Goal: Task Accomplishment & Management: Use online tool/utility

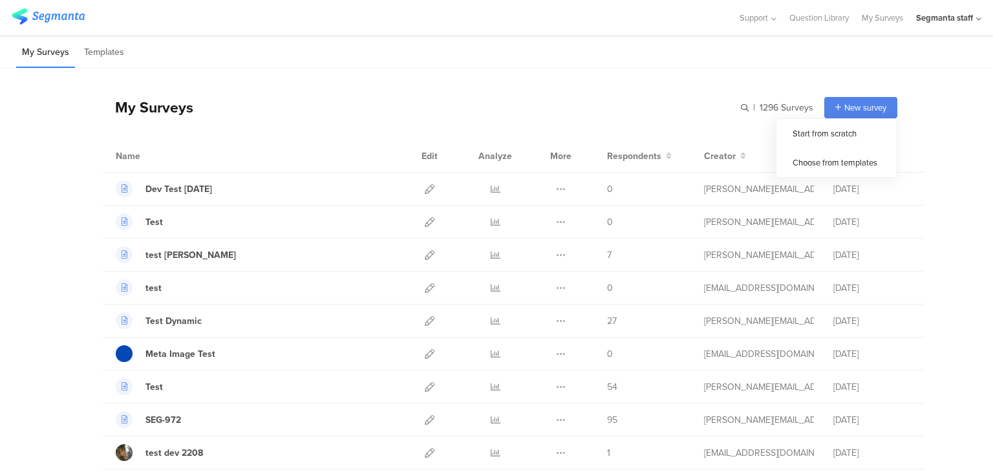
click at [845, 102] on span "New survey" at bounding box center [866, 108] width 42 height 12
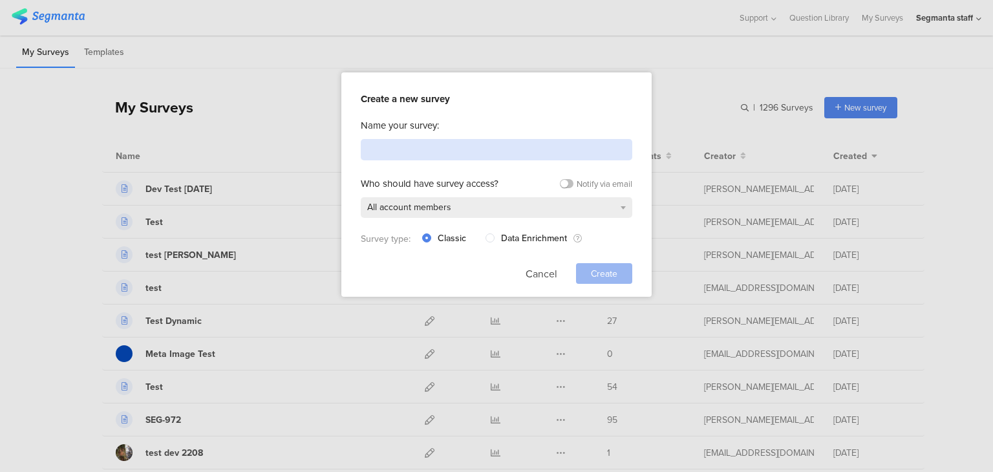
click at [533, 140] on input at bounding box center [497, 149] width 272 height 21
type input "Test SEG-983"
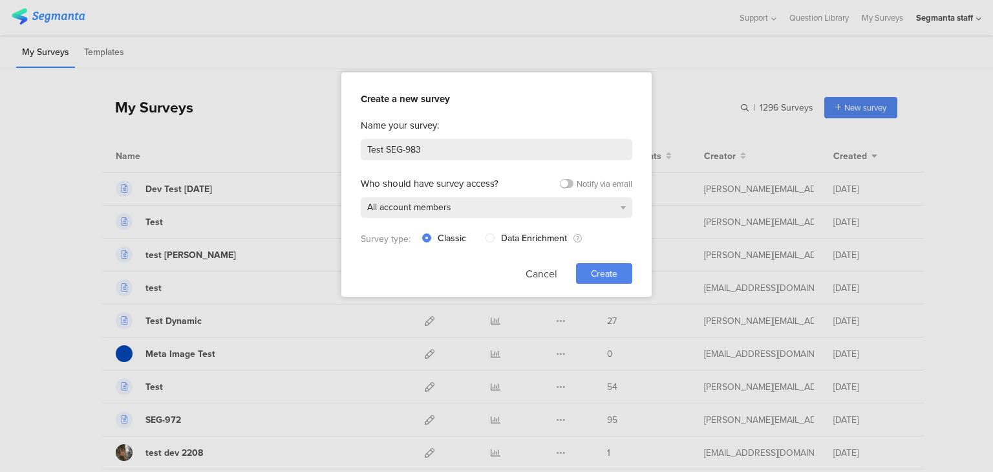
click at [591, 276] on span "Create" at bounding box center [604, 274] width 27 height 14
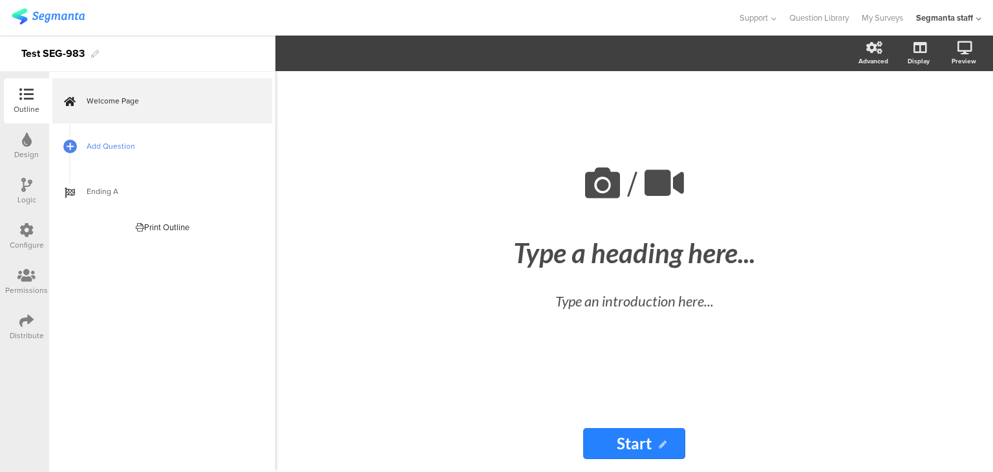
click at [135, 141] on span "Add Question" at bounding box center [170, 146] width 166 height 13
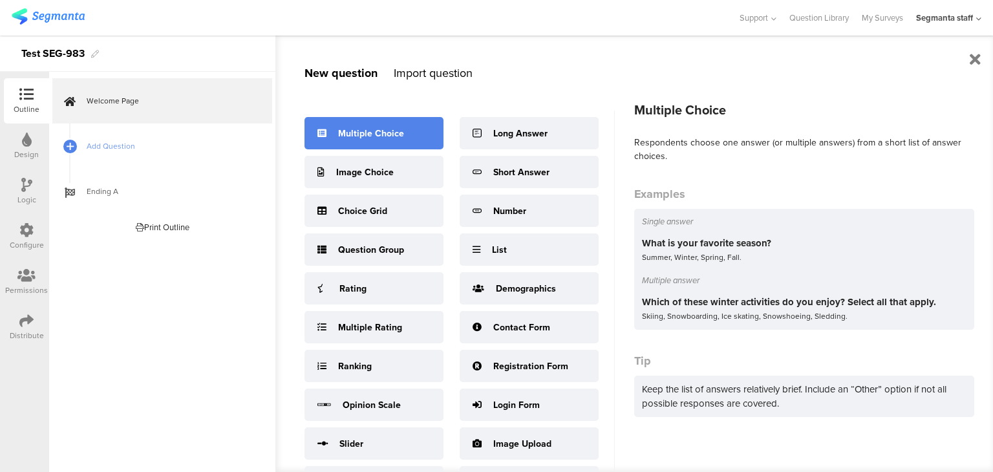
click at [370, 125] on div "Multiple Choice" at bounding box center [374, 133] width 139 height 32
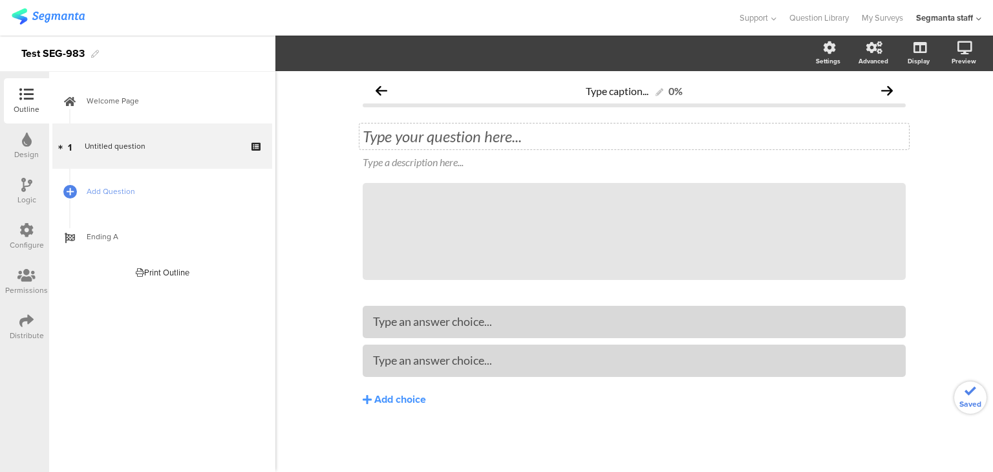
click at [411, 144] on div "Type your question here..." at bounding box center [635, 137] width 550 height 26
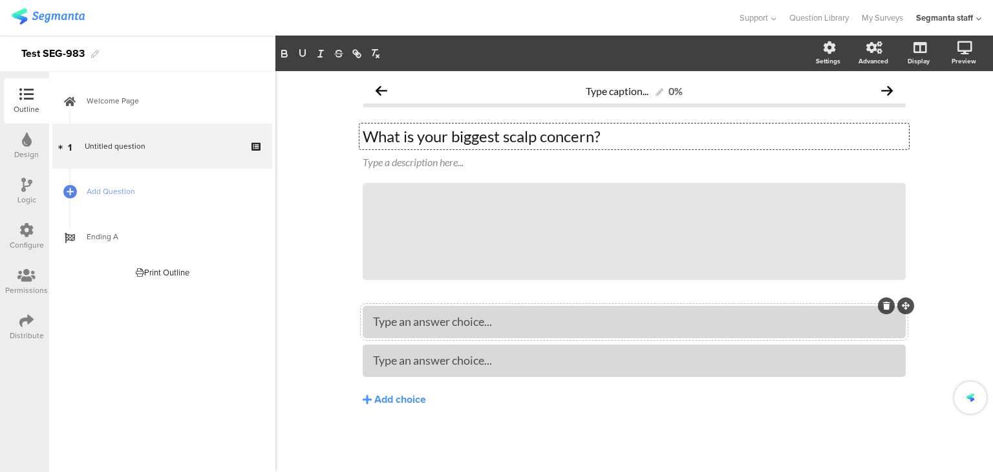
click at [442, 334] on div at bounding box center [634, 322] width 543 height 32
click at [398, 395] on div "Add choice" at bounding box center [400, 400] width 52 height 14
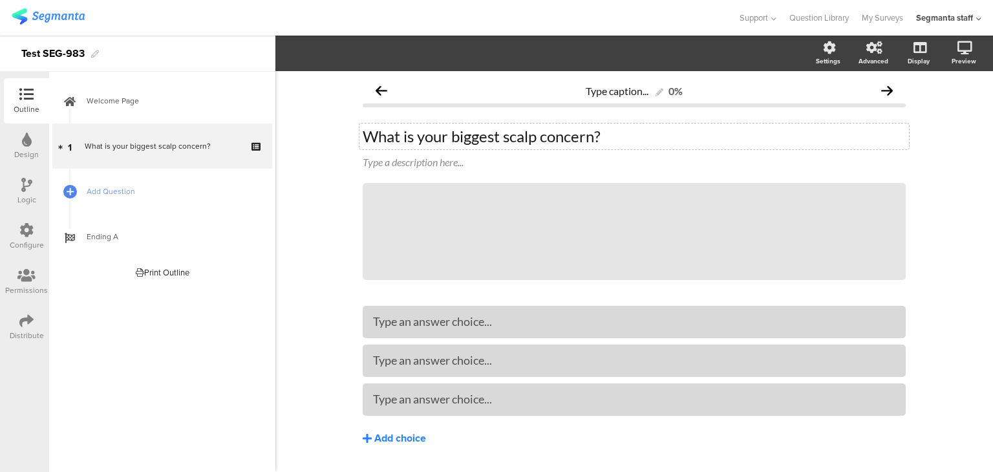
click at [396, 436] on div "Add choice" at bounding box center [400, 439] width 52 height 14
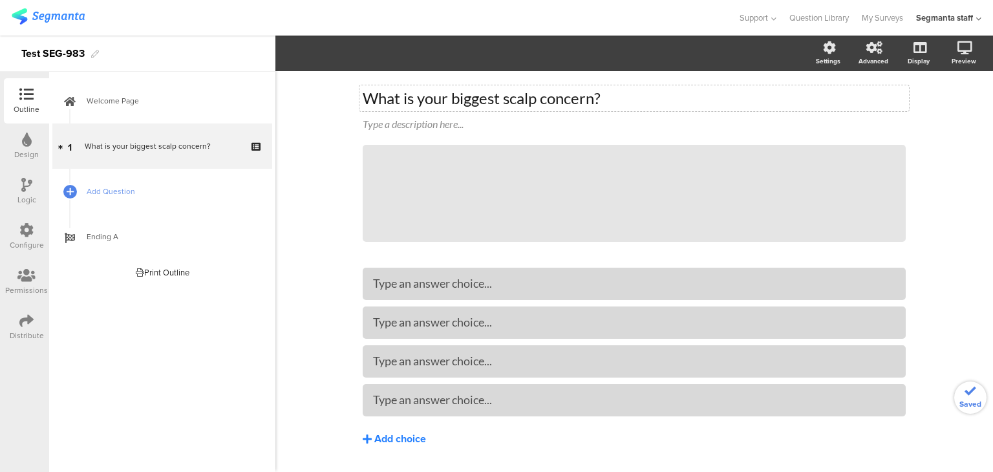
scroll to position [73, 0]
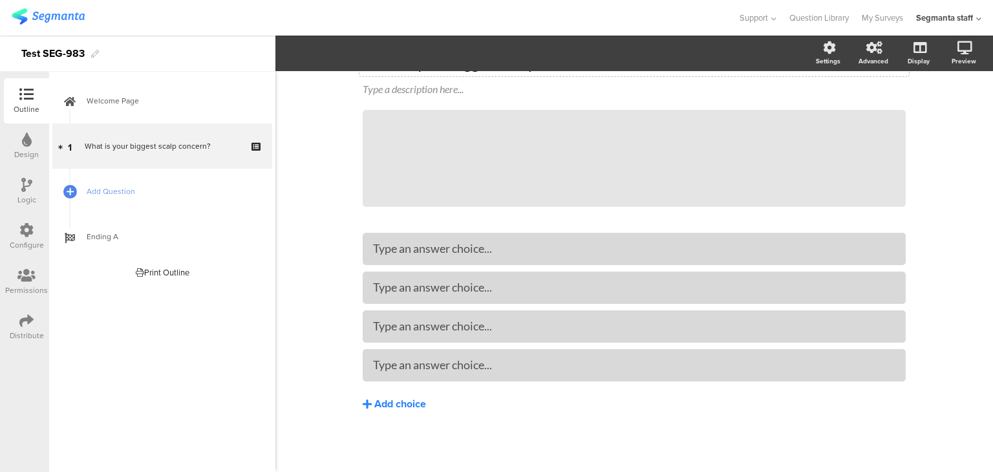
click at [389, 409] on div "Add choice" at bounding box center [400, 405] width 52 height 14
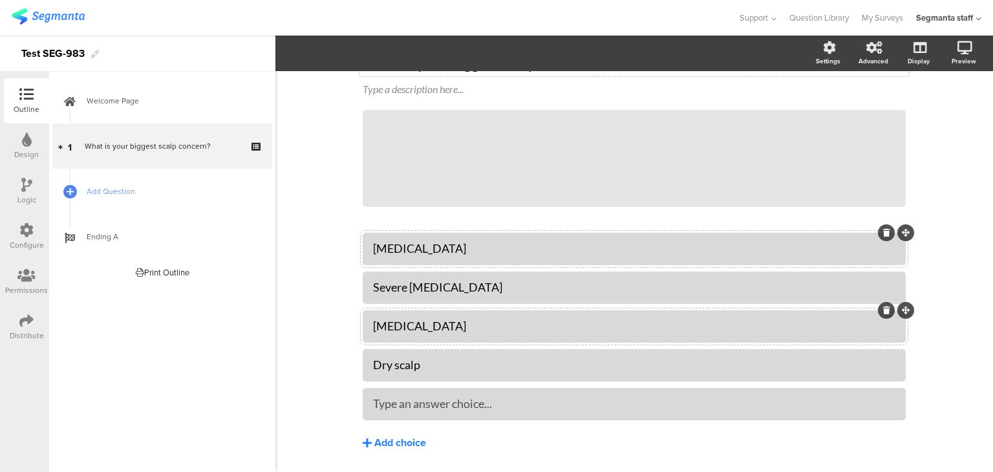
click at [382, 437] on div "Add choice" at bounding box center [400, 444] width 52 height 14
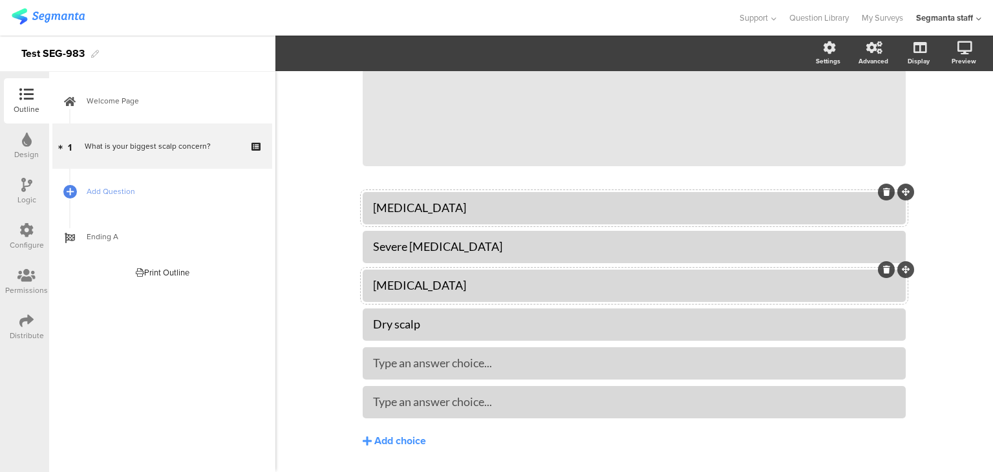
scroll to position [151, 0]
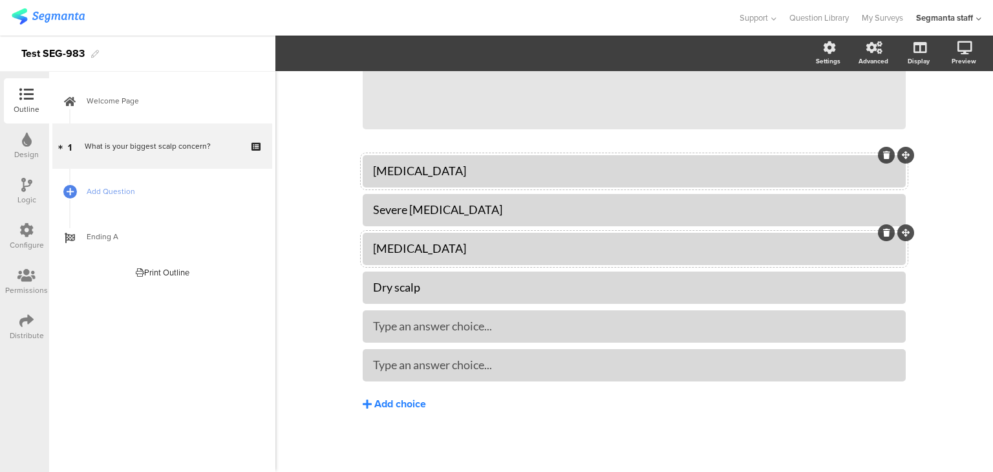
click at [394, 404] on div "Add choice" at bounding box center [400, 405] width 52 height 14
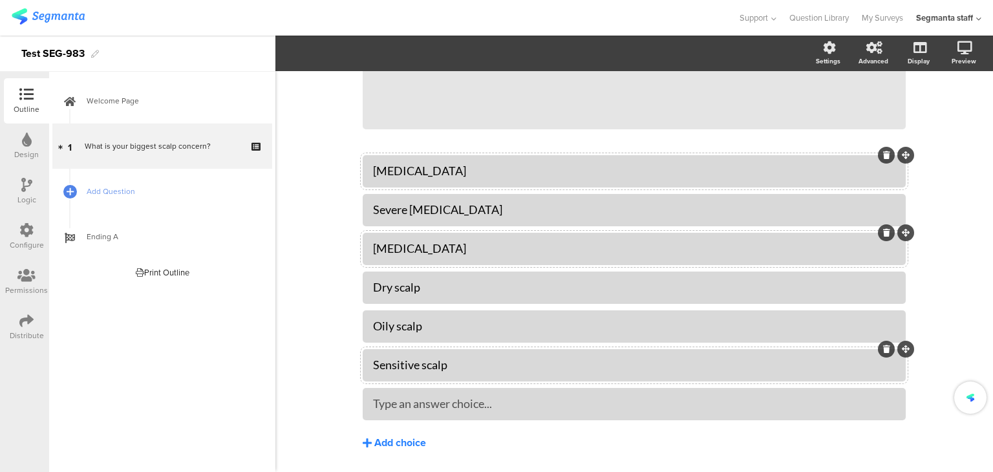
click at [386, 438] on div "Add choice" at bounding box center [400, 444] width 52 height 14
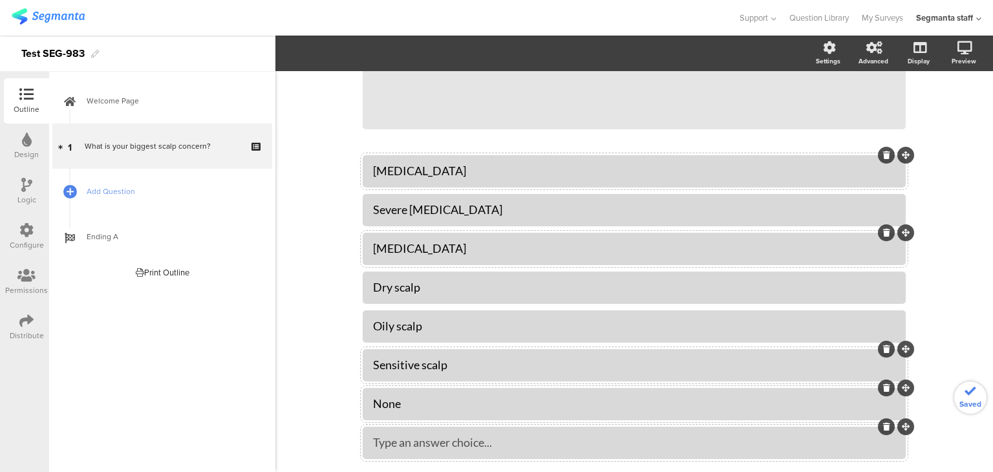
click at [883, 426] on icon at bounding box center [886, 427] width 7 height 8
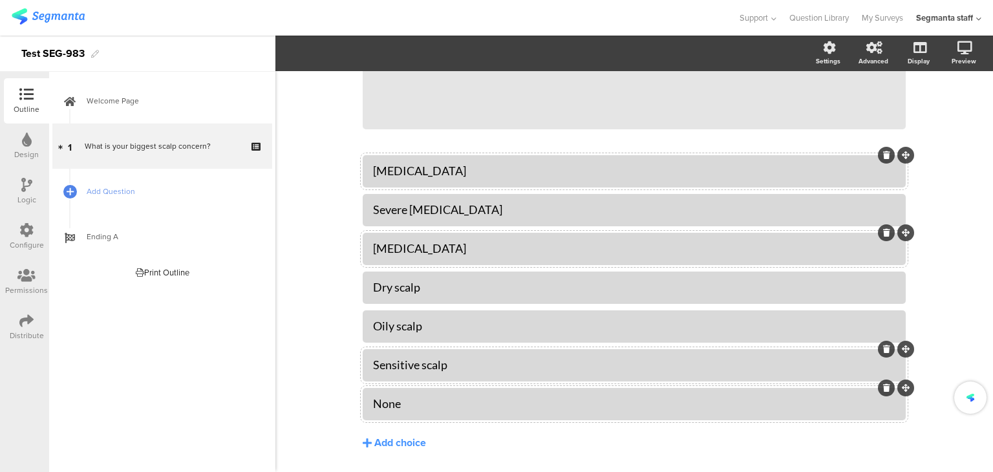
scroll to position [0, 0]
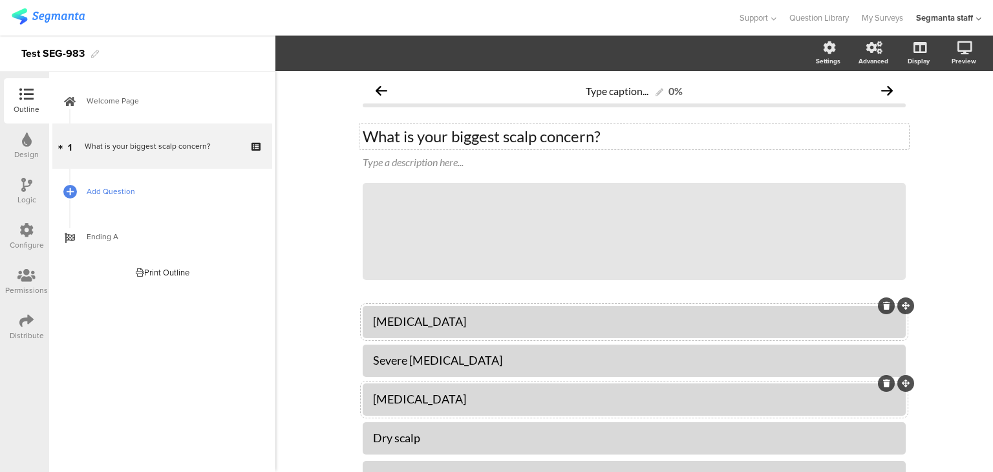
click at [178, 188] on span "Add Question" at bounding box center [170, 191] width 166 height 13
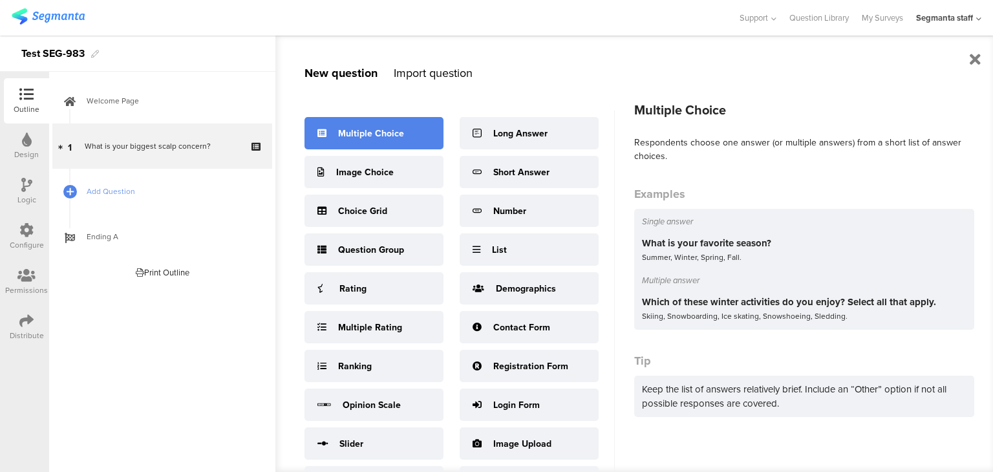
click at [352, 133] on div "Multiple Choice" at bounding box center [371, 134] width 66 height 14
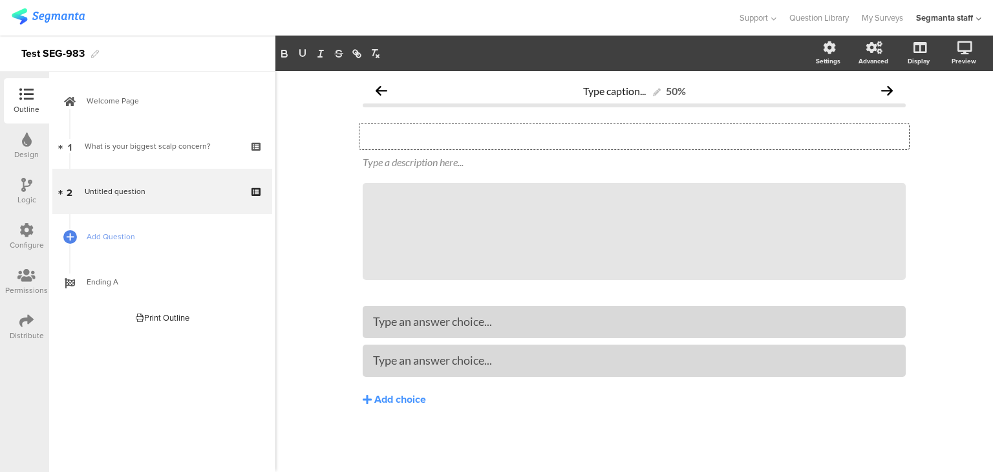
click at [406, 138] on div "Type your question here..." at bounding box center [635, 137] width 550 height 26
click at [394, 332] on div "Type an answer choice..." at bounding box center [634, 321] width 523 height 21
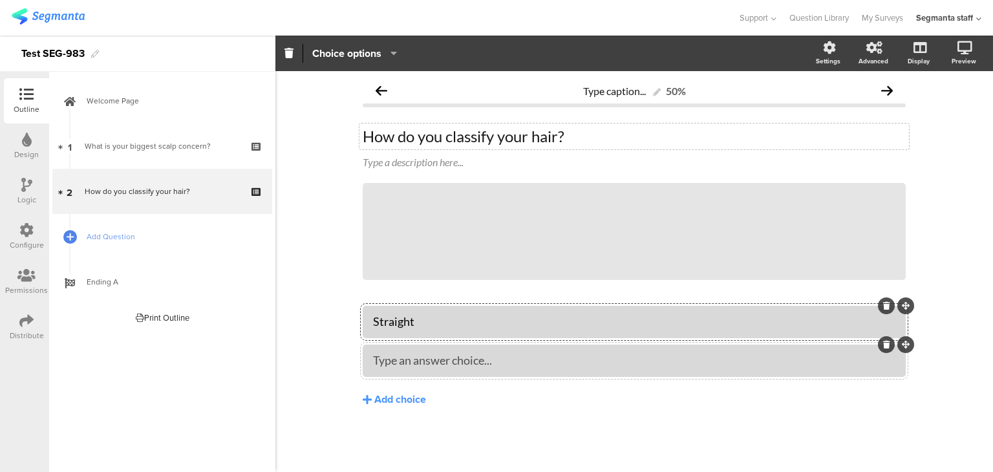
click at [526, 367] on div "Type an answer choice..." at bounding box center [634, 360] width 523 height 15
click at [402, 397] on div "Add choice" at bounding box center [400, 400] width 52 height 14
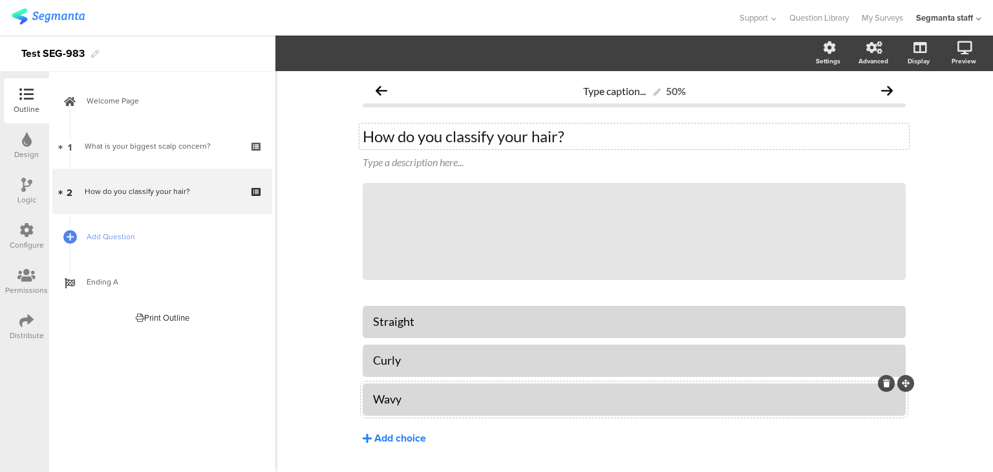
click at [375, 441] on div "Add choice" at bounding box center [400, 439] width 52 height 14
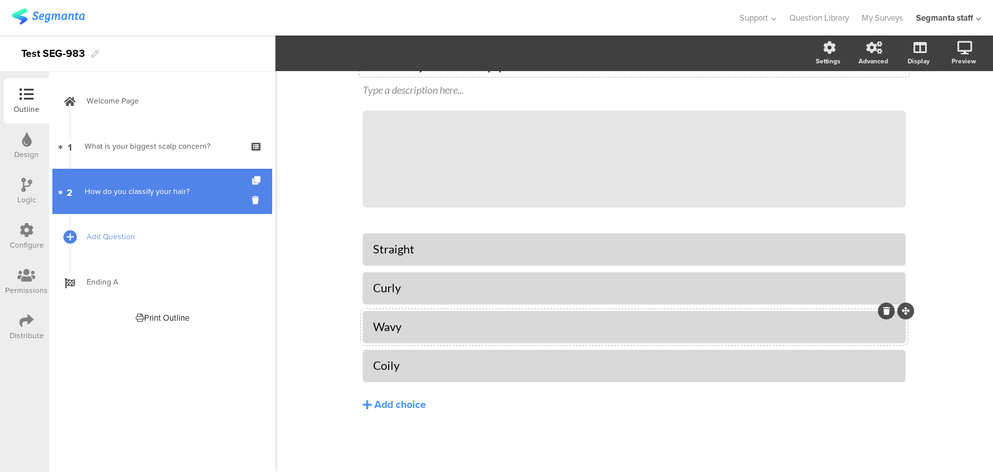
scroll to position [73, 0]
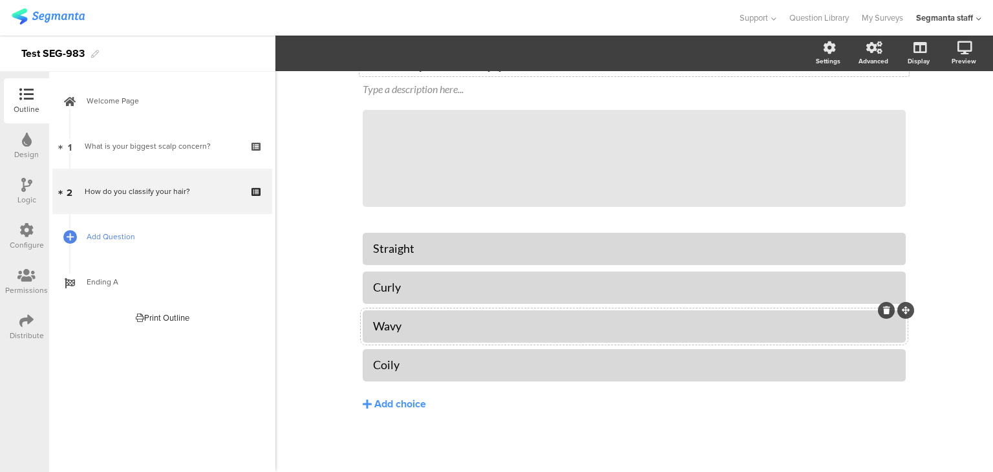
click at [113, 237] on span "Add Question" at bounding box center [170, 236] width 166 height 13
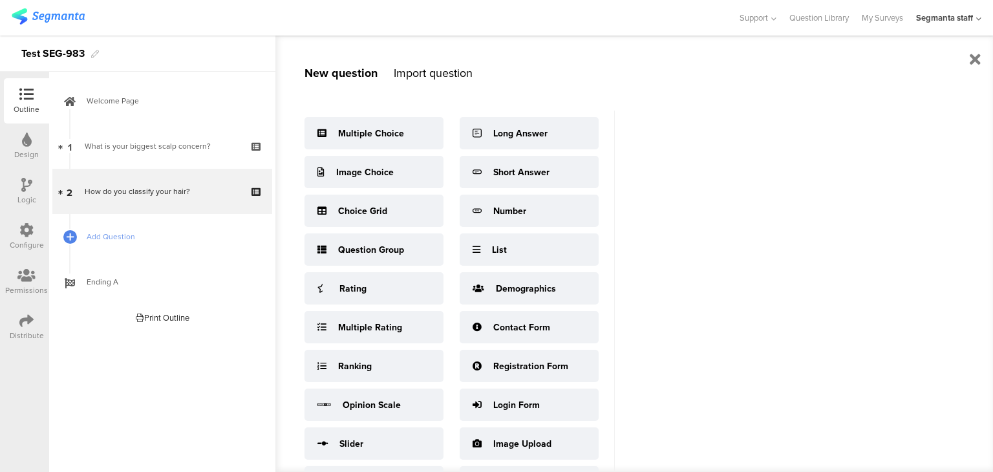
click at [332, 153] on div "Multiple Choice Image Choice Choice Grid Question Group Rating Multiple Rating …" at bounding box center [460, 305] width 310 height 388
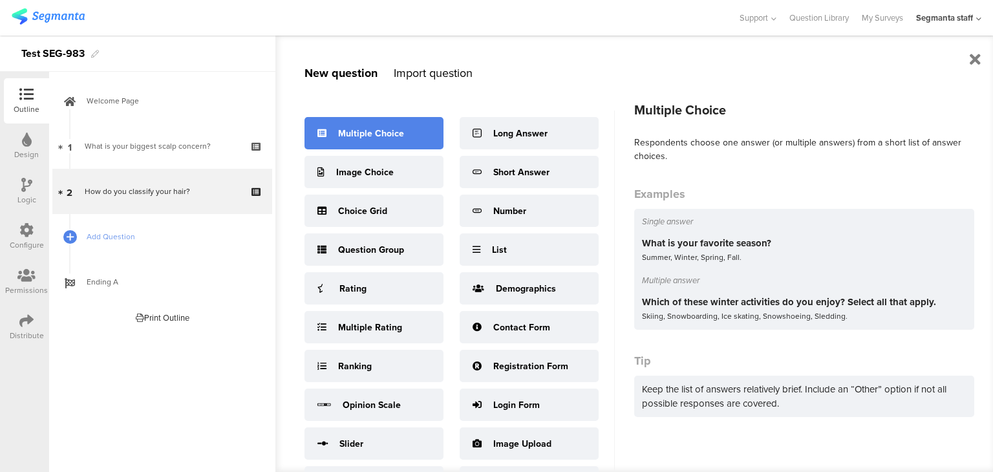
click at [340, 133] on div "Multiple Choice" at bounding box center [371, 134] width 66 height 14
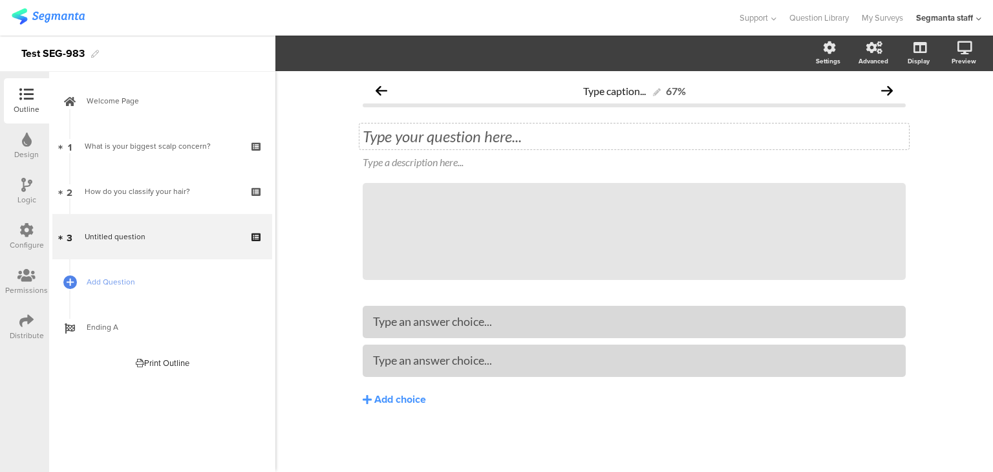
click at [470, 142] on div "Type your question here..." at bounding box center [635, 137] width 550 height 26
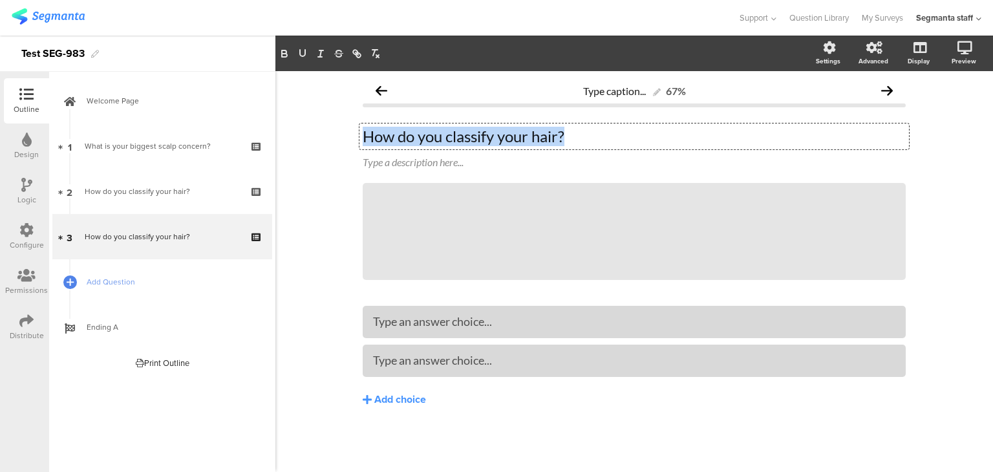
drag, startPoint x: 592, startPoint y: 140, endPoint x: 306, endPoint y: 149, distance: 286.6
click at [306, 149] on div "Type caption... 67% How do you classify your hair? How do you classify your hai…" at bounding box center [634, 271] width 718 height 401
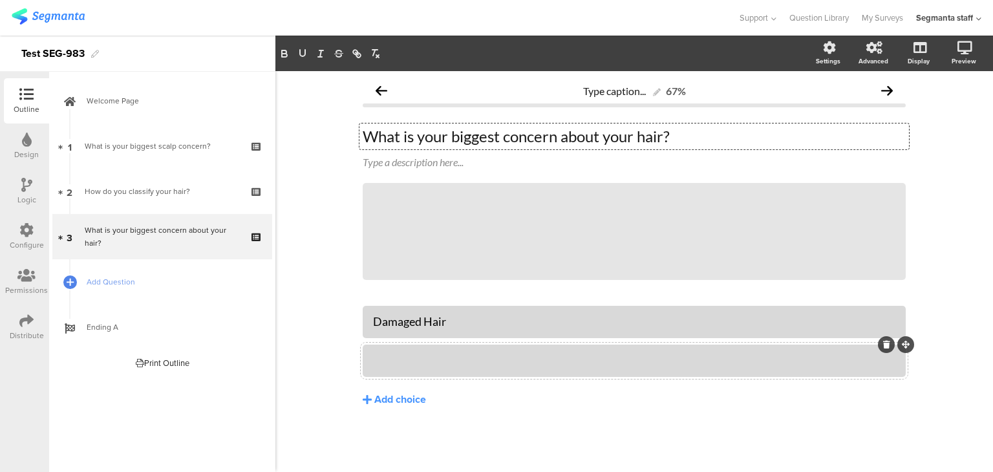
click at [407, 359] on div at bounding box center [634, 360] width 523 height 15
click at [407, 398] on div "Add choice" at bounding box center [400, 400] width 52 height 14
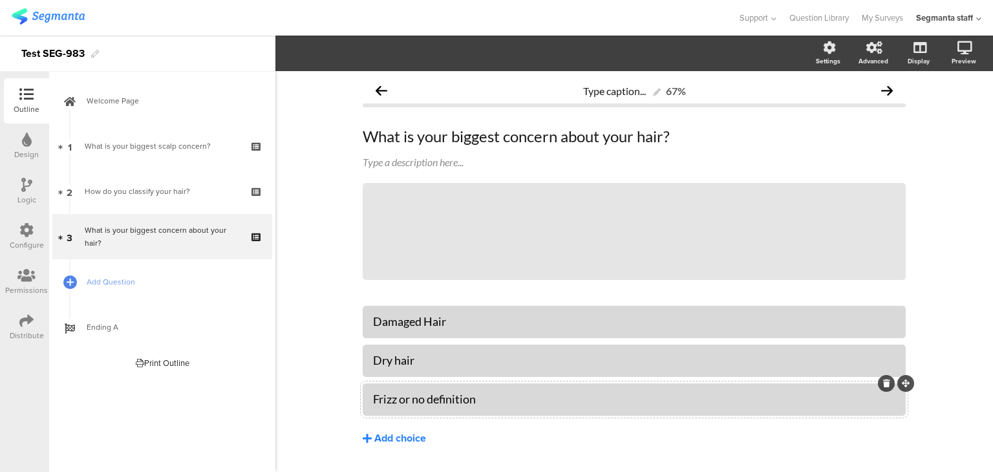
click at [399, 435] on div "Add choice" at bounding box center [400, 439] width 52 height 14
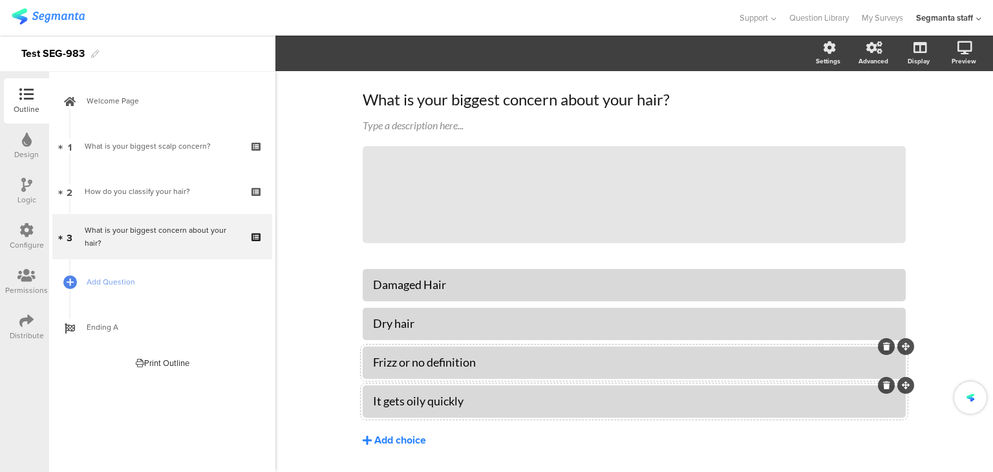
scroll to position [73, 0]
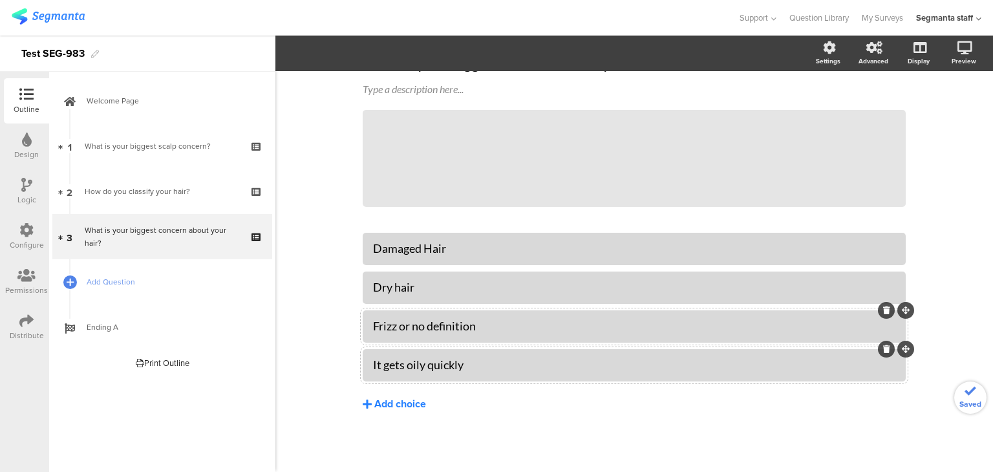
click at [411, 405] on div "Add choice" at bounding box center [400, 405] width 52 height 14
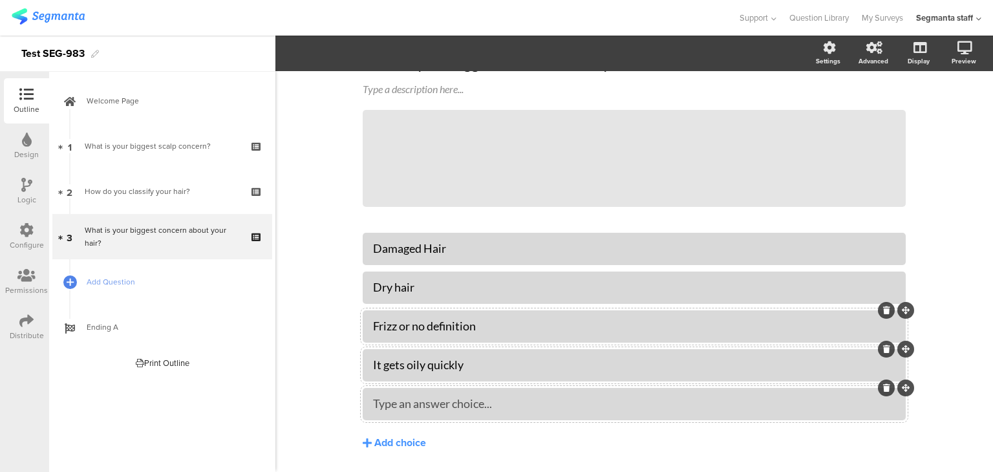
click at [385, 415] on div at bounding box center [634, 404] width 543 height 32
click at [393, 440] on div "Add choice" at bounding box center [400, 444] width 52 height 14
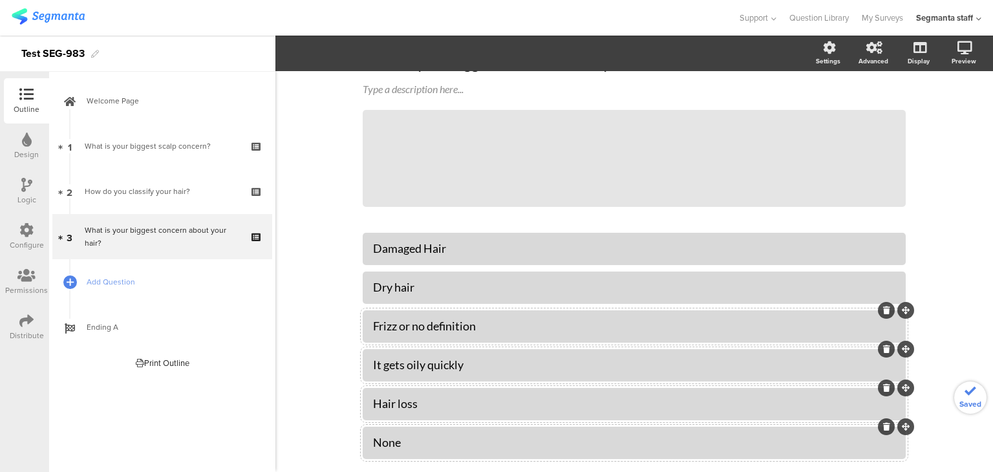
click at [21, 233] on icon at bounding box center [26, 230] width 14 height 14
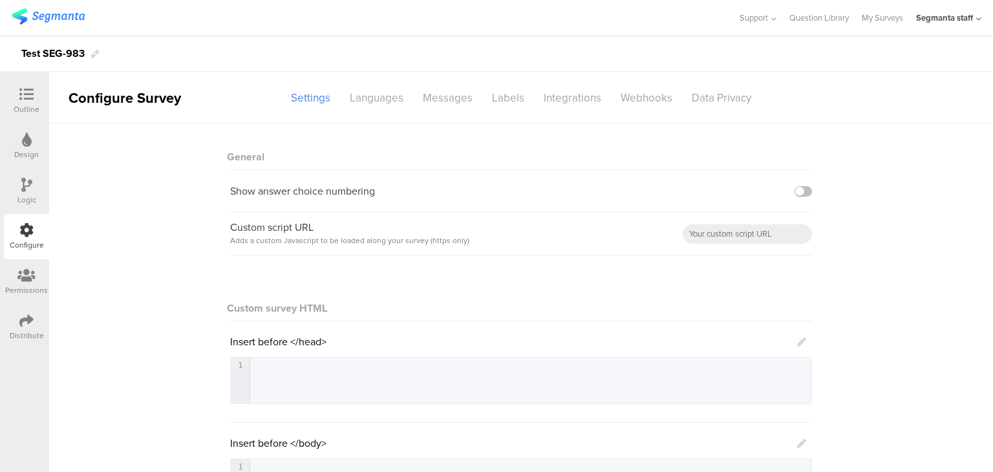
click at [556, 113] on sg-section-page-header "Configure Survey Settings Languages Messages Labels Integrations Webhooks Data …" at bounding box center [521, 98] width 944 height 52
click at [559, 97] on div "Integrations" at bounding box center [572, 98] width 77 height 23
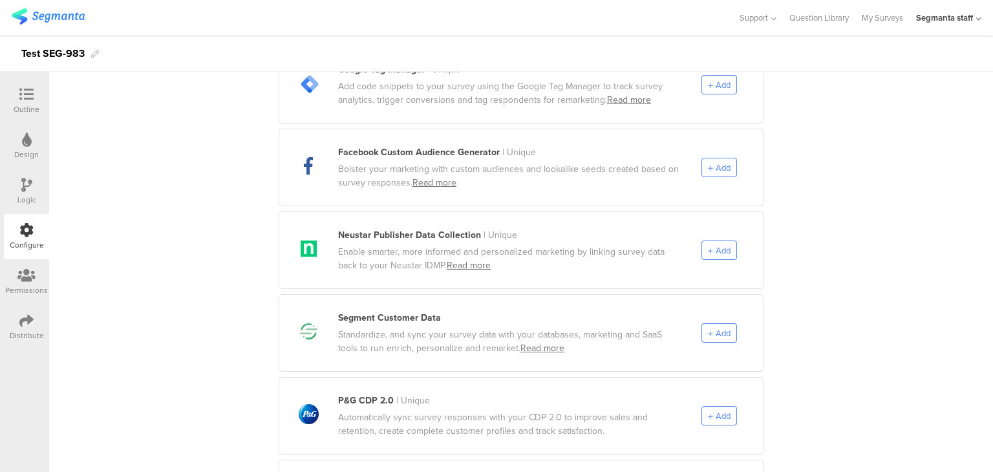
scroll to position [582, 0]
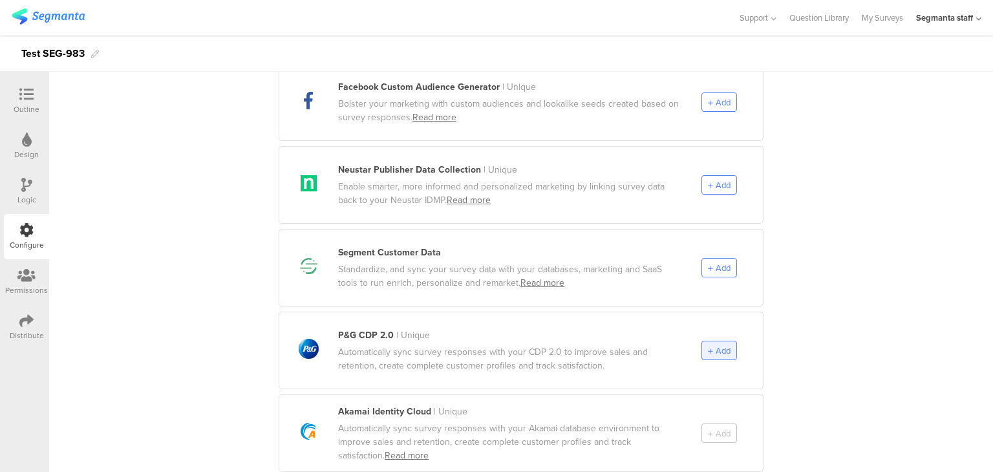
click at [708, 345] on span "Add" at bounding box center [719, 351] width 23 height 12
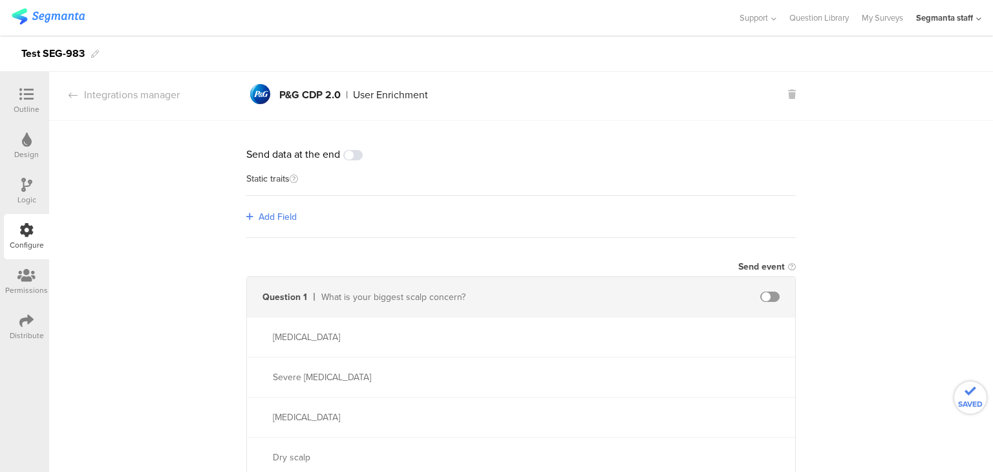
scroll to position [0, 0]
click at [252, 215] on link "Add Field" at bounding box center [271, 220] width 50 height 14
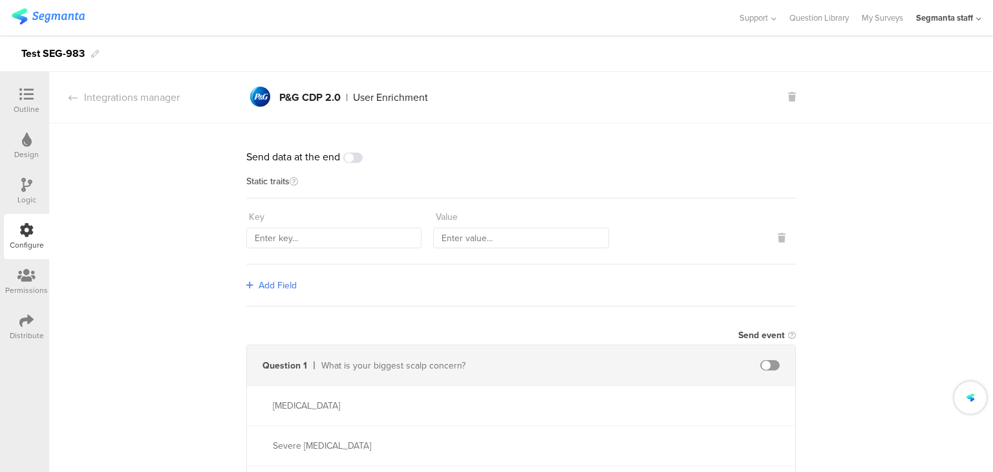
click at [259, 282] on span "Add Field" at bounding box center [278, 286] width 38 height 14
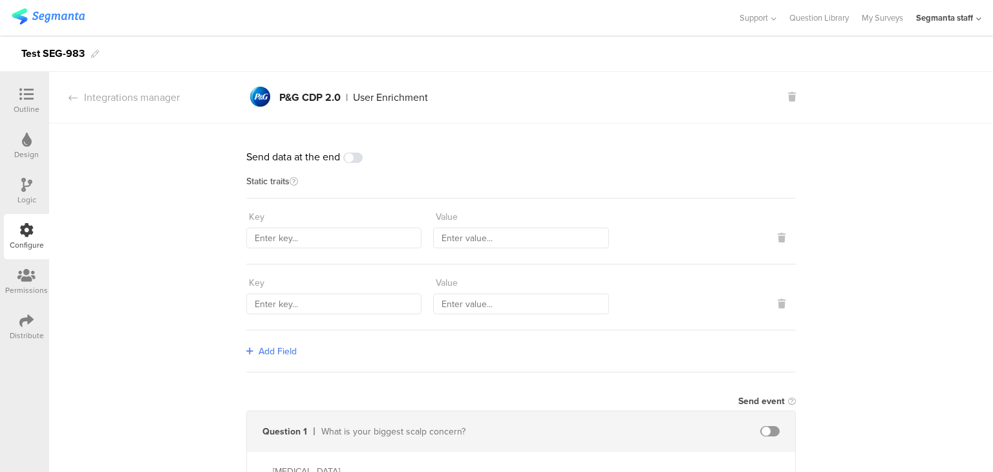
click at [264, 351] on span "Add Field" at bounding box center [278, 352] width 38 height 14
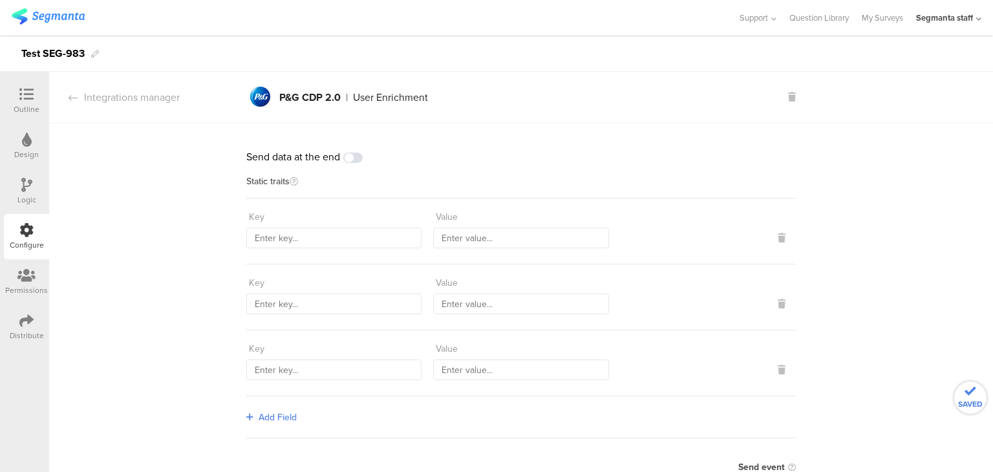
click at [254, 409] on div "Add Field" at bounding box center [521, 417] width 550 height 42
click at [266, 415] on span "Add Field" at bounding box center [278, 418] width 38 height 14
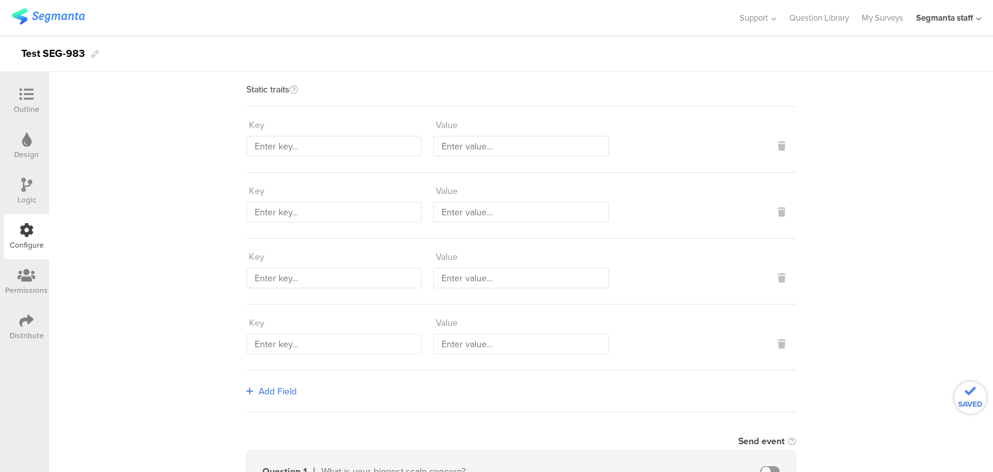
scroll to position [194, 0]
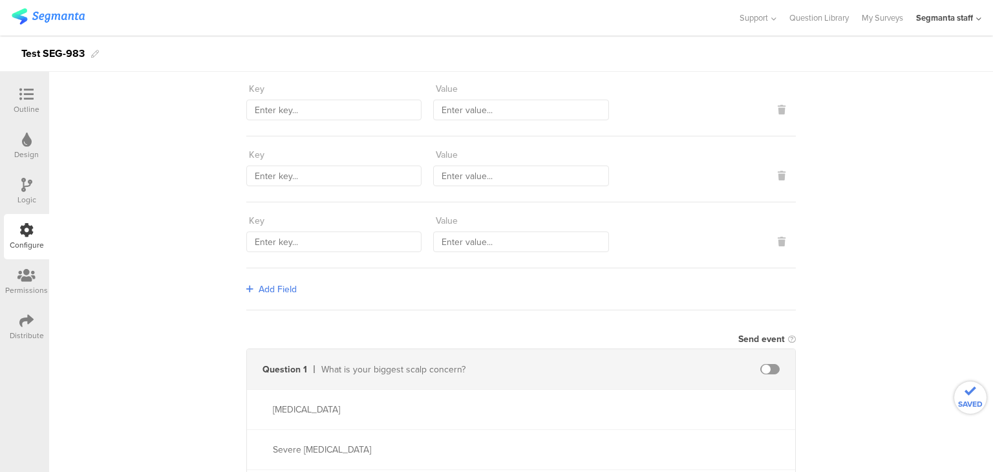
click at [267, 271] on div "Add Field" at bounding box center [521, 289] width 550 height 42
click at [268, 287] on span "Add Field" at bounding box center [278, 290] width 38 height 14
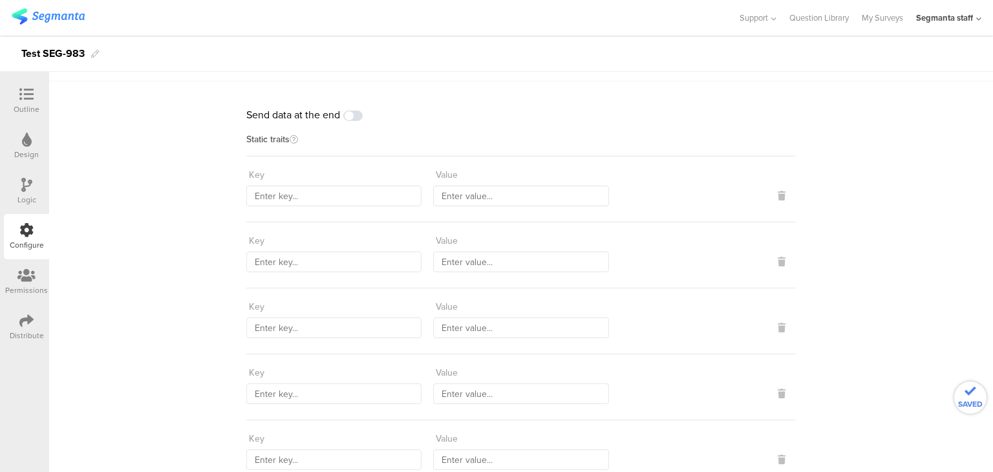
scroll to position [65, 0]
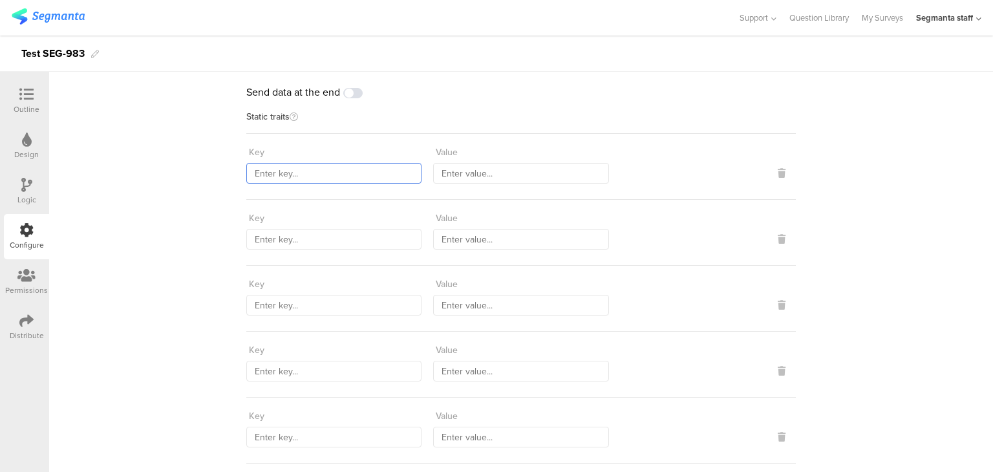
click at [293, 179] on input "text" at bounding box center [333, 173] width 175 height 21
paste input "countryCode"
type input "countryCode"
click at [479, 174] on input "text" at bounding box center [520, 173] width 175 height 21
type input "PH"
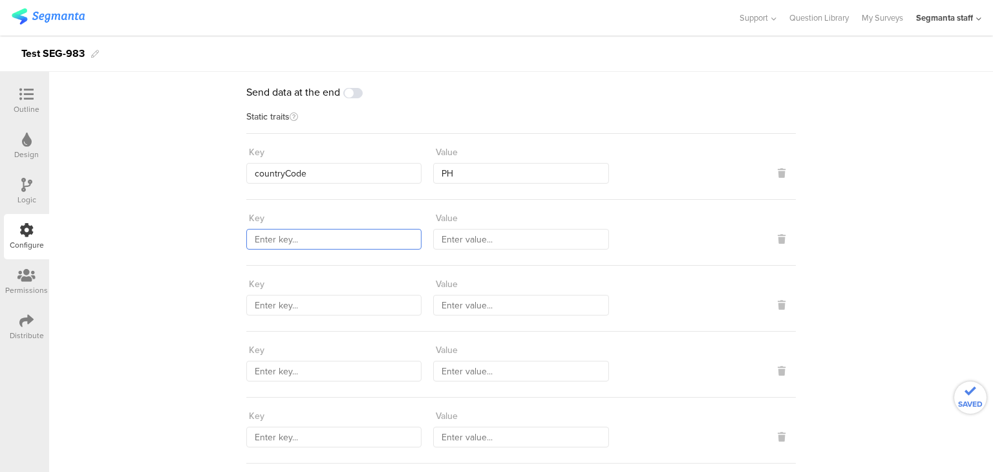
click at [275, 238] on input "text" at bounding box center [333, 239] width 175 height 21
click at [327, 239] on input "text" at bounding box center [333, 239] width 175 height 21
paste input "sourceId"
type input "sourceId"
click at [481, 235] on input "text" at bounding box center [520, 239] width 175 height 21
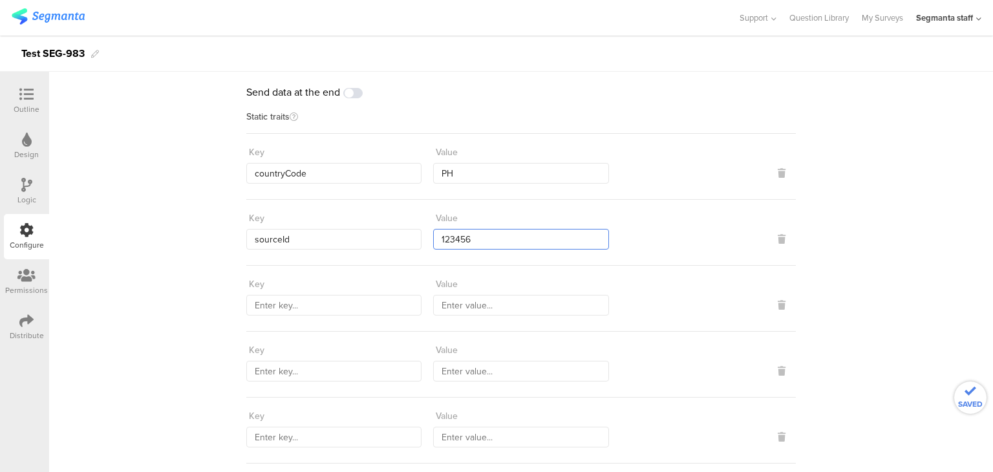
type input "123456"
click at [352, 308] on input "text" at bounding box center [333, 305] width 175 height 21
click at [329, 300] on input "text" at bounding box center [333, 305] width 175 height 21
paste input "traitTrafficSourceIdValue"
type input "traitTrafficSourceIdValue"
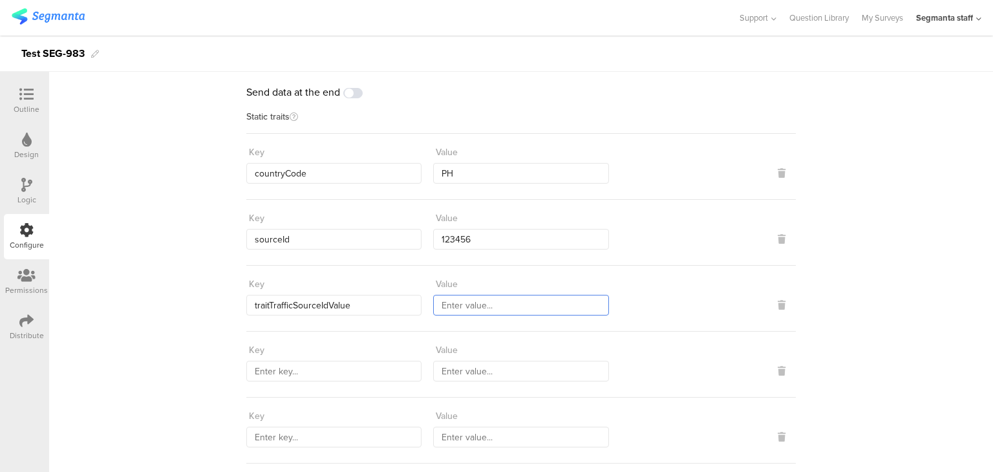
click at [508, 308] on input "text" at bounding box center [520, 305] width 175 height 21
paste input "PH_Test_Traffic_SourceId_Seg"
type input "PH_Test_Traffic_SourceId_Seg"
click at [356, 368] on input "text" at bounding box center [333, 371] width 175 height 21
click at [315, 367] on input "text" at bounding box center [333, 371] width 175 height 21
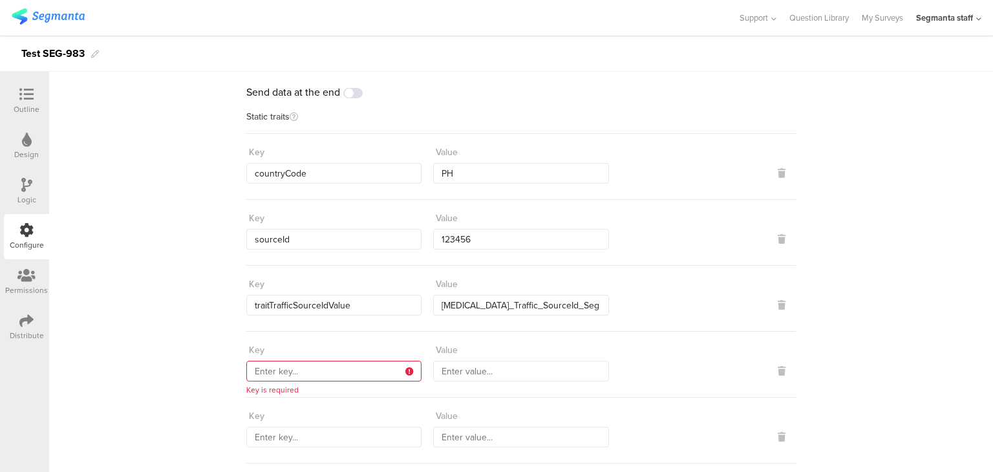
paste input "marketingProgramNumber"
type input "marketingProgramNumber"
click at [496, 380] on div "Key marketingProgramNumber Value" at bounding box center [521, 365] width 550 height 66
click at [495, 361] on input "text" at bounding box center [520, 371] width 175 height 21
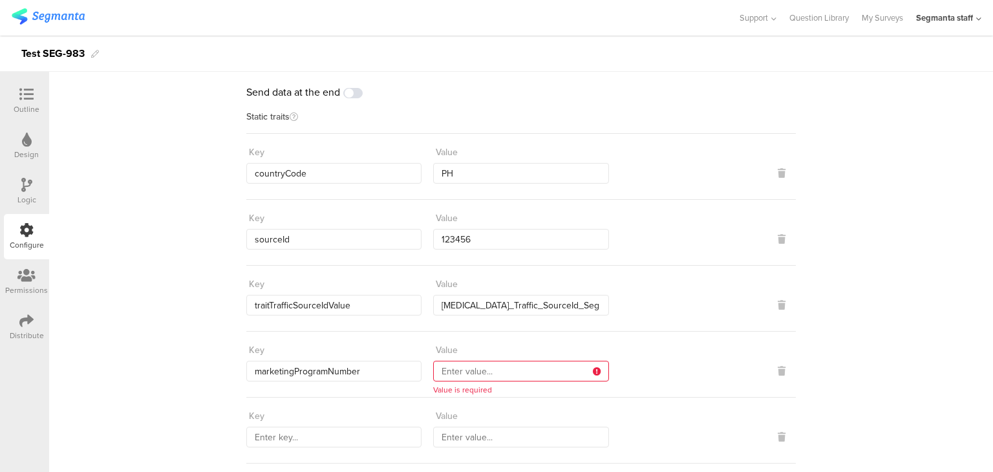
click at [466, 361] on input "text" at bounding box center [520, 371] width 175 height 21
paste input "321"
type input "321"
click at [345, 427] on input "text" at bounding box center [333, 437] width 175 height 21
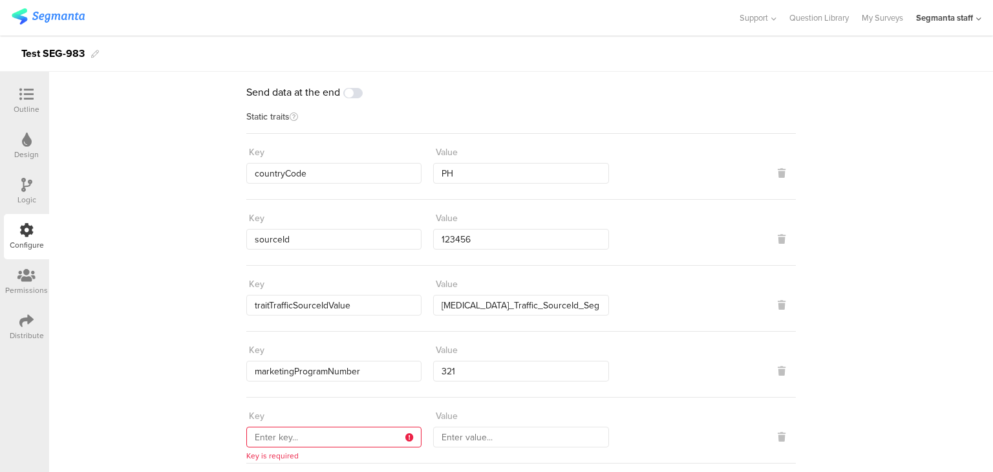
click at [290, 435] on input "text" at bounding box center [333, 437] width 175 height 21
paste input "traitCampaignNameIdValue"
type input "traitCampaignNameIdValue"
click at [473, 433] on input "text" at bounding box center [520, 437] width 175 height 21
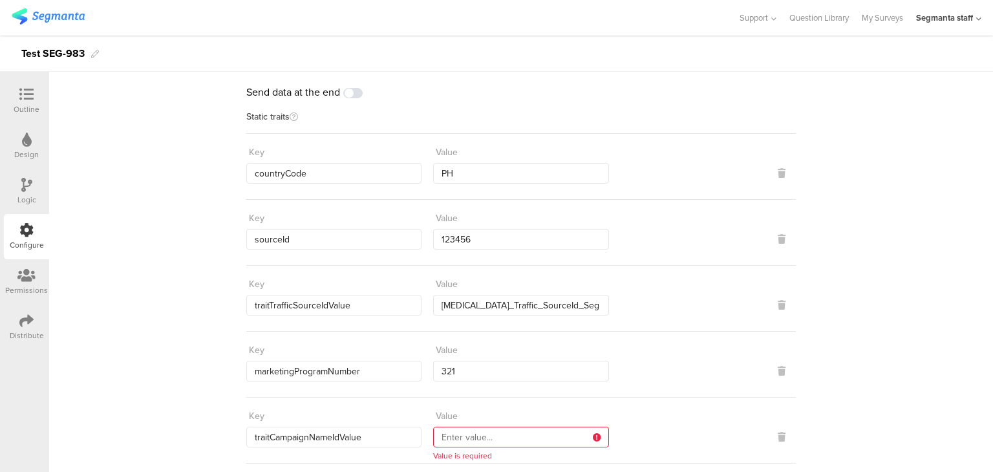
click at [471, 430] on input "text" at bounding box center [520, 437] width 175 height 21
paste input "PH_Test_Campaign_Name_Seg"
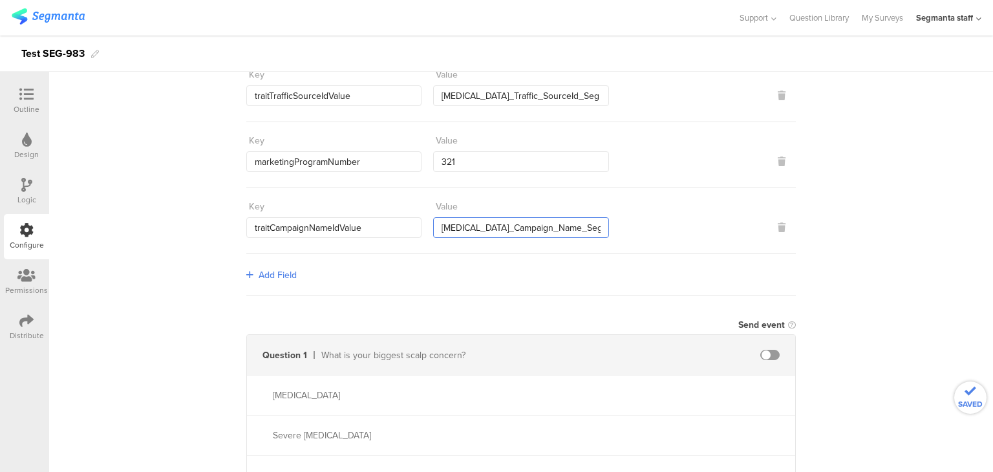
scroll to position [129, 0]
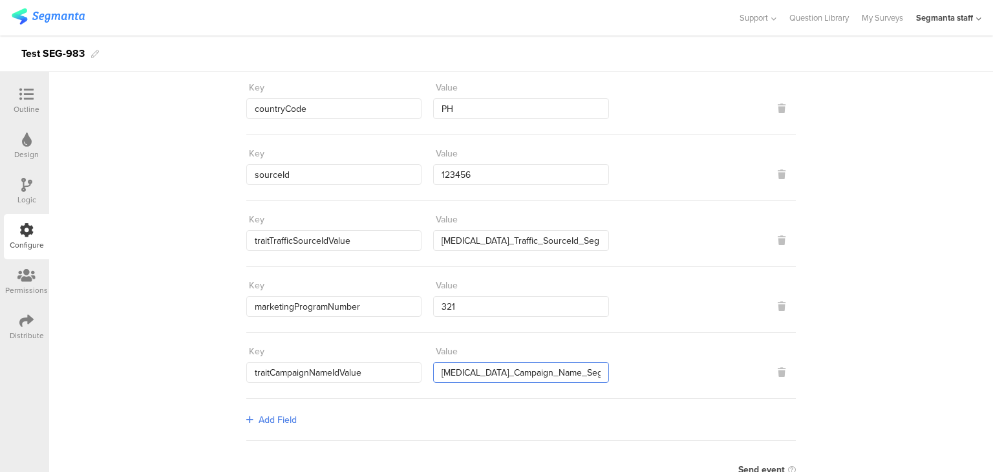
type input "PH_Test_Campaign_Name_Seg"
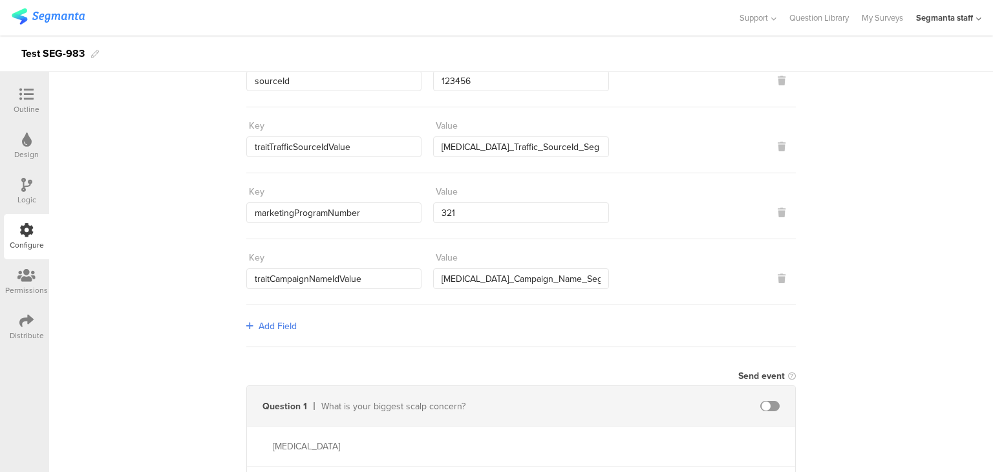
scroll to position [323, 0]
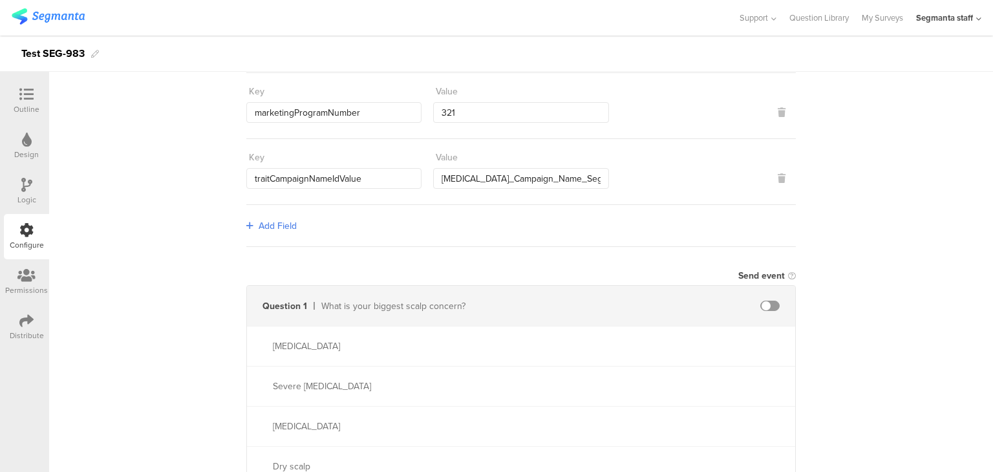
click at [762, 302] on span at bounding box center [770, 306] width 19 height 10
click at [647, 345] on input "text" at bounding box center [658, 346] width 142 height 21
paste input "Dandruff"
type input "Dandruff"
click at [653, 380] on input "text" at bounding box center [658, 386] width 142 height 21
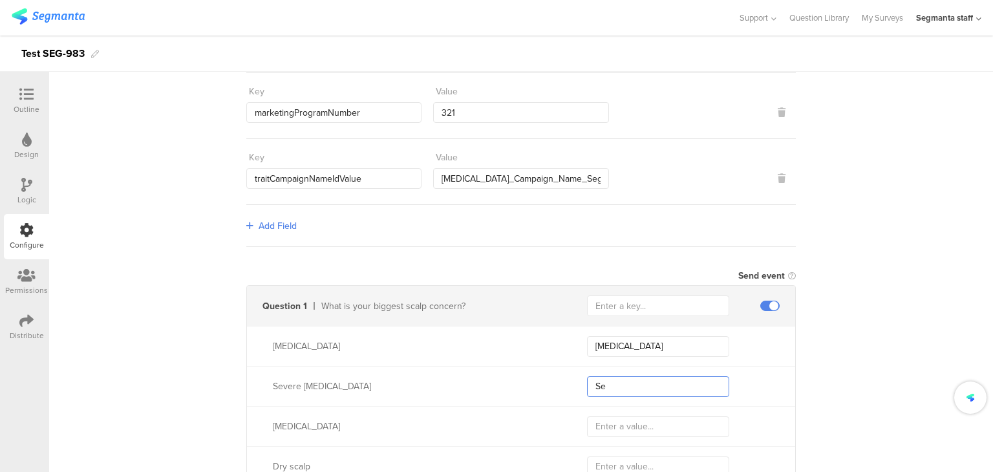
type input "S"
click at [657, 342] on input "Dandruff" at bounding box center [658, 346] width 142 height 21
type input "D"
type input "firstDandruff"
click at [626, 383] on input "text" at bounding box center [658, 386] width 142 height 21
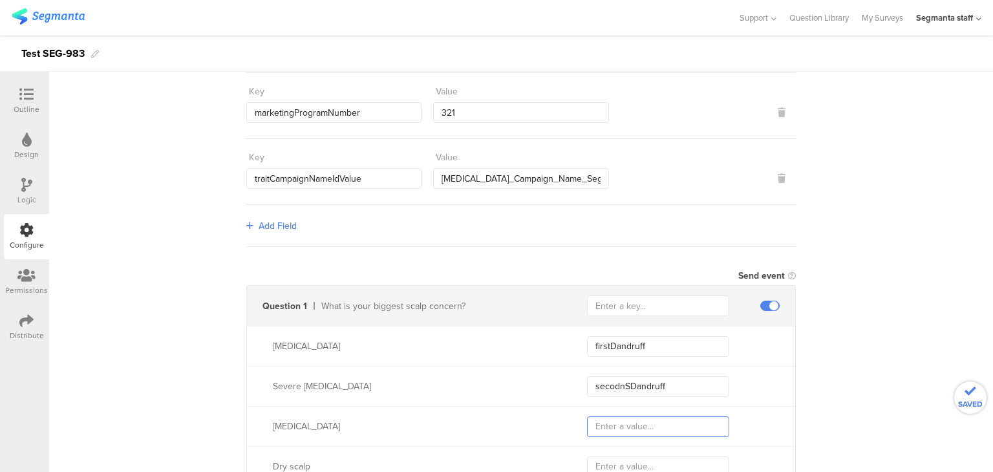
click at [632, 423] on input "text" at bounding box center [658, 426] width 142 height 21
click at [620, 378] on input "secodnSDandruff" at bounding box center [658, 386] width 142 height 21
type input "secondSDandruff"
click at [644, 424] on input "text" at bounding box center [658, 426] width 142 height 21
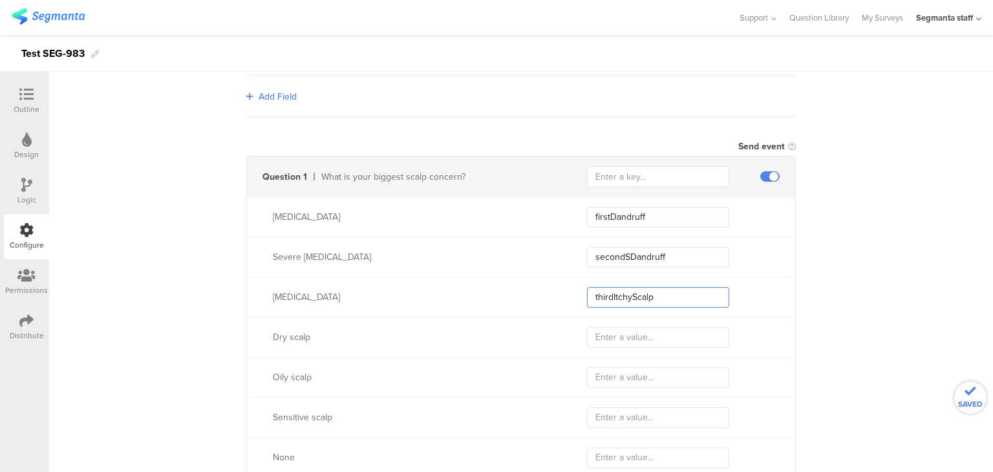
type input "thirdItchyScalp"
click at [629, 329] on input "text" at bounding box center [658, 337] width 142 height 21
type input "fourthDryScalp"
click at [642, 376] on input "text" at bounding box center [658, 377] width 142 height 21
type input "O"
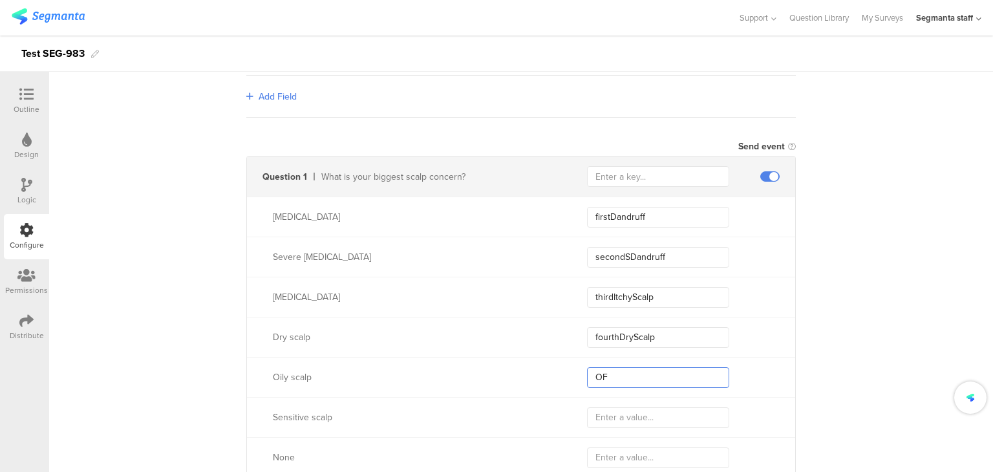
type input "O"
type input "fifthOilyScalp"
click at [631, 408] on input "text" at bounding box center [658, 417] width 142 height 21
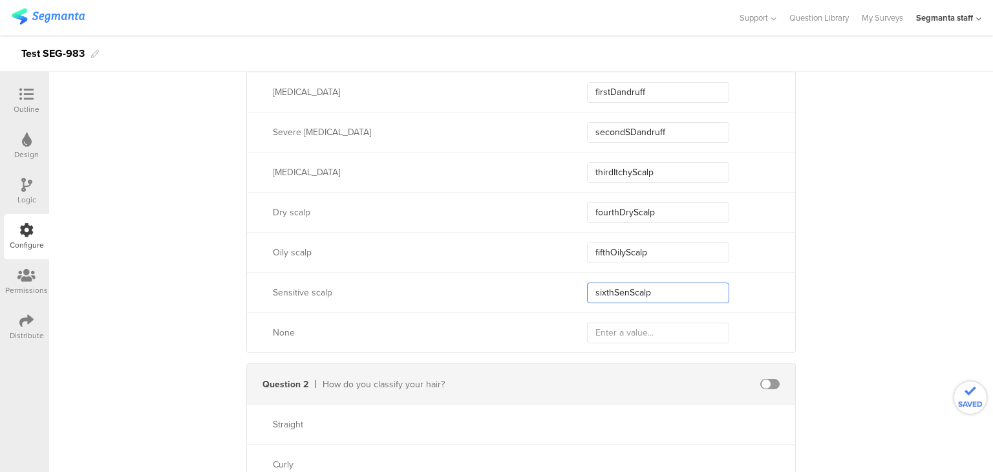
scroll to position [582, 0]
type input "sixthSenScalp"
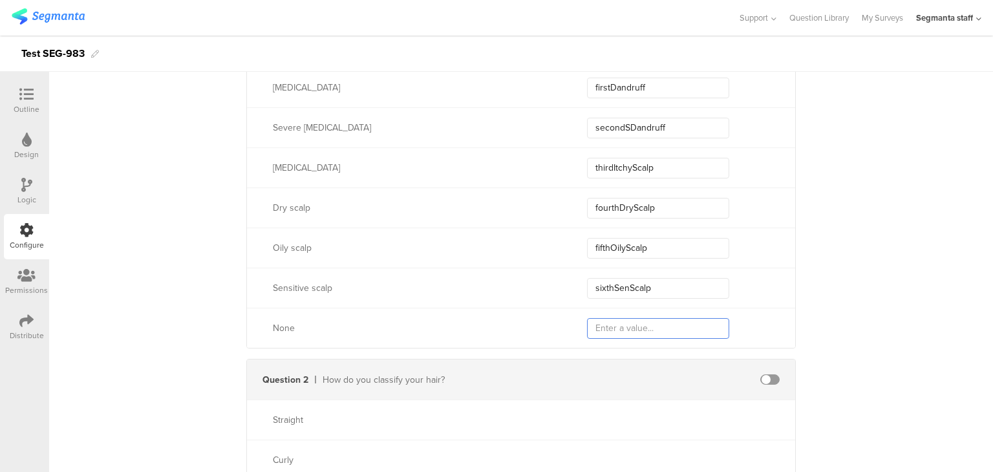
click at [619, 324] on input "text" at bounding box center [658, 328] width 142 height 21
type input "seventhNone"
click at [761, 378] on div at bounding box center [770, 379] width 19 height 10
click at [766, 378] on span at bounding box center [770, 379] width 19 height 10
click at [764, 377] on span at bounding box center [770, 379] width 19 height 10
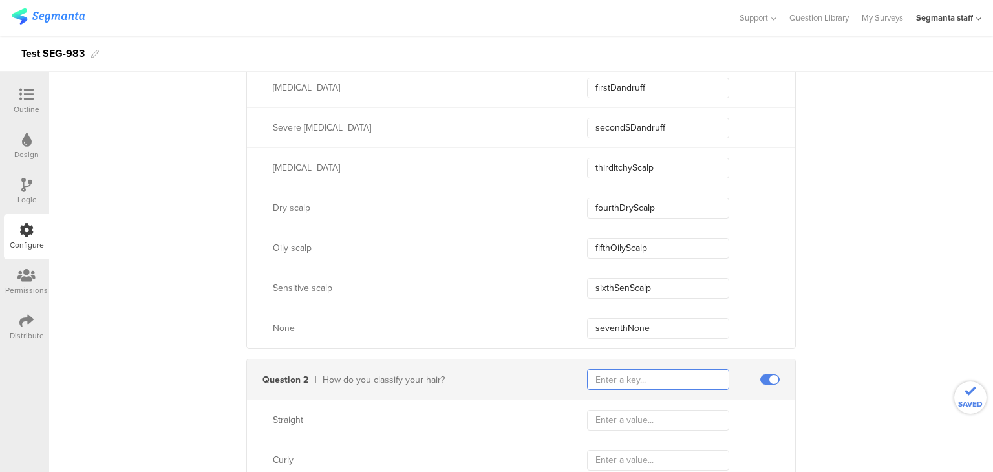
click at [649, 372] on input "text" at bounding box center [658, 379] width 142 height 21
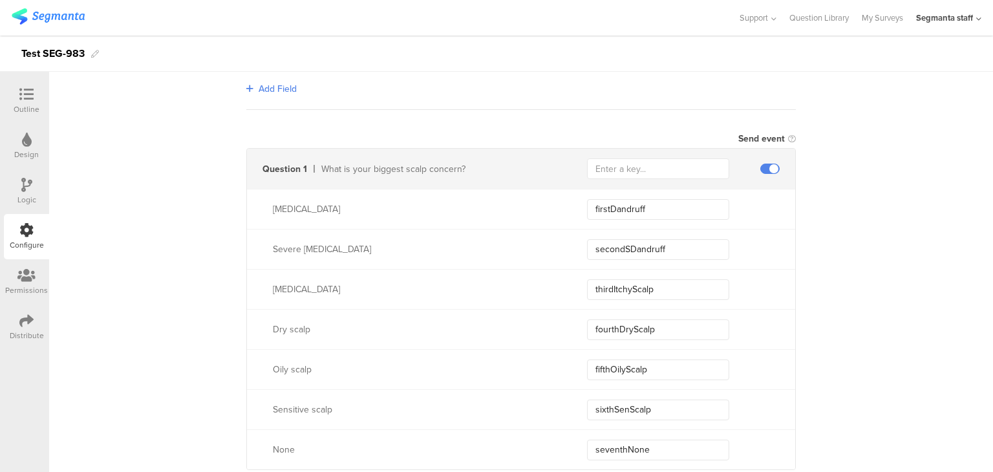
scroll to position [517, 0]
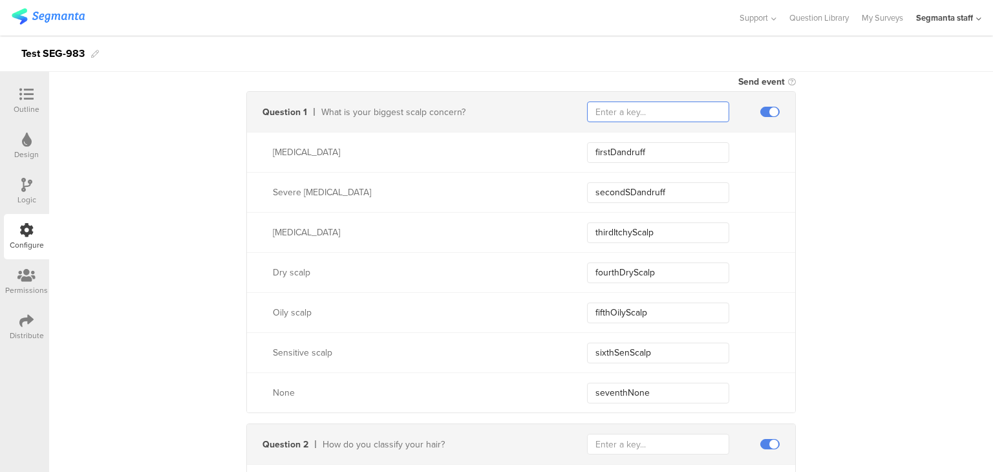
click at [634, 111] on input "text" at bounding box center [658, 112] width 142 height 21
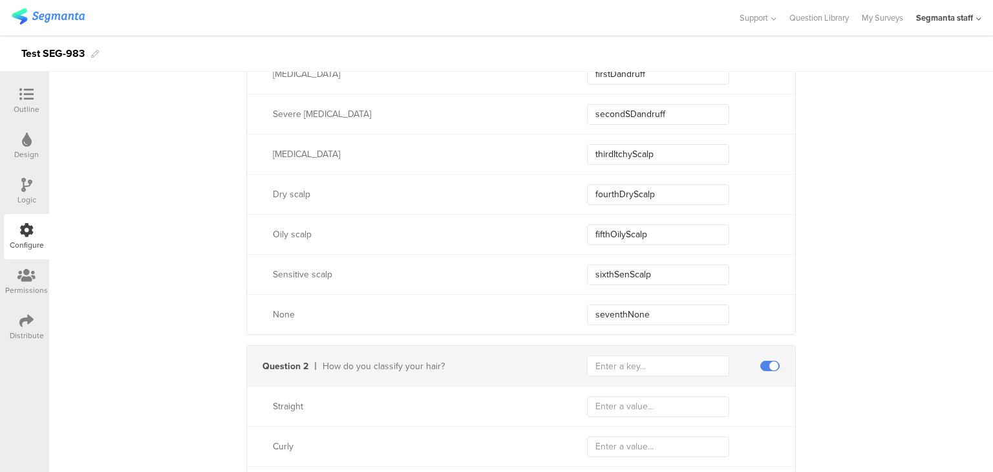
scroll to position [711, 0]
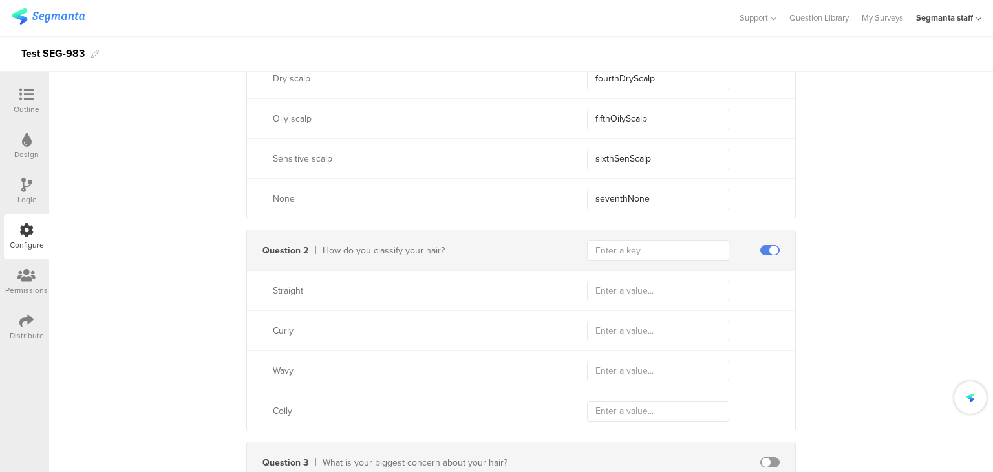
type input "11"
click at [612, 253] on input "text" at bounding box center [658, 250] width 142 height 21
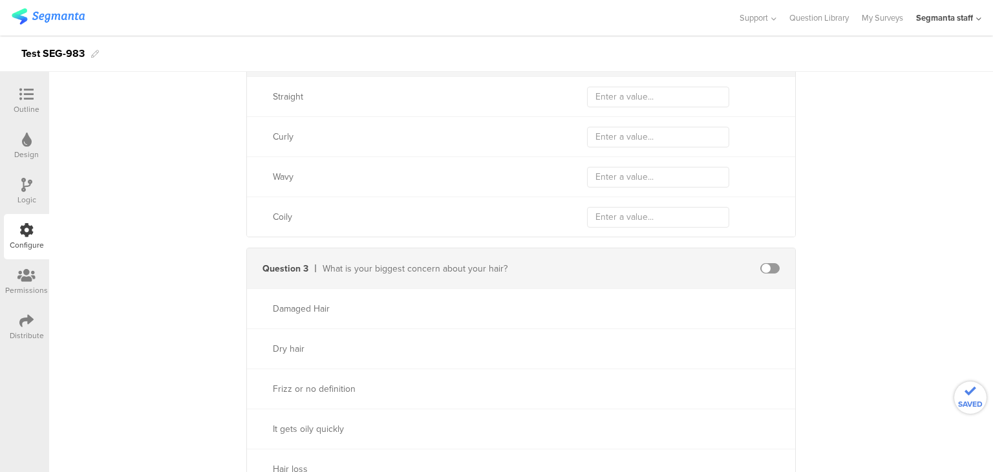
type input "1122"
click at [764, 263] on span at bounding box center [770, 268] width 19 height 10
click at [662, 273] on input "text" at bounding box center [658, 268] width 142 height 21
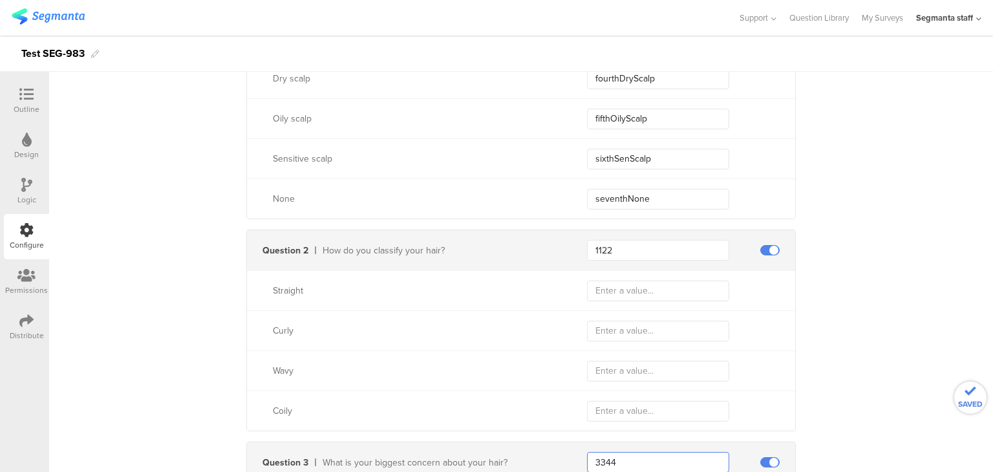
type input "3344"
click at [629, 283] on input "text" at bounding box center [658, 291] width 142 height 21
type input "S"
type input "superStraight"
type input "superCurly"
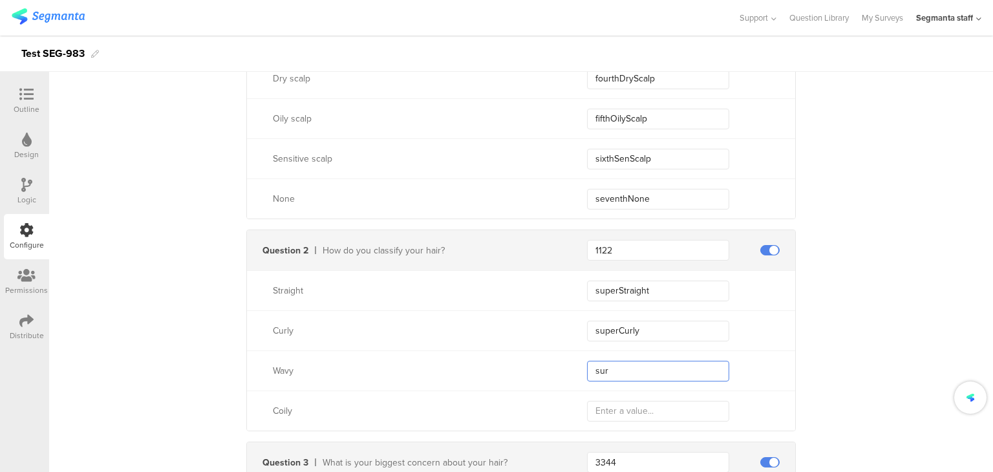
type input "s"
type input "superWavy"
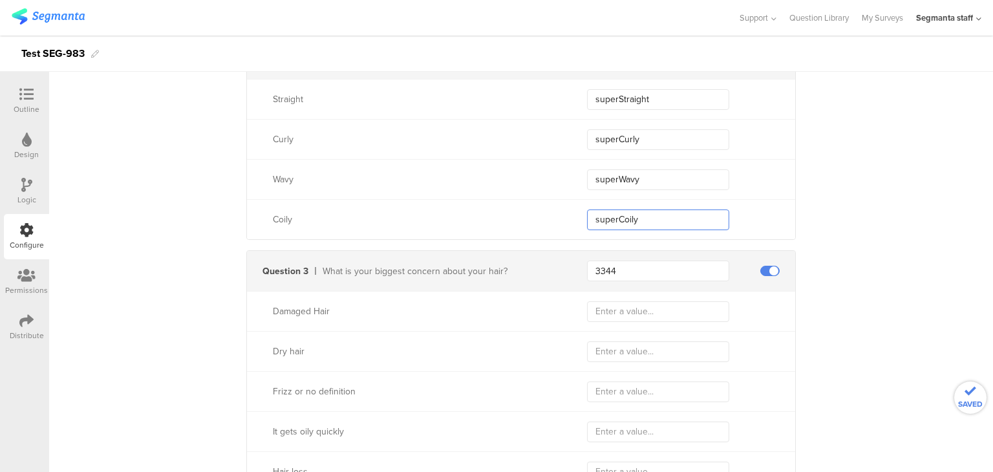
scroll to position [905, 0]
type input "superCoily"
click at [630, 305] on input "text" at bounding box center [658, 309] width 142 height 21
type input "oneDH"
type input "="
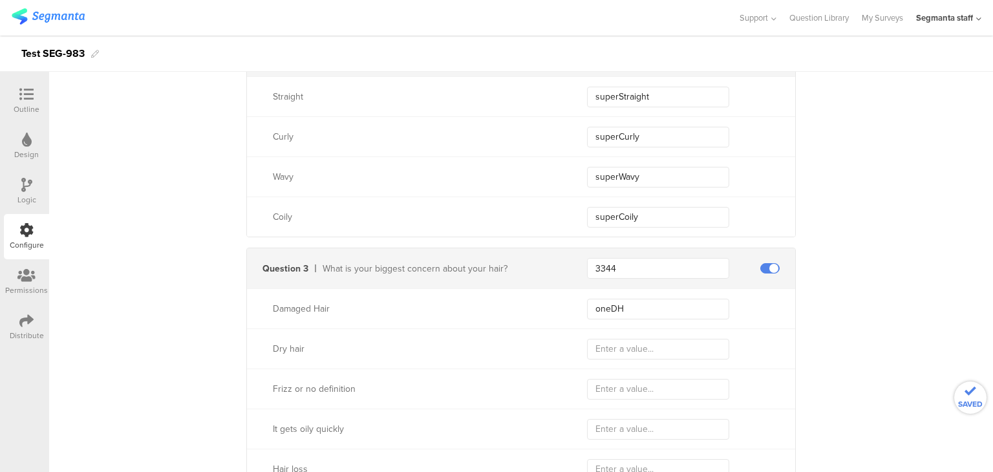
click at [632, 319] on div "Damaged Hair oneDH" at bounding box center [521, 308] width 548 height 40
click at [634, 305] on input "oneDH" at bounding box center [658, 309] width 142 height 21
type input "o"
type input "D"
type input "damHair"
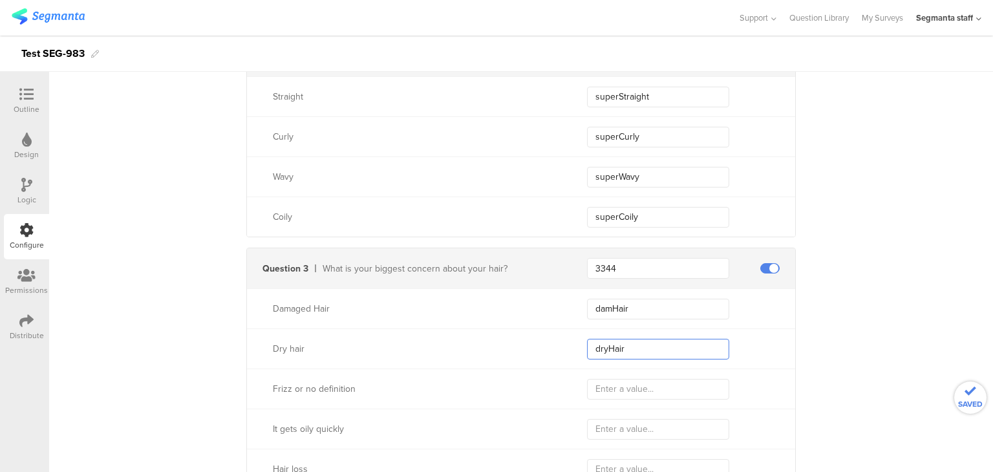
type input "dryHair"
type input "F"
type input "frizzNoDef"
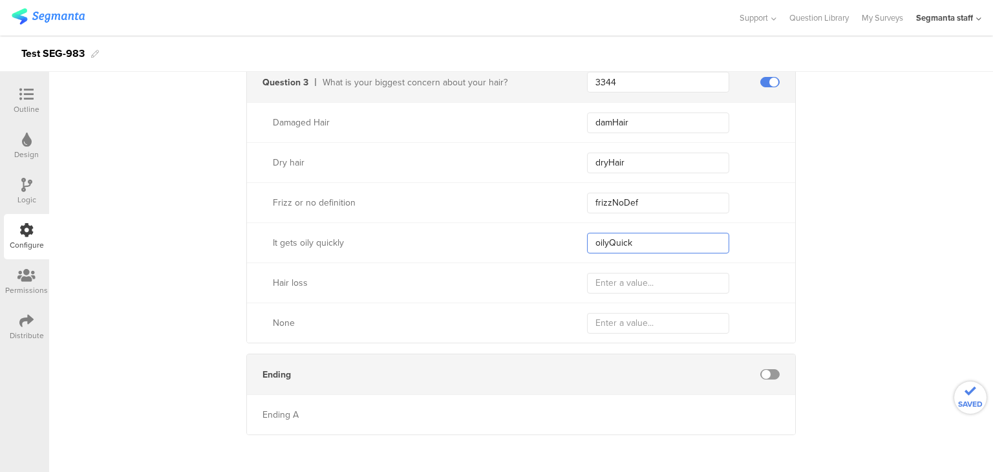
scroll to position [1092, 0]
type input "oilyQuick"
click at [609, 282] on input "text" at bounding box center [658, 282] width 142 height 21
type input "hairLoss"
type input "N"
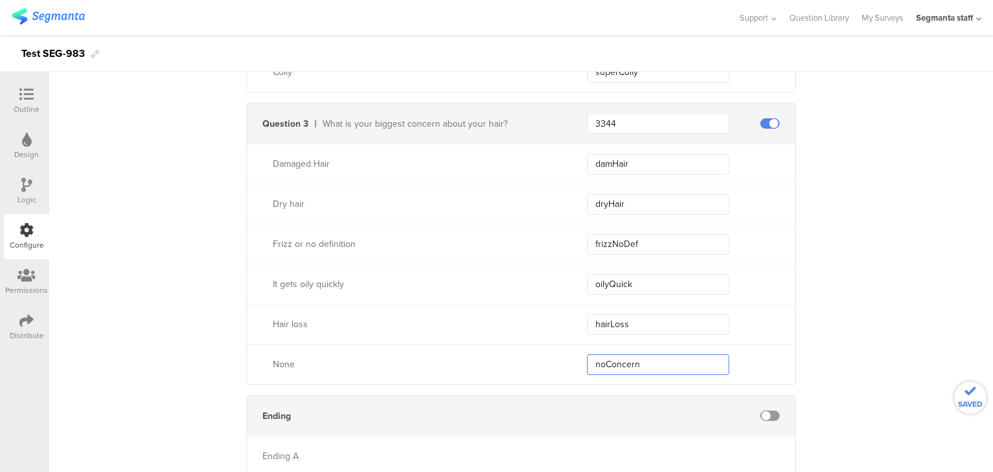
scroll to position [963, 0]
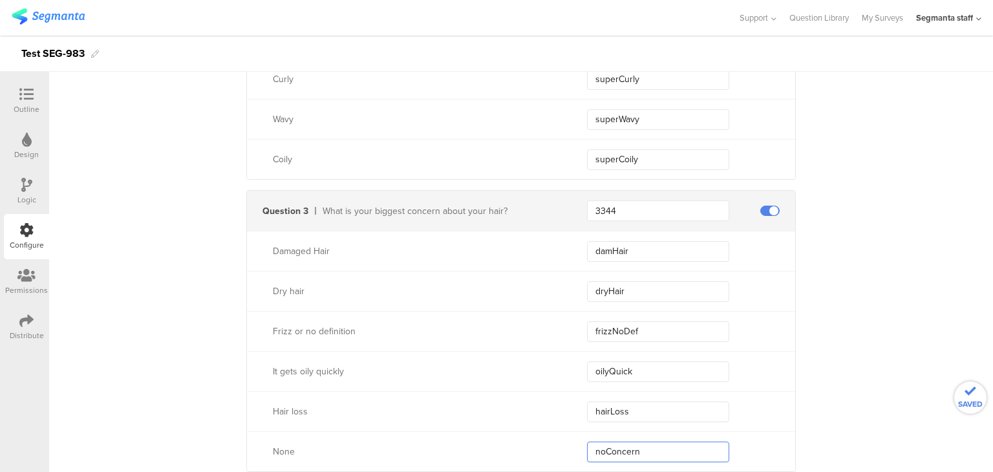
type input "noConcern"
click at [978, 16] on icon at bounding box center [979, 19] width 5 height 10
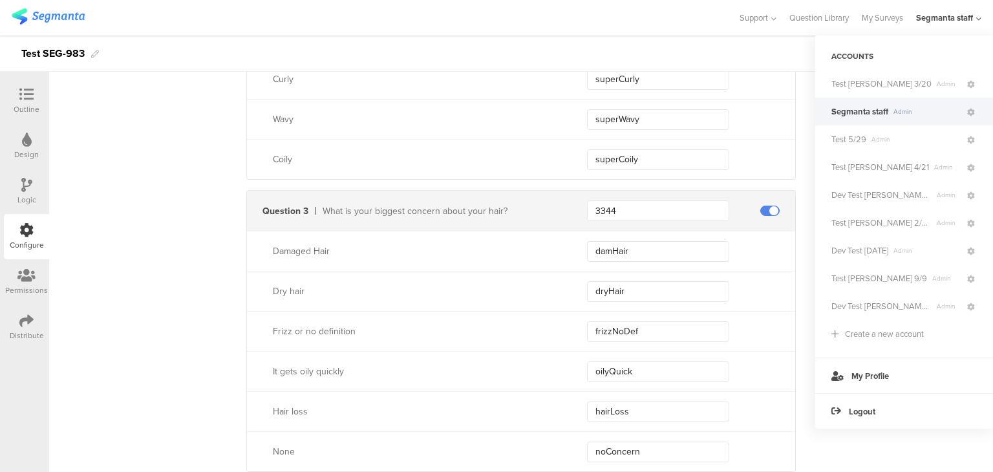
scroll to position [769, 0]
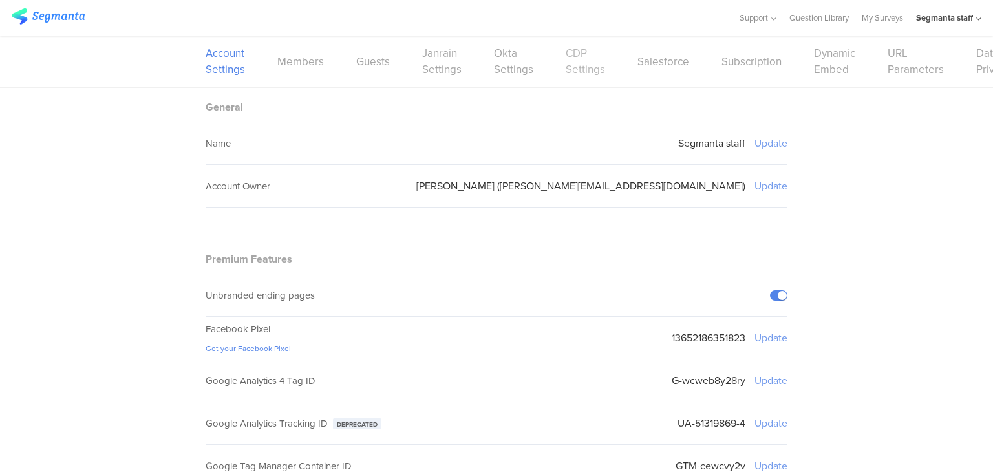
click at [582, 52] on link "CDP Settings" at bounding box center [585, 61] width 39 height 32
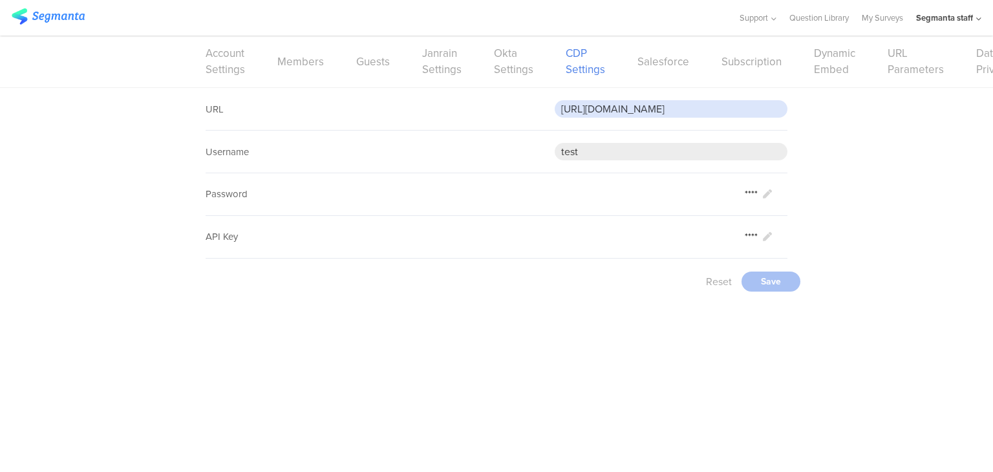
drag, startPoint x: 770, startPoint y: 103, endPoint x: 469, endPoint y: 96, distance: 301.5
click at [469, 96] on div "URL https://eo5wmzhoyu3nzo.m.pipedream.net" at bounding box center [497, 109] width 582 height 43
paste input "https://eo5wmzhoyu3nzo.m.pipedream.net"
drag, startPoint x: 772, startPoint y: 105, endPoint x: 376, endPoint y: 117, distance: 395.3
click at [376, 117] on div "URL https://eo5wmzhoyu3nzo.m.pipedream.net" at bounding box center [497, 109] width 582 height 43
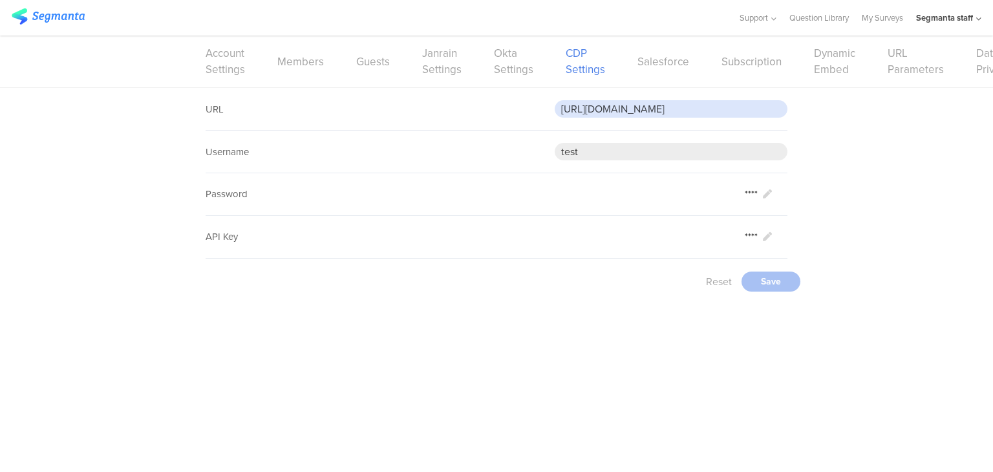
paste input "exvwm5f75ksx"
type input "https://eo5exvwm5f75ksx.m.pipedream.net"
click at [786, 283] on div "Save" at bounding box center [771, 282] width 59 height 20
click at [886, 17] on link "My Surveys" at bounding box center [882, 18] width 41 height 36
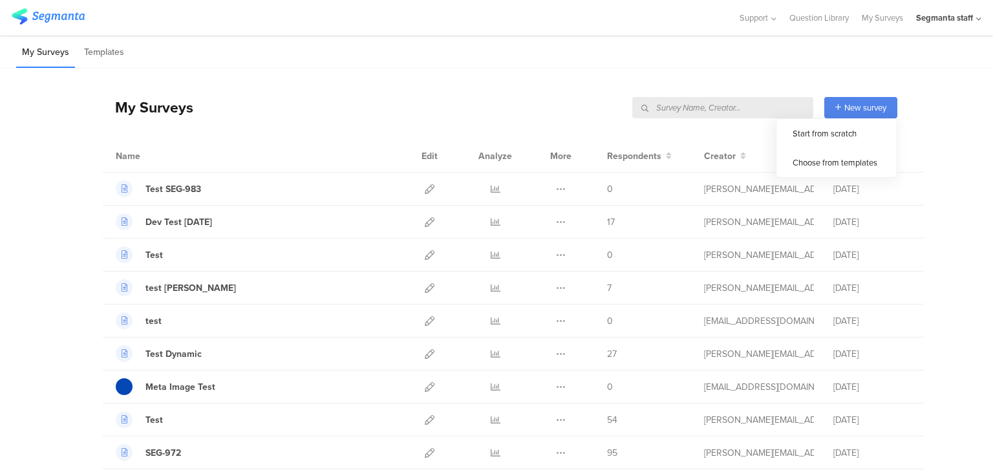
click at [838, 112] on div "New survey" at bounding box center [861, 107] width 73 height 21
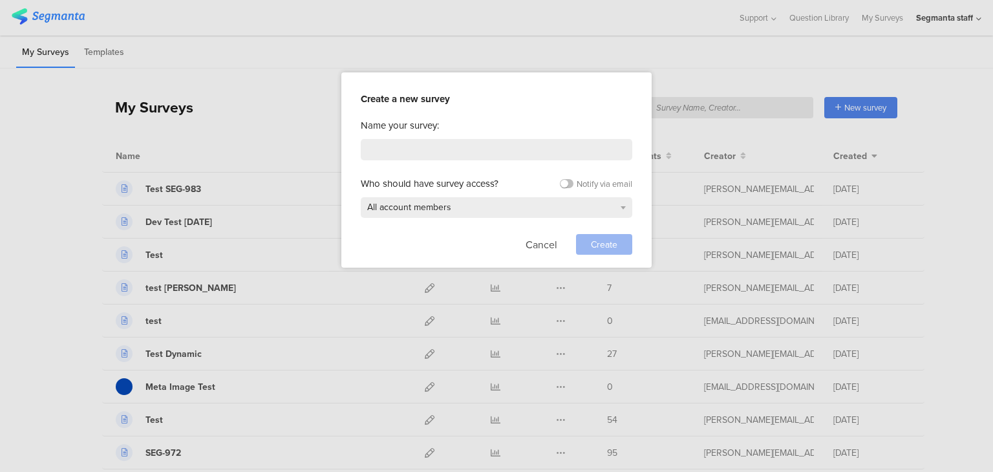
click at [484, 160] on div "Name your survey: Who should have survey access? Notify via email All account m…" at bounding box center [497, 186] width 272 height 136
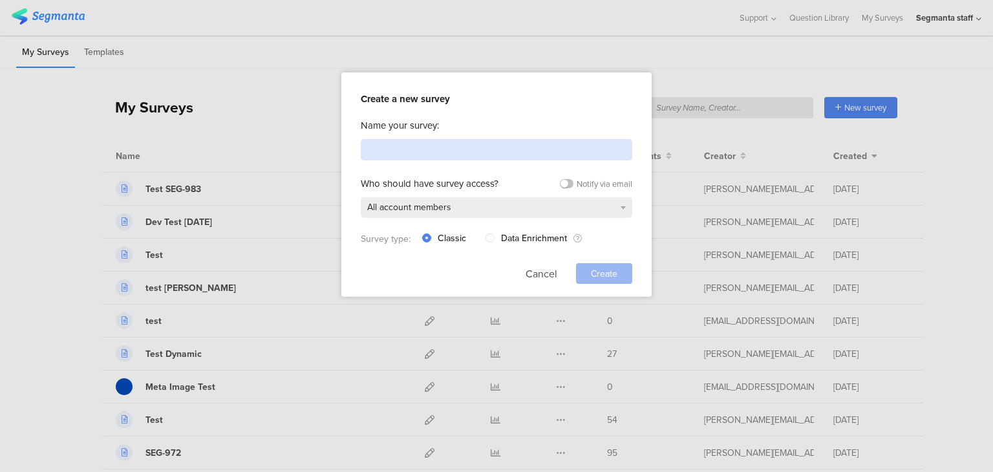
click at [495, 149] on input at bounding box center [497, 149] width 272 height 21
type input "Test DEV 10/2"
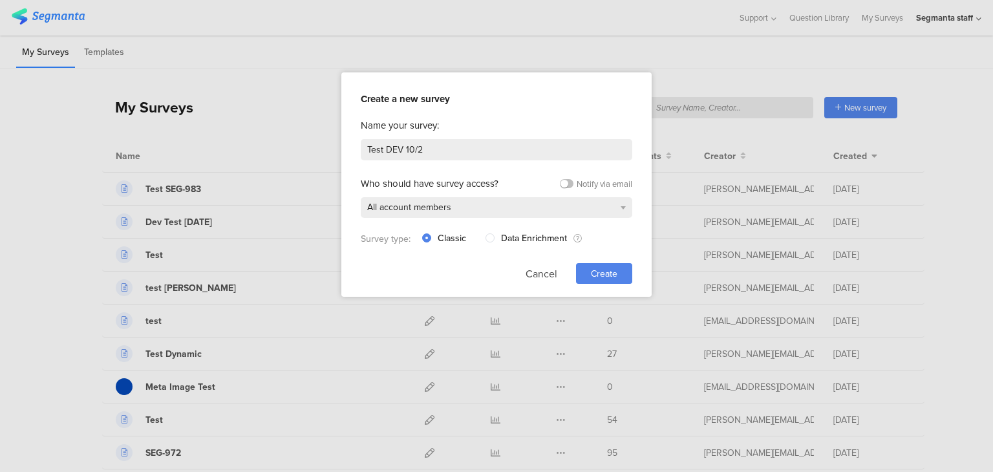
click at [623, 279] on div "Create" at bounding box center [604, 273] width 56 height 21
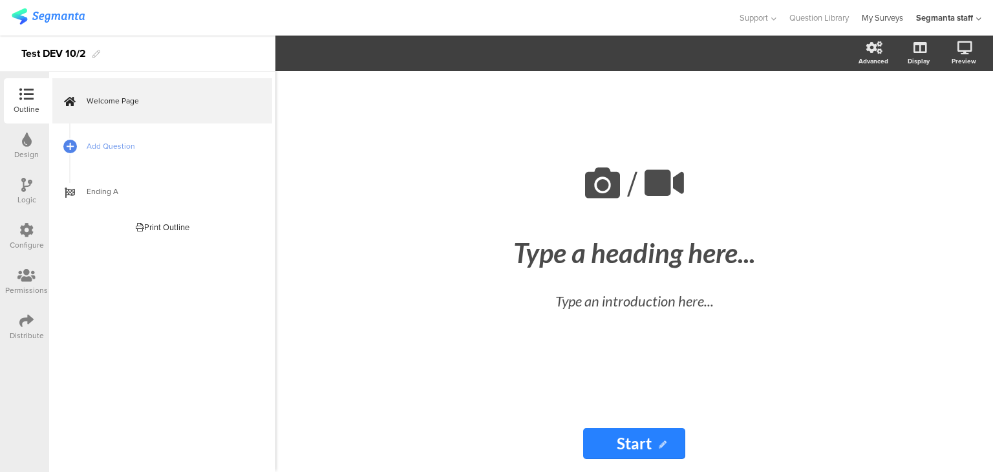
click at [887, 16] on link "My Surveys" at bounding box center [882, 18] width 41 height 36
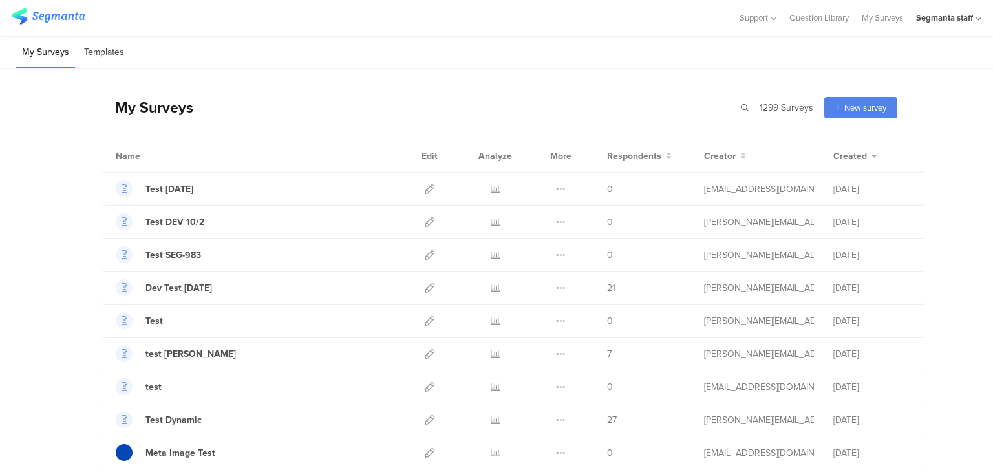
click at [103, 49] on li "Templates" at bounding box center [104, 53] width 52 height 30
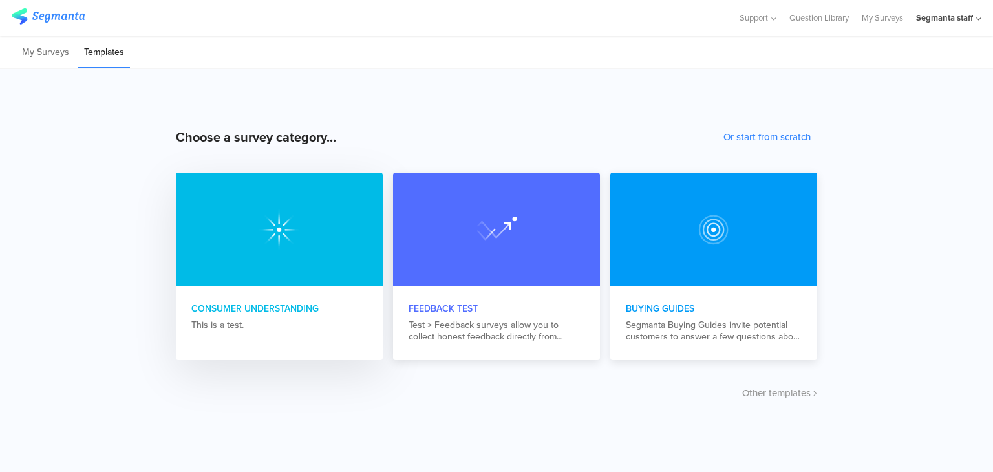
click at [248, 305] on div "Consumer Understanding" at bounding box center [279, 309] width 176 height 14
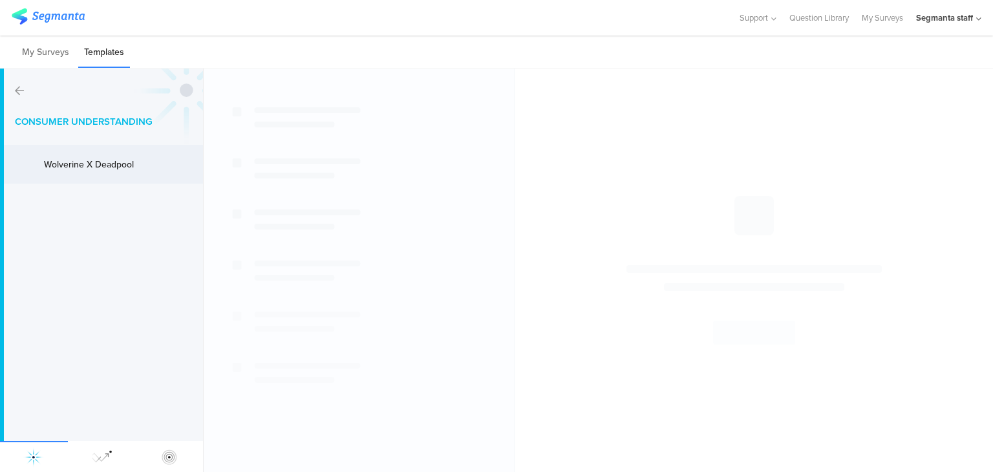
click at [124, 162] on div "Wolverine X Deadpool" at bounding box center [95, 165] width 103 height 14
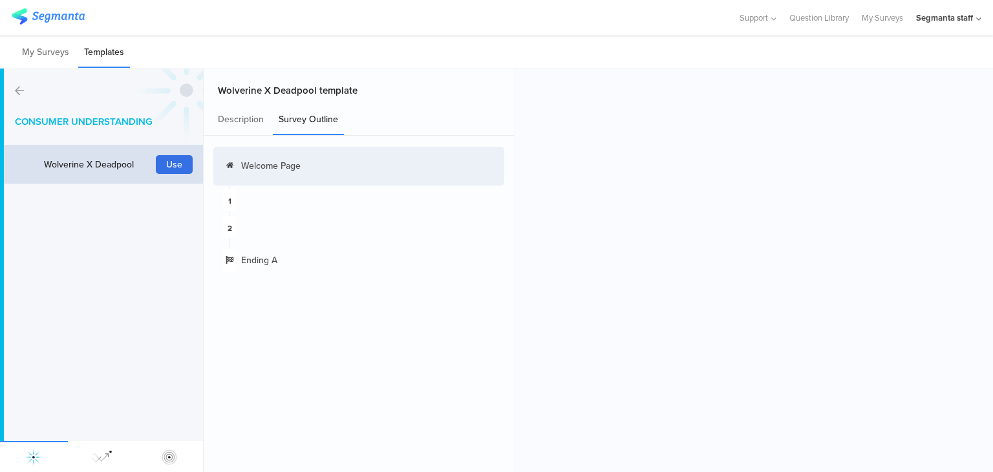
click at [167, 164] on button "Use" at bounding box center [174, 164] width 37 height 19
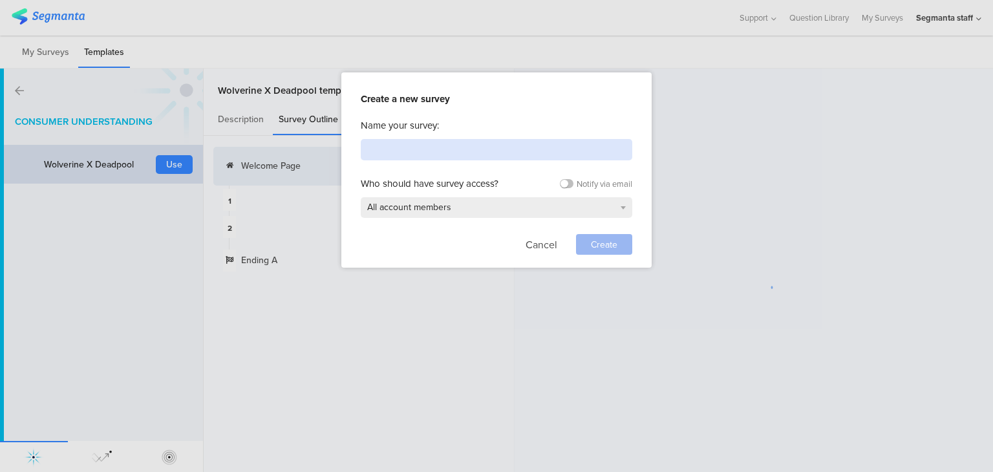
click at [419, 146] on input at bounding box center [497, 149] width 272 height 21
type input "Template: Cons Understanding"
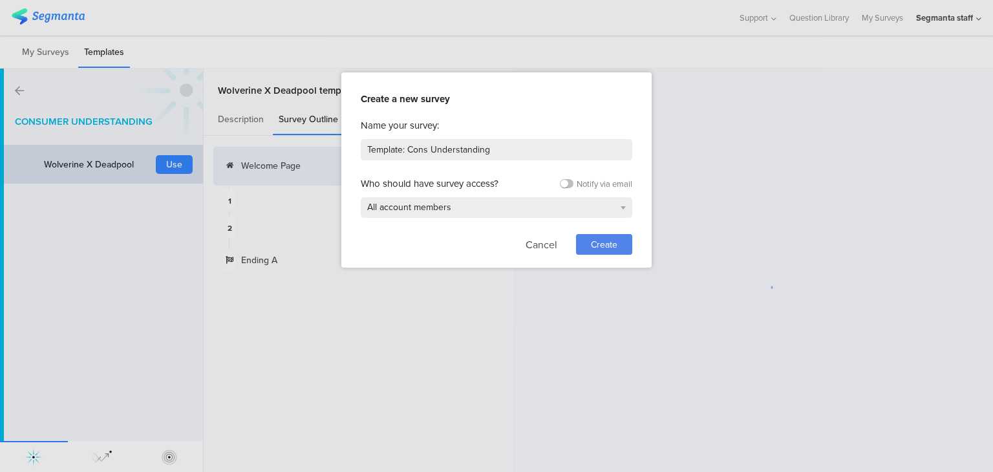
click at [592, 238] on span "Create" at bounding box center [604, 245] width 27 height 14
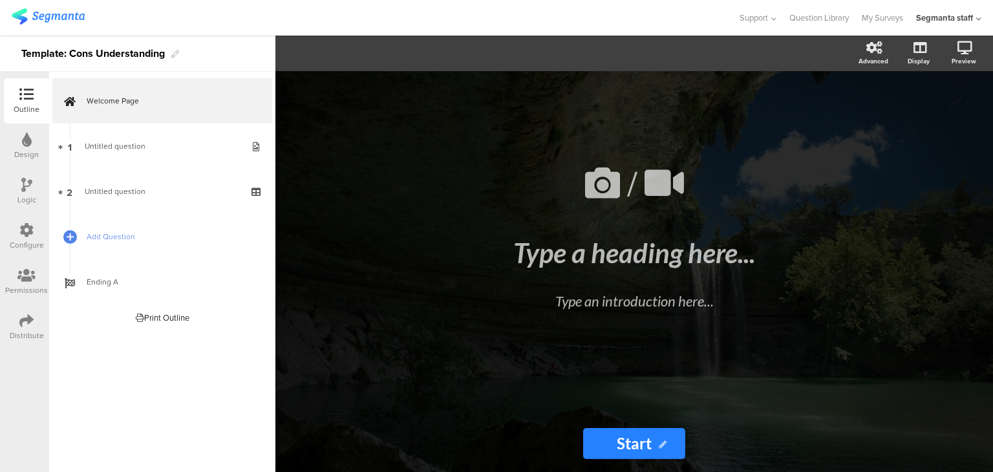
click at [21, 326] on icon at bounding box center [26, 321] width 14 height 14
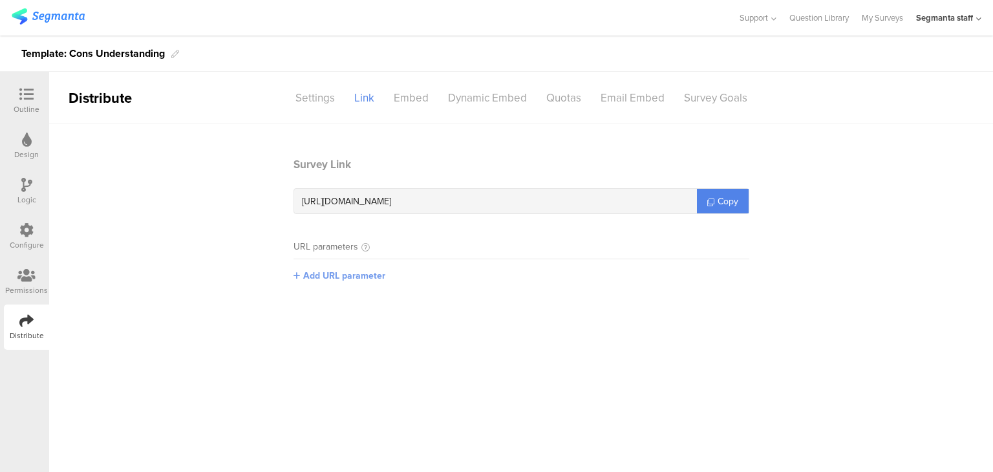
click at [350, 277] on span "Add URL parameter" at bounding box center [344, 276] width 82 height 14
click at [350, 277] on input "text" at bounding box center [379, 275] width 171 height 21
type input "seg_erid"
click at [481, 278] on button "Save" at bounding box center [485, 275] width 20 height 14
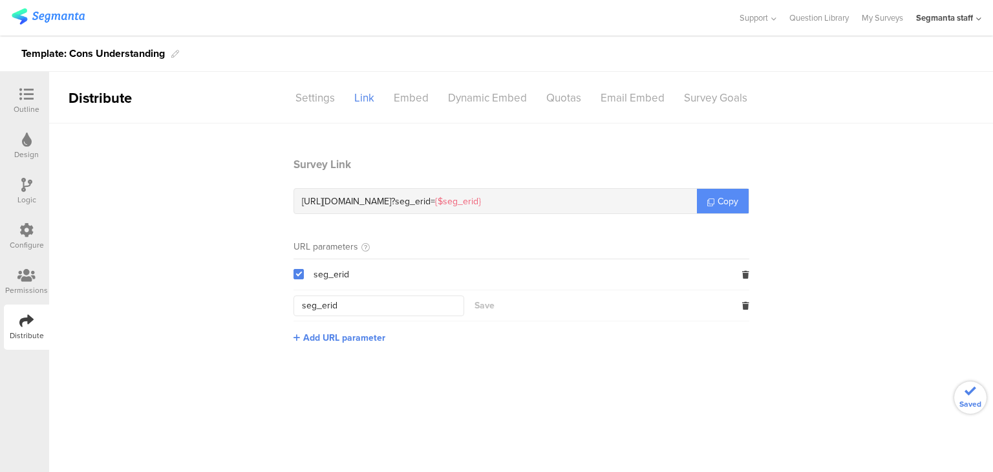
click at [723, 206] on span "Copy" at bounding box center [728, 202] width 21 height 14
click at [721, 195] on span "Copy" at bounding box center [728, 202] width 21 height 14
click at [889, 18] on link "My Surveys" at bounding box center [882, 18] width 41 height 36
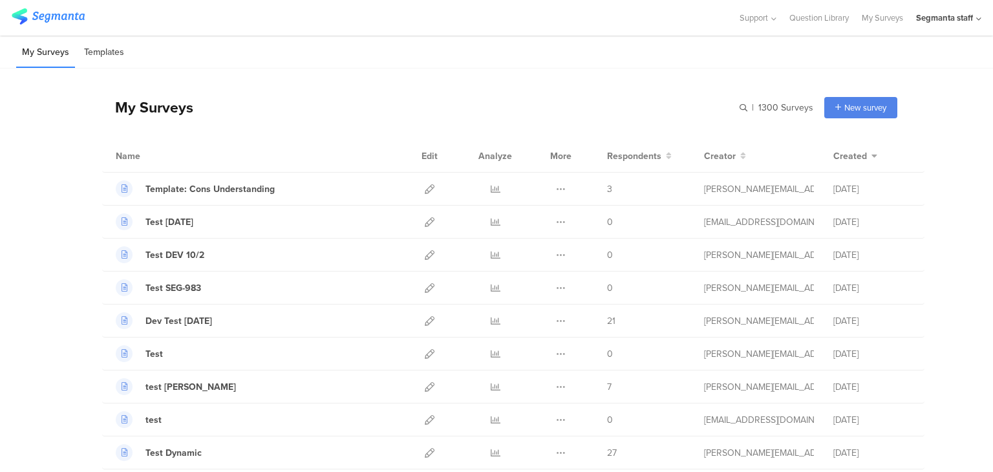
click at [113, 50] on li "Templates" at bounding box center [104, 53] width 52 height 30
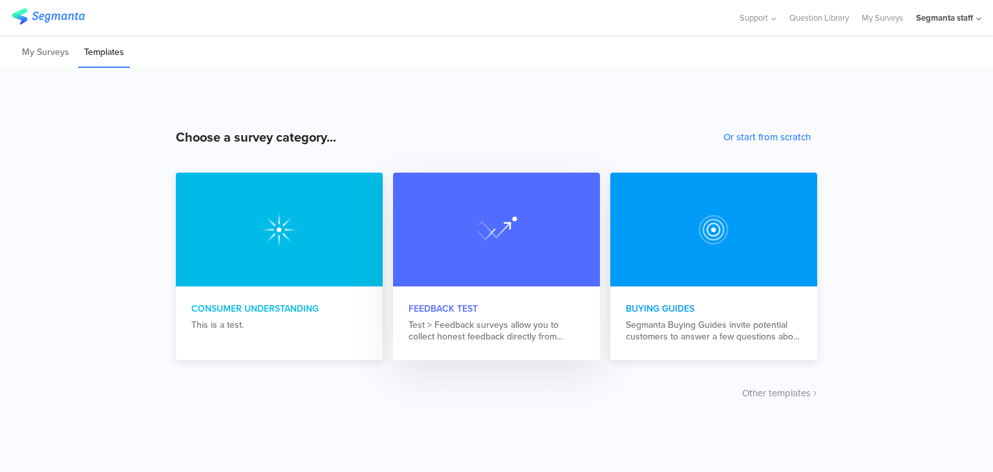
click at [478, 269] on div at bounding box center [496, 230] width 207 height 114
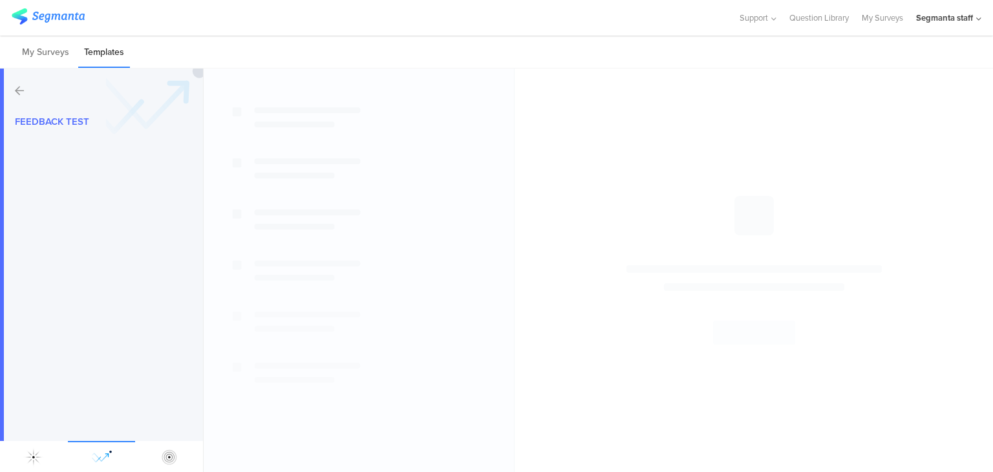
click at [85, 138] on div "Feedback test" at bounding box center [102, 271] width 204 height 404
click at [78, 109] on div "Feedback test" at bounding box center [102, 271] width 204 height 404
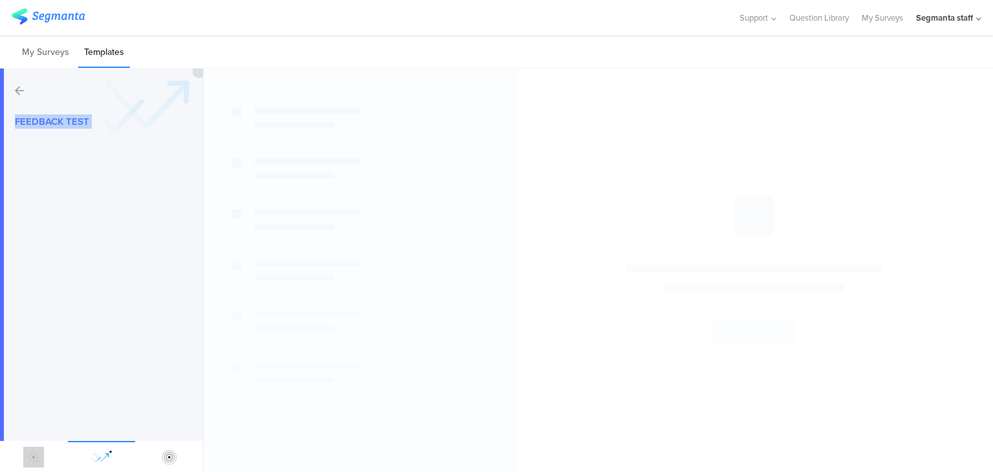
drag, startPoint x: 81, startPoint y: 122, endPoint x: 189, endPoint y: 146, distance: 110.8
click at [81, 122] on span "Feedback test" at bounding box center [52, 121] width 74 height 14
click at [451, 157] on div at bounding box center [359, 271] width 310 height 404
click at [459, 162] on div at bounding box center [359, 271] width 310 height 404
click at [172, 458] on img at bounding box center [169, 457] width 21 height 21
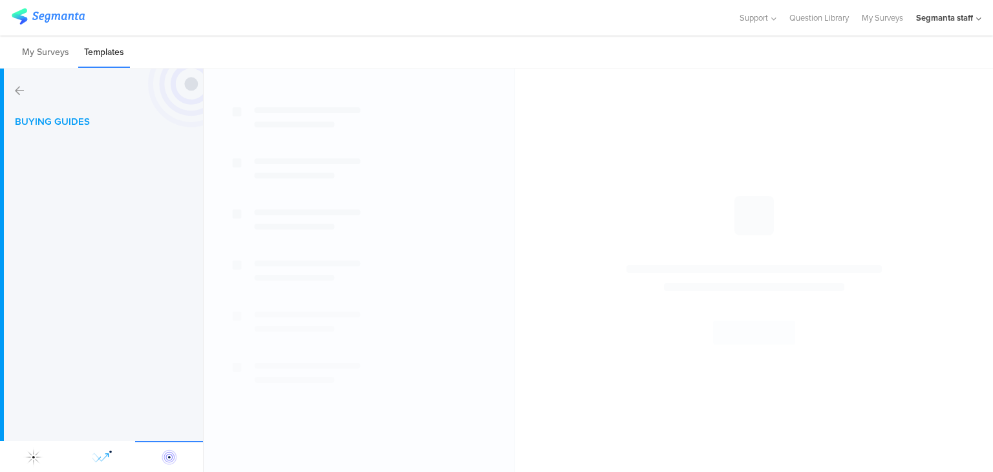
click at [109, 457] on img at bounding box center [101, 457] width 21 height 21
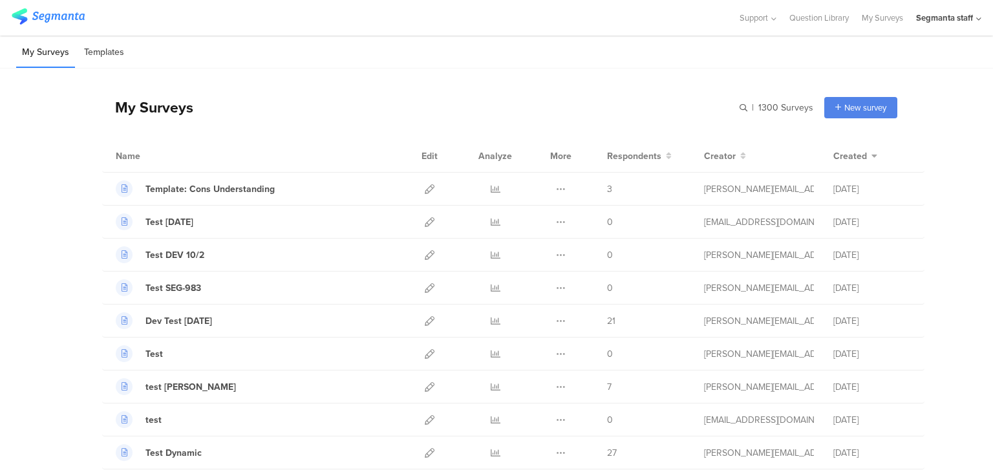
click at [91, 47] on li "Templates" at bounding box center [104, 53] width 52 height 30
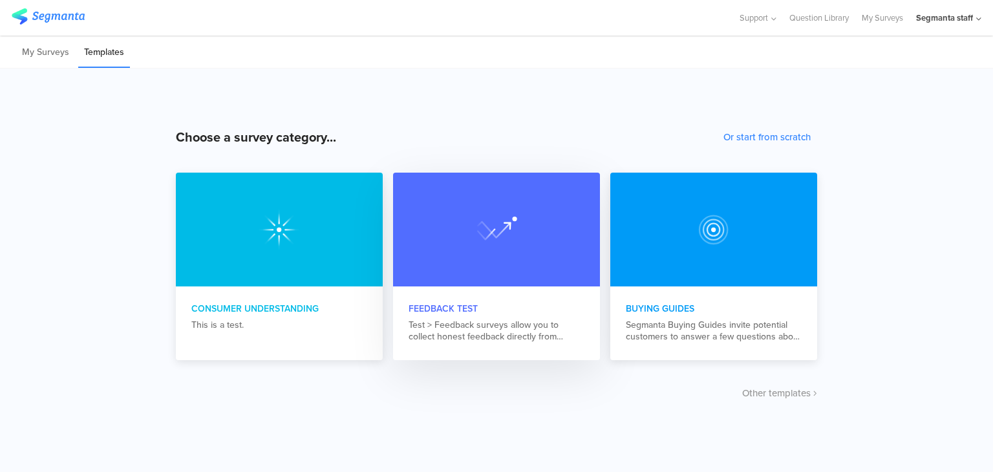
click at [460, 237] on div at bounding box center [496, 230] width 207 height 114
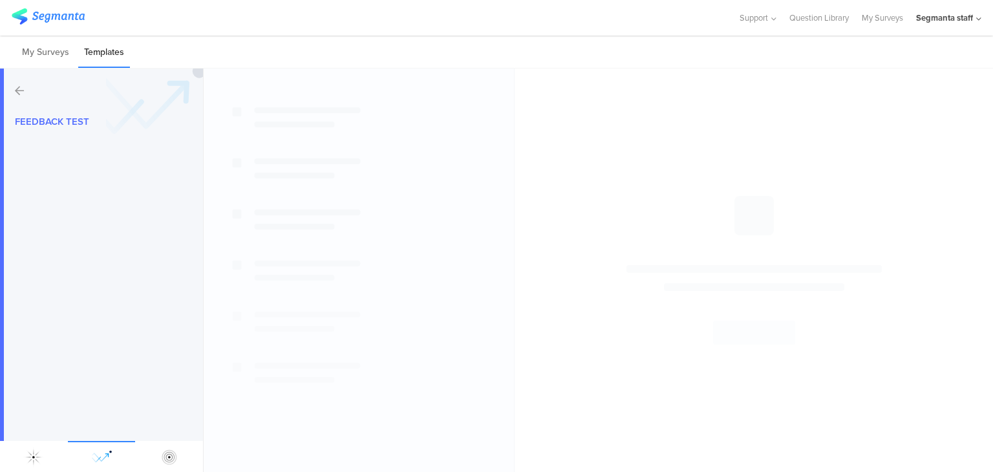
click at [11, 96] on div "Feedback test" at bounding box center [102, 271] width 204 height 404
click at [21, 87] on icon at bounding box center [19, 90] width 9 height 10
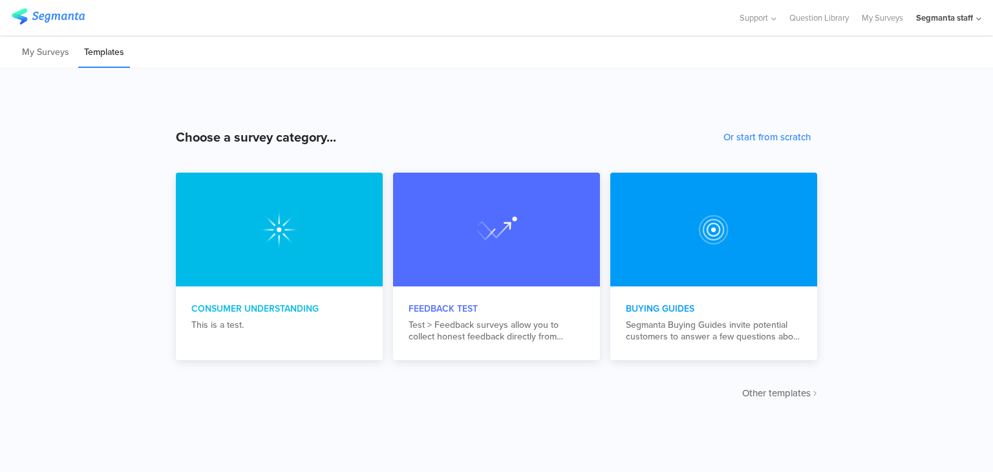
click at [773, 391] on span "Other templates" at bounding box center [776, 393] width 69 height 14
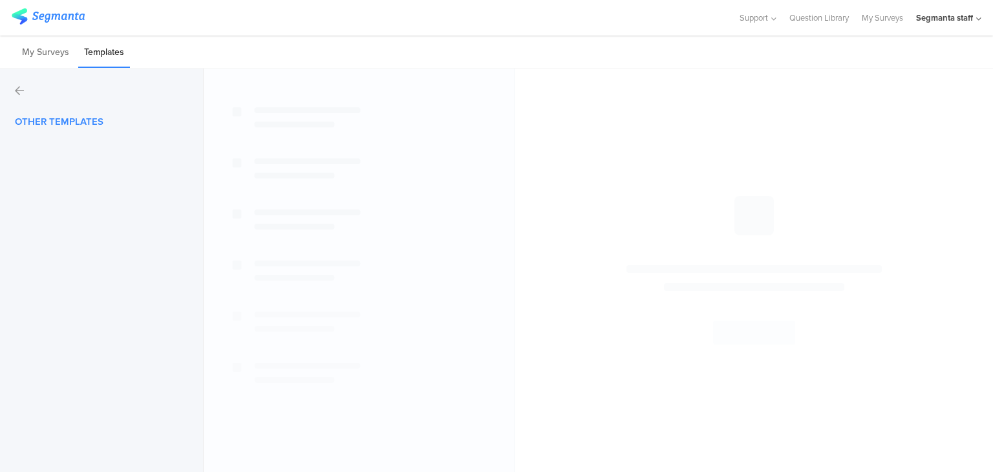
click at [20, 87] on icon at bounding box center [19, 90] width 9 height 10
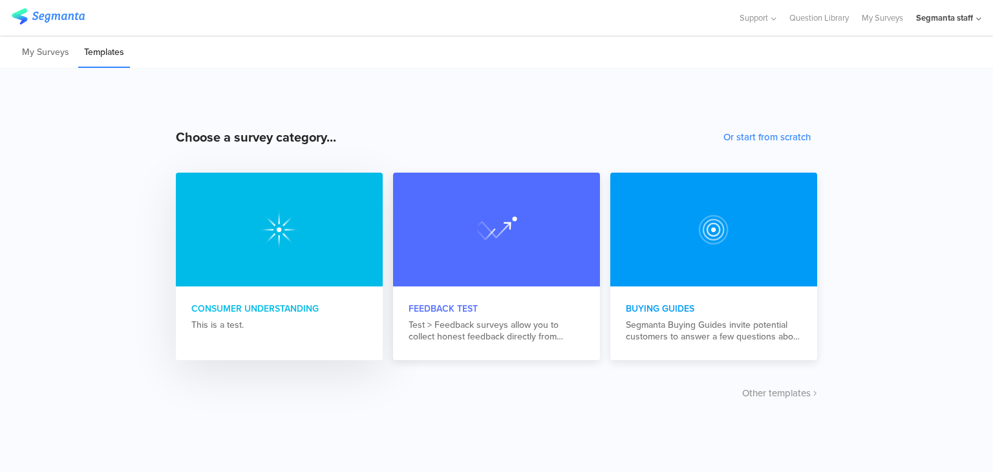
click at [323, 276] on div at bounding box center [279, 230] width 207 height 114
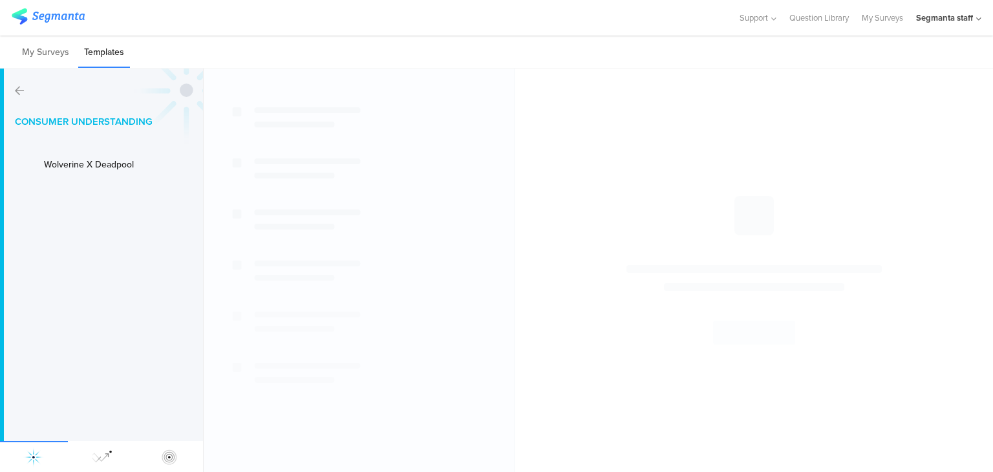
click at [17, 94] on icon at bounding box center [19, 90] width 9 height 10
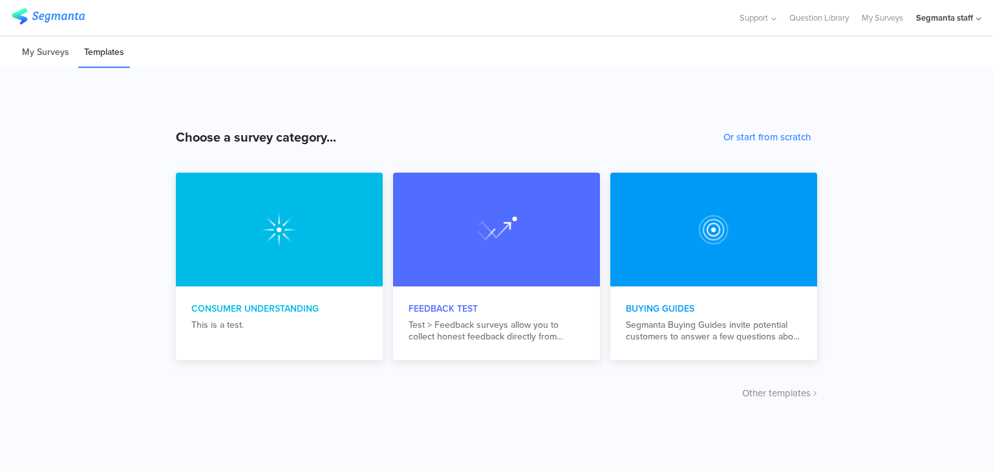
click at [45, 58] on li "My Surveys" at bounding box center [45, 53] width 59 height 30
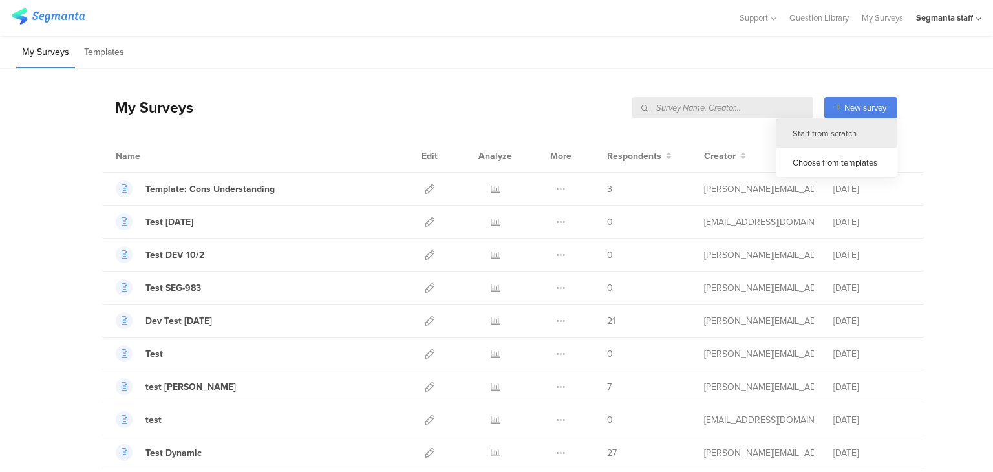
click at [843, 132] on div "Start from scratch" at bounding box center [837, 133] width 120 height 29
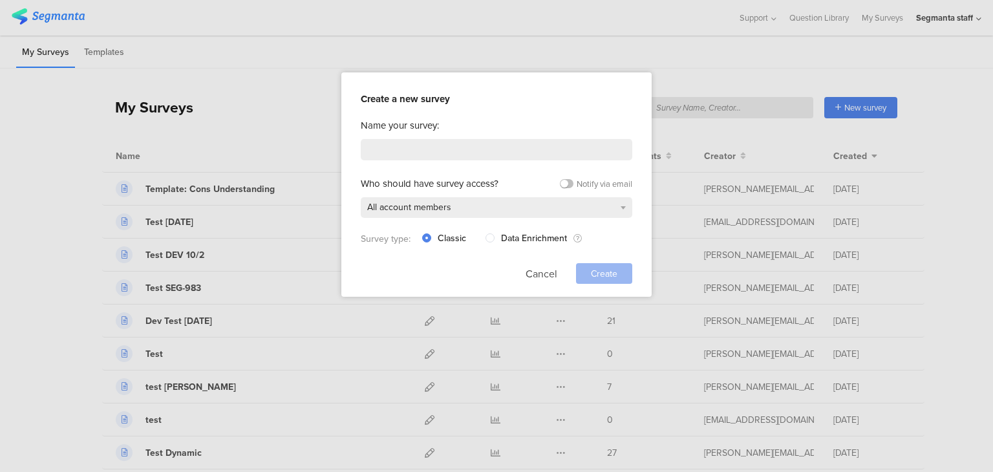
drag, startPoint x: 81, startPoint y: 146, endPoint x: 91, endPoint y: 144, distance: 9.8
click at [83, 146] on div at bounding box center [496, 236] width 993 height 472
click at [490, 236] on span at bounding box center [490, 237] width 9 height 9
click at [490, 236] on input "Data Enrichment" at bounding box center [490, 237] width 9 height 11
radio input "true"
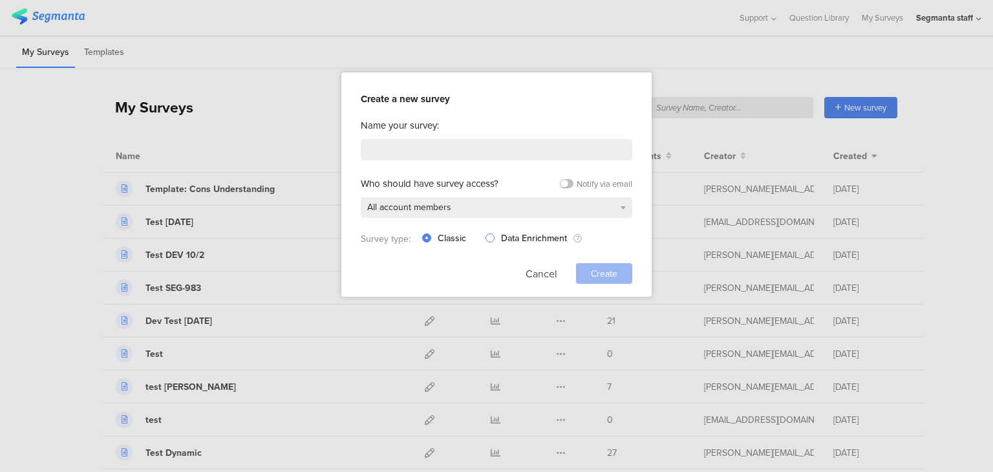
radio input "false"
radio input "true"
click at [426, 158] on input at bounding box center [497, 149] width 272 height 21
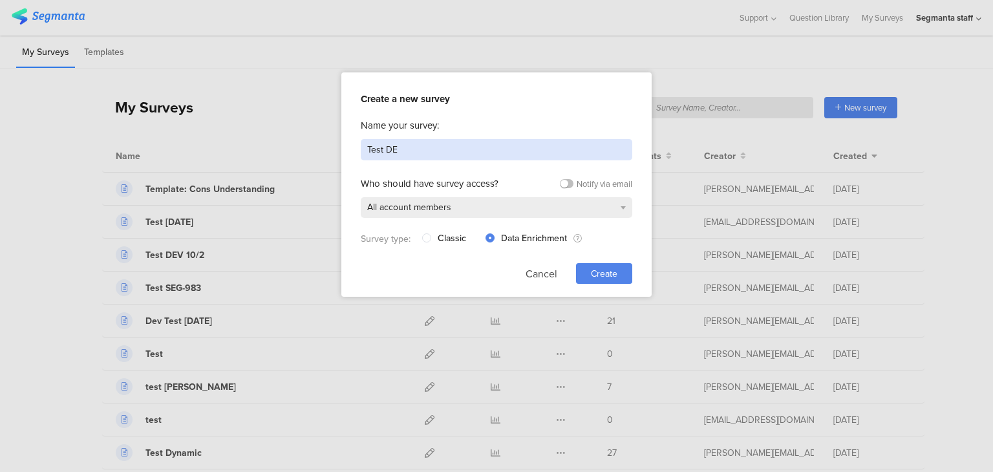
type input "Test DE"
click at [605, 267] on span "Create" at bounding box center [604, 274] width 27 height 14
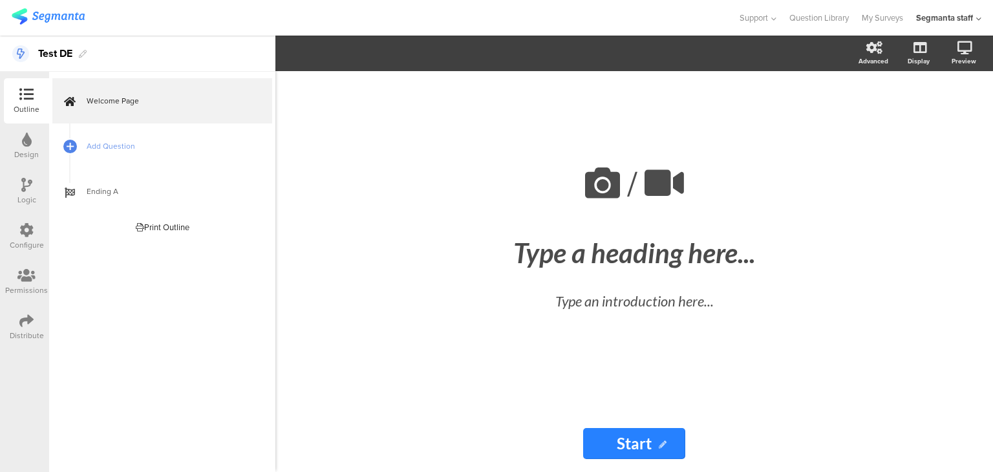
click at [71, 47] on div "Test DE" at bounding box center [55, 53] width 34 height 21
click at [414, 197] on div "/" at bounding box center [634, 184] width 479 height 58
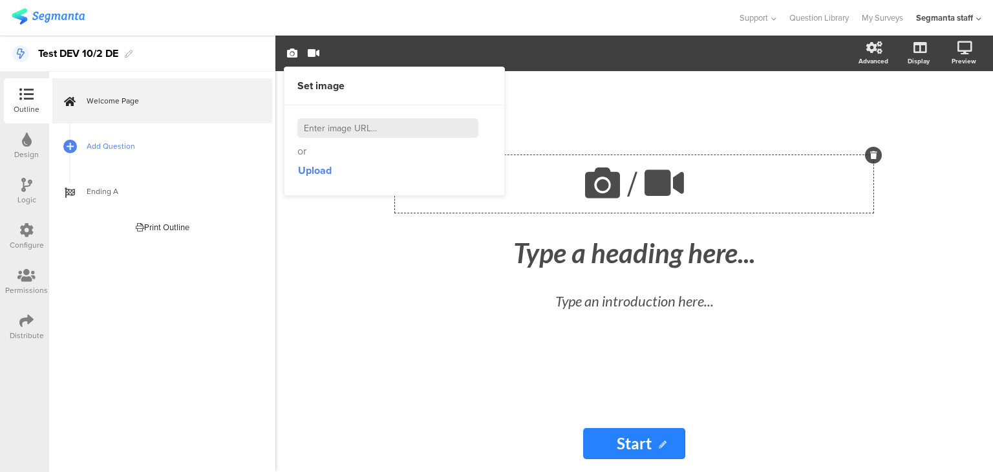
click at [78, 158] on link "Add Question" at bounding box center [162, 146] width 220 height 45
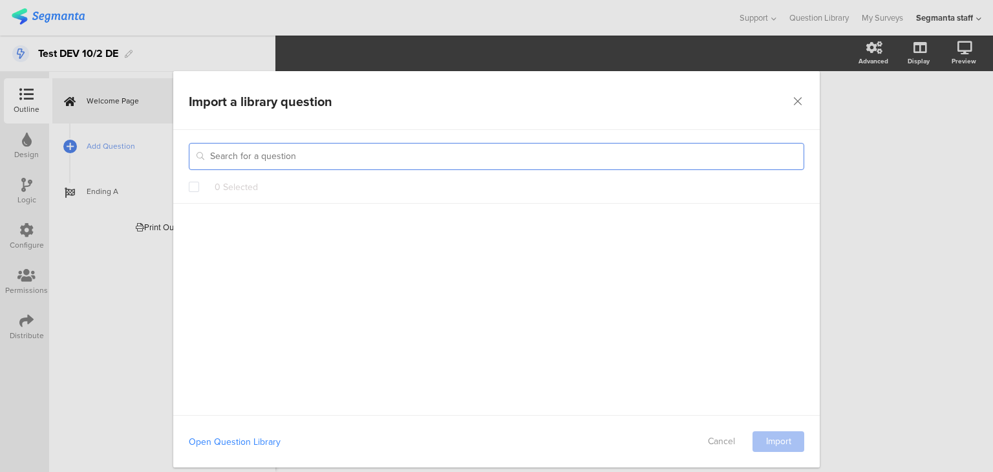
click at [221, 156] on input "dialog" at bounding box center [497, 156] width 616 height 27
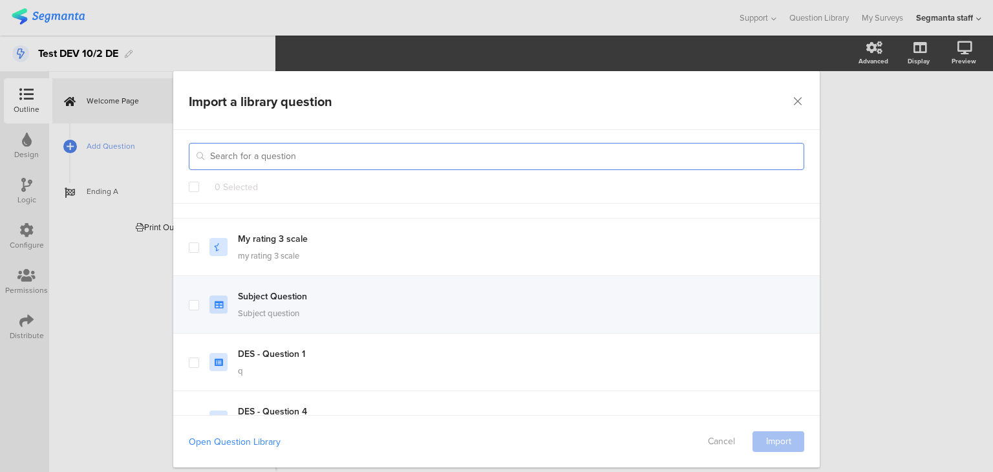
scroll to position [129, 0]
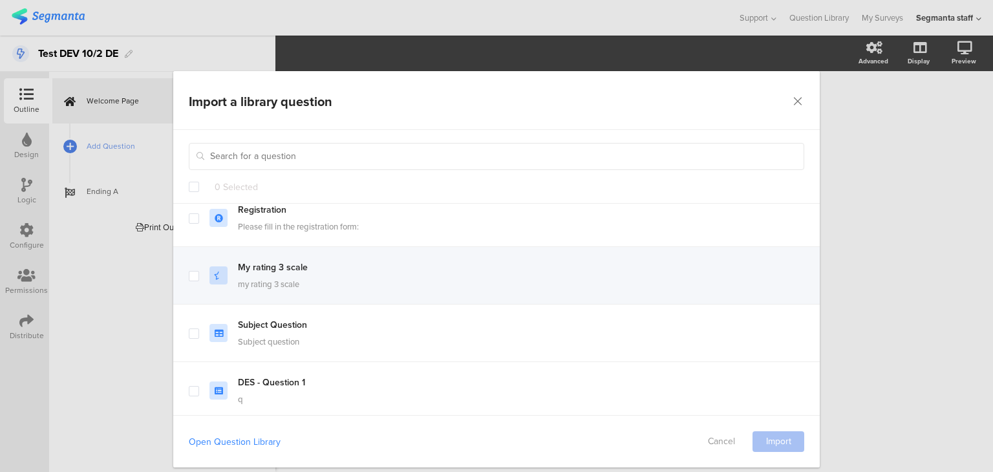
click at [192, 277] on span "dialog" at bounding box center [194, 275] width 10 height 10
click at [199, 270] on input "dialog" at bounding box center [199, 270] width 0 height 0
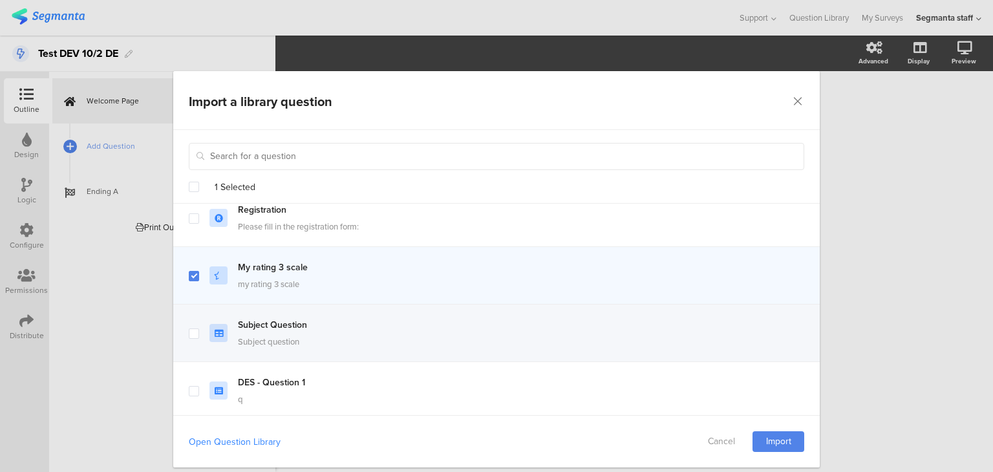
click at [190, 330] on span "dialog" at bounding box center [194, 333] width 10 height 10
click at [199, 328] on input "dialog" at bounding box center [199, 328] width 0 height 0
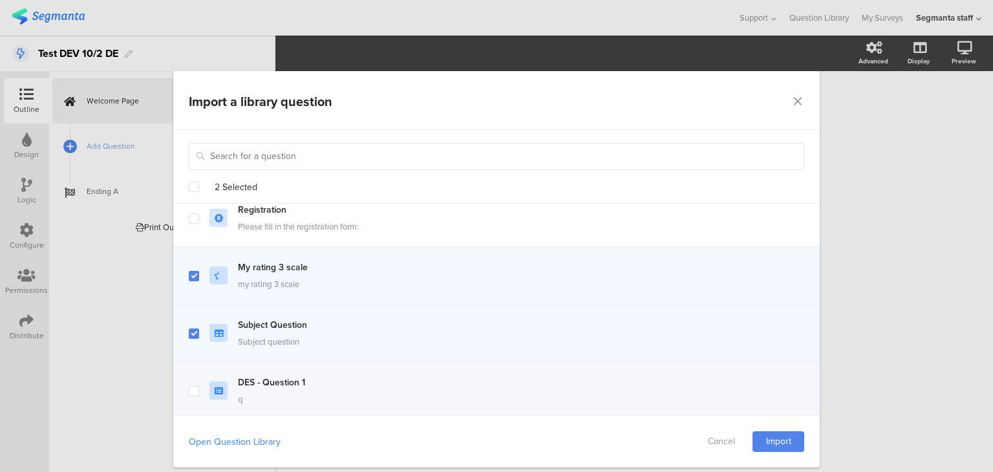
click at [210, 389] on div "dialog" at bounding box center [219, 391] width 18 height 18
click at [767, 440] on link "Import" at bounding box center [779, 441] width 52 height 21
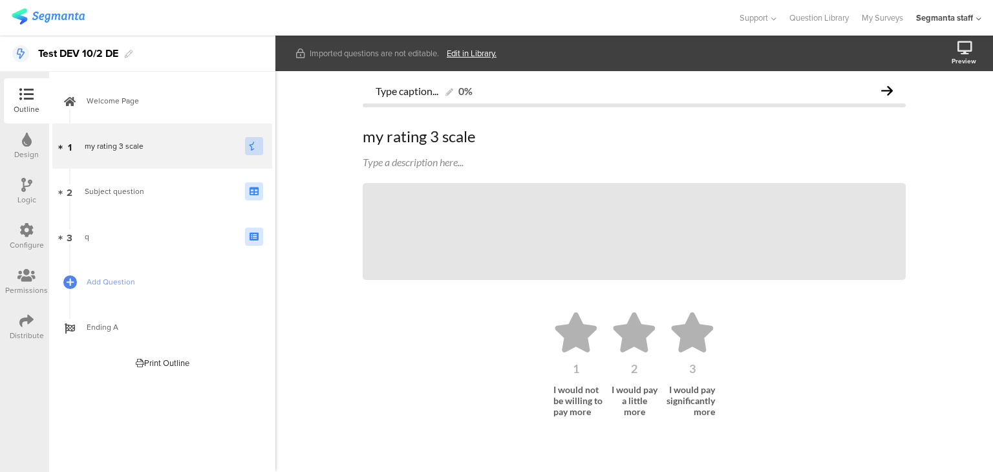
click at [23, 146] on icon at bounding box center [27, 140] width 10 height 14
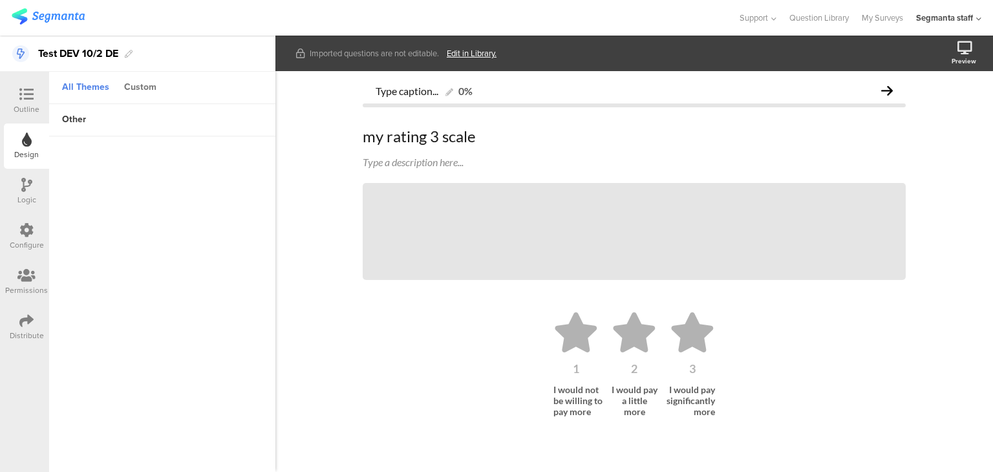
click at [144, 92] on div "Custom" at bounding box center [140, 88] width 45 height 22
click at [81, 91] on div "All Themes" at bounding box center [86, 88] width 60 height 22
click at [67, 114] on div "other" at bounding box center [74, 120] width 37 height 22
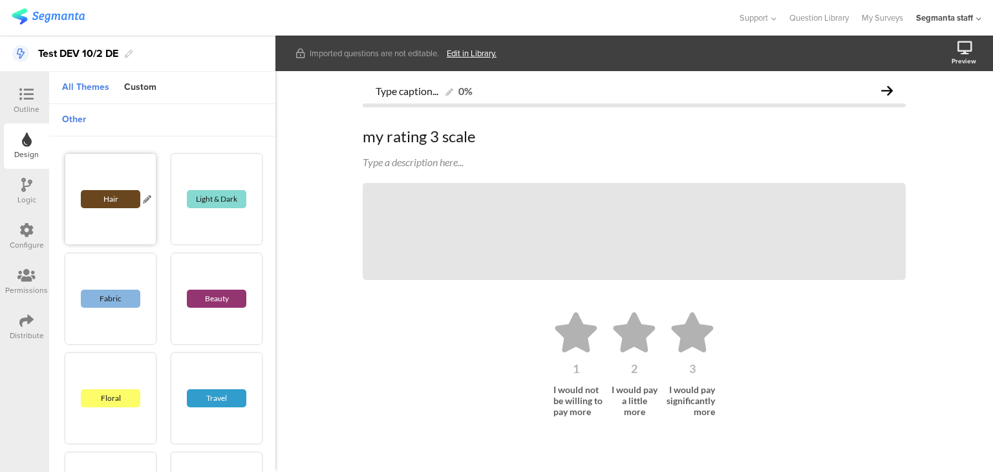
click at [96, 201] on div "Hair" at bounding box center [110, 199] width 59 height 18
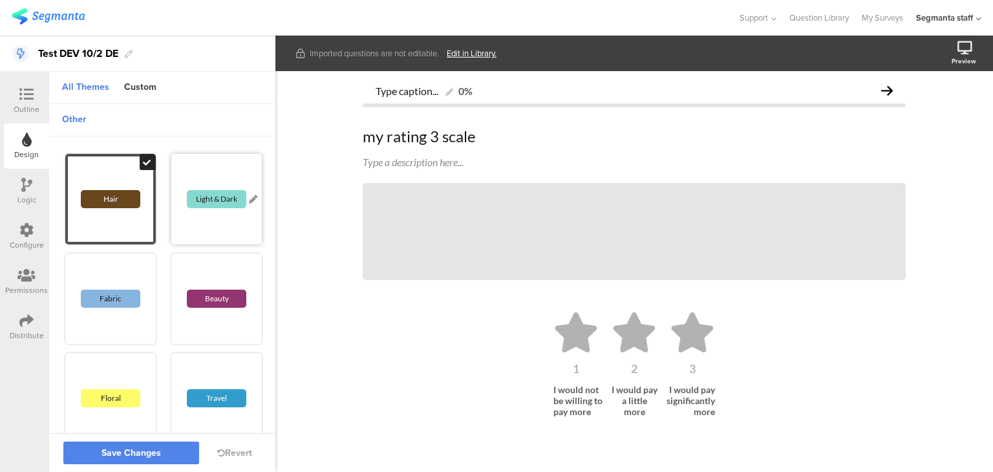
click at [206, 196] on div "Light & Dark" at bounding box center [216, 199] width 59 height 18
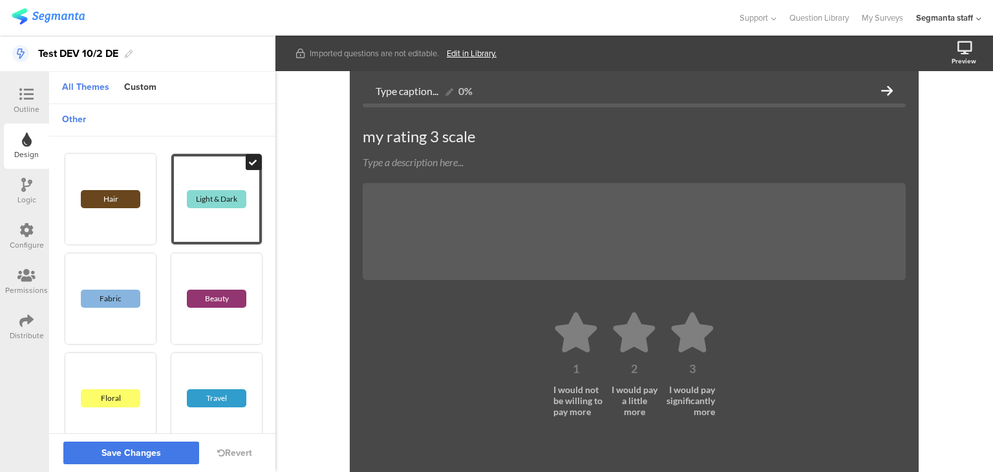
click at [119, 460] on button "Save Changes" at bounding box center [131, 453] width 136 height 23
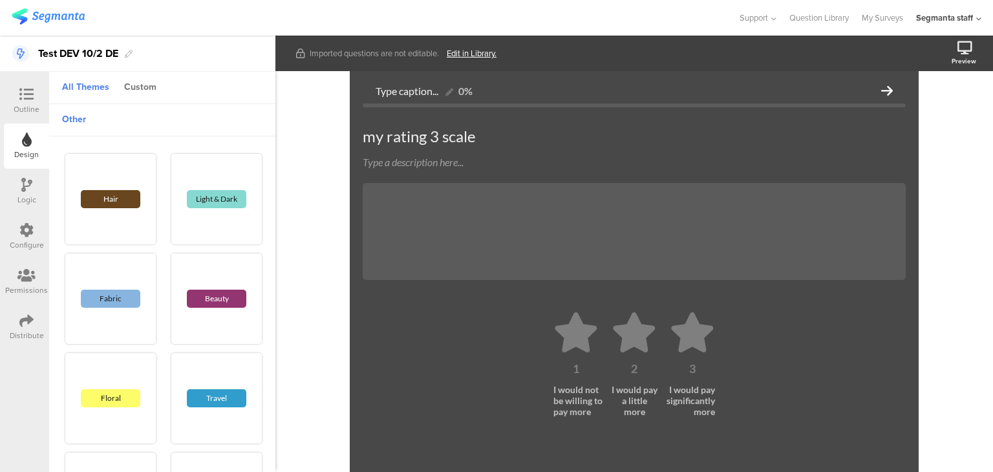
click at [147, 82] on div "Custom" at bounding box center [140, 88] width 45 height 22
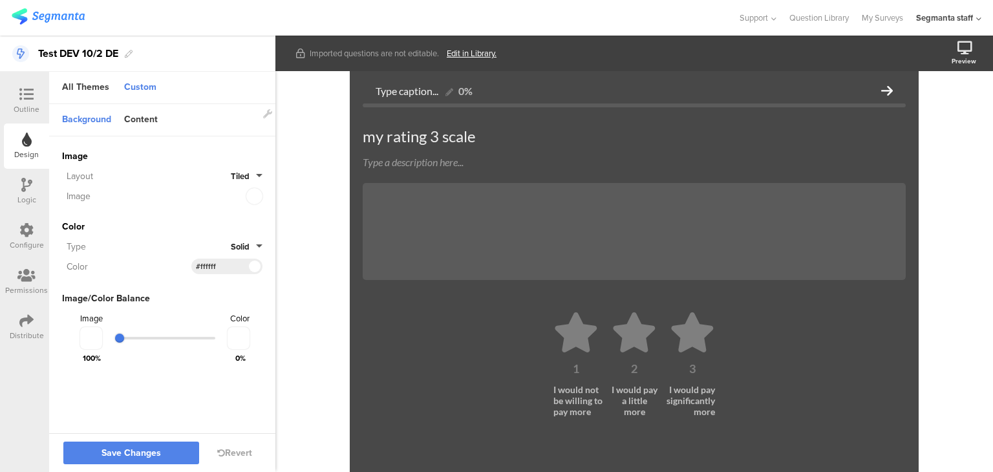
drag, startPoint x: 122, startPoint y: 336, endPoint x: 103, endPoint y: 333, distance: 19.0
click at [115, 337] on input "range" at bounding box center [165, 338] width 100 height 3
click at [256, 189] on div at bounding box center [250, 196] width 26 height 16
click at [252, 173] on button "Tiled" at bounding box center [247, 176] width 32 height 12
click at [230, 196] on button "Fill" at bounding box center [214, 205] width 97 height 27
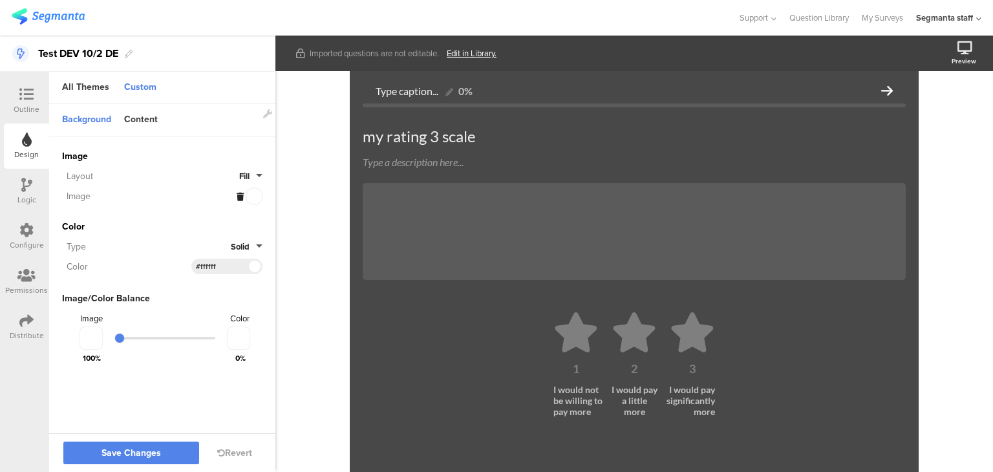
click at [257, 205] on div "Image Invalid URL or Upload File Layout Fill Image Color Type Solid Color #FFFF…" at bounding box center [162, 257] width 200 height 243
click at [257, 196] on div at bounding box center [250, 196] width 26 height 16
click at [251, 197] on div at bounding box center [250, 196] width 26 height 16
click at [254, 263] on span at bounding box center [254, 267] width 15 height 8
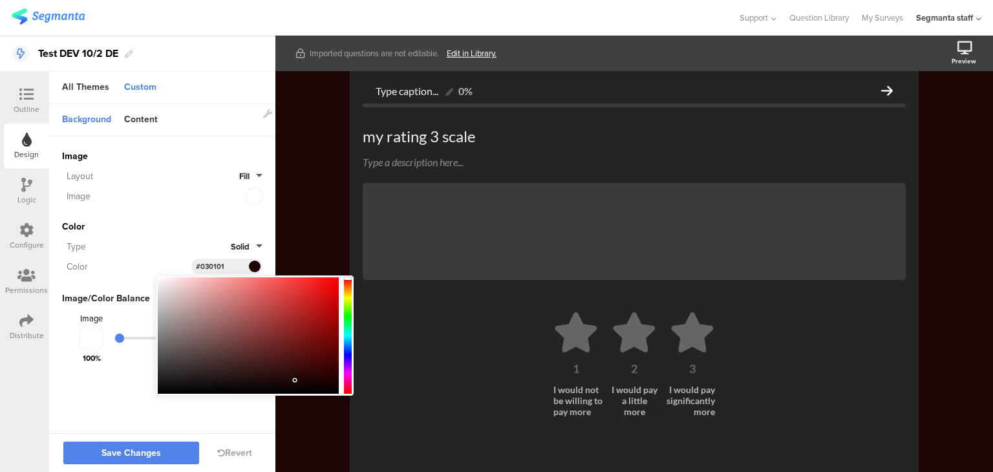
type input "#000000"
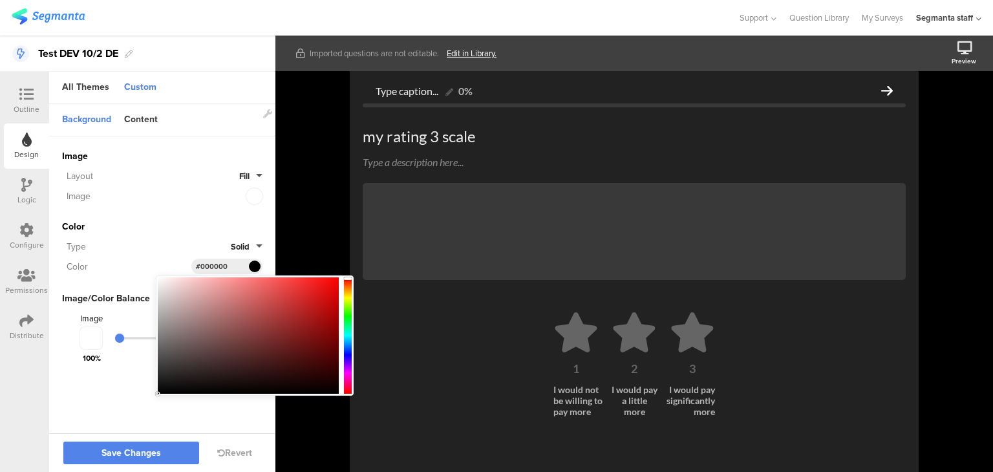
drag, startPoint x: 274, startPoint y: 310, endPoint x: 106, endPoint y: 422, distance: 201.4
click at [106, 422] on body "You are using an unsupported version of Internet Explorer. Unsupported browsers…" at bounding box center [496, 236] width 993 height 472
click at [189, 198] on div "Image" at bounding box center [149, 196] width 175 height 14
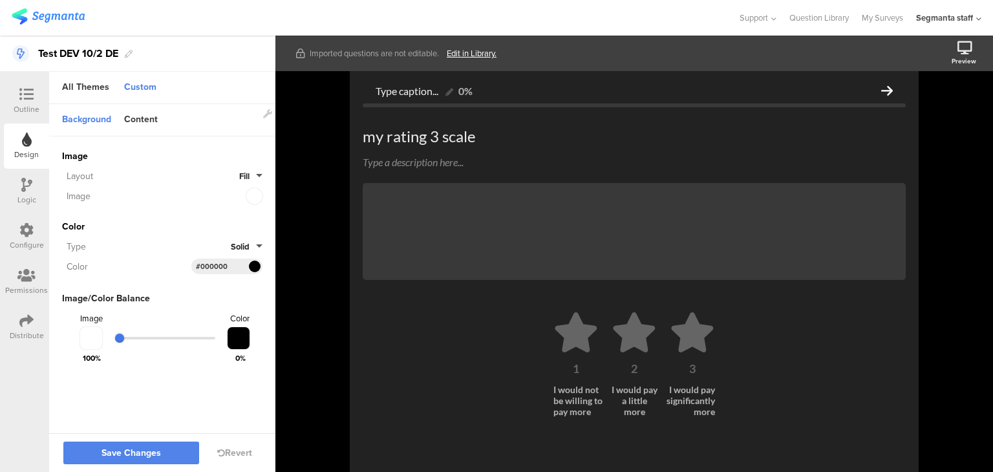
drag, startPoint x: 120, startPoint y: 340, endPoint x: 0, endPoint y: 352, distance: 121.0
click at [115, 340] on input "range" at bounding box center [165, 338] width 100 height 3
click at [129, 122] on div "Content" at bounding box center [141, 120] width 47 height 22
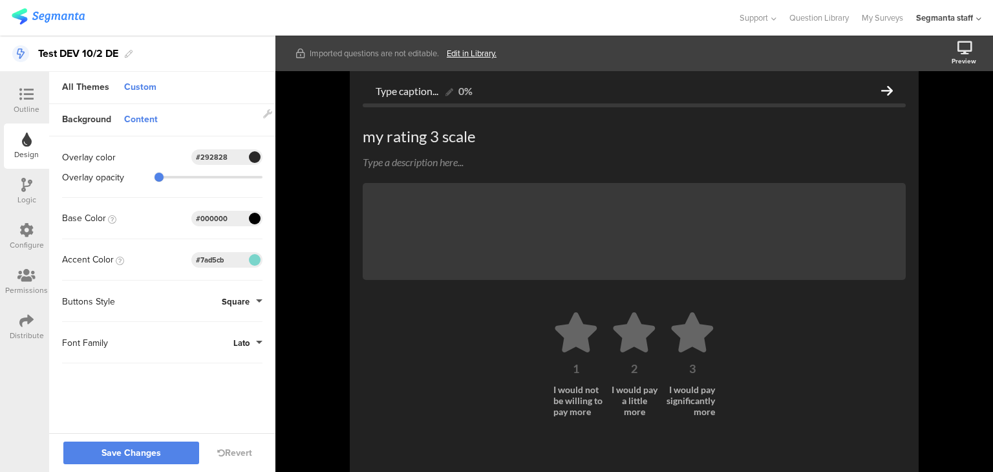
drag, startPoint x: 164, startPoint y: 175, endPoint x: 198, endPoint y: 177, distance: 33.7
click at [200, 177] on slider at bounding box center [212, 177] width 100 height 3
drag, startPoint x: 165, startPoint y: 174, endPoint x: 56, endPoint y: 184, distance: 109.1
type input "0"
click at [162, 178] on input "range" at bounding box center [212, 177] width 100 height 3
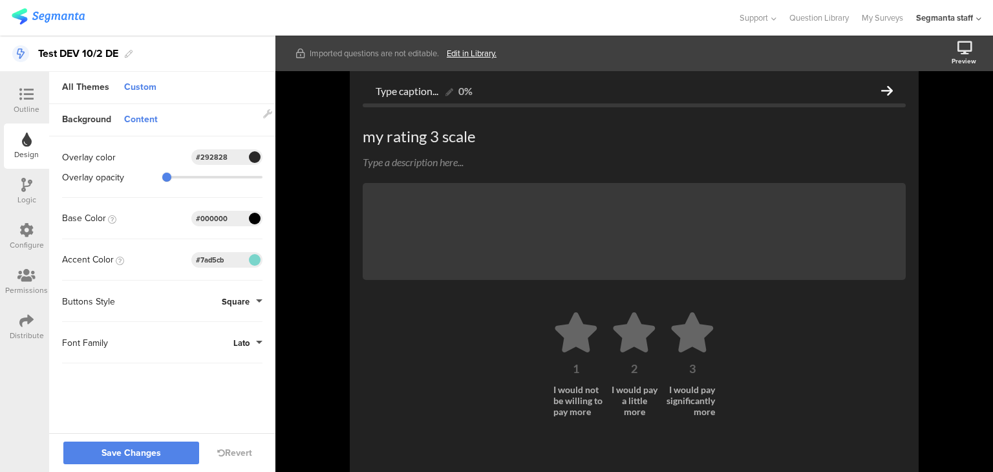
click at [255, 301] on button "Square" at bounding box center [242, 302] width 41 height 12
click at [225, 356] on button "Round" at bounding box center [214, 358] width 97 height 27
click at [248, 340] on span "Lato" at bounding box center [241, 343] width 16 height 12
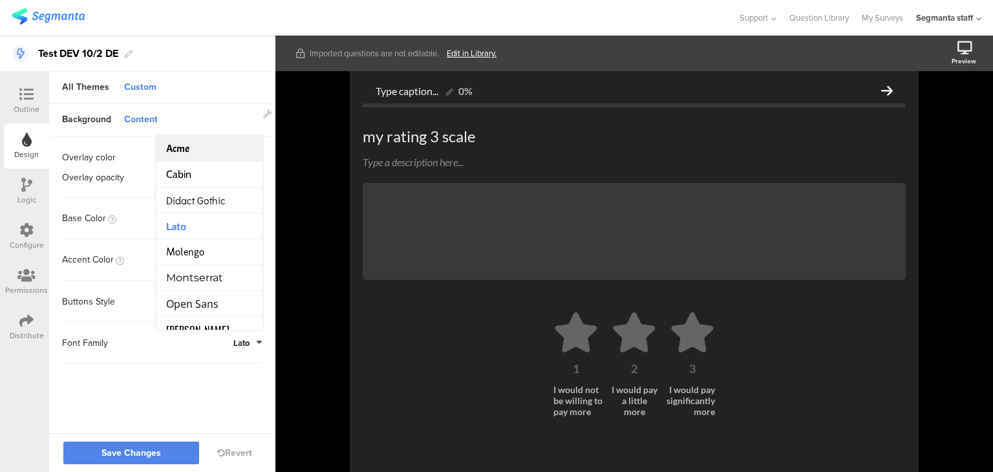
click at [206, 145] on li "Acme" at bounding box center [210, 149] width 106 height 26
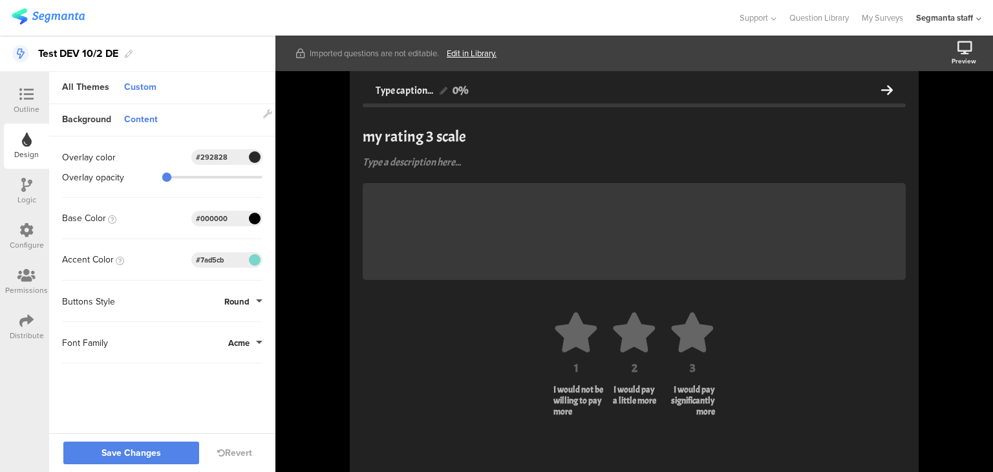
click at [424, 297] on div "Type caption... 0% my rating 3 scale my rating 3 scale Type a description here.…" at bounding box center [634, 270] width 543 height 385
click at [24, 77] on div "Outline Design Logic Configure Permissions Distribute" at bounding box center [24, 272] width 49 height 400
click at [14, 98] on div at bounding box center [27, 95] width 26 height 16
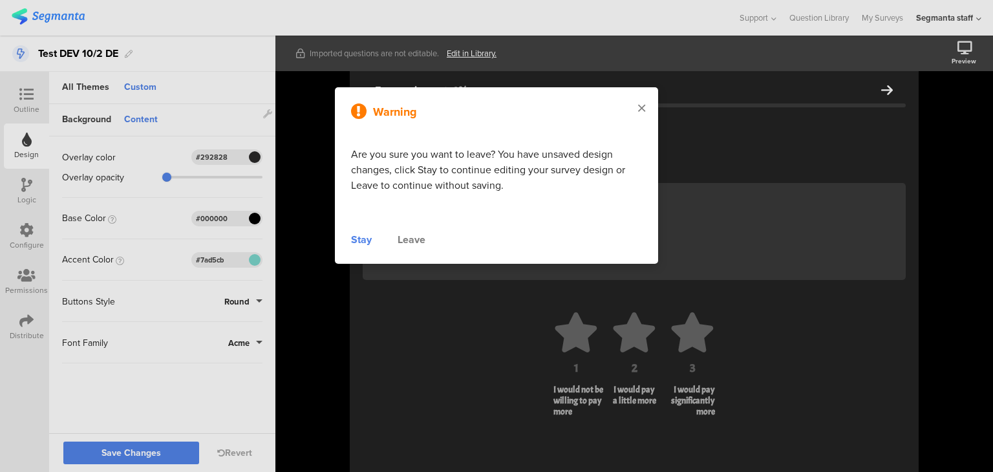
click at [639, 111] on icon at bounding box center [641, 108] width 7 height 12
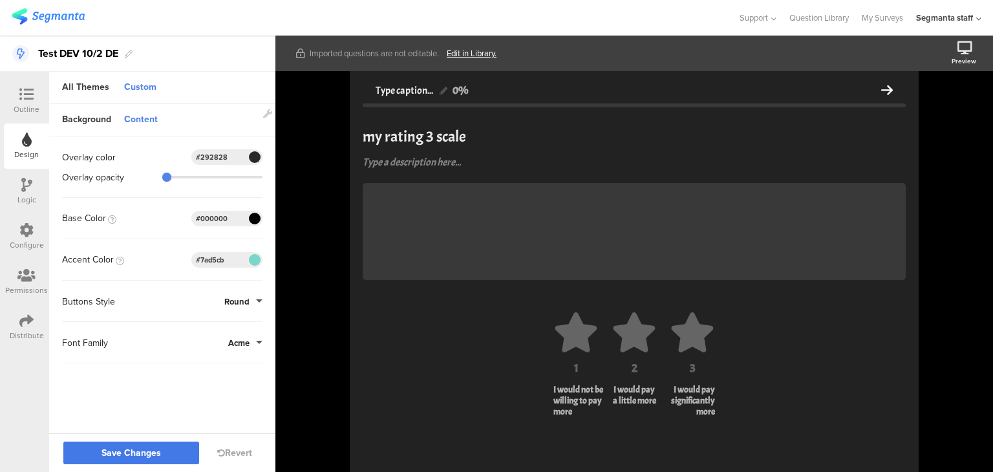
click at [147, 453] on span "Save Changes" at bounding box center [131, 453] width 59 height 0
click at [13, 321] on div "Distribute" at bounding box center [26, 327] width 45 height 45
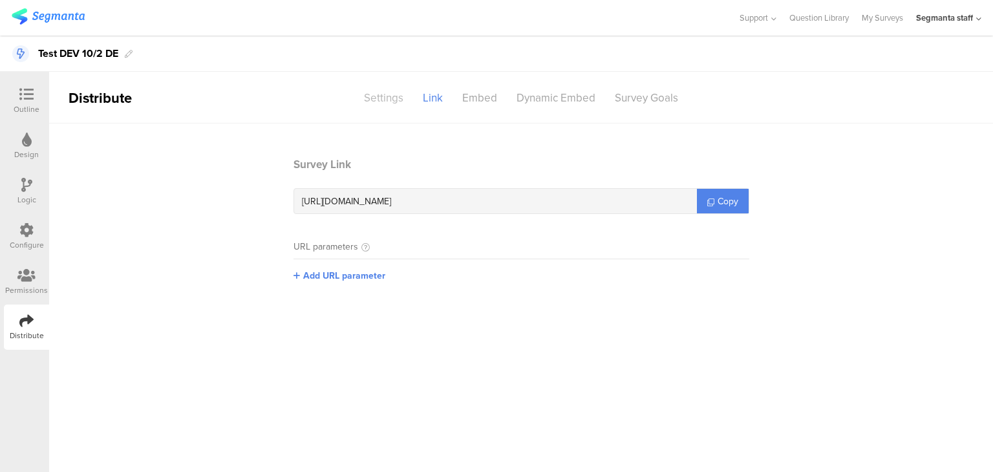
click at [396, 100] on div "Settings" at bounding box center [383, 98] width 59 height 23
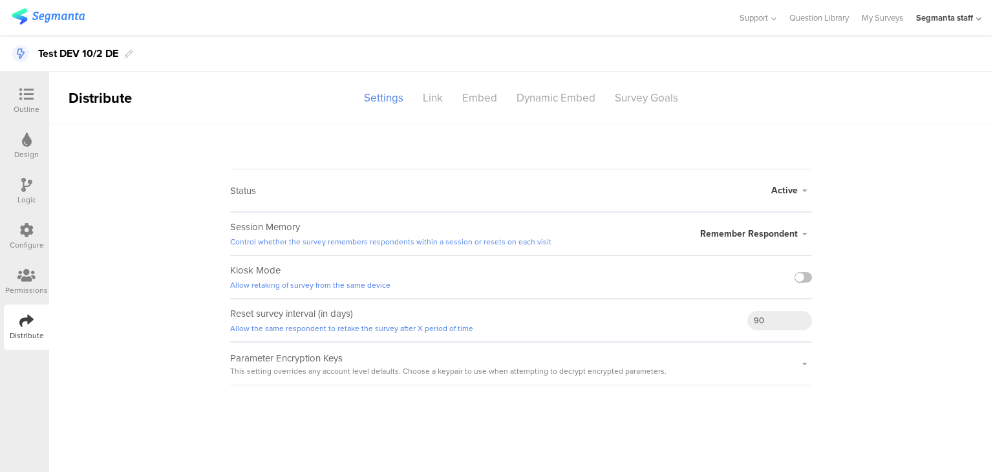
click at [805, 281] on div at bounding box center [803, 277] width 17 height 10
click at [806, 275] on label at bounding box center [803, 277] width 17 height 10
click at [0, 0] on input "checkbox" at bounding box center [0, 0] width 0 height 0
click at [434, 96] on div "Link" at bounding box center [432, 98] width 39 height 23
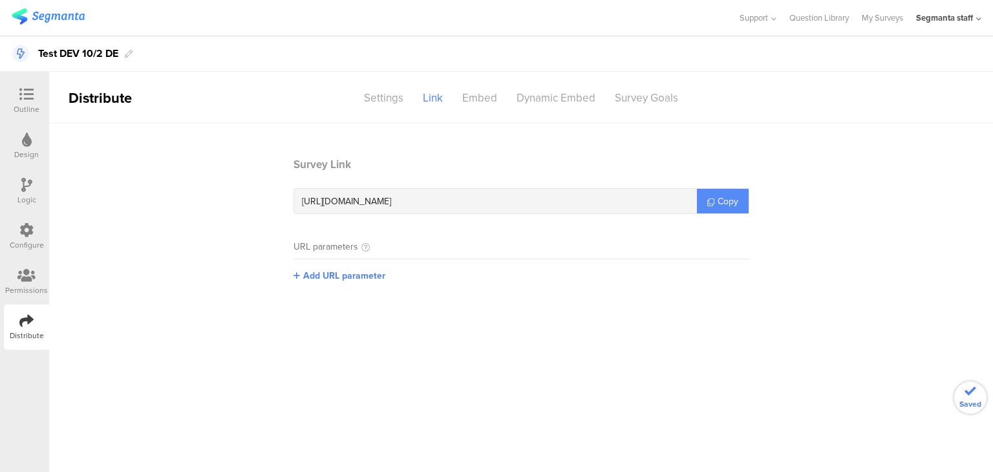
click at [711, 200] on icon at bounding box center [710, 202] width 7 height 7
click at [710, 202] on icon at bounding box center [710, 202] width 7 height 7
click at [402, 102] on div "Settings" at bounding box center [383, 98] width 59 height 23
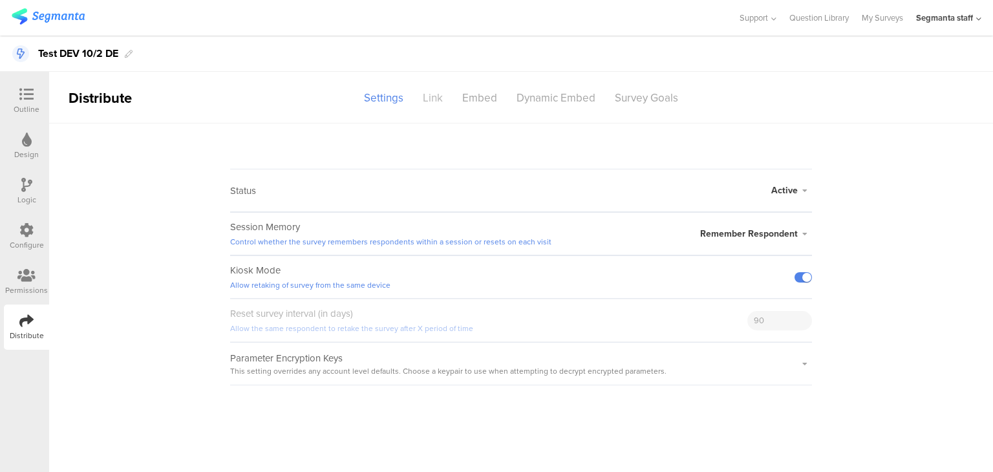
click at [435, 96] on div "Link" at bounding box center [432, 98] width 39 height 23
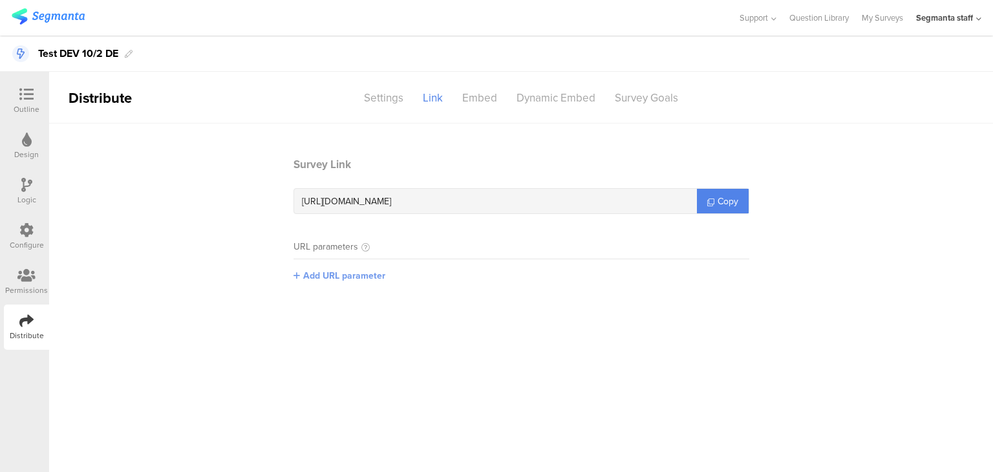
click at [363, 275] on span "Add URL parameter" at bounding box center [344, 276] width 82 height 14
click at [393, 283] on input "text" at bounding box center [379, 275] width 171 height 21
type input "seg_erid"
click at [475, 276] on button "Save" at bounding box center [485, 275] width 20 height 14
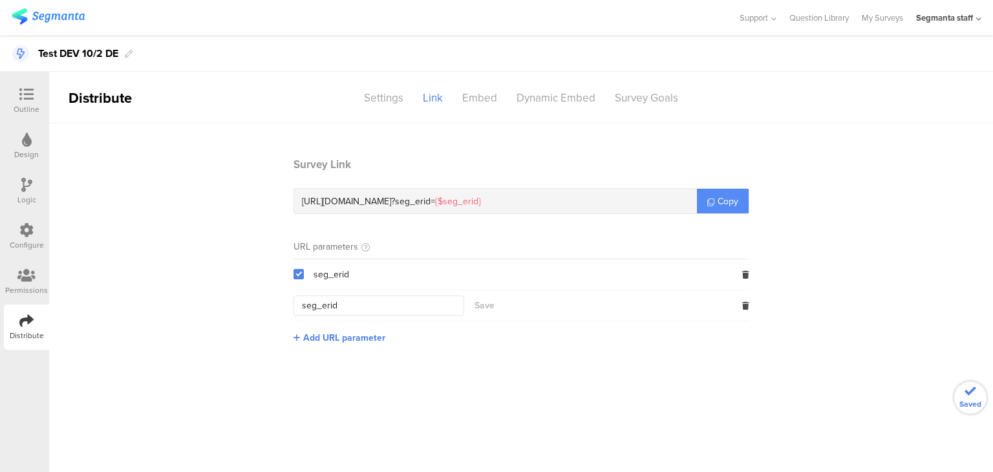
click at [724, 204] on span "Copy" at bounding box center [728, 202] width 21 height 14
drag, startPoint x: 719, startPoint y: 195, endPoint x: 683, endPoint y: 158, distance: 51.7
click at [719, 195] on span "Copy" at bounding box center [728, 202] width 21 height 14
click at [386, 97] on div "Settings" at bounding box center [383, 98] width 59 height 23
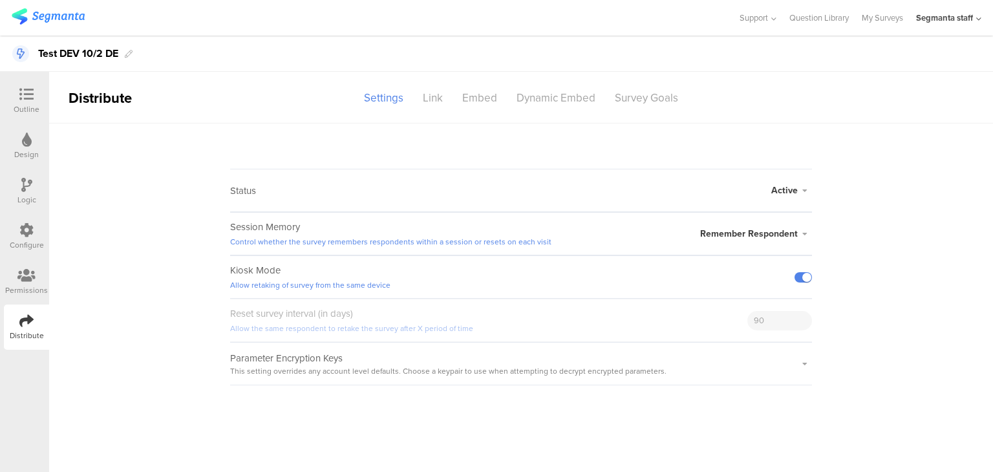
click at [795, 281] on div at bounding box center [803, 277] width 17 height 10
click at [799, 277] on label at bounding box center [803, 277] width 17 height 10
click at [0, 0] on input "checkbox" at bounding box center [0, 0] width 0 height 0
click at [875, 27] on link "My Surveys" at bounding box center [882, 18] width 41 height 36
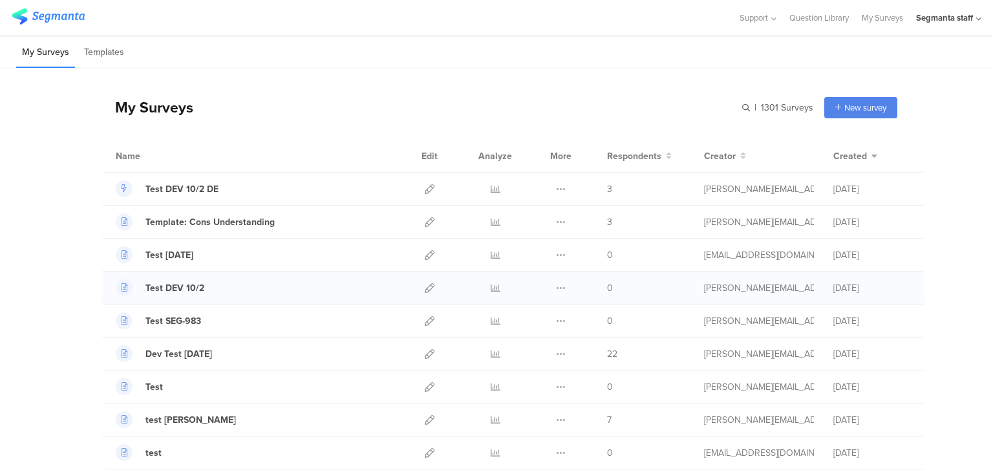
click at [239, 287] on div "Test DEV 10/2" at bounding box center [256, 287] width 281 height 17
click at [427, 288] on icon at bounding box center [430, 288] width 10 height 10
click at [425, 194] on link at bounding box center [430, 189] width 10 height 32
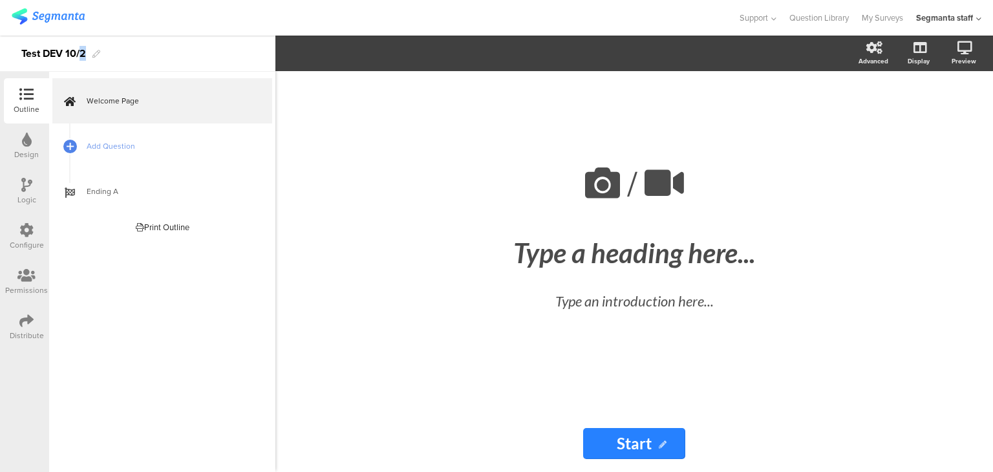
click at [82, 54] on div "Test DEV 10/2" at bounding box center [137, 54] width 275 height 36
click at [88, 54] on div "Test DEV 10/2" at bounding box center [137, 54] width 275 height 36
click at [882, 6] on link "My Surveys" at bounding box center [882, 18] width 41 height 36
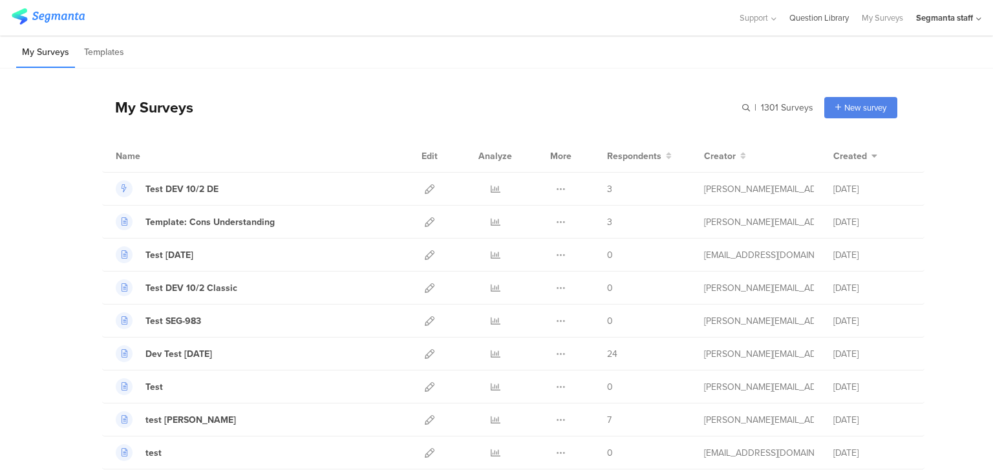
click at [825, 10] on link "Question Library" at bounding box center [819, 18] width 59 height 36
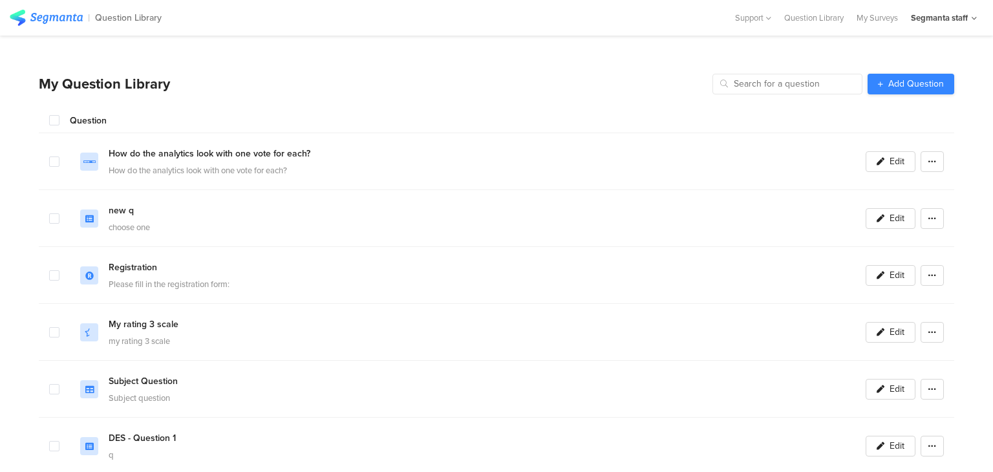
click at [891, 75] on link "Add Question" at bounding box center [911, 84] width 87 height 21
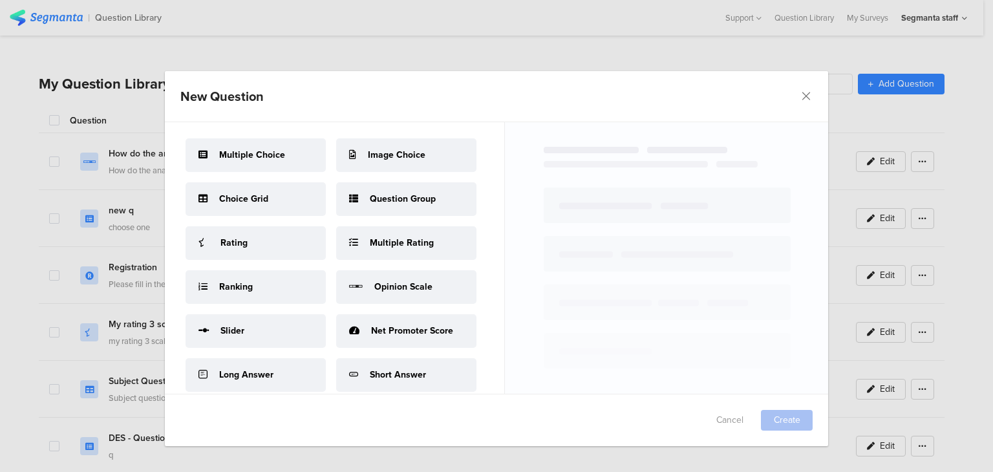
click at [292, 154] on div "Multiple Choice" at bounding box center [256, 155] width 140 height 34
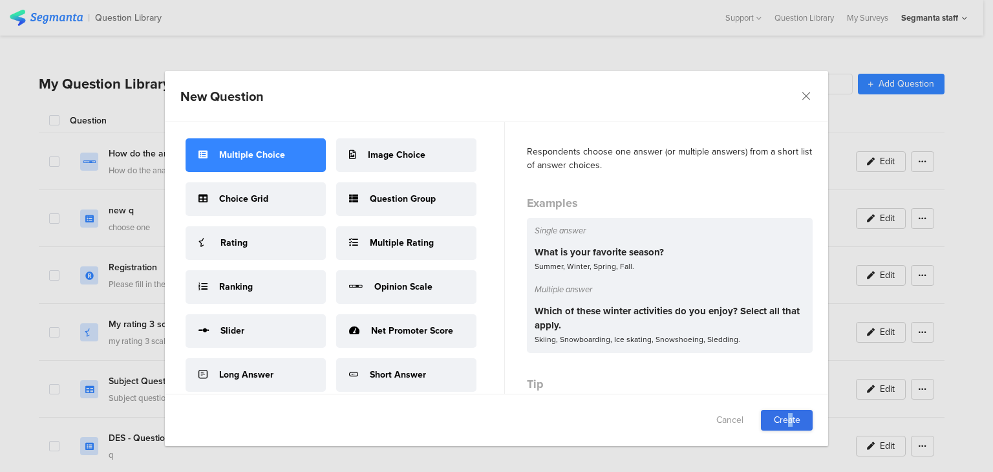
click at [787, 424] on link "Create" at bounding box center [787, 420] width 52 height 21
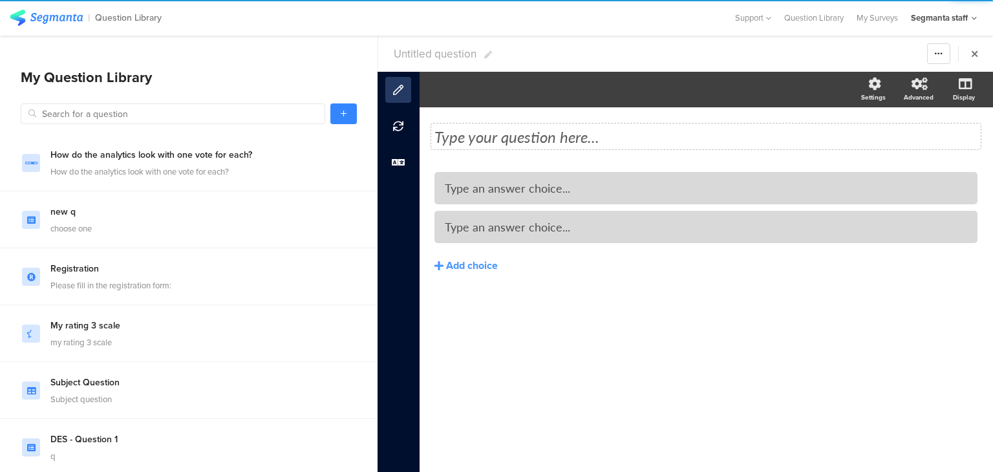
click at [524, 144] on div "Type your question here..." at bounding box center [706, 137] width 550 height 26
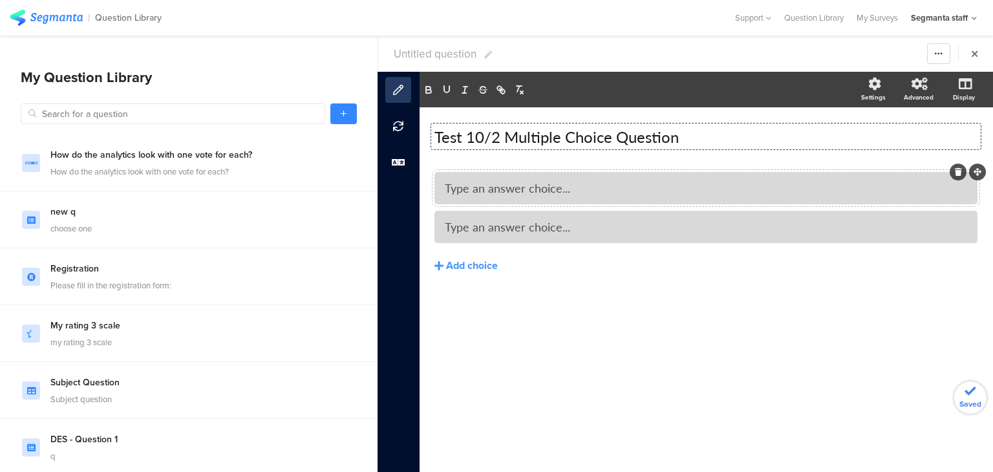
click at [600, 187] on div "Type an answer choice..." at bounding box center [706, 187] width 523 height 15
drag, startPoint x: 475, startPoint y: 184, endPoint x: 388, endPoint y: 197, distance: 87.5
click at [388, 197] on div "Untitled question Warning Cancel Yes Duplicate Permanently Archive Pin in place…" at bounding box center [686, 254] width 616 height 437
click at [457, 264] on div "Add choice" at bounding box center [472, 266] width 52 height 14
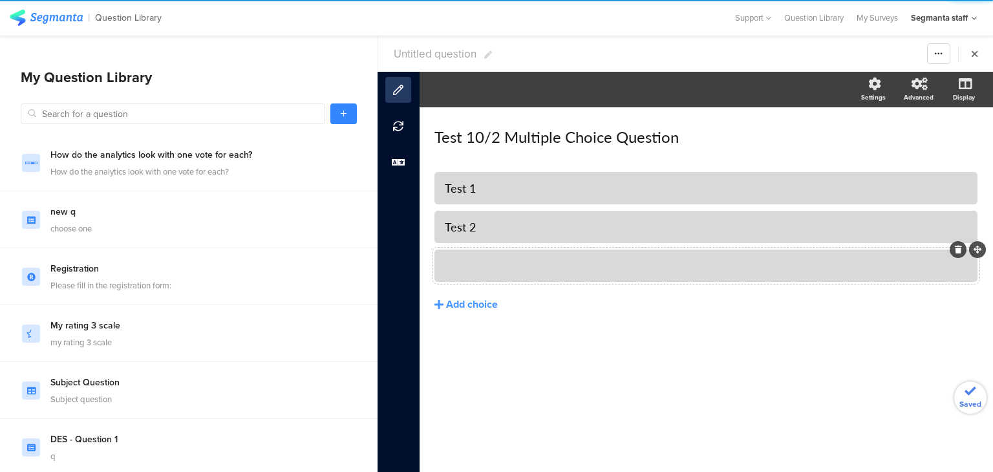
click at [476, 261] on div at bounding box center [706, 265] width 523 height 21
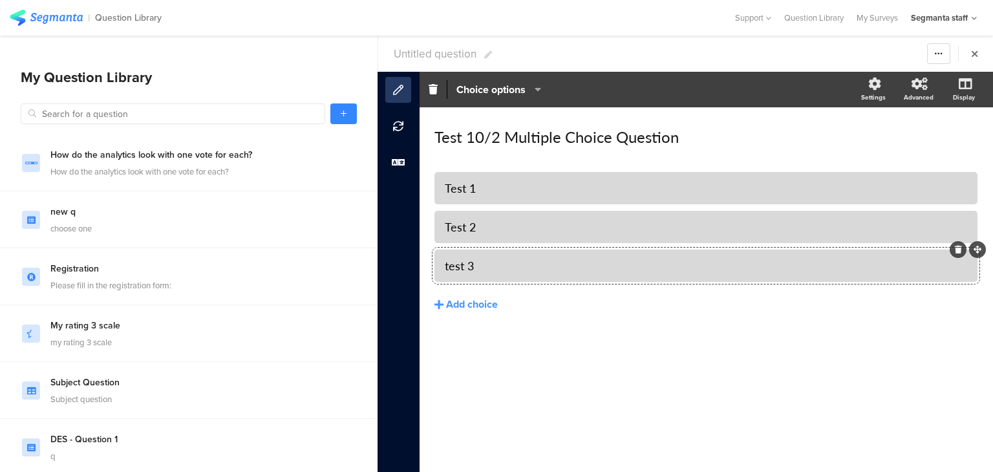
click at [453, 267] on div "test 3" at bounding box center [706, 265] width 523 height 15
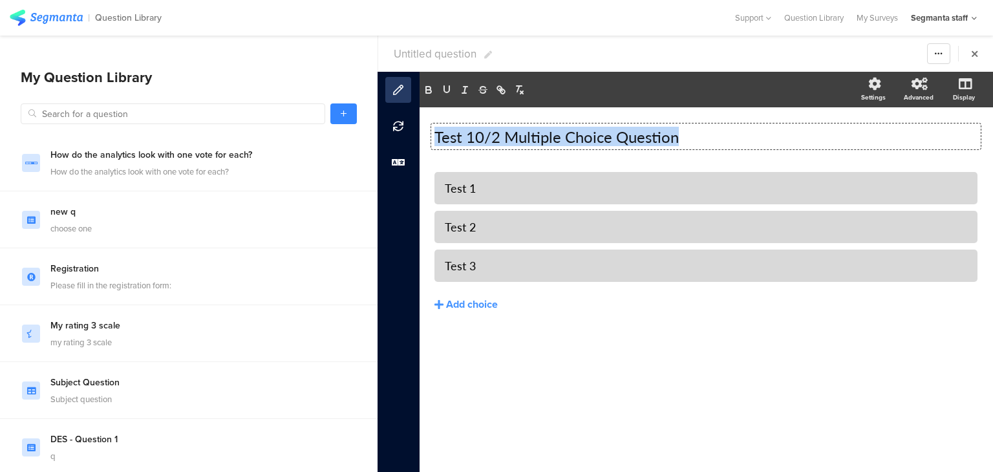
drag, startPoint x: 704, startPoint y: 134, endPoint x: 421, endPoint y: 125, distance: 282.8
click at [421, 125] on div "Test 10/2 Multiple Choice Question Test 10/2 Multiple Choice Question Test 10/2…" at bounding box center [707, 289] width 574 height 365
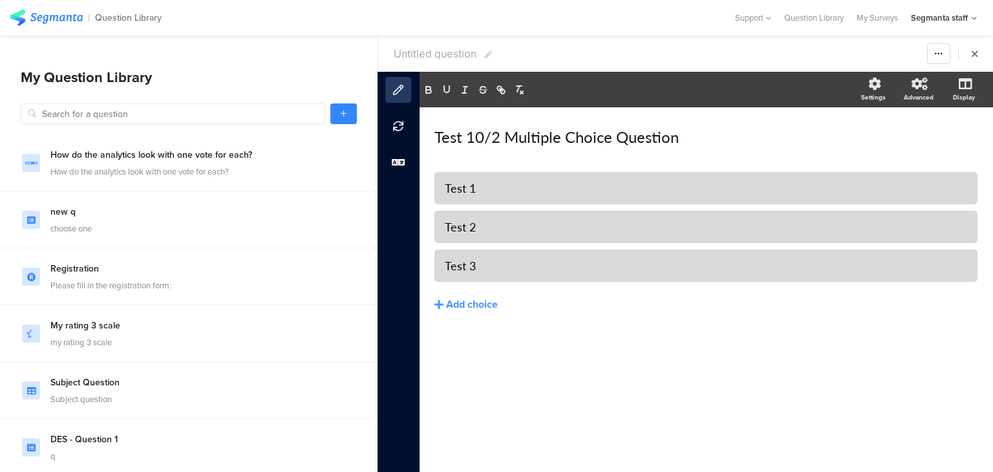
click at [416, 55] on span "Untitled question" at bounding box center [435, 54] width 83 height 16
type input "Test 10/2 Multiple Choice Question"
click at [586, 52] on section "Test 10/2 Multiple Choice Question Warning Cancel Yes Duplicate Permanently Arc…" at bounding box center [685, 54] width 615 height 36
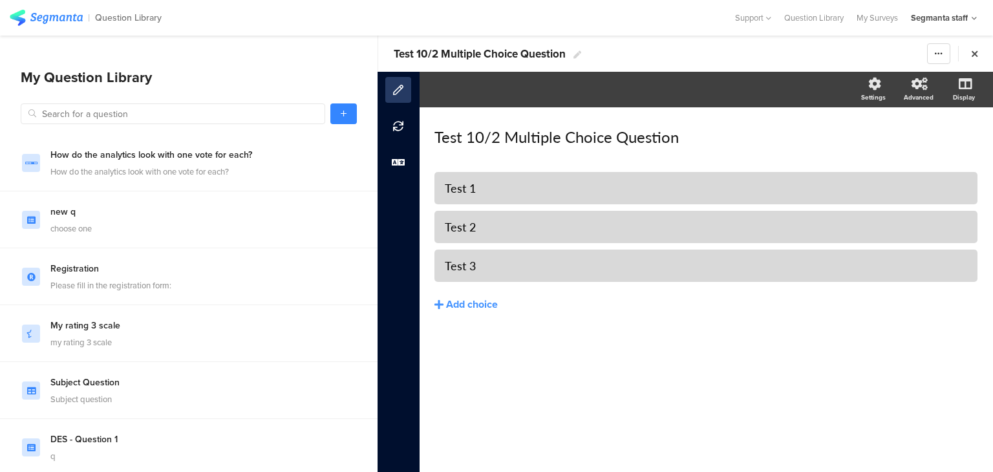
click at [977, 56] on icon at bounding box center [975, 54] width 6 height 10
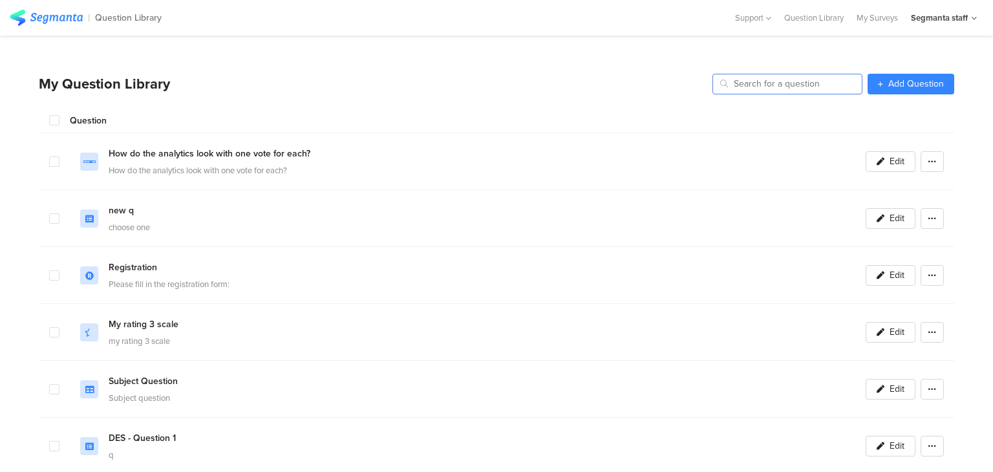
click at [748, 83] on input "text" at bounding box center [788, 84] width 150 height 21
paste input "Test 10/2 Multiple Choice Question"
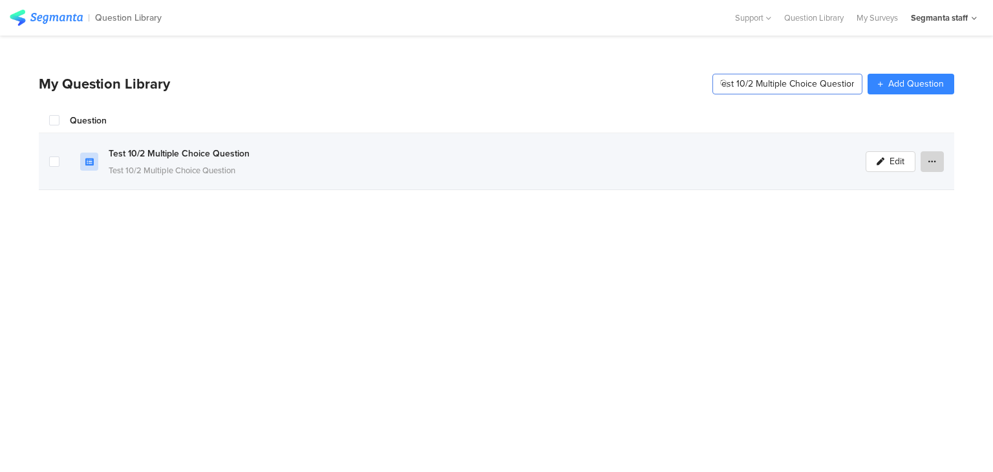
type input "Test 10/2 Multiple Choice Question"
click at [931, 156] on link at bounding box center [932, 161] width 23 height 21
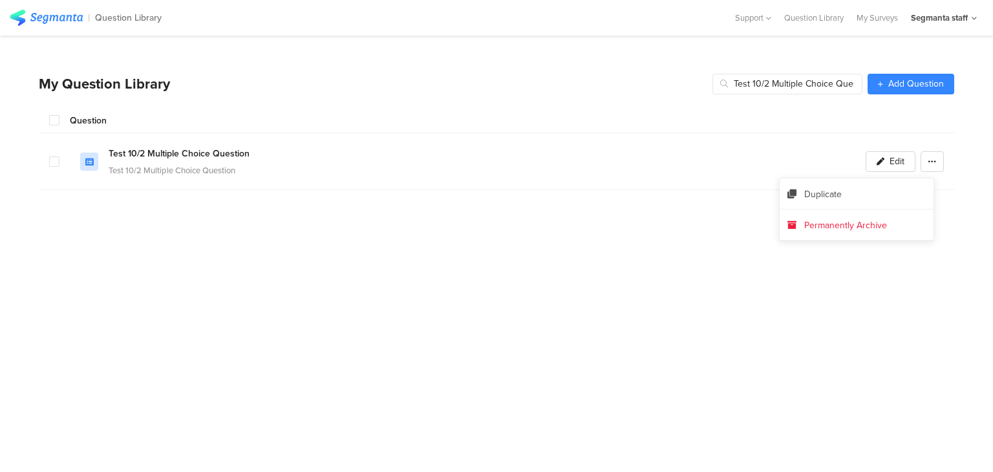
drag, startPoint x: 601, startPoint y: 112, endPoint x: 584, endPoint y: 116, distance: 18.0
click at [598, 114] on section "My Question Library Test 10/2 Multiple Choice Question Add Question Question Te…" at bounding box center [497, 277] width 916 height 420
click at [802, 21] on div "Question Library" at bounding box center [814, 18] width 72 height 12
click at [806, 21] on div "Question Library" at bounding box center [814, 18] width 72 height 12
click at [814, 19] on div "Question Library" at bounding box center [814, 18] width 72 height 12
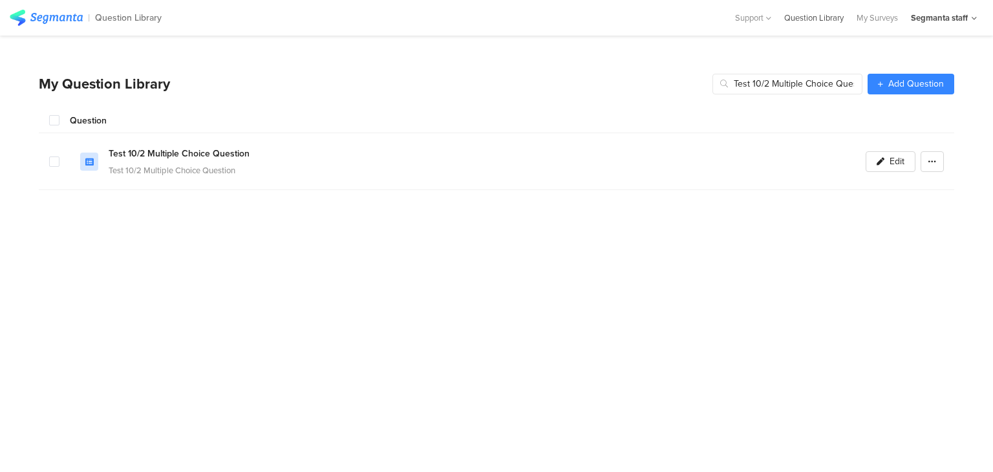
click at [814, 19] on div "Question Library" at bounding box center [814, 18] width 72 height 12
click at [872, 19] on div "My Surveys" at bounding box center [877, 18] width 54 height 12
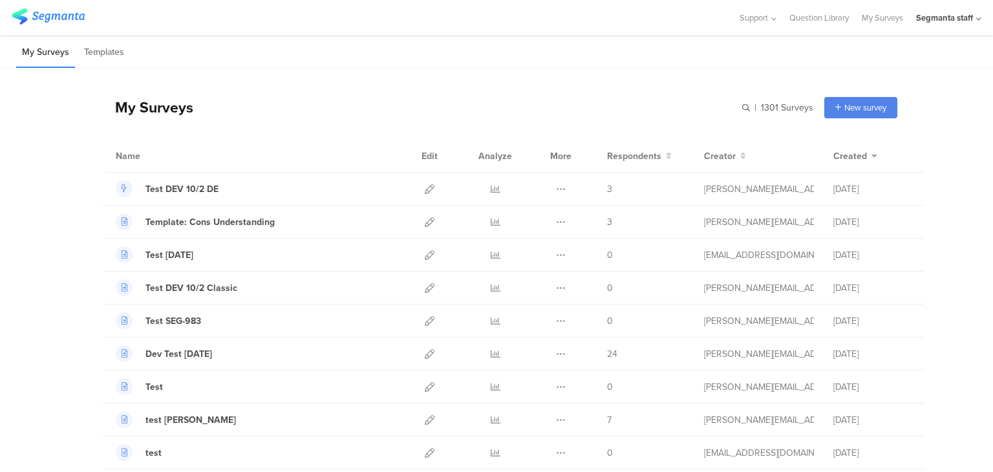
drag, startPoint x: 12, startPoint y: 194, endPoint x: 12, endPoint y: 182, distance: 12.3
click at [852, 109] on span "New survey" at bounding box center [866, 108] width 42 height 12
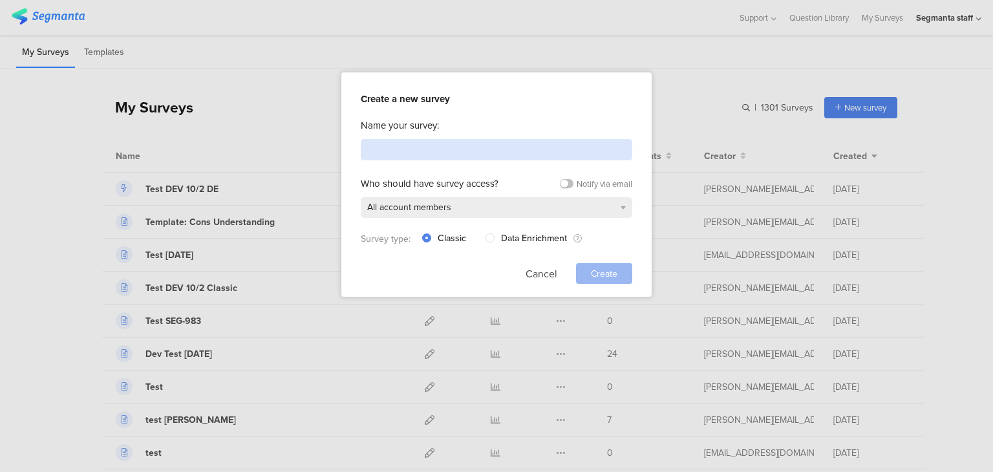
click at [409, 149] on input at bounding box center [497, 149] width 272 height 21
type input "T"
type input "t"
click at [387, 153] on input "Test L&D" at bounding box center [497, 149] width 272 height 21
click at [386, 143] on input "Test 10/2 L&D" at bounding box center [497, 149] width 272 height 21
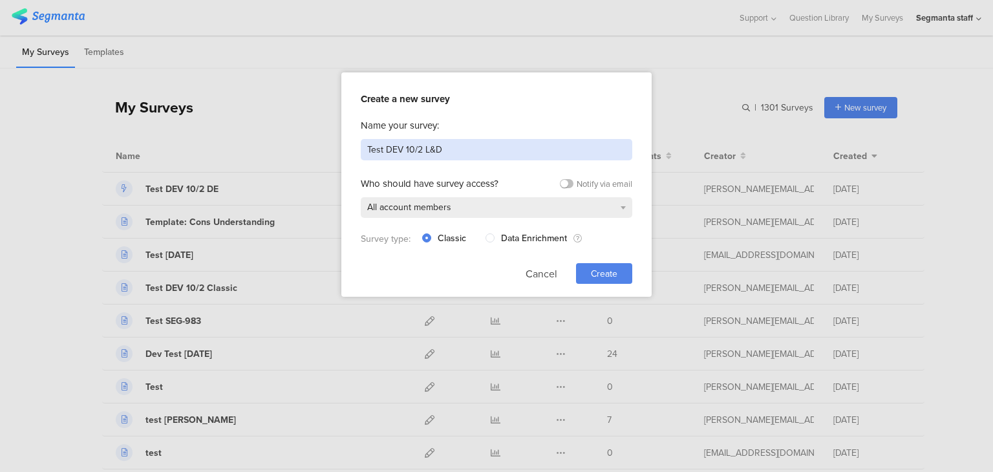
type input "Test DEV 10/2 L&D"
click at [590, 275] on div "Create" at bounding box center [604, 273] width 56 height 21
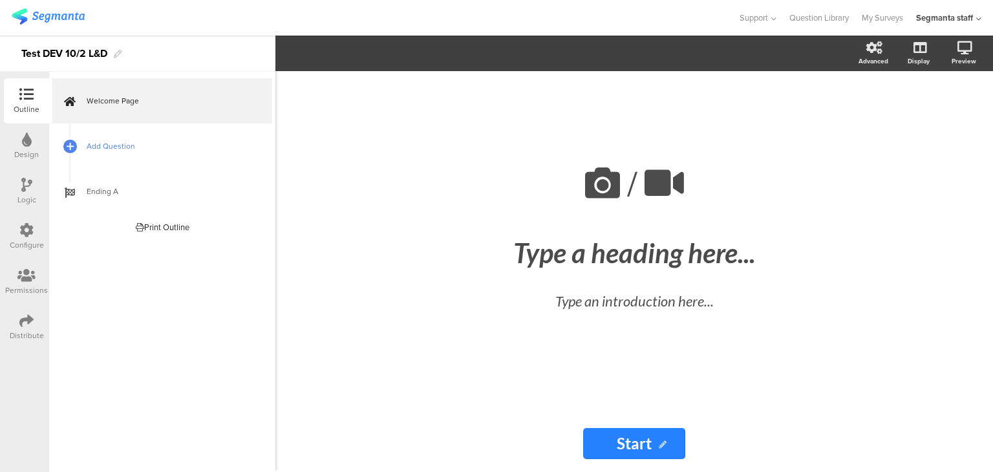
click at [142, 151] on span "Add Question" at bounding box center [170, 146] width 166 height 13
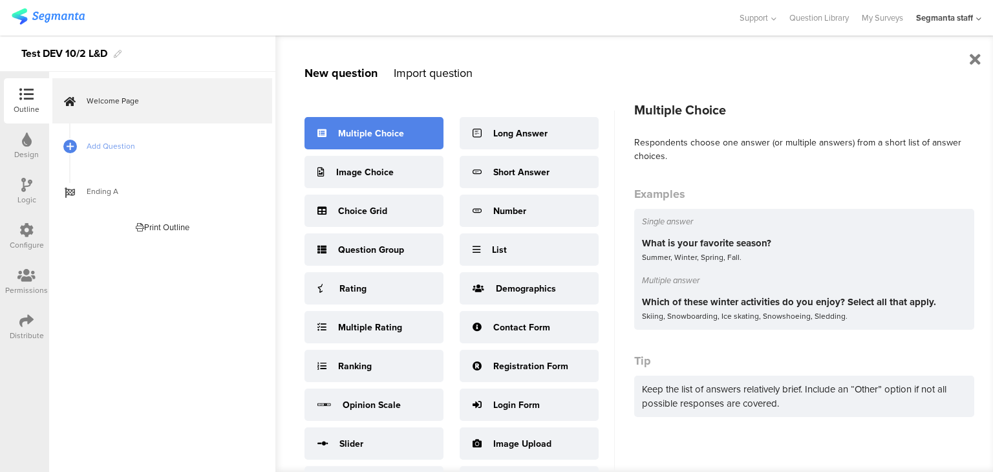
click at [373, 127] on div "Multiple Choice" at bounding box center [371, 134] width 66 height 14
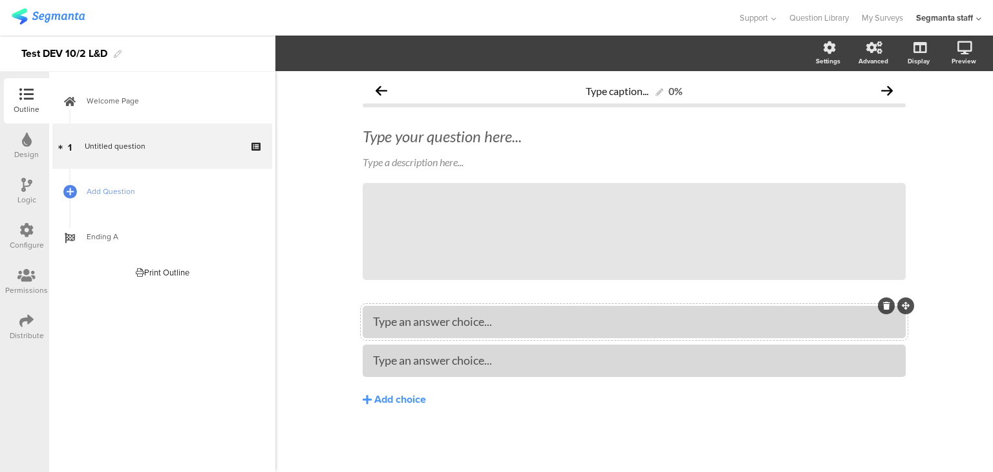
click at [460, 313] on div "Type an answer choice..." at bounding box center [634, 321] width 523 height 21
click at [389, 393] on div "Add choice" at bounding box center [400, 400] width 52 height 14
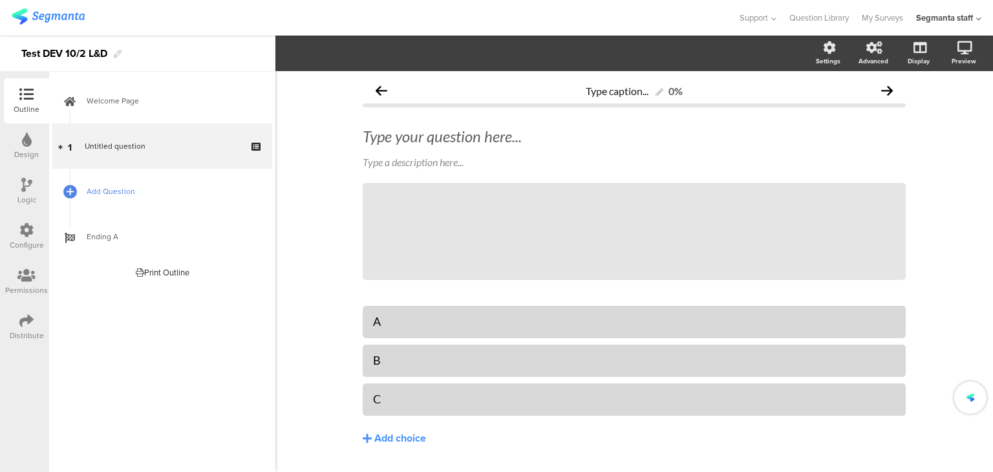
click at [127, 188] on span "Add Question" at bounding box center [170, 191] width 166 height 13
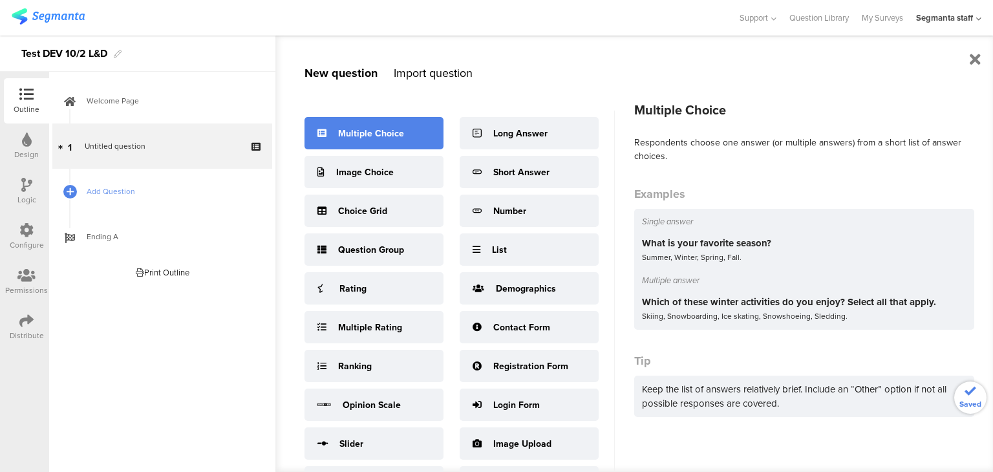
click at [362, 136] on div "Multiple Choice" at bounding box center [371, 134] width 66 height 14
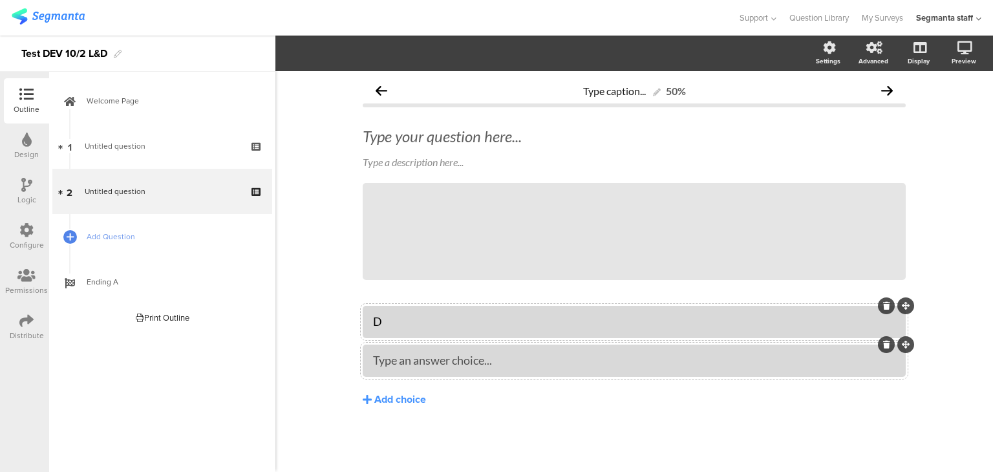
click at [422, 369] on div "Type an answer choice..." at bounding box center [634, 360] width 523 height 21
click at [391, 402] on div "Add choice" at bounding box center [400, 400] width 52 height 14
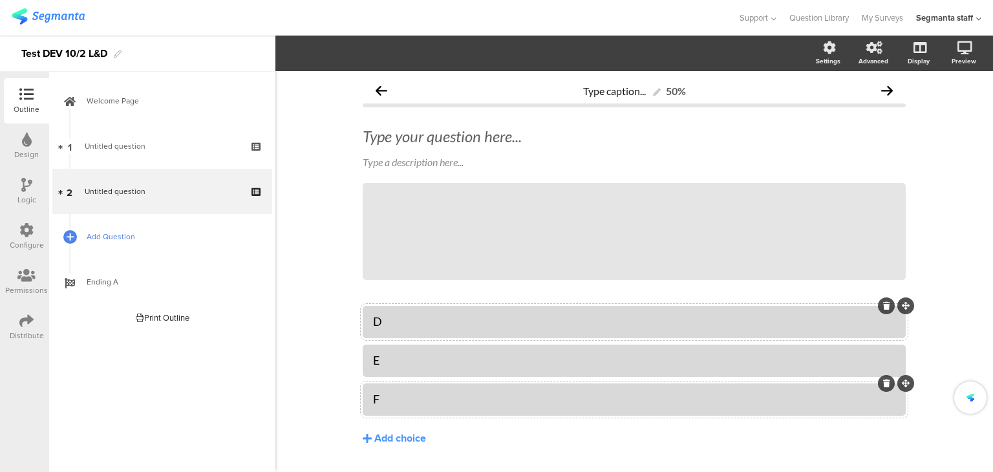
click at [114, 228] on link "Add Question" at bounding box center [162, 236] width 220 height 45
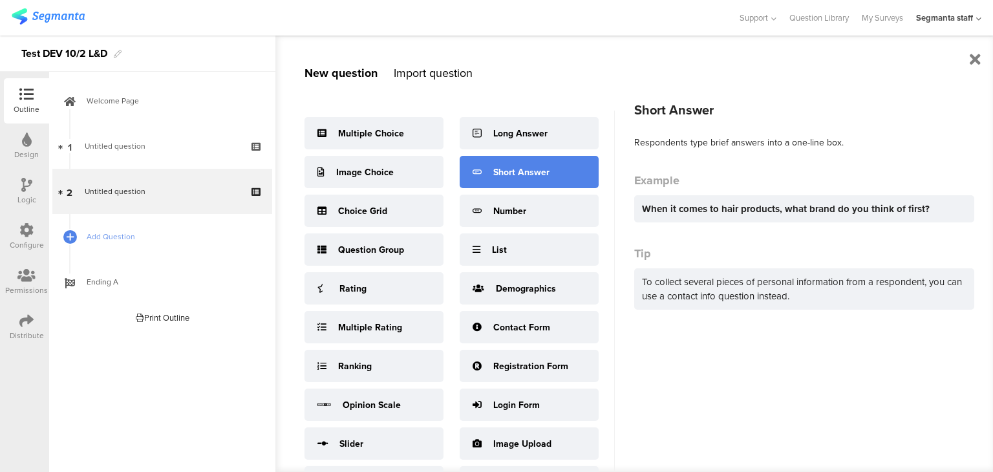
click at [521, 166] on div "Short Answer" at bounding box center [521, 173] width 56 height 14
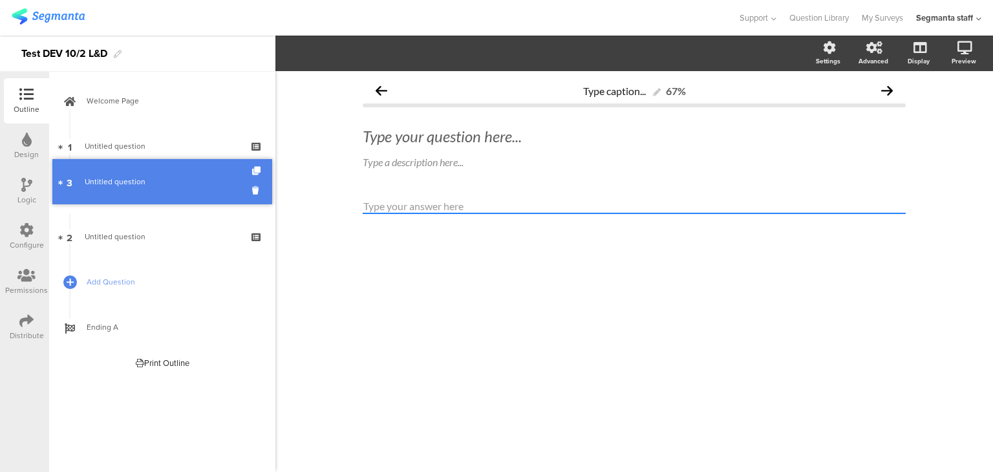
drag, startPoint x: 155, startPoint y: 229, endPoint x: 160, endPoint y: 174, distance: 55.2
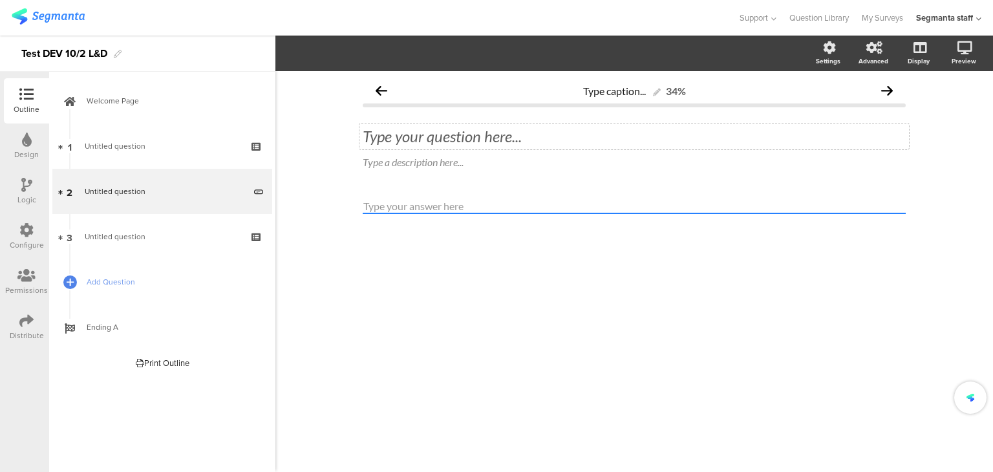
click at [388, 130] on div "Type your question here..." at bounding box center [635, 137] width 550 height 26
click at [84, 281] on link "Add Question" at bounding box center [162, 281] width 220 height 45
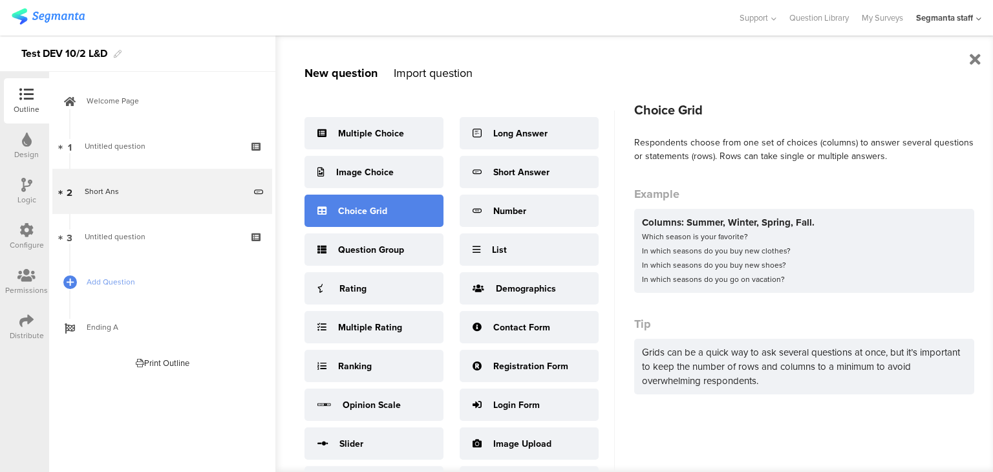
click at [370, 213] on div "Choice Grid" at bounding box center [362, 211] width 49 height 14
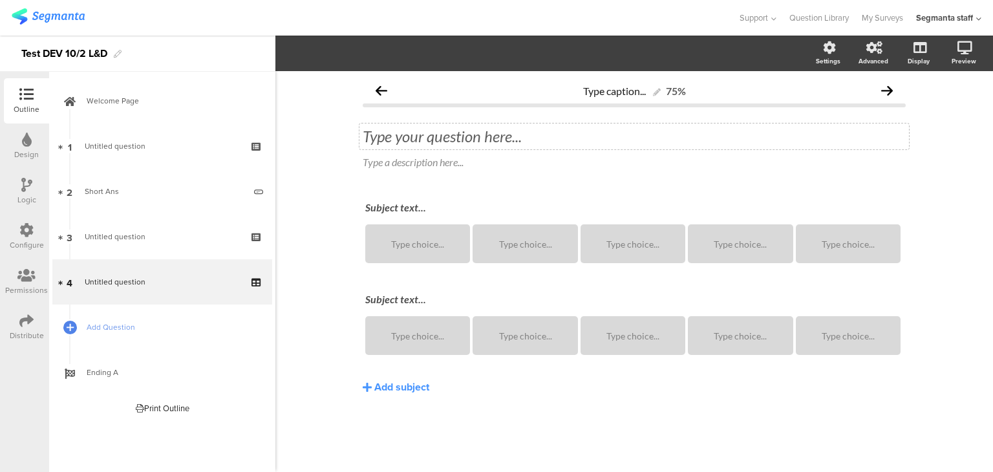
click at [406, 146] on div "Type your question here..." at bounding box center [635, 137] width 550 height 26
click at [388, 210] on div "Subject text..." at bounding box center [634, 208] width 545 height 21
click at [393, 307] on div "Subject text..." at bounding box center [634, 300] width 545 height 21
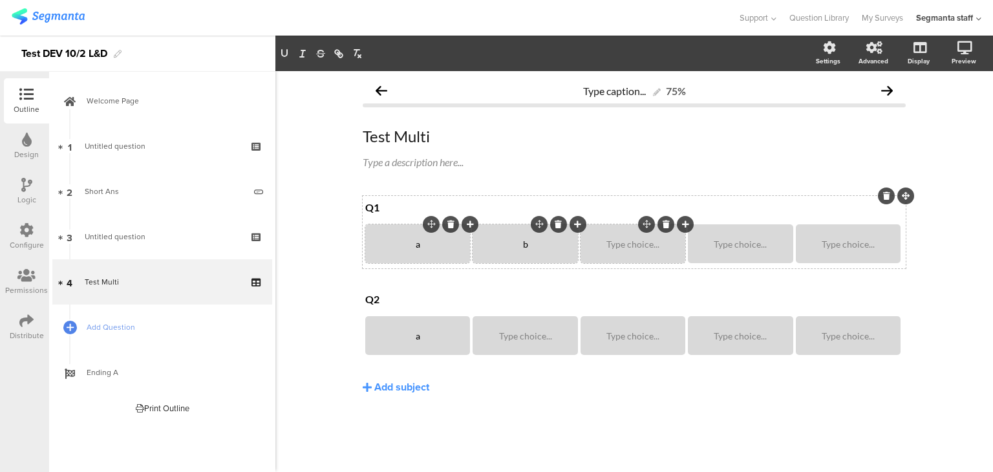
click at [608, 255] on div "Type choice..." at bounding box center [633, 243] width 101 height 39
click at [617, 250] on div "Type choice..." at bounding box center [633, 243] width 101 height 39
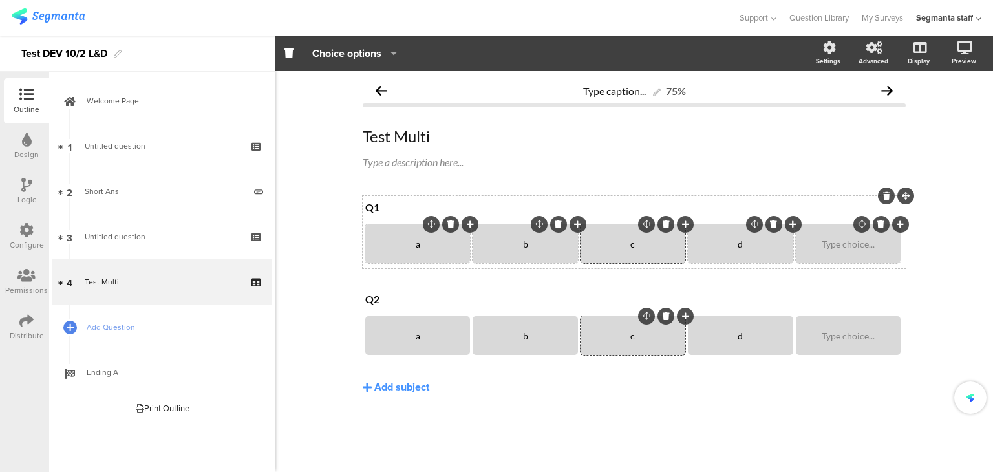
click at [848, 250] on div "Type choice..." at bounding box center [848, 243] width 101 height 39
click at [129, 337] on link "Add Question" at bounding box center [162, 327] width 220 height 45
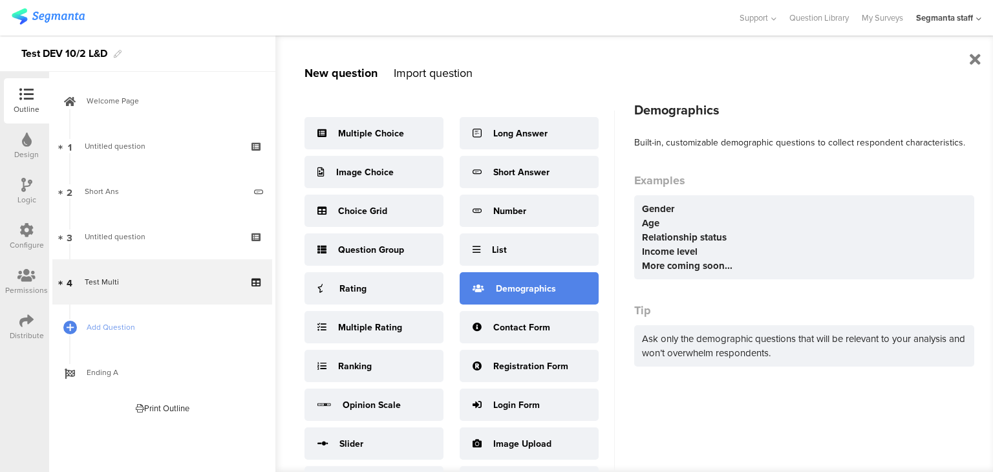
click at [507, 292] on div "Demographics" at bounding box center [526, 289] width 60 height 14
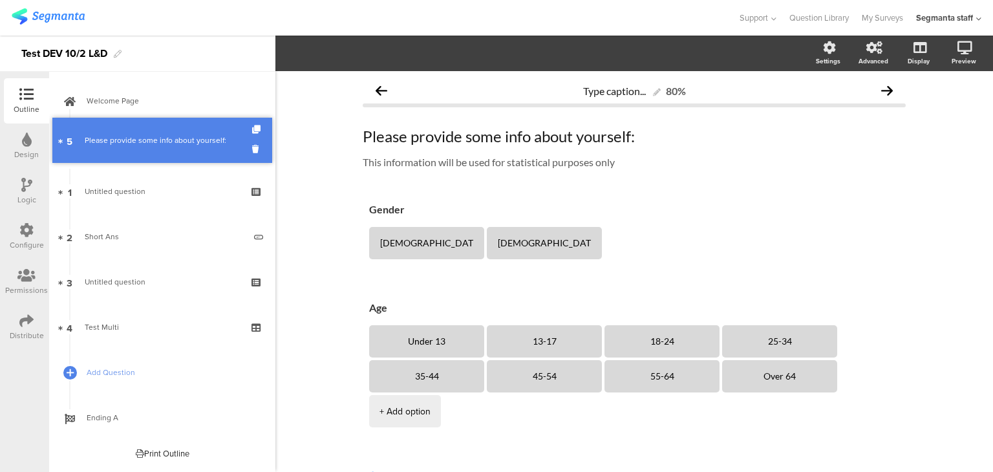
drag, startPoint x: 195, startPoint y: 325, endPoint x: 166, endPoint y: 138, distance: 189.3
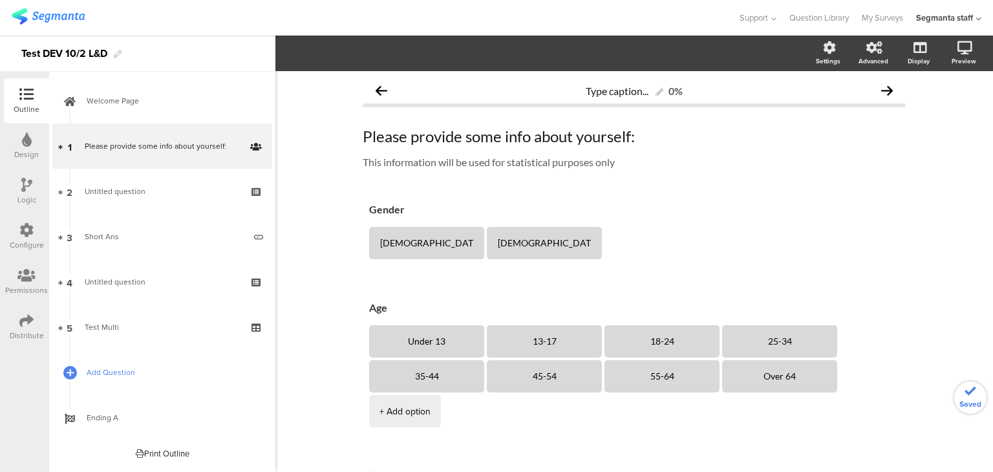
click at [78, 373] on link "Add Question" at bounding box center [162, 372] width 220 height 45
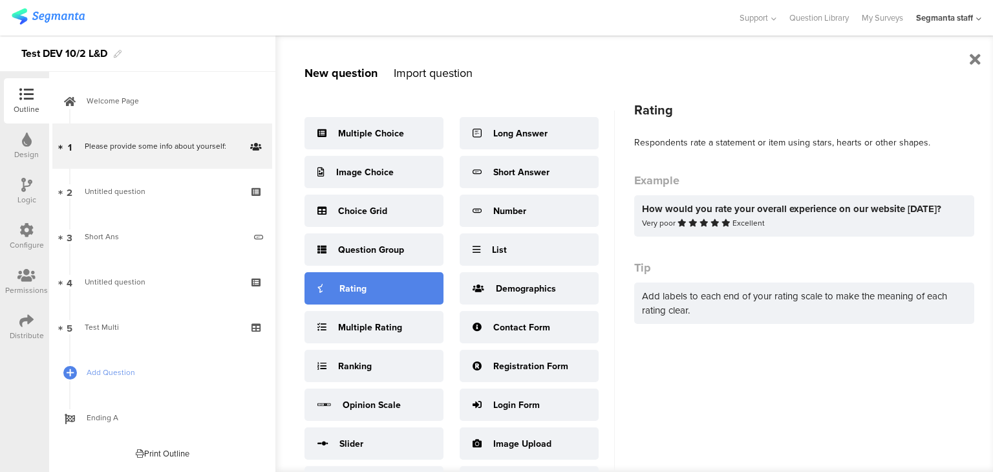
click at [373, 295] on div "Rating" at bounding box center [374, 288] width 139 height 32
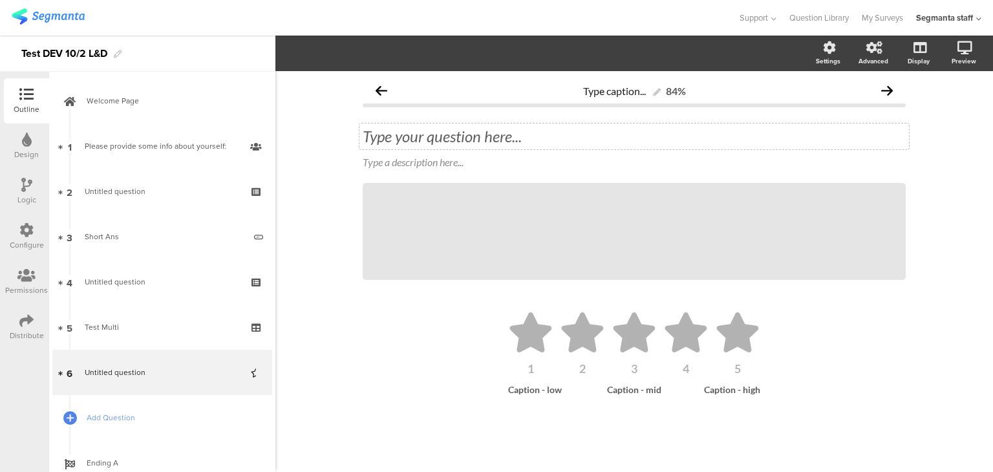
click at [468, 133] on div "Type your question here..." at bounding box center [635, 137] width 550 height 26
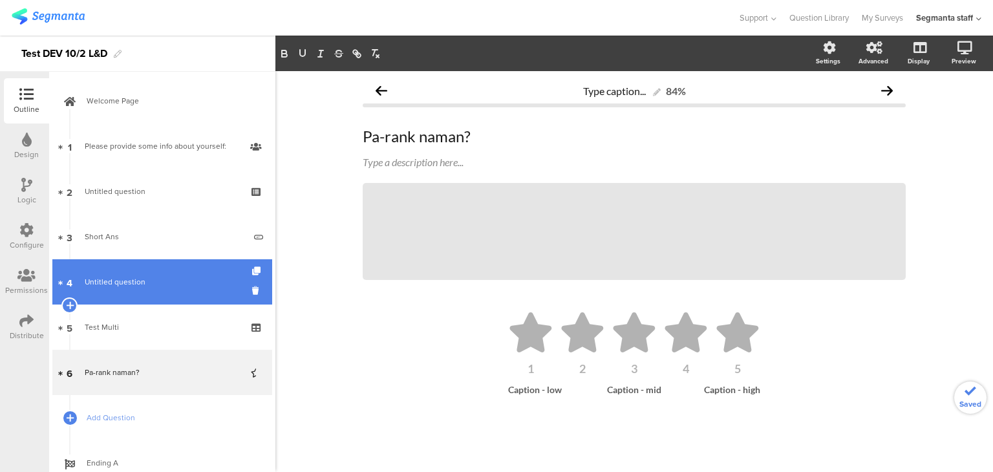
click at [80, 265] on link "4 Untitled question" at bounding box center [162, 281] width 220 height 45
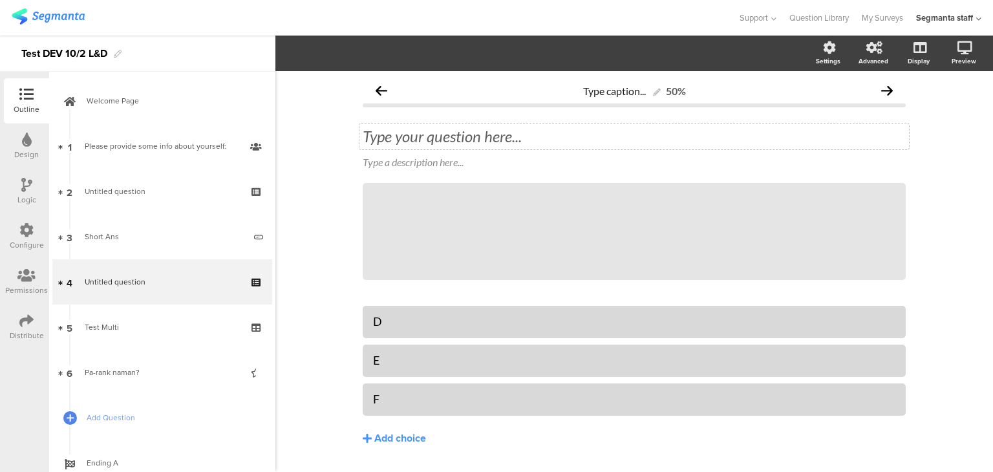
click at [416, 135] on div "Type your question here..." at bounding box center [635, 137] width 550 height 26
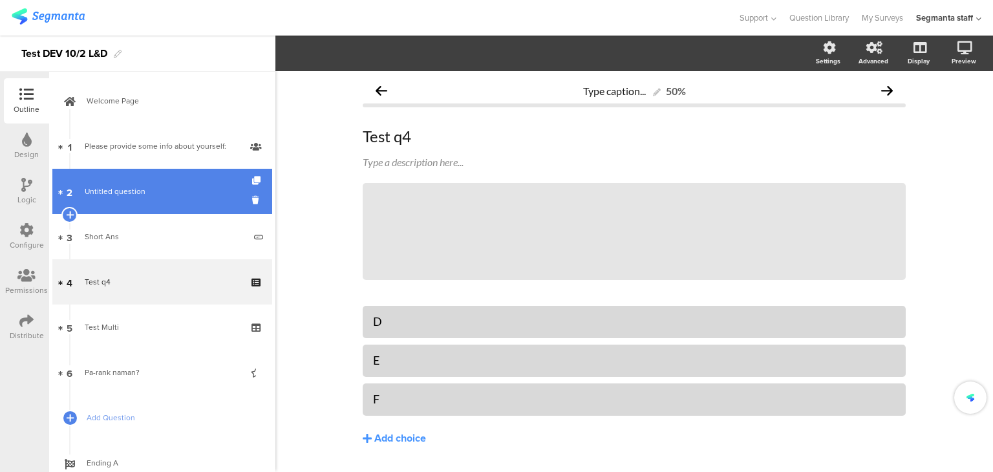
click at [156, 185] on span "Untitled question" at bounding box center [162, 191] width 155 height 13
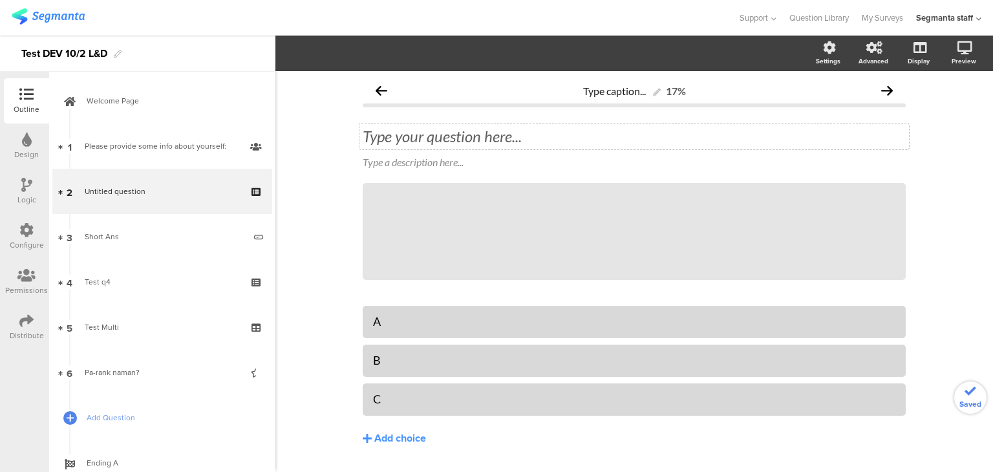
click at [404, 124] on div "Type your question here... Type a description here... /" at bounding box center [634, 203] width 543 height 179
click at [403, 136] on div "Type your question here..." at bounding box center [635, 137] width 550 height 26
click at [26, 189] on icon at bounding box center [26, 185] width 11 height 14
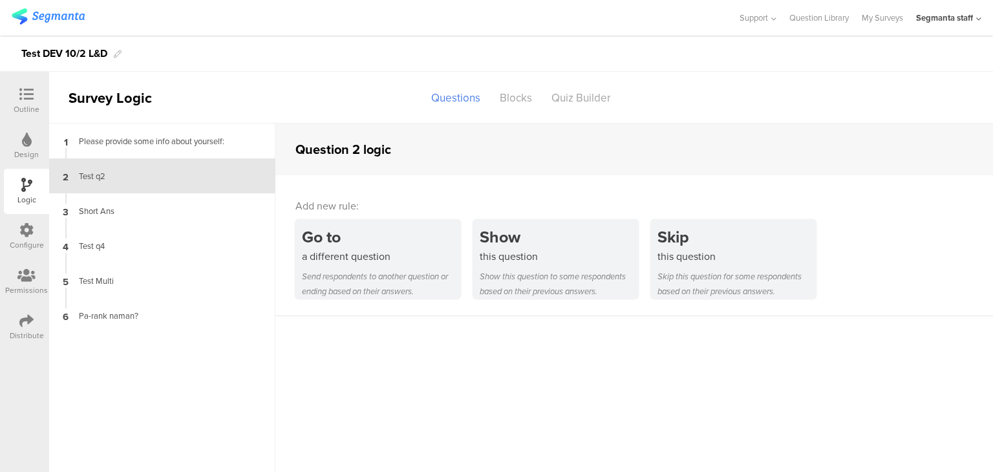
click at [23, 149] on div "Design" at bounding box center [26, 155] width 25 height 12
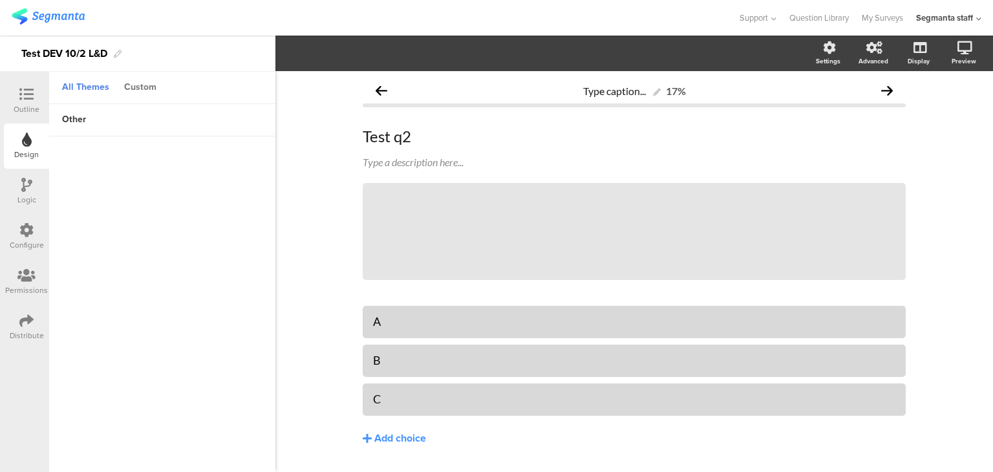
click at [146, 84] on div "Custom" at bounding box center [140, 88] width 45 height 22
click at [260, 172] on icon at bounding box center [258, 176] width 9 height 10
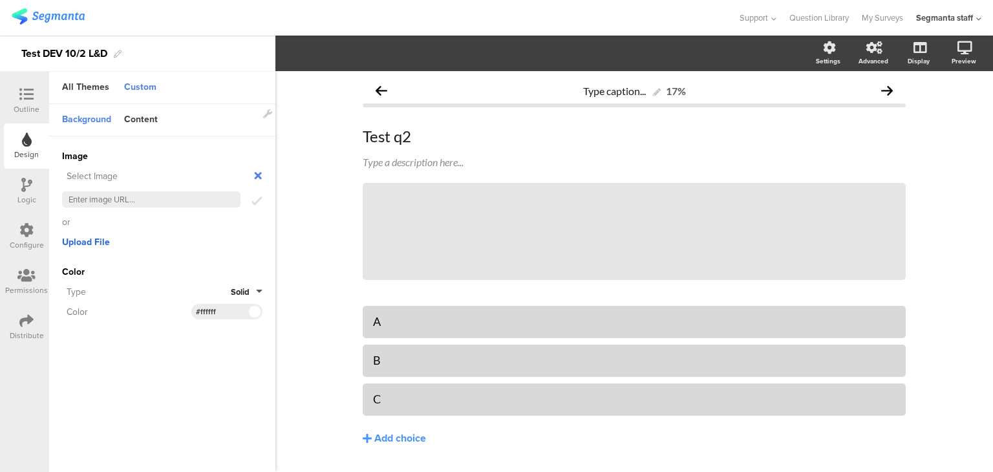
click at [83, 244] on span "Upload File" at bounding box center [86, 242] width 48 height 14
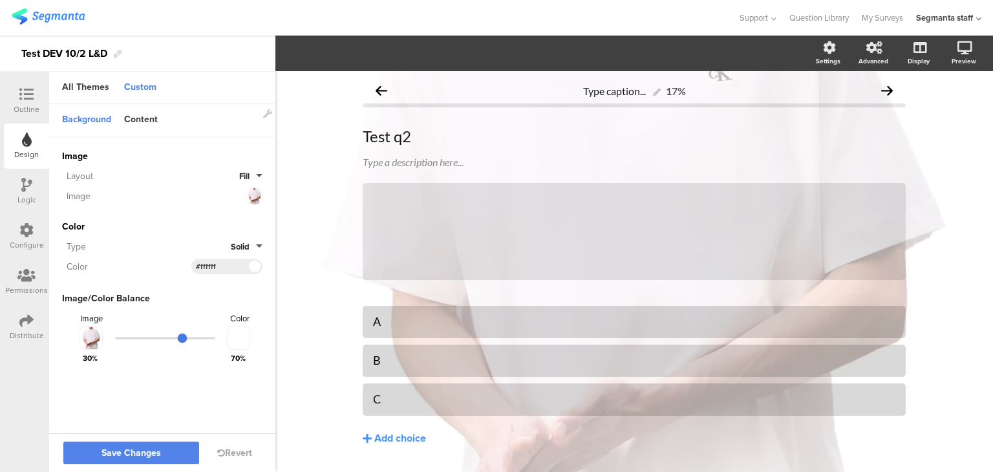
drag, startPoint x: 126, startPoint y: 336, endPoint x: 184, endPoint y: 349, distance: 58.9
click at [184, 340] on input "range" at bounding box center [165, 338] width 100 height 3
click at [257, 265] on span at bounding box center [254, 267] width 15 height 8
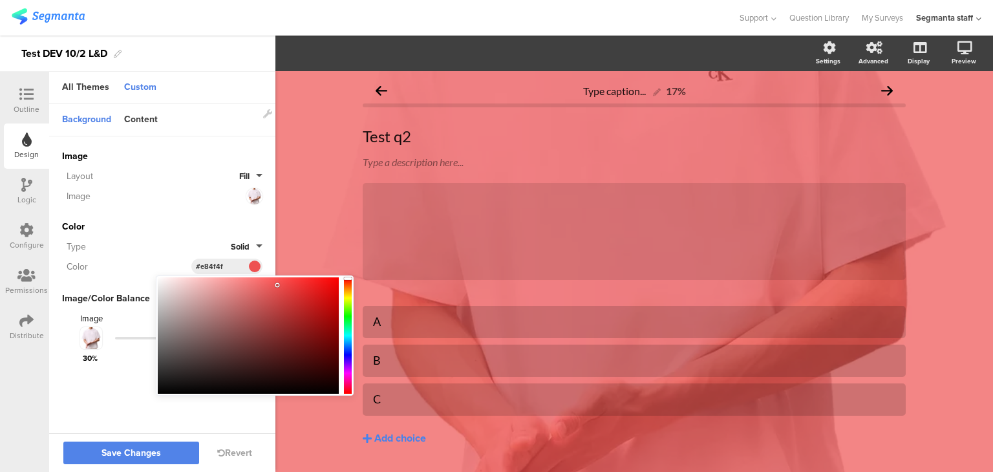
click at [277, 289] on div at bounding box center [248, 335] width 181 height 116
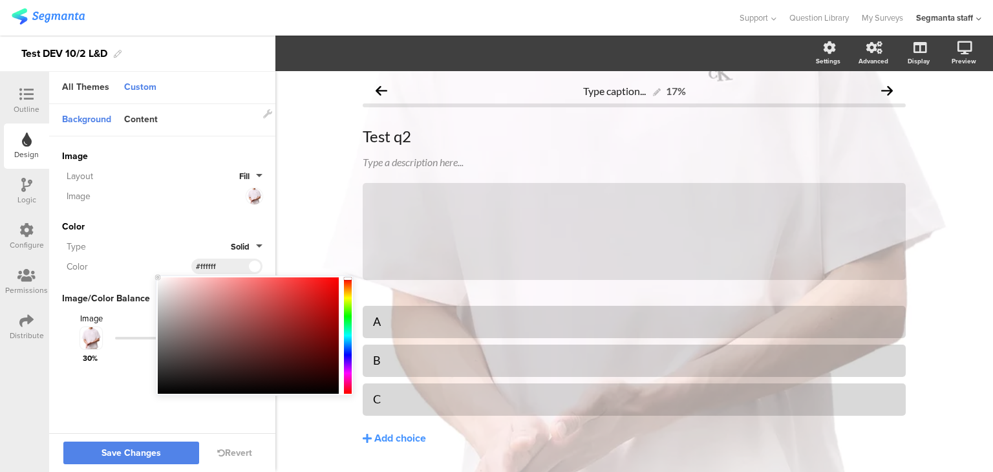
drag, startPoint x: 278, startPoint y: 300, endPoint x: 100, endPoint y: 253, distance: 184.6
click at [100, 253] on body "You are using an unsupported version of Internet Explorer. Unsupported browsers…" at bounding box center [496, 236] width 993 height 472
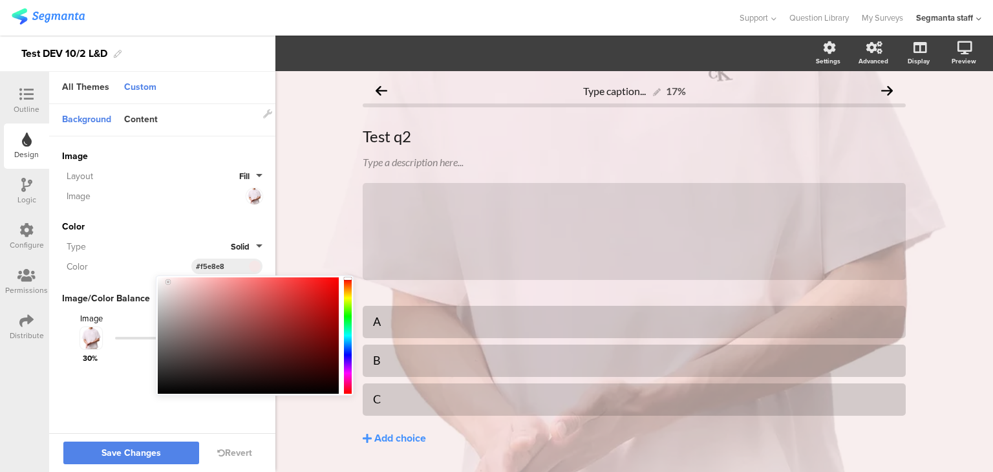
click at [166, 282] on div at bounding box center [248, 335] width 181 height 116
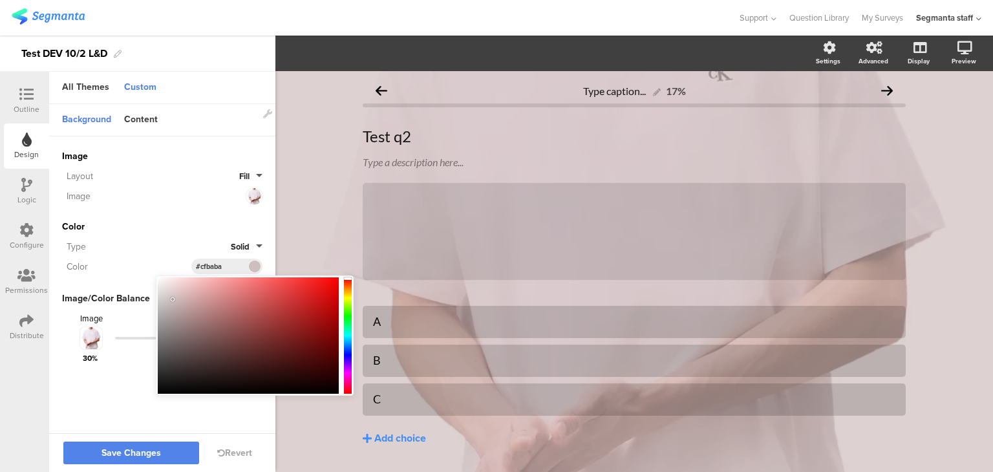
drag, startPoint x: 164, startPoint y: 286, endPoint x: 186, endPoint y: 298, distance: 24.6
click at [176, 299] on div at bounding box center [248, 335] width 181 height 116
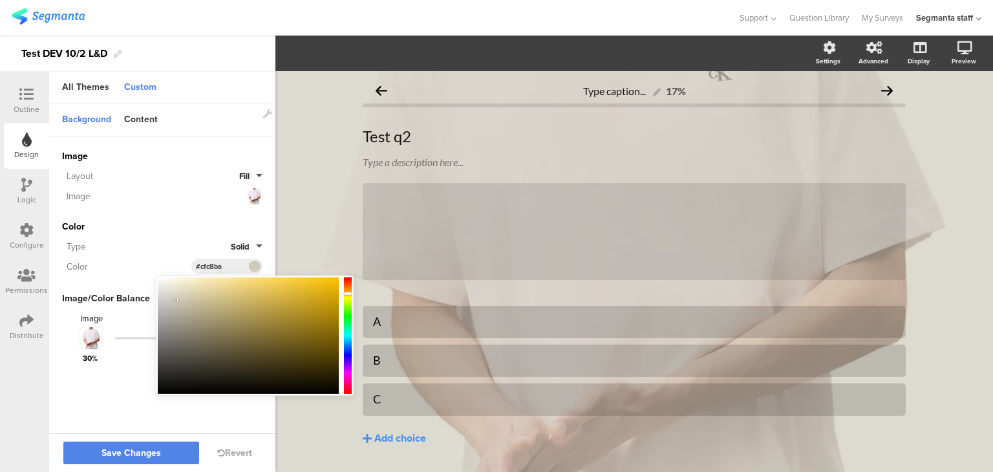
type input "#cfc7ba"
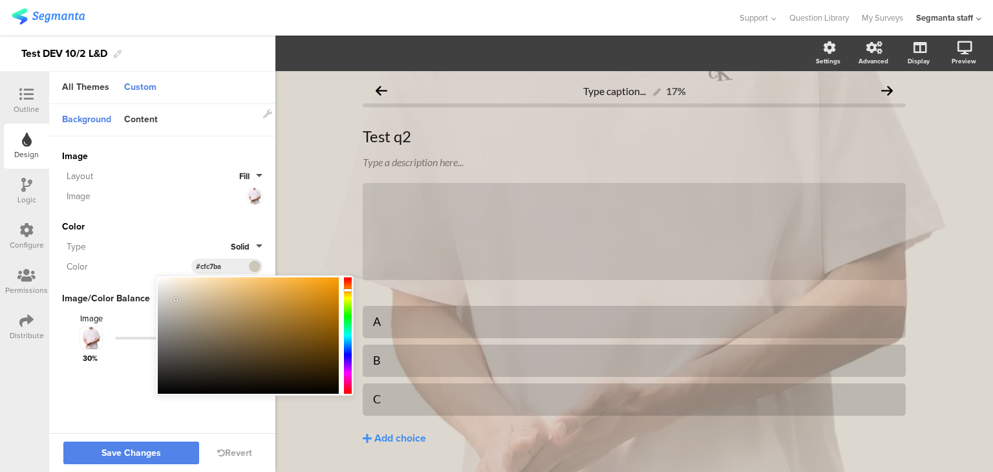
drag, startPoint x: 347, startPoint y: 308, endPoint x: 357, endPoint y: 290, distance: 20.9
click at [357, 290] on body "You are using an unsupported version of Internet Explorer. Unsupported browsers…" at bounding box center [496, 236] width 993 height 472
drag, startPoint x: 195, startPoint y: 235, endPoint x: 206, endPoint y: 233, distance: 11.2
click at [197, 235] on div "Color Type Solid Color #cfc7ba" at bounding box center [162, 247] width 200 height 54
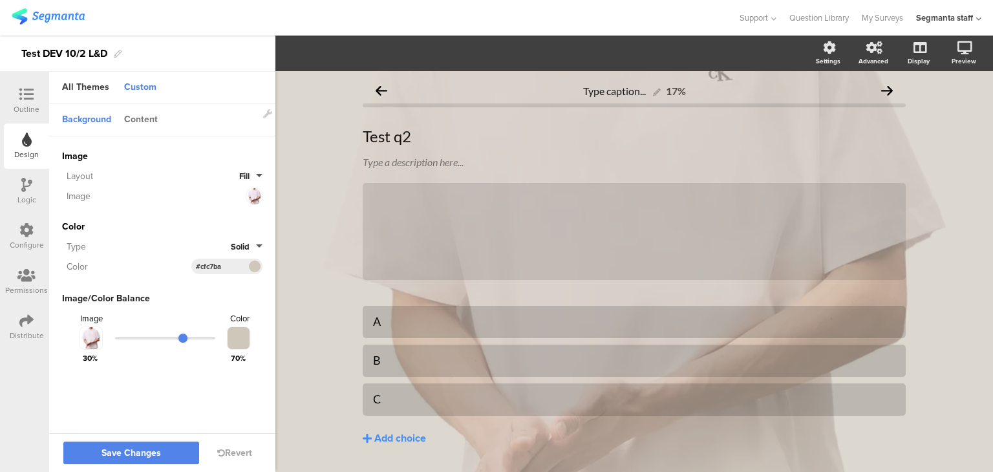
click at [153, 120] on div "Content" at bounding box center [141, 120] width 47 height 22
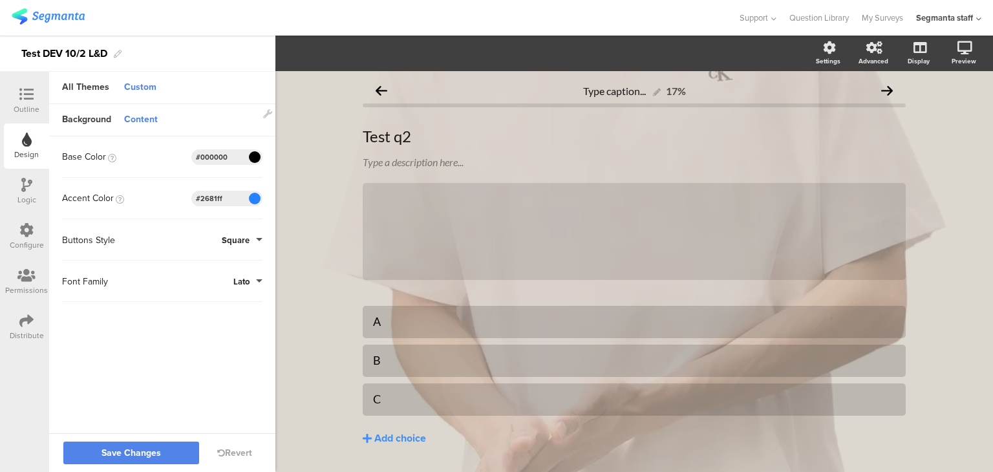
click at [251, 199] on span at bounding box center [254, 199] width 15 height 8
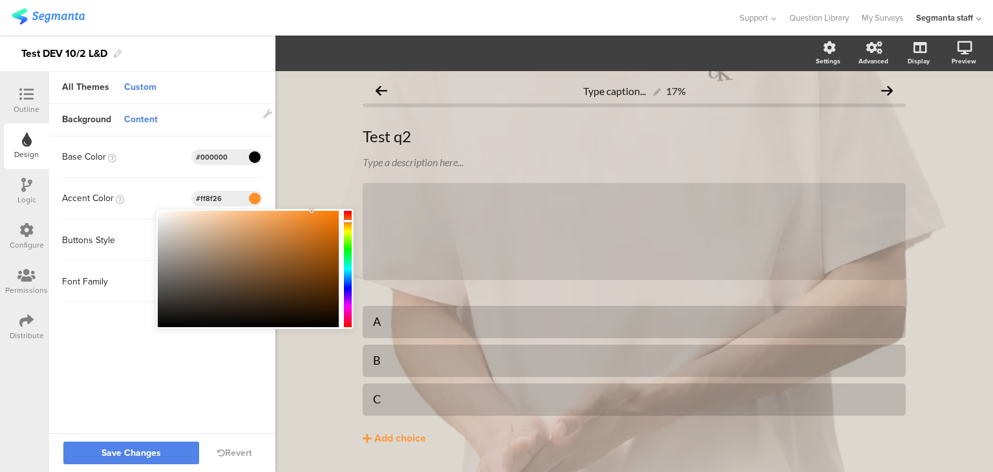
click at [348, 221] on div at bounding box center [348, 269] width 8 height 116
type input "#d88026"
click at [307, 228] on div at bounding box center [248, 269] width 181 height 116
click at [247, 156] on span at bounding box center [254, 157] width 15 height 8
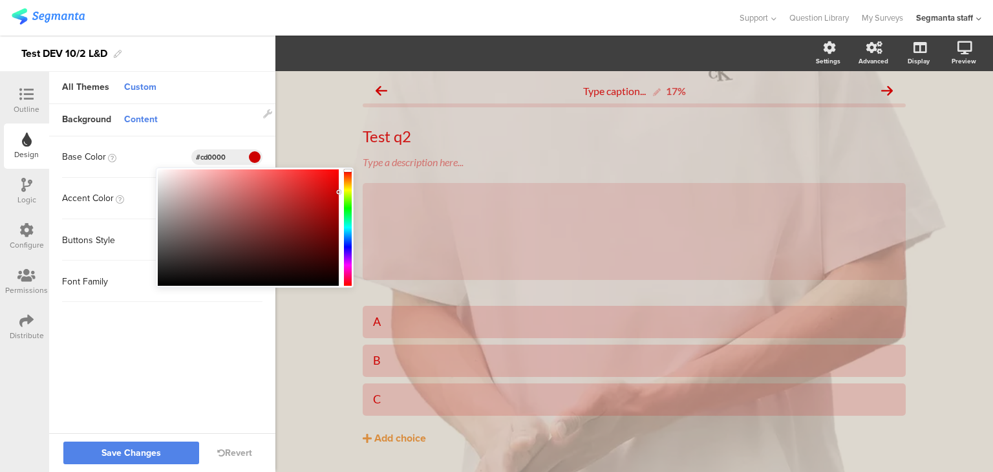
drag, startPoint x: 296, startPoint y: 195, endPoint x: 353, endPoint y: 192, distance: 57.0
click at [353, 192] on div "#CD0000 Clear OK" at bounding box center [255, 227] width 198 height 120
drag, startPoint x: 352, startPoint y: 192, endPoint x: 349, endPoint y: 182, distance: 10.2
click at [349, 182] on div "#CD0000 Clear OK" at bounding box center [255, 227] width 198 height 120
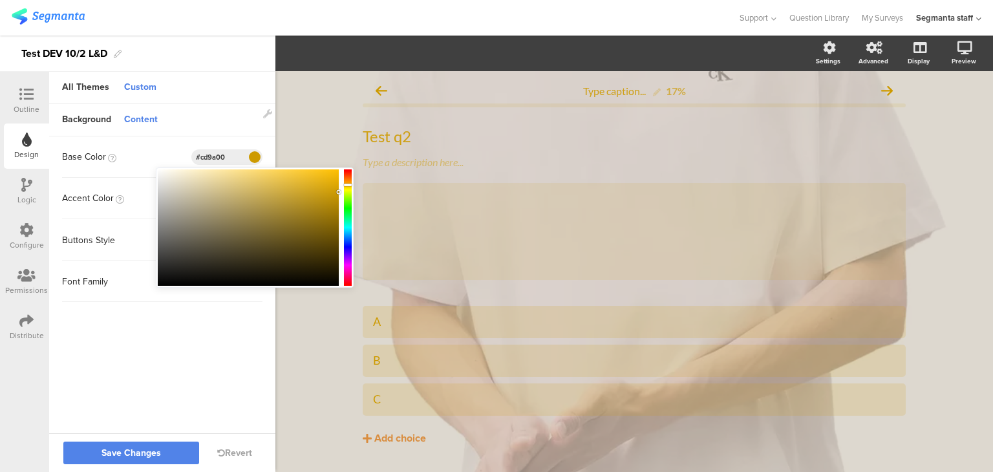
click at [349, 185] on div at bounding box center [348, 227] width 8 height 116
drag, startPoint x: 288, startPoint y: 189, endPoint x: 313, endPoint y: 209, distance: 31.8
click at [313, 209] on div at bounding box center [248, 227] width 181 height 116
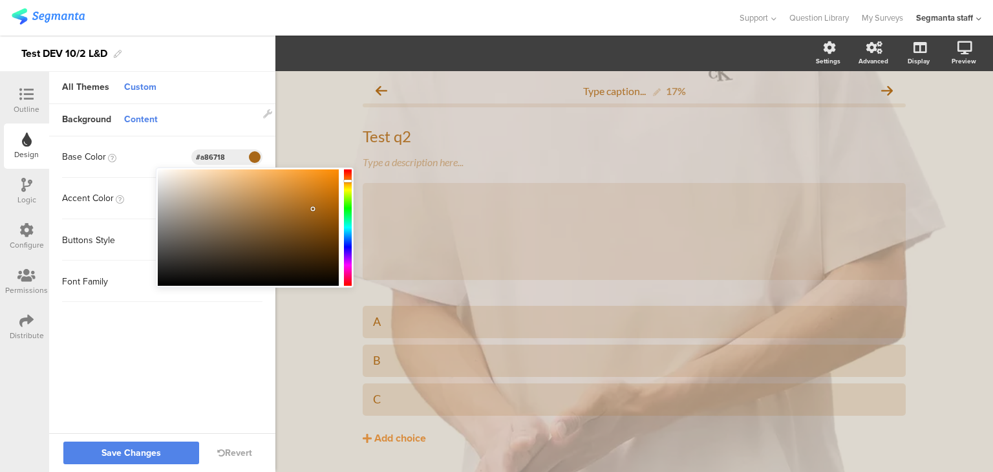
click at [349, 181] on div at bounding box center [348, 181] width 8 height 3
type input "#b66705"
click at [334, 202] on div at bounding box center [248, 227] width 181 height 116
click at [93, 205] on div "Accent Color #d88026" at bounding box center [162, 199] width 200 height 16
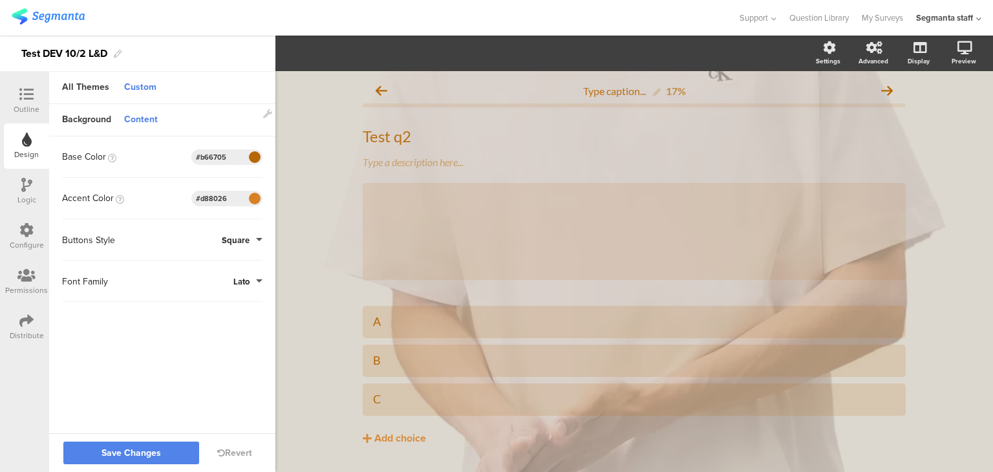
click at [243, 241] on span "Square" at bounding box center [236, 240] width 28 height 12
click at [219, 293] on button "Round" at bounding box center [214, 296] width 97 height 27
click at [251, 286] on button "Lato" at bounding box center [247, 281] width 29 height 12
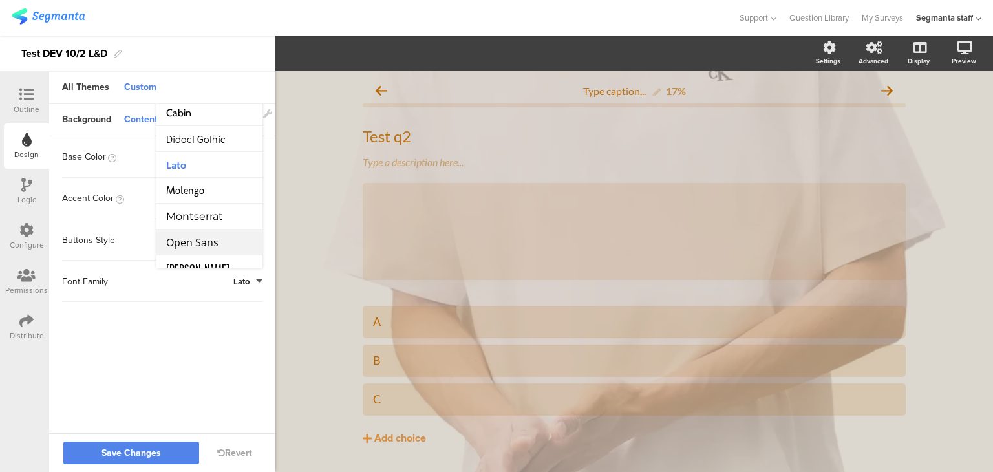
click at [219, 243] on span "Open Sans" at bounding box center [192, 242] width 52 height 14
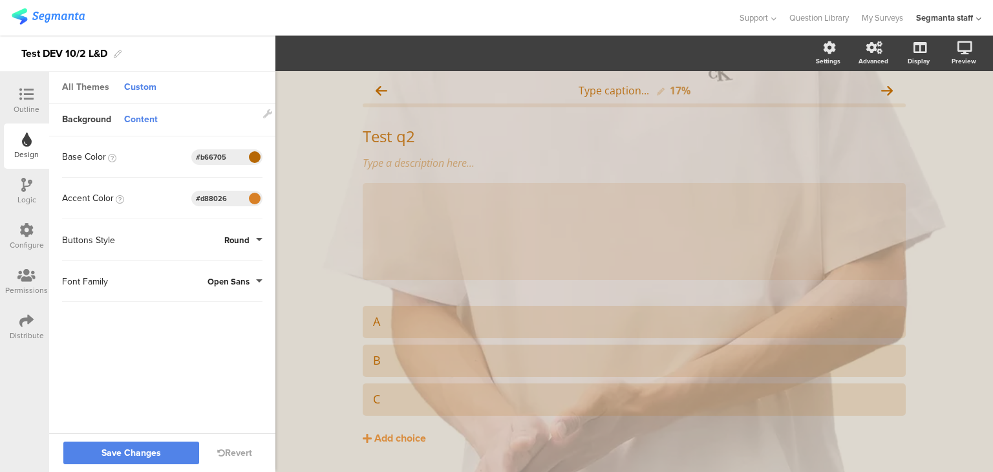
click at [101, 86] on div "All Themes" at bounding box center [86, 88] width 60 height 22
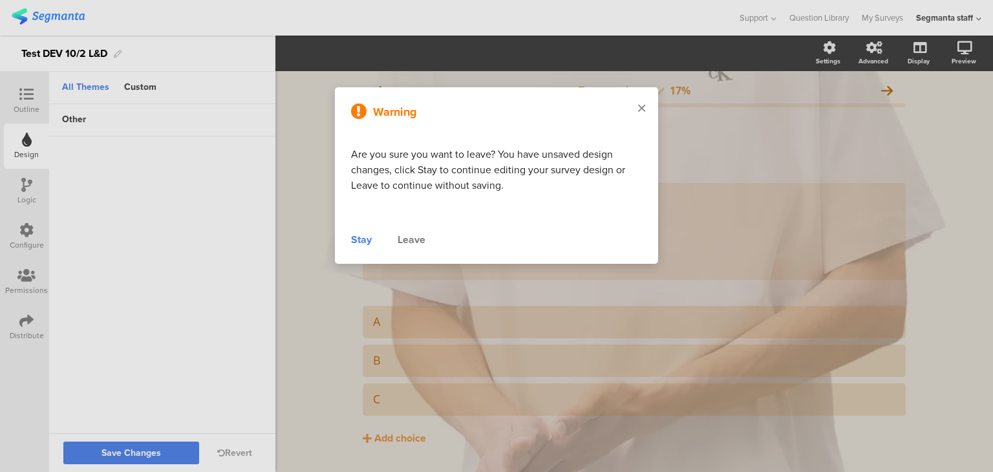
click at [636, 109] on div at bounding box center [641, 108] width 33 height 43
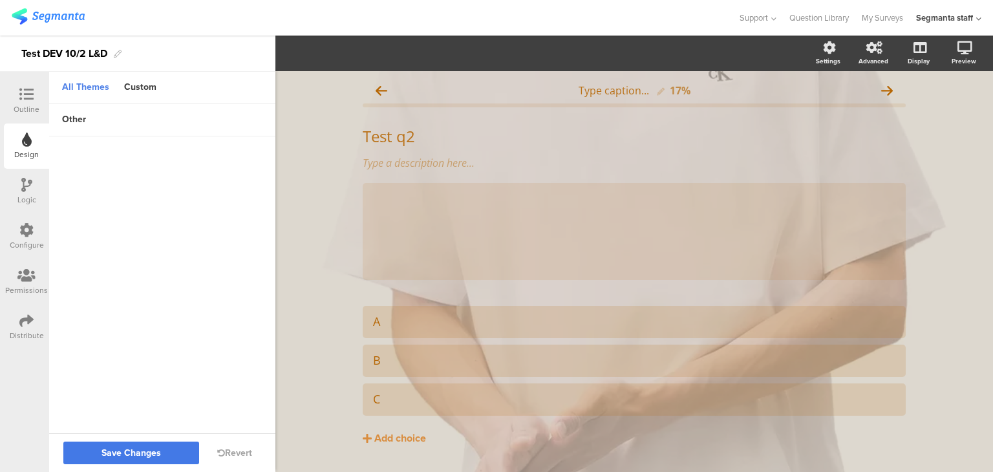
click at [177, 452] on button "Save Changes" at bounding box center [131, 453] width 136 height 23
click at [73, 120] on div "other" at bounding box center [74, 120] width 37 height 22
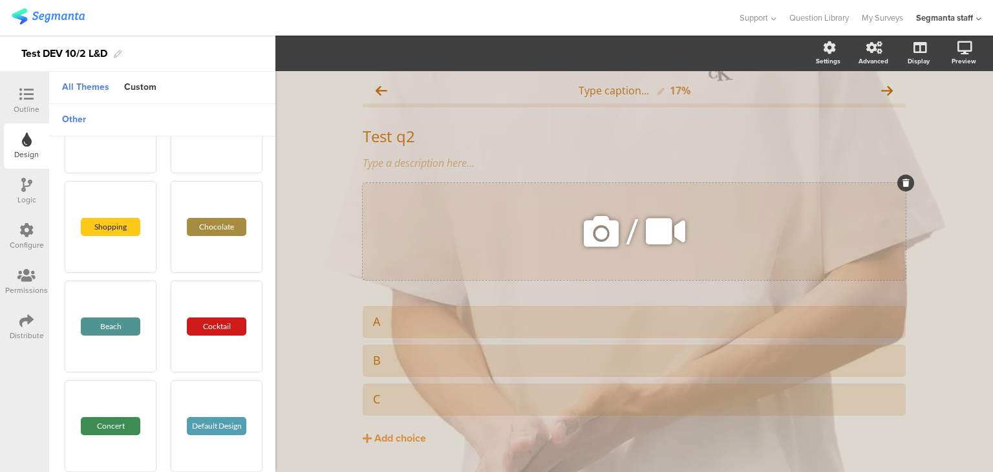
scroll to position [1099, 0]
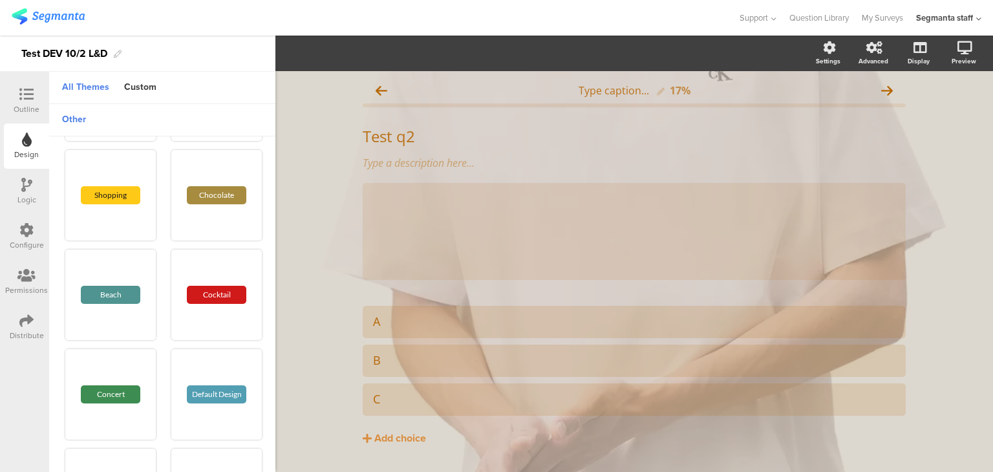
click at [34, 200] on div "Logic" at bounding box center [26, 200] width 19 height 12
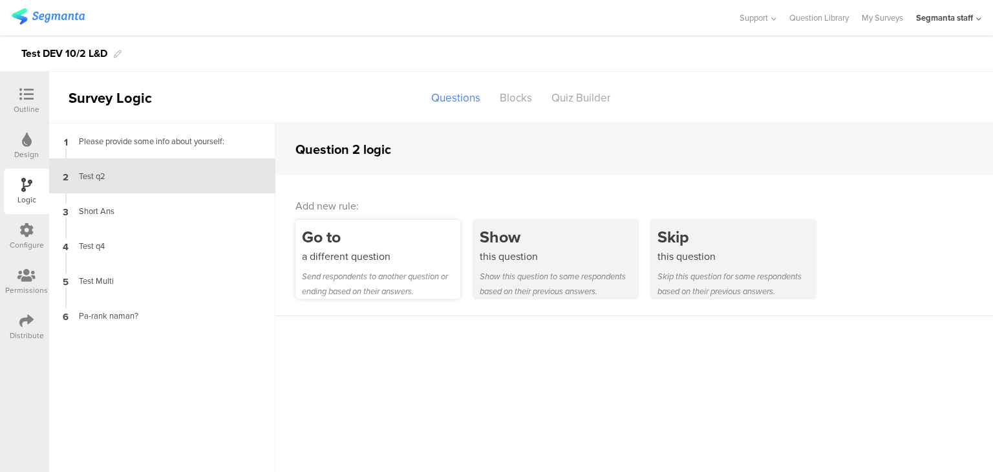
click at [406, 265] on div "Go to a different question Send respondents to another question or ending based…" at bounding box center [378, 259] width 165 height 79
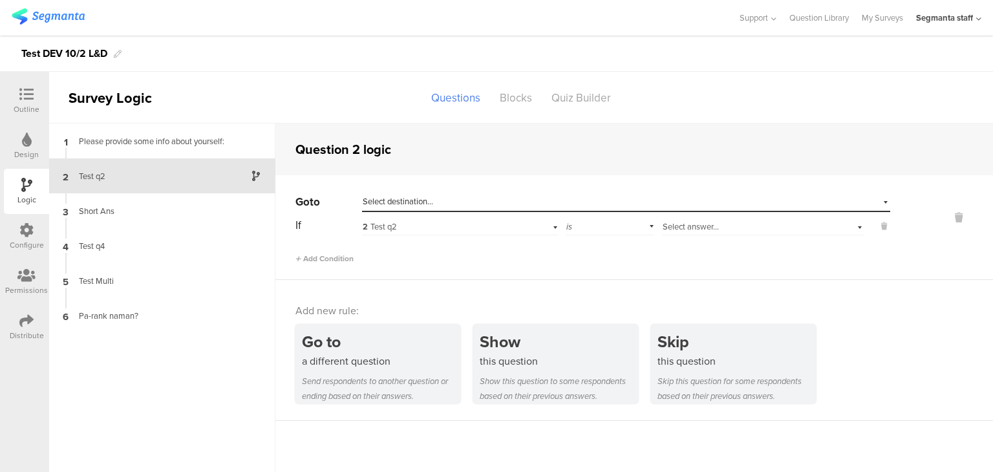
click at [509, 228] on div "2 Test q2" at bounding box center [443, 227] width 161 height 12
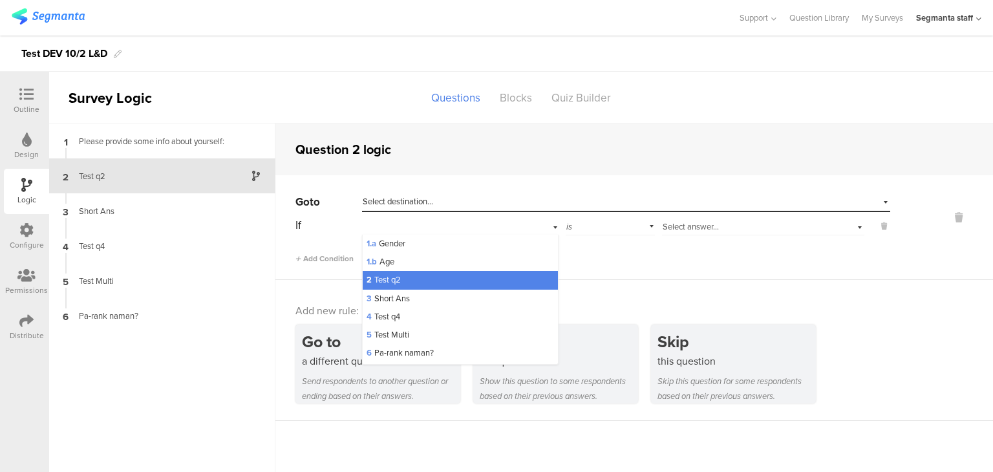
click at [466, 199] on div "Select destination..." at bounding box center [567, 202] width 408 height 12
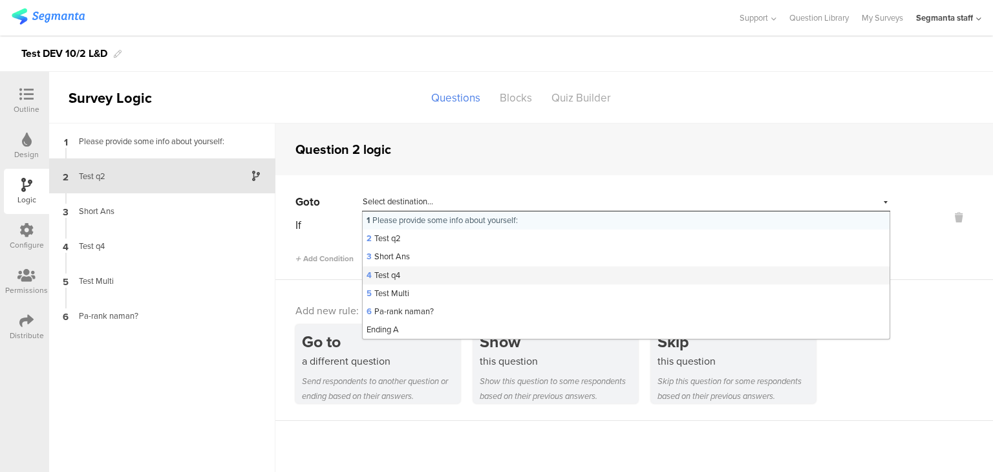
click at [445, 281] on div "4 Test q4" at bounding box center [626, 275] width 527 height 18
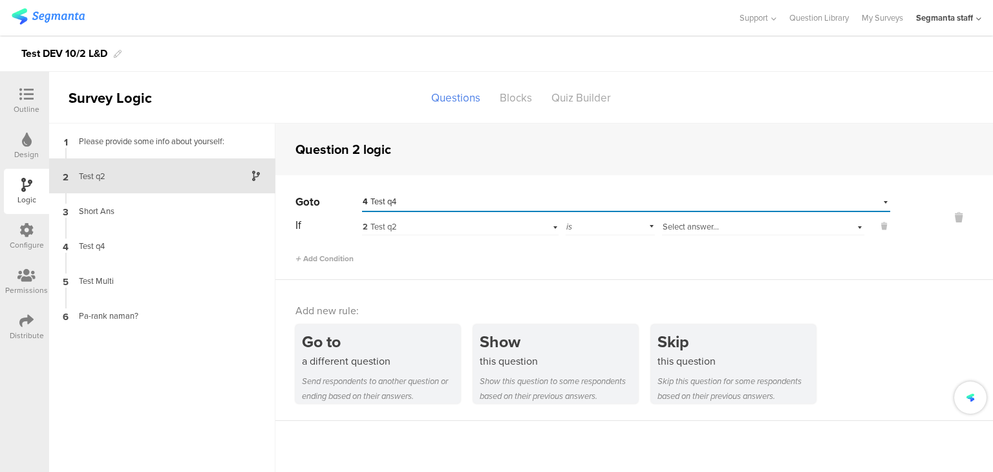
click at [600, 226] on div "is" at bounding box center [610, 225] width 89 height 20
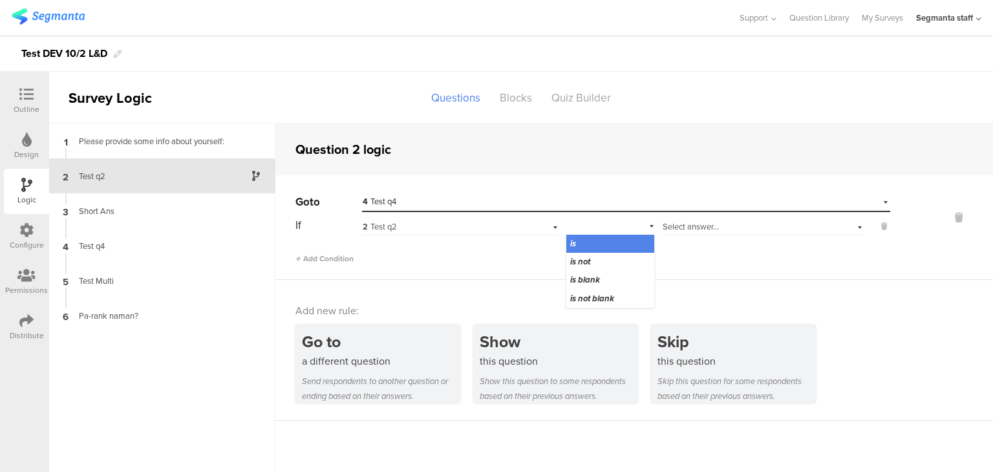
click at [598, 249] on div "is" at bounding box center [611, 244] width 88 height 18
click at [686, 225] on span "Select answer..." at bounding box center [691, 227] width 56 height 12
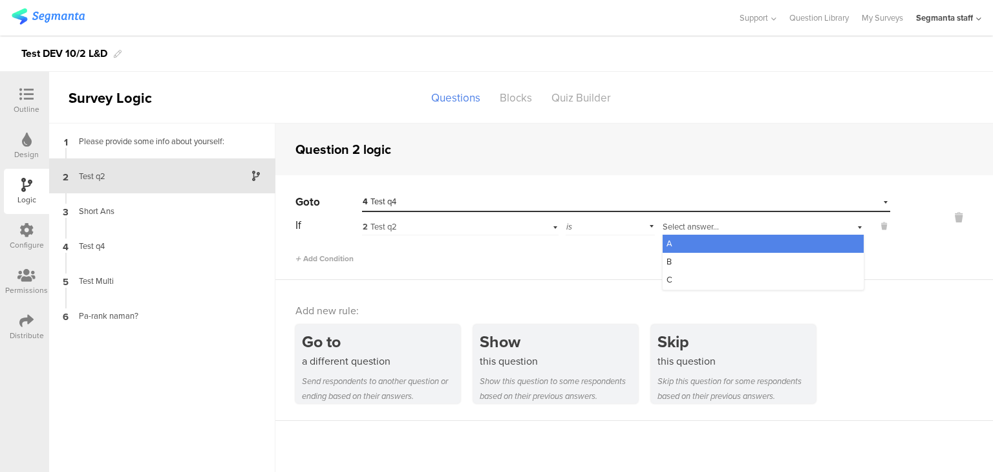
click at [686, 242] on div "A" at bounding box center [763, 244] width 201 height 18
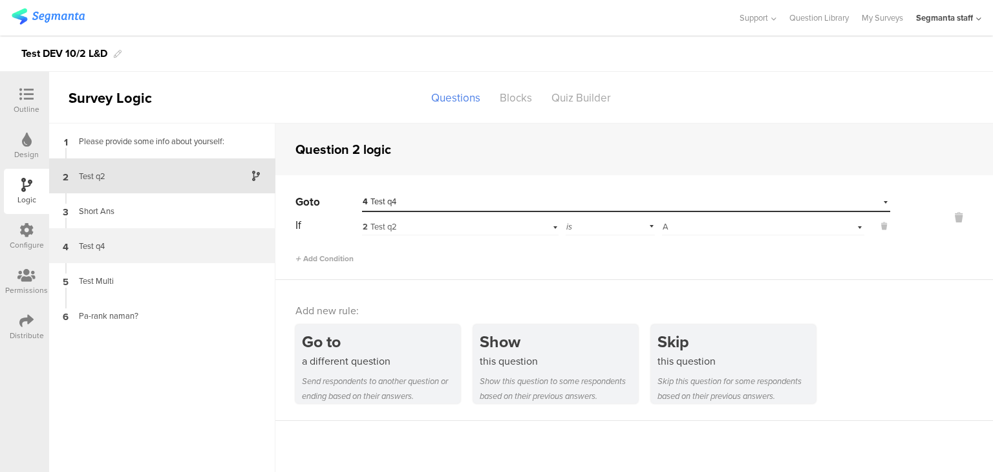
click at [178, 242] on div "Test q4" at bounding box center [152, 246] width 162 height 12
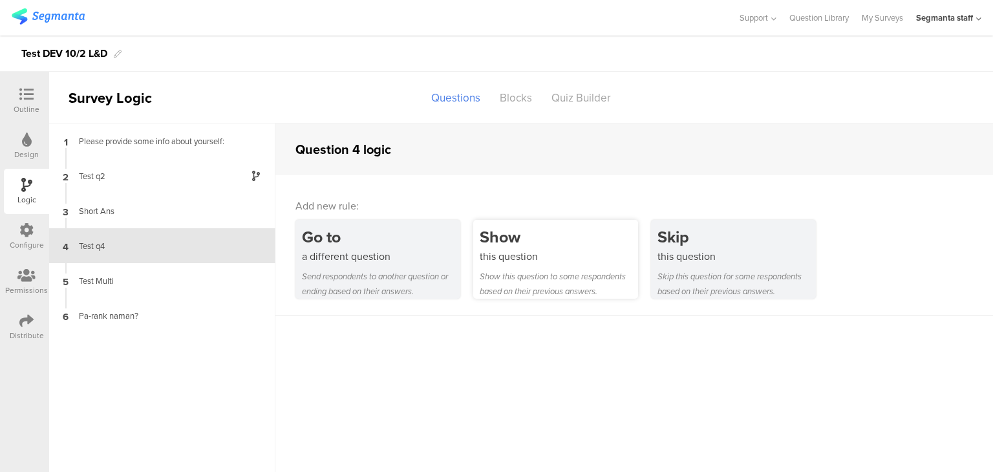
click at [545, 267] on div "Show this question Show this question to some respondents based on their previo…" at bounding box center [555, 259] width 165 height 79
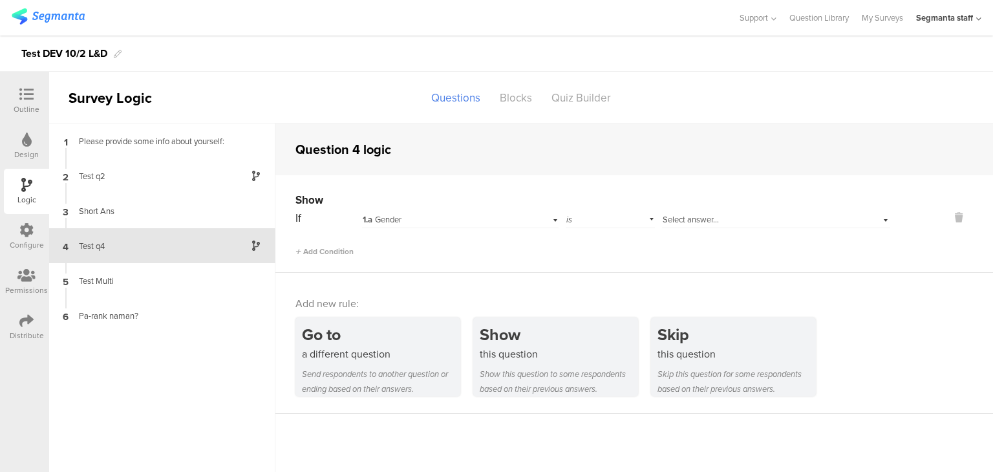
click at [532, 218] on div "1.a Gender" at bounding box center [460, 218] width 197 height 20
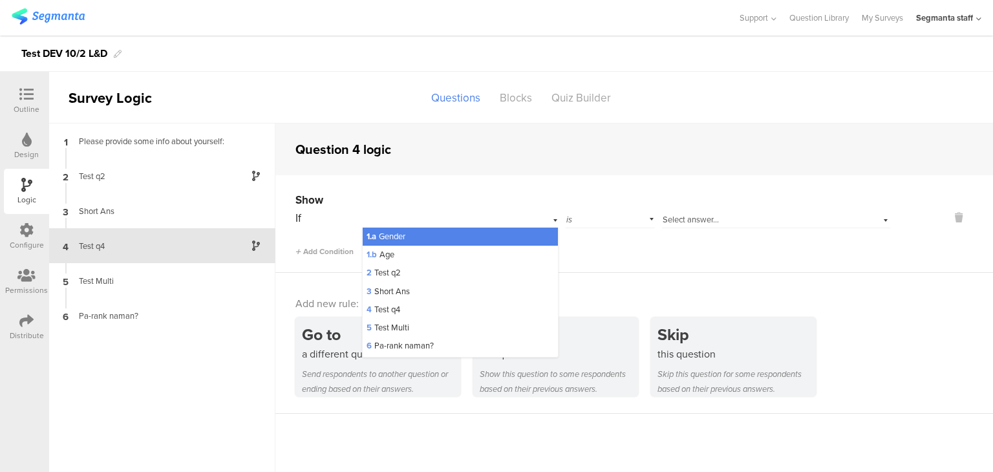
click at [508, 237] on div "1.a Gender" at bounding box center [460, 237] width 195 height 18
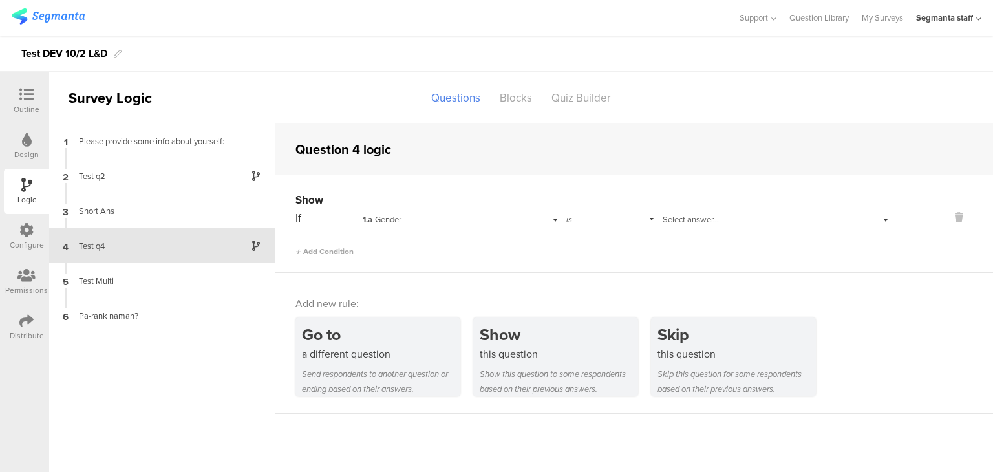
click at [617, 223] on div "is" at bounding box center [610, 218] width 89 height 20
drag, startPoint x: 621, startPoint y: 230, endPoint x: 649, endPoint y: 218, distance: 31.0
click at [621, 230] on div "is" at bounding box center [611, 237] width 88 height 18
click at [676, 221] on span "Select answer..." at bounding box center [691, 219] width 56 height 12
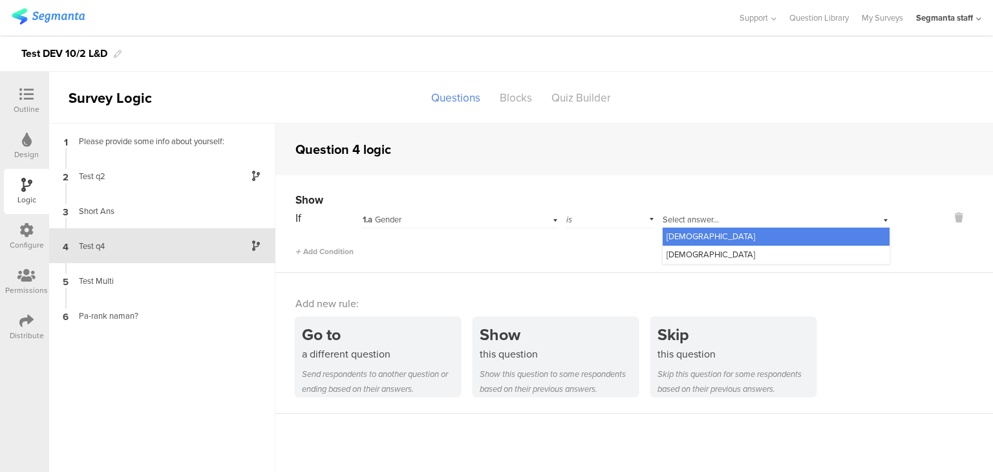
click at [678, 243] on div "[DEMOGRAPHIC_DATA]" at bounding box center [776, 237] width 227 height 18
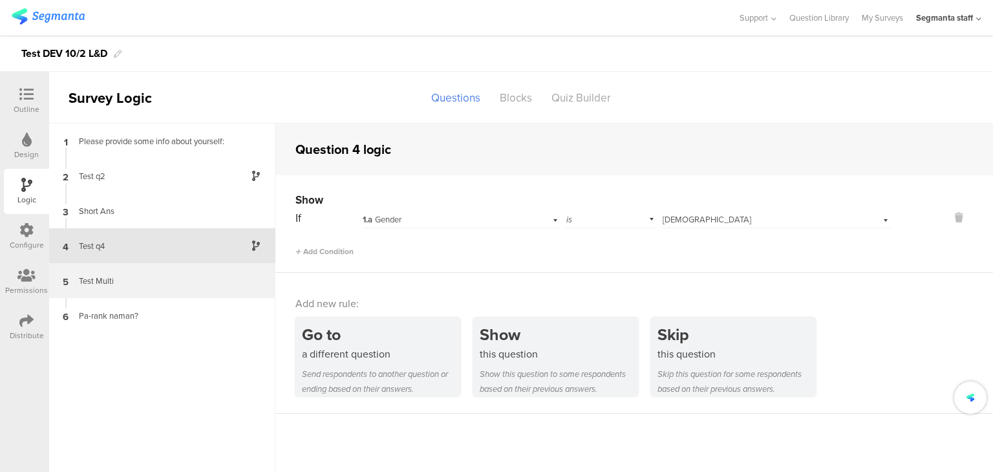
click at [135, 294] on div "5 Test Multi" at bounding box center [162, 280] width 226 height 35
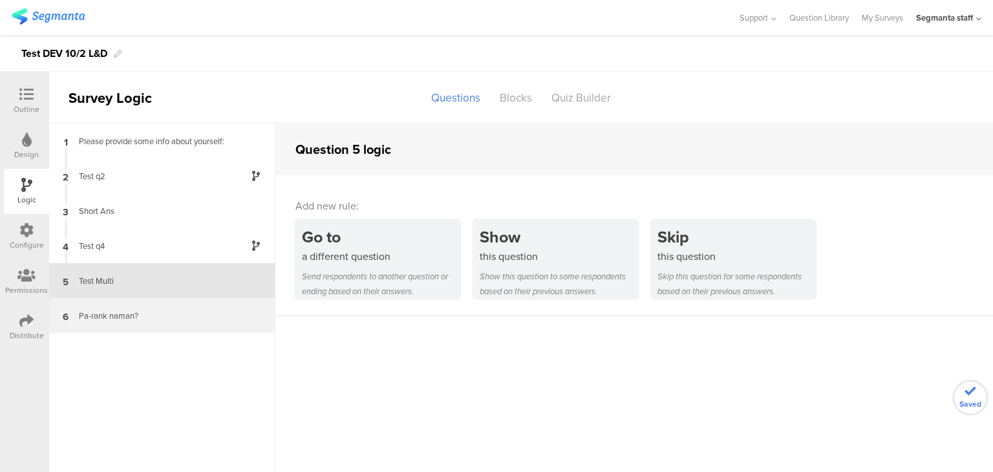
click at [160, 310] on div "Pa-rank naman?" at bounding box center [152, 316] width 162 height 12
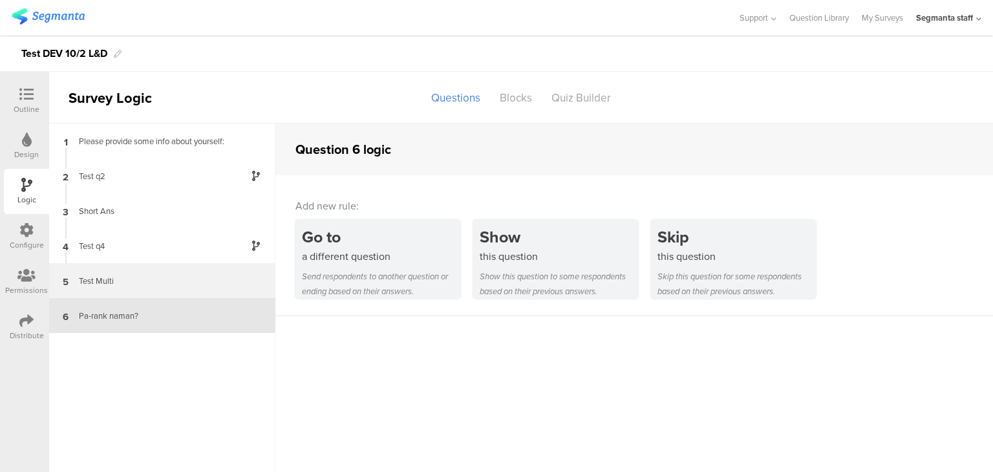
click at [153, 277] on div "Test Multi" at bounding box center [152, 281] width 162 height 12
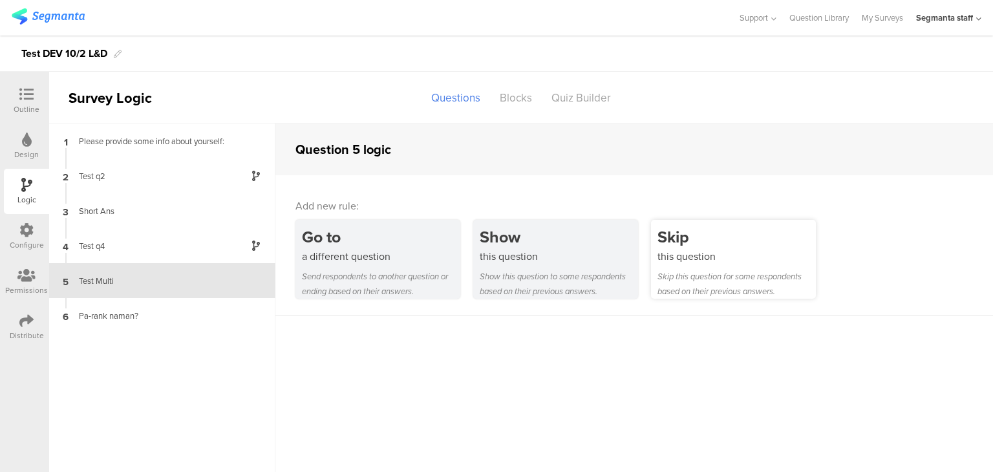
click at [677, 266] on div "Skip this question Skip this question for some respondents based on their previ…" at bounding box center [733, 259] width 165 height 79
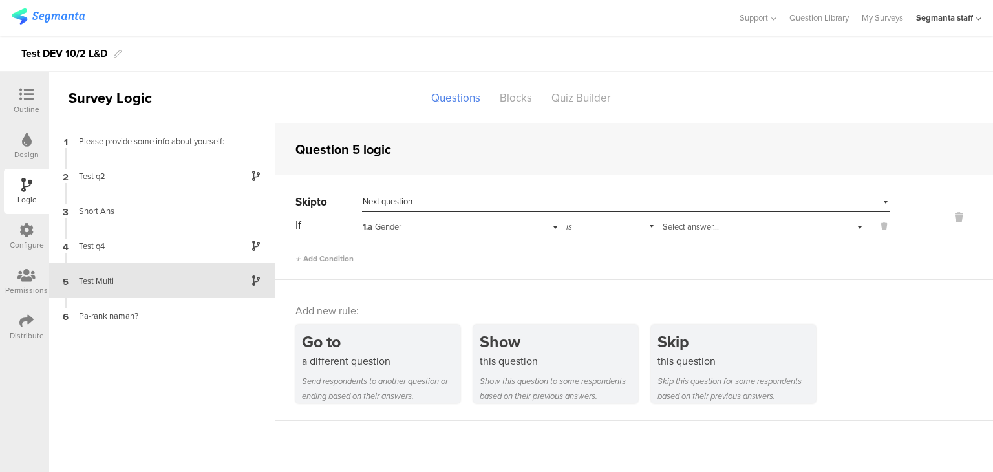
click at [445, 226] on div "1.a Gender" at bounding box center [443, 227] width 161 height 12
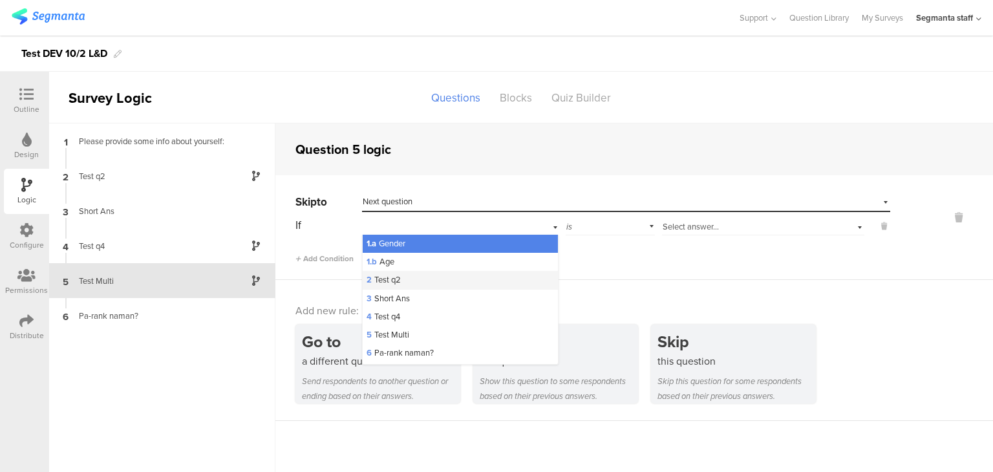
click at [440, 285] on div "2 Test q2" at bounding box center [460, 280] width 195 height 18
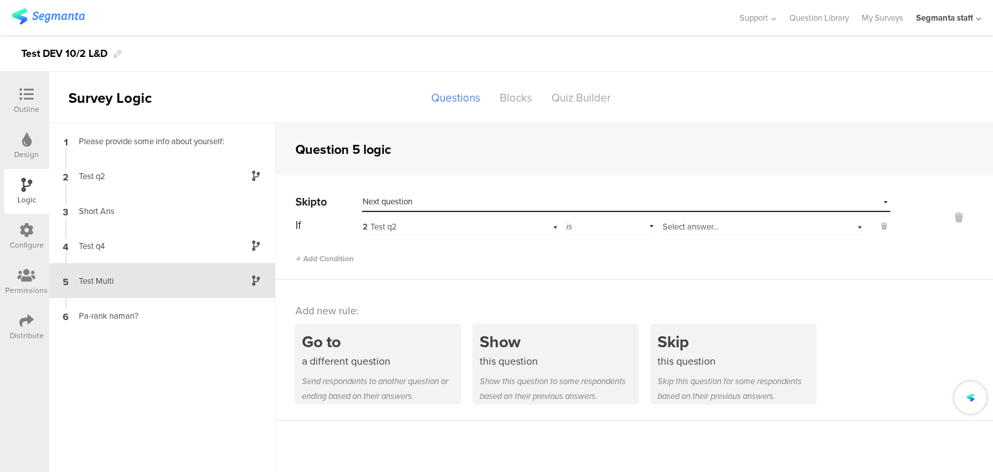
click at [667, 221] on span "Select answer..." at bounding box center [691, 227] width 56 height 12
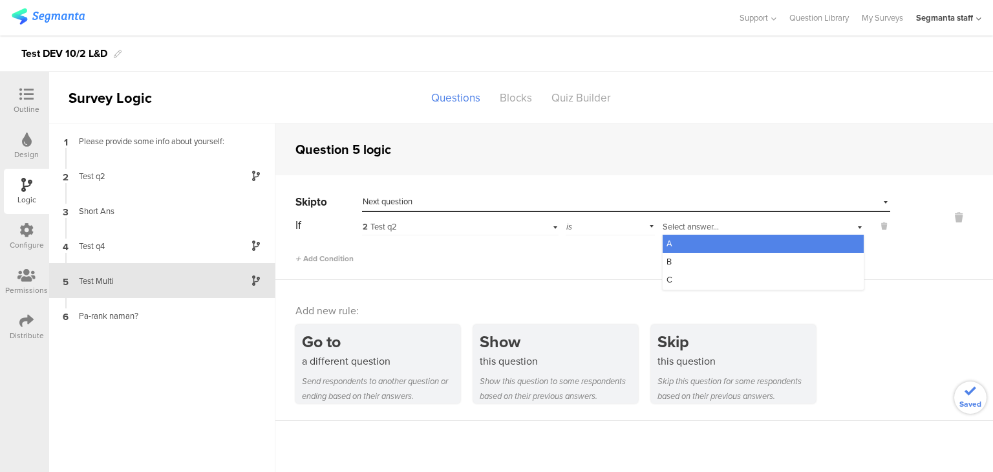
click at [672, 242] on div "A" at bounding box center [763, 244] width 201 height 18
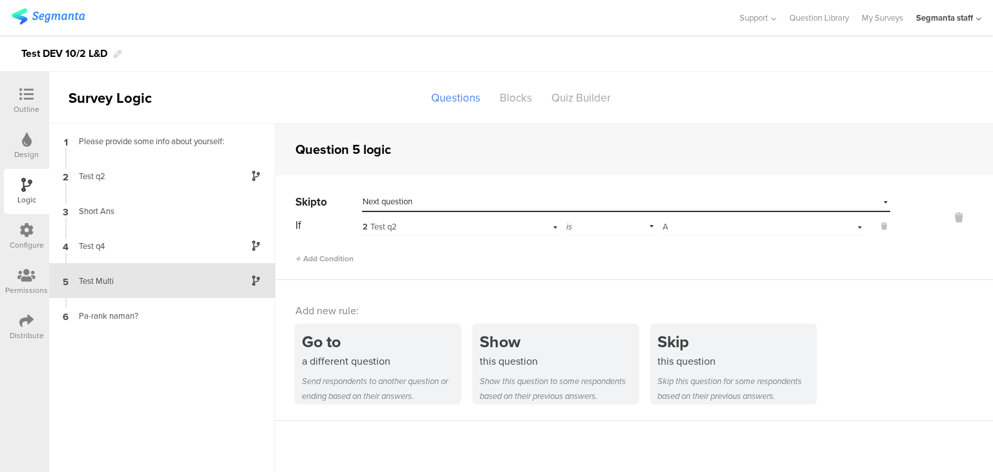
click at [20, 332] on div "Distribute" at bounding box center [27, 336] width 34 height 12
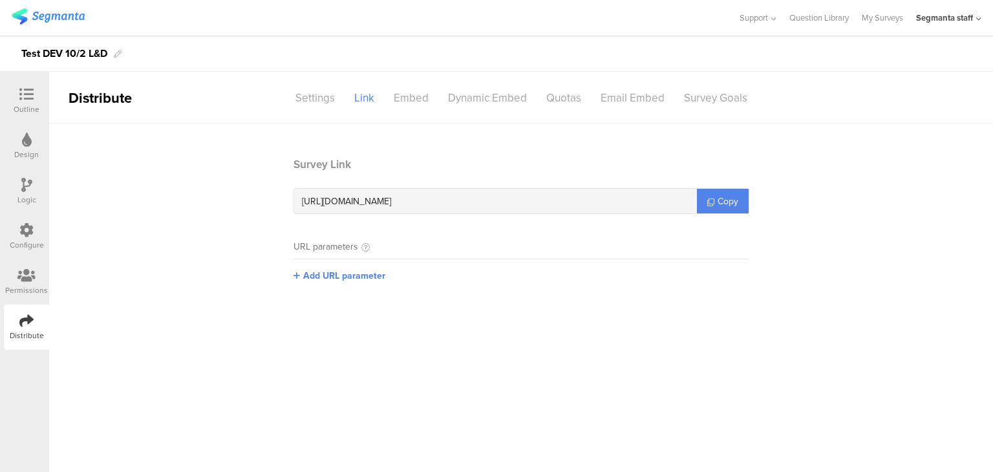
click at [325, 111] on sg-section-page-header "Distribute Settings Link Embed Dynamic Embed Quotas Email Embed Survey Goals" at bounding box center [521, 98] width 944 height 52
click at [321, 100] on div "Settings" at bounding box center [315, 98] width 59 height 23
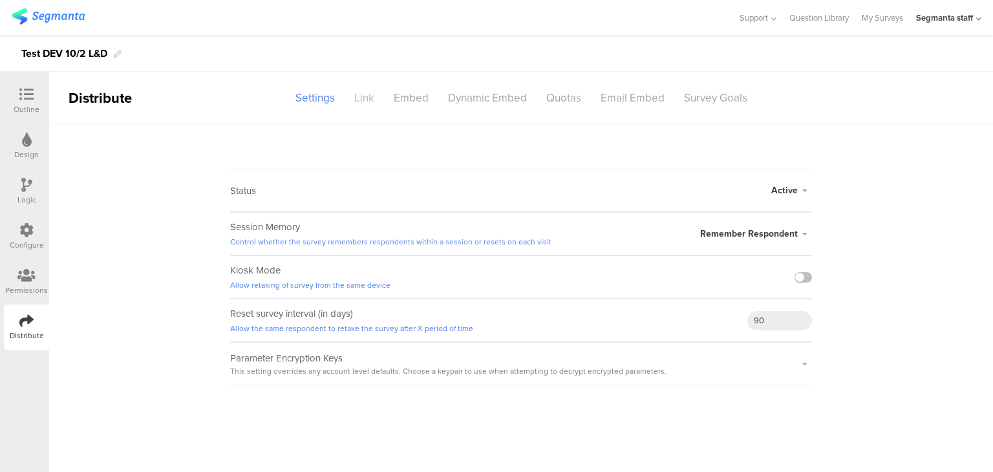
click at [367, 101] on div "Link" at bounding box center [364, 98] width 39 height 23
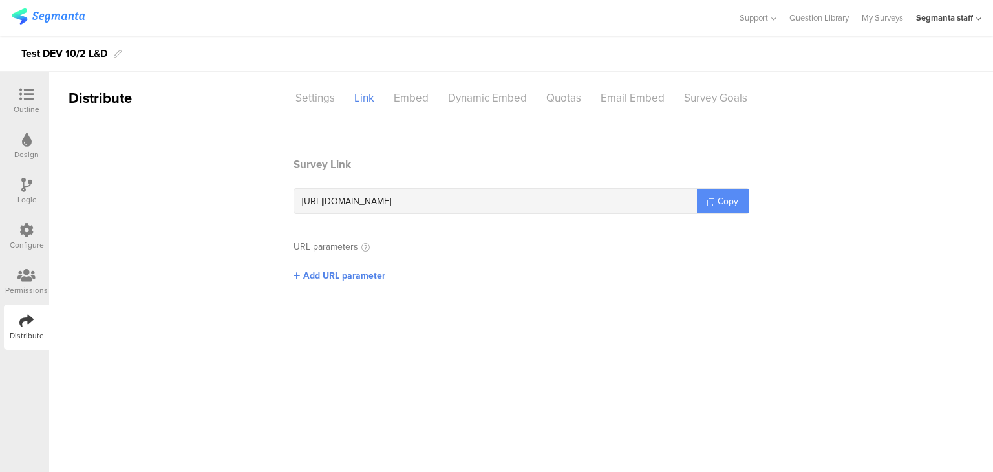
click at [698, 210] on link "Copy" at bounding box center [723, 201] width 52 height 25
click at [697, 210] on div "https://surveys.segmanta.dev/dcm41d" at bounding box center [495, 201] width 403 height 25
click at [700, 211] on div "https://surveys.segmanta.dev/dcm41d Copy" at bounding box center [522, 201] width 456 height 26
click at [700, 211] on link "Copy" at bounding box center [723, 201] width 52 height 25
copy icon
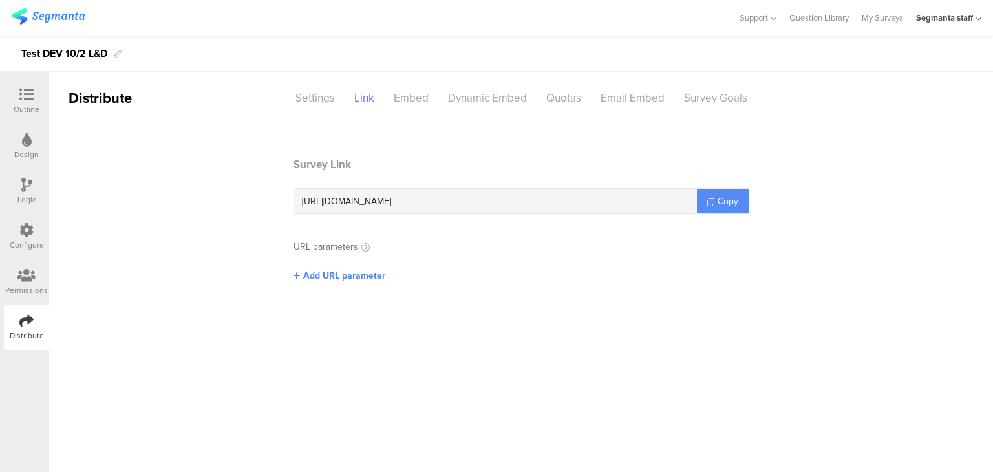
click at [704, 208] on link "Copy" at bounding box center [723, 201] width 52 height 25
click at [705, 208] on link "Copy" at bounding box center [723, 201] width 52 height 25
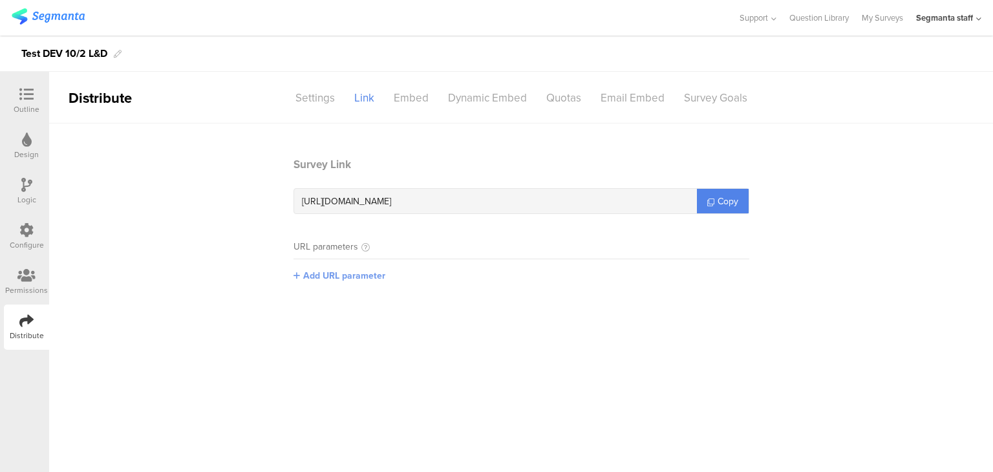
click at [326, 274] on span "Add URL parameter" at bounding box center [344, 276] width 82 height 14
click at [355, 276] on input "text" at bounding box center [379, 275] width 171 height 21
type input "seg_erid"
click at [482, 272] on button "Save" at bounding box center [485, 275] width 20 height 14
click at [710, 196] on link "Copy" at bounding box center [723, 201] width 52 height 25
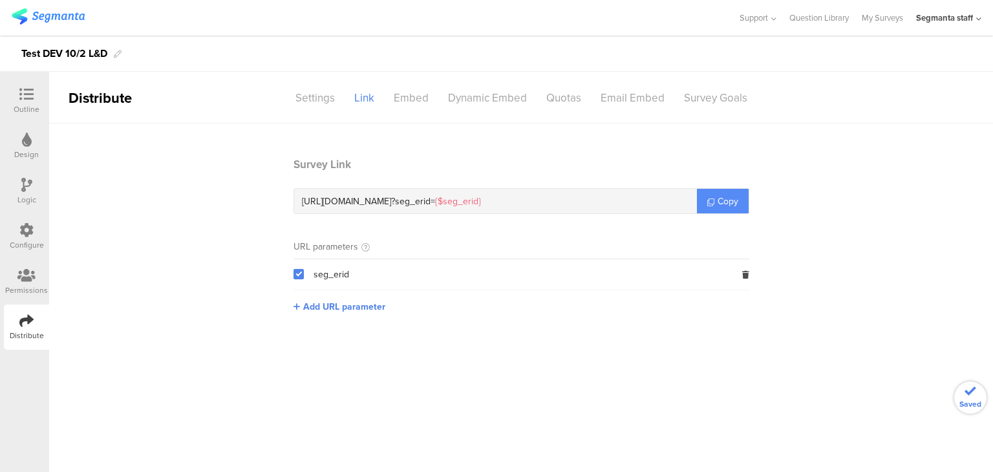
click at [711, 197] on link "Copy" at bounding box center [723, 201] width 52 height 25
drag, startPoint x: 709, startPoint y: 197, endPoint x: 695, endPoint y: 182, distance: 21.1
click at [709, 199] on icon at bounding box center [710, 202] width 7 height 7
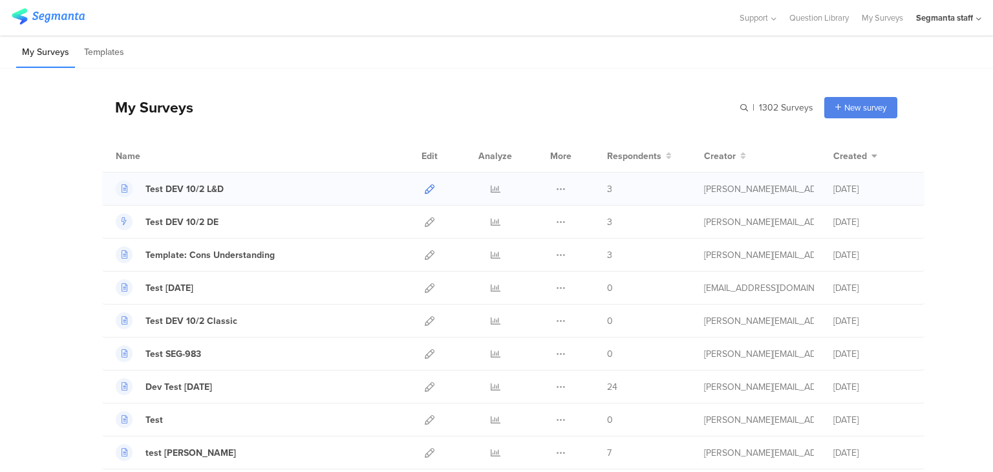
click at [425, 188] on icon at bounding box center [430, 189] width 10 height 10
click at [426, 189] on icon at bounding box center [430, 189] width 10 height 10
click at [426, 356] on icon at bounding box center [430, 354] width 10 height 10
click at [425, 321] on icon at bounding box center [430, 321] width 10 height 10
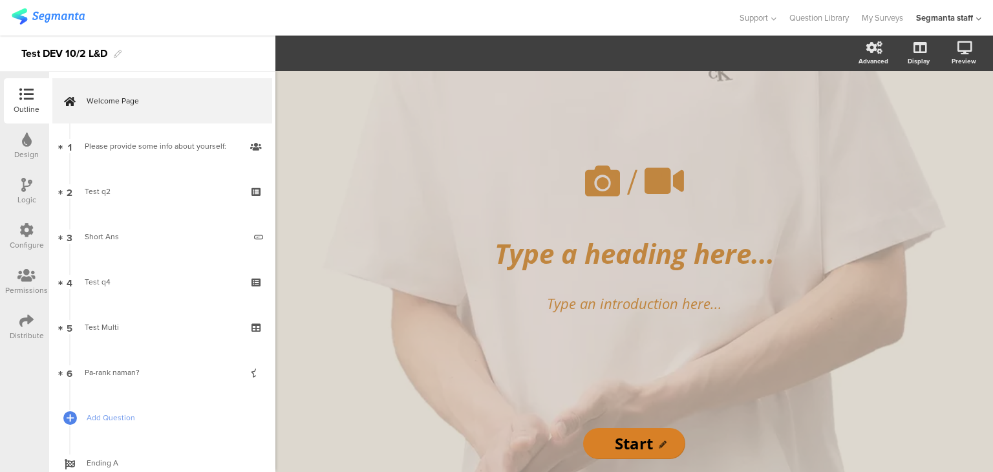
click at [26, 187] on icon at bounding box center [26, 185] width 11 height 14
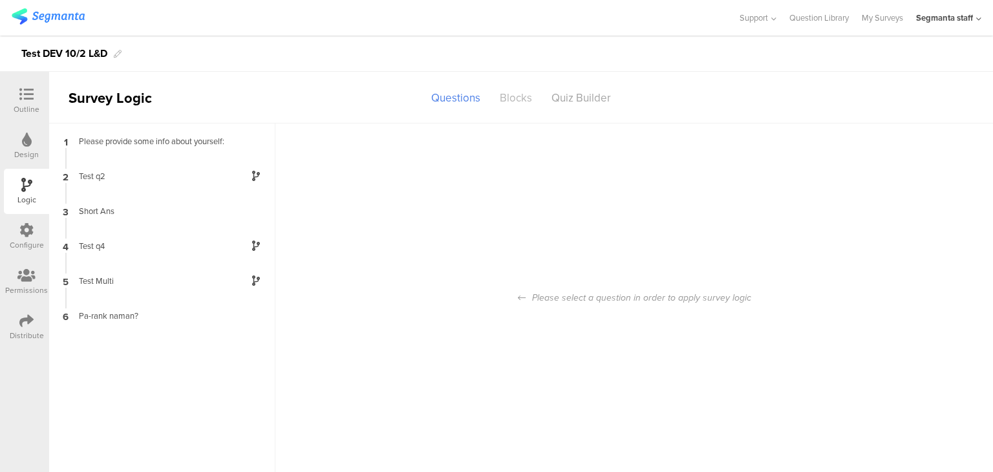
click at [520, 90] on div "Blocks" at bounding box center [516, 98] width 52 height 23
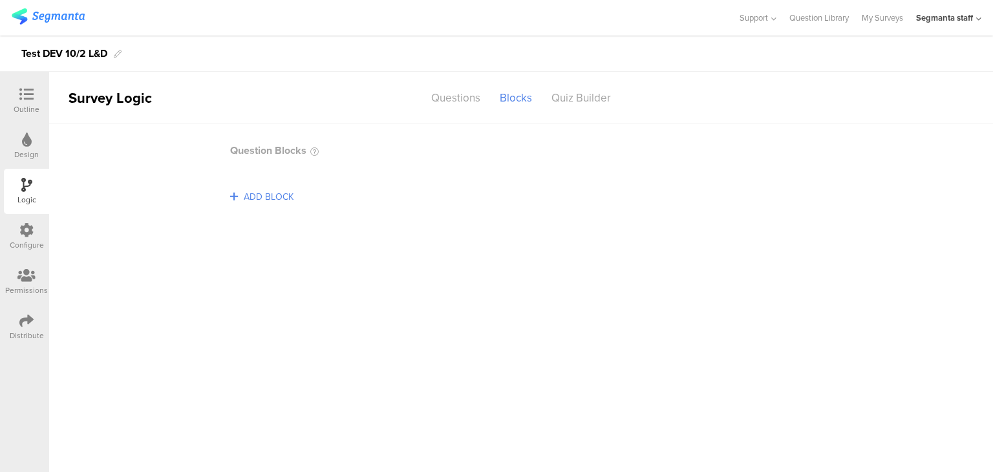
click at [259, 202] on span "ADD BLOCK" at bounding box center [269, 197] width 56 height 20
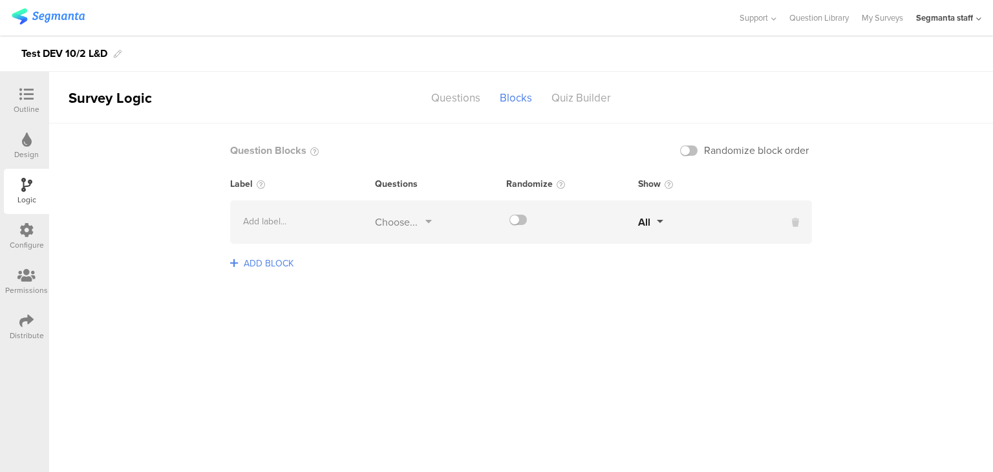
click at [14, 97] on div at bounding box center [27, 95] width 26 height 16
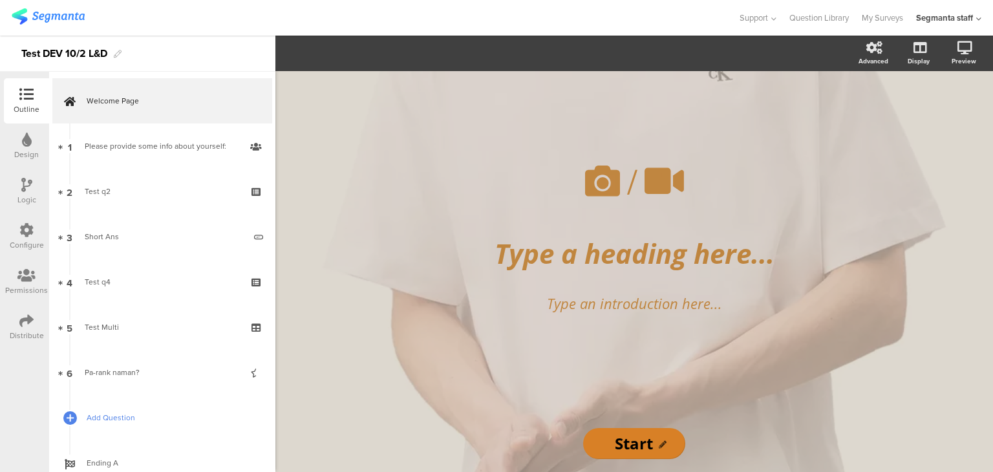
click at [104, 416] on span "Add Question" at bounding box center [170, 417] width 166 height 13
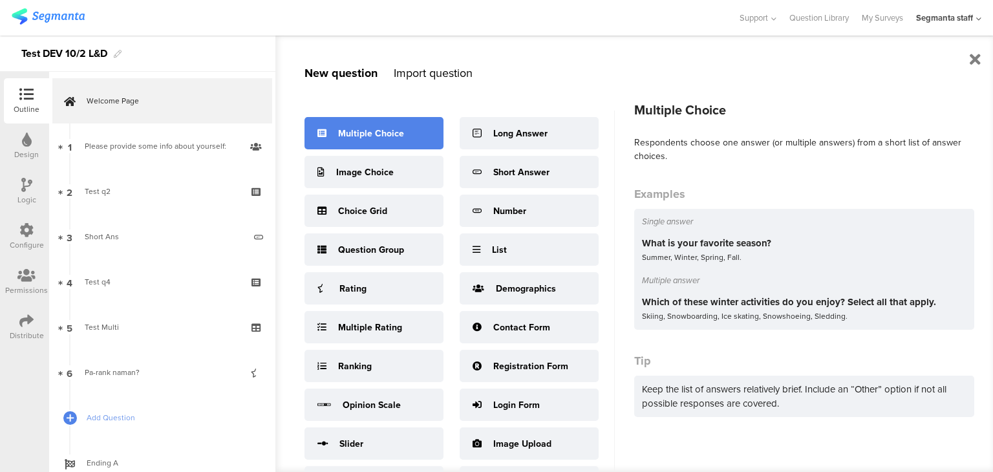
click at [370, 125] on div "Multiple Choice" at bounding box center [374, 133] width 139 height 32
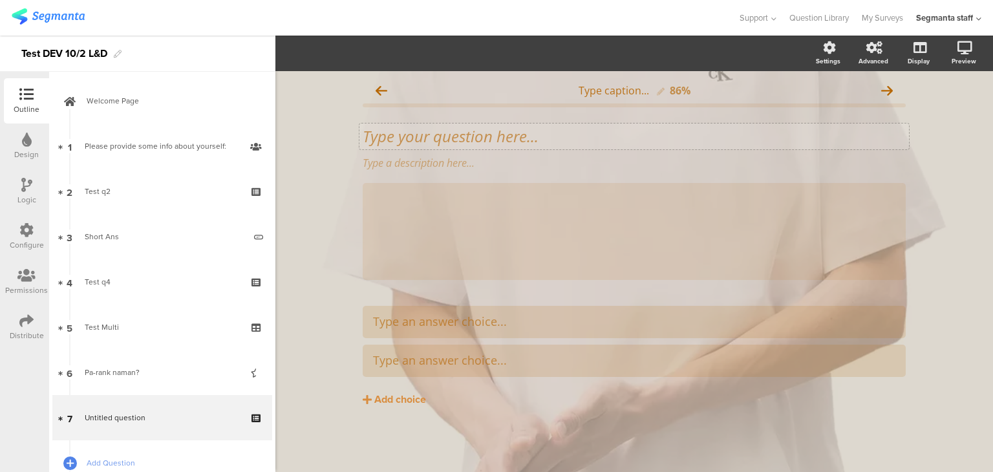
click at [424, 128] on div "Type your question here..." at bounding box center [634, 136] width 543 height 19
click at [409, 330] on div "Type an answer choice..." at bounding box center [634, 321] width 523 height 21
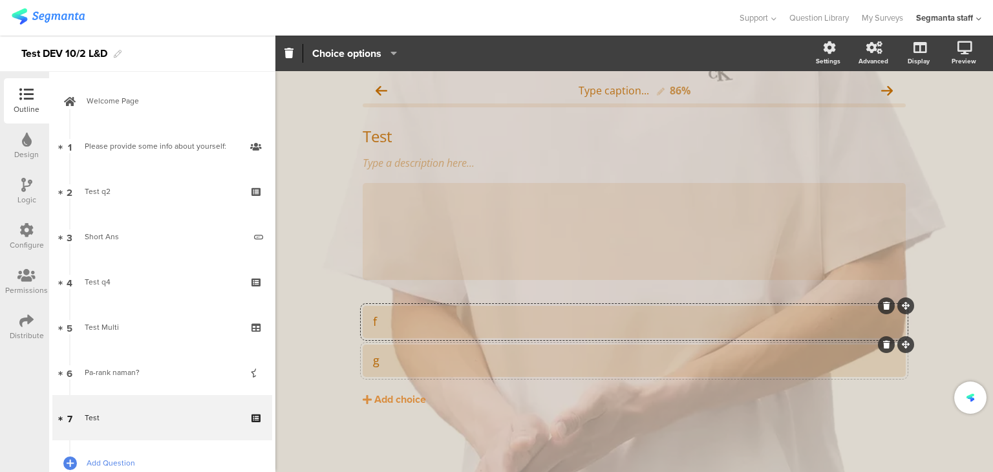
click at [84, 455] on link "Add Question" at bounding box center [162, 462] width 220 height 45
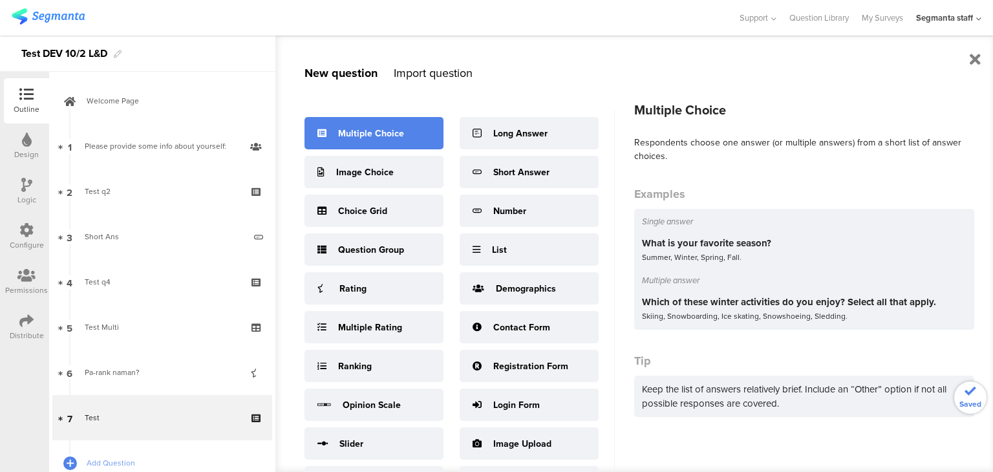
click at [351, 127] on div "Multiple Choice" at bounding box center [371, 134] width 66 height 14
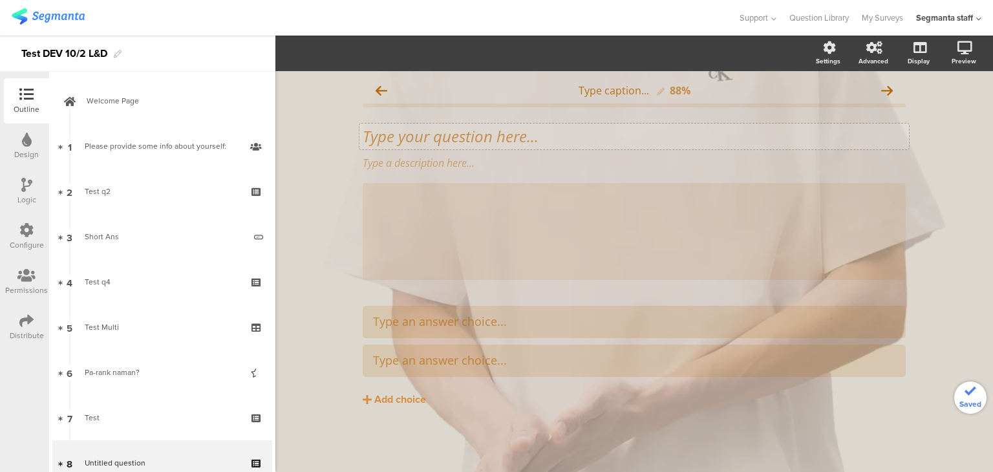
click at [369, 125] on div "Type your question here..." at bounding box center [635, 137] width 550 height 26
click at [414, 311] on div "Type an answer choice..." at bounding box center [634, 321] width 523 height 21
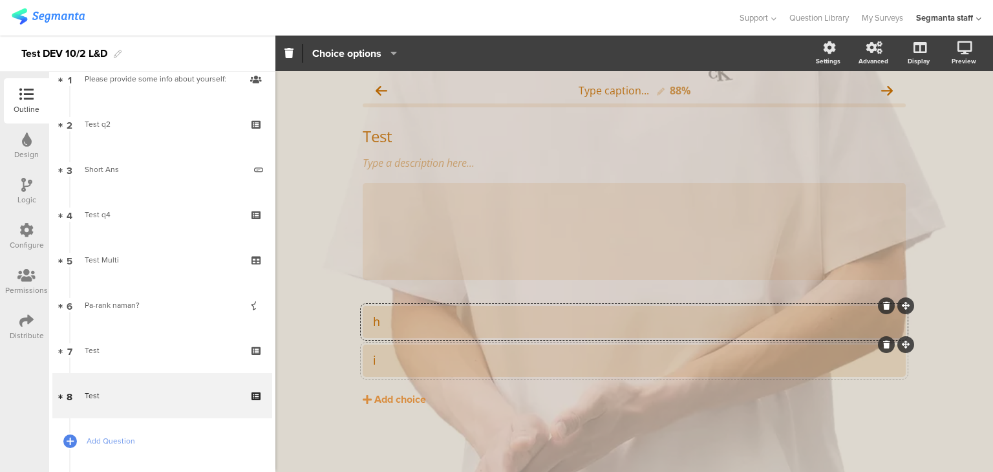
scroll to position [129, 0]
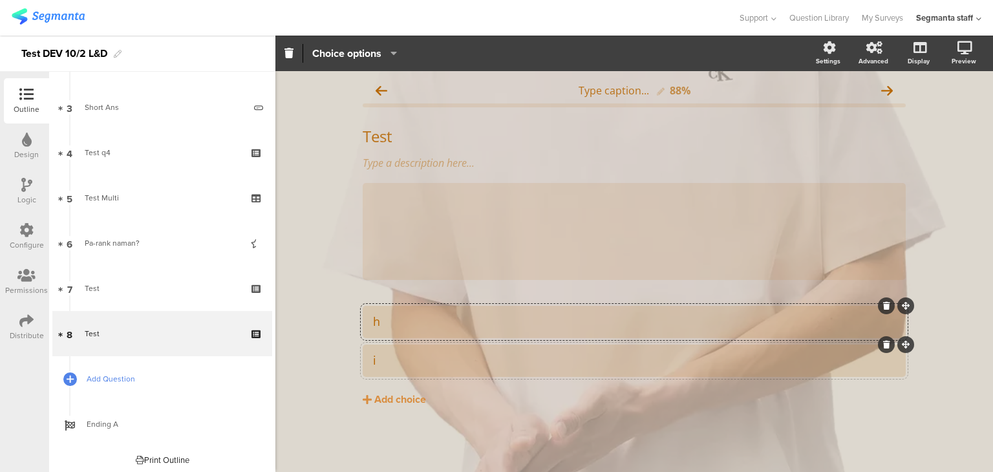
click at [160, 380] on span "Add Question" at bounding box center [170, 379] width 166 height 13
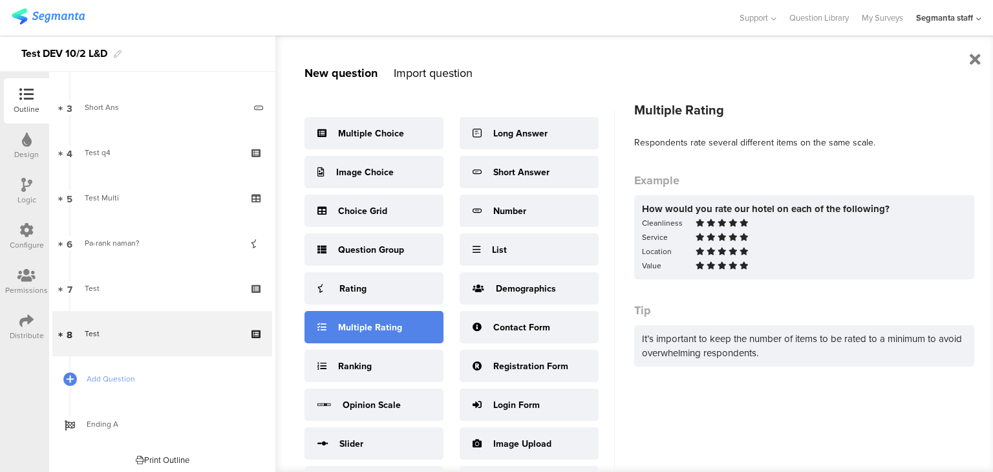
click at [382, 333] on div "Multiple Rating" at bounding box center [370, 328] width 64 height 14
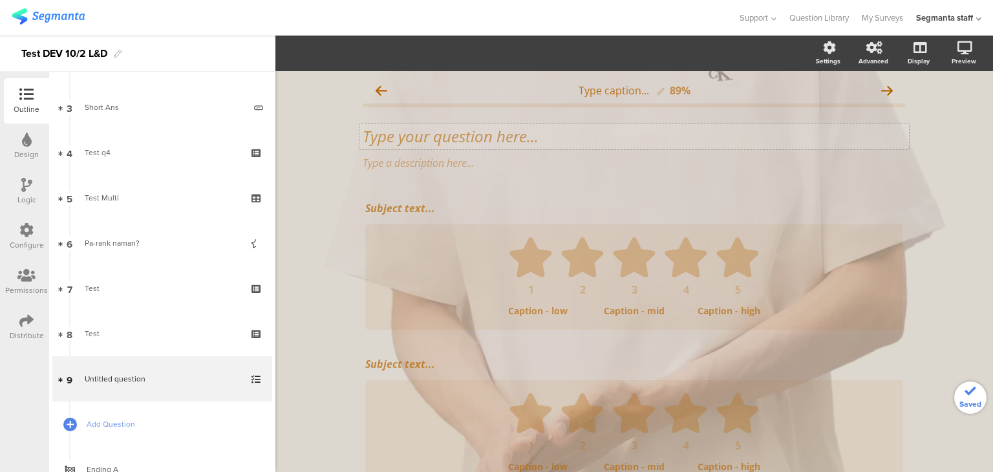
click at [471, 146] on div "Type your question here..." at bounding box center [635, 137] width 550 height 26
click at [451, 205] on div "Subject text..." at bounding box center [634, 208] width 545 height 21
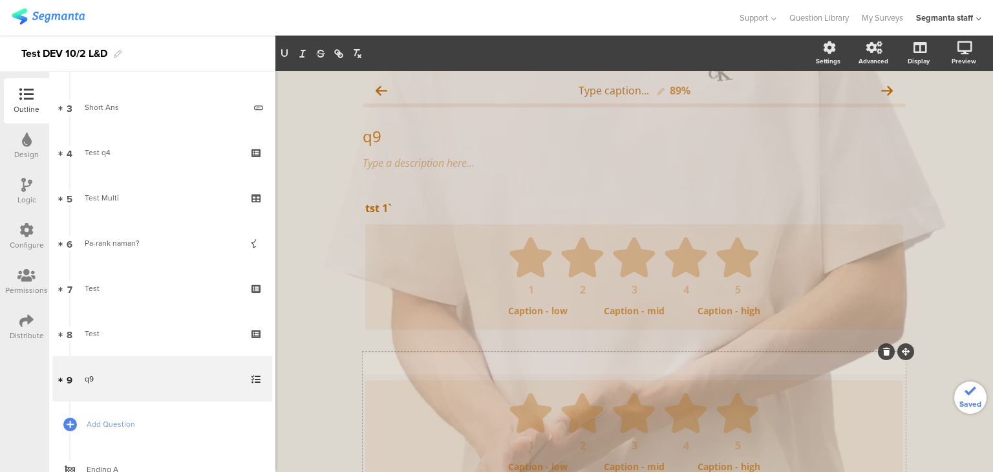
click at [432, 364] on div "Subject text..." at bounding box center [634, 364] width 545 height 21
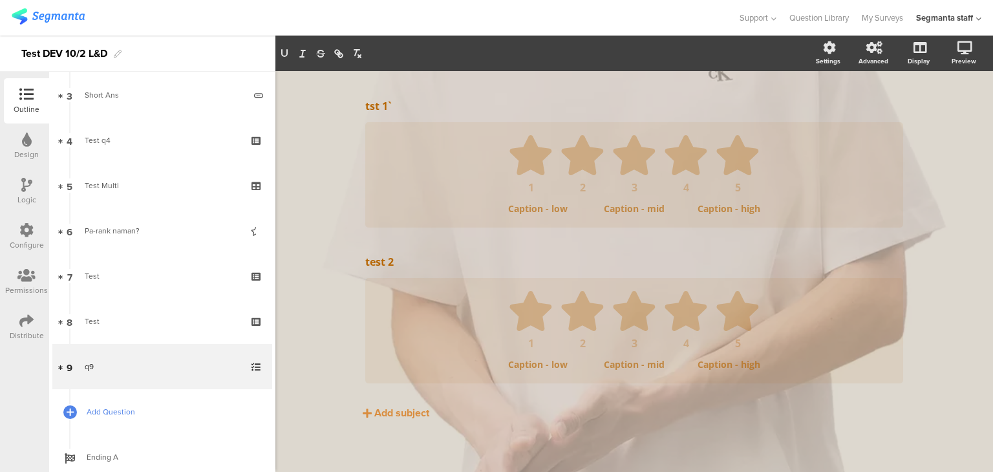
scroll to position [178, 0]
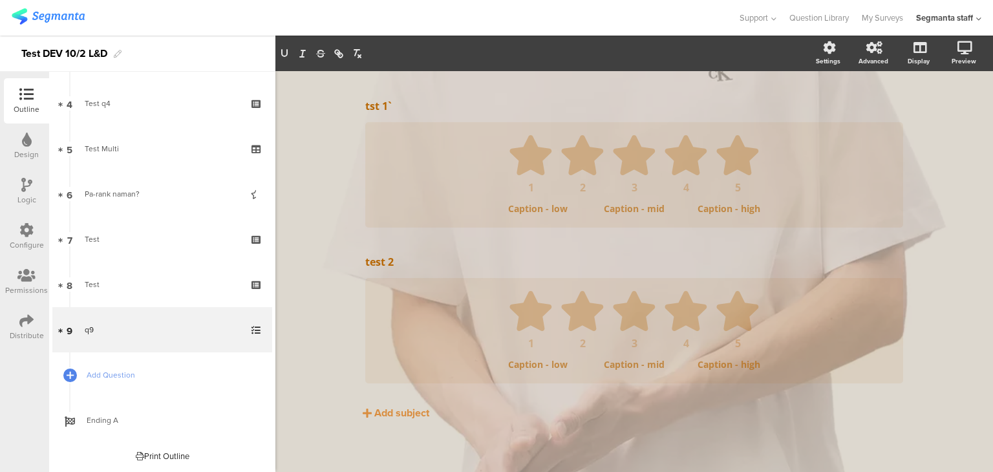
click at [31, 182] on icon at bounding box center [26, 185] width 11 height 14
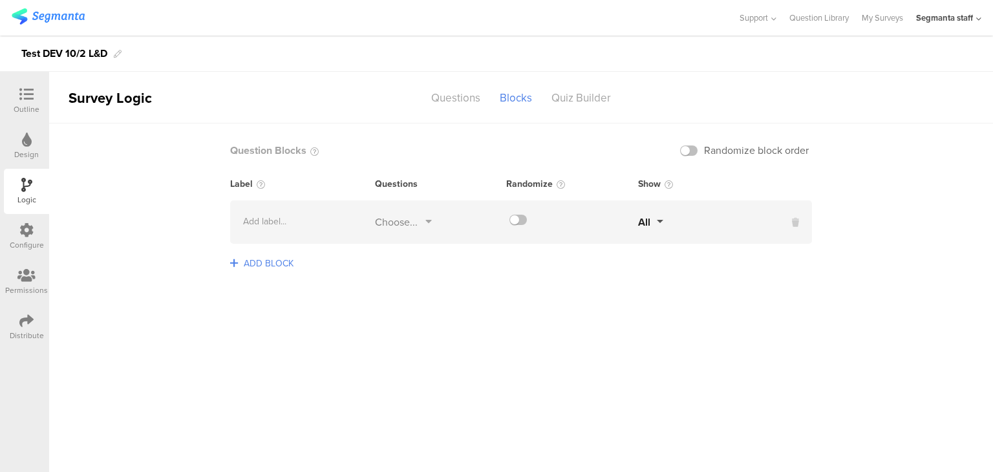
click at [264, 258] on span "ADD BLOCK" at bounding box center [269, 264] width 56 height 20
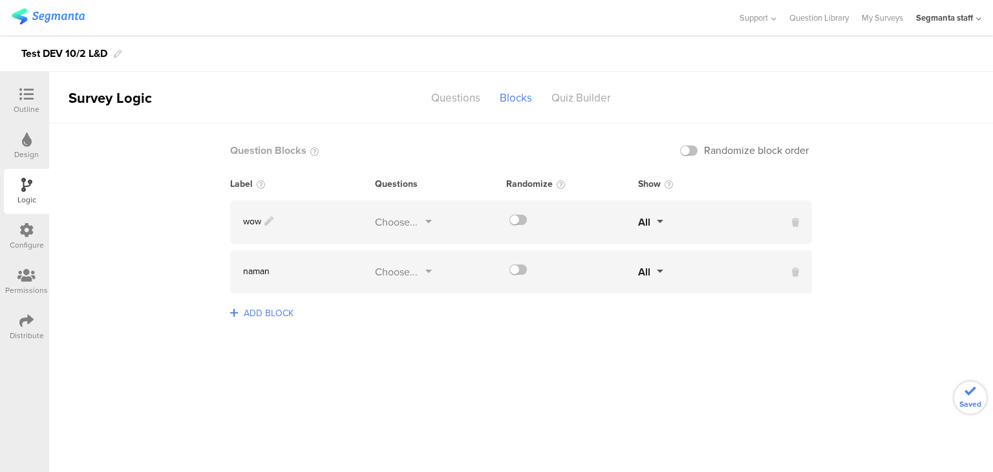
click at [373, 215] on div "wow" at bounding box center [302, 222] width 145 height 15
click at [384, 219] on div "Choose..." at bounding box center [396, 222] width 43 height 15
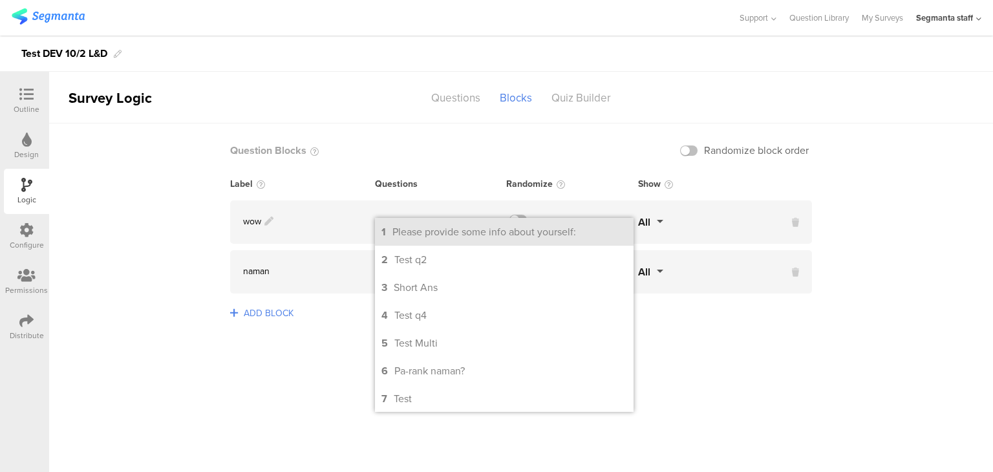
click at [399, 244] on li "1 Please provide some info about yourself:" at bounding box center [504, 232] width 259 height 28
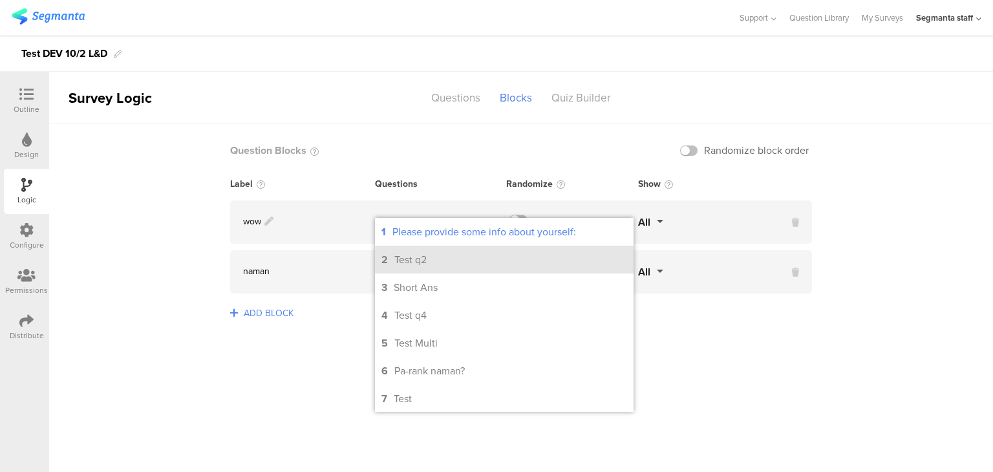
click at [399, 265] on div "Test q2" at bounding box center [410, 259] width 32 height 15
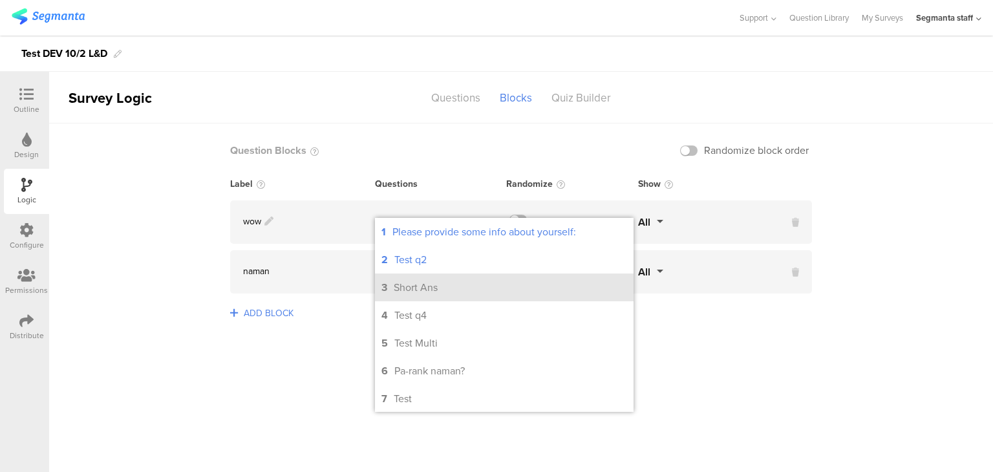
click at [402, 288] on div "Short Ans" at bounding box center [416, 287] width 44 height 15
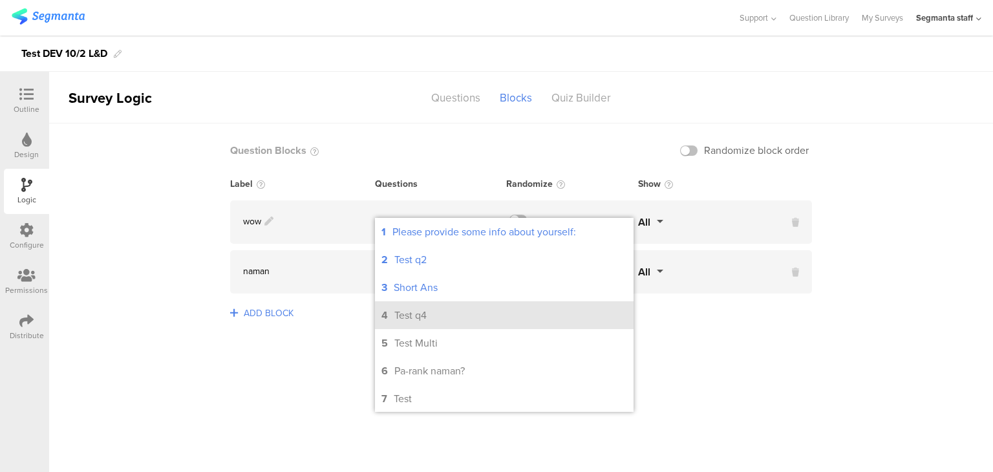
click at [408, 322] on div "Test q4" at bounding box center [410, 315] width 32 height 15
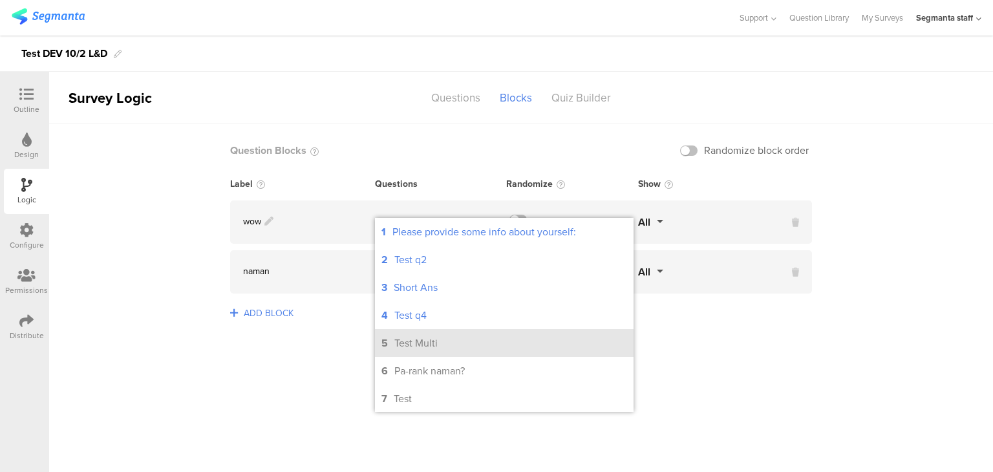
click at [411, 351] on div "Test Multi" at bounding box center [415, 343] width 43 height 15
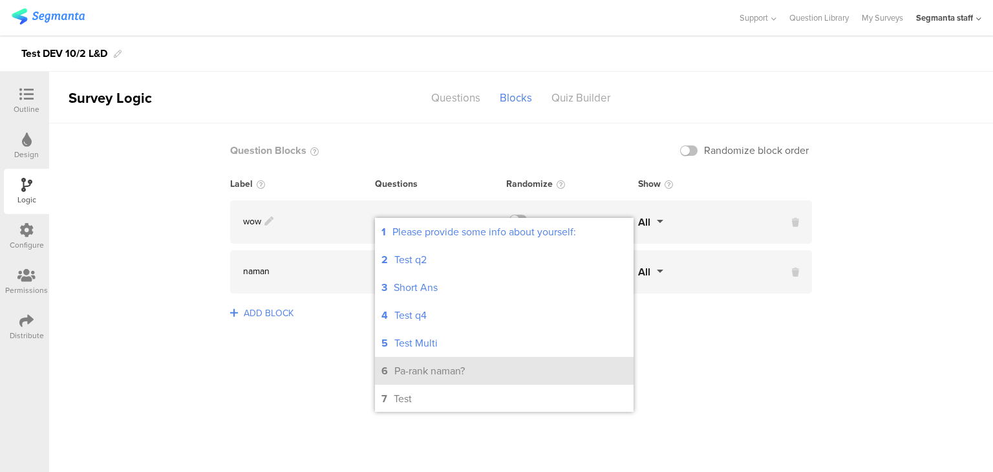
click at [422, 373] on div "Pa-rank naman?" at bounding box center [429, 370] width 70 height 15
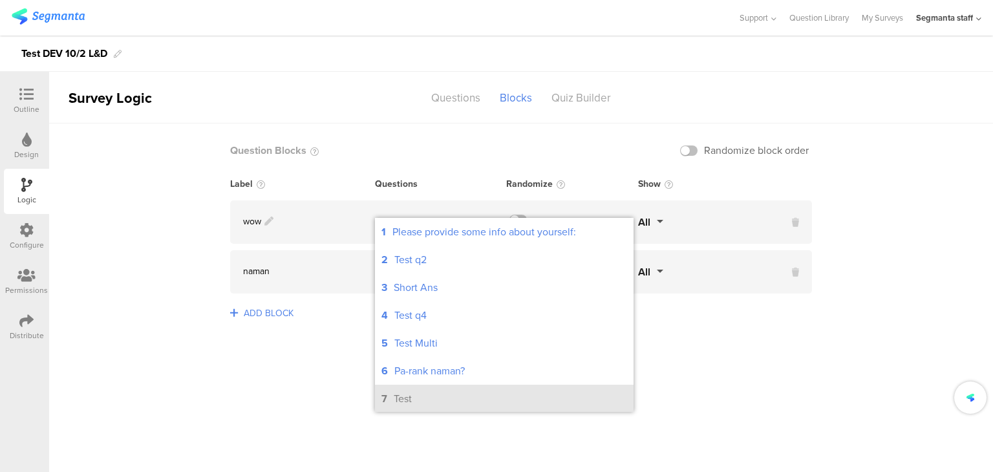
click at [413, 402] on li "7 Test" at bounding box center [504, 399] width 259 height 28
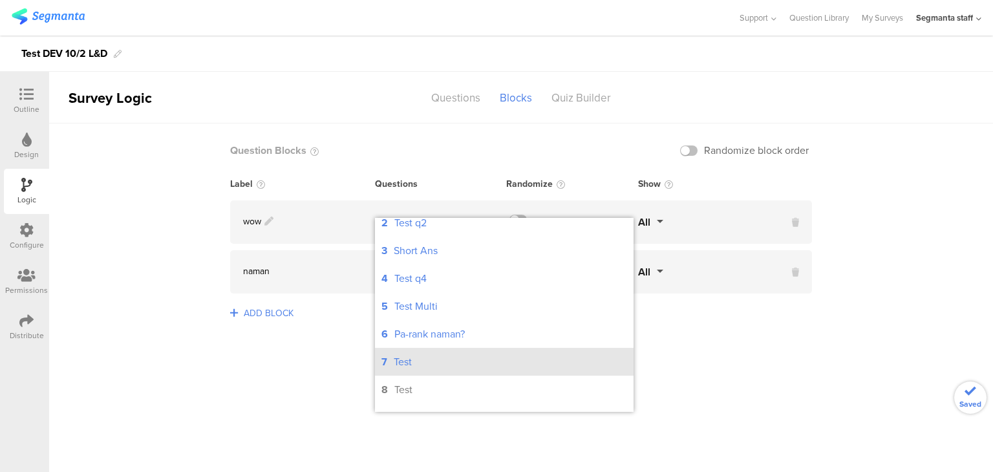
scroll to position [57, 0]
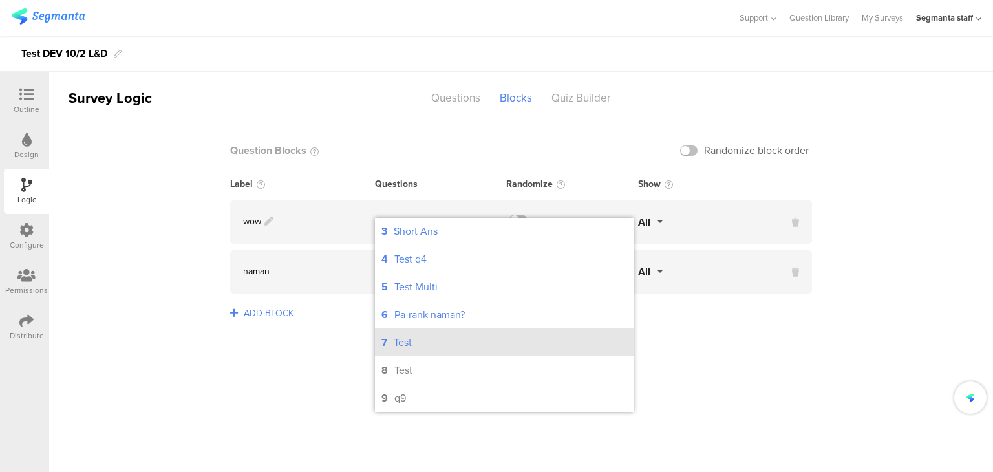
click at [426, 344] on li "7 Test" at bounding box center [504, 343] width 259 height 28
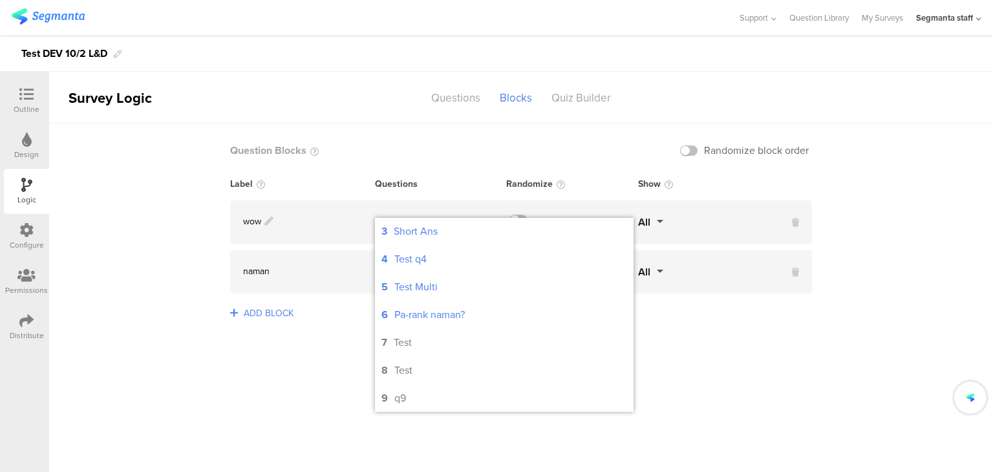
click at [317, 404] on sg-logic-groups-list "Question Blocks Randomize block order Label Questions Randomize Show wow 1, 2, …" at bounding box center [521, 298] width 944 height 349
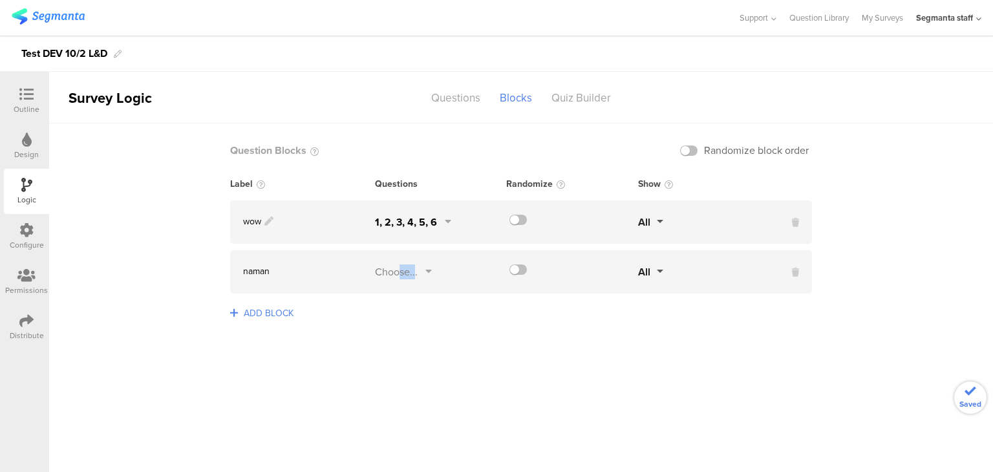
click at [399, 277] on div "Choose..." at bounding box center [396, 272] width 43 height 15
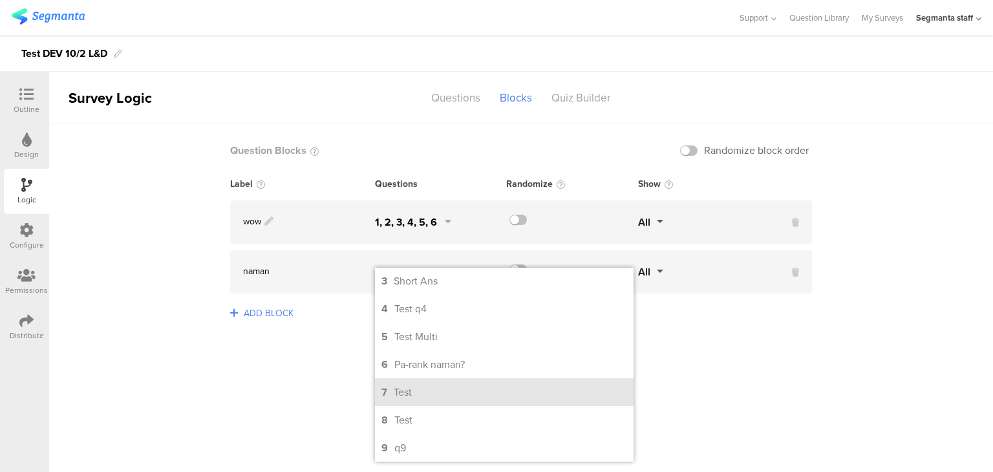
click at [453, 397] on li "7 Test" at bounding box center [504, 392] width 259 height 28
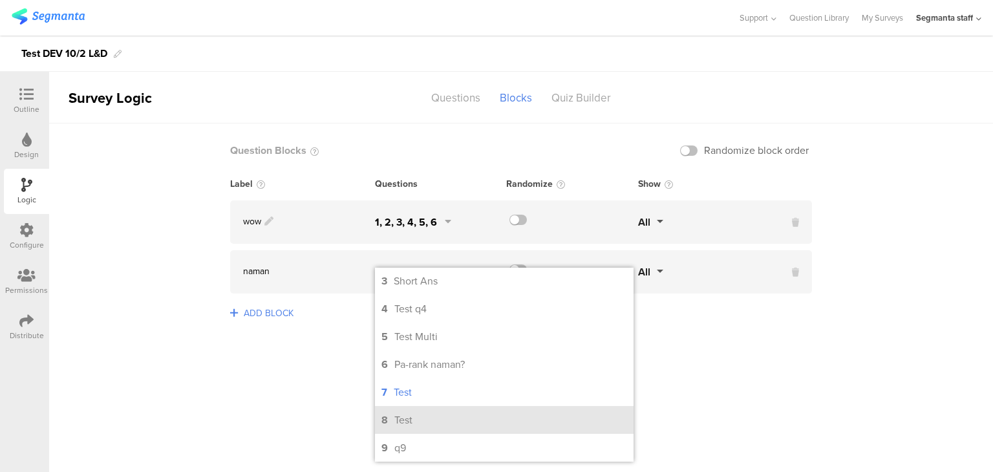
click at [463, 415] on li "8 Test" at bounding box center [504, 420] width 259 height 28
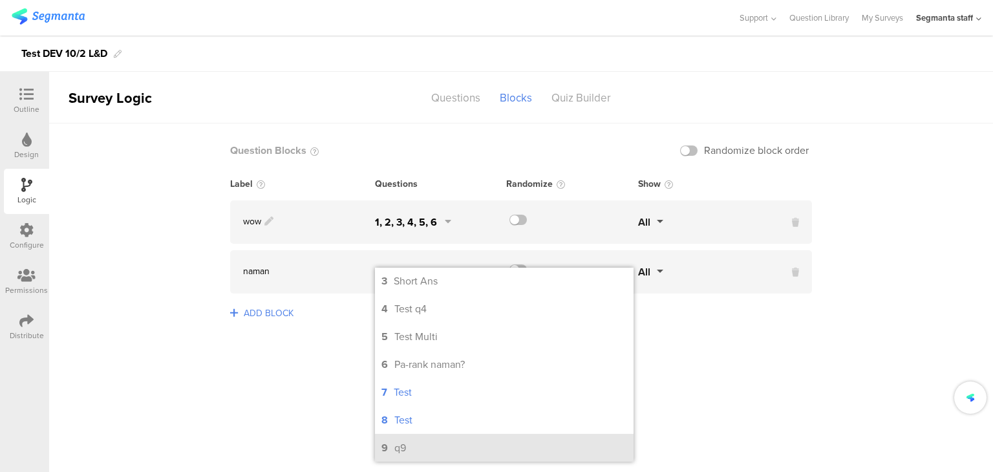
click at [459, 435] on li "9 q9" at bounding box center [504, 448] width 259 height 28
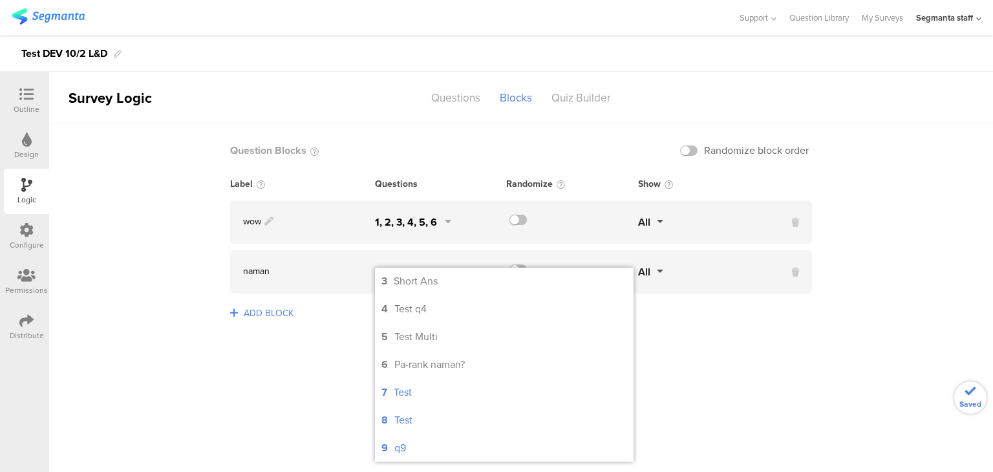
drag, startPoint x: 300, startPoint y: 381, endPoint x: 310, endPoint y: 381, distance: 10.3
click at [303, 382] on sg-logic-groups-list "Question Blocks Randomize block order Label Questions Randomize Show wow 1, 2, …" at bounding box center [521, 298] width 944 height 349
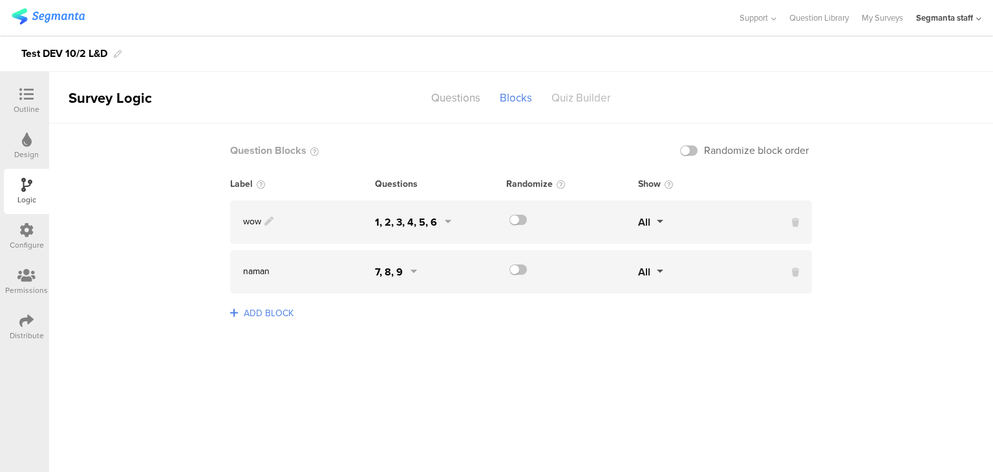
click at [587, 96] on div "Quiz Builder" at bounding box center [581, 98] width 79 height 23
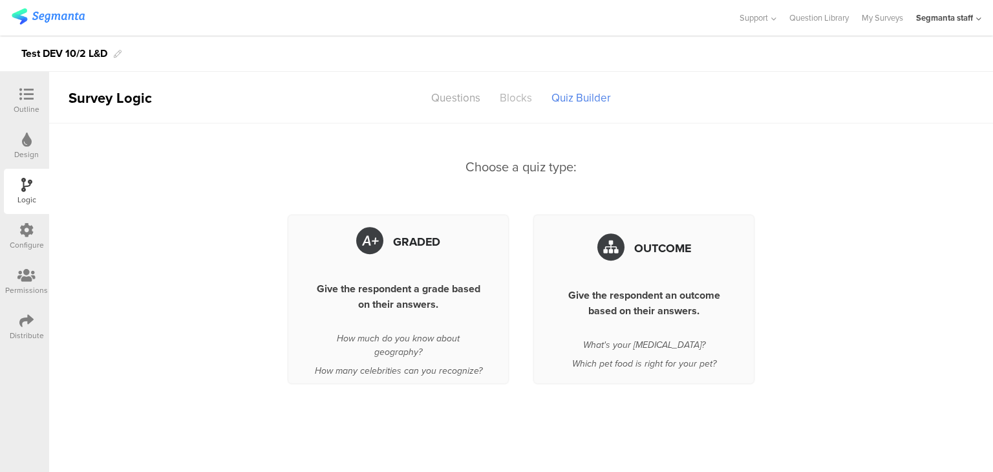
click at [519, 92] on div "Blocks" at bounding box center [516, 98] width 52 height 23
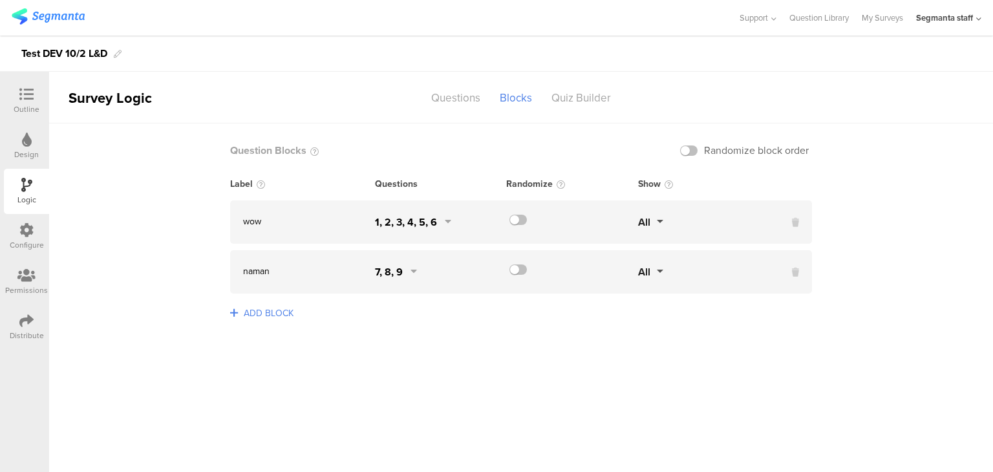
click at [30, 97] on icon at bounding box center [26, 94] width 14 height 14
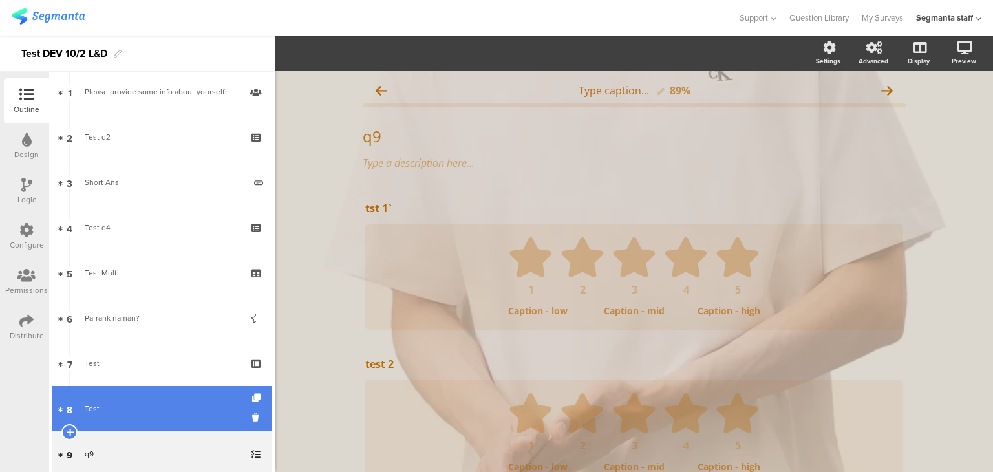
scroll to position [178, 0]
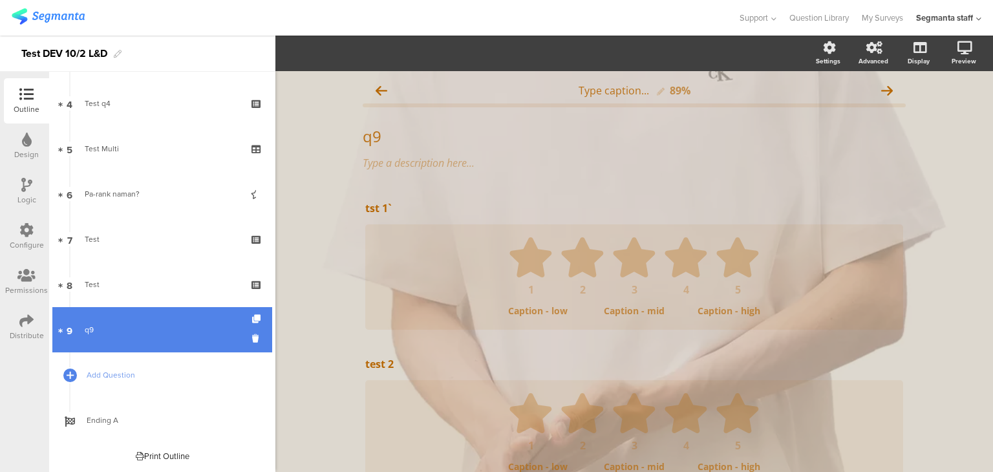
click at [133, 349] on link "9 q9" at bounding box center [162, 329] width 220 height 45
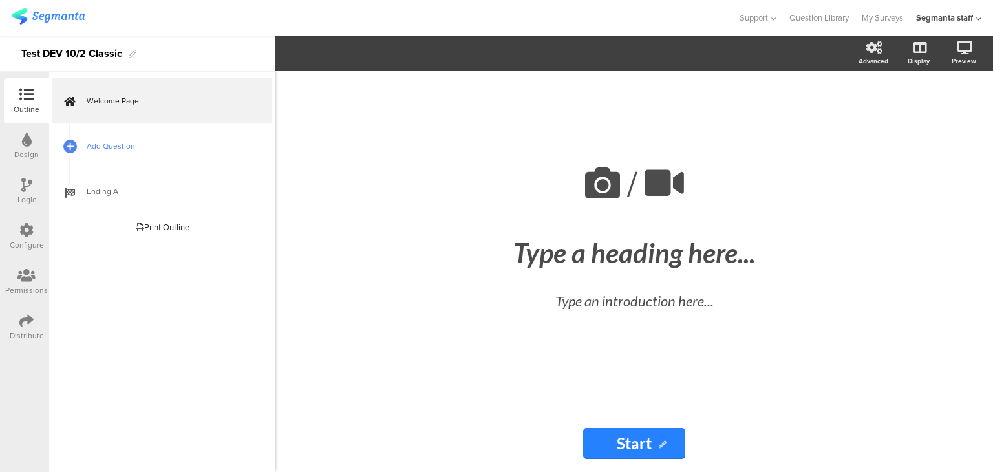
click at [145, 155] on link "Add Question" at bounding box center [162, 146] width 220 height 45
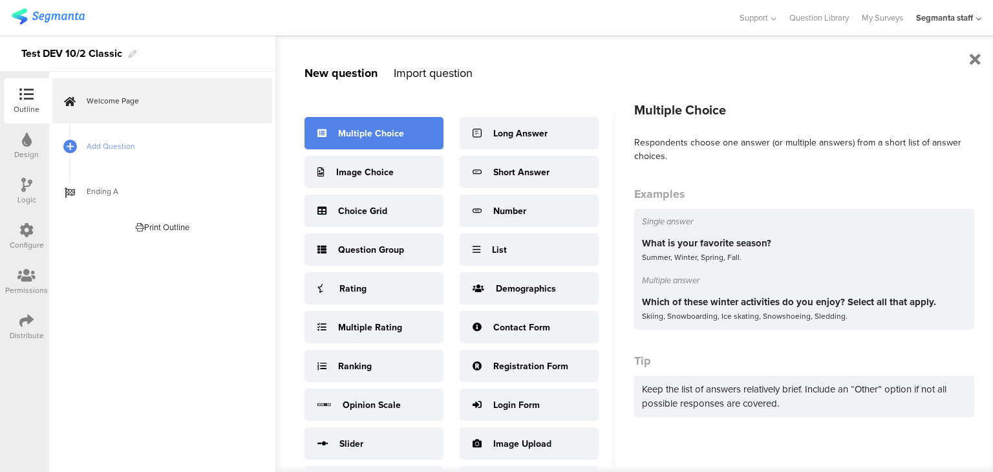
click at [353, 136] on div "Multiple Choice" at bounding box center [371, 134] width 66 height 14
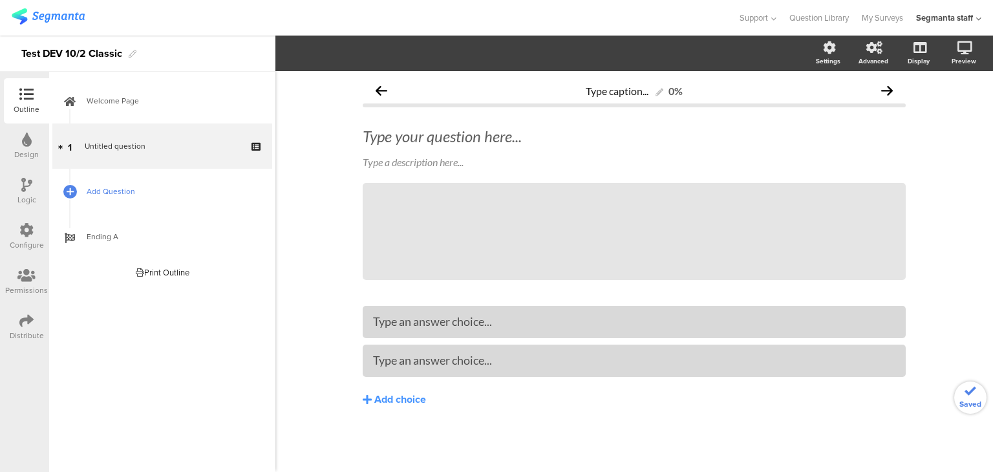
click at [137, 189] on span "Add Question" at bounding box center [170, 191] width 166 height 13
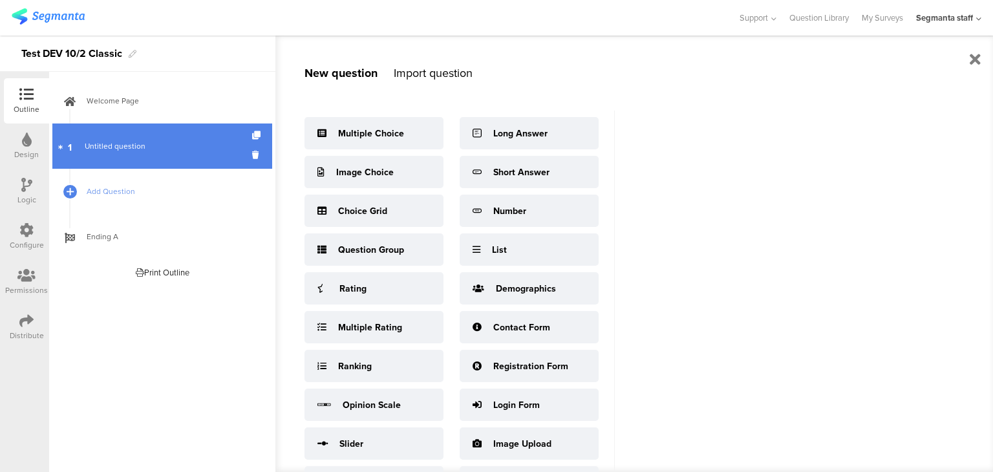
click at [136, 141] on span "Untitled question" at bounding box center [115, 146] width 61 height 12
click at [91, 147] on span "Untitled question" at bounding box center [115, 146] width 61 height 12
click at [91, 146] on span "Untitled question" at bounding box center [115, 146] width 61 height 12
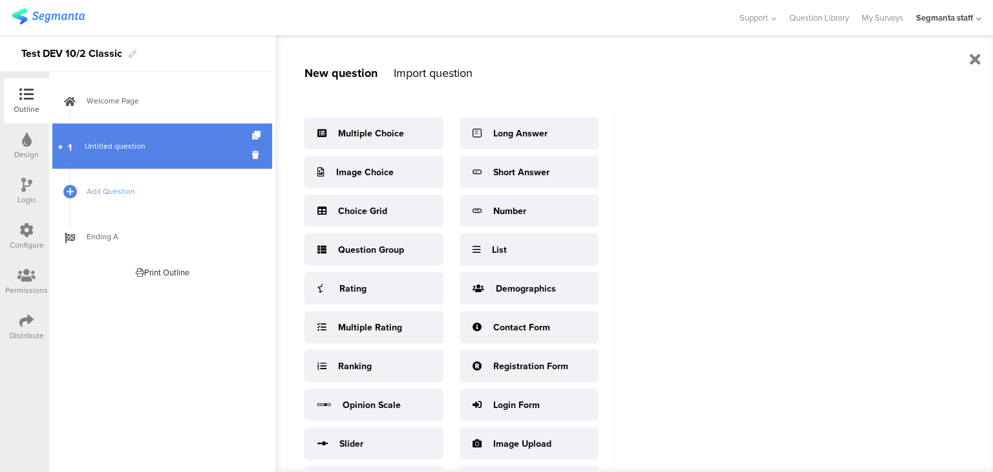
click at [91, 146] on span "Untitled question" at bounding box center [115, 146] width 61 height 12
click at [191, 148] on span "Untitled question" at bounding box center [162, 146] width 155 height 13
click at [167, 151] on span "Untitled question" at bounding box center [162, 146] width 155 height 13
click at [152, 153] on link "1 Untitled question" at bounding box center [162, 146] width 220 height 45
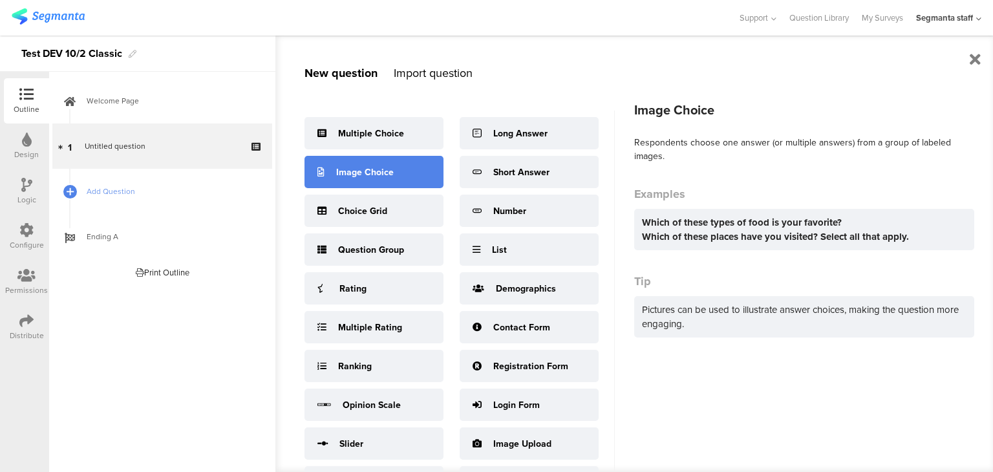
click at [369, 173] on div "Image Choice" at bounding box center [365, 173] width 58 height 14
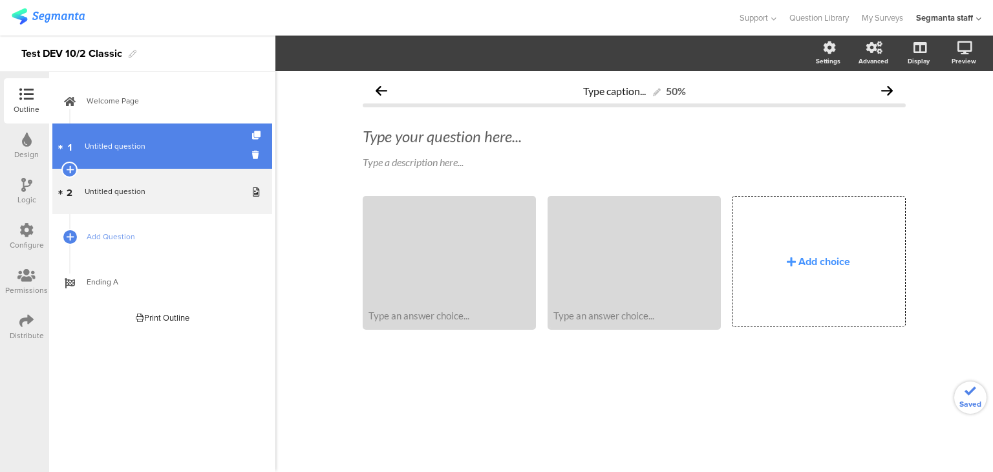
click at [127, 151] on span "Untitled question" at bounding box center [115, 146] width 61 height 12
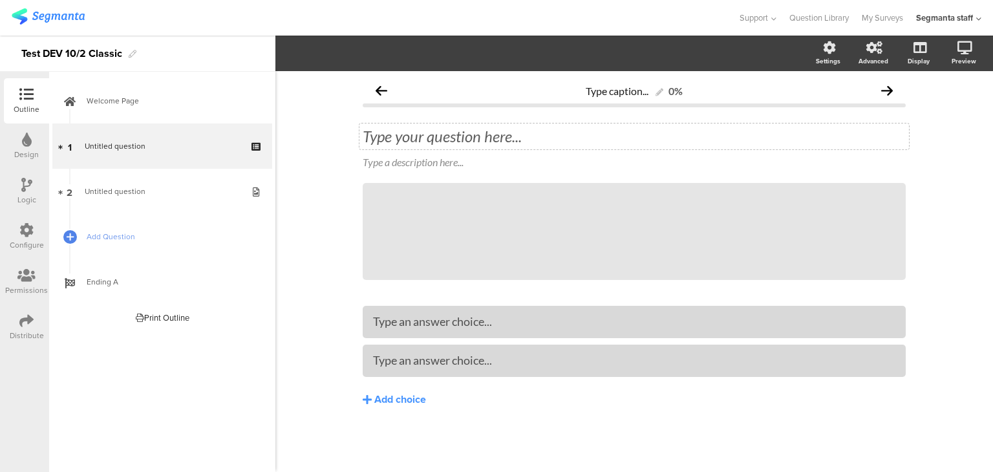
click at [493, 147] on div "Type your question here..." at bounding box center [635, 137] width 550 height 26
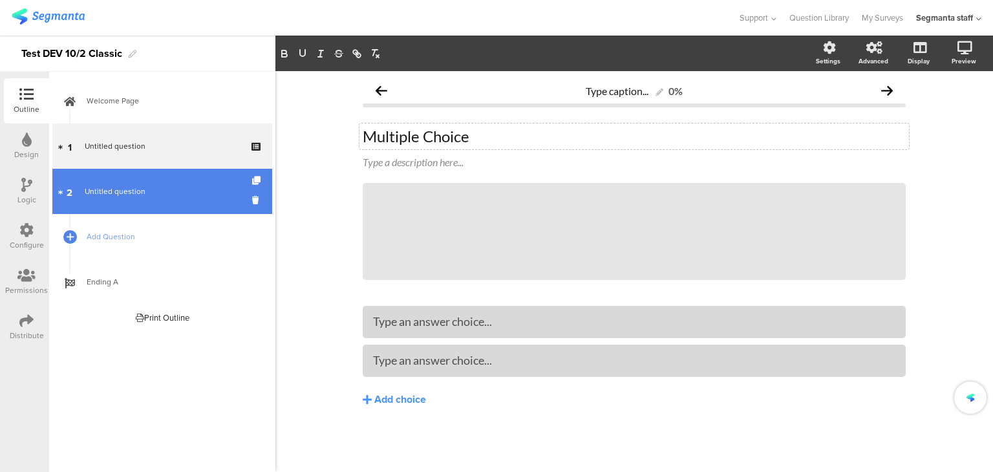
click at [132, 186] on span "Untitled question" at bounding box center [115, 192] width 61 height 12
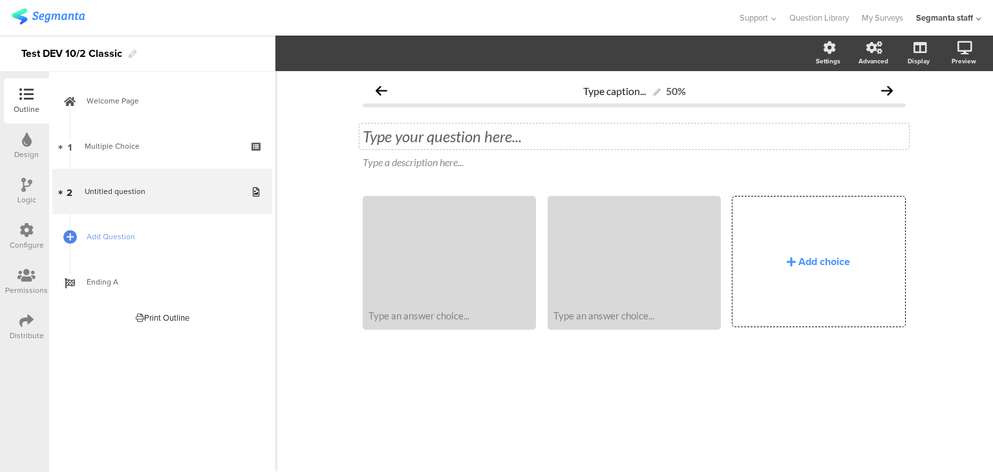
click at [435, 138] on div "Type your question here..." at bounding box center [635, 137] width 550 height 26
click at [132, 244] on link "Add Question" at bounding box center [162, 236] width 220 height 45
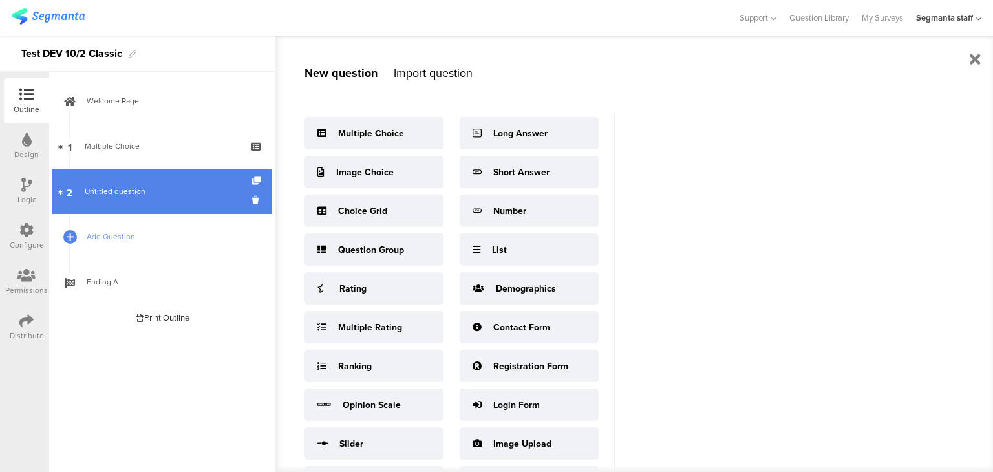
click at [159, 194] on span "Untitled question" at bounding box center [162, 191] width 155 height 13
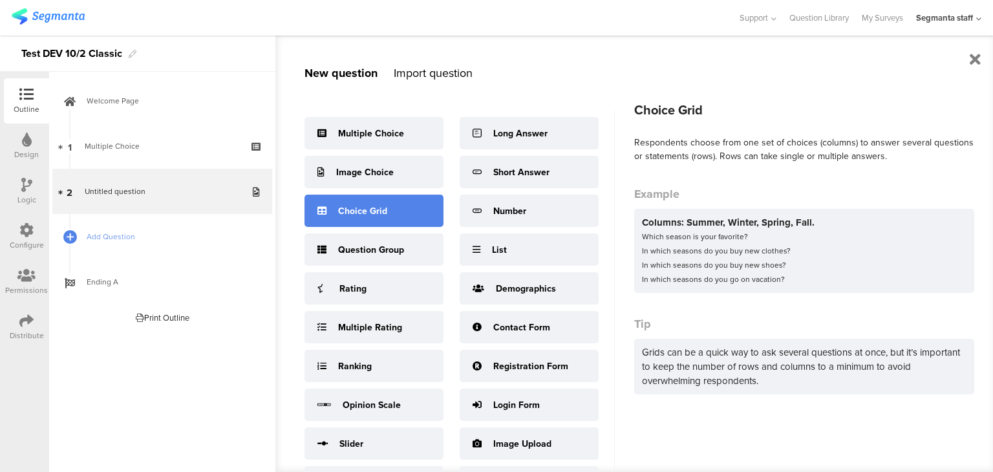
click at [355, 205] on div "Choice Grid" at bounding box center [362, 211] width 49 height 14
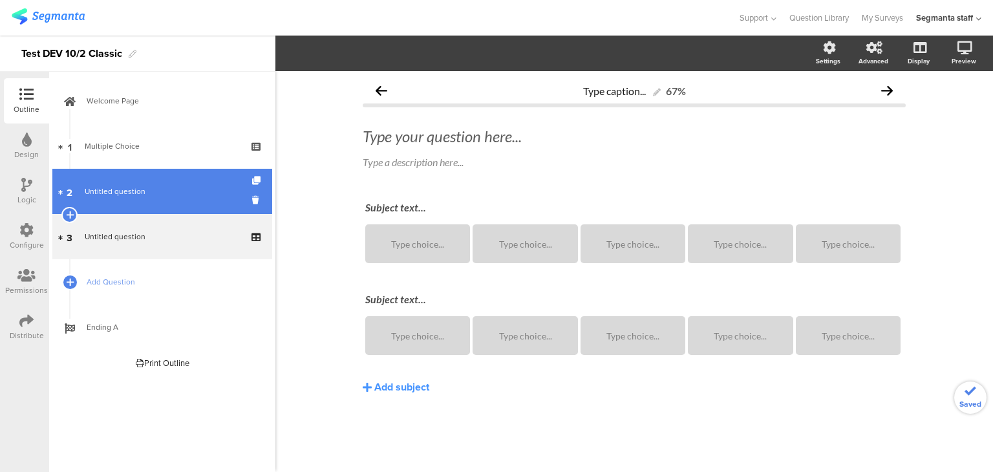
click at [148, 208] on link "2 Untitled question" at bounding box center [162, 191] width 220 height 45
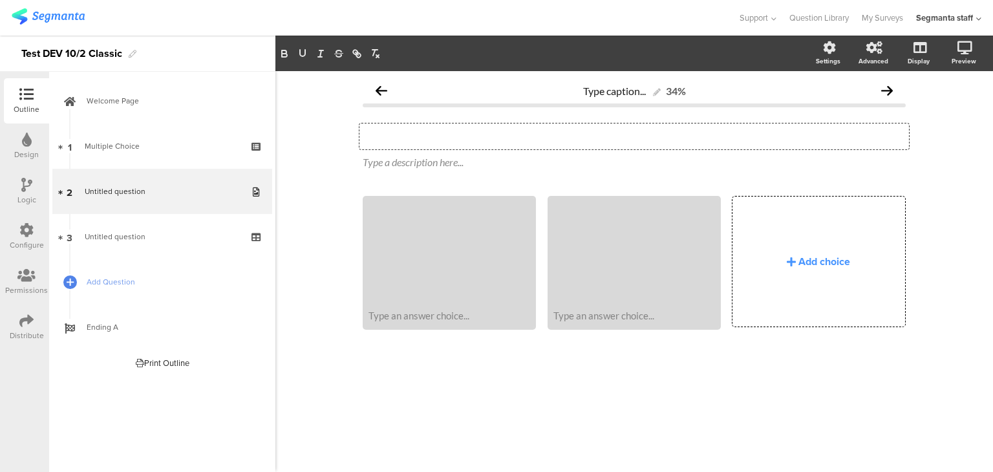
click at [424, 138] on div "Type your question here..." at bounding box center [635, 137] width 550 height 26
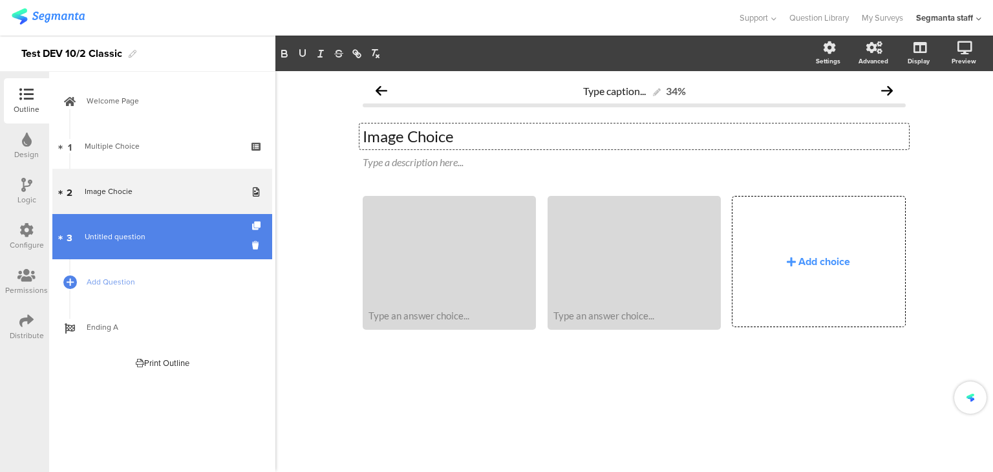
click at [100, 241] on span "Untitled question" at bounding box center [115, 237] width 61 height 12
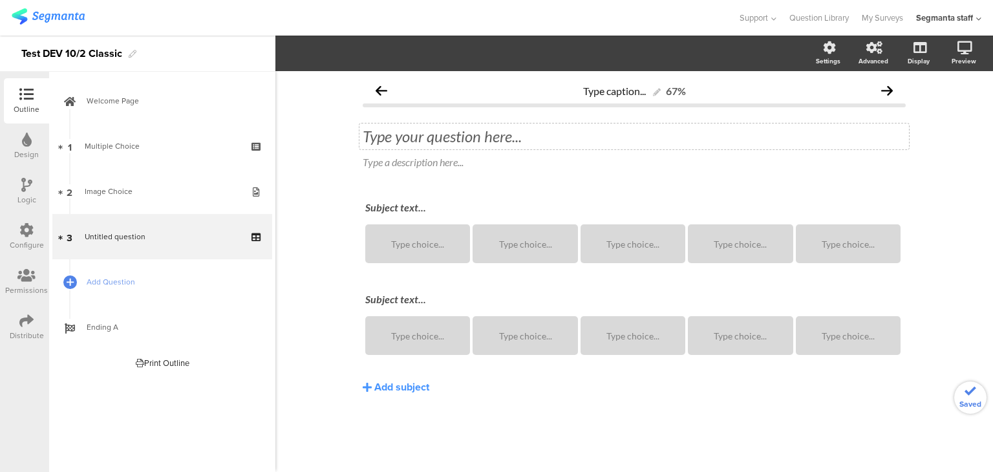
click at [427, 133] on div "Type your question here..." at bounding box center [635, 137] width 550 height 26
click at [92, 291] on link "Add Question" at bounding box center [162, 281] width 220 height 45
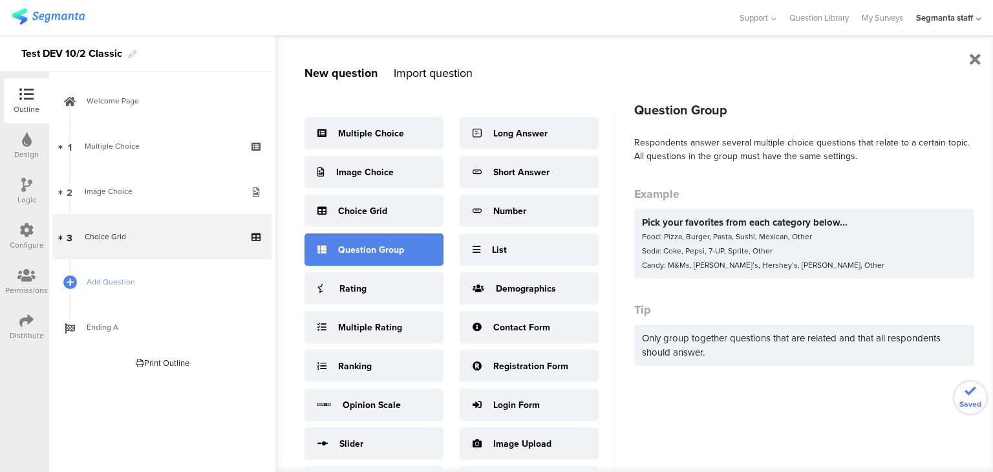
click at [410, 252] on div "Question Group" at bounding box center [374, 249] width 139 height 32
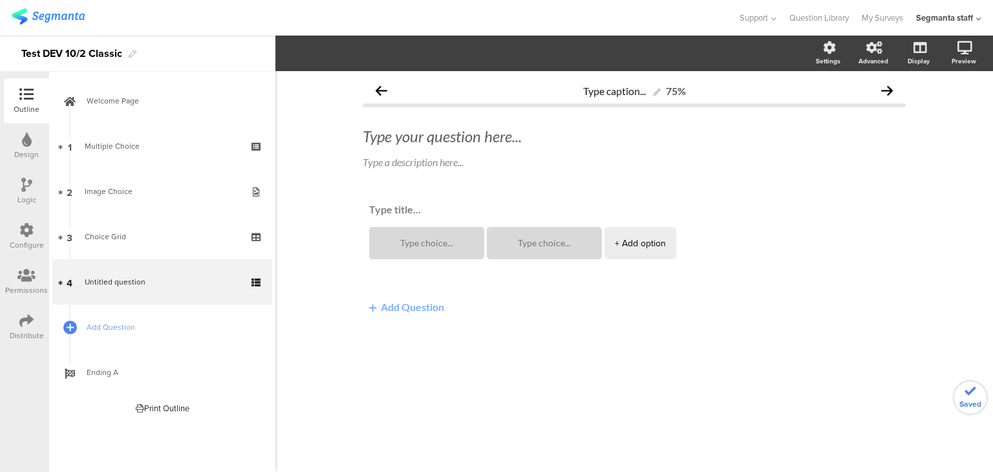
click at [454, 138] on div "Type your question here..." at bounding box center [635, 137] width 550 height 26
click at [88, 330] on span "Add Question" at bounding box center [170, 327] width 166 height 13
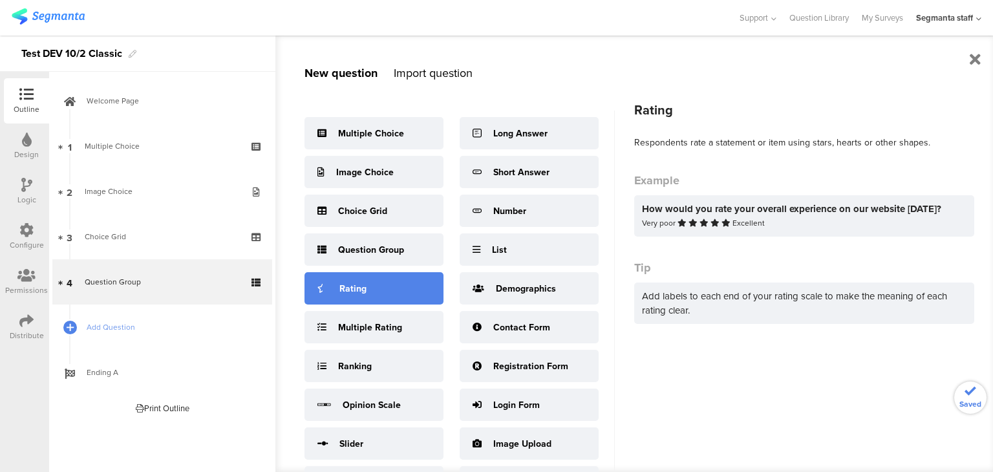
click at [412, 285] on div "Rating" at bounding box center [374, 288] width 139 height 32
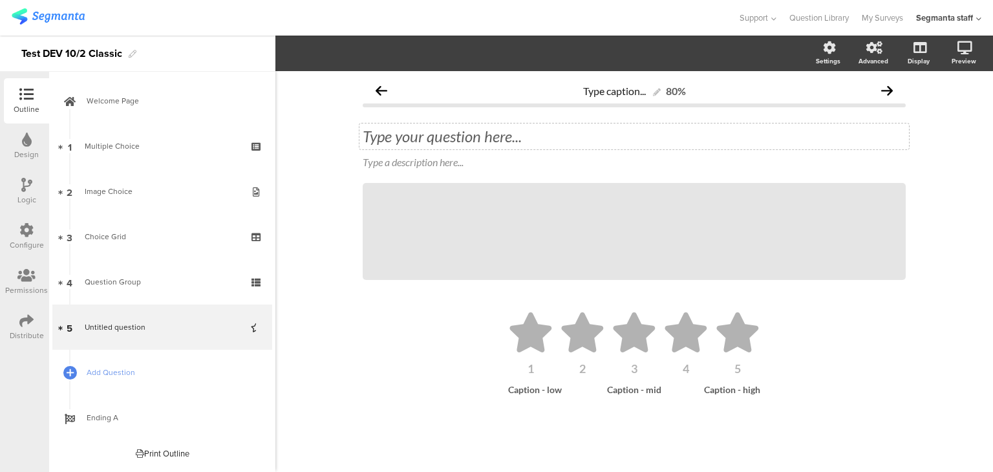
click at [433, 129] on div "Type your question here... Type a description here... /" at bounding box center [634, 203] width 543 height 179
click at [414, 148] on span "Type your question here... Type a description here..." at bounding box center [634, 148] width 543 height 43
click at [418, 137] on div "Type your question here..." at bounding box center [635, 137] width 550 height 26
click at [81, 368] on link "Add Question" at bounding box center [162, 372] width 220 height 45
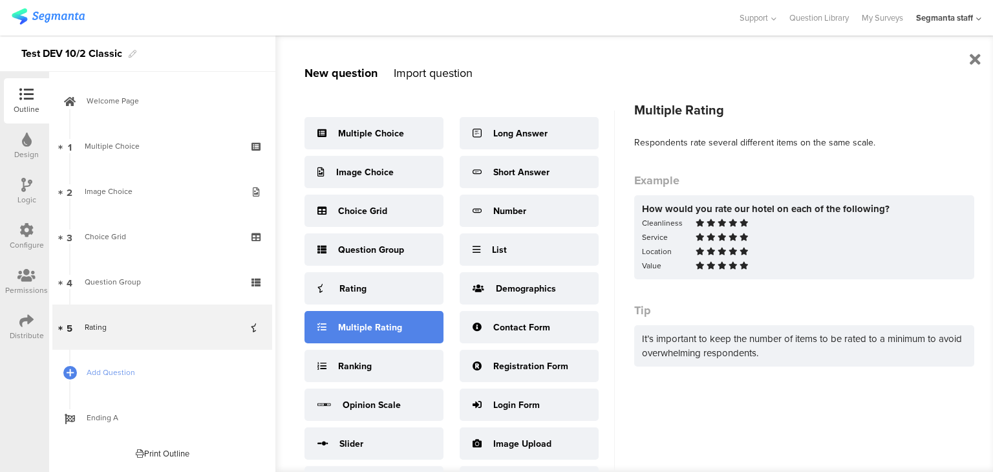
click at [367, 329] on div "Multiple Rating" at bounding box center [370, 328] width 64 height 14
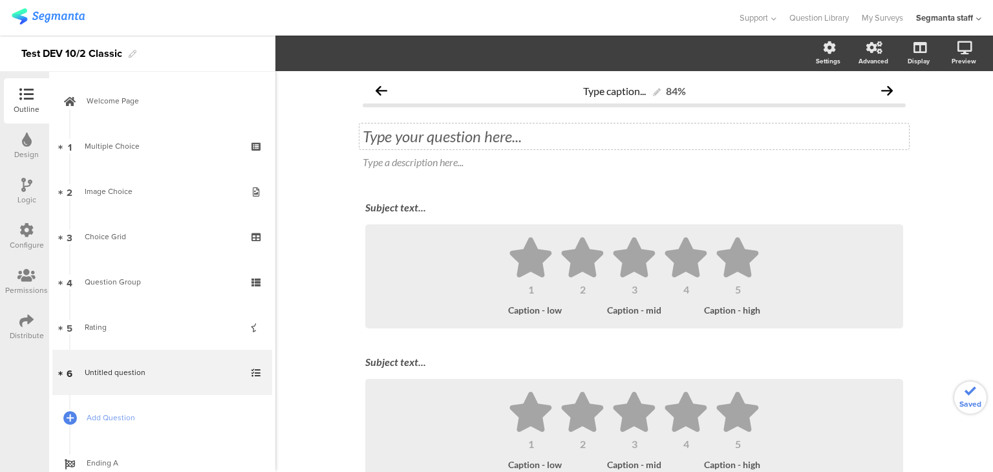
click at [518, 131] on div "Type your question here..." at bounding box center [634, 136] width 543 height 19
click at [85, 422] on link "Add Question" at bounding box center [162, 417] width 220 height 45
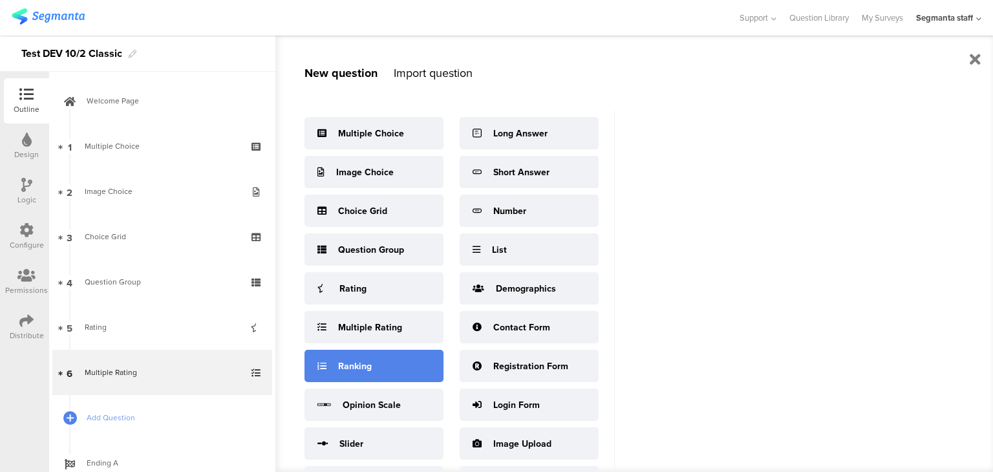
click at [352, 373] on div "Ranking" at bounding box center [374, 366] width 139 height 32
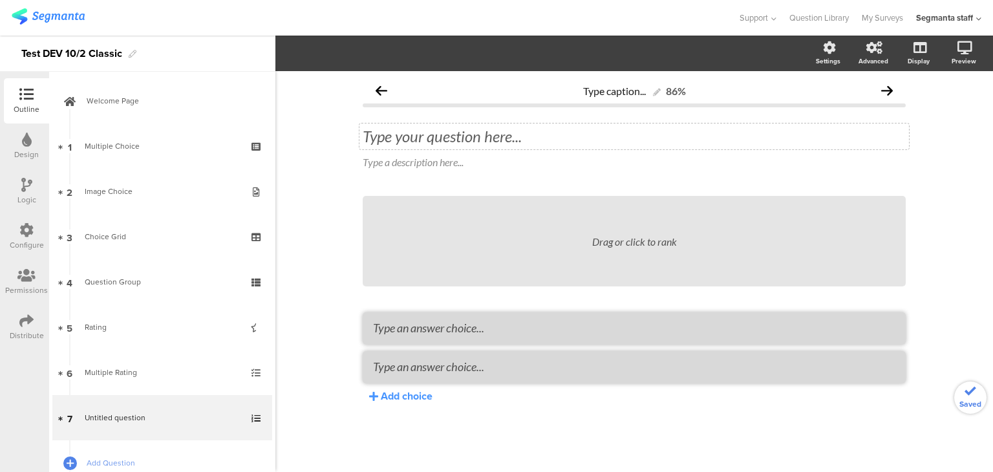
click at [444, 143] on div "Type your question here..." at bounding box center [635, 137] width 550 height 26
click at [95, 453] on link "Add Question" at bounding box center [162, 462] width 220 height 45
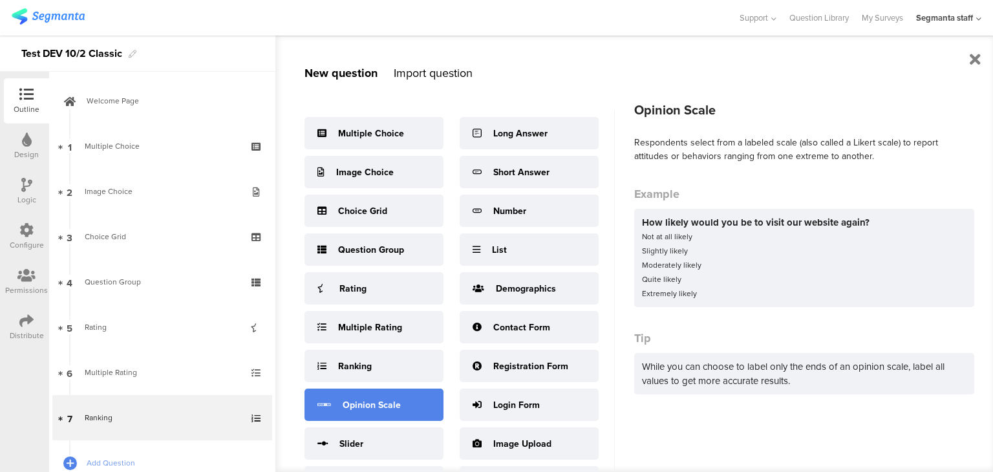
click at [410, 391] on div "Opinion Scale" at bounding box center [374, 405] width 139 height 32
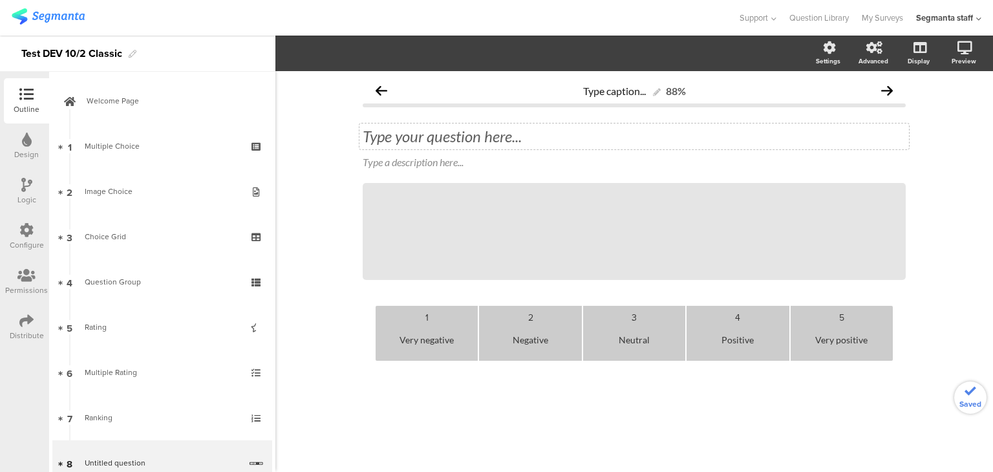
click at [503, 140] on div "Type your question here..." at bounding box center [635, 137] width 550 height 26
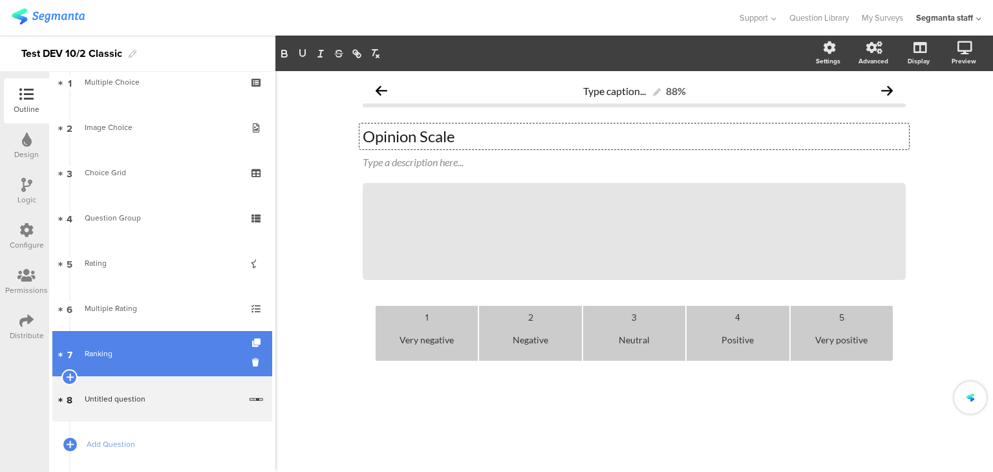
scroll to position [129, 0]
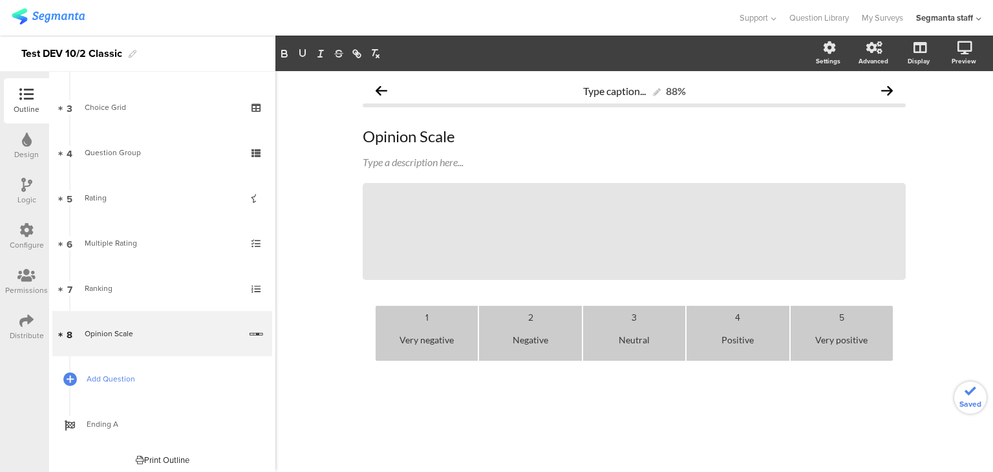
click at [183, 385] on span "Add Question" at bounding box center [170, 379] width 166 height 13
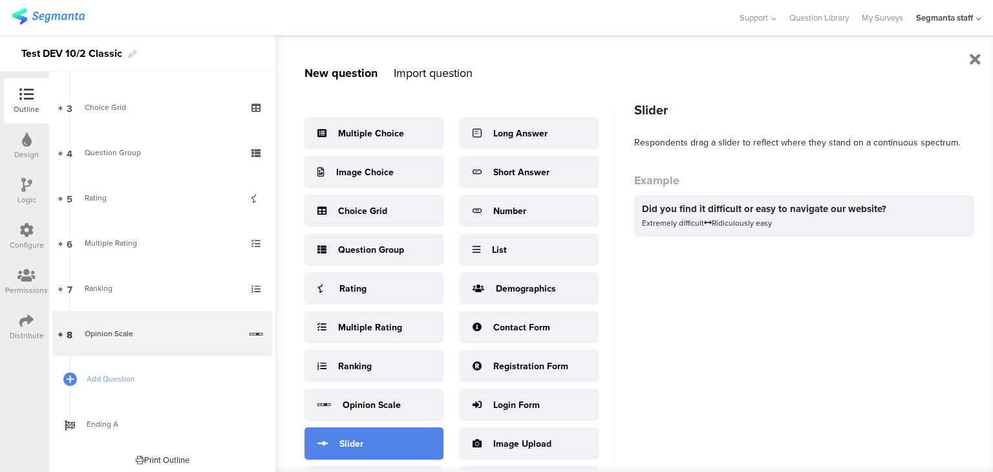
click at [374, 434] on div "Slider" at bounding box center [374, 443] width 139 height 32
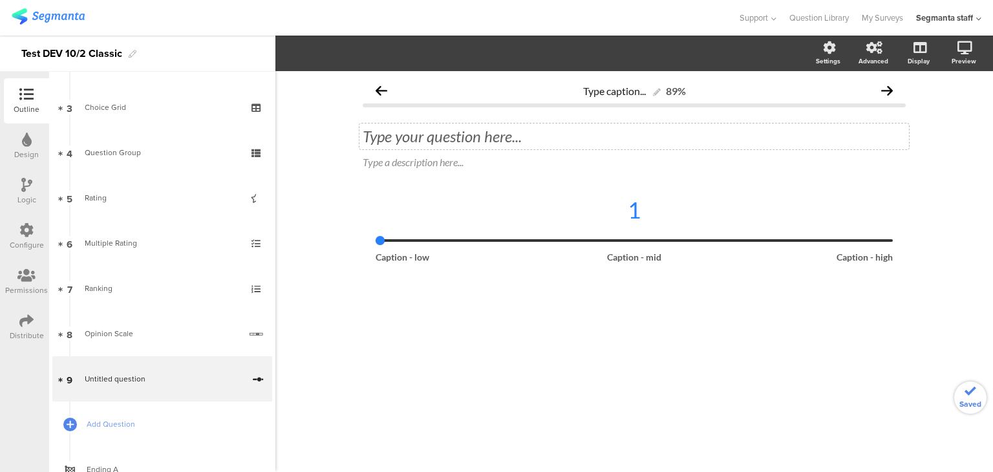
click at [398, 141] on div "Type your question here..." at bounding box center [635, 137] width 550 height 26
click at [136, 435] on link "Add Question" at bounding box center [162, 424] width 220 height 45
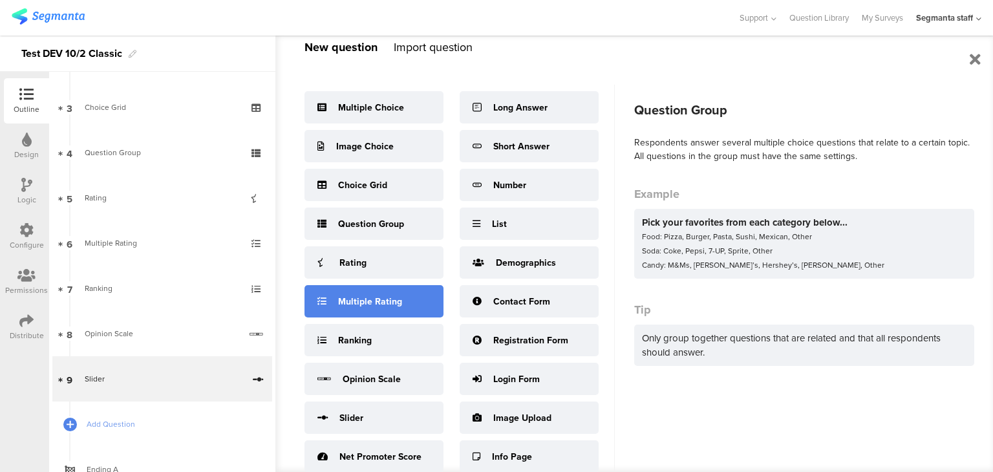
scroll to position [10, 0]
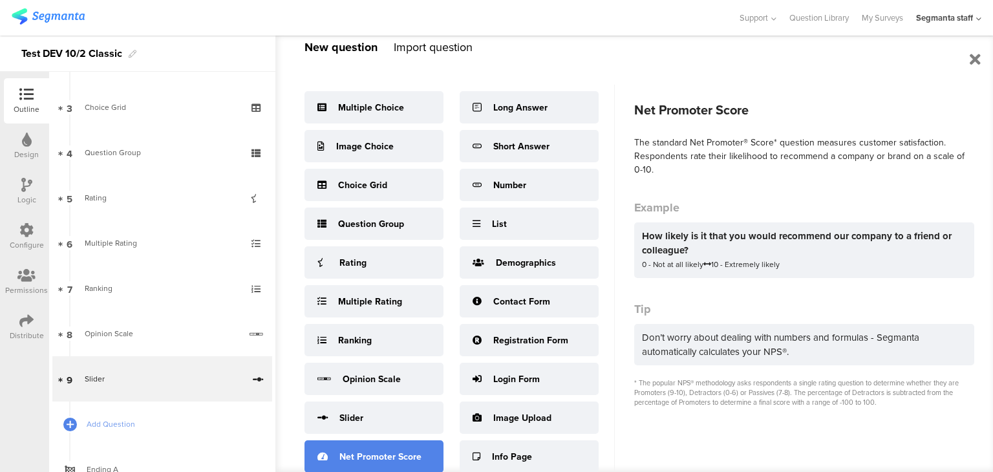
click at [396, 451] on div "Net Promoter Score" at bounding box center [381, 457] width 82 height 14
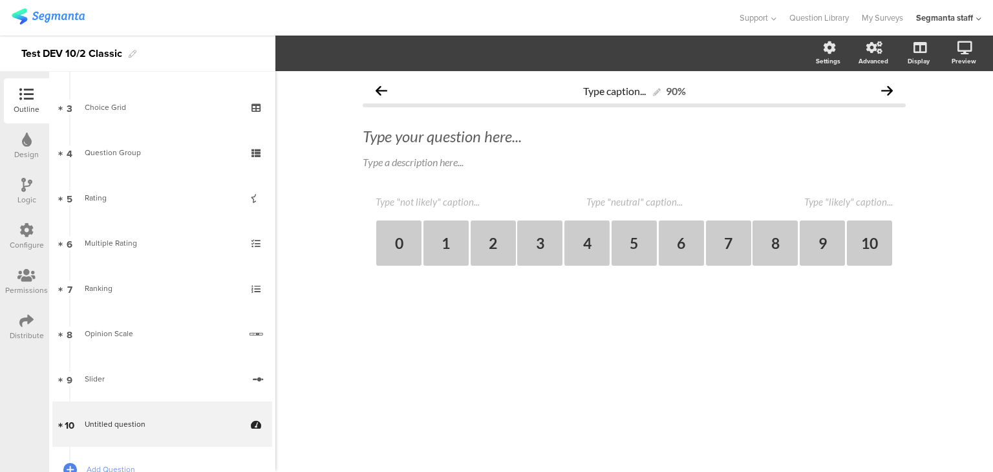
click at [458, 122] on div "Type your question here... Type a description here..." at bounding box center [634, 148] width 543 height 69
click at [459, 140] on div "Type your question here..." at bounding box center [635, 137] width 550 height 26
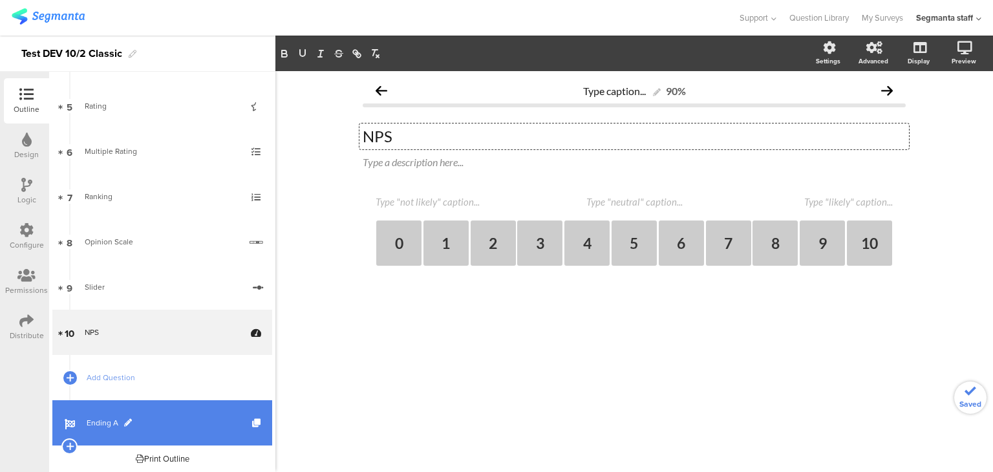
scroll to position [224, 0]
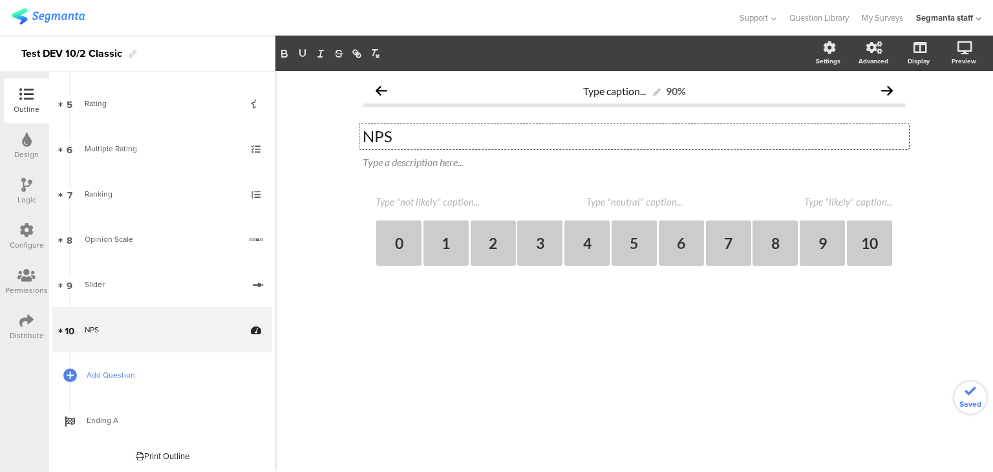
click at [136, 373] on span "Add Question" at bounding box center [170, 375] width 166 height 13
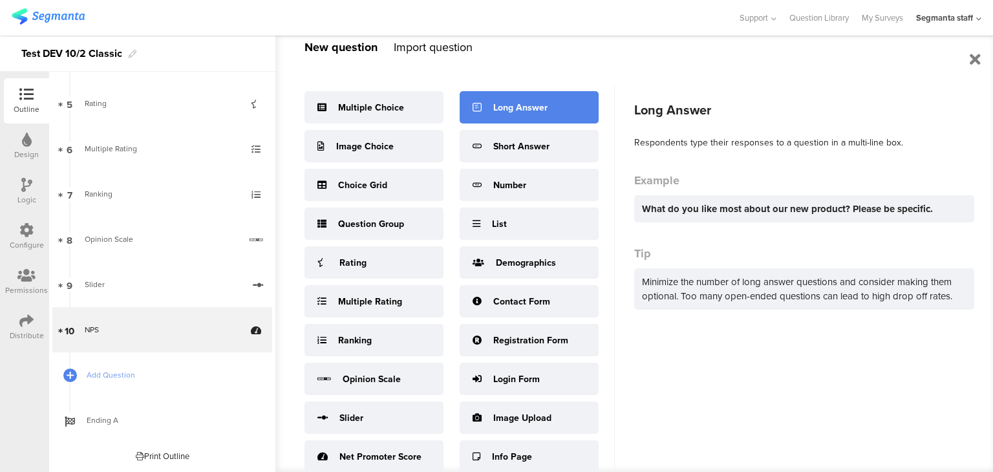
click at [554, 97] on div "Long Answer" at bounding box center [529, 107] width 139 height 32
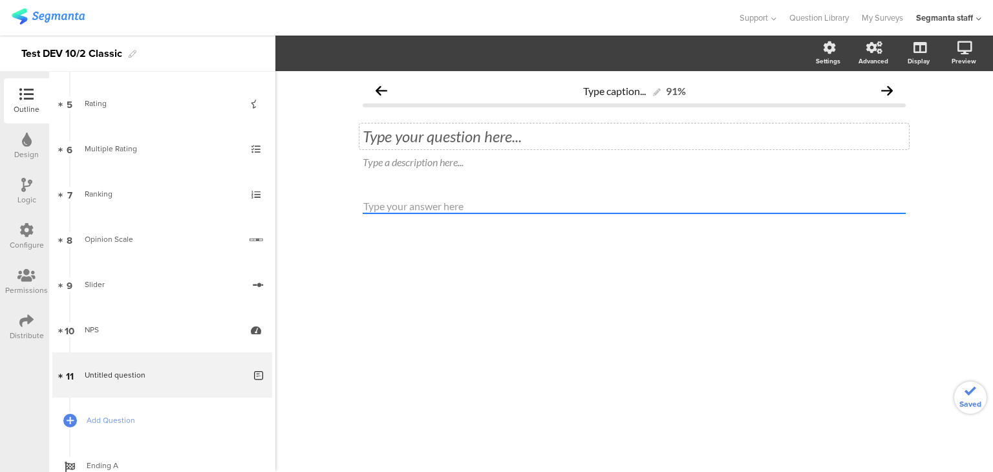
click at [508, 133] on div "Type your question here..." at bounding box center [635, 137] width 550 height 26
click at [120, 427] on link "Add Question" at bounding box center [162, 420] width 220 height 45
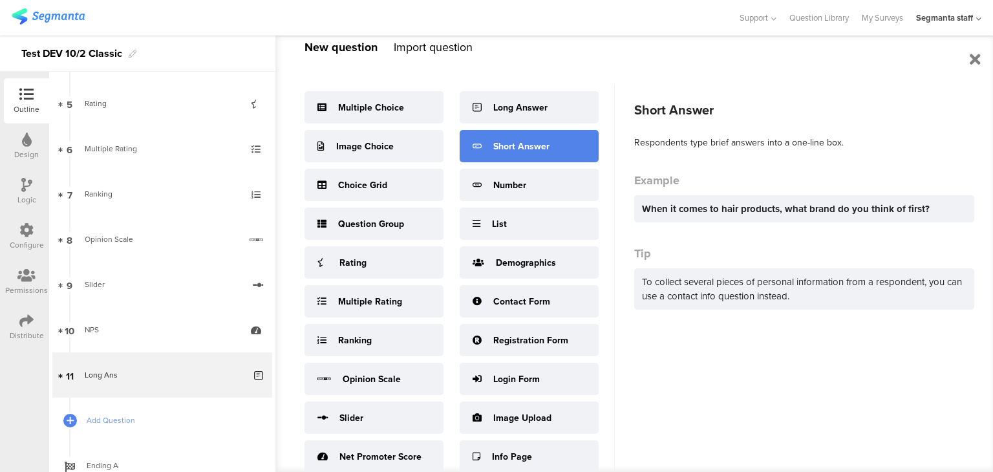
click at [505, 147] on div "Short Answer" at bounding box center [521, 147] width 56 height 14
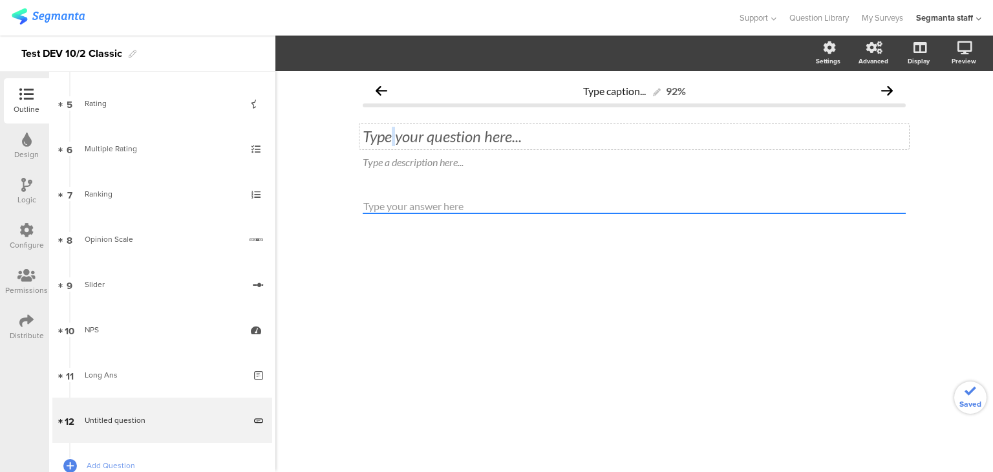
click at [395, 143] on div "Type your question here..." at bounding box center [635, 137] width 550 height 26
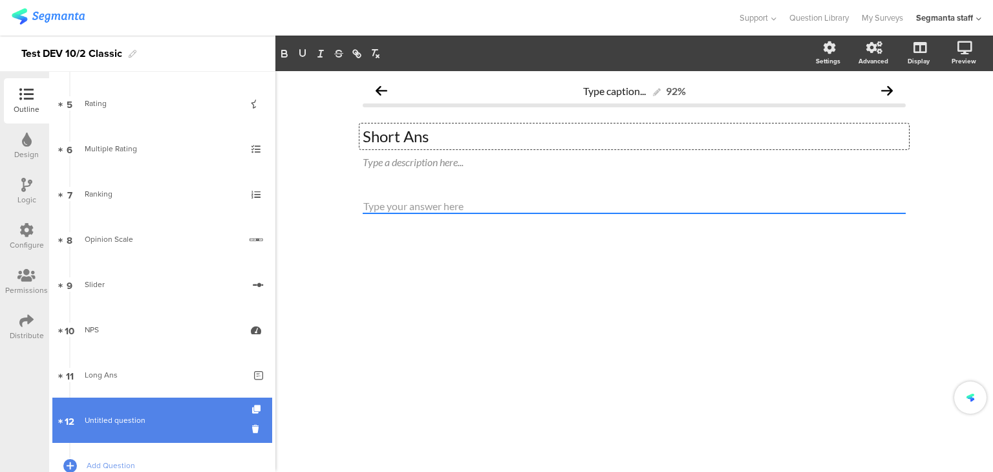
drag, startPoint x: 106, startPoint y: 461, endPoint x: 124, endPoint y: 437, distance: 30.1
click at [108, 463] on span "Add Question" at bounding box center [170, 465] width 166 height 13
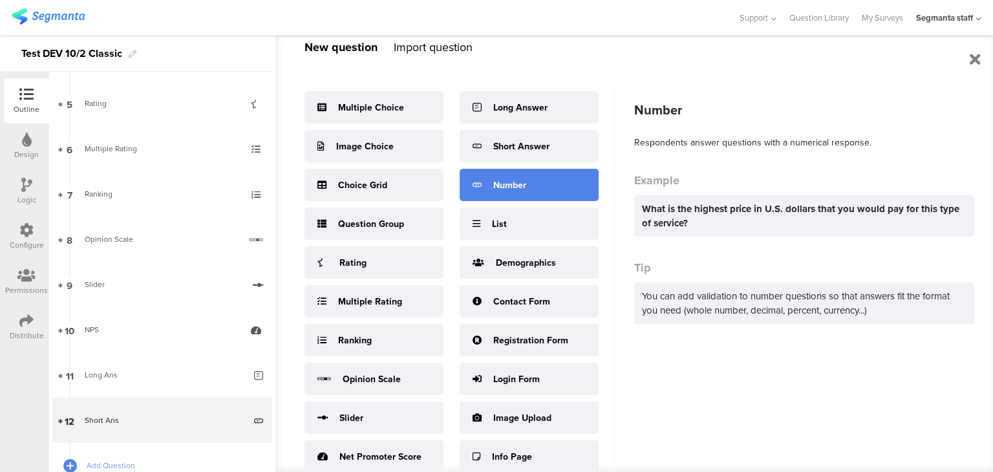
click at [546, 189] on div "Number" at bounding box center [529, 185] width 139 height 32
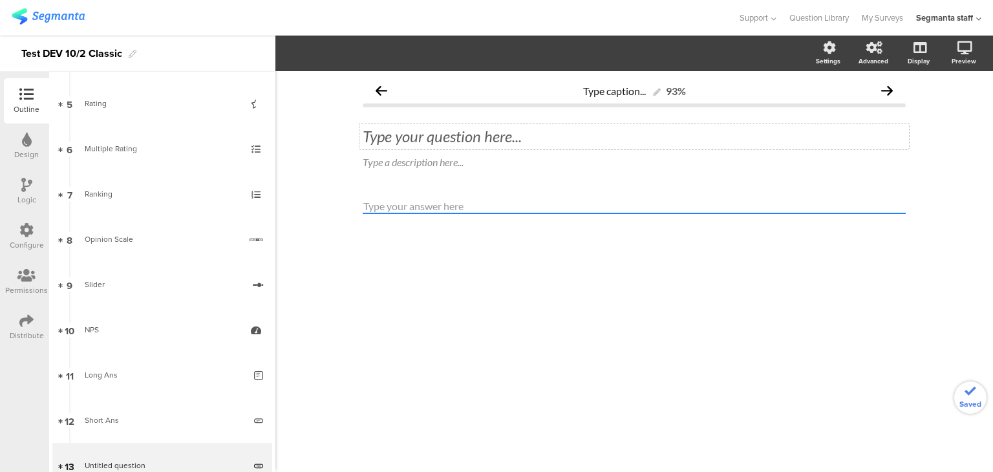
click at [431, 138] on div "Type your question here..." at bounding box center [635, 137] width 550 height 26
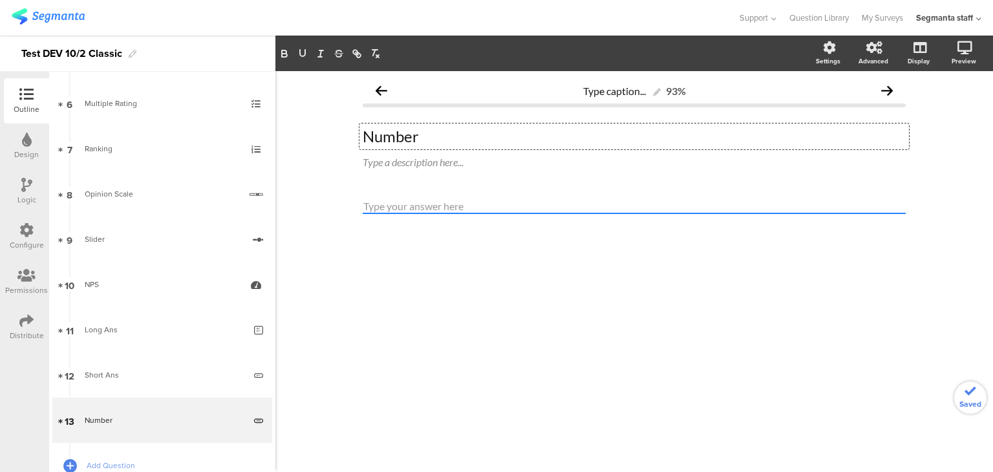
scroll to position [353, 0]
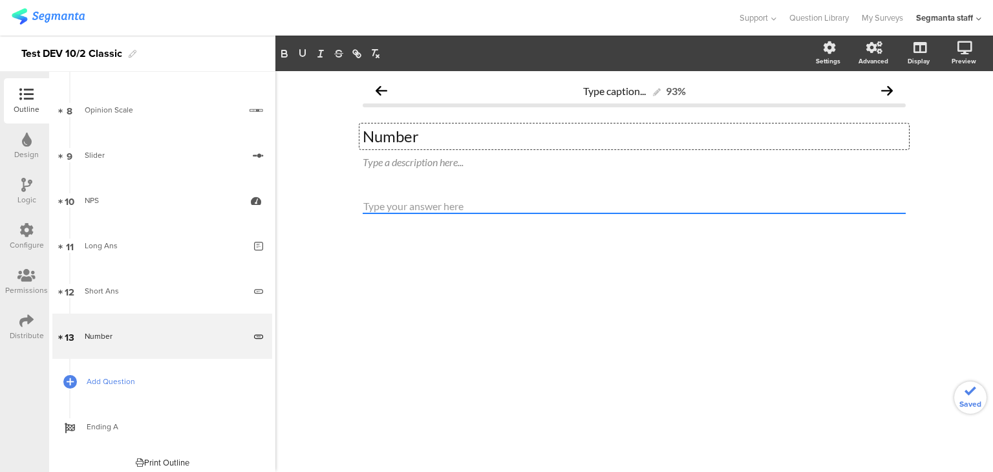
click at [98, 384] on span "Add Question" at bounding box center [170, 381] width 166 height 13
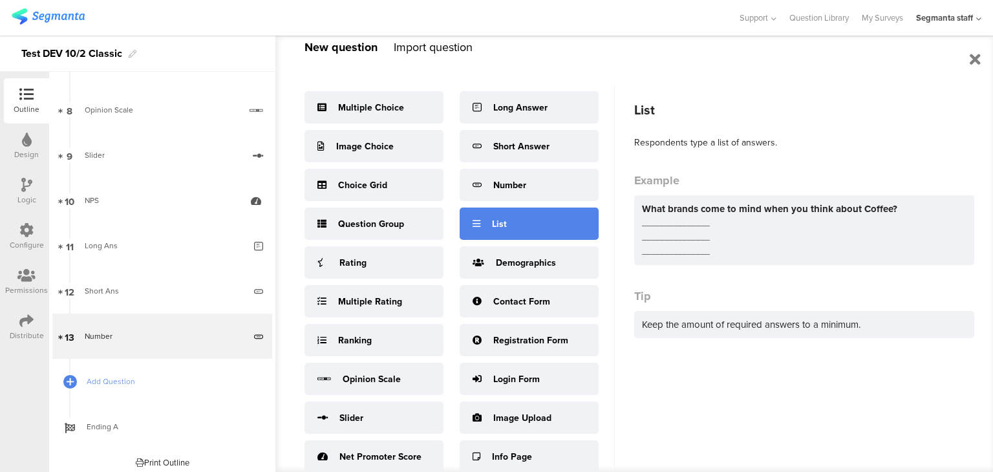
click at [491, 227] on div "List" at bounding box center [529, 224] width 139 height 32
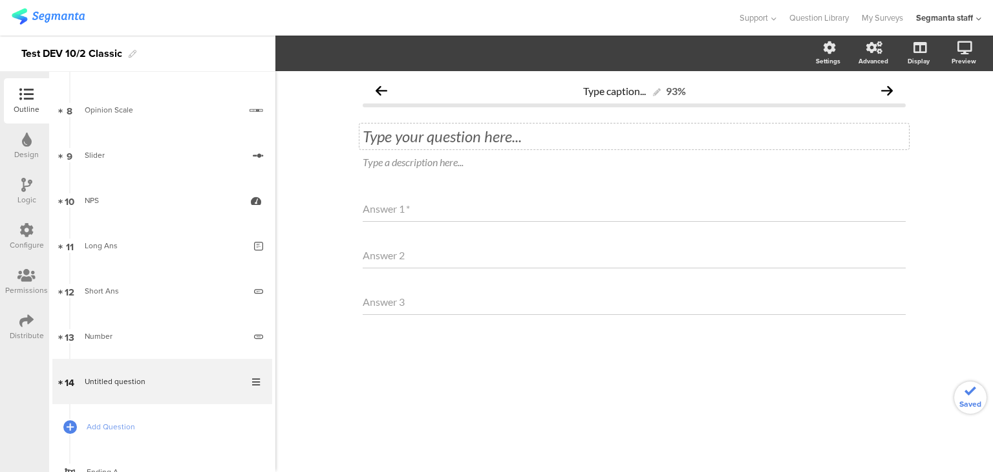
click at [473, 137] on div "Type your question here..." at bounding box center [635, 137] width 550 height 26
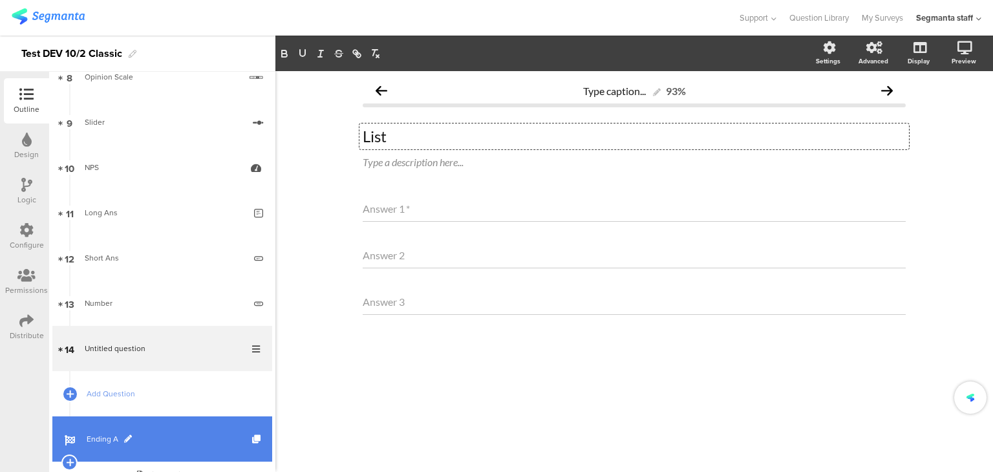
scroll to position [405, 0]
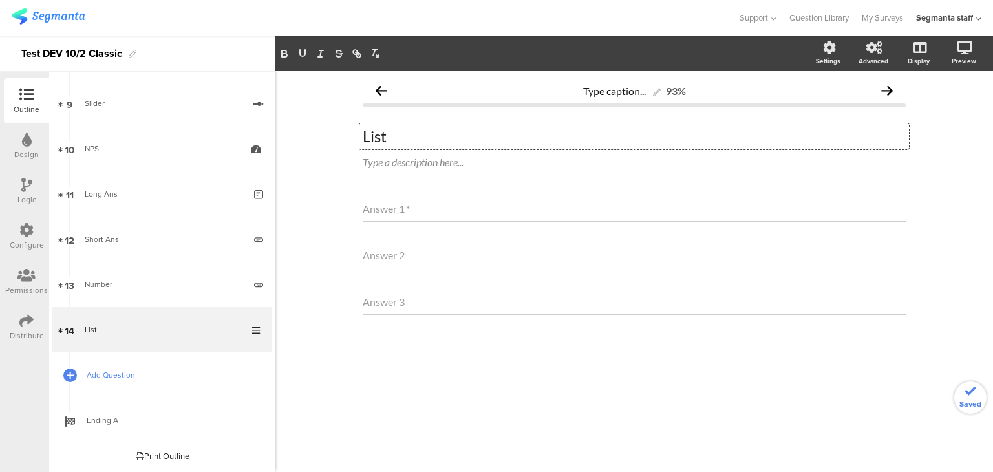
click at [102, 377] on span "Add Question" at bounding box center [170, 375] width 166 height 13
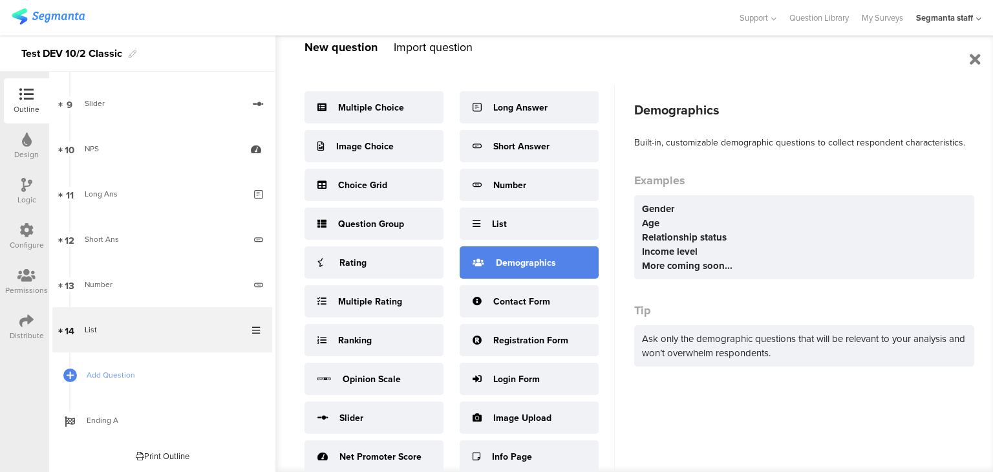
click at [526, 257] on div "Demographics" at bounding box center [526, 263] width 60 height 14
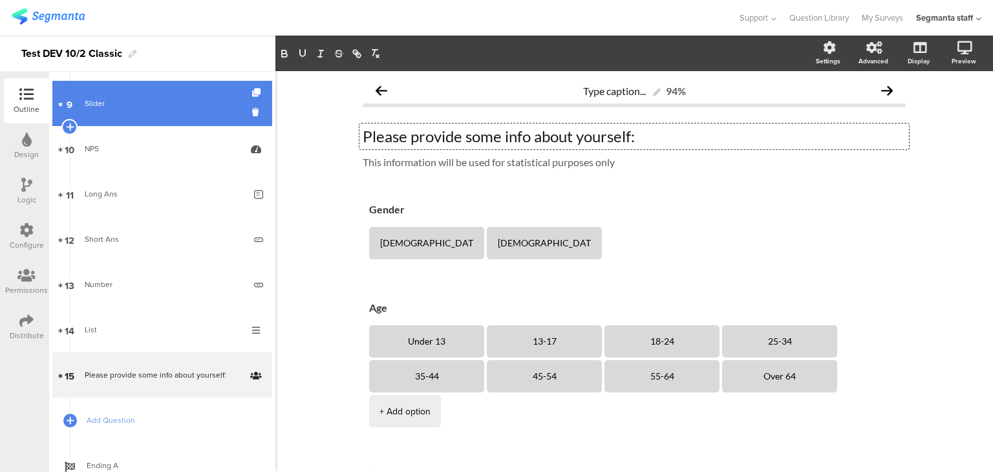
drag, startPoint x: 642, startPoint y: 133, endPoint x: 61, endPoint y: 115, distance: 581.0
click at [61, 115] on div "Outline Design Logic Configure Permissions Distribute New question Import quest…" at bounding box center [496, 254] width 993 height 437
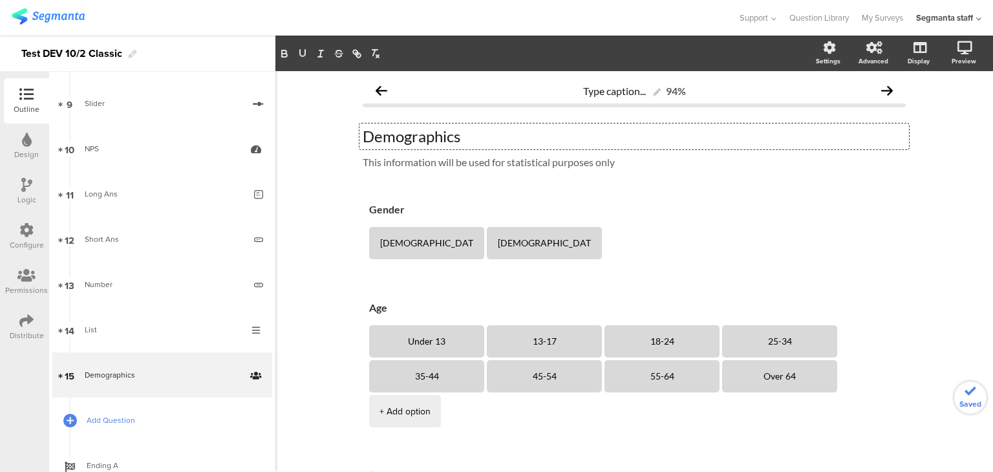
click at [117, 420] on span "Add Question" at bounding box center [170, 420] width 166 height 13
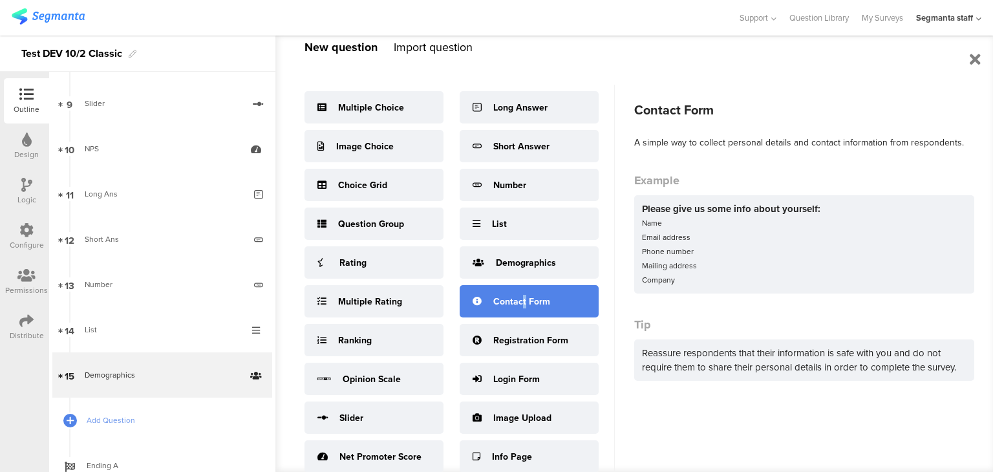
click at [525, 301] on div "Contact Form" at bounding box center [521, 302] width 57 height 14
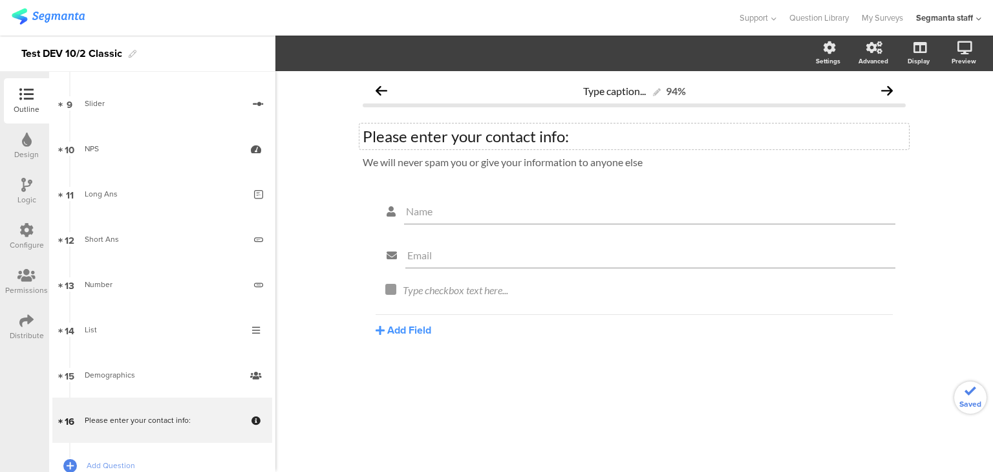
click at [488, 135] on div "Please enter your contact info: Please enter your contact info:" at bounding box center [635, 137] width 550 height 26
click at [92, 462] on span "Add Question" at bounding box center [170, 465] width 166 height 13
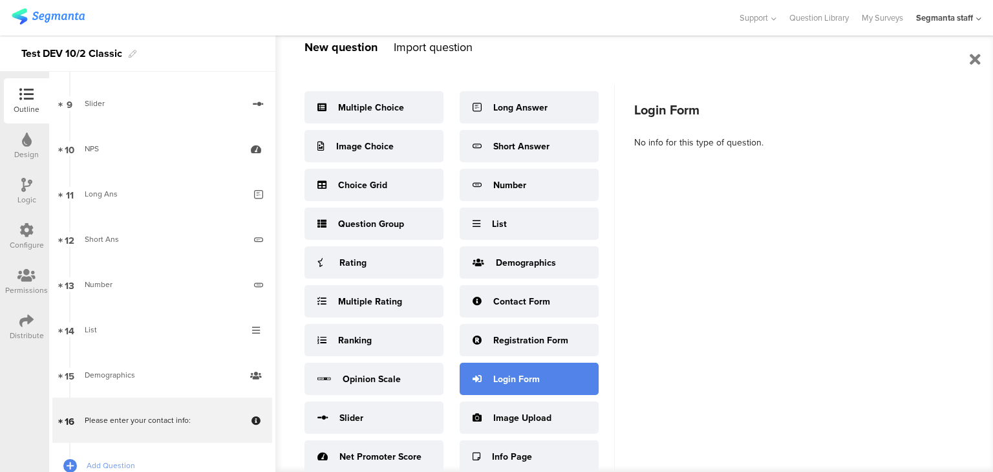
click at [526, 380] on div "Login Form" at bounding box center [516, 380] width 47 height 14
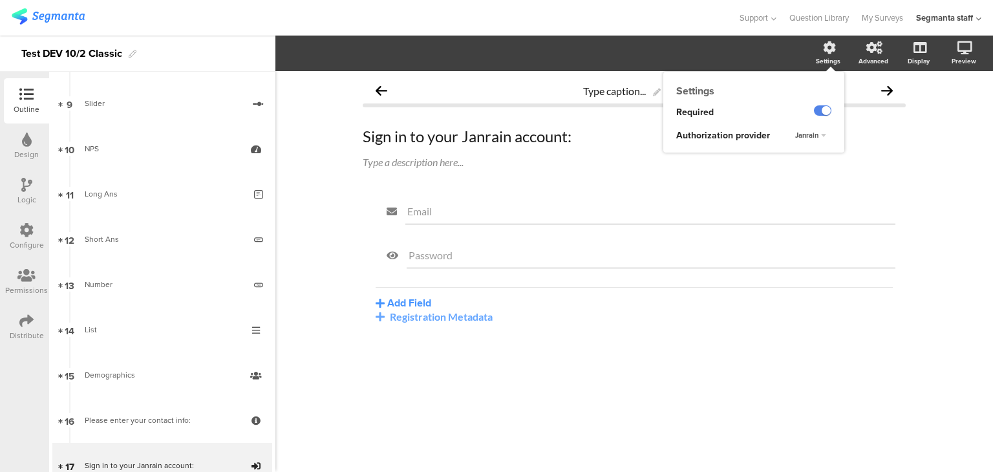
click at [820, 137] on div "Janrain" at bounding box center [810, 136] width 41 height 16
click at [810, 135] on span "Janrain" at bounding box center [806, 135] width 23 height 10
click at [795, 158] on div "Okta" at bounding box center [802, 162] width 76 height 14
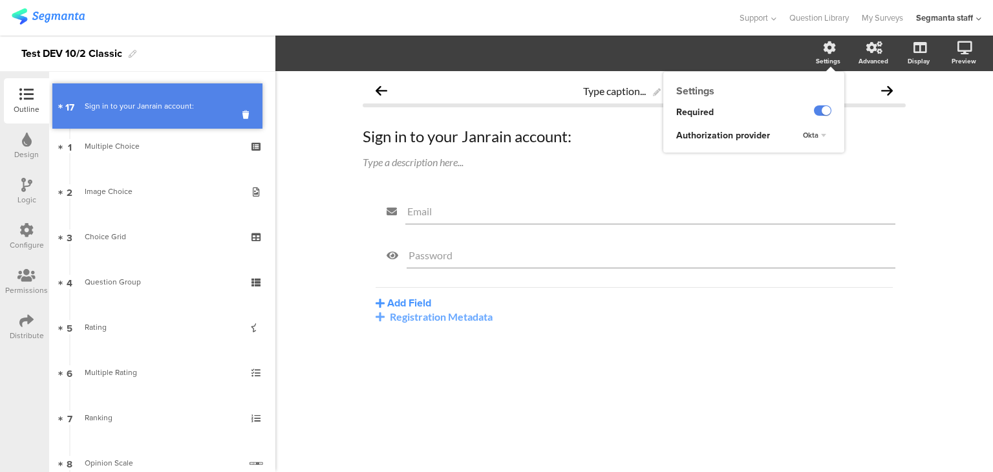
drag, startPoint x: 158, startPoint y: 336, endPoint x: 190, endPoint y: 107, distance: 231.2
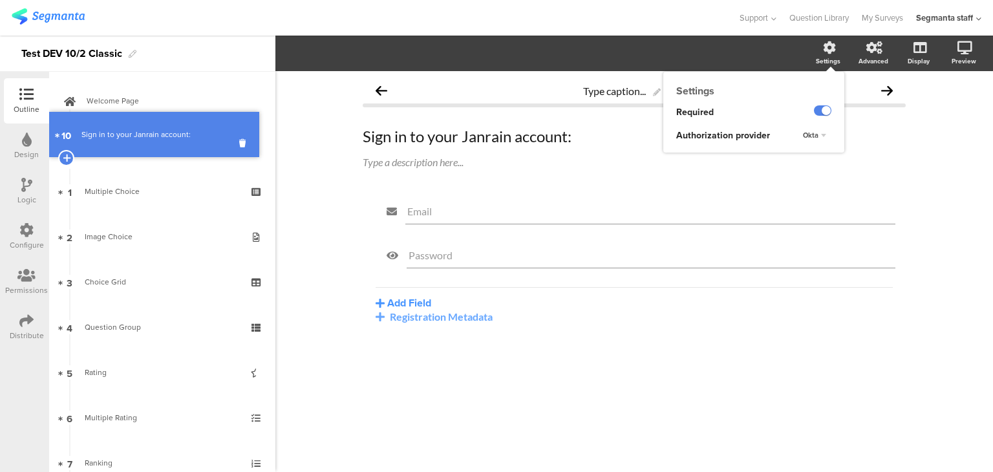
drag, startPoint x: 188, startPoint y: 228, endPoint x: 191, endPoint y: 132, distance: 95.8
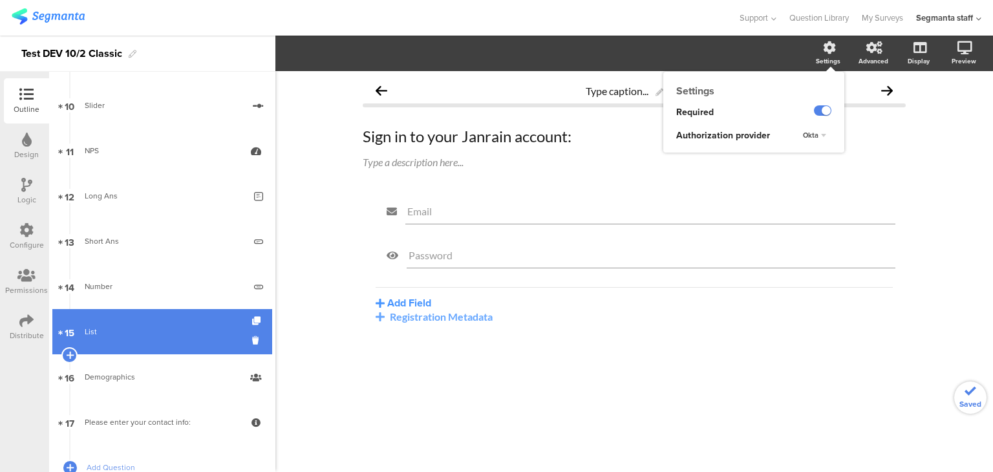
scroll to position [541, 0]
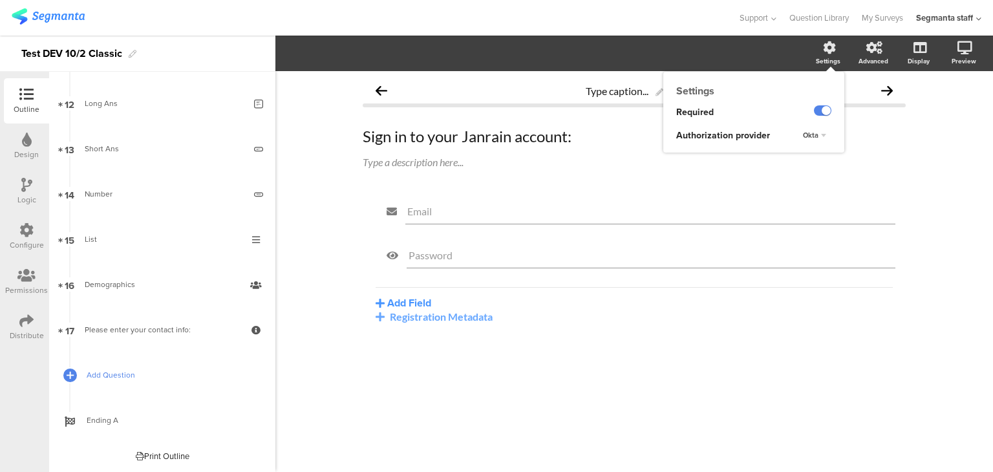
click at [93, 379] on span "Add Question" at bounding box center [170, 375] width 166 height 13
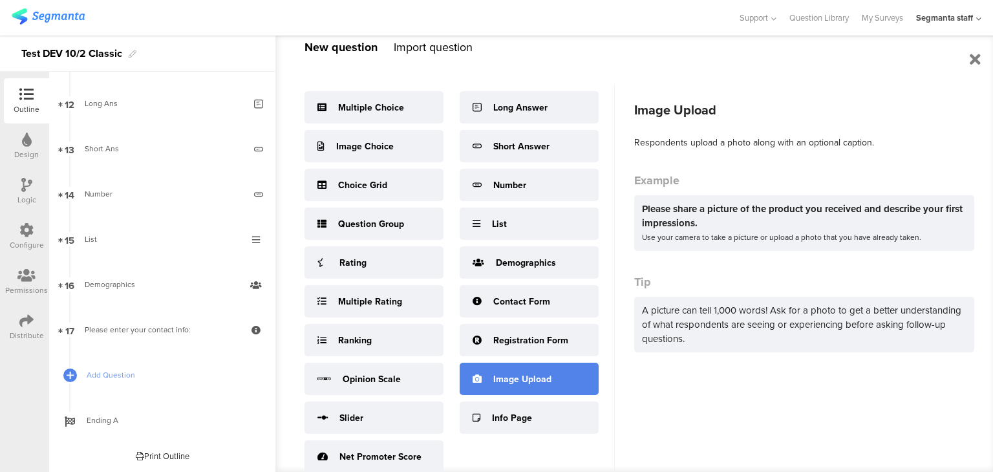
click at [557, 375] on div "Image Upload" at bounding box center [529, 379] width 139 height 32
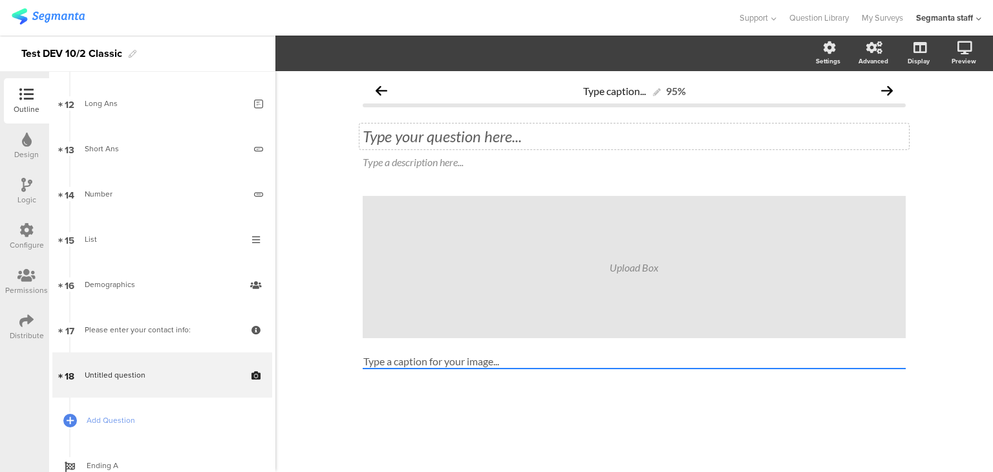
click at [477, 133] on div "Type your question here..." at bounding box center [635, 137] width 550 height 26
click at [106, 420] on span "Add Question" at bounding box center [170, 420] width 166 height 13
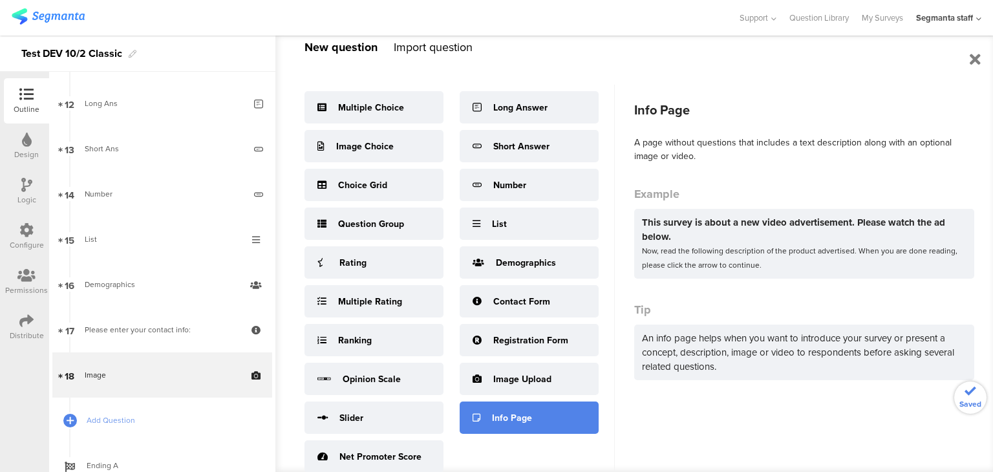
click at [541, 418] on div "Info Page" at bounding box center [529, 418] width 139 height 32
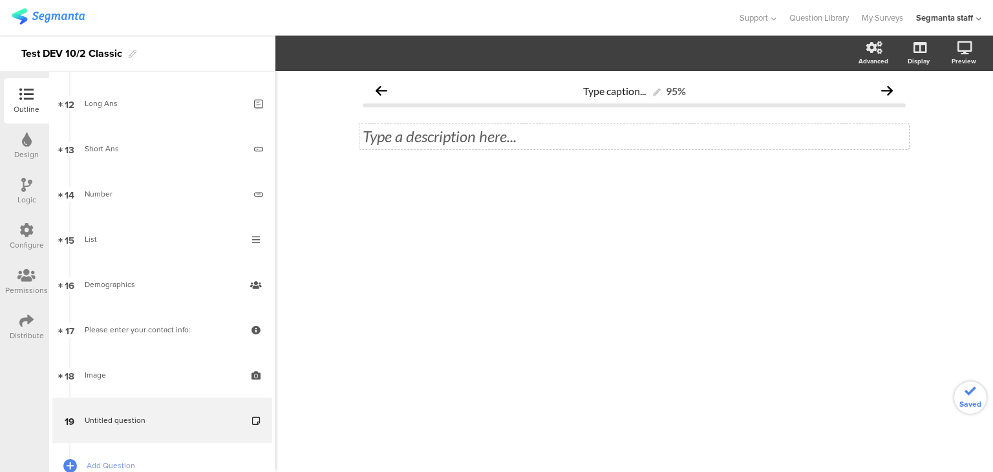
click at [496, 134] on div "Type a description here..." at bounding box center [635, 137] width 550 height 26
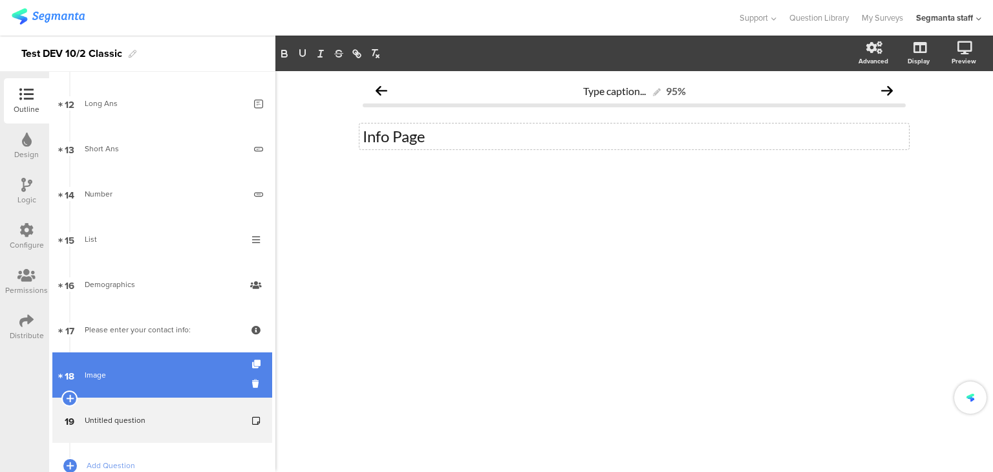
drag, startPoint x: 471, startPoint y: 356, endPoint x: 189, endPoint y: 374, distance: 283.2
click at [471, 355] on div "Type caption... 95% Info Page Info Page" at bounding box center [634, 271] width 718 height 401
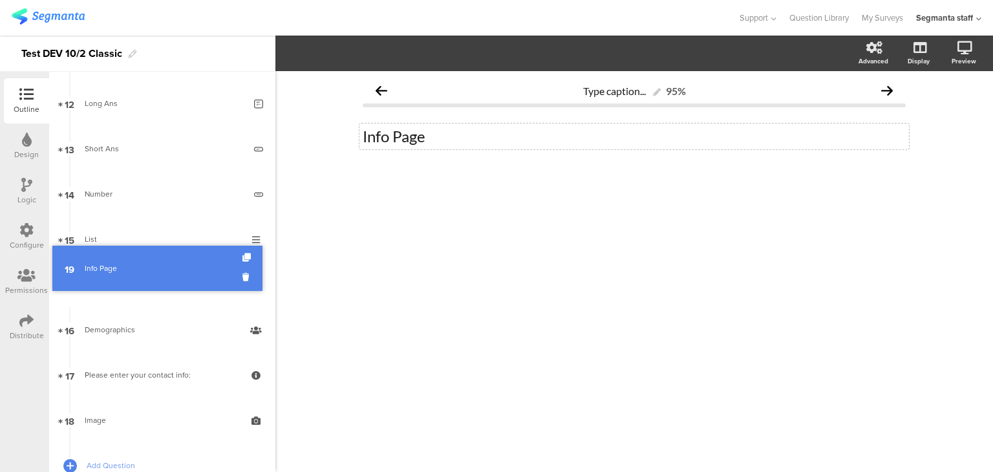
drag, startPoint x: 116, startPoint y: 408, endPoint x: 121, endPoint y: 262, distance: 146.2
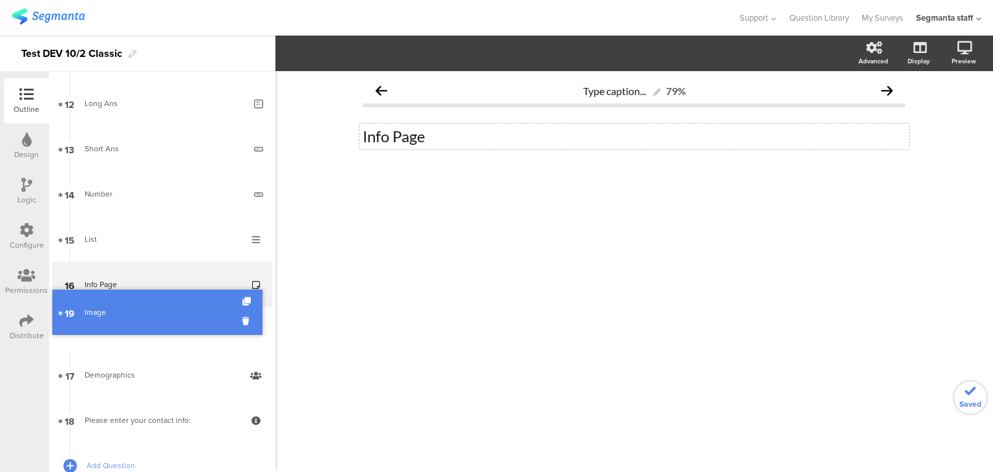
drag, startPoint x: 131, startPoint y: 414, endPoint x: 132, endPoint y: 308, distance: 106.1
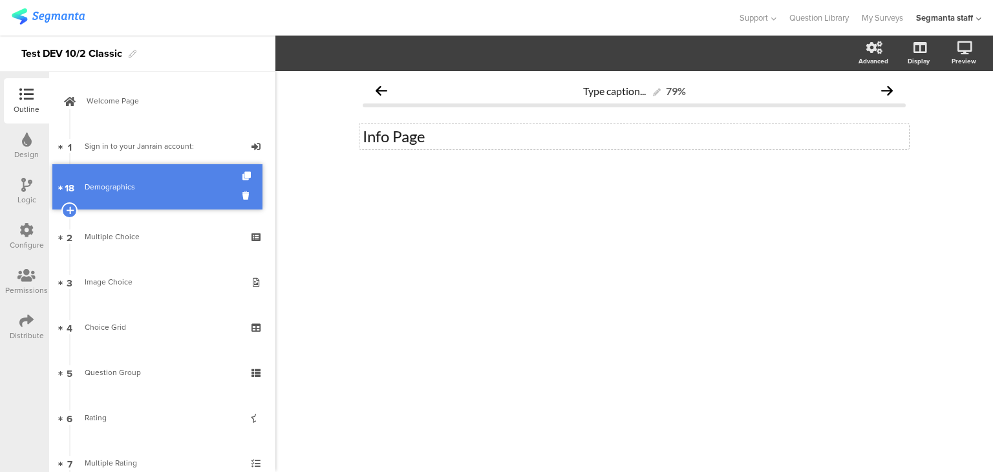
drag, startPoint x: 127, startPoint y: 366, endPoint x: 131, endPoint y: 178, distance: 187.6
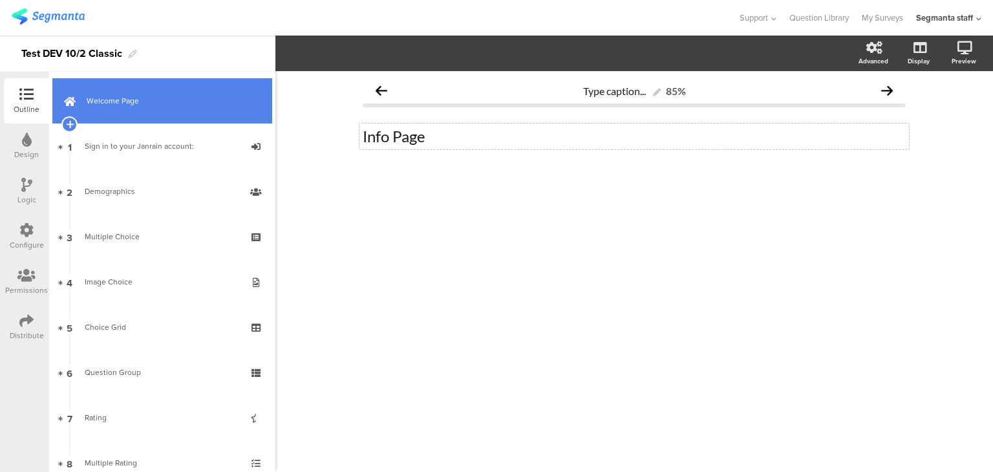
click at [131, 92] on link "Welcome Page" at bounding box center [162, 100] width 220 height 45
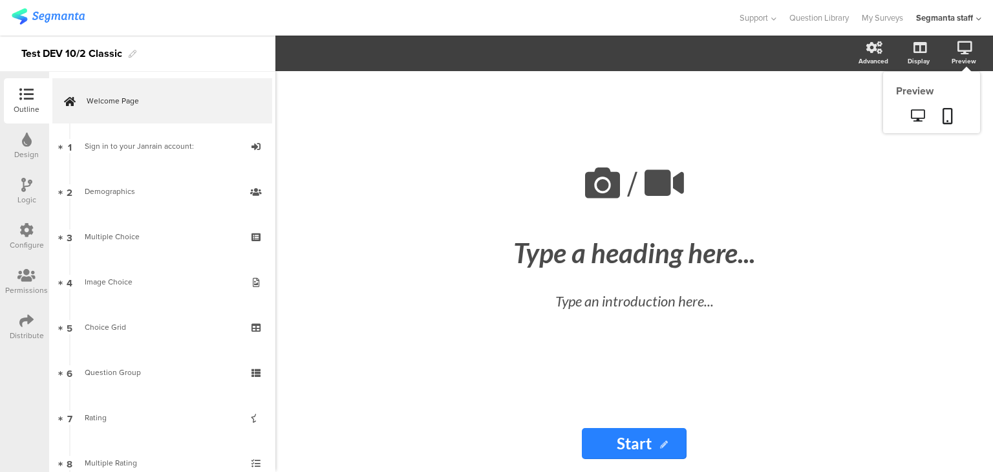
click at [968, 45] on icon at bounding box center [965, 47] width 15 height 13
click at [919, 117] on icon at bounding box center [918, 115] width 14 height 12
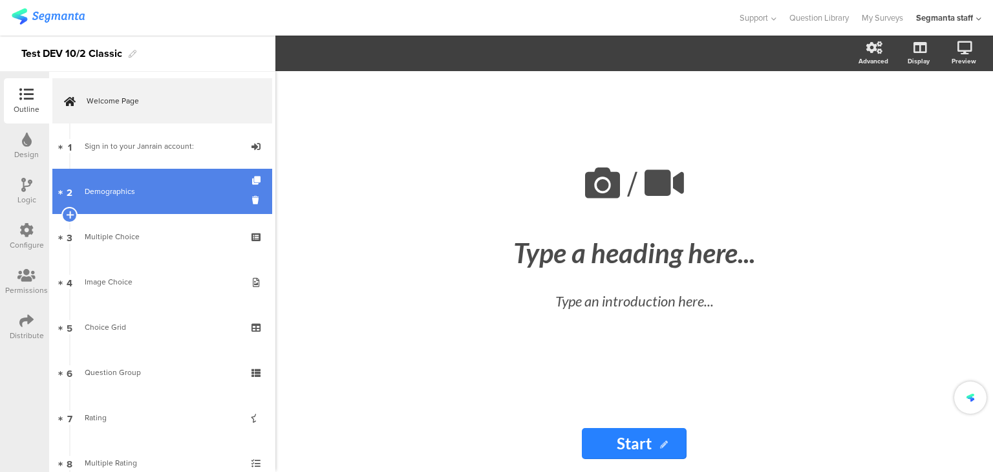
click at [155, 178] on link "2 Demographics" at bounding box center [162, 191] width 220 height 45
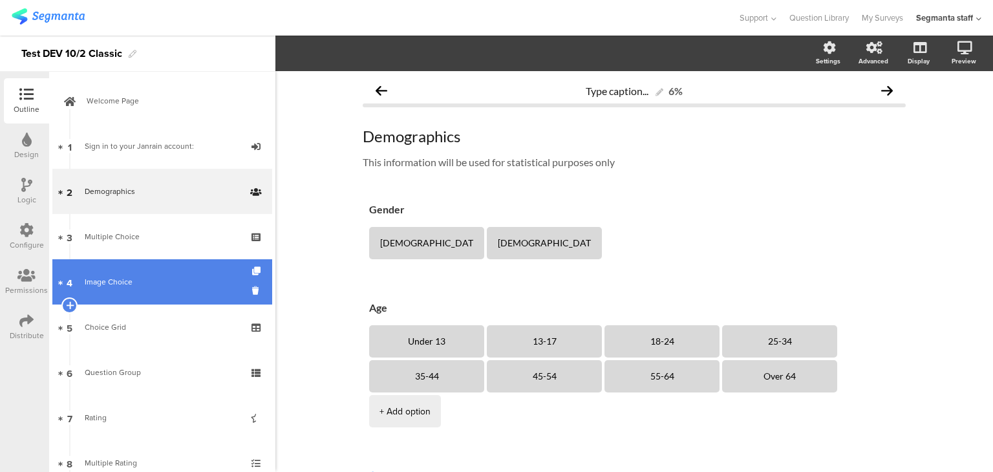
click at [149, 259] on link "4 Image Choice" at bounding box center [162, 281] width 220 height 45
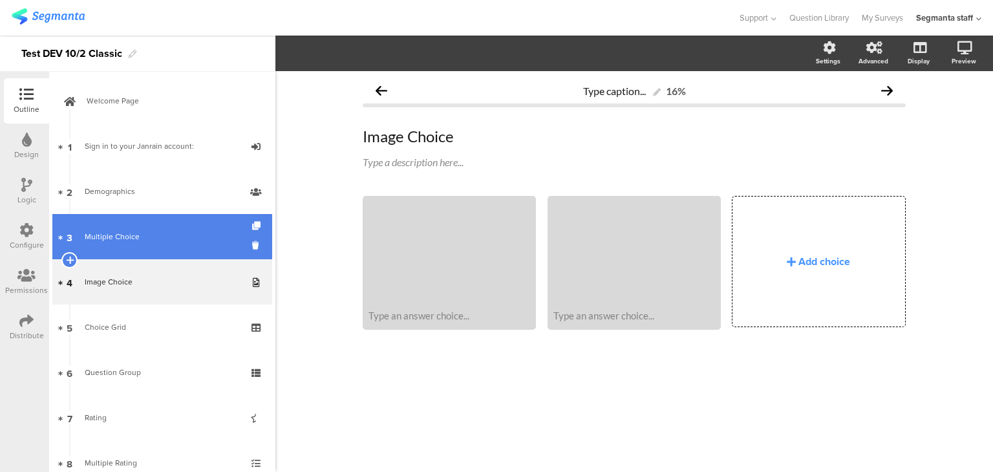
click at [146, 245] on link "3 Multiple Choice" at bounding box center [162, 236] width 220 height 45
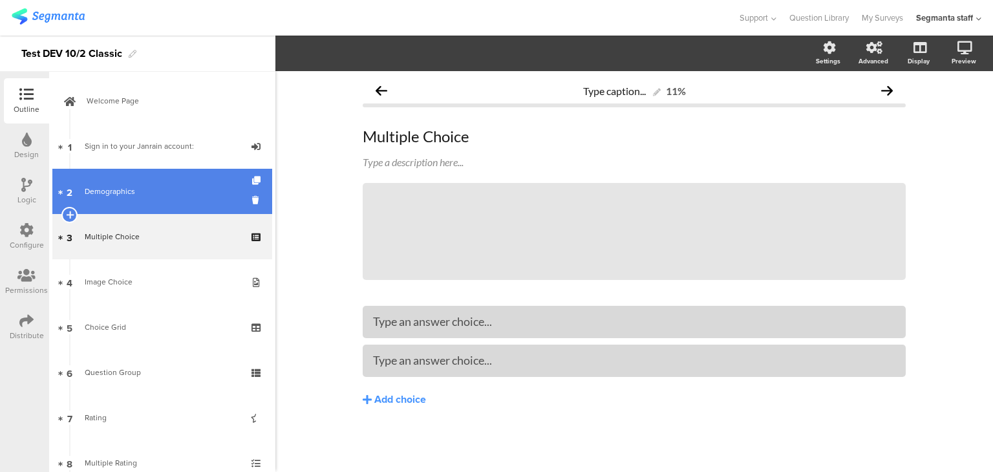
click at [140, 192] on div "Demographics" at bounding box center [162, 191] width 155 height 13
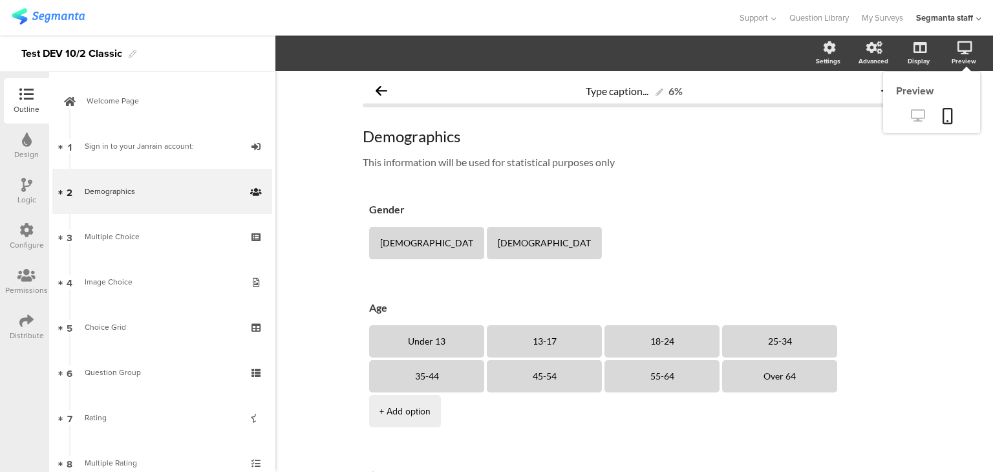
click at [911, 114] on icon at bounding box center [918, 115] width 14 height 12
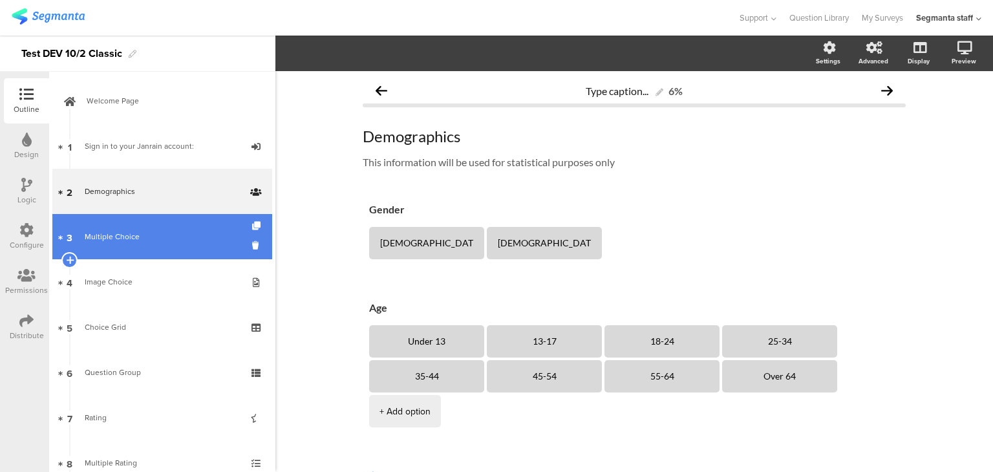
click at [189, 226] on link "3 Multiple Choice" at bounding box center [162, 236] width 220 height 45
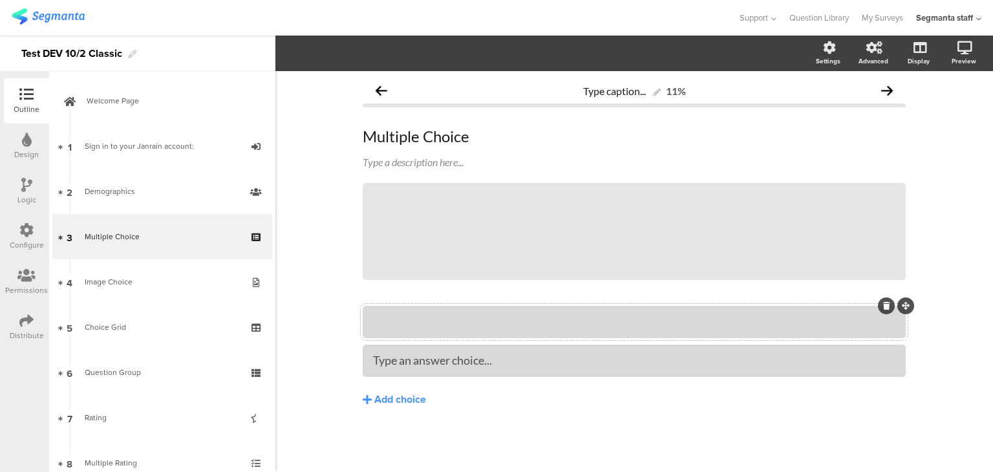
drag, startPoint x: 422, startPoint y: 321, endPoint x: 419, endPoint y: 313, distance: 8.2
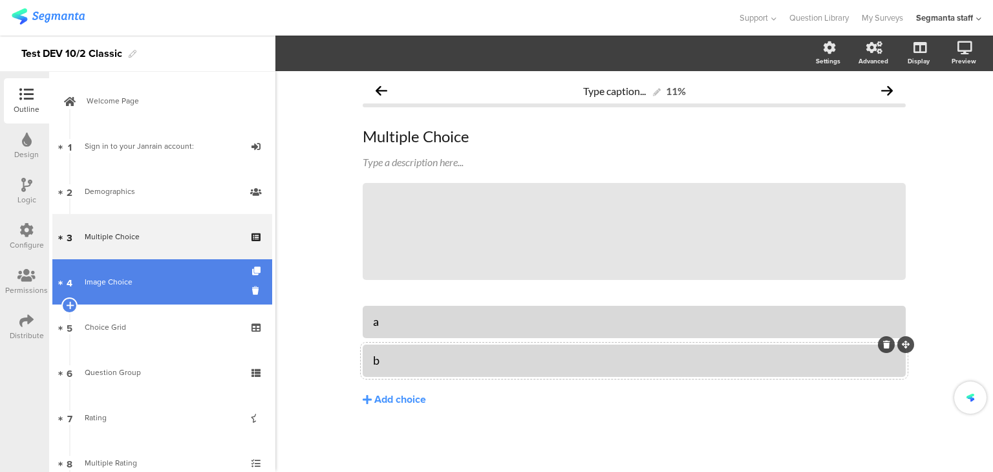
click at [148, 286] on div "Image Choice" at bounding box center [162, 281] width 155 height 13
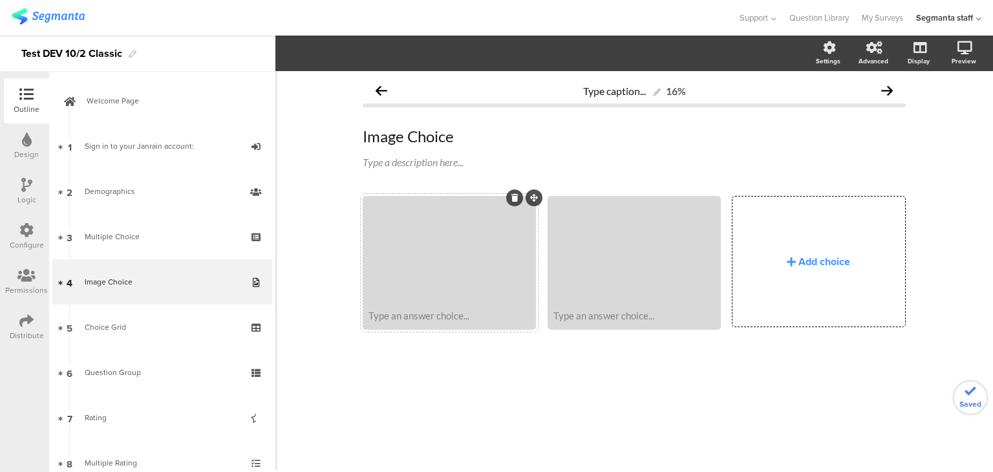
click at [410, 321] on div "Type an answer choice..." at bounding box center [449, 315] width 169 height 25
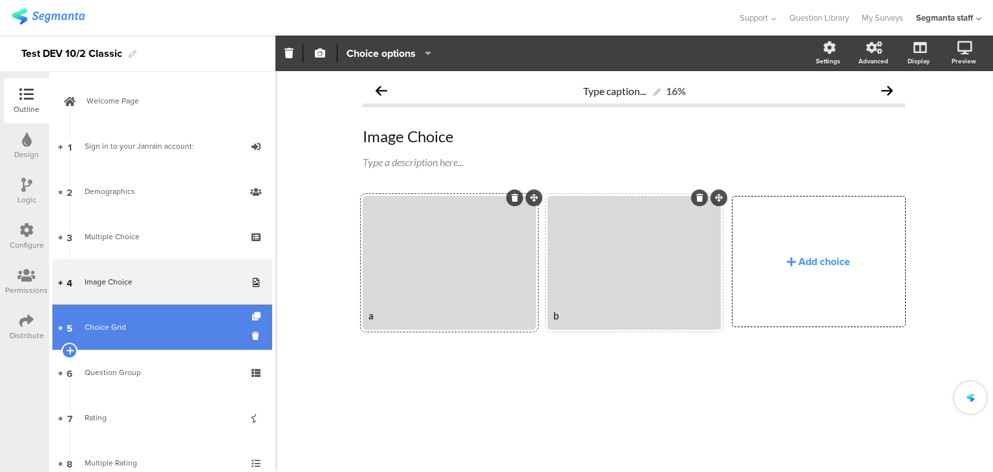
click at [139, 319] on link "5 Choice Grid" at bounding box center [162, 327] width 220 height 45
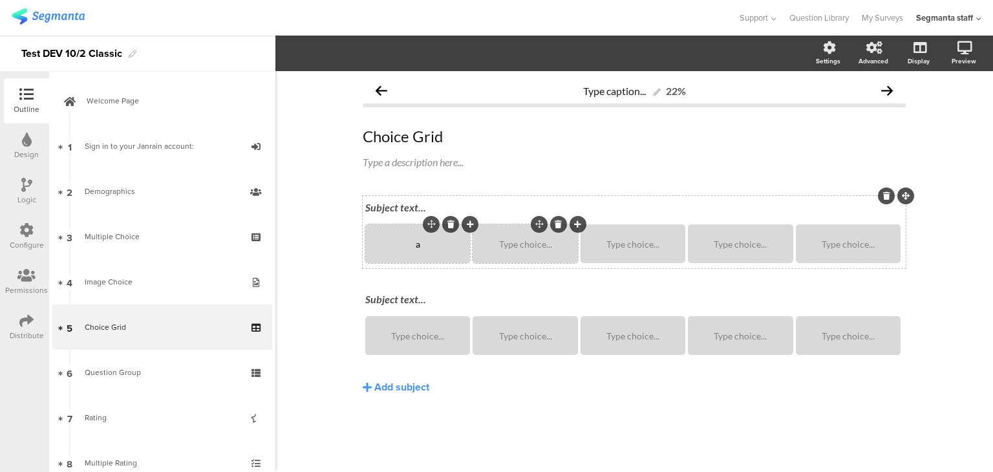
click at [535, 250] on div "Type choice..." at bounding box center [525, 243] width 101 height 39
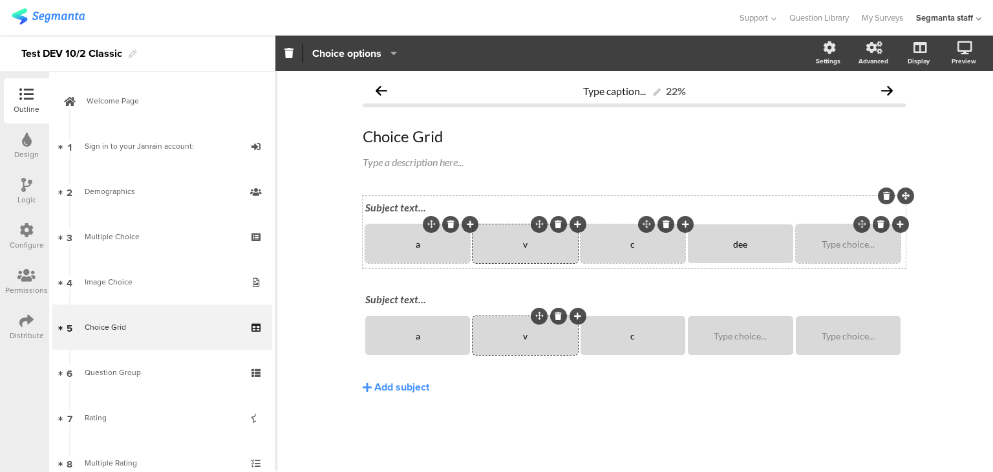
click at [818, 250] on div "Type choice..." at bounding box center [848, 243] width 101 height 39
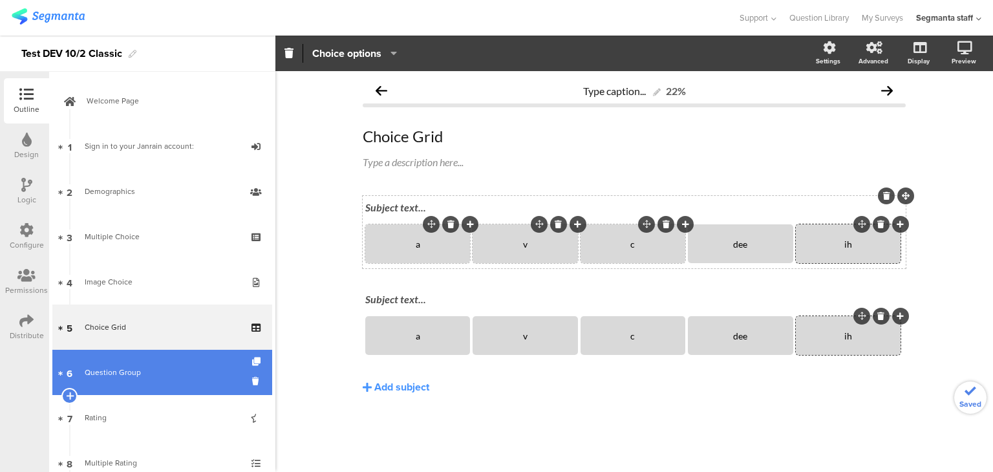
click at [175, 389] on link "6 Question Group" at bounding box center [162, 372] width 220 height 45
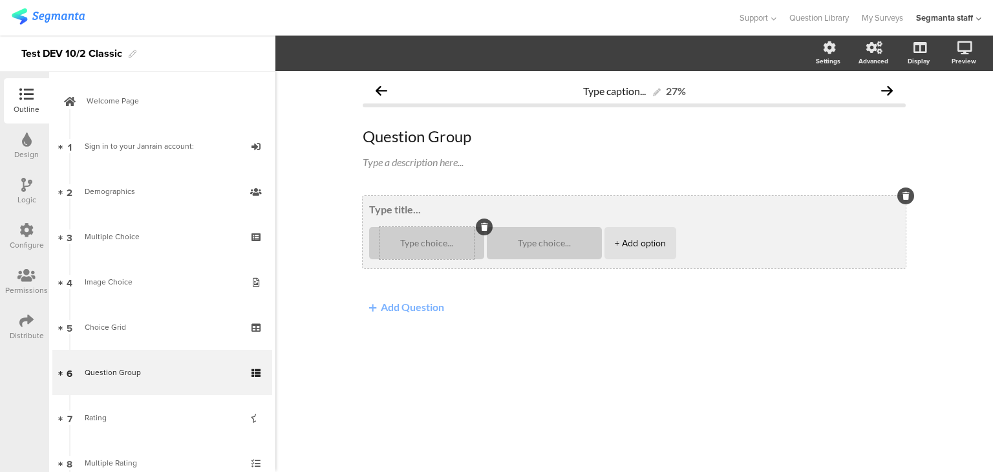
click at [426, 237] on div at bounding box center [427, 243] width 94 height 32
click at [437, 241] on textarea at bounding box center [427, 244] width 94 height 10
click at [538, 250] on div at bounding box center [544, 243] width 94 height 32
type textarea "a"
click at [552, 241] on textarea at bounding box center [544, 244] width 94 height 10
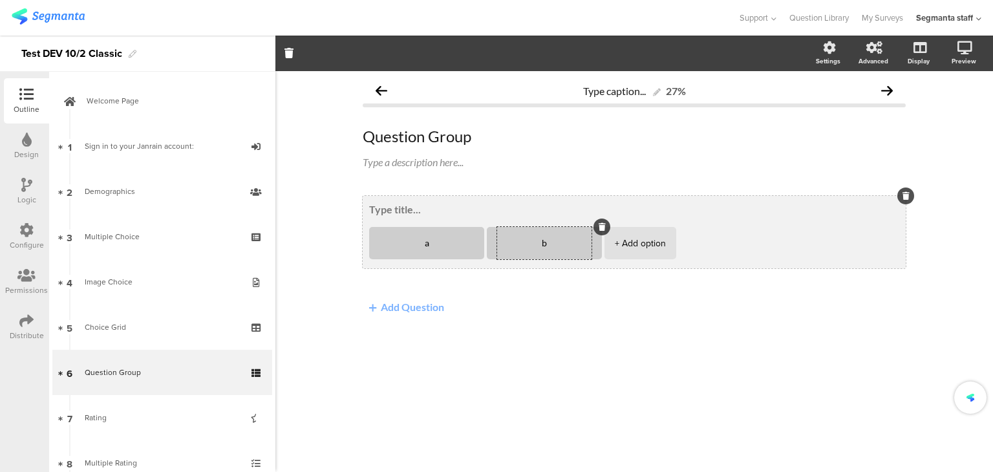
click at [634, 241] on div "+ Add option" at bounding box center [640, 243] width 51 height 32
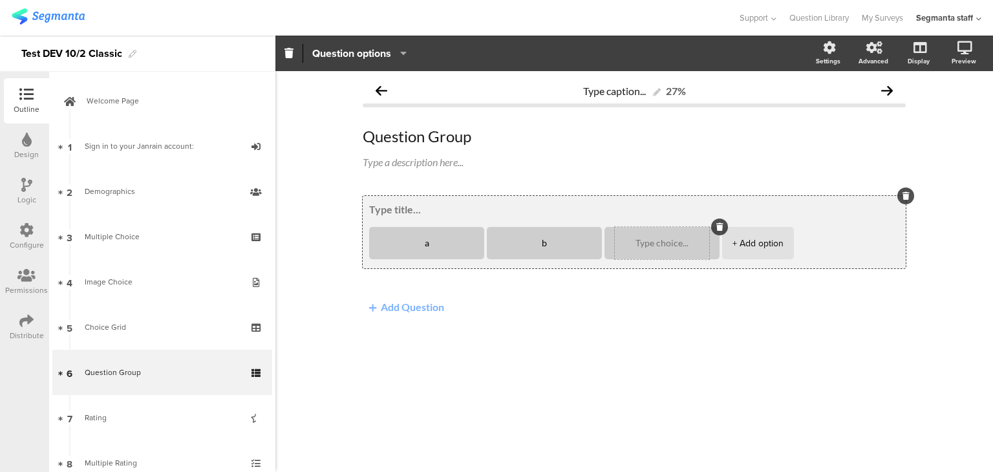
type textarea "b"
click at [644, 246] on textarea at bounding box center [662, 244] width 94 height 10
click at [567, 218] on div "a b c + Add option" at bounding box center [634, 232] width 543 height 72
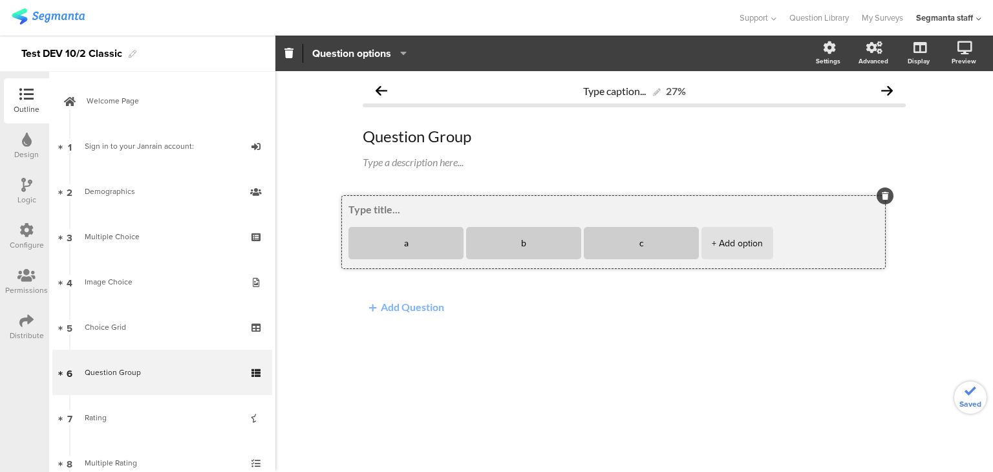
drag, startPoint x: 484, startPoint y: 222, endPoint x: 425, endPoint y: 219, distance: 58.9
type textarea "c"
click at [415, 211] on textarea at bounding box center [634, 209] width 530 height 12
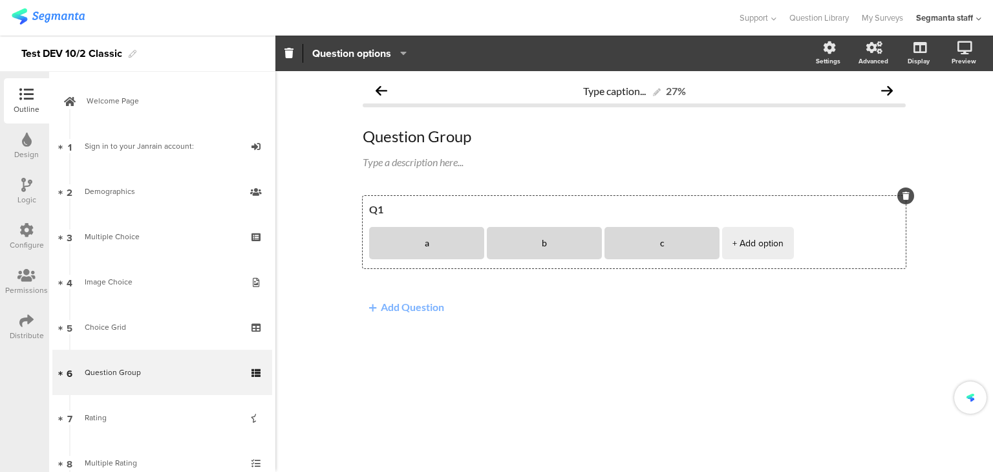
type textarea "Q1"
click at [383, 301] on button "Add Question" at bounding box center [407, 306] width 88 height 25
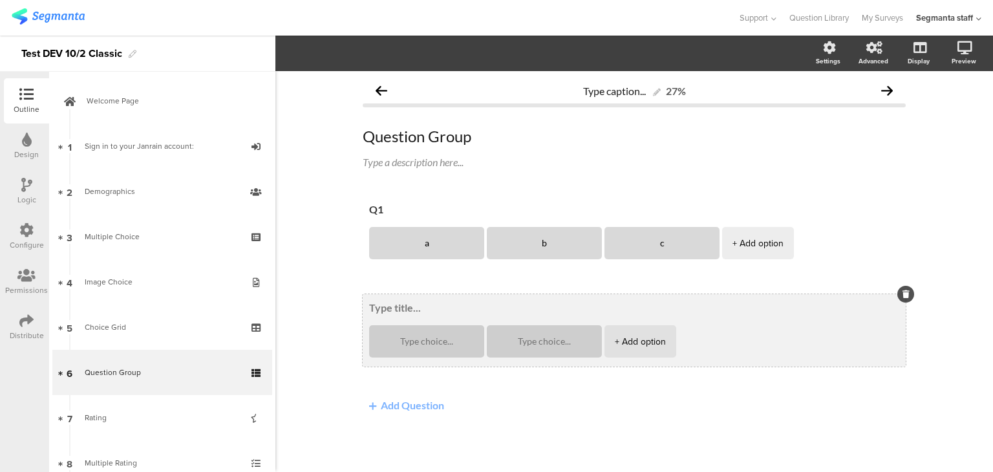
click at [391, 306] on textarea at bounding box center [634, 307] width 530 height 12
type textarea "Q2"
click at [418, 344] on textarea at bounding box center [427, 342] width 94 height 10
type textarea "c"
click at [571, 337] on textarea at bounding box center [544, 342] width 94 height 10
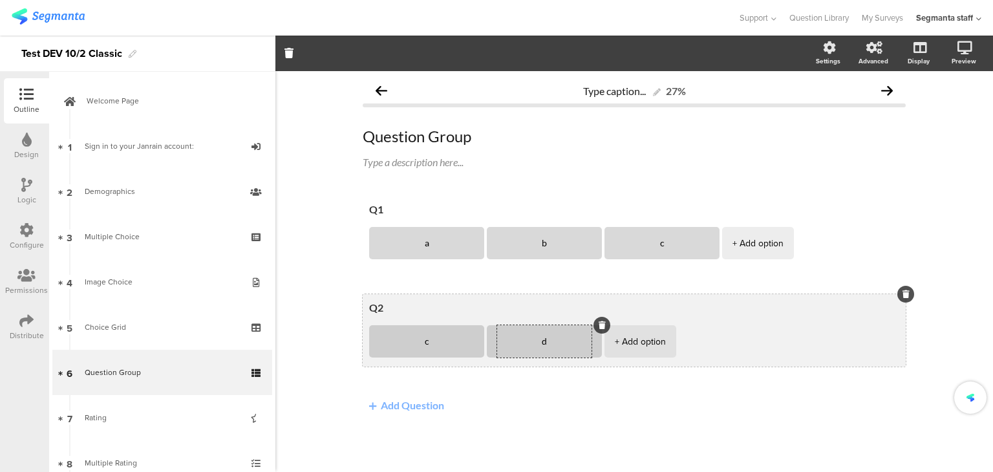
click at [630, 337] on div "+ Add option" at bounding box center [640, 341] width 51 height 32
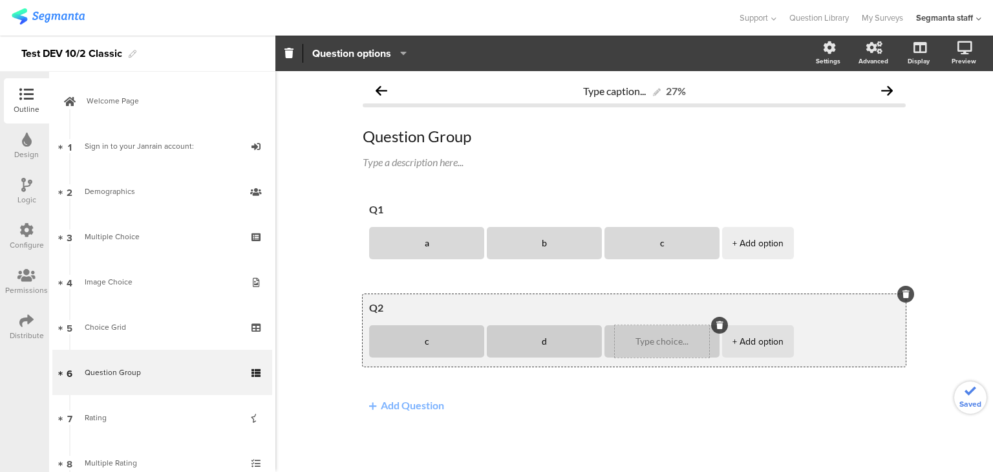
type textarea "d"
click at [632, 341] on textarea at bounding box center [662, 342] width 94 height 10
type textarea "e"
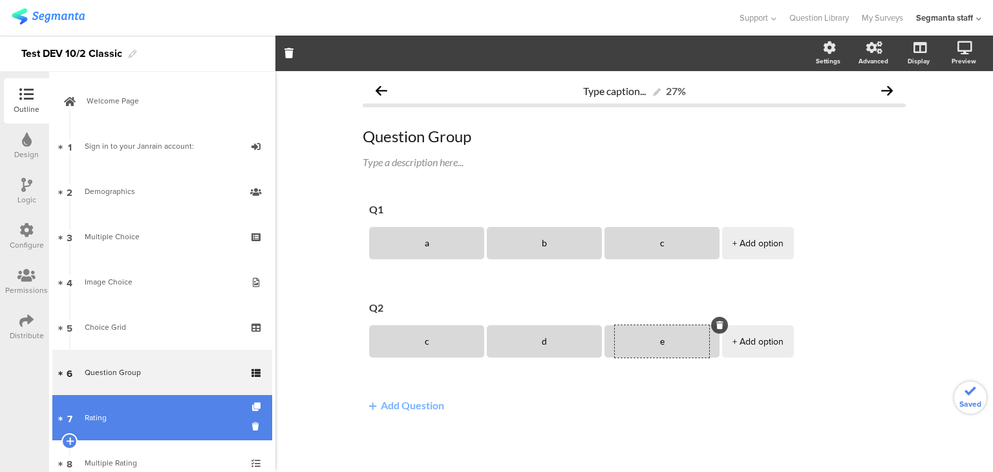
drag, startPoint x: 145, startPoint y: 418, endPoint x: 158, endPoint y: 413, distance: 13.9
click at [145, 418] on div "Rating" at bounding box center [162, 417] width 155 height 13
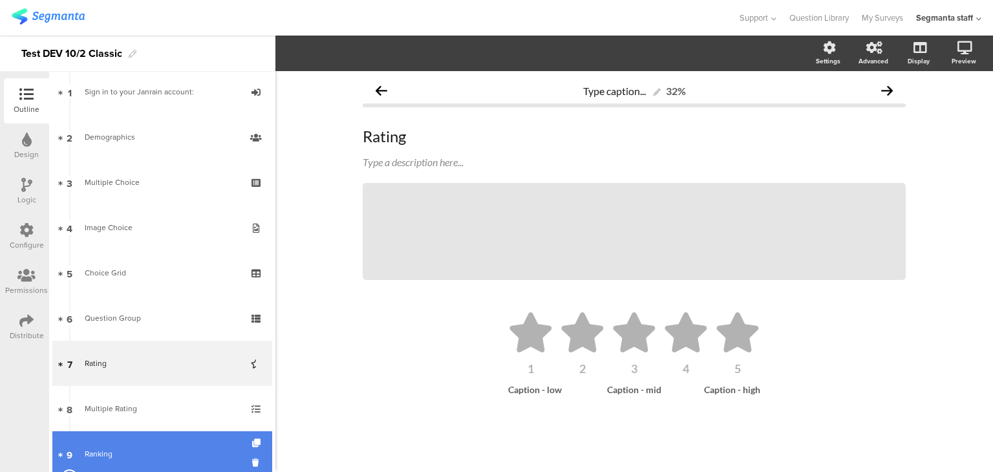
scroll to position [194, 0]
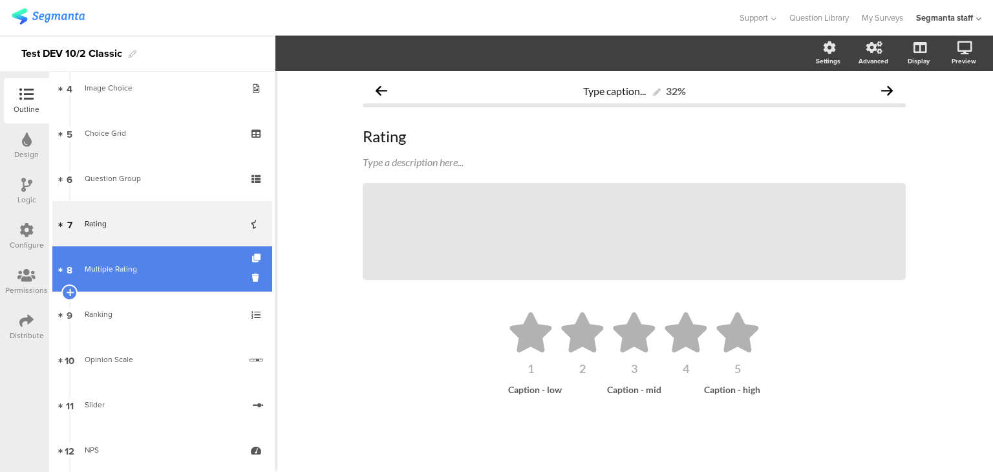
click at [164, 277] on link "8 Multiple Rating" at bounding box center [162, 268] width 220 height 45
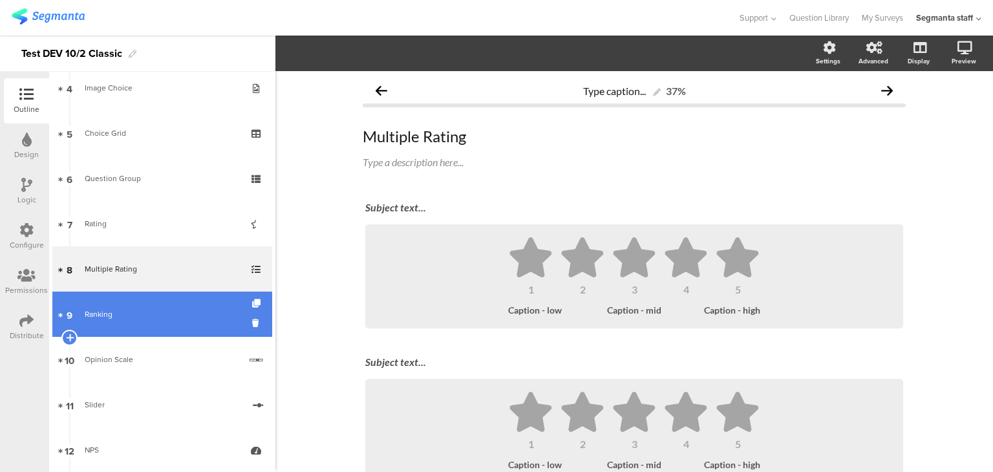
click at [162, 310] on div "Ranking" at bounding box center [162, 314] width 155 height 13
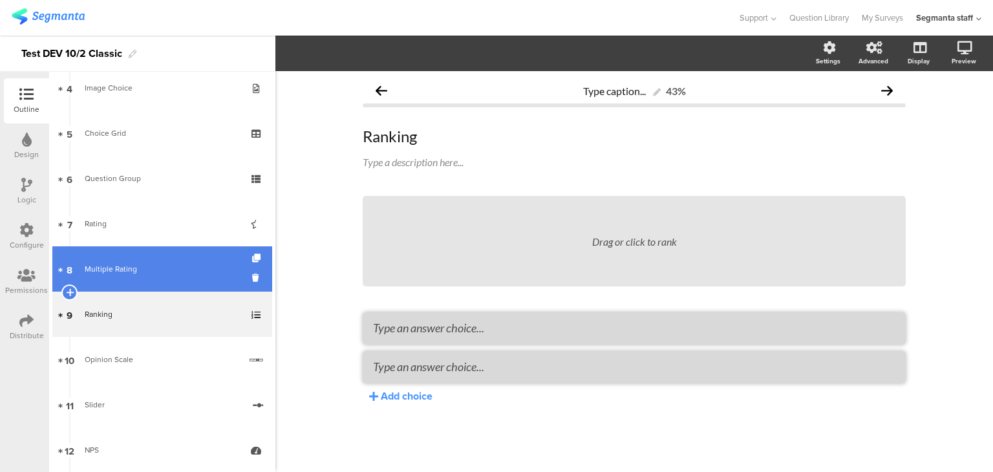
click at [174, 284] on link "8 Multiple Rating" at bounding box center [162, 268] width 220 height 45
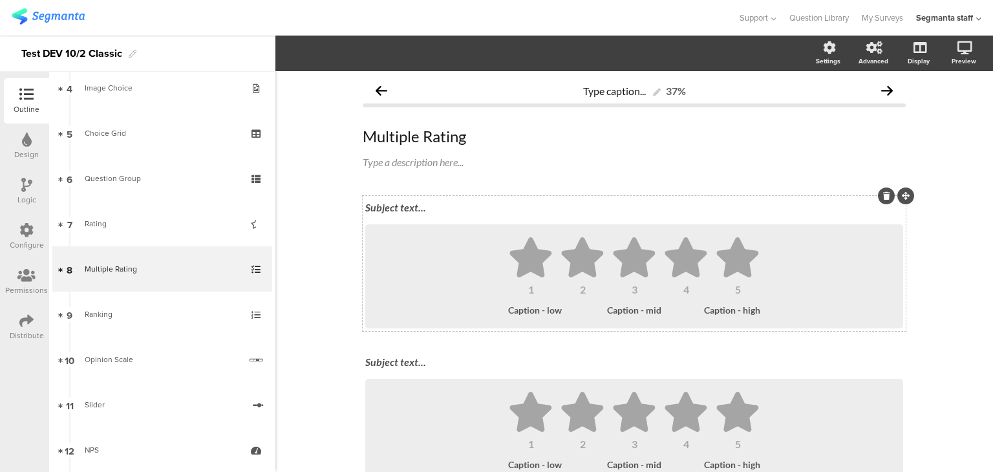
click at [386, 203] on div "Subject text..." at bounding box center [634, 208] width 545 height 21
click at [401, 362] on div "Subject text..." at bounding box center [634, 362] width 545 height 21
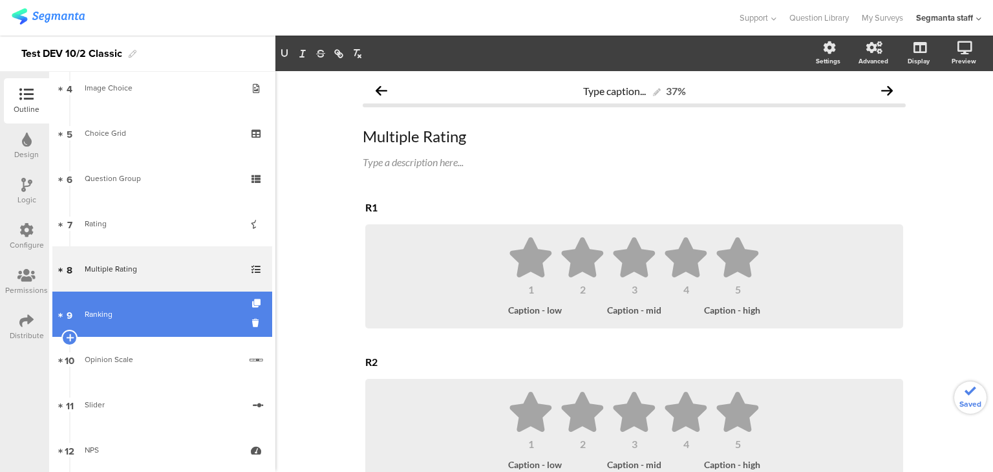
click at [153, 322] on link "9 Ranking" at bounding box center [162, 314] width 220 height 45
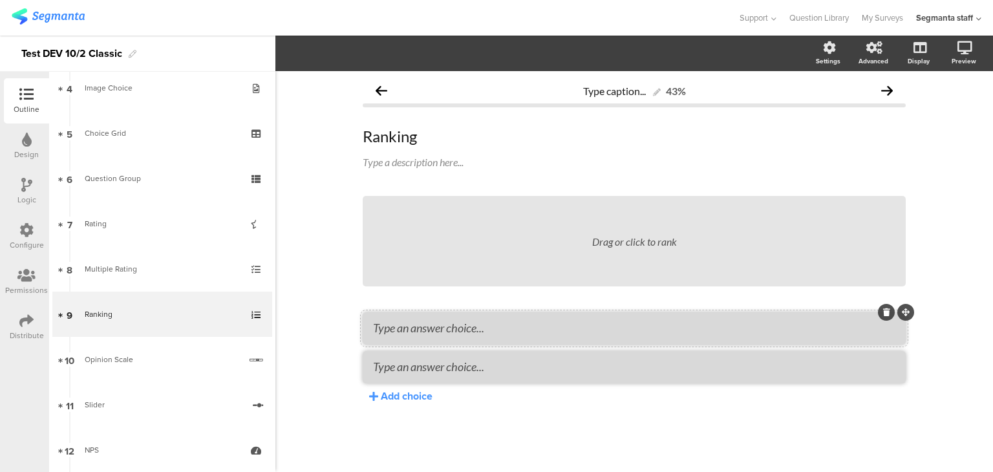
click at [506, 329] on textarea at bounding box center [634, 328] width 523 height 14
type textarea "top1"
click at [471, 360] on textarea at bounding box center [634, 367] width 523 height 14
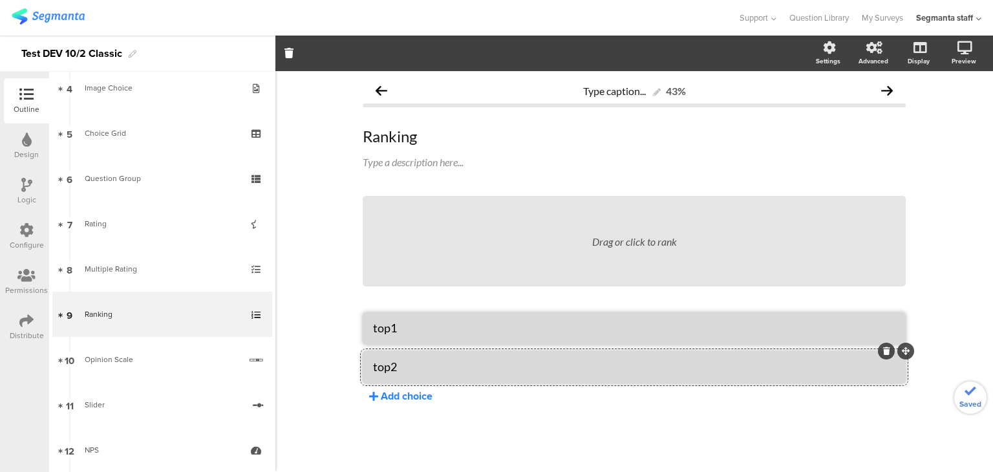
type textarea "top2"
click at [406, 393] on div "Add choice" at bounding box center [407, 396] width 52 height 15
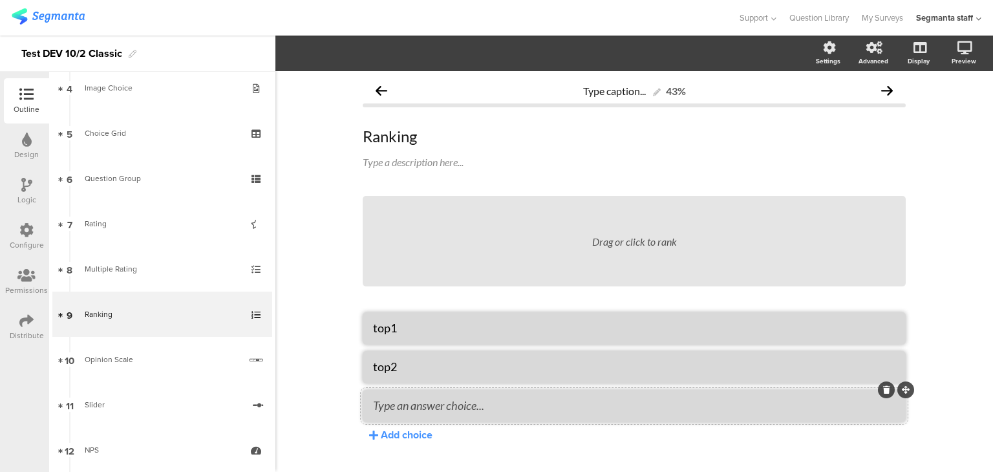
click at [401, 407] on textarea at bounding box center [634, 405] width 523 height 14
type textarea "top3"
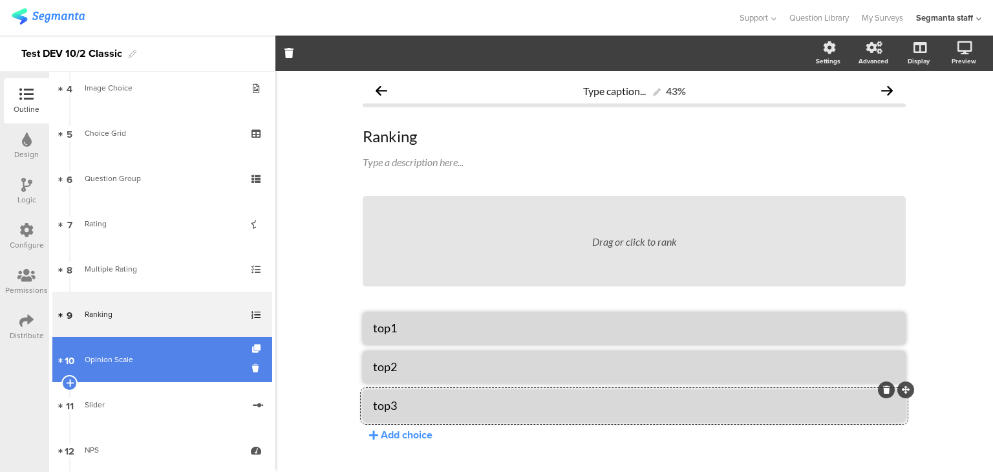
click at [168, 371] on link "10 Opinion Scale" at bounding box center [162, 359] width 220 height 45
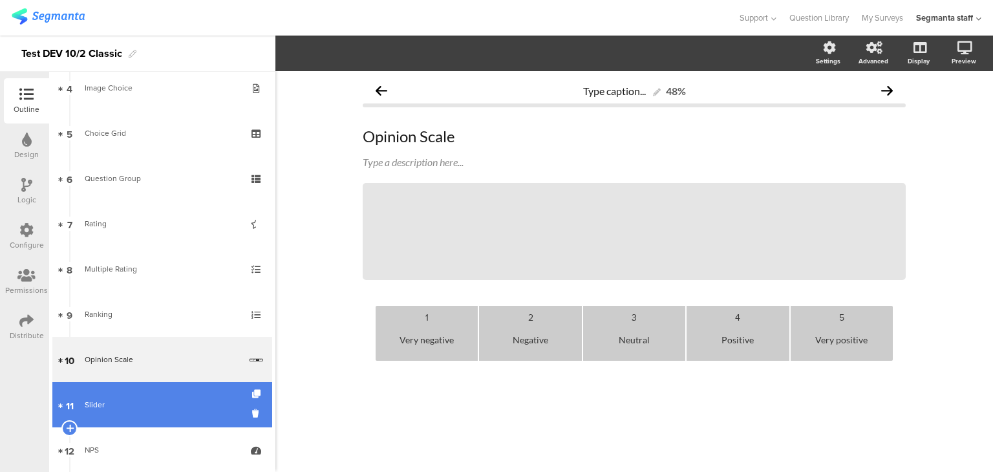
click at [173, 404] on div "Slider" at bounding box center [164, 404] width 158 height 13
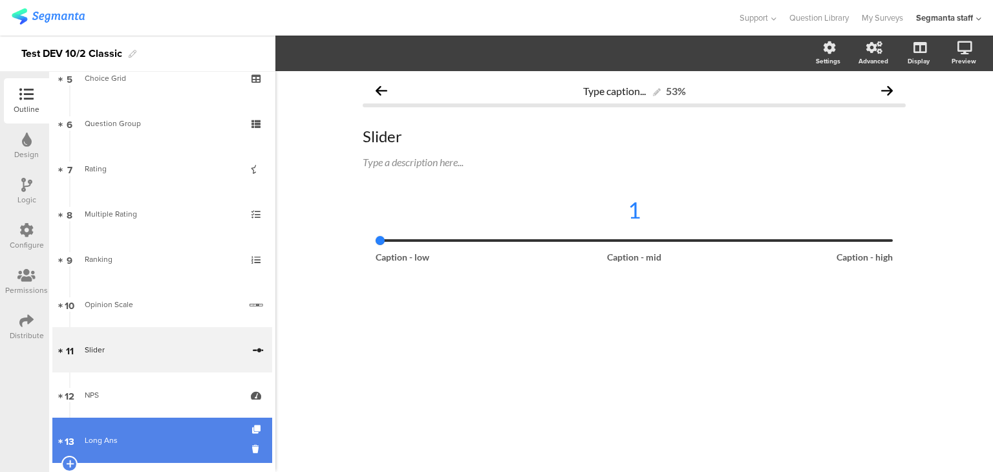
scroll to position [323, 0]
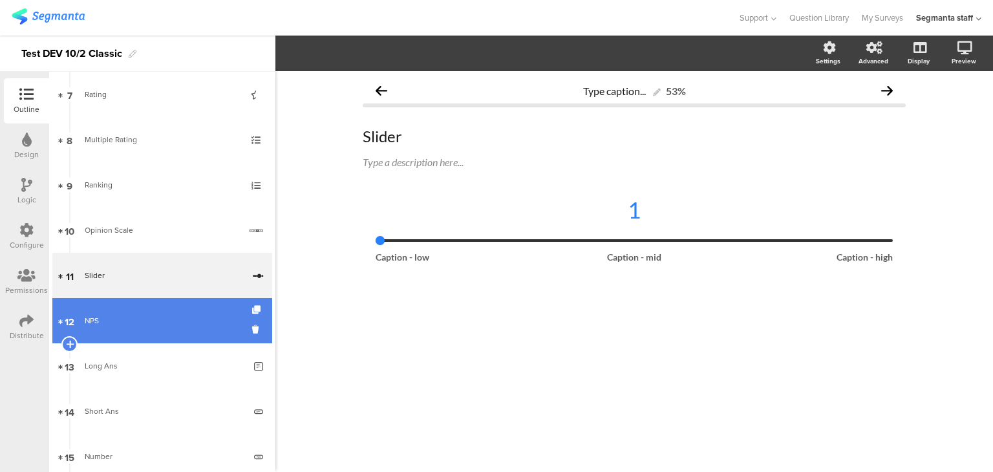
click at [178, 329] on link "12 NPS" at bounding box center [162, 320] width 220 height 45
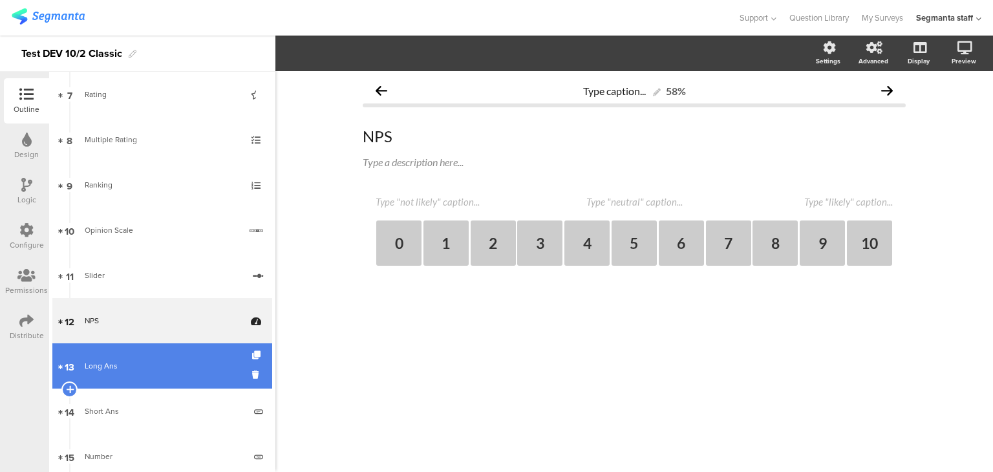
click at [168, 369] on div "Long Ans" at bounding box center [165, 366] width 160 height 13
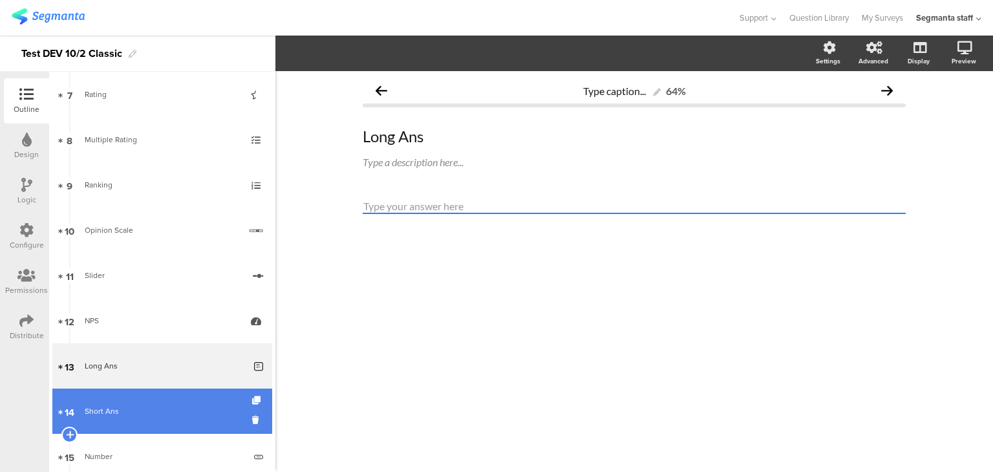
click at [164, 412] on div "Short Ans" at bounding box center [165, 411] width 160 height 13
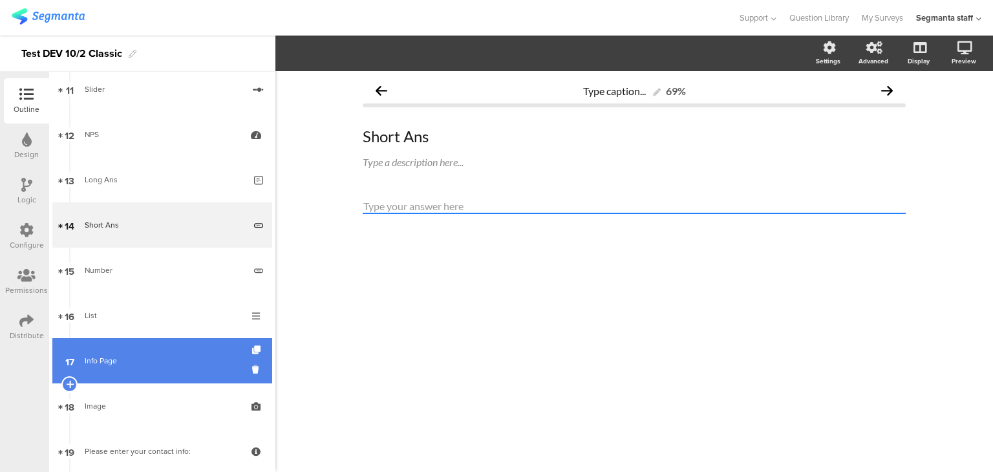
scroll to position [517, 0]
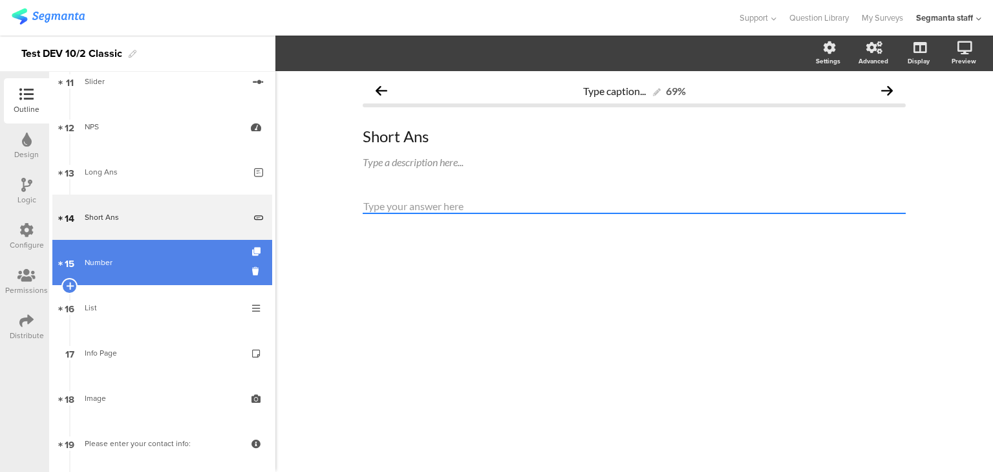
click at [155, 251] on link "15 Number" at bounding box center [162, 262] width 220 height 45
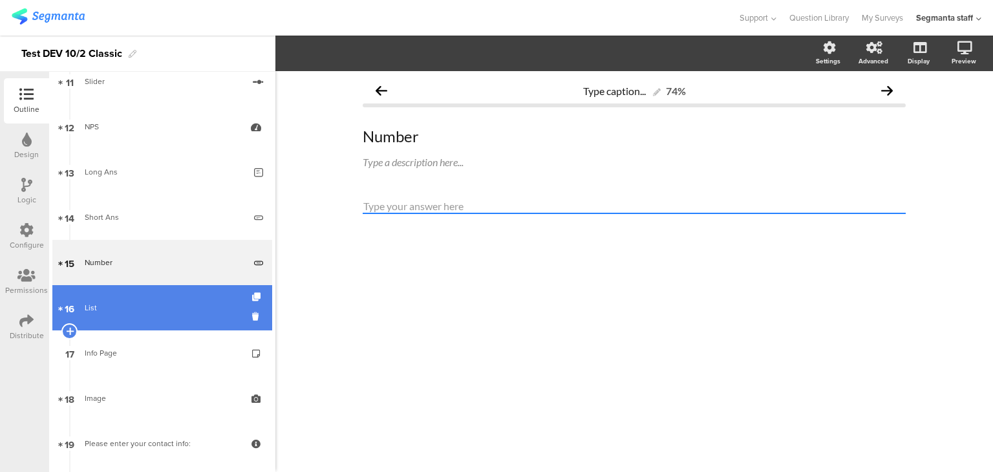
click at [152, 307] on div "List" at bounding box center [162, 307] width 155 height 13
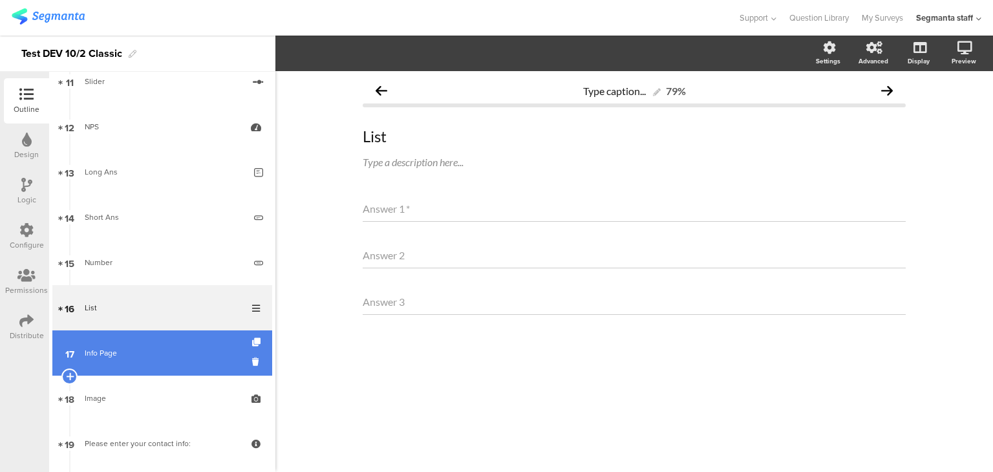
click at [159, 345] on link "17 Info Page" at bounding box center [162, 352] width 220 height 45
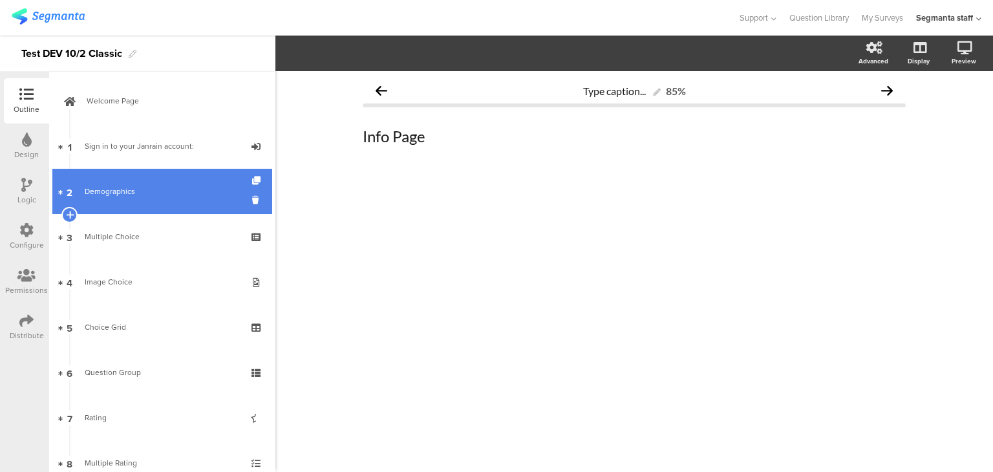
click at [200, 173] on link "2 Demographics" at bounding box center [162, 191] width 220 height 45
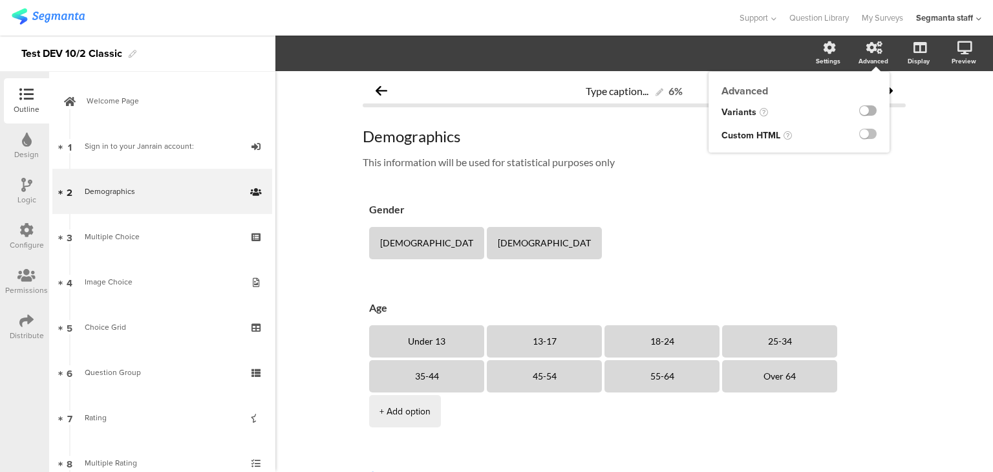
click at [862, 107] on label at bounding box center [867, 110] width 17 height 10
click at [0, 0] on input "checkbox" at bounding box center [0, 0] width 0 height 0
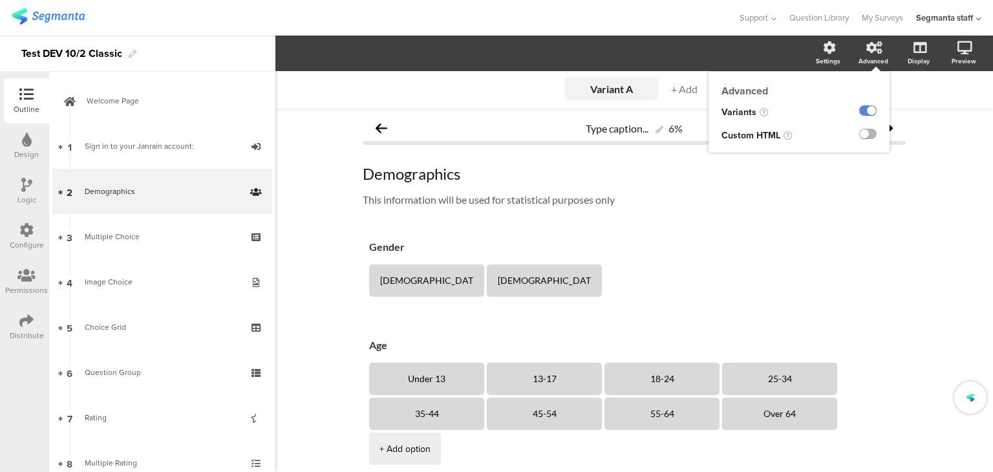
click at [859, 139] on label at bounding box center [867, 134] width 17 height 10
click at [0, 0] on input "checkbox" at bounding box center [0, 0] width 0 height 0
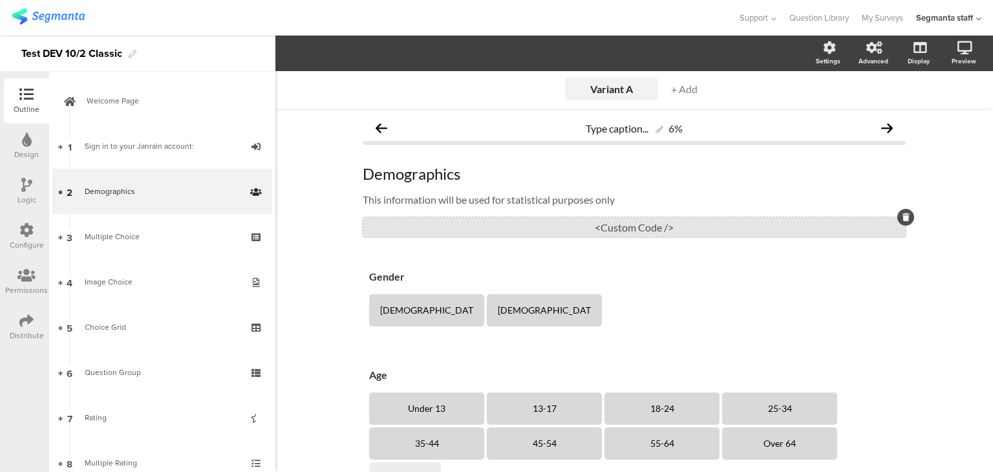
click at [687, 230] on div "<Custom Code />" at bounding box center [634, 227] width 543 height 20
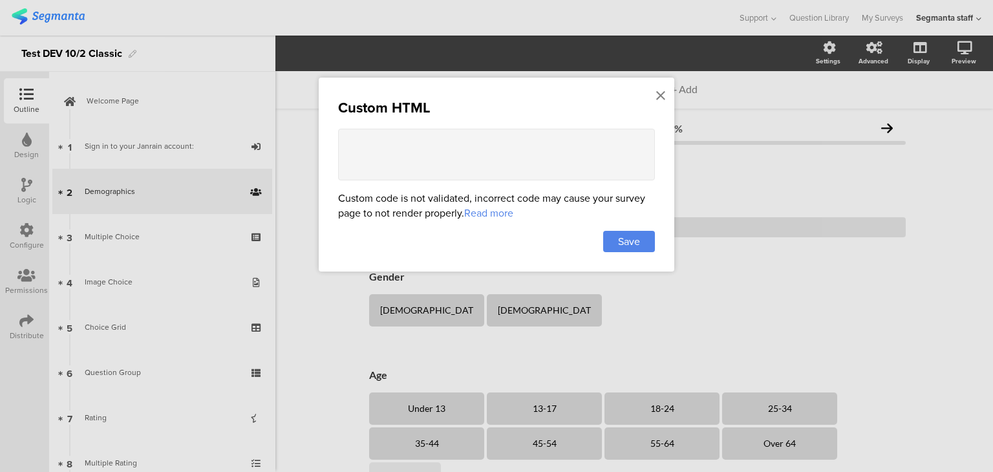
click at [383, 133] on textarea at bounding box center [496, 155] width 317 height 52
drag, startPoint x: 463, startPoint y: 142, endPoint x: 285, endPoint y: 166, distance: 180.2
click at [285, 166] on div "Custom HTML <script> hello world </script> Custom code is not validated, incorr…" at bounding box center [496, 236] width 993 height 472
type textarea "<script> hello world </script>"
click at [634, 243] on span "Save" at bounding box center [629, 241] width 22 height 15
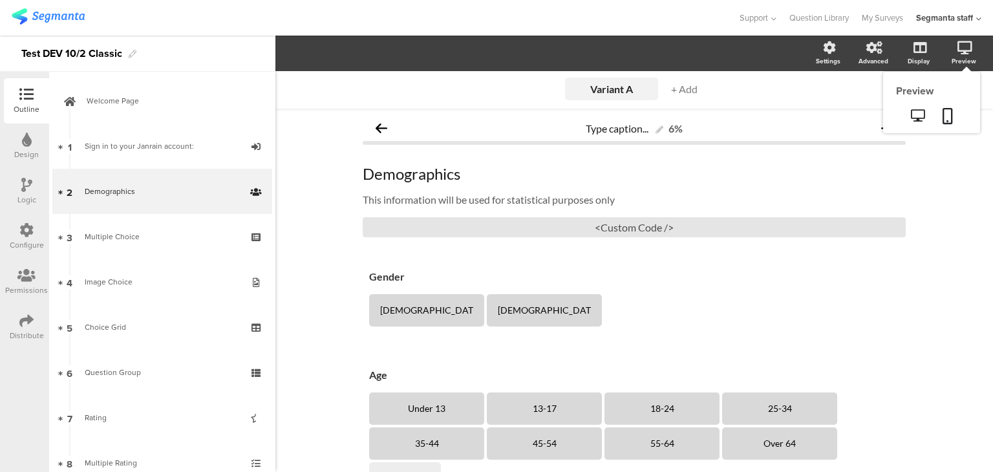
click at [961, 52] on icon at bounding box center [965, 47] width 15 height 13
click at [911, 116] on icon at bounding box center [918, 115] width 14 height 12
click at [581, 228] on div "<Custom Code />" at bounding box center [634, 227] width 543 height 20
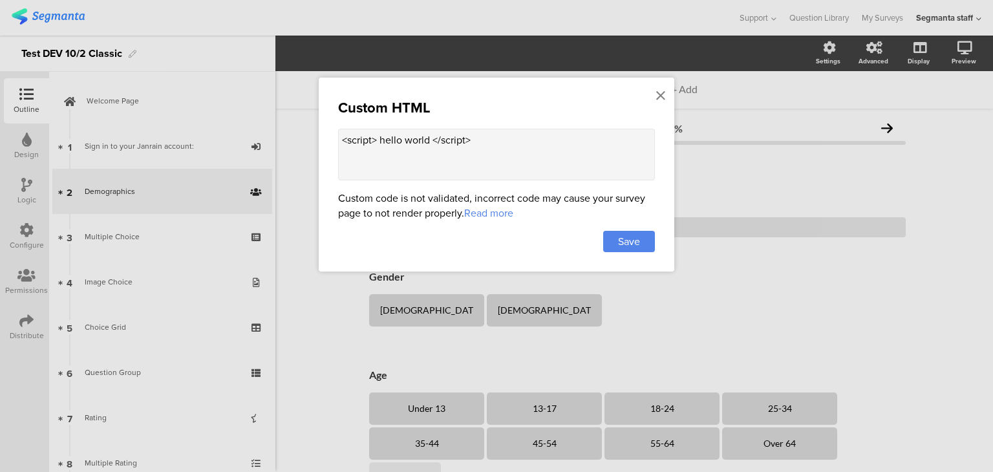
drag, startPoint x: 568, startPoint y: 135, endPoint x: 222, endPoint y: 133, distance: 345.4
click at [228, 135] on div "Custom HTML <script> hello world </script> Custom code is not validated, incorr…" at bounding box center [496, 236] width 993 height 472
paste textarea "div style="font-family: Arial, sans-serif; text-align: center; padding: 20px;">…"
type textarea "<div style="font-family: Arial, sans-serif; text-align: center; padding: 20px;"…"
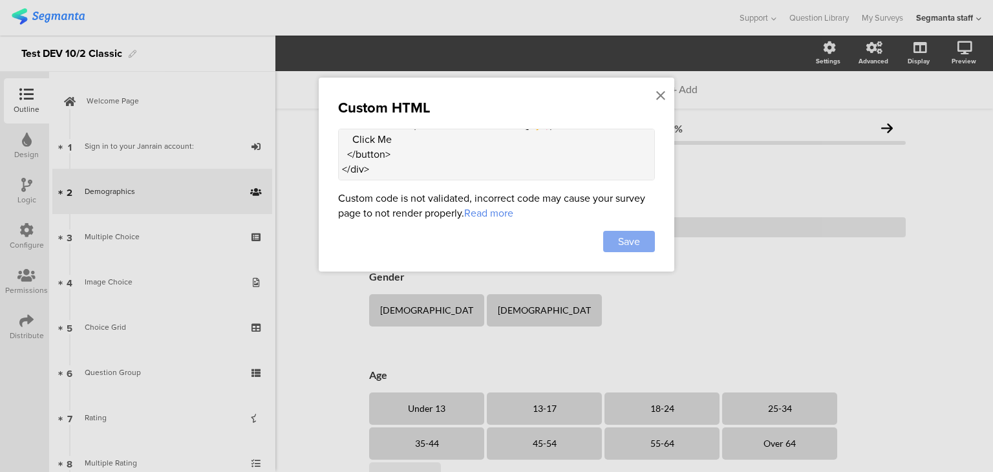
click at [625, 246] on span "Save" at bounding box center [629, 241] width 22 height 15
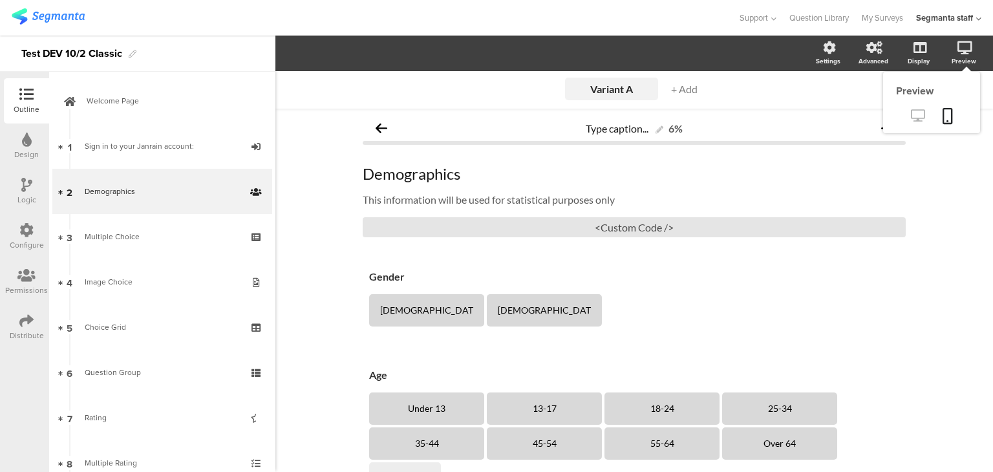
click at [911, 119] on icon at bounding box center [918, 115] width 14 height 12
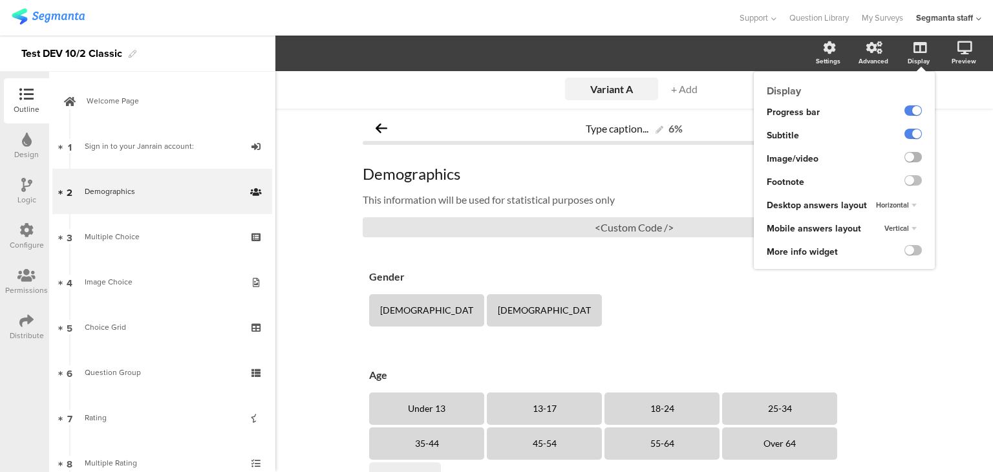
click at [905, 158] on label at bounding box center [913, 157] width 17 height 10
click at [0, 0] on input "checkbox" at bounding box center [0, 0] width 0 height 0
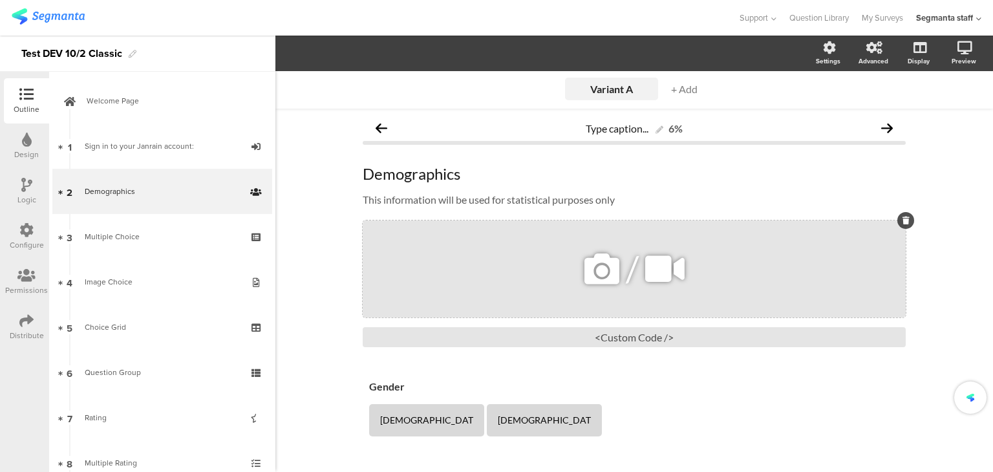
click at [644, 273] on icon at bounding box center [665, 269] width 49 height 44
click at [597, 263] on icon at bounding box center [602, 269] width 44 height 44
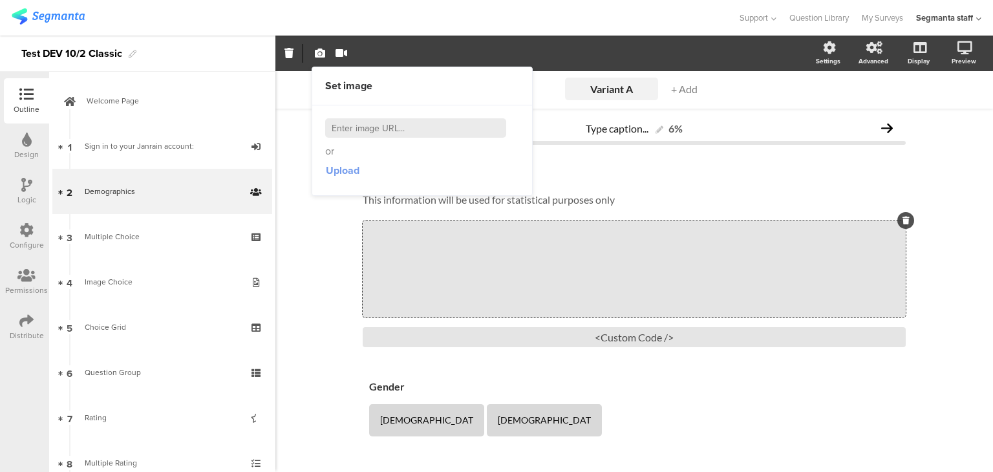
click at [338, 171] on span "Upload" at bounding box center [343, 170] width 34 height 15
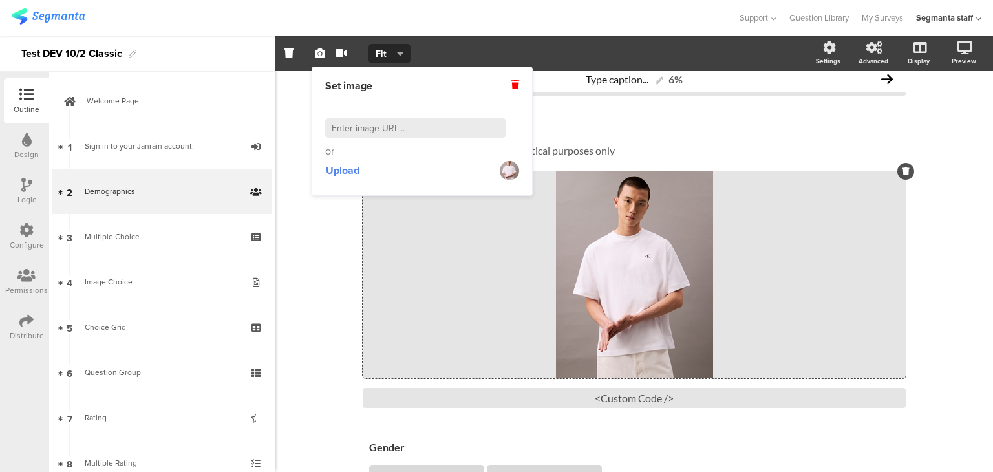
scroll to position [129, 0]
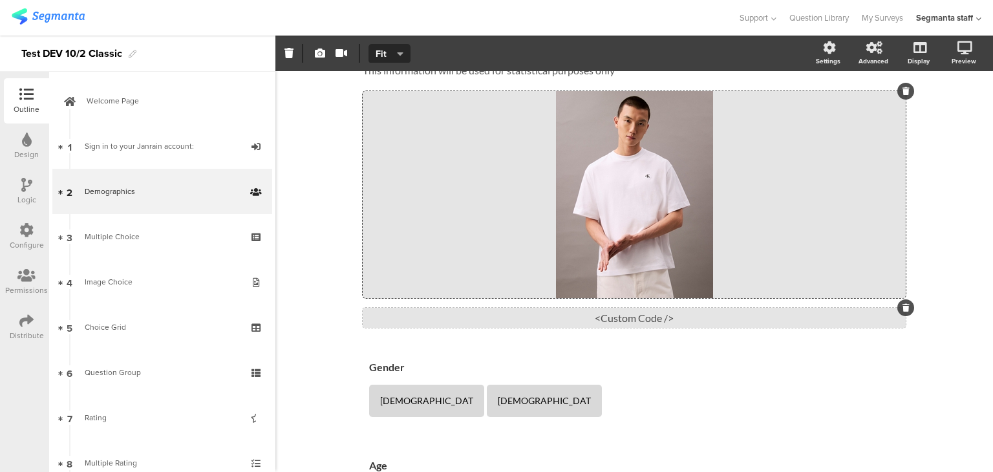
click at [613, 321] on div "<Custom Code />" at bounding box center [634, 318] width 543 height 20
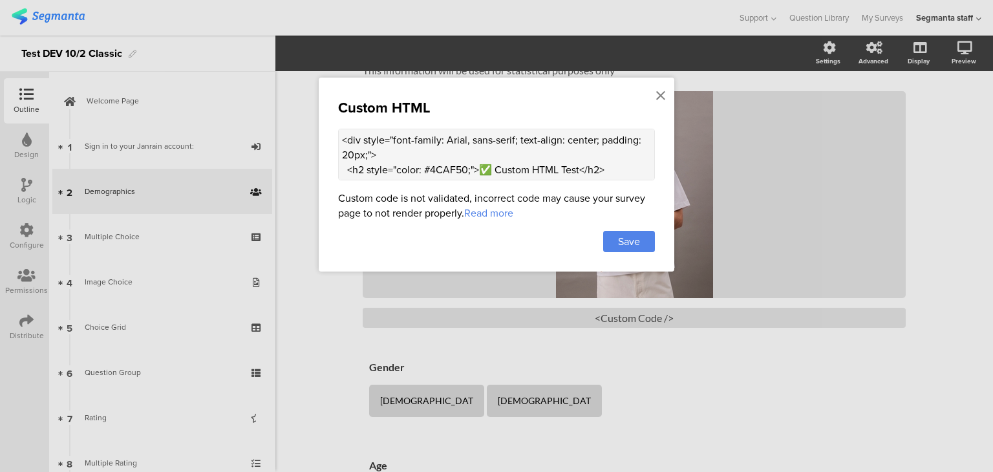
click at [657, 82] on div "Custom HTML <div style="font-family: Arial, sans-serif; text-align: center; pad…" at bounding box center [497, 175] width 356 height 194
click at [665, 95] on icon at bounding box center [660, 96] width 9 height 14
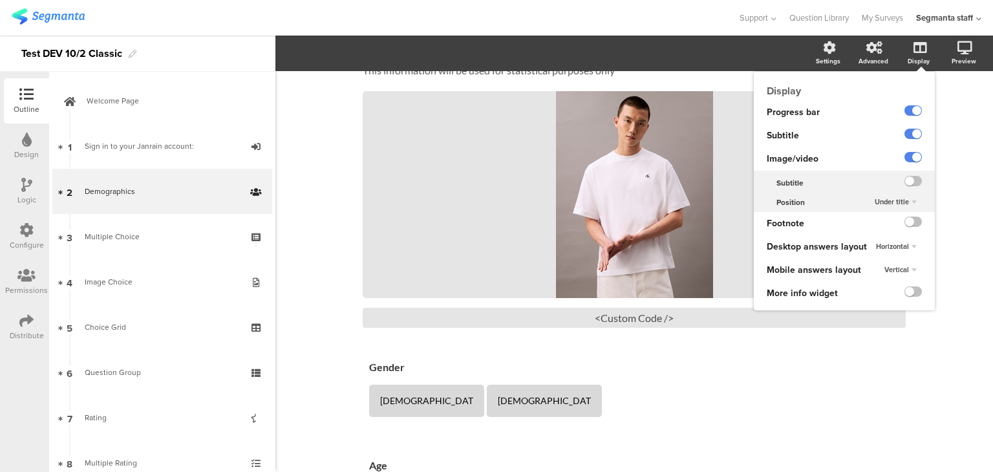
click at [914, 46] on icon at bounding box center [920, 47] width 13 height 13
click at [906, 224] on label at bounding box center [913, 222] width 17 height 10
click at [0, 0] on input "checkbox" at bounding box center [0, 0] width 0 height 0
click at [905, 288] on label at bounding box center [913, 291] width 17 height 10
click at [0, 0] on input "checkbox" at bounding box center [0, 0] width 0 height 0
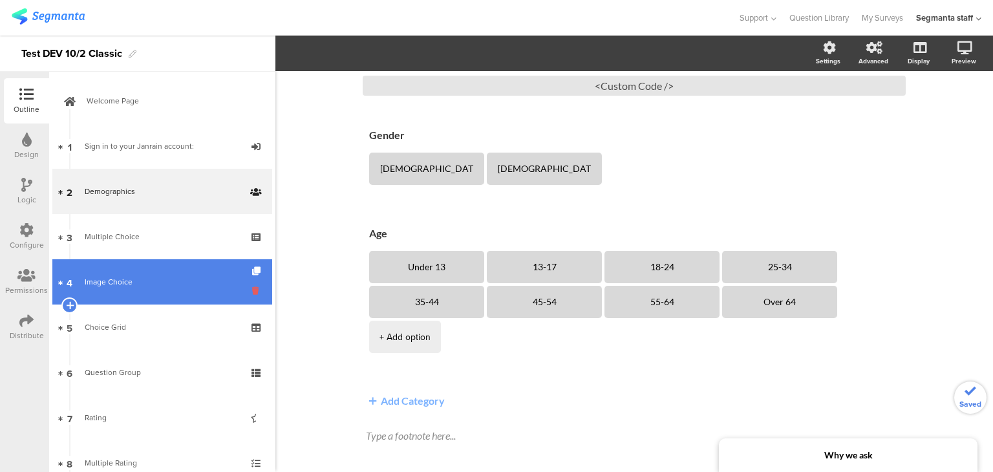
scroll to position [401, 0]
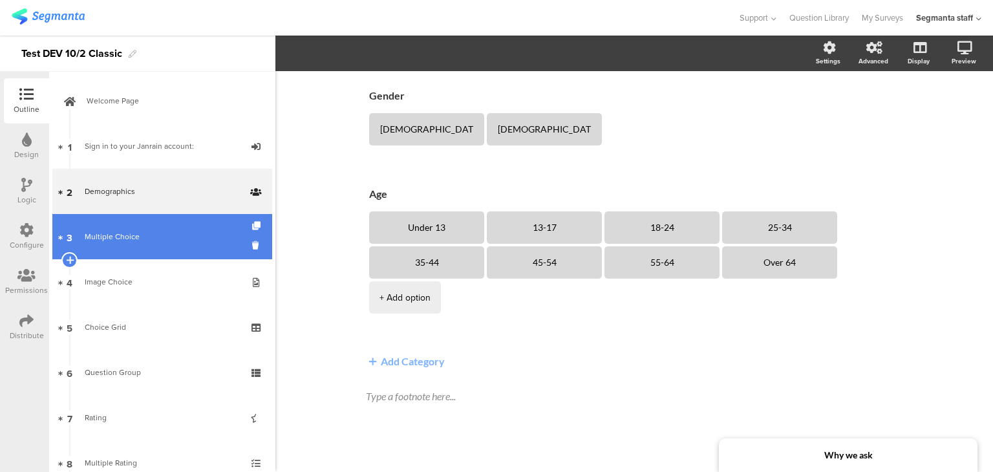
click at [195, 246] on link "3 Multiple Choice" at bounding box center [162, 236] width 220 height 45
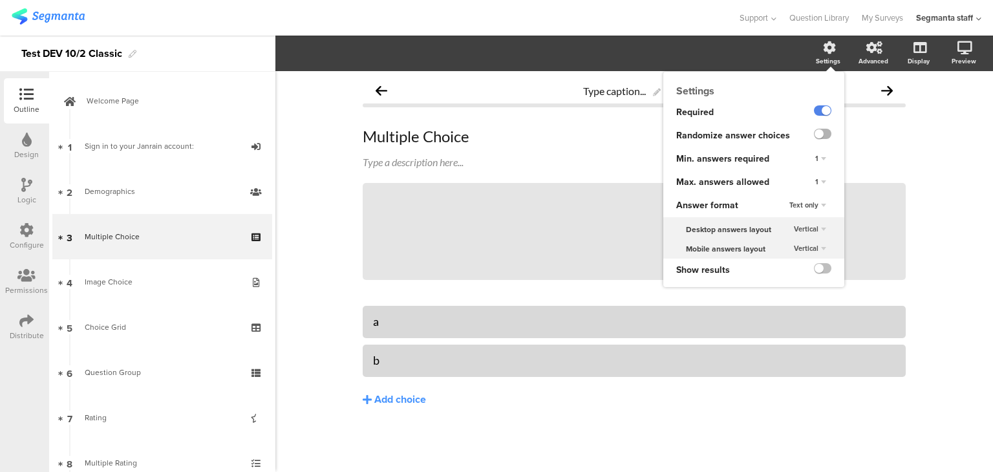
click at [825, 135] on label at bounding box center [822, 134] width 17 height 10
click at [0, 0] on input "checkbox" at bounding box center [0, 0] width 0 height 0
click at [819, 272] on label at bounding box center [822, 268] width 17 height 10
click at [0, 0] on input "checkbox" at bounding box center [0, 0] width 0 height 0
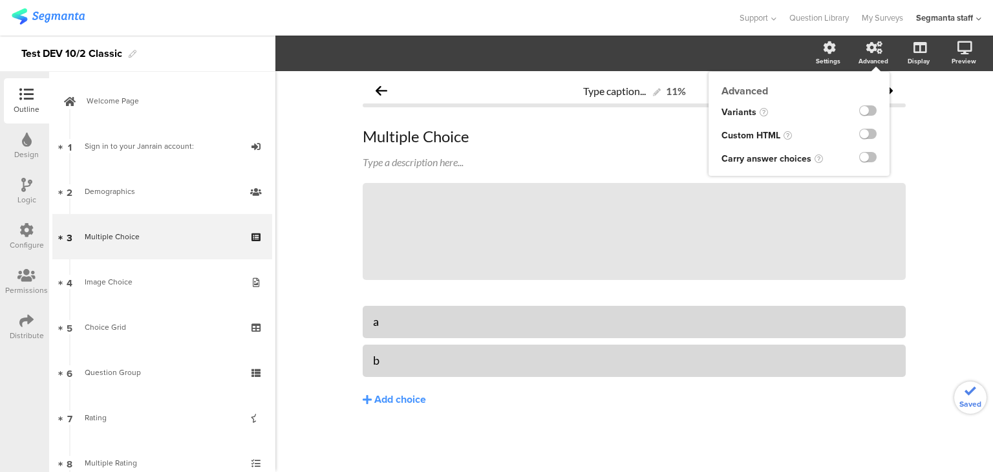
click at [870, 105] on ng-transclude at bounding box center [867, 112] width 17 height 15
click at [867, 112] on label at bounding box center [867, 110] width 17 height 10
click at [0, 0] on input "checkbox" at bounding box center [0, 0] width 0 height 0
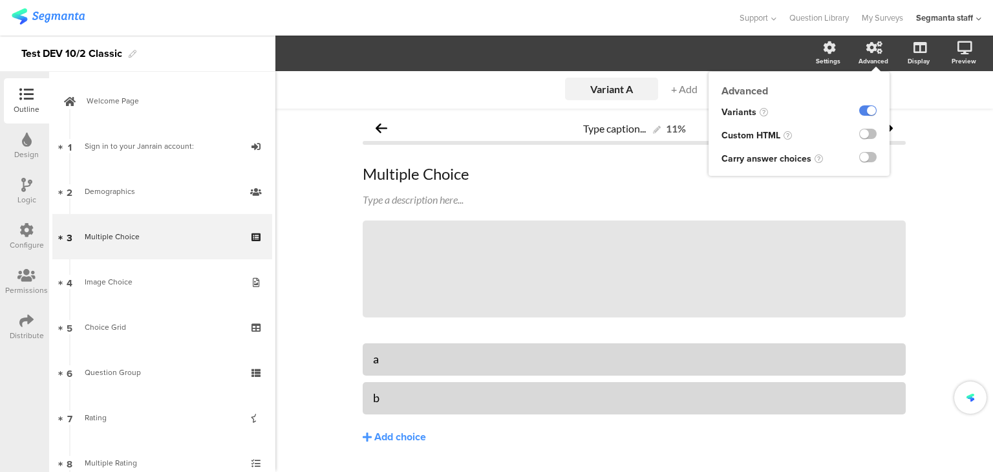
click at [869, 138] on div at bounding box center [863, 135] width 53 height 23
click at [863, 137] on label at bounding box center [867, 134] width 17 height 10
click at [0, 0] on input "checkbox" at bounding box center [0, 0] width 0 height 0
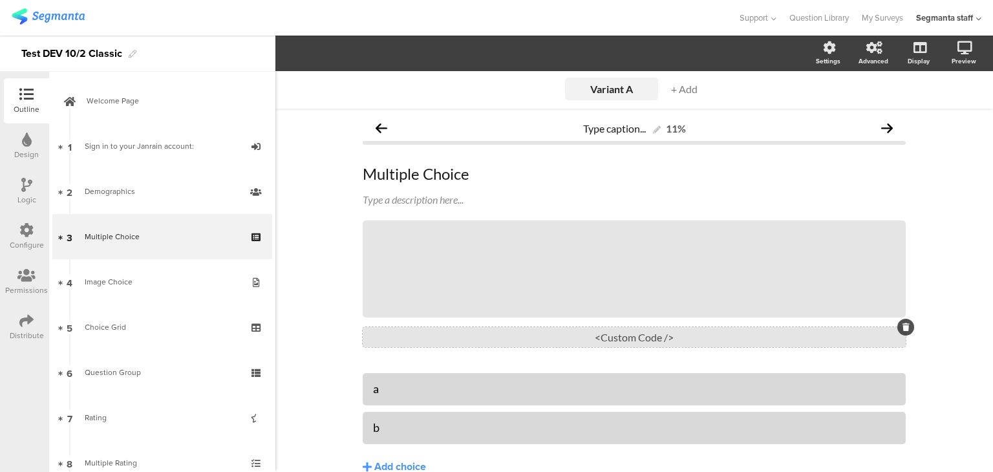
click at [640, 333] on div "<Custom Code />" at bounding box center [634, 337] width 543 height 20
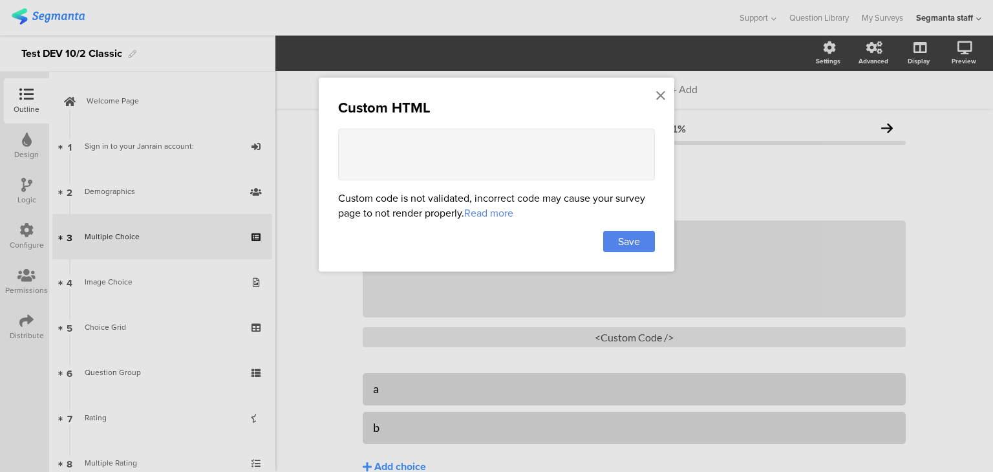
click at [466, 162] on textarea at bounding box center [496, 155] width 317 height 52
paste textarea "<div style="font-family: Arial, sans-serif; text-align: center; padding: 20px;"…"
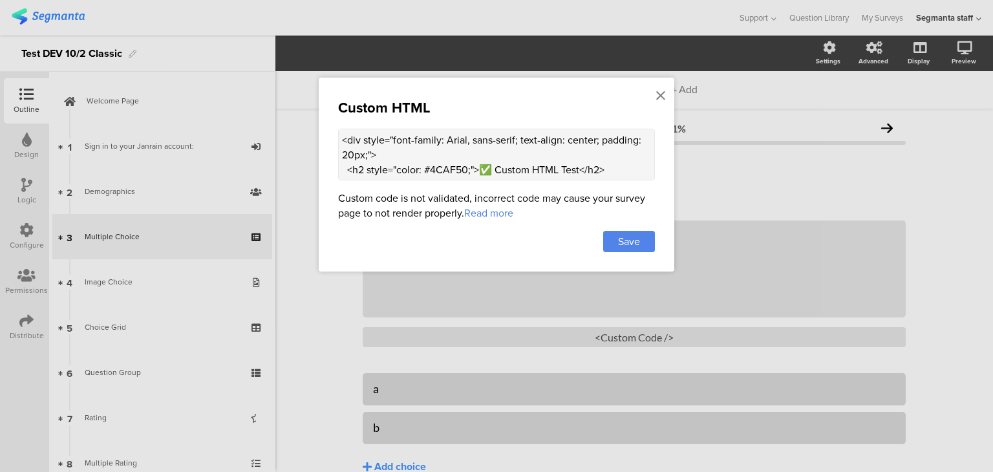
scroll to position [163, 0]
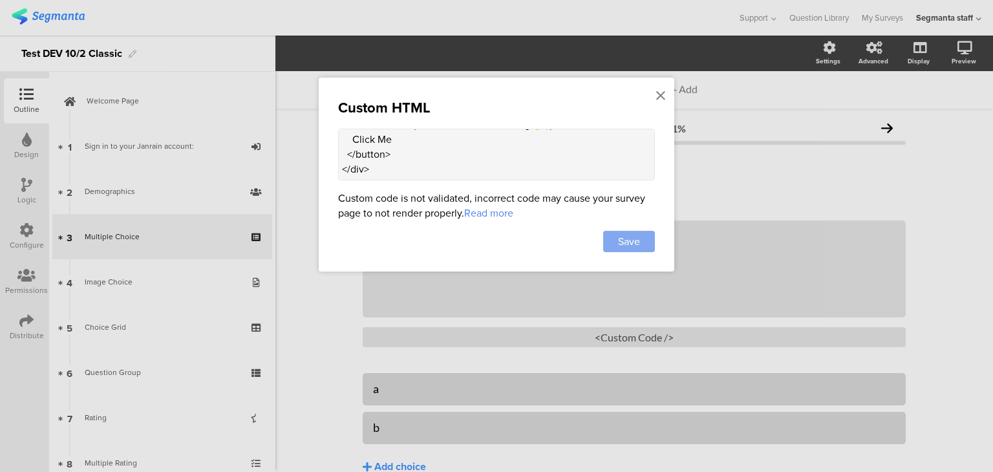
type textarea "<div style="font-family: Arial, sans-serif; text-align: center; padding: 20px;"…"
click at [645, 241] on div "Save" at bounding box center [629, 241] width 52 height 21
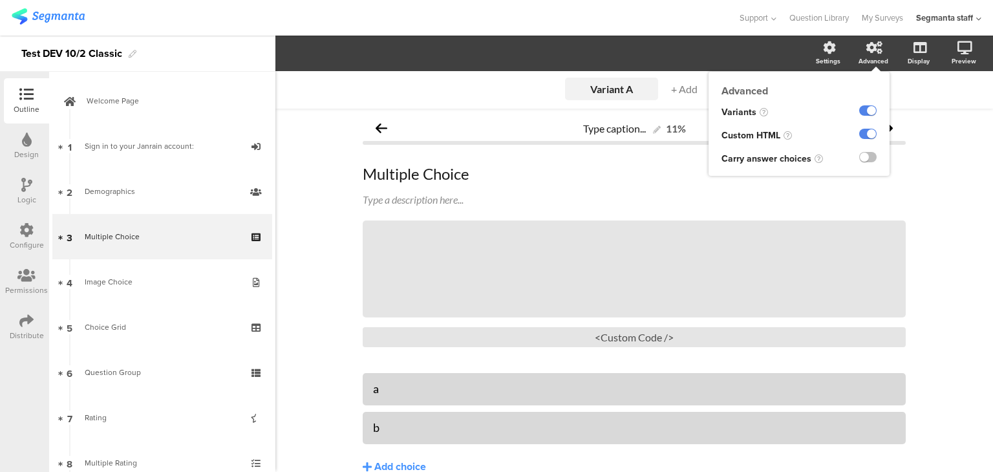
click at [861, 149] on div at bounding box center [868, 158] width 43 height 23
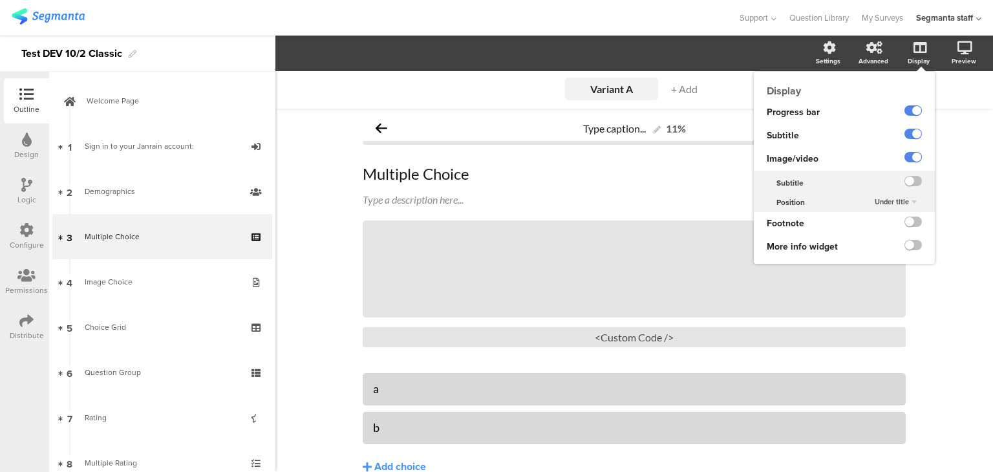
click at [903, 48] on div "Display" at bounding box center [925, 54] width 45 height 32
click at [907, 182] on label at bounding box center [913, 181] width 17 height 10
click at [0, 0] on input "checkbox" at bounding box center [0, 0] width 0 height 0
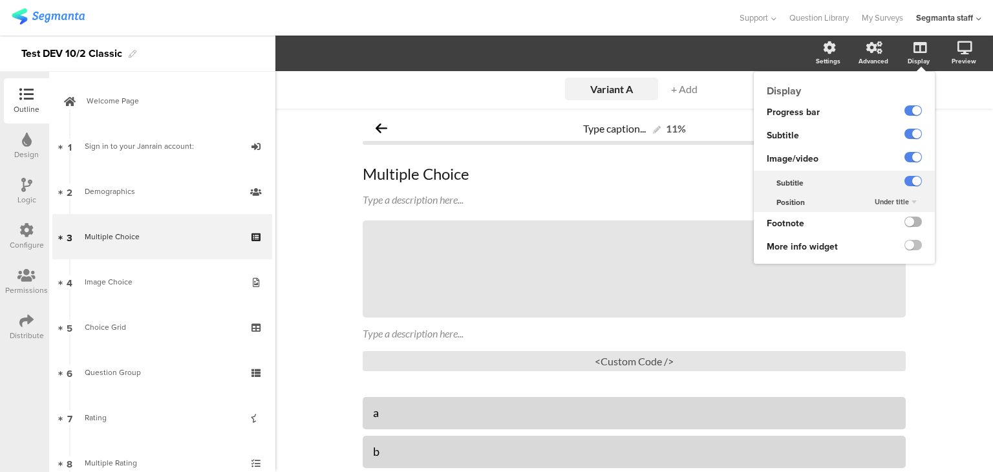
click at [907, 222] on label at bounding box center [913, 222] width 17 height 10
click at [0, 0] on input "checkbox" at bounding box center [0, 0] width 0 height 0
click at [905, 246] on label at bounding box center [913, 245] width 17 height 10
click at [0, 0] on input "checkbox" at bounding box center [0, 0] width 0 height 0
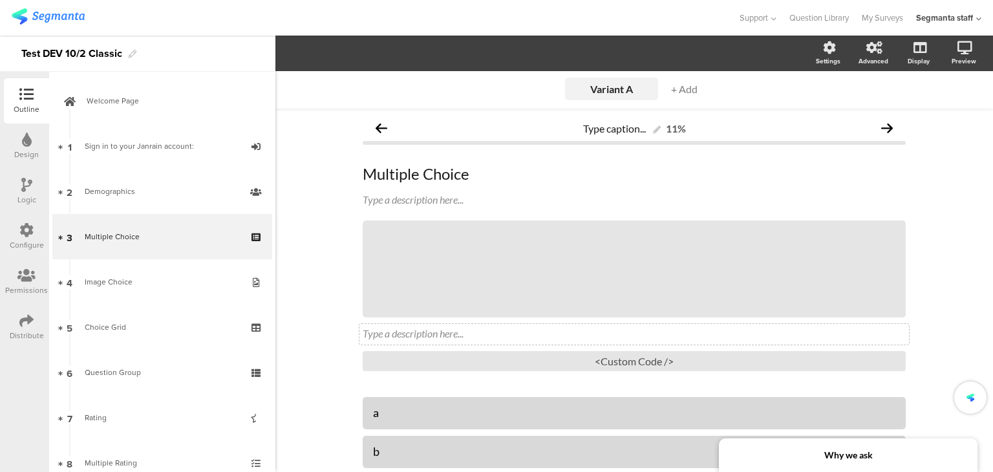
click at [477, 330] on div "Type a description here..." at bounding box center [635, 334] width 550 height 21
drag, startPoint x: 305, startPoint y: 362, endPoint x: 315, endPoint y: 348, distance: 17.2
click at [308, 362] on div "Variant A Variant A + Add Type caption... 11% Multiple Choice Multiple Choice T…" at bounding box center [634, 338] width 718 height 534
click at [600, 261] on icon at bounding box center [602, 269] width 44 height 44
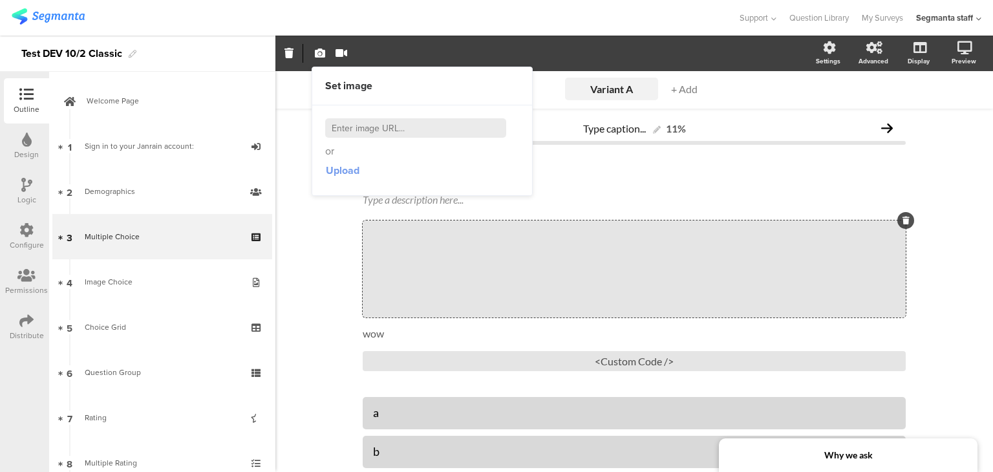
click at [348, 174] on span "Upload" at bounding box center [343, 170] width 34 height 15
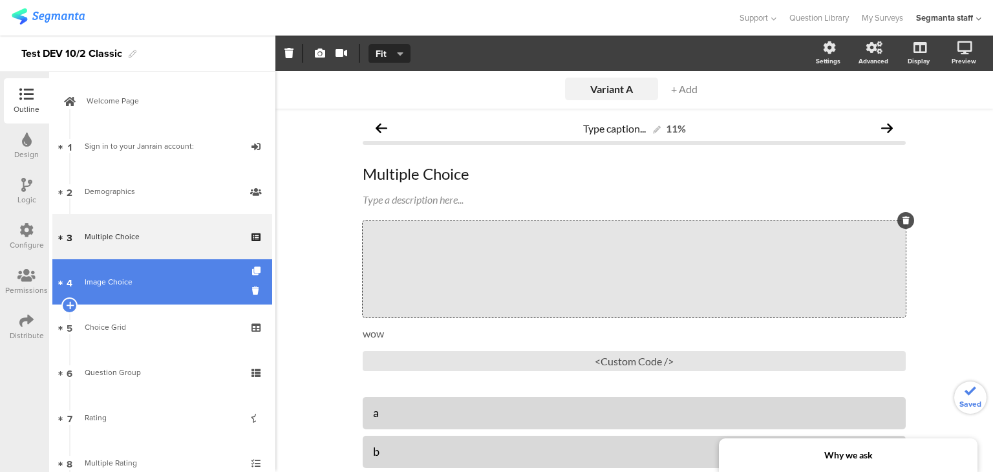
click at [136, 281] on div "Image Choice" at bounding box center [162, 281] width 155 height 13
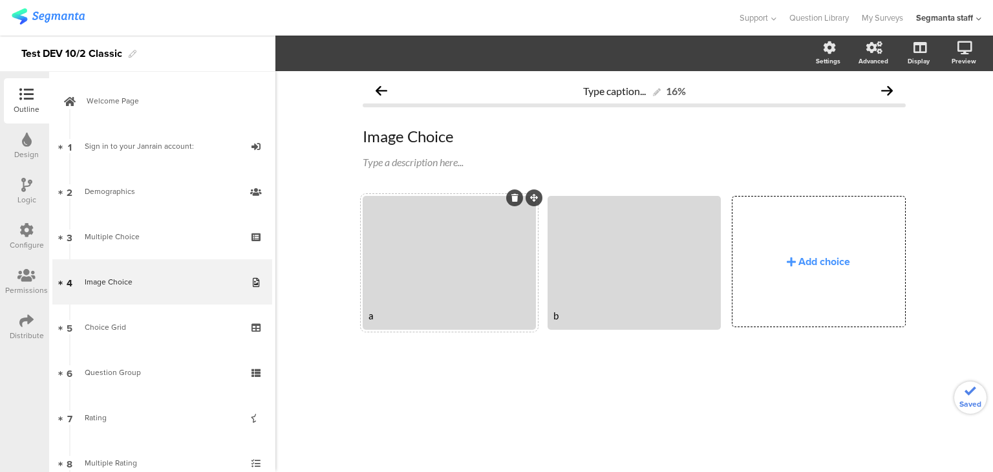
click at [437, 262] on div at bounding box center [449, 250] width 169 height 105
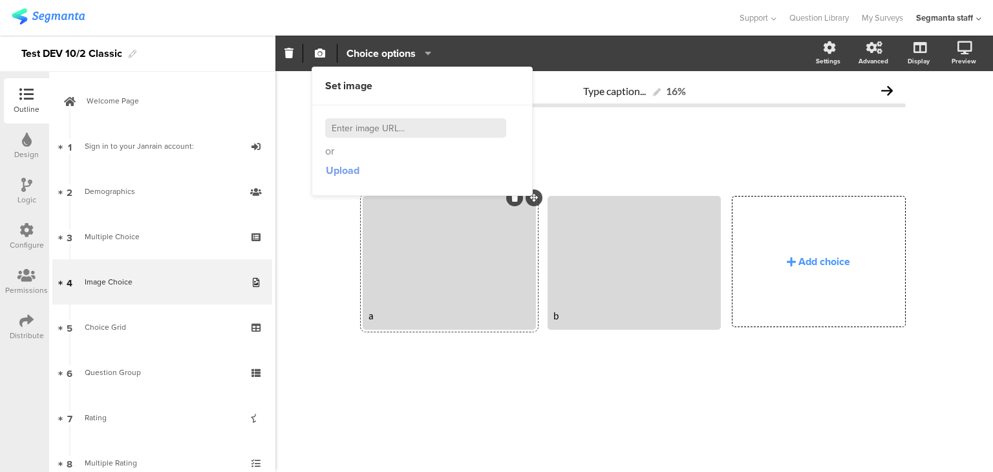
click at [338, 172] on span "Upload" at bounding box center [343, 170] width 34 height 15
click at [614, 269] on div at bounding box center [634, 250] width 169 height 105
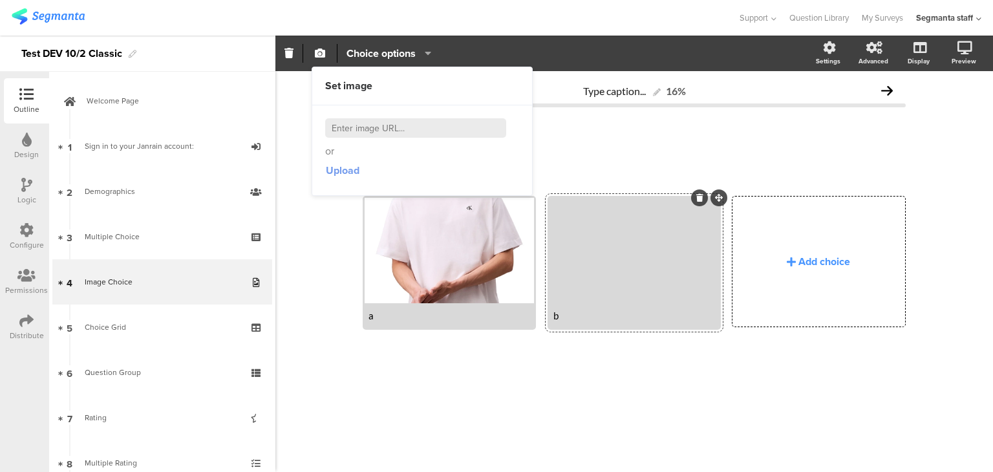
click at [342, 166] on span "Upload" at bounding box center [343, 170] width 34 height 15
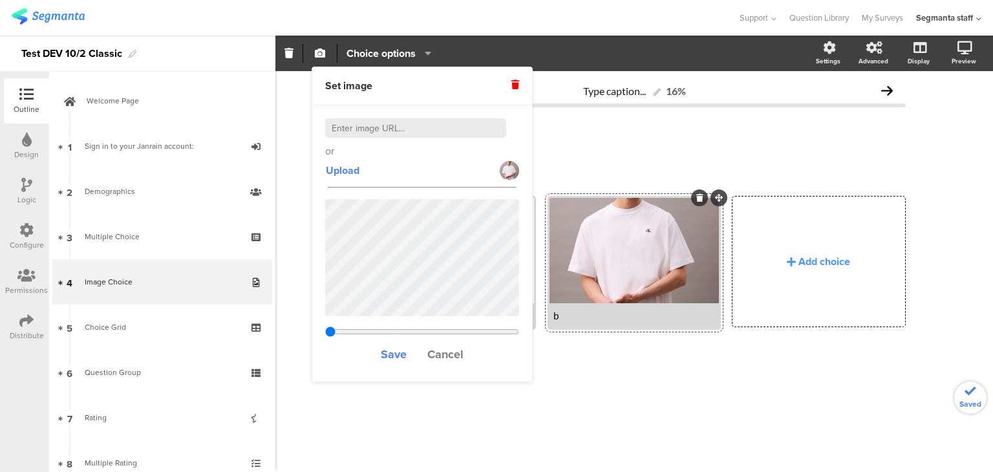
type input "0.58596875"
click at [651, 423] on div "Type caption... 16% Image Choice Image Choice Type a description here... a" at bounding box center [634, 271] width 718 height 401
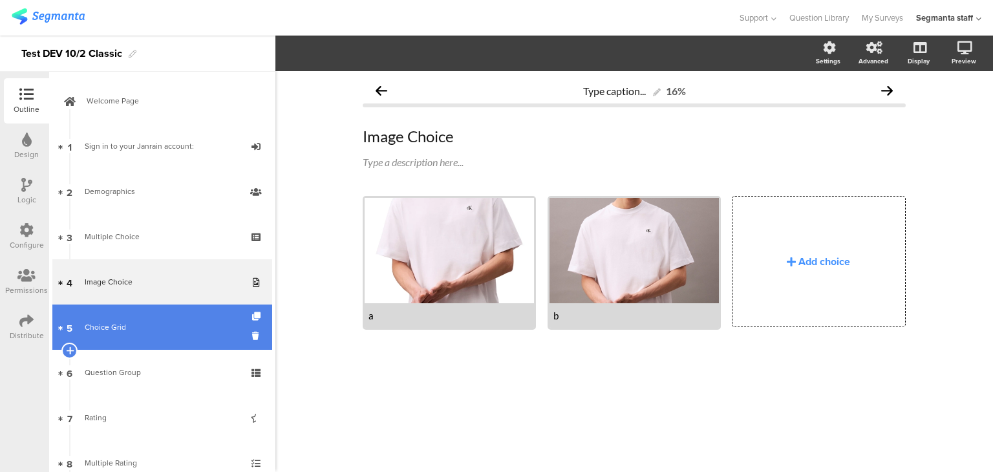
click at [145, 316] on link "5 Choice Grid" at bounding box center [162, 327] width 220 height 45
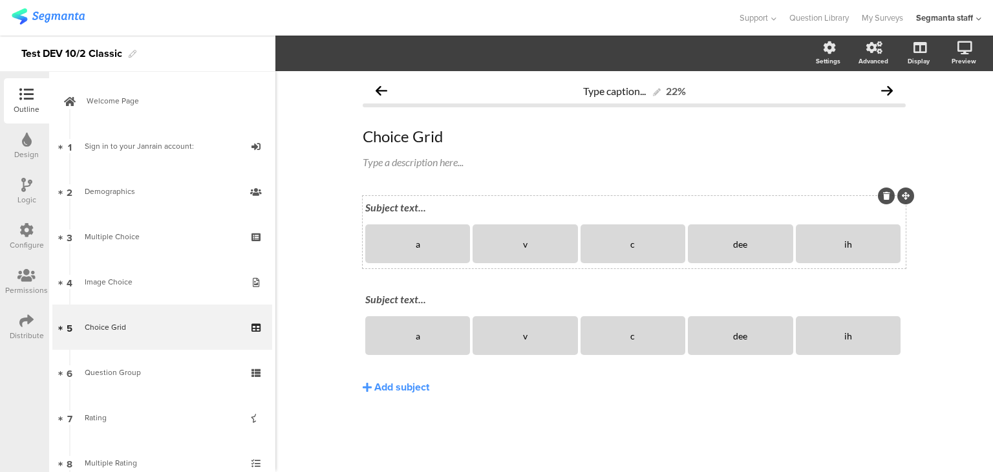
click at [398, 206] on div "Subject text..." at bounding box center [634, 208] width 545 height 21
drag, startPoint x: 407, startPoint y: 283, endPoint x: 406, endPoint y: 290, distance: 7.9
click at [406, 290] on div "q1 q1 a v c dee ih Subject text... a v c dee ih" at bounding box center [634, 278] width 543 height 164
click at [405, 298] on div "Subject text..." at bounding box center [634, 300] width 545 height 21
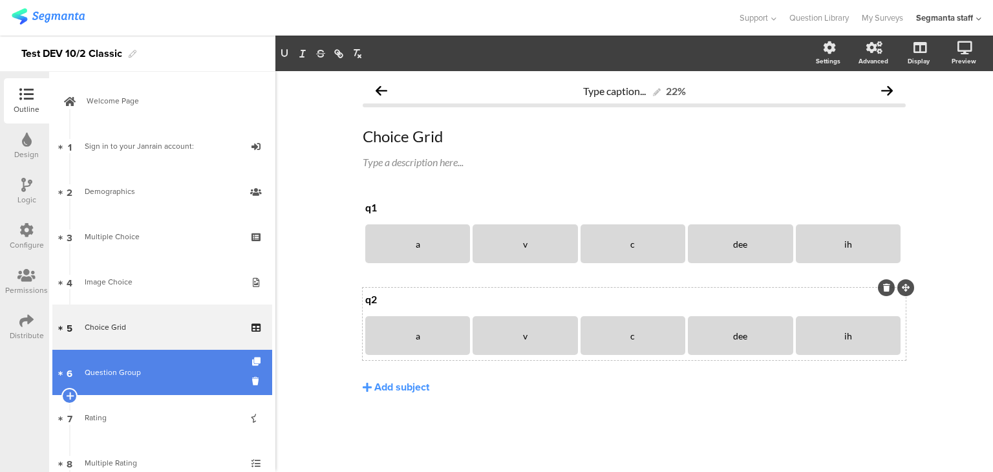
click at [135, 369] on div "Question Group" at bounding box center [162, 372] width 155 height 13
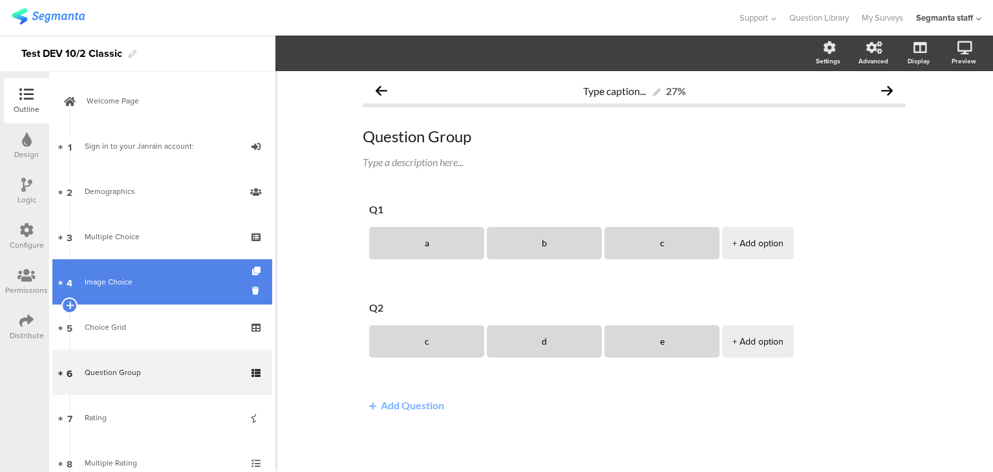
click at [168, 288] on div "Image Choice" at bounding box center [162, 281] width 155 height 13
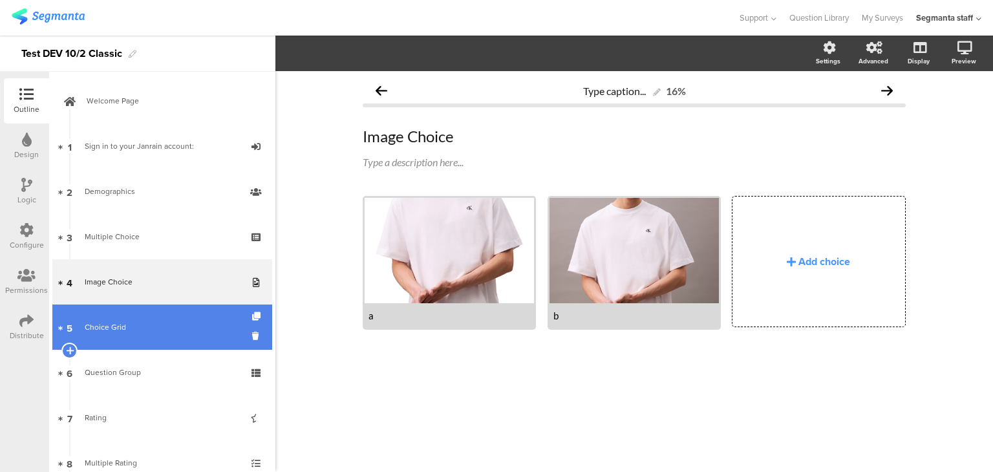
click at [166, 329] on div "Choice Grid" at bounding box center [162, 327] width 155 height 13
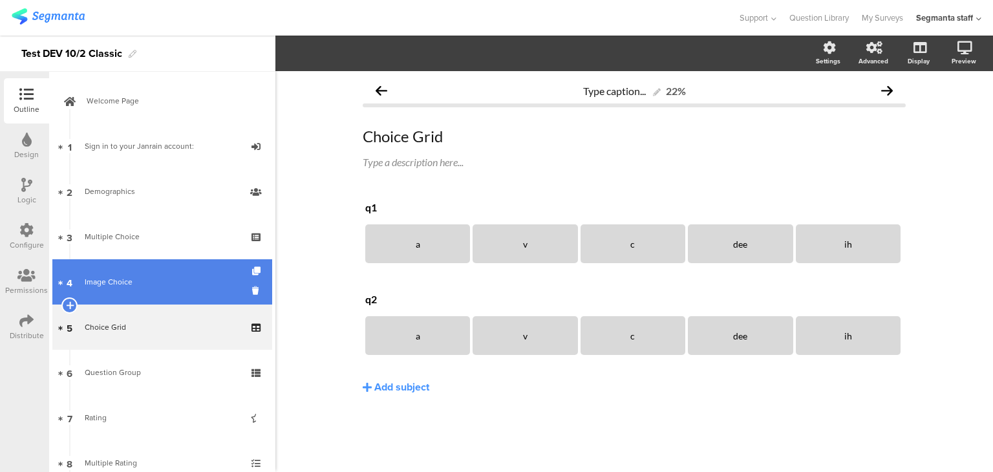
click at [180, 277] on div "Image Choice" at bounding box center [162, 281] width 155 height 13
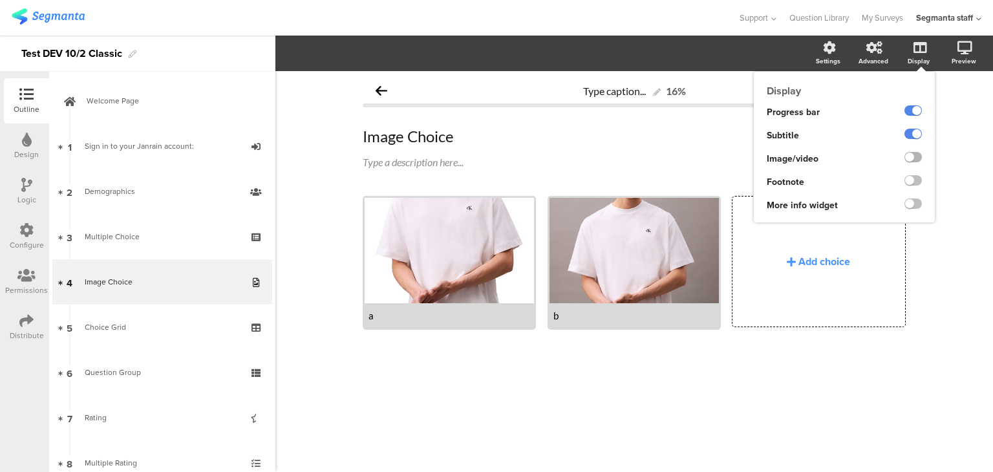
click at [915, 158] on label at bounding box center [913, 157] width 17 height 10
click at [0, 0] on input "checkbox" at bounding box center [0, 0] width 0 height 0
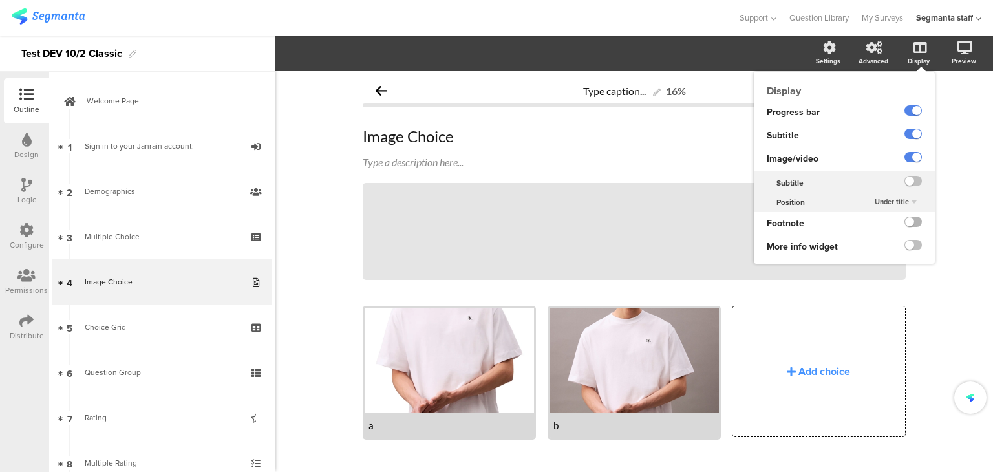
click at [905, 222] on label at bounding box center [913, 222] width 17 height 10
click at [0, 0] on input "checkbox" at bounding box center [0, 0] width 0 height 0
click at [905, 248] on label at bounding box center [913, 245] width 17 height 10
click at [0, 0] on input "checkbox" at bounding box center [0, 0] width 0 height 0
click at [909, 182] on label at bounding box center [913, 181] width 17 height 10
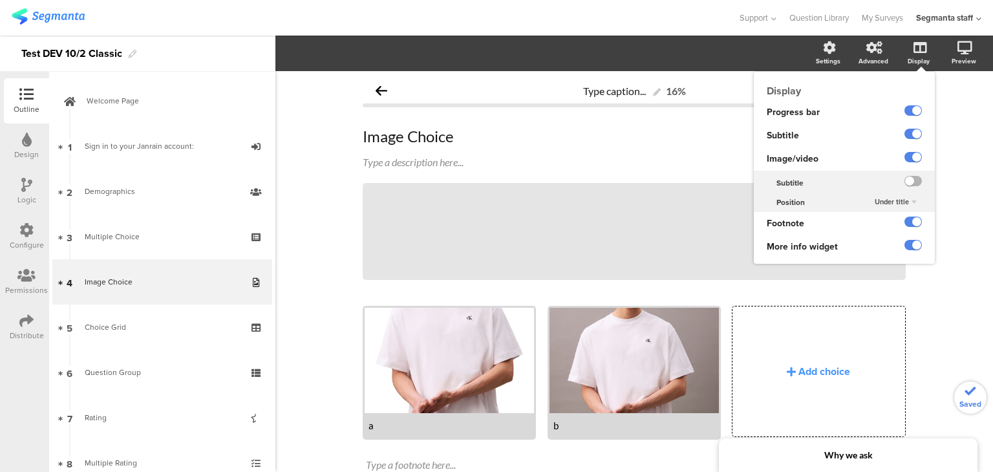
click at [0, 0] on input "checkbox" at bounding box center [0, 0] width 0 height 0
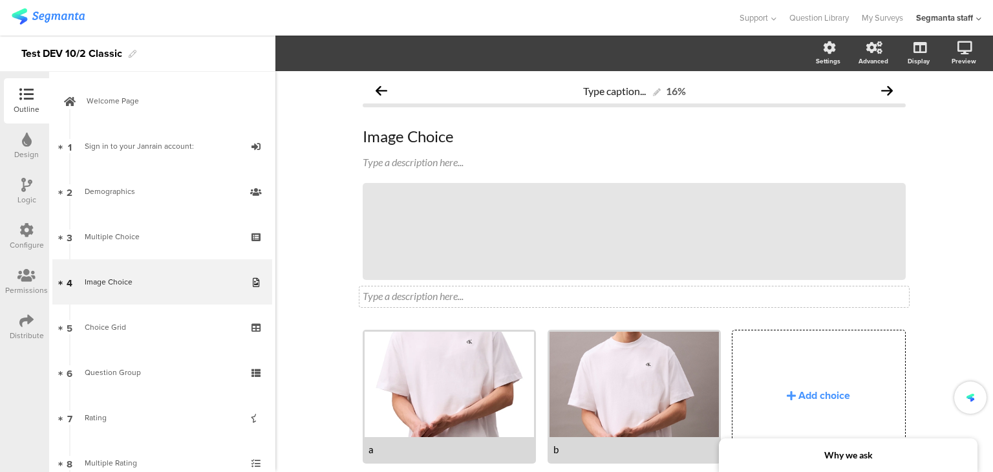
click at [422, 298] on div "Type a description here..." at bounding box center [635, 296] width 550 height 21
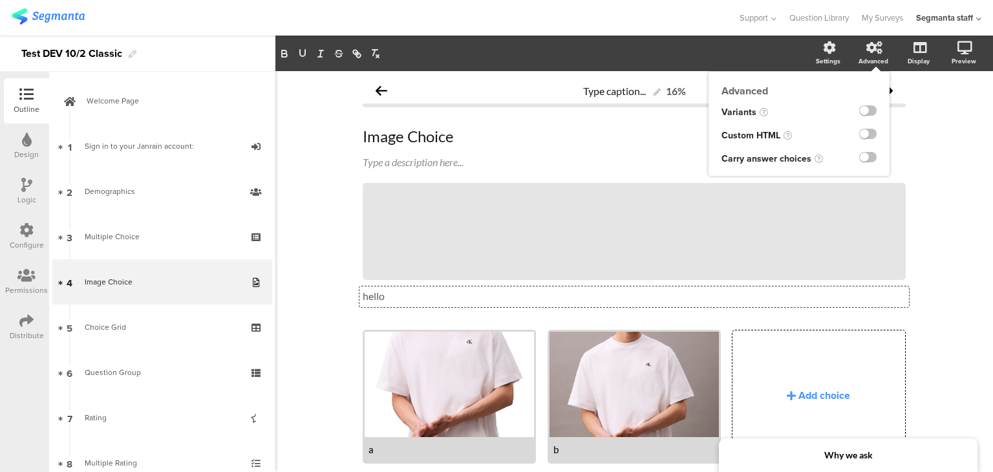
click at [864, 127] on div at bounding box center [863, 135] width 53 height 23
click at [859, 133] on label at bounding box center [867, 134] width 17 height 10
click at [0, 0] on input "checkbox" at bounding box center [0, 0] width 0 height 0
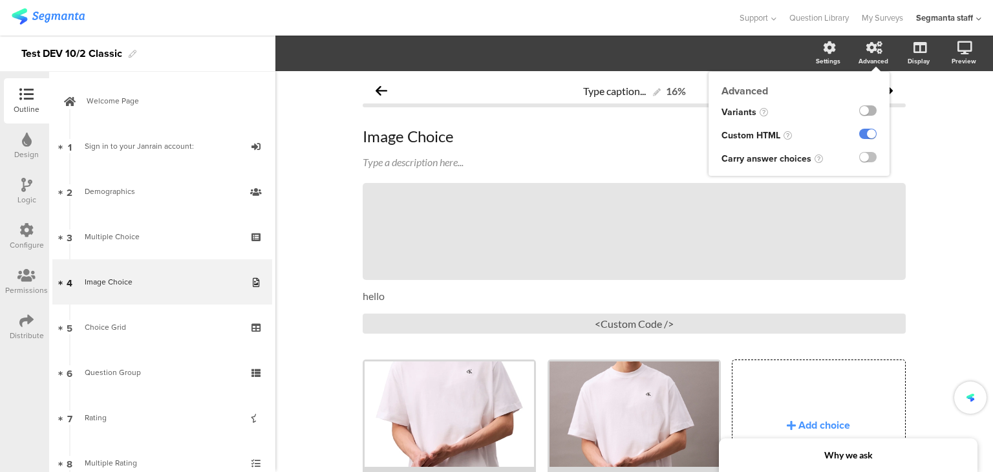
click at [859, 114] on label at bounding box center [867, 110] width 17 height 10
click at [0, 0] on input "checkbox" at bounding box center [0, 0] width 0 height 0
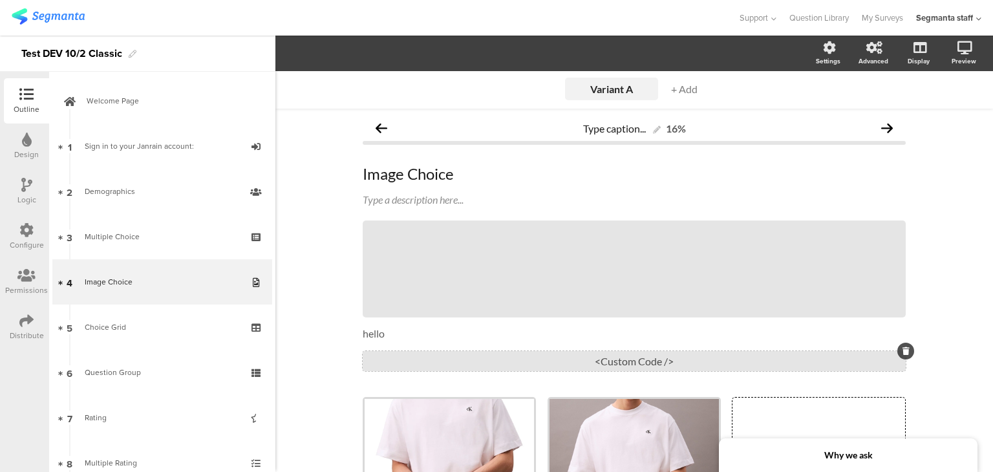
click at [581, 360] on div "<Custom Code />" at bounding box center [634, 361] width 543 height 20
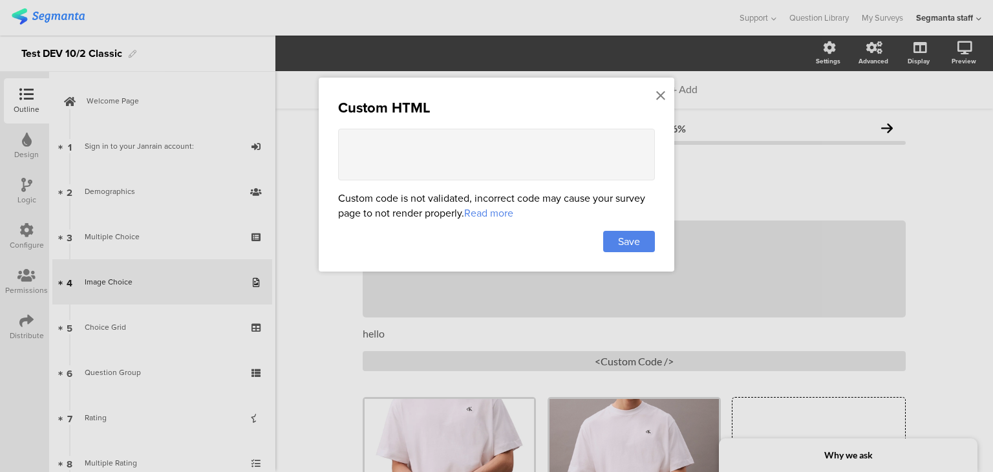
click at [448, 143] on textarea at bounding box center [496, 155] width 317 height 52
paste textarea "<div style="font-family: Arial, sans-serif; text-align: center; padding: 20px;"…"
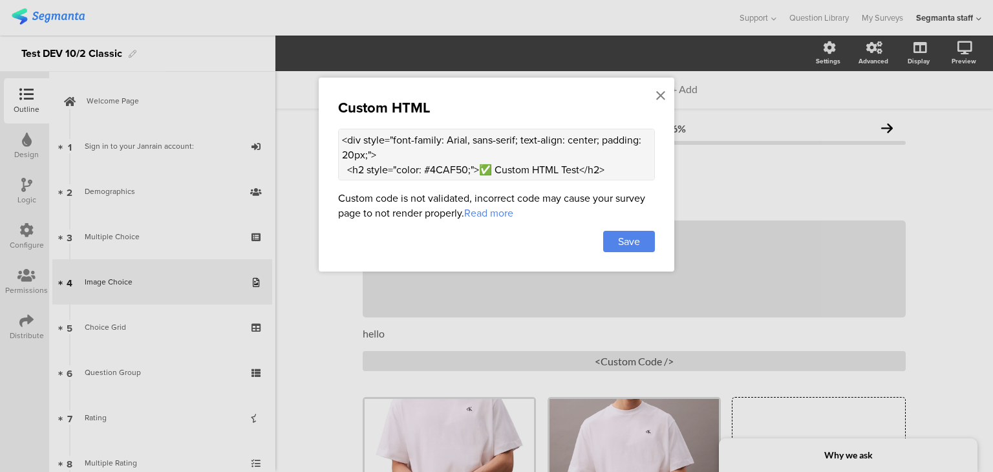
scroll to position [163, 0]
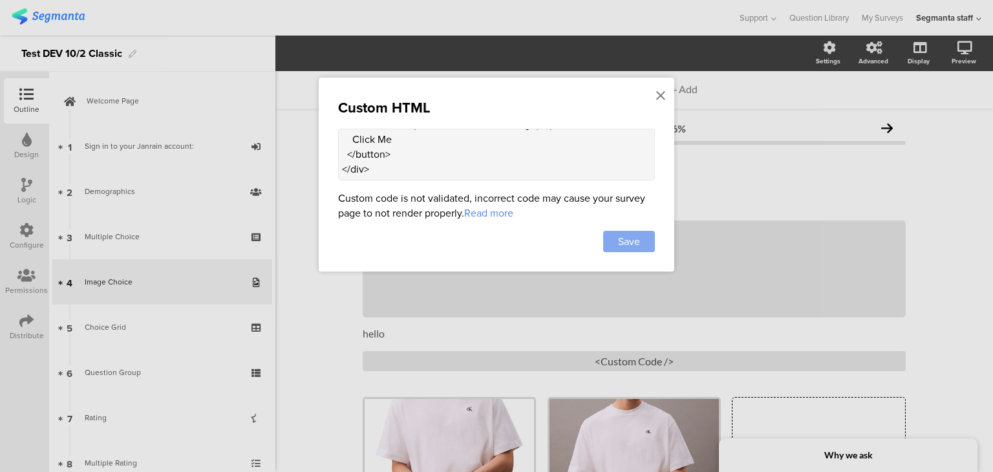
type textarea "<div style="font-family: Arial, sans-serif; text-align: center; padding: 20px;"…"
click at [627, 235] on span "Save" at bounding box center [629, 241] width 22 height 15
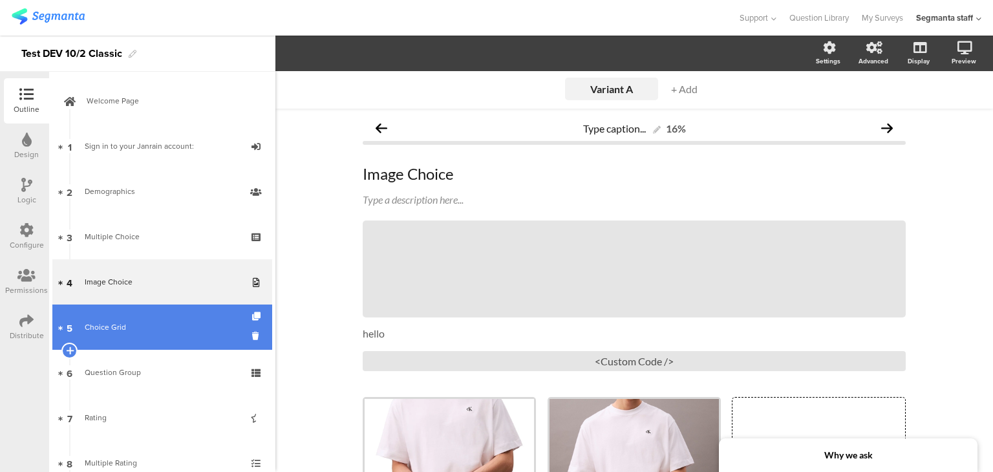
click at [118, 319] on link "5 Choice Grid" at bounding box center [162, 327] width 220 height 45
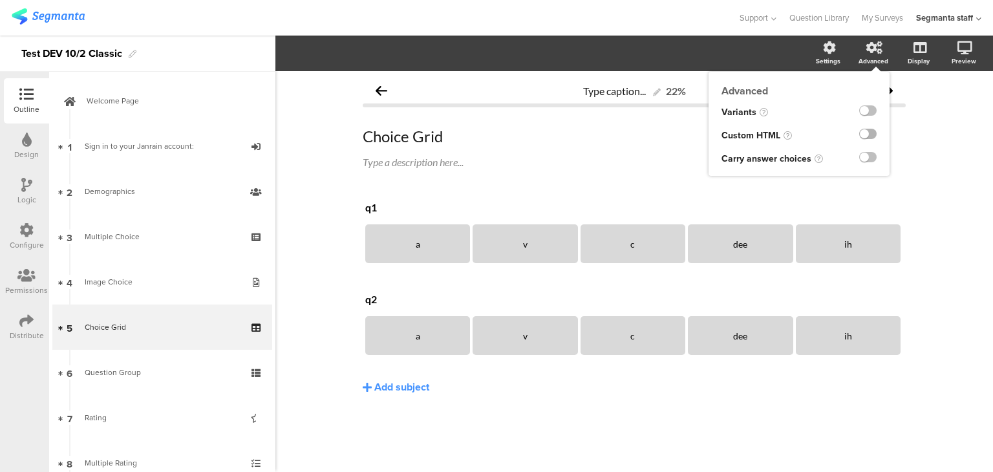
click at [872, 135] on label at bounding box center [867, 134] width 17 height 10
click at [0, 0] on input "checkbox" at bounding box center [0, 0] width 0 height 0
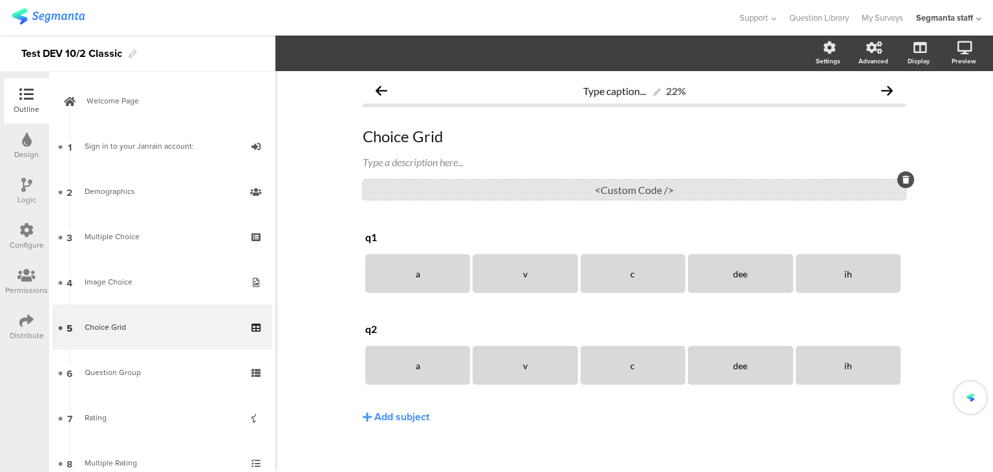
click at [649, 181] on div "<Custom Code />" at bounding box center [634, 190] width 543 height 20
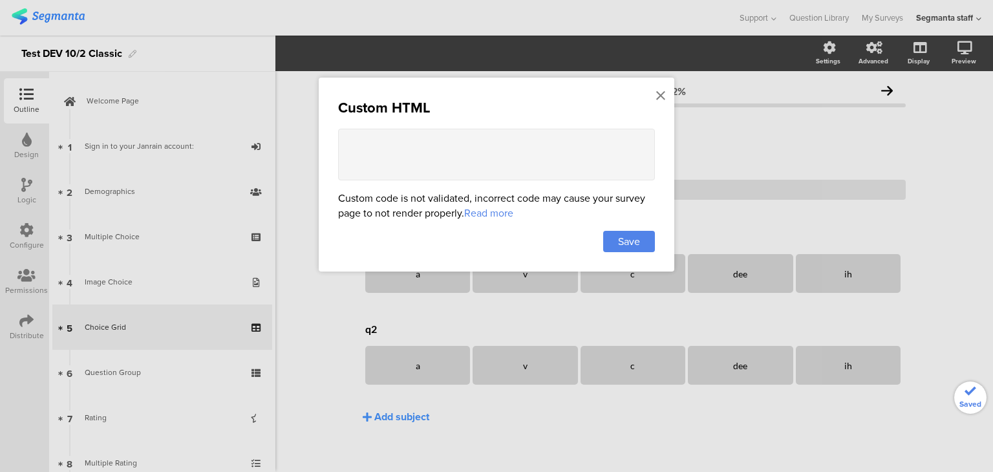
click at [561, 150] on textarea at bounding box center [496, 155] width 317 height 52
paste textarea "<div style="font-family: Arial, sans-serif; text-align: center; padding: 20px;"…"
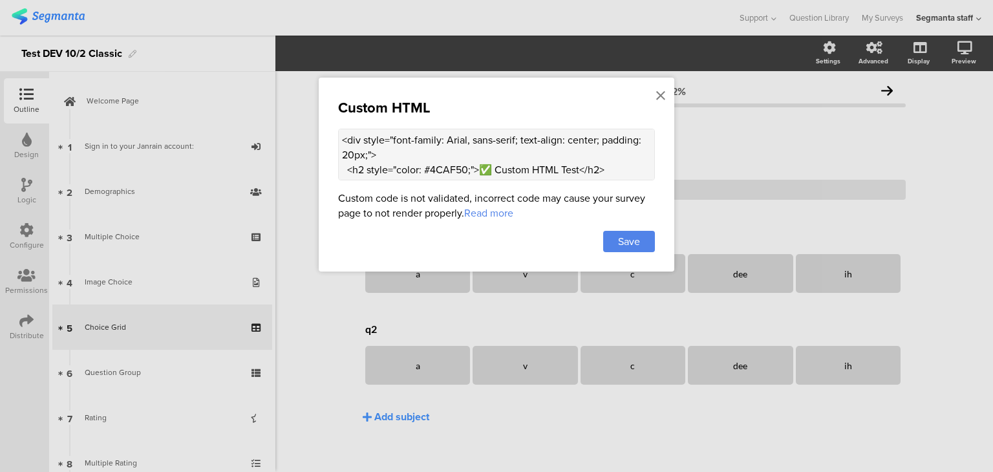
scroll to position [163, 0]
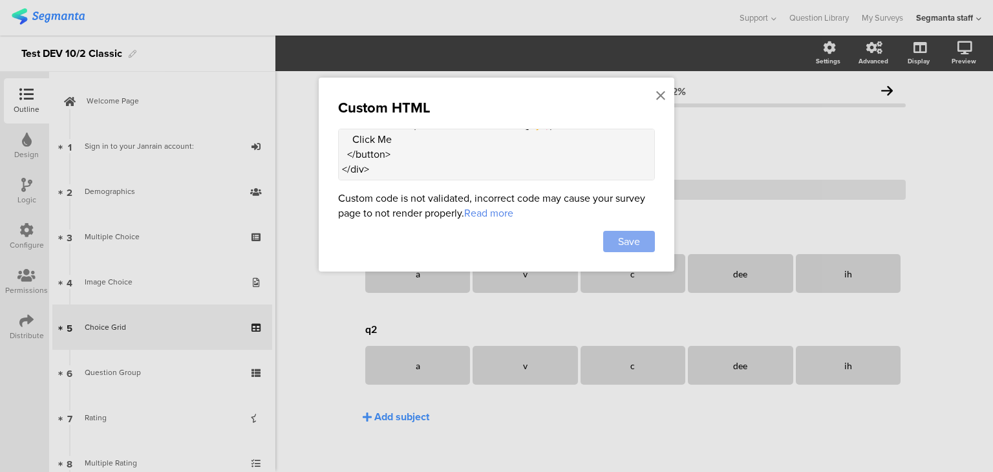
type textarea "<div style="font-family: Arial, sans-serif; text-align: center; padding: 20px;"…"
click at [634, 237] on span "Save" at bounding box center [629, 241] width 22 height 15
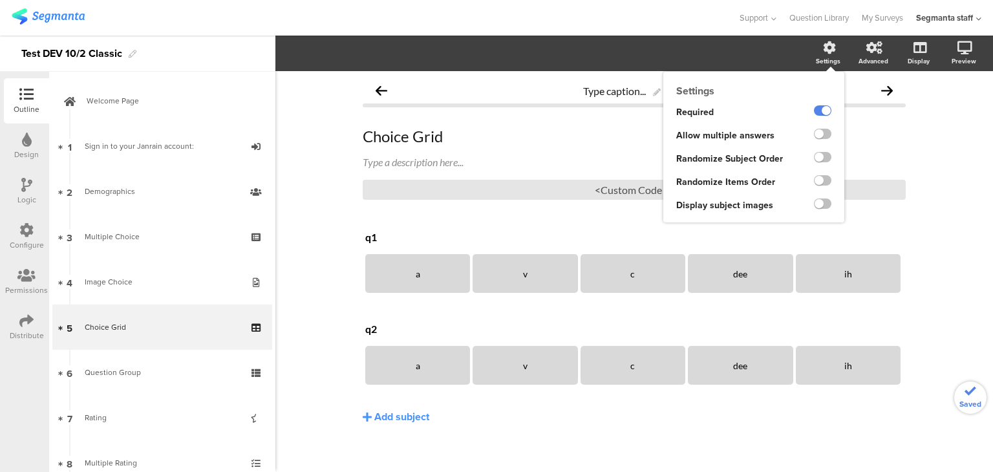
click at [823, 50] on icon at bounding box center [829, 47] width 13 height 13
click at [815, 134] on label at bounding box center [822, 134] width 17 height 10
click at [0, 0] on input "checkbox" at bounding box center [0, 0] width 0 height 0
click at [817, 158] on label at bounding box center [822, 157] width 17 height 10
click at [0, 0] on input "checkbox" at bounding box center [0, 0] width 0 height 0
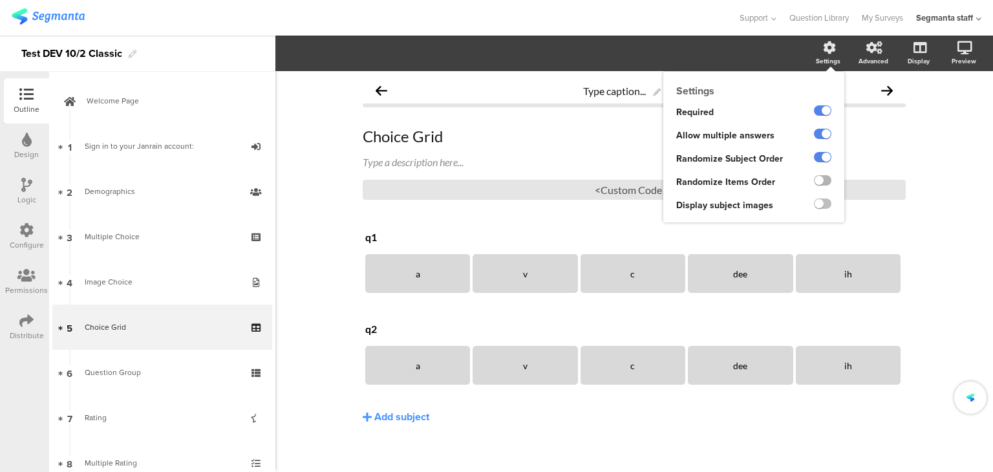
click at [820, 184] on label at bounding box center [822, 180] width 17 height 10
click at [0, 0] on input "checkbox" at bounding box center [0, 0] width 0 height 0
click at [799, 208] on span "Random" at bounding box center [806, 205] width 26 height 10
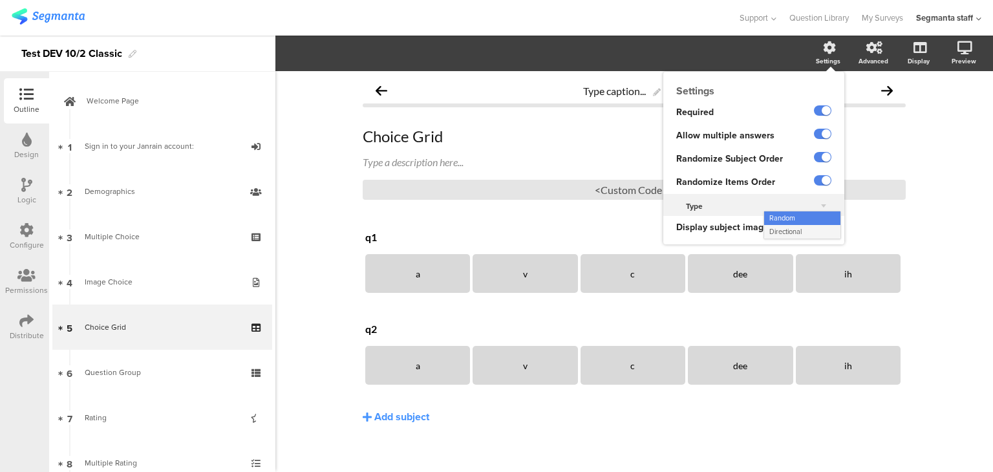
click at [790, 232] on span "Directional" at bounding box center [786, 231] width 32 height 10
click at [797, 208] on span "Directional" at bounding box center [801, 205] width 35 height 10
click at [797, 219] on div "Random" at bounding box center [802, 218] width 76 height 14
click at [814, 228] on label at bounding box center [822, 226] width 17 height 10
click at [0, 0] on input "checkbox" at bounding box center [0, 0] width 0 height 0
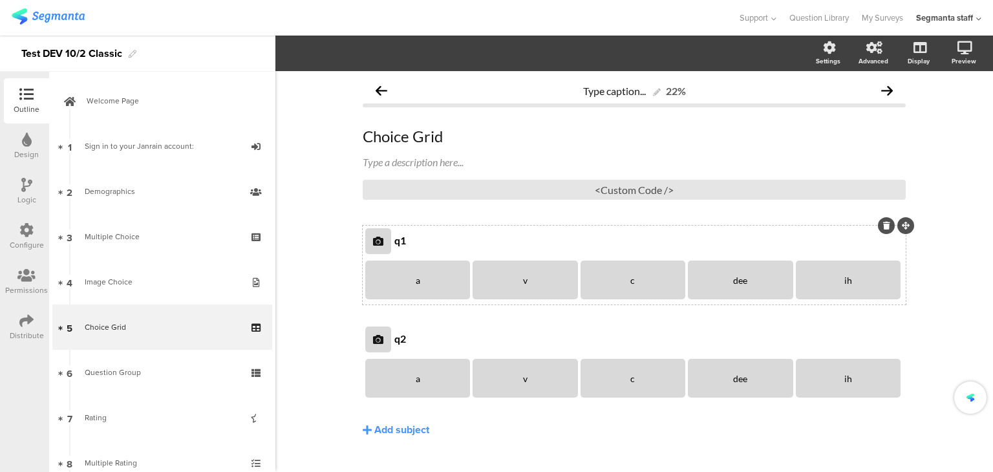
click at [370, 248] on div at bounding box center [378, 241] width 26 height 26
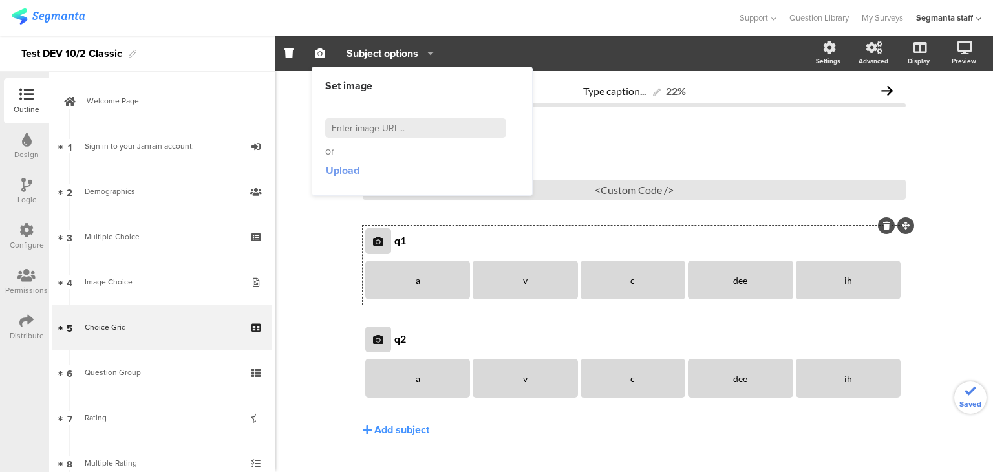
click at [342, 171] on span "Upload" at bounding box center [343, 170] width 34 height 15
click at [373, 336] on icon at bounding box center [378, 339] width 10 height 10
click at [344, 173] on span "Upload" at bounding box center [343, 170] width 34 height 15
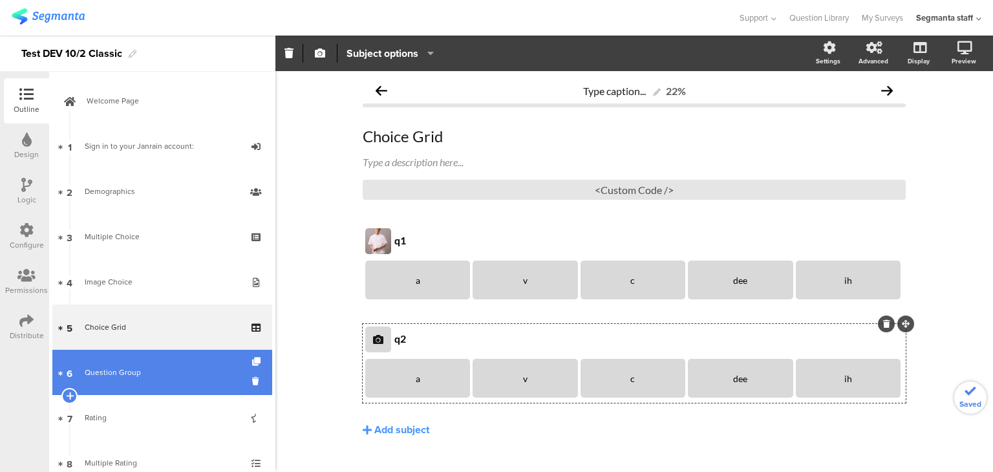
click at [113, 379] on link "6 Question Group" at bounding box center [162, 372] width 220 height 45
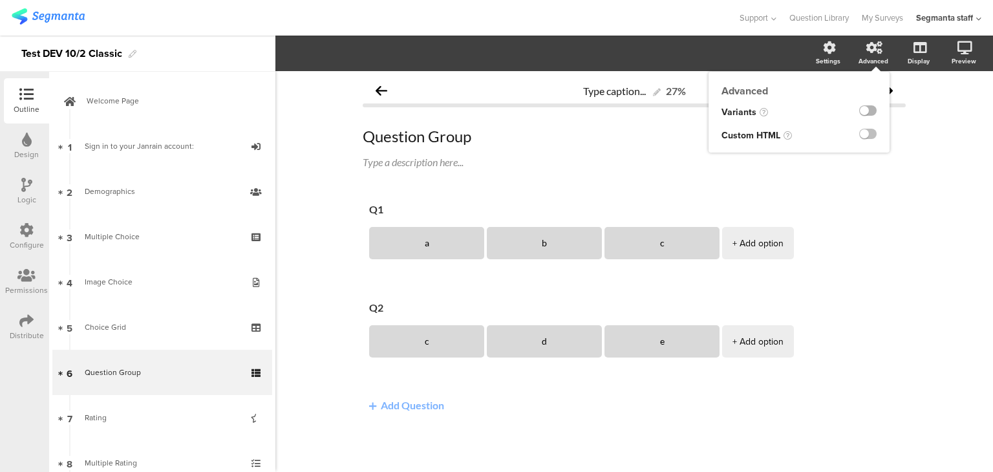
click at [872, 107] on label at bounding box center [867, 110] width 17 height 10
click at [0, 0] on input "checkbox" at bounding box center [0, 0] width 0 height 0
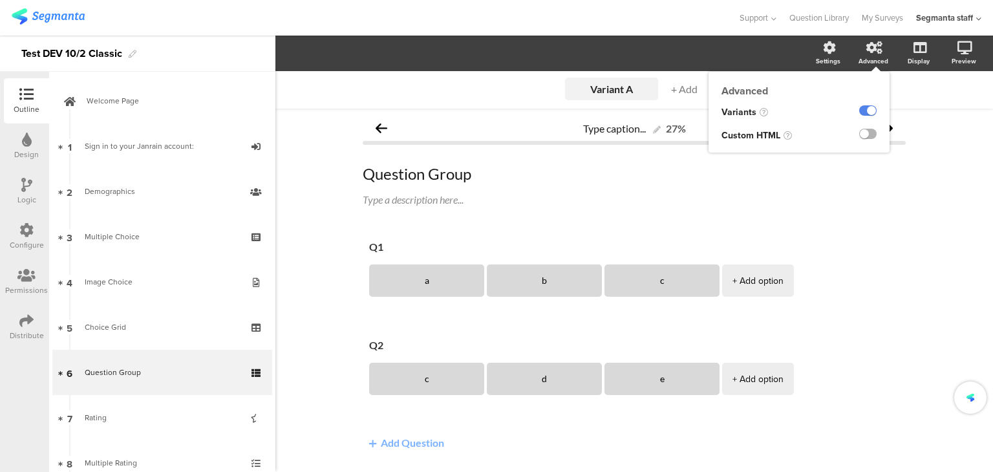
click at [859, 138] on label at bounding box center [867, 134] width 17 height 10
click at [0, 0] on input "checkbox" at bounding box center [0, 0] width 0 height 0
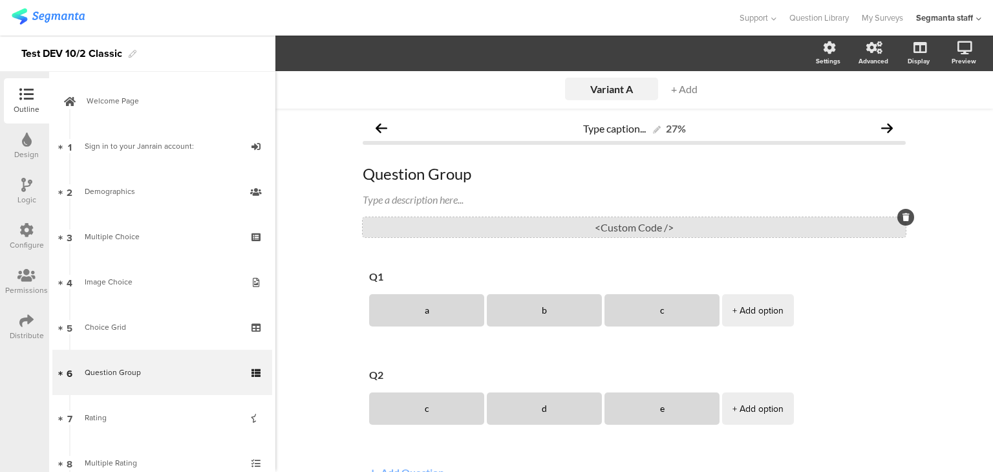
click at [576, 226] on div "<Custom Code />" at bounding box center [634, 227] width 543 height 20
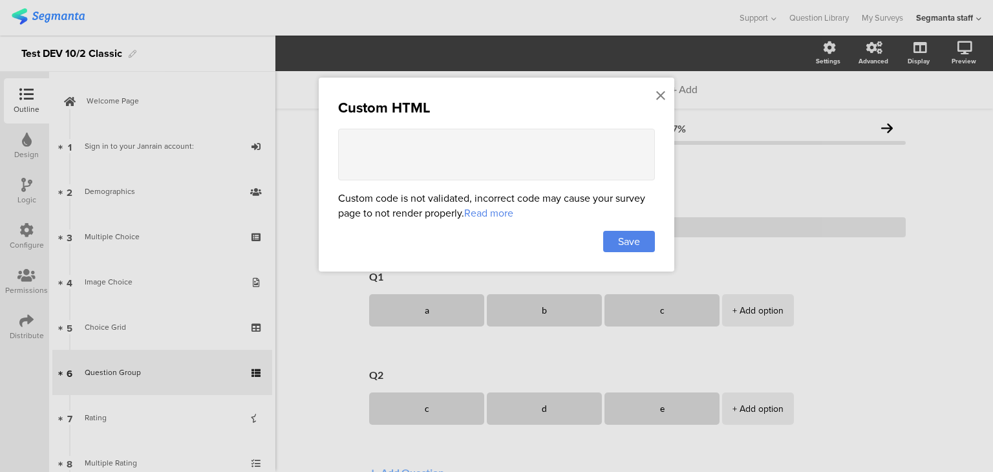
click at [466, 138] on textarea at bounding box center [496, 155] width 317 height 52
paste textarea "<div style="font-family: Arial, sans-serif; text-align: center; padding: 20px;"…"
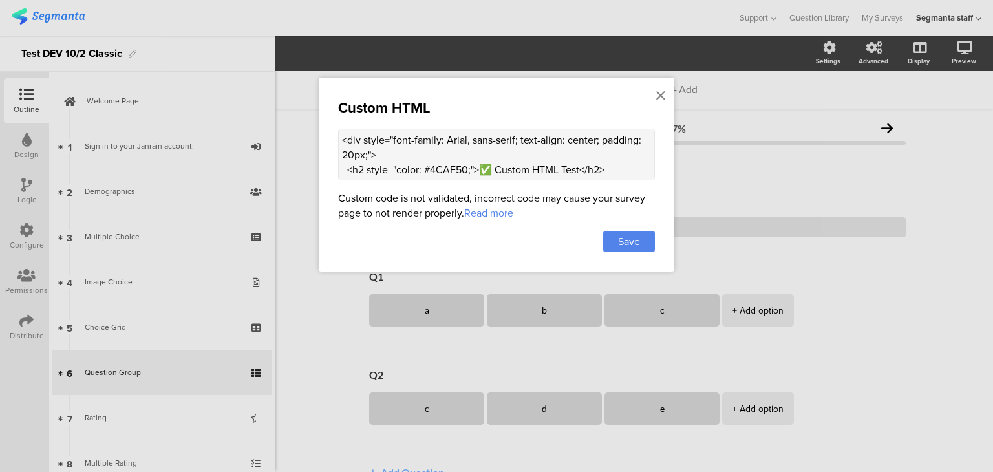
scroll to position [163, 0]
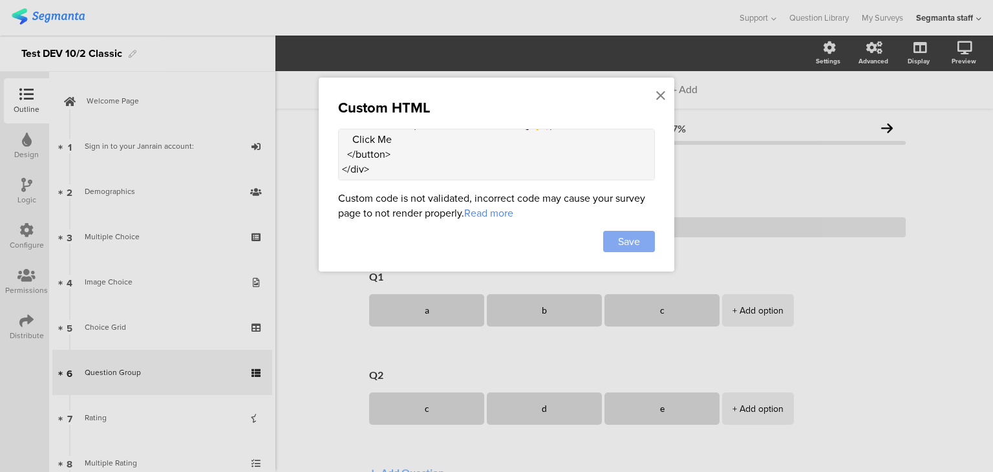
type textarea "<div style="font-family: Arial, sans-serif; text-align: center; padding: 20px;"…"
click at [642, 246] on div "Save" at bounding box center [629, 241] width 52 height 21
click at [634, 235] on span "Save" at bounding box center [629, 241] width 22 height 15
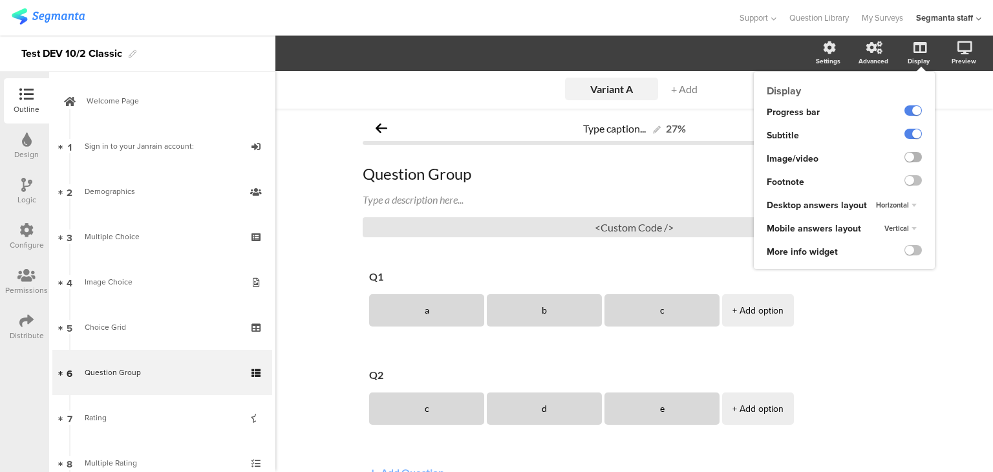
click at [905, 155] on label at bounding box center [913, 157] width 17 height 10
click at [0, 0] on input "checkbox" at bounding box center [0, 0] width 0 height 0
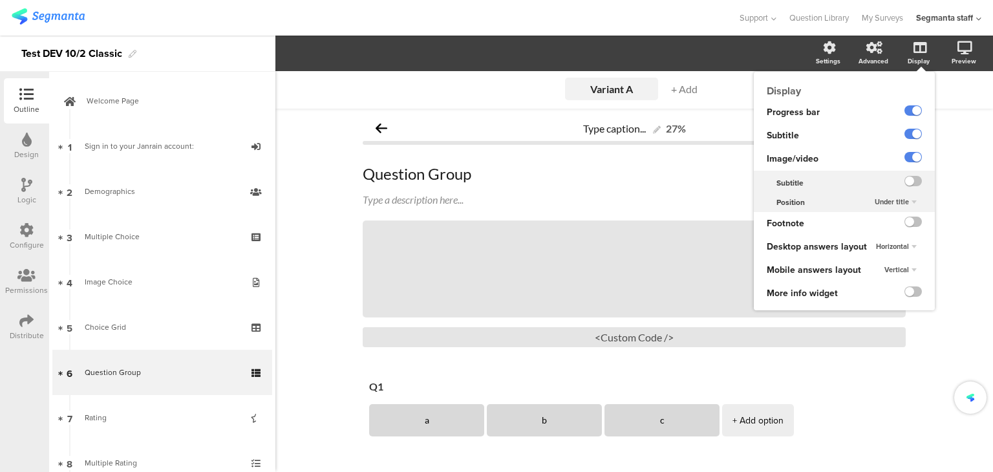
click at [907, 188] on ng-transclude at bounding box center [913, 182] width 17 height 15
click at [907, 180] on label at bounding box center [913, 181] width 17 height 10
click at [0, 0] on input "checkbox" at bounding box center [0, 0] width 0 height 0
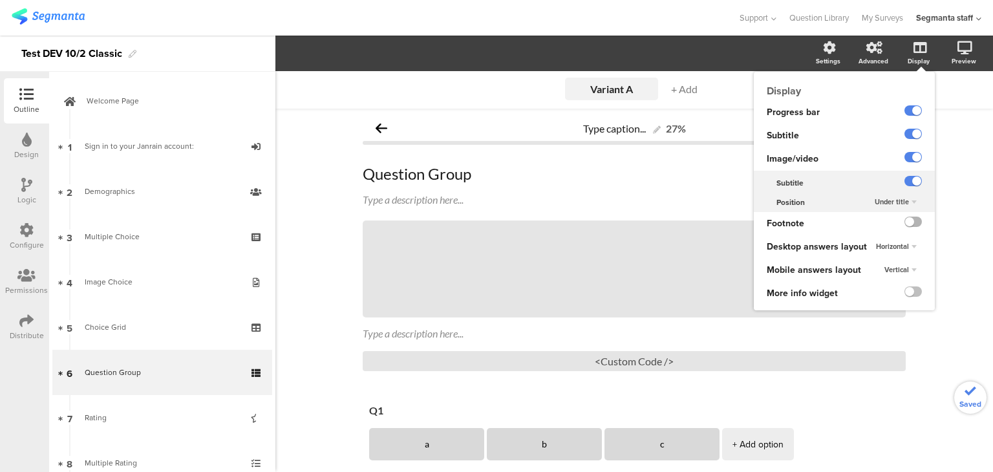
click at [905, 219] on label at bounding box center [913, 222] width 17 height 10
click at [0, 0] on input "checkbox" at bounding box center [0, 0] width 0 height 0
click at [907, 292] on label at bounding box center [913, 291] width 17 height 10
click at [0, 0] on input "checkbox" at bounding box center [0, 0] width 0 height 0
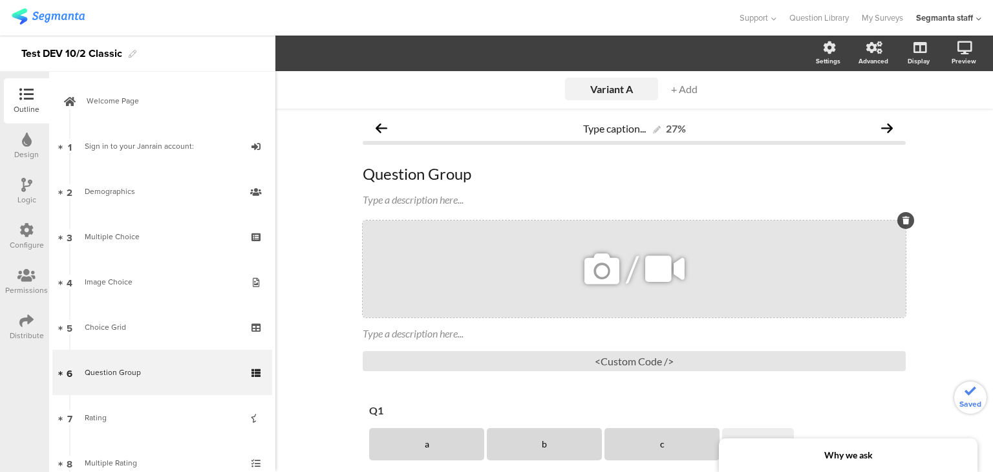
click at [479, 280] on div "/" at bounding box center [634, 269] width 543 height 97
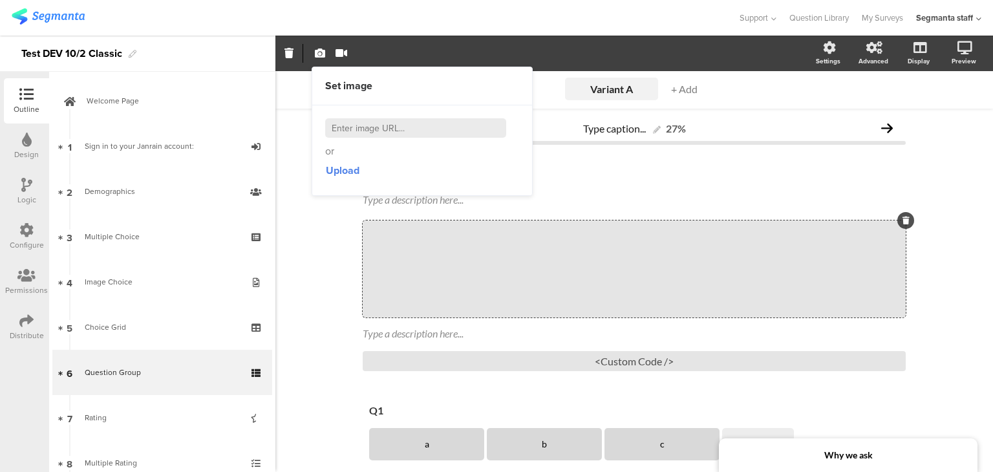
click at [360, 177] on div "Upload" at bounding box center [422, 170] width 194 height 23
click at [336, 171] on span "Upload" at bounding box center [343, 170] width 34 height 15
click at [422, 332] on div "Type a description here..." at bounding box center [635, 334] width 550 height 21
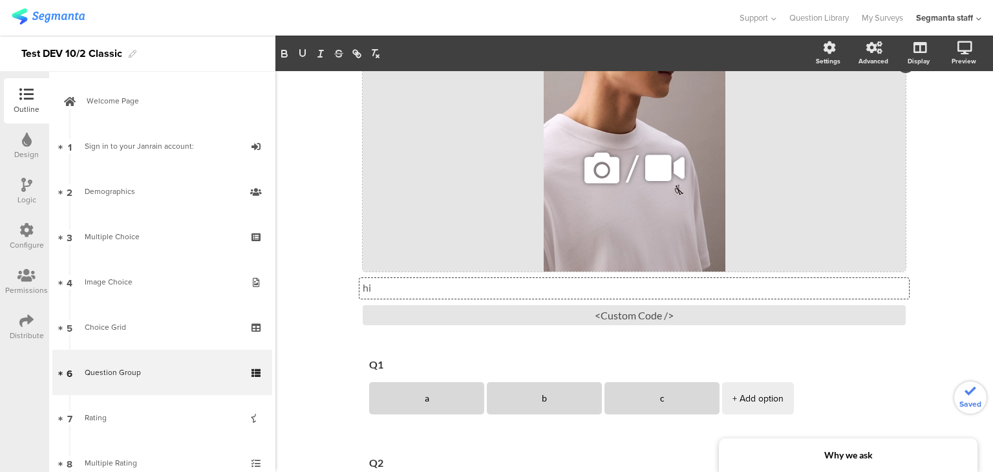
scroll to position [259, 0]
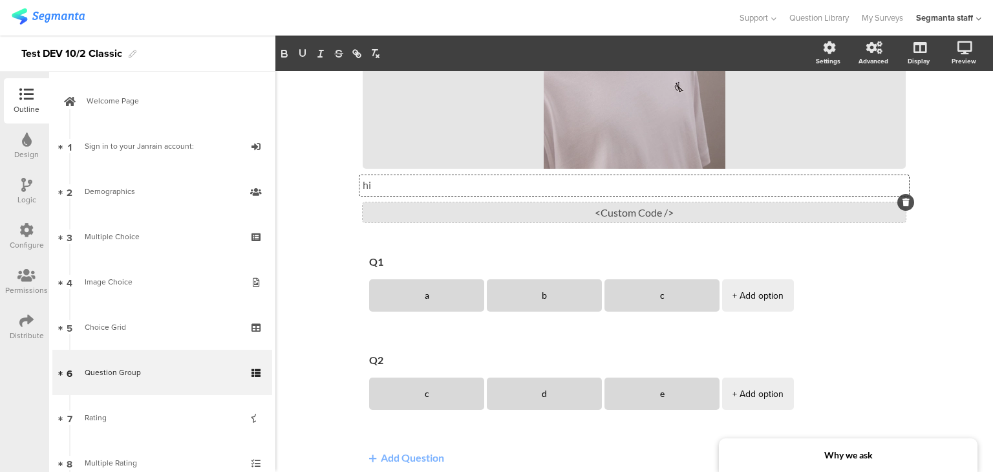
click at [599, 215] on div "<Custom Code />" at bounding box center [634, 212] width 543 height 20
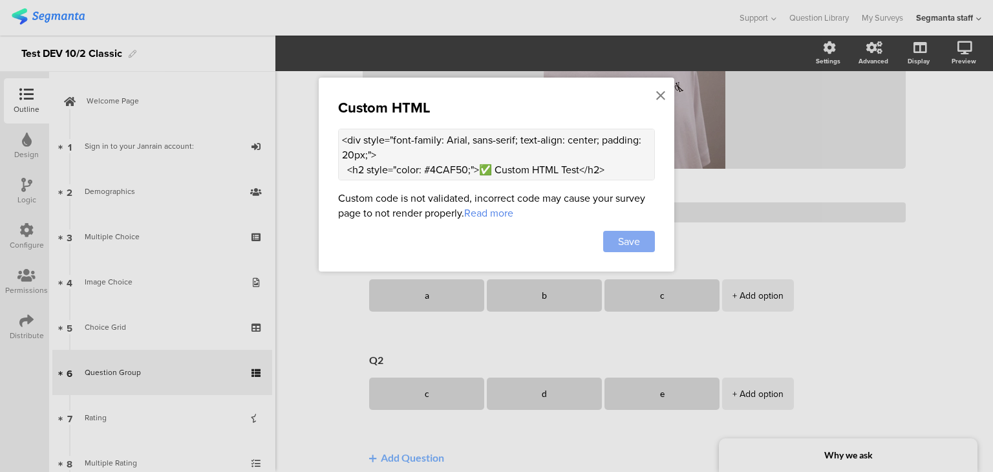
click at [614, 237] on div "Save" at bounding box center [629, 241] width 52 height 21
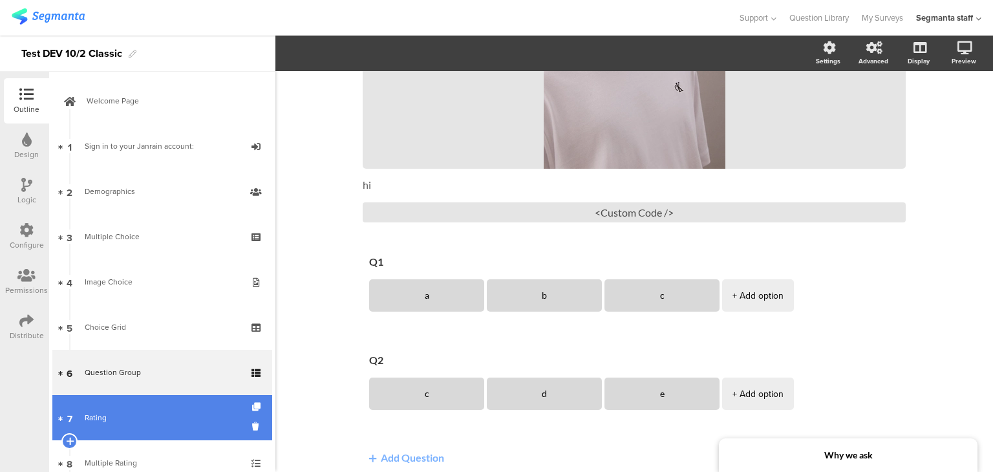
click at [151, 427] on link "7 Rating" at bounding box center [162, 417] width 220 height 45
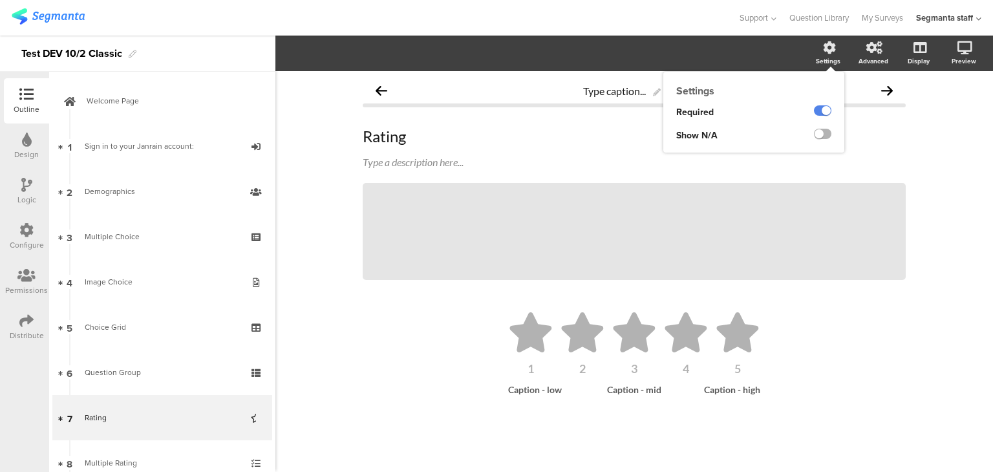
click at [831, 133] on div at bounding box center [822, 134] width 17 height 10
click at [828, 135] on label at bounding box center [822, 134] width 17 height 10
click at [0, 0] on input "checkbox" at bounding box center [0, 0] width 0 height 0
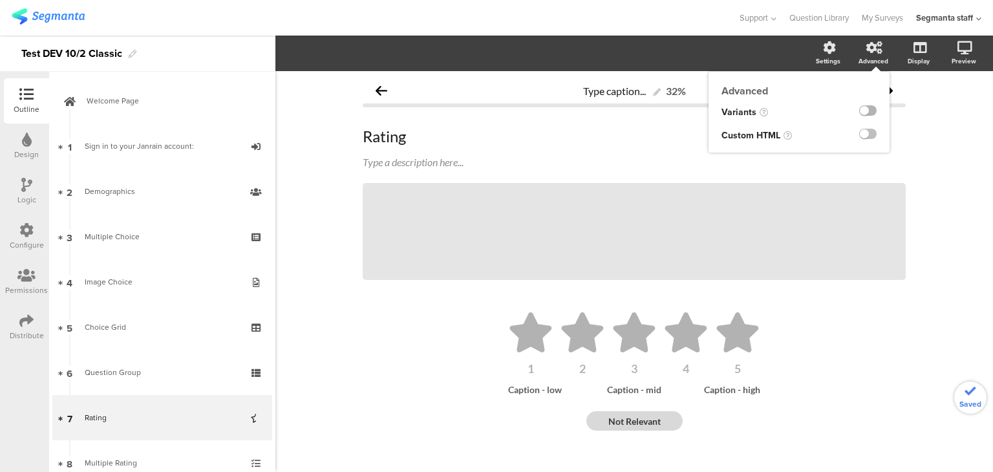
click at [863, 111] on label at bounding box center [867, 110] width 17 height 10
click at [0, 0] on input "checkbox" at bounding box center [0, 0] width 0 height 0
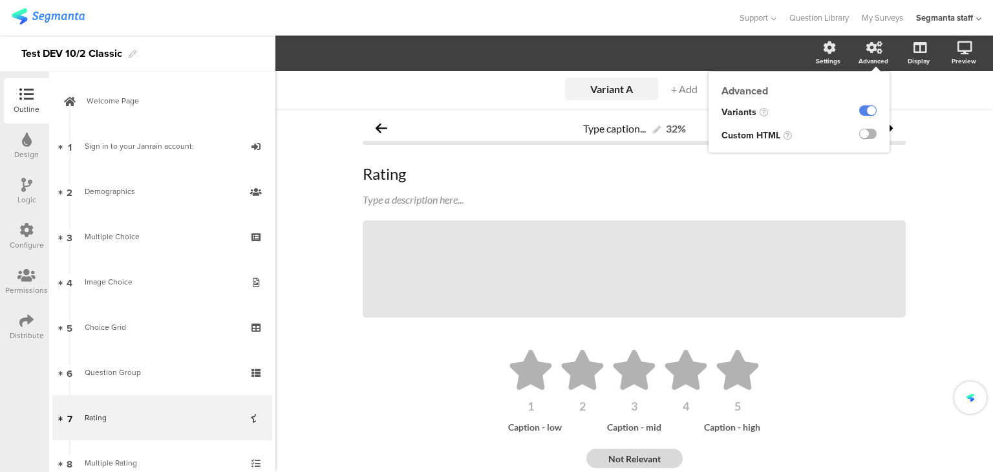
click at [859, 135] on label at bounding box center [867, 134] width 17 height 10
click at [0, 0] on input "checkbox" at bounding box center [0, 0] width 0 height 0
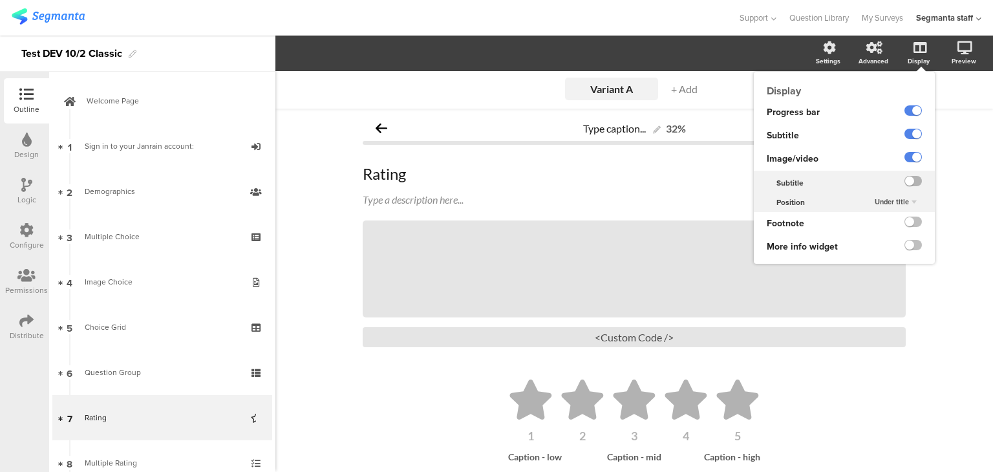
click at [908, 179] on label at bounding box center [913, 181] width 17 height 10
click at [0, 0] on input "checkbox" at bounding box center [0, 0] width 0 height 0
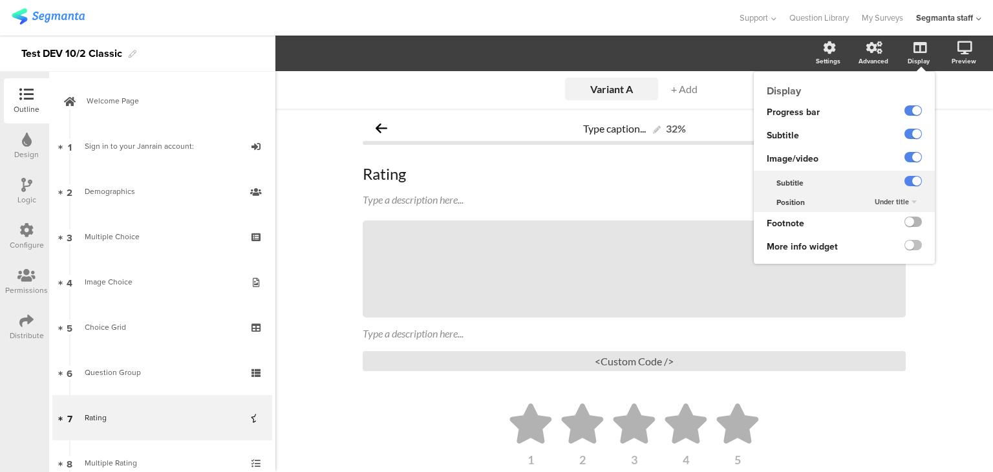
click at [905, 223] on label at bounding box center [913, 222] width 17 height 10
click at [0, 0] on input "checkbox" at bounding box center [0, 0] width 0 height 0
click at [905, 254] on ng-transclude at bounding box center [913, 246] width 17 height 15
click at [905, 252] on ng-transclude at bounding box center [913, 246] width 17 height 15
click at [905, 246] on label at bounding box center [913, 245] width 17 height 10
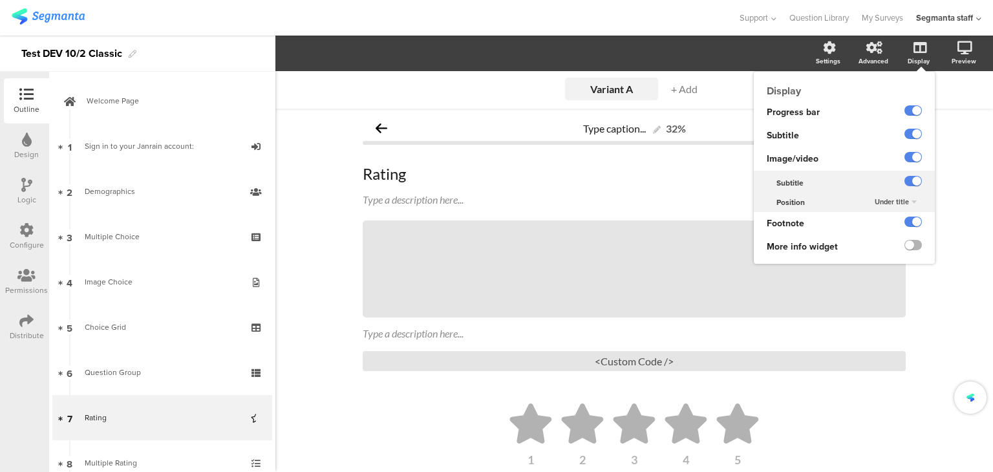
click at [0, 0] on input "checkbox" at bounding box center [0, 0] width 0 height 0
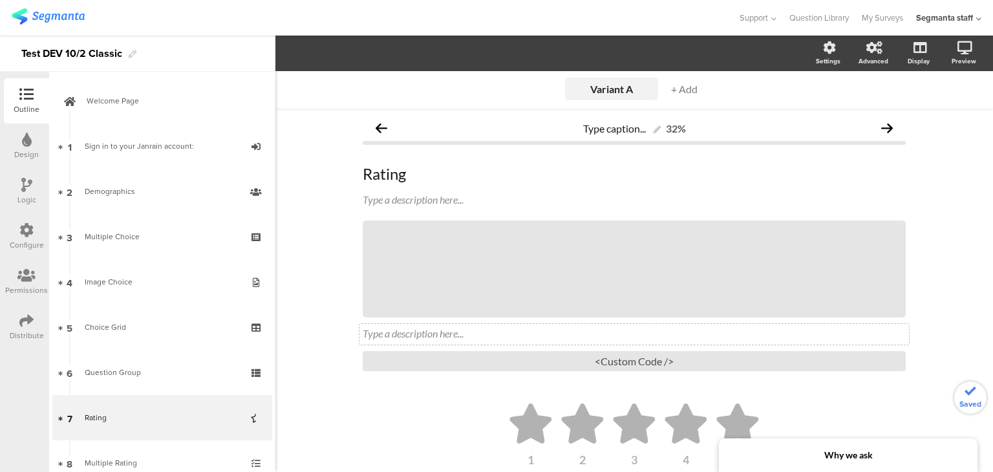
click at [393, 332] on div "Type a description here..." at bounding box center [635, 334] width 550 height 21
click at [600, 246] on div "/" at bounding box center [634, 269] width 543 height 97
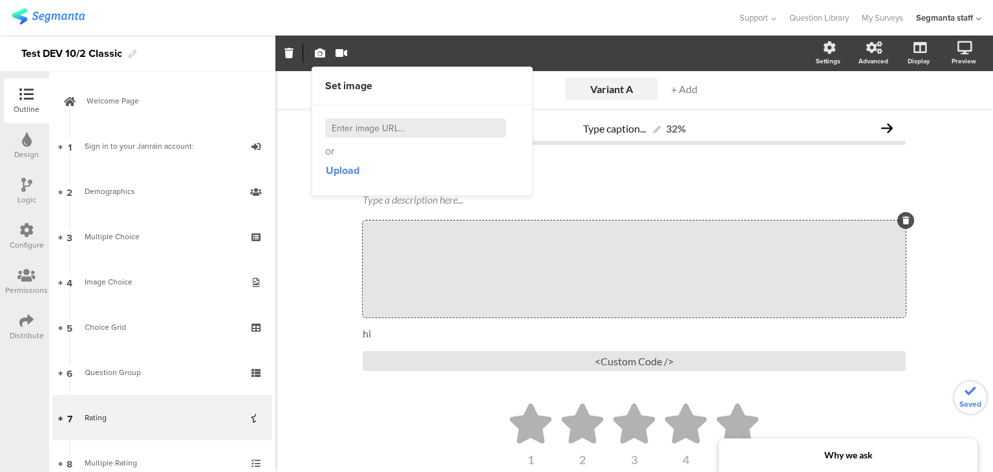
click at [362, 173] on div "Upload" at bounding box center [422, 170] width 194 height 23
click at [352, 169] on span "Upload" at bounding box center [343, 170] width 34 height 15
click at [532, 359] on div "<Custom Code />" at bounding box center [634, 361] width 543 height 20
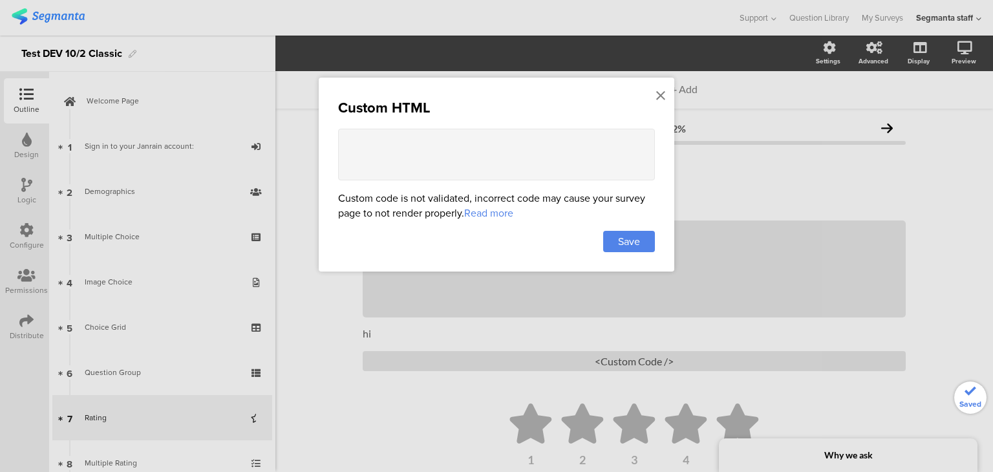
click at [446, 149] on textarea at bounding box center [496, 155] width 317 height 52
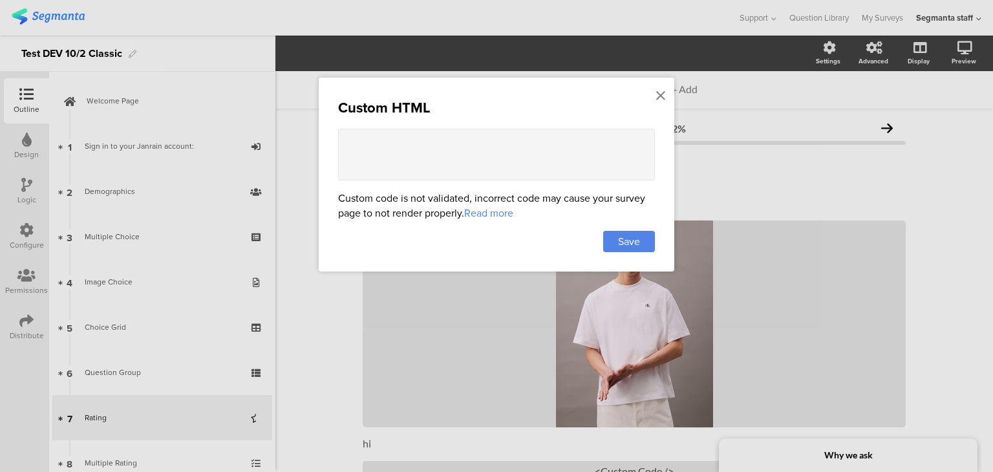
paste textarea "<div style="font-family: Arial, sans-serif; text-align: center; padding: 20px;"…"
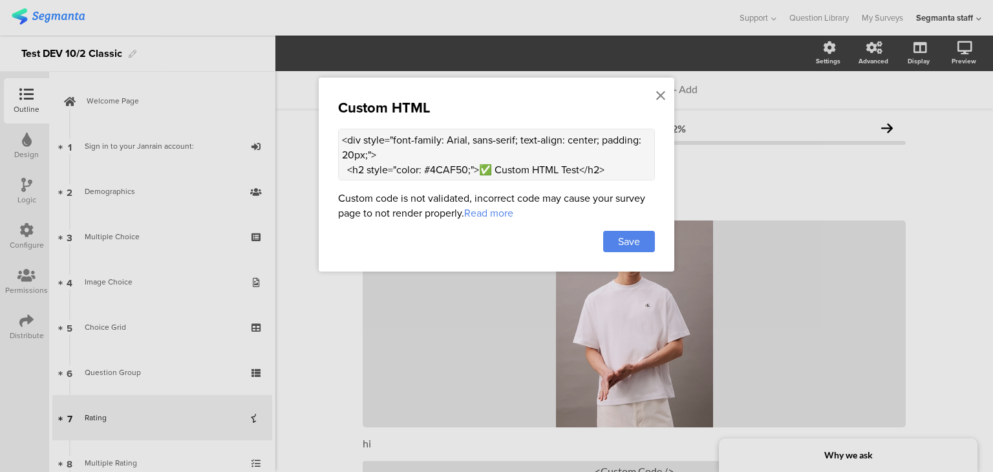
scroll to position [163, 0]
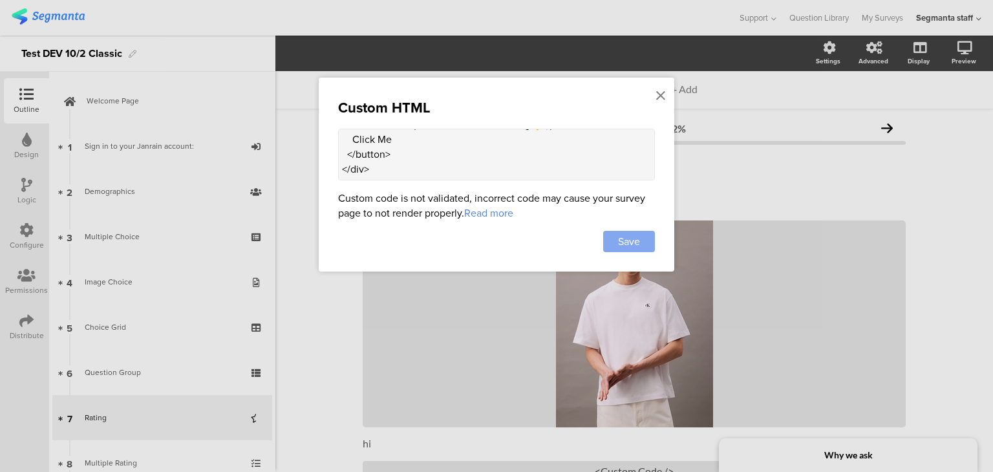
type textarea "<div style="font-family: Arial, sans-serif; text-align: center; padding: 20px;"…"
click at [641, 241] on div "Save" at bounding box center [629, 241] width 52 height 21
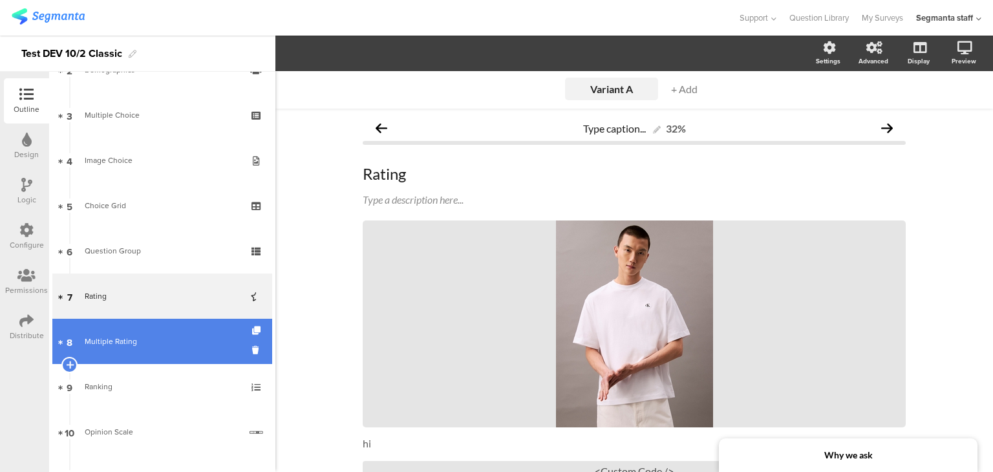
scroll to position [129, 0]
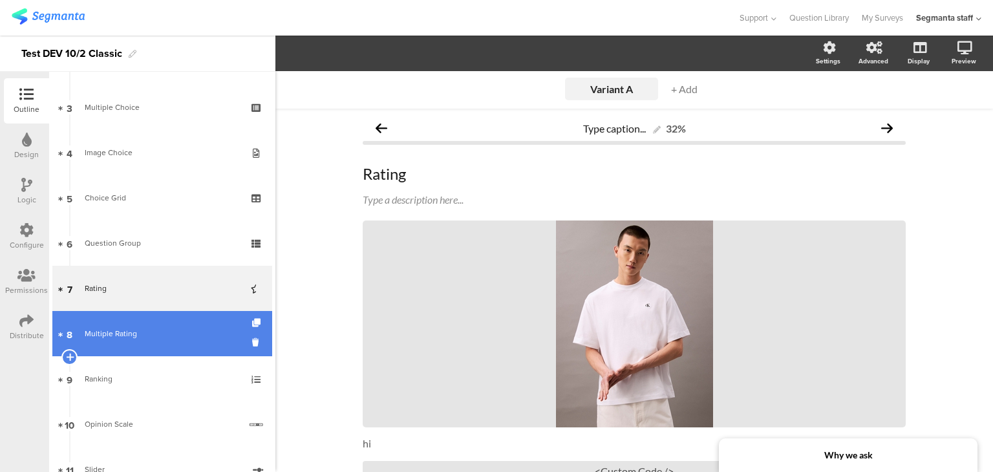
click at [153, 345] on link "8 Multiple Rating" at bounding box center [162, 333] width 220 height 45
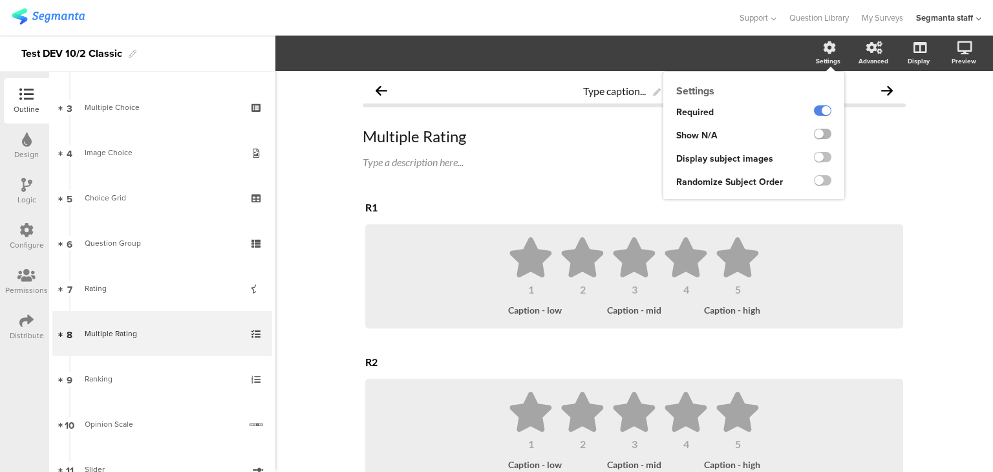
click at [814, 130] on label at bounding box center [822, 134] width 17 height 10
click at [0, 0] on input "checkbox" at bounding box center [0, 0] width 0 height 0
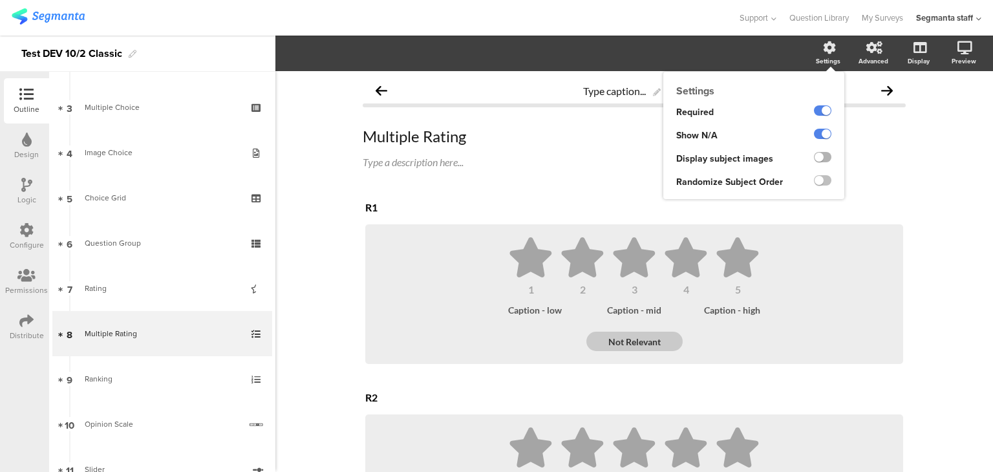
click at [820, 158] on label at bounding box center [822, 157] width 17 height 10
click at [0, 0] on input "checkbox" at bounding box center [0, 0] width 0 height 0
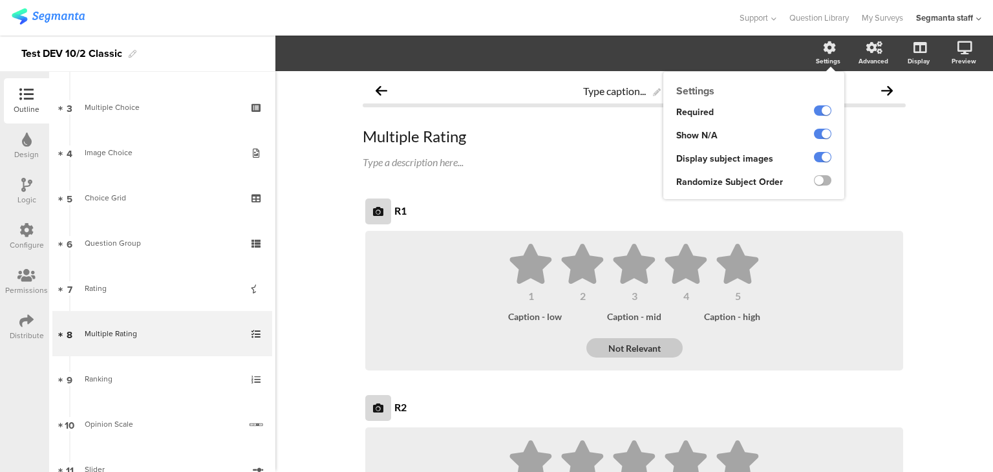
click at [817, 177] on label at bounding box center [822, 180] width 17 height 10
click at [0, 0] on input "checkbox" at bounding box center [0, 0] width 0 height 0
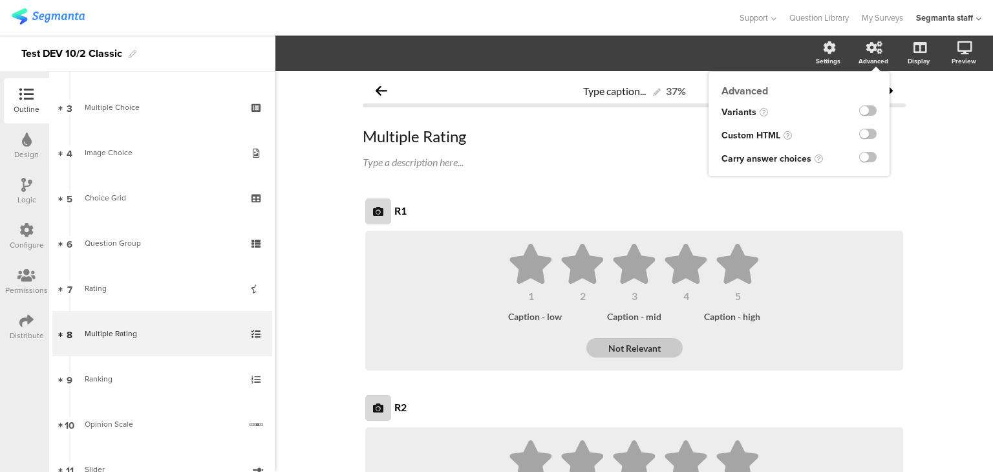
click at [869, 103] on div at bounding box center [859, 112] width 61 height 23
click at [863, 117] on ng-transclude at bounding box center [867, 112] width 17 height 15
click at [861, 109] on label at bounding box center [867, 110] width 17 height 10
click at [0, 0] on input "checkbox" at bounding box center [0, 0] width 0 height 0
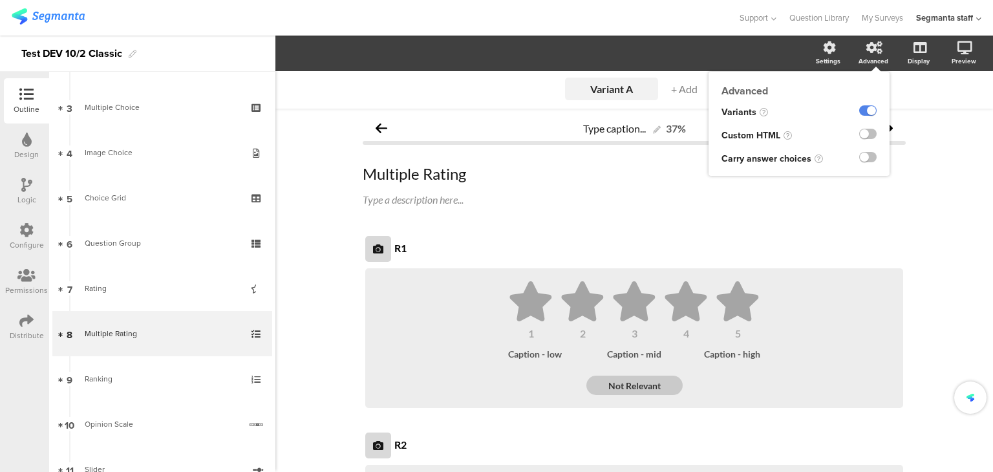
click at [868, 136] on div at bounding box center [863, 135] width 53 height 23
click at [865, 135] on label at bounding box center [867, 134] width 17 height 10
click at [0, 0] on input "checkbox" at bounding box center [0, 0] width 0 height 0
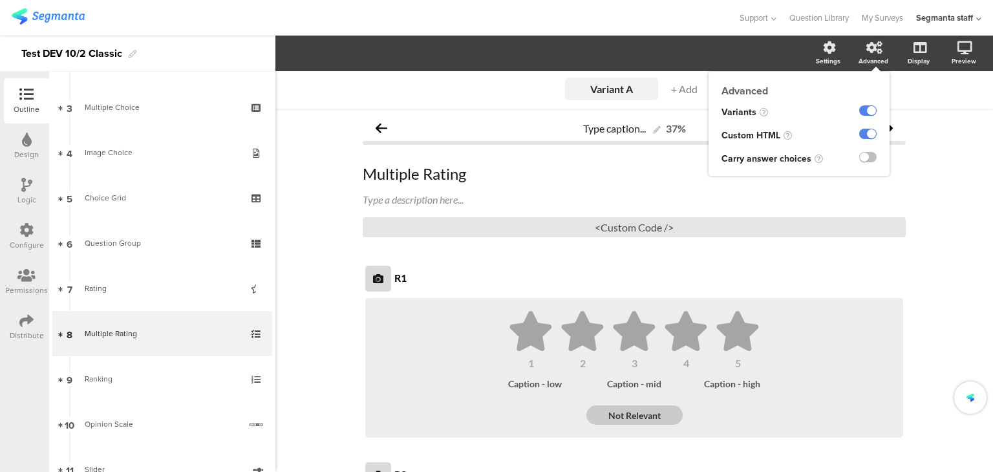
click at [863, 164] on ng-transclude at bounding box center [867, 158] width 17 height 15
click at [860, 157] on label at bounding box center [867, 157] width 17 height 10
click at [0, 0] on input "checkbox" at bounding box center [0, 0] width 0 height 0
click at [864, 153] on label at bounding box center [867, 157] width 17 height 10
click at [0, 0] on input "checkbox" at bounding box center [0, 0] width 0 height 0
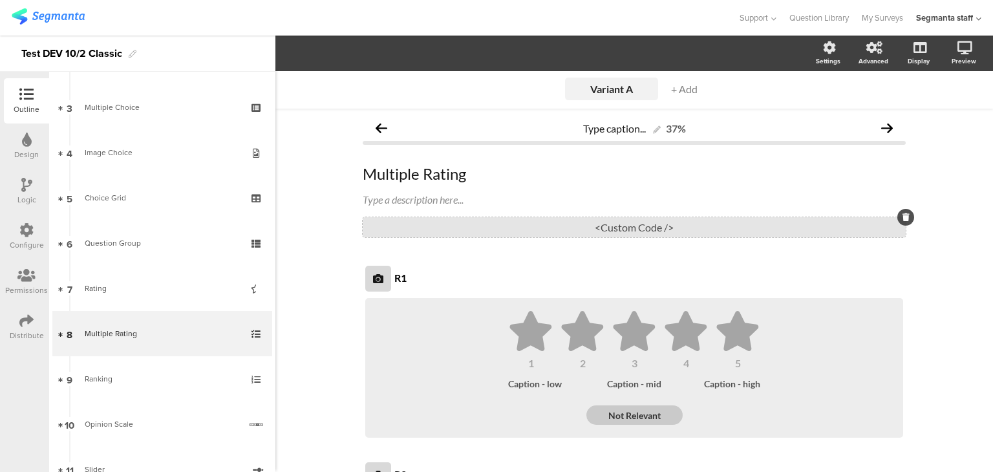
click at [748, 224] on div "<Custom Code />" at bounding box center [634, 227] width 543 height 20
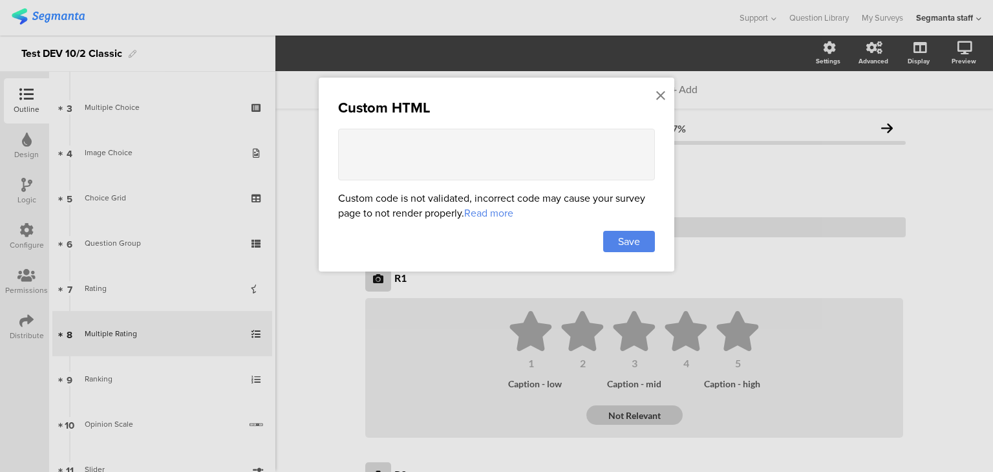
click at [526, 146] on textarea at bounding box center [496, 155] width 317 height 52
paste textarea "<div style="font-family: Arial, sans-serif; text-align: center; padding: 20px;"…"
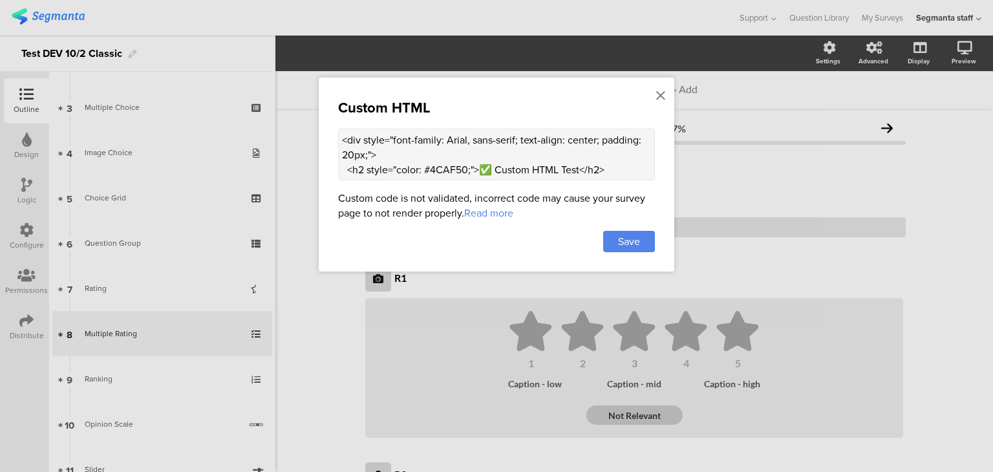
scroll to position [163, 0]
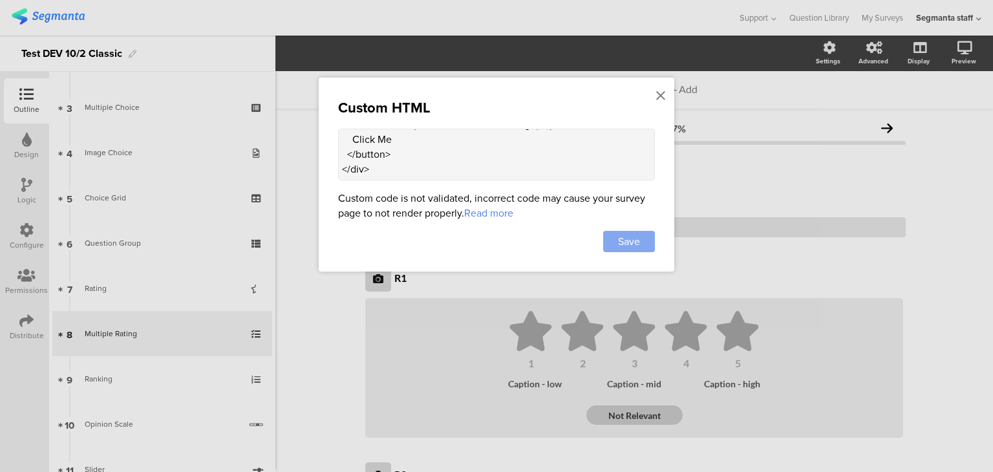
type textarea "<div style="font-family: Arial, sans-serif; text-align: center; padding: 20px;"…"
click at [625, 244] on span "Save" at bounding box center [629, 241] width 22 height 15
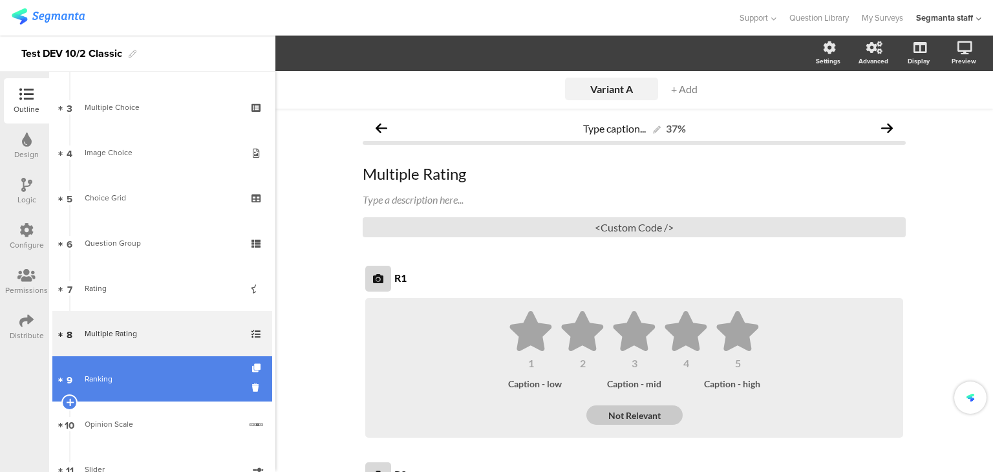
click at [155, 374] on div "Ranking" at bounding box center [162, 379] width 155 height 13
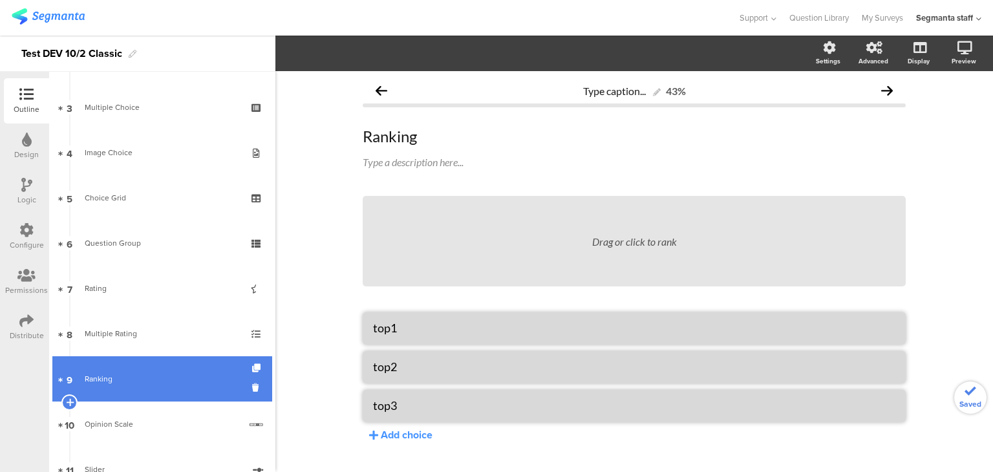
click at [155, 374] on div "Ranking" at bounding box center [162, 379] width 155 height 13
click at [150, 389] on link "9 Ranking" at bounding box center [162, 378] width 220 height 45
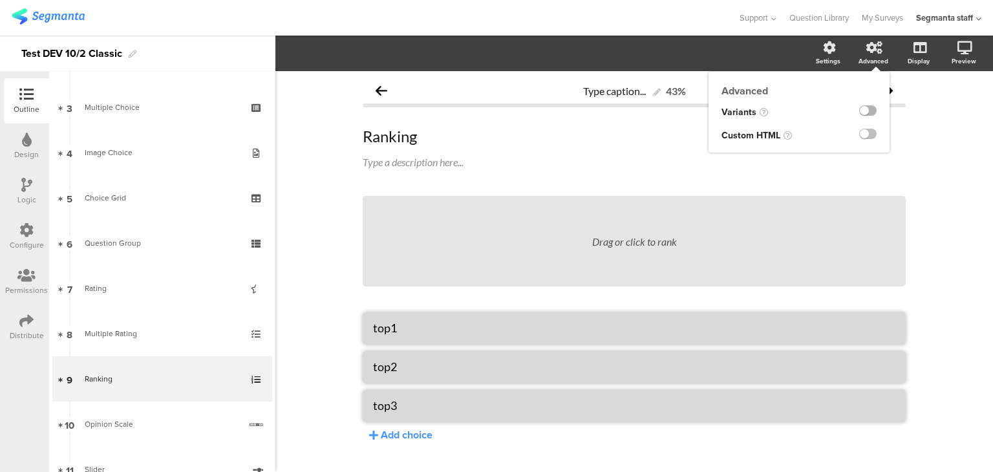
click at [859, 112] on label at bounding box center [867, 110] width 17 height 10
click at [0, 0] on input "checkbox" at bounding box center [0, 0] width 0 height 0
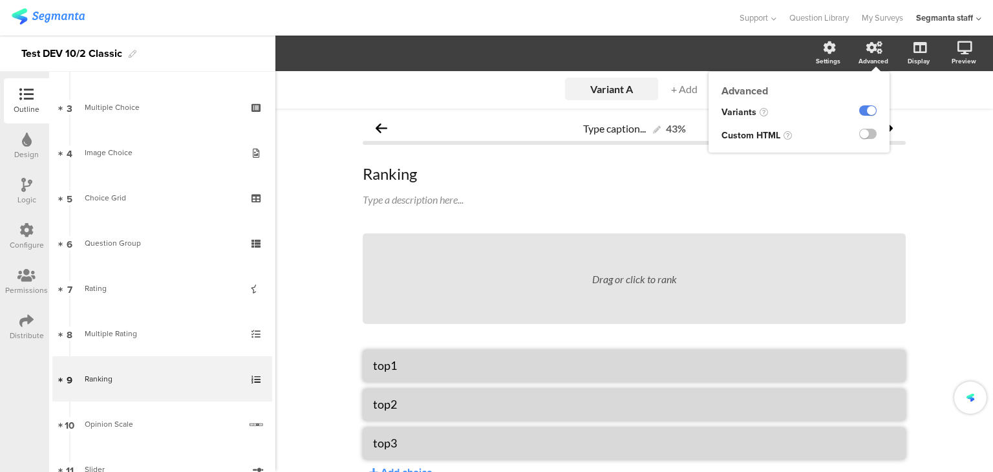
click at [859, 140] on ng-transclude at bounding box center [867, 135] width 17 height 15
click at [861, 141] on ng-transclude at bounding box center [867, 135] width 17 height 15
click at [859, 133] on label at bounding box center [867, 134] width 17 height 10
click at [0, 0] on input "checkbox" at bounding box center [0, 0] width 0 height 0
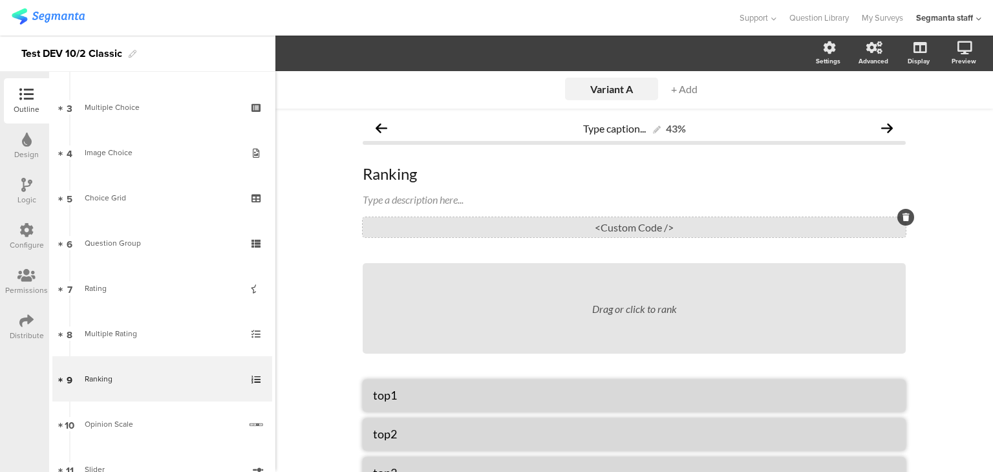
click at [712, 222] on div "<Custom Code />" at bounding box center [634, 227] width 543 height 20
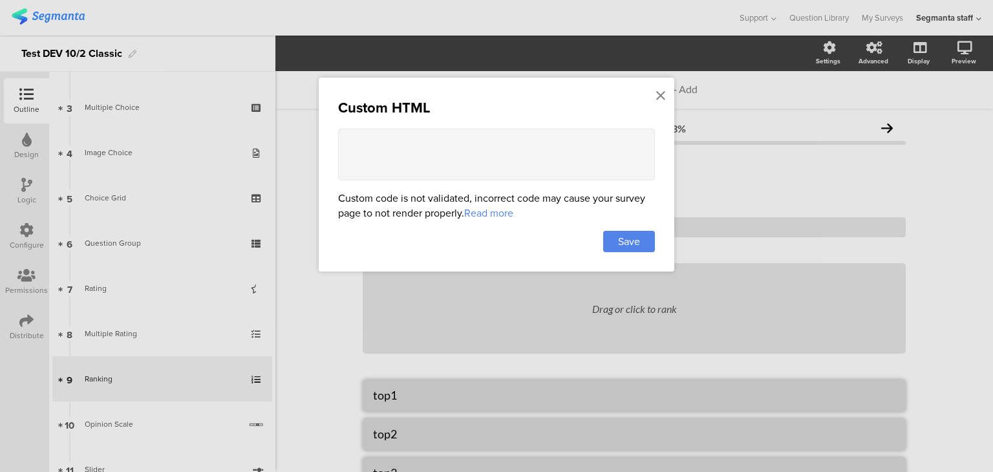
click at [567, 149] on textarea at bounding box center [496, 155] width 317 height 52
paste textarea "<div style="font-family: Arial, sans-serif; text-align: center; padding: 20px;"…"
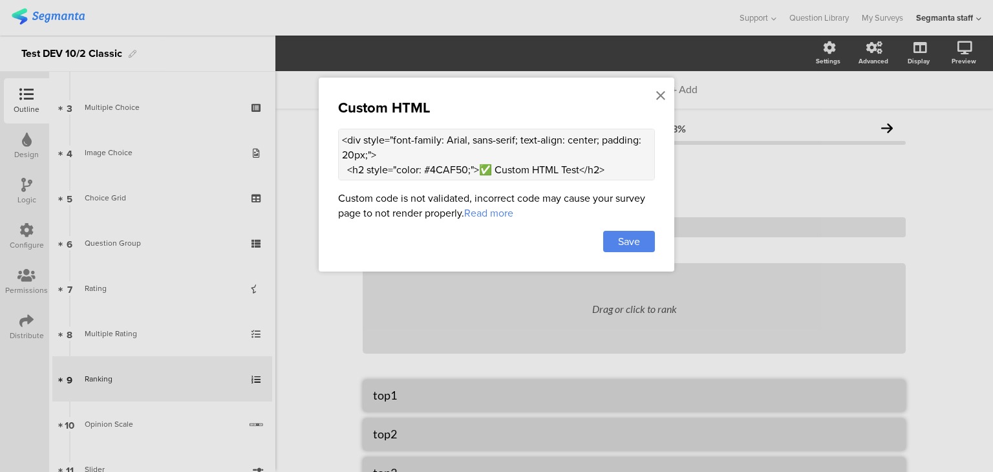
scroll to position [163, 0]
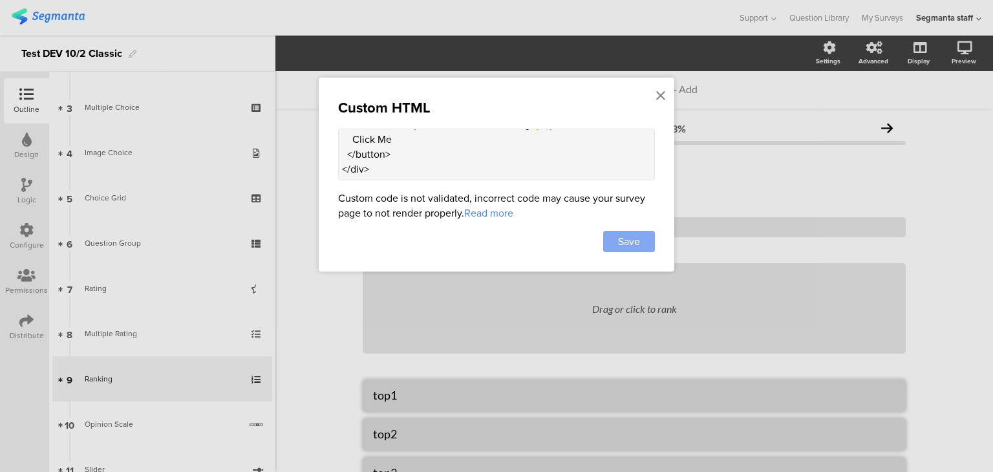
type textarea "<div style="font-family: Arial, sans-serif; text-align: center; padding: 20px;"…"
click at [630, 244] on span "Save" at bounding box center [629, 241] width 22 height 15
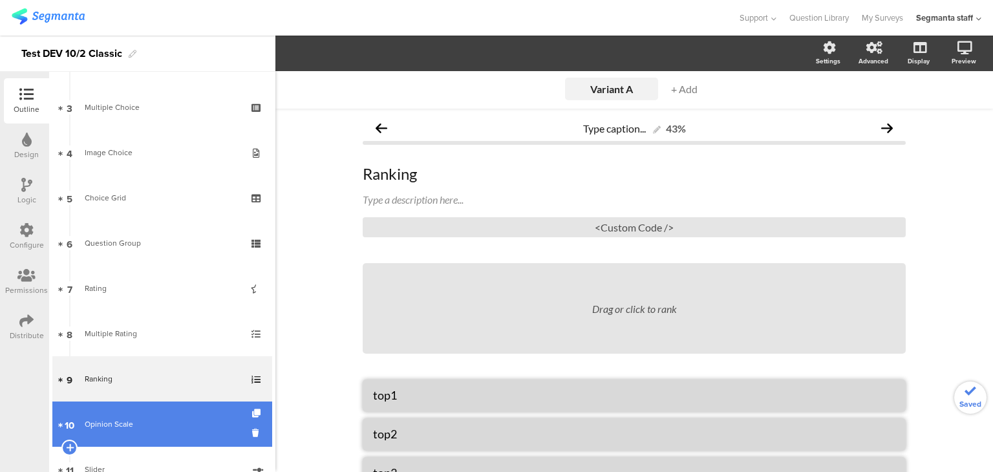
drag, startPoint x: 102, startPoint y: 417, endPoint x: 110, endPoint y: 416, distance: 7.9
click at [160, 425] on div "Opinion Scale" at bounding box center [162, 424] width 155 height 13
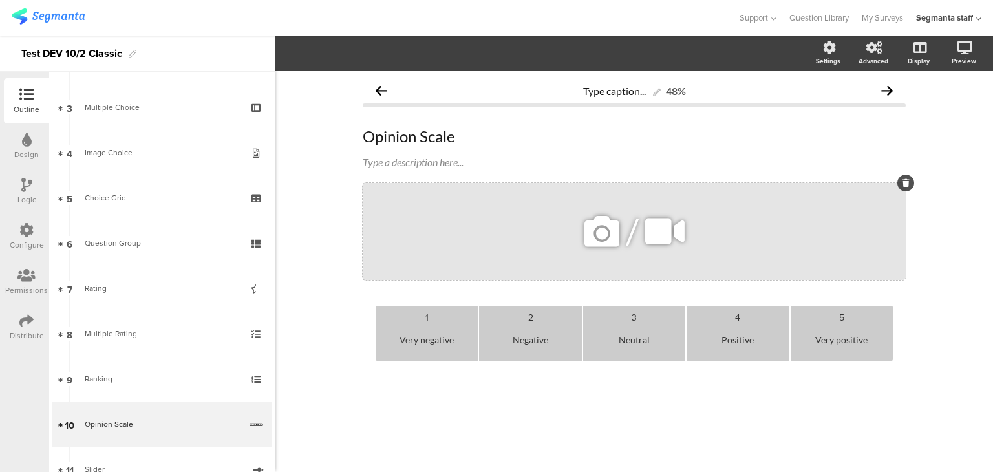
click at [607, 234] on icon at bounding box center [602, 232] width 44 height 44
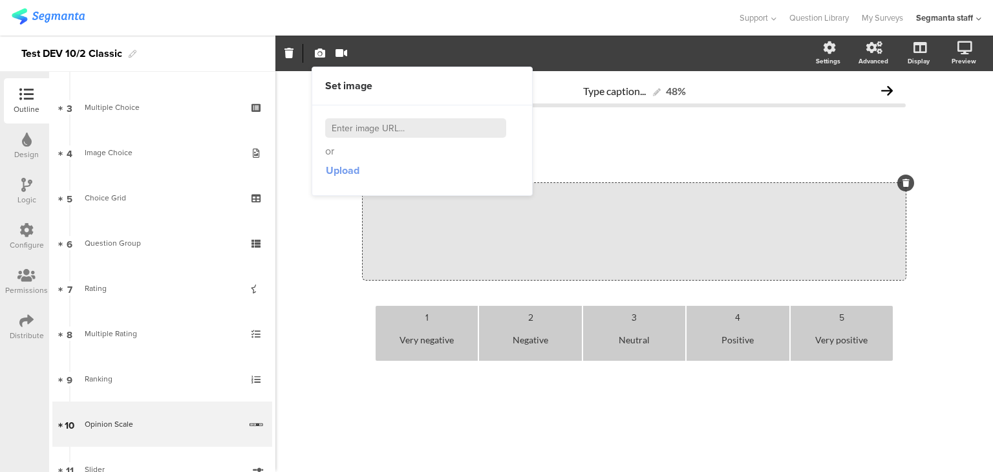
click at [339, 171] on span "Upload" at bounding box center [343, 170] width 34 height 15
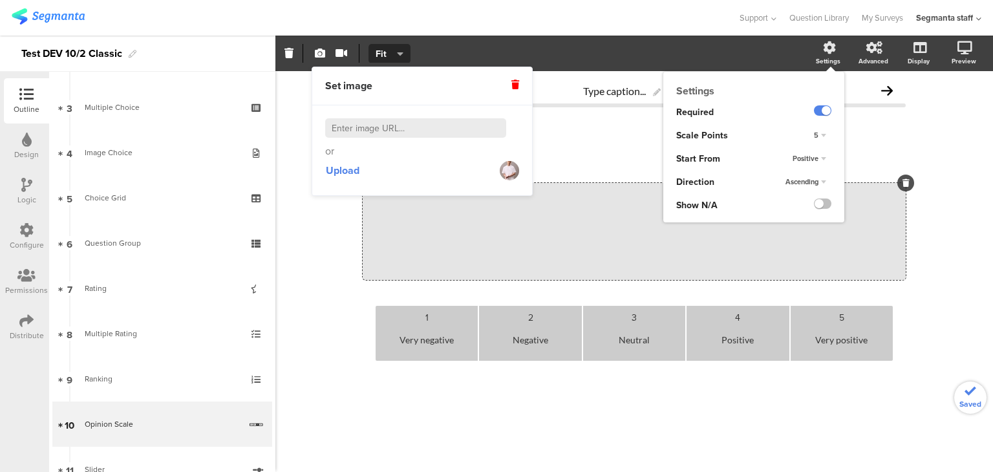
click at [828, 207] on div at bounding box center [813, 205] width 63 height 23
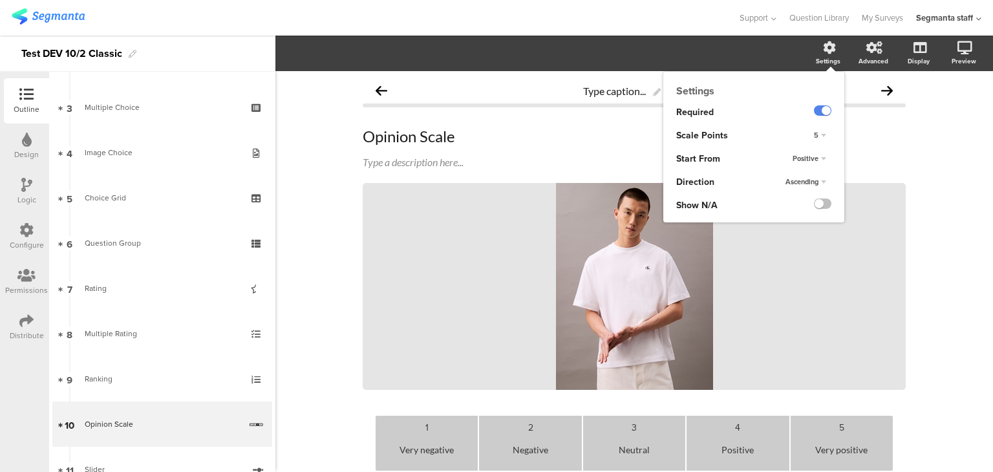
click at [815, 210] on ng-transclude at bounding box center [822, 205] width 17 height 15
click at [816, 204] on label at bounding box center [822, 204] width 17 height 10
click at [0, 0] on input "checkbox" at bounding box center [0, 0] width 0 height 0
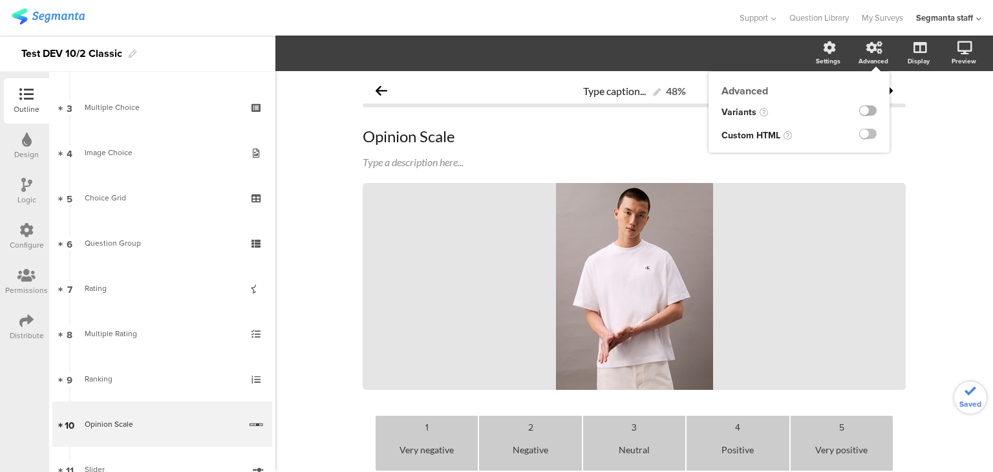
click at [859, 107] on label at bounding box center [867, 110] width 17 height 10
click at [0, 0] on input "checkbox" at bounding box center [0, 0] width 0 height 0
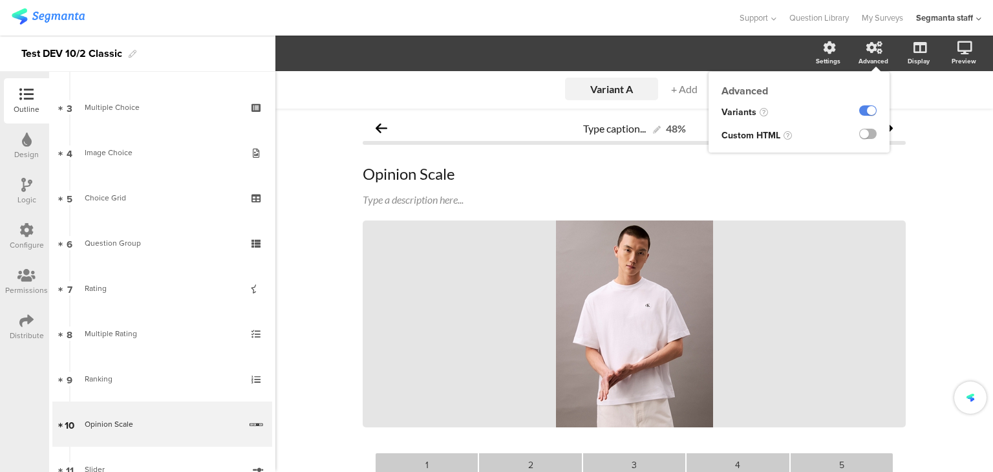
click at [859, 135] on label at bounding box center [867, 134] width 17 height 10
click at [0, 0] on input "checkbox" at bounding box center [0, 0] width 0 height 0
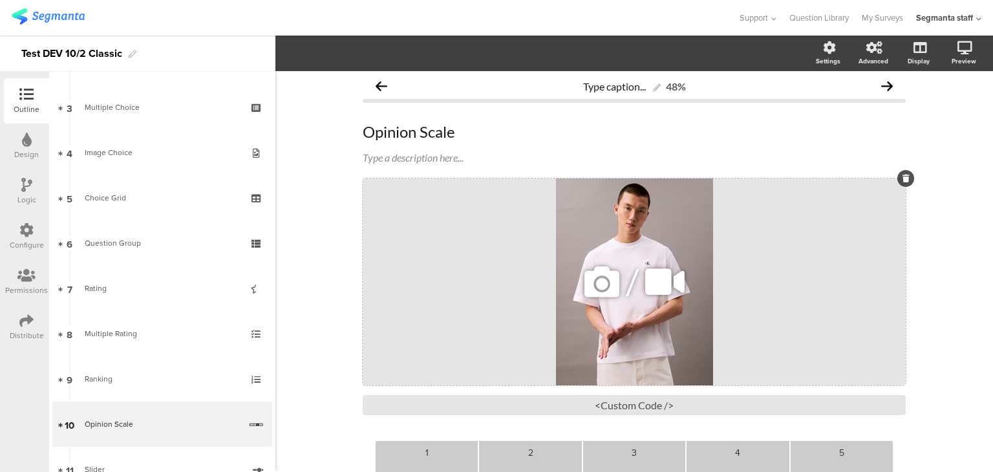
scroll to position [129, 0]
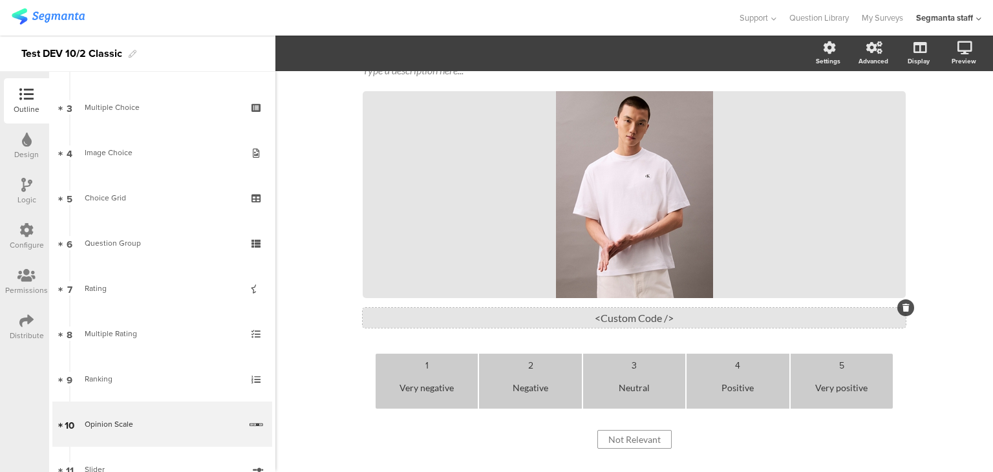
click at [658, 319] on div "<Custom Code />" at bounding box center [634, 318] width 543 height 20
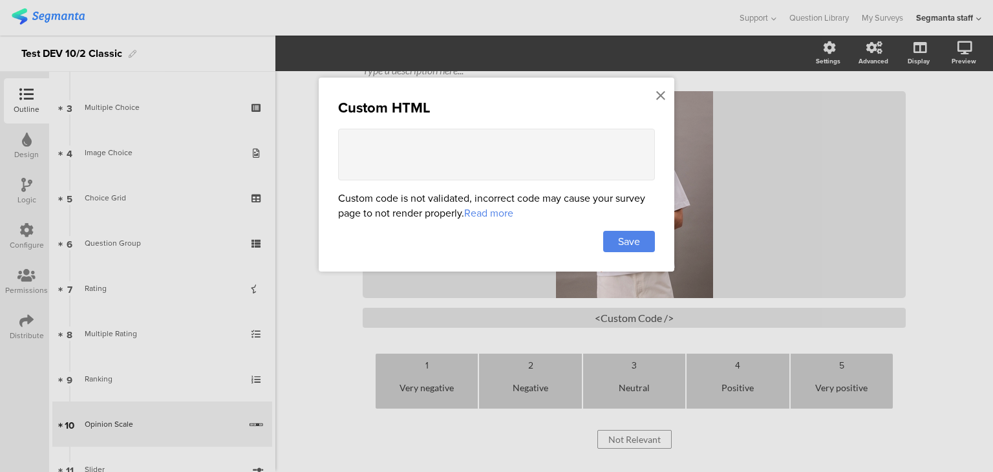
click at [559, 142] on textarea at bounding box center [496, 155] width 317 height 52
paste textarea "<div style="font-family: Arial, sans-serif; text-align: center; padding: 20px;"…"
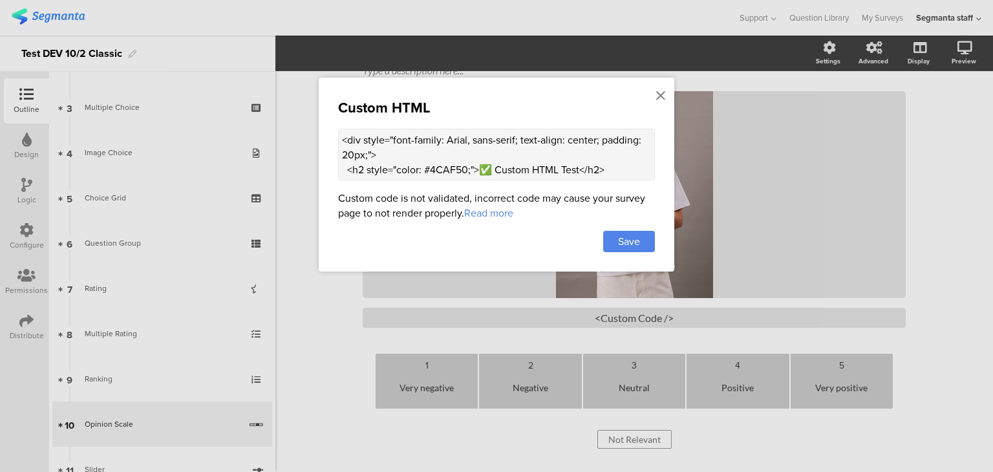
scroll to position [163, 0]
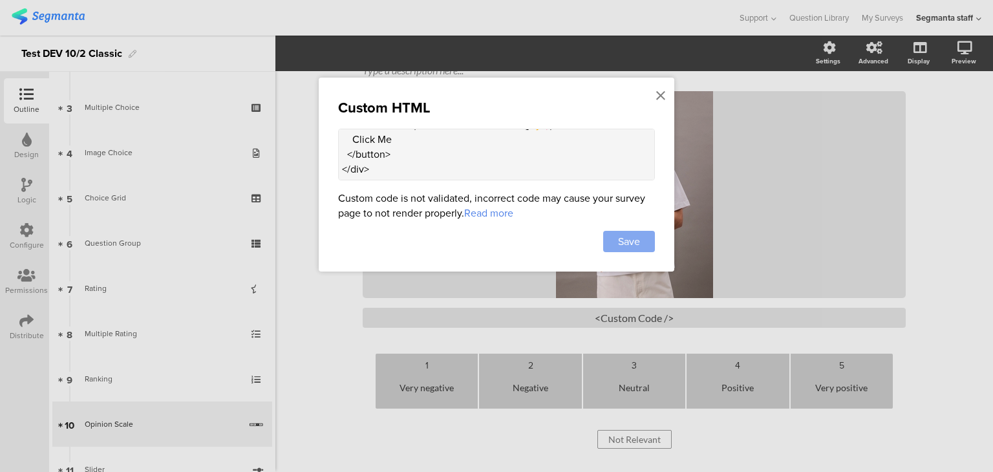
type textarea "<div style="font-family: Arial, sans-serif; text-align: center; padding: 20px;"…"
click at [644, 239] on div "Save" at bounding box center [629, 241] width 52 height 21
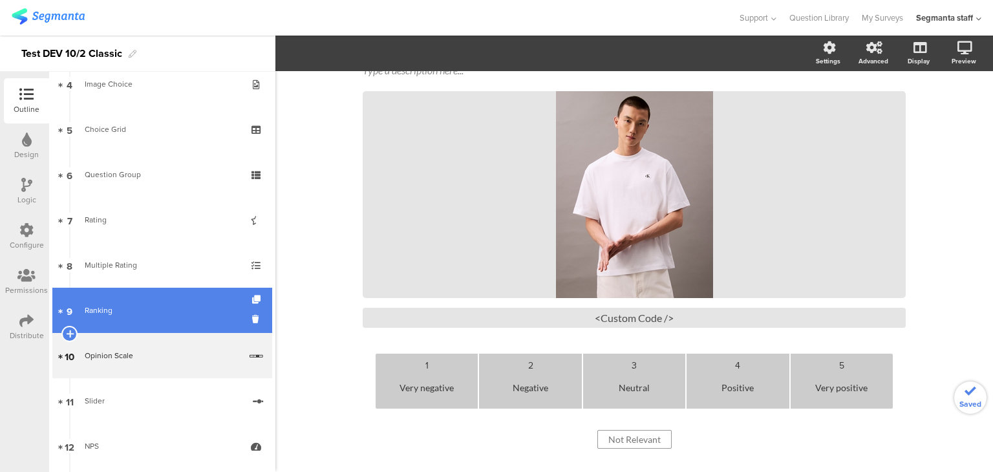
scroll to position [323, 0]
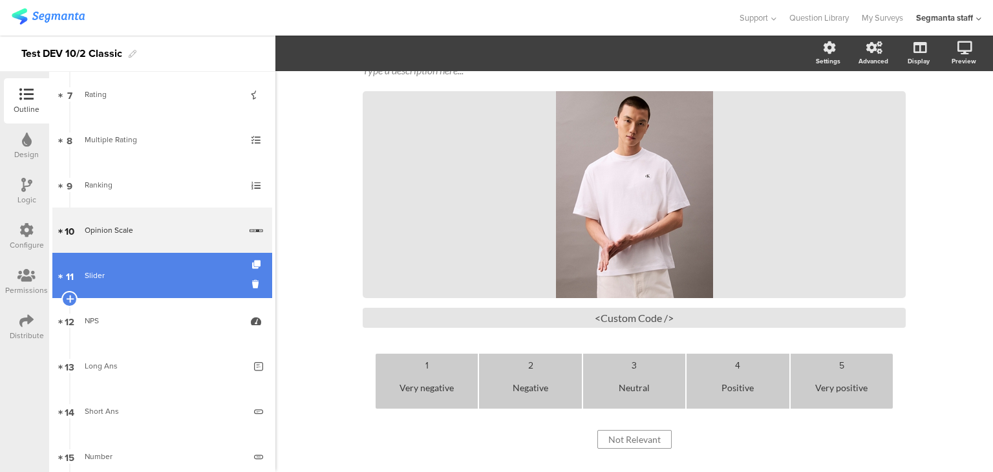
click at [158, 283] on link "11 Slider" at bounding box center [162, 275] width 220 height 45
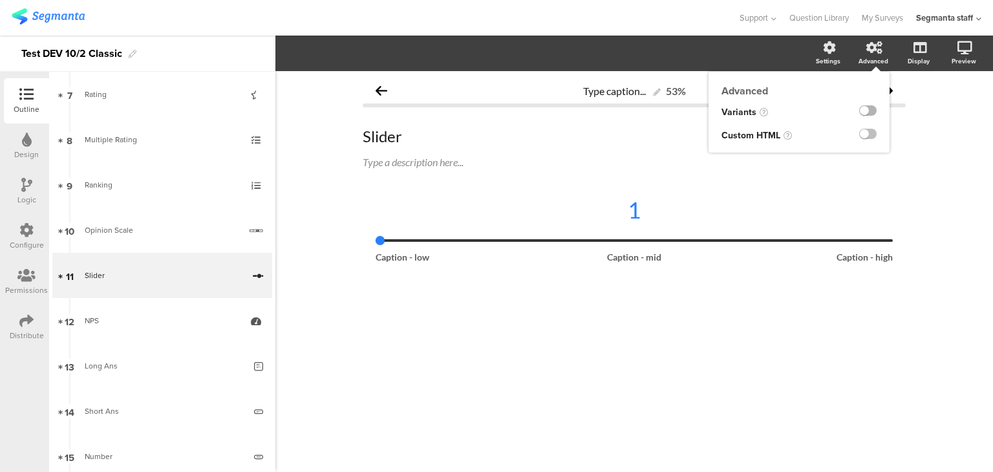
click at [869, 107] on label at bounding box center [867, 110] width 17 height 10
click at [0, 0] on input "checkbox" at bounding box center [0, 0] width 0 height 0
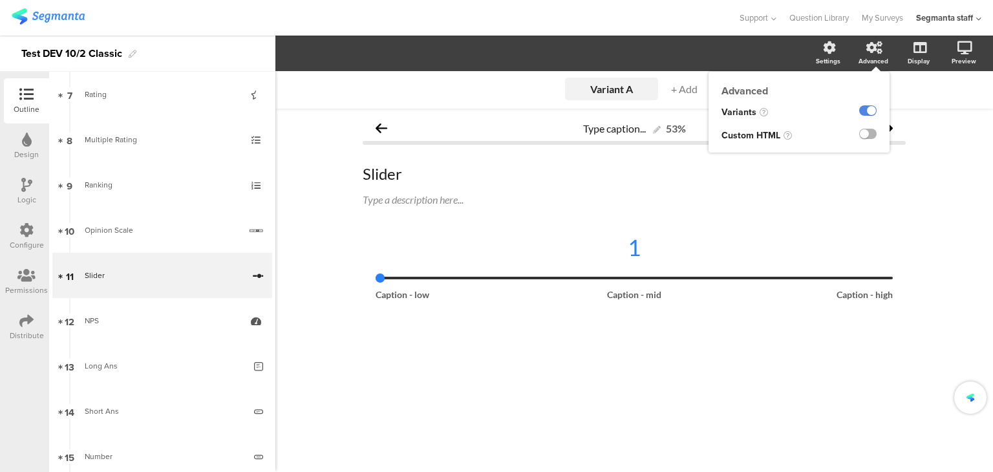
click at [864, 138] on label at bounding box center [867, 134] width 17 height 10
click at [0, 0] on input "checkbox" at bounding box center [0, 0] width 0 height 0
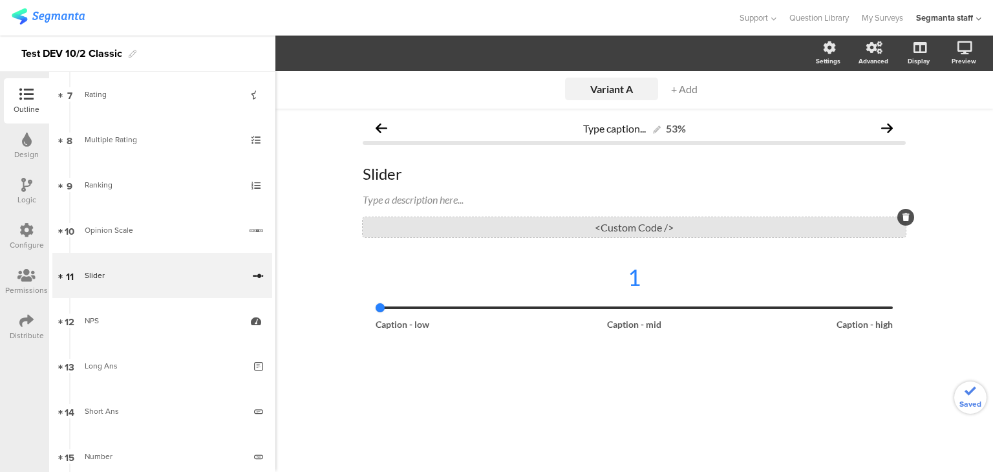
click at [768, 222] on div "<Custom Code />" at bounding box center [634, 227] width 543 height 20
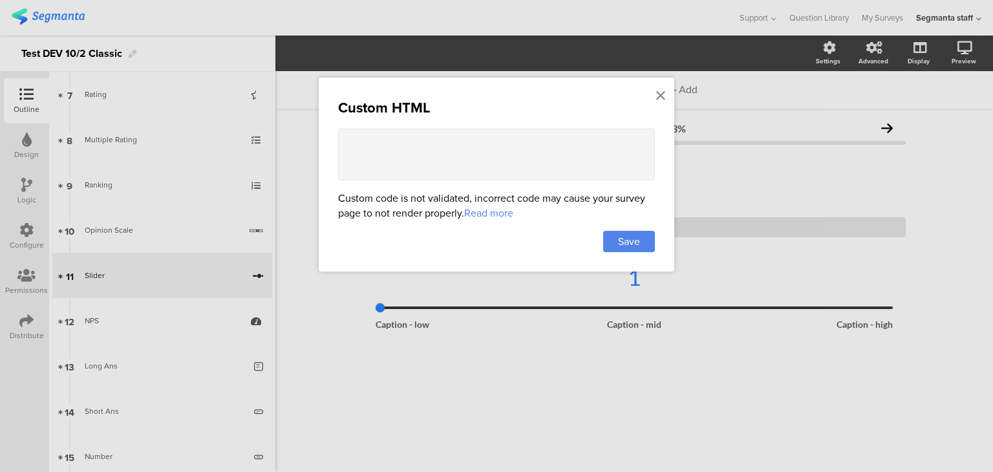
click at [534, 146] on textarea at bounding box center [496, 155] width 317 height 52
paste textarea "<div style="font-family: Arial, sans-serif; text-align: center; padding: 20px;"…"
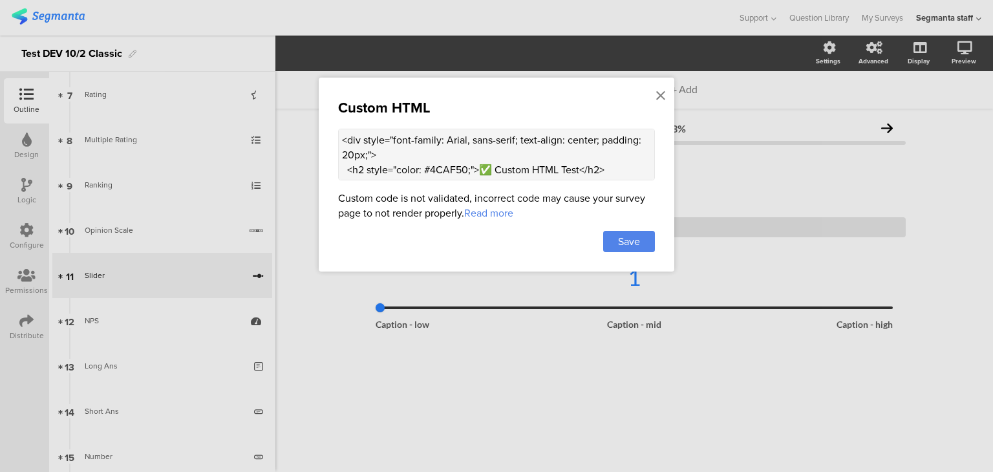
scroll to position [163, 0]
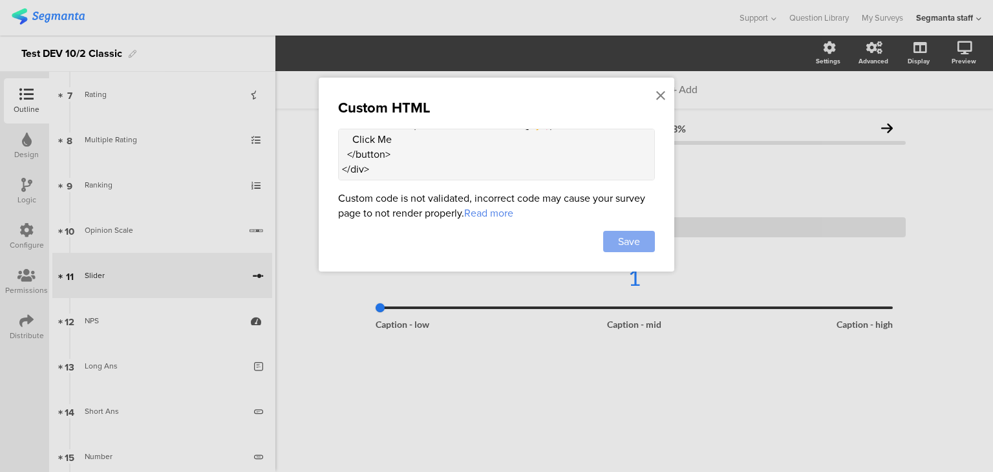
type textarea "<div style="font-family: Arial, sans-serif; text-align: center; padding: 20px;"…"
click at [640, 232] on div "Save" at bounding box center [629, 241] width 52 height 21
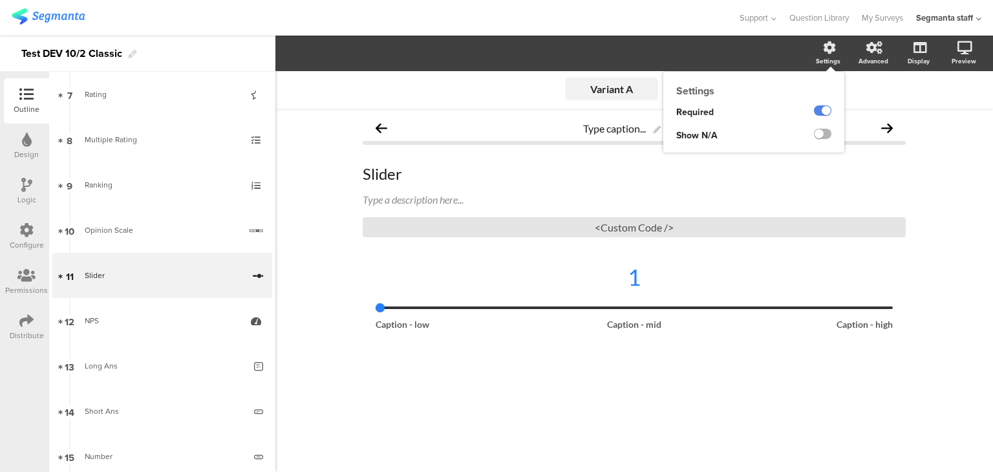
click at [823, 137] on label at bounding box center [822, 134] width 17 height 10
click at [0, 0] on input "checkbox" at bounding box center [0, 0] width 0 height 0
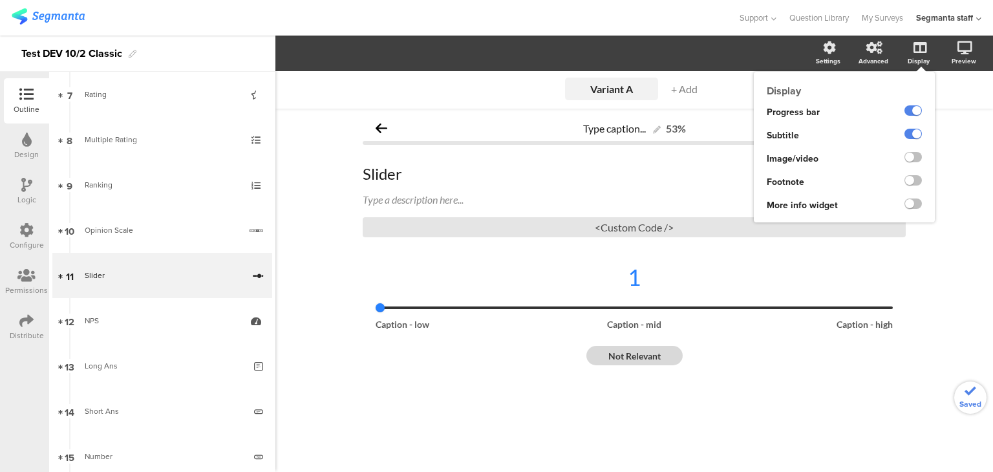
click at [913, 151] on ng-transclude at bounding box center [913, 158] width 17 height 15
click at [911, 166] on ng-transclude at bounding box center [913, 158] width 17 height 15
click at [910, 162] on label at bounding box center [913, 157] width 17 height 10
click at [0, 0] on input "checkbox" at bounding box center [0, 0] width 0 height 0
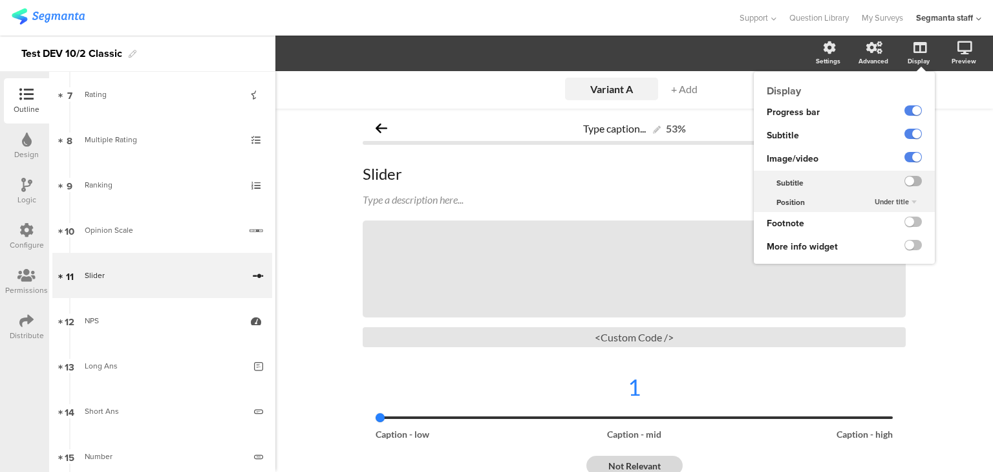
click at [905, 179] on label at bounding box center [913, 181] width 17 height 10
click at [0, 0] on input "checkbox" at bounding box center [0, 0] width 0 height 0
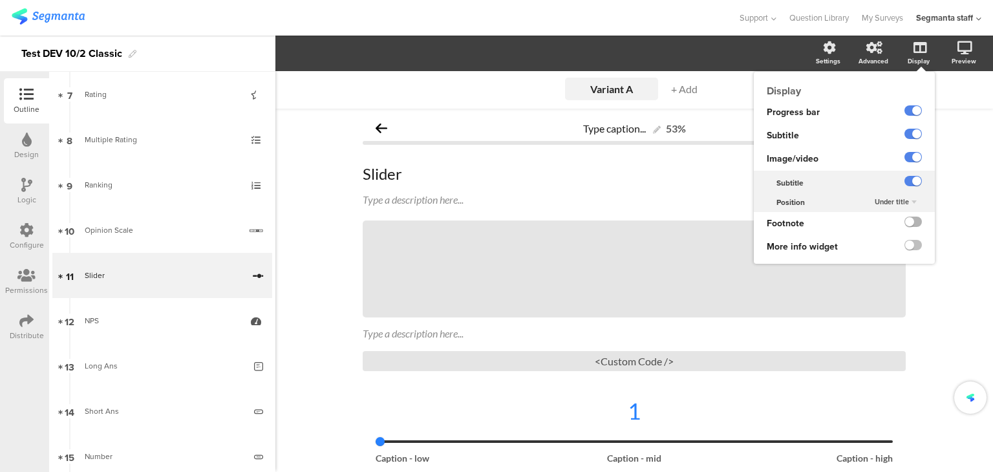
click at [905, 223] on label at bounding box center [913, 222] width 17 height 10
click at [0, 0] on input "checkbox" at bounding box center [0, 0] width 0 height 0
click at [905, 249] on label at bounding box center [913, 245] width 17 height 10
click at [0, 0] on input "checkbox" at bounding box center [0, 0] width 0 height 0
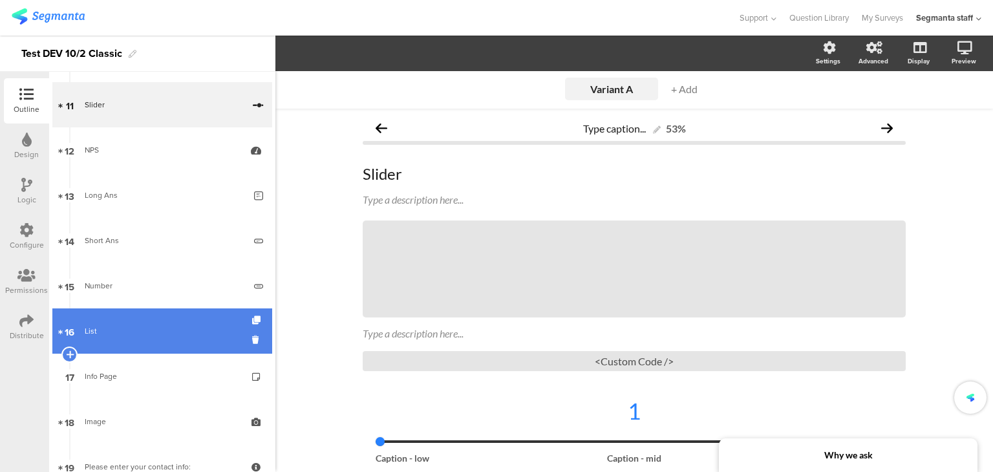
scroll to position [517, 0]
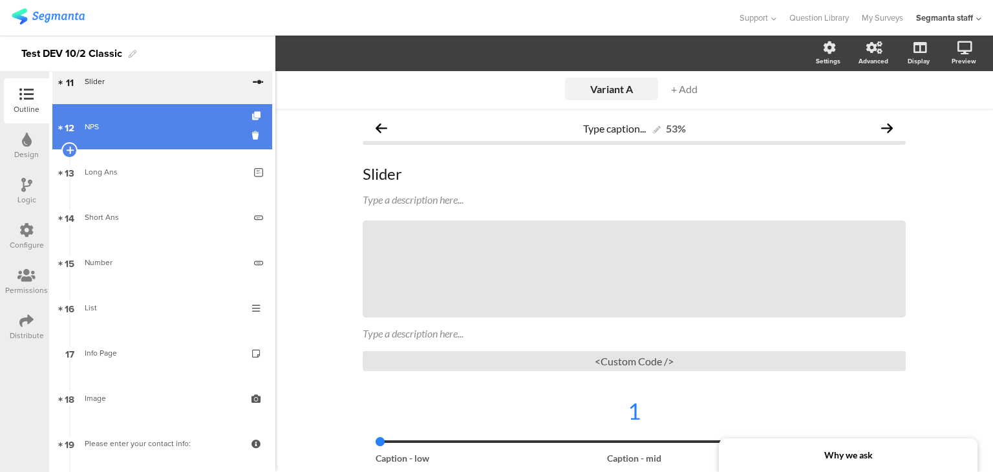
click at [189, 127] on div "NPS" at bounding box center [162, 126] width 155 height 13
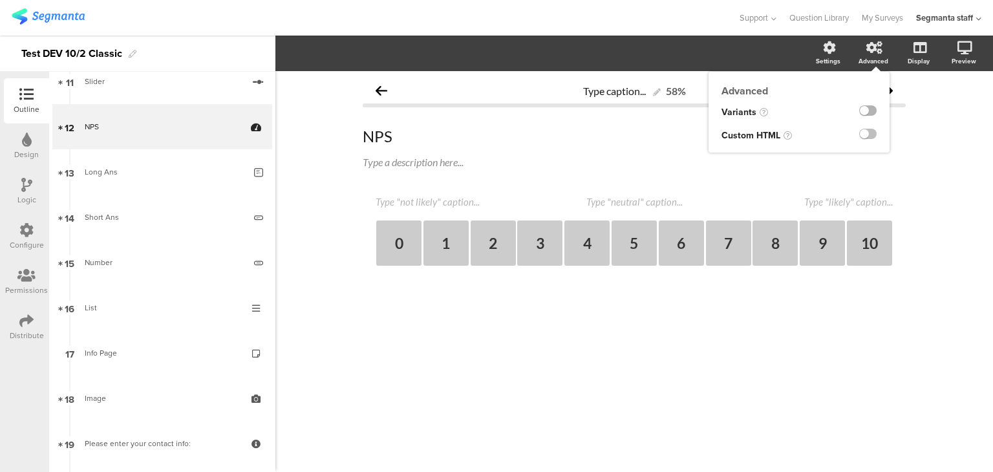
click at [864, 112] on label at bounding box center [867, 110] width 17 height 10
click at [0, 0] on input "checkbox" at bounding box center [0, 0] width 0 height 0
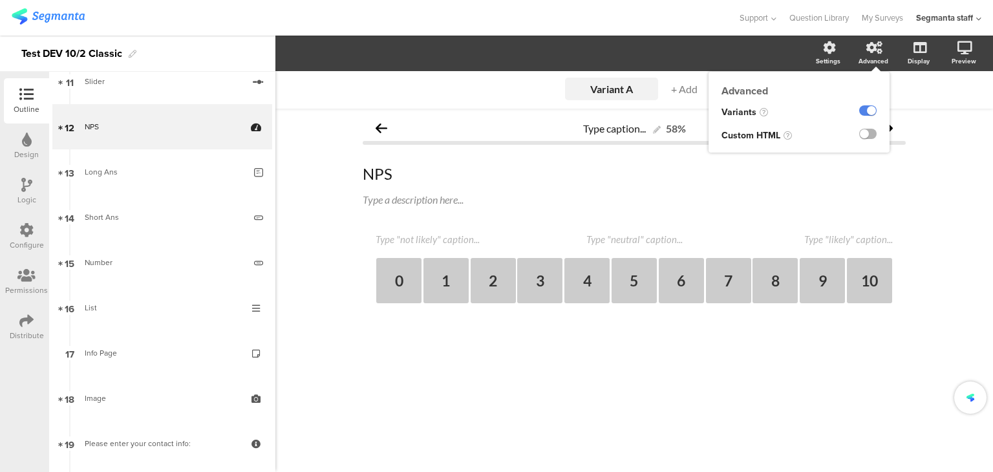
click at [874, 138] on label at bounding box center [867, 134] width 17 height 10
click at [0, 0] on input "checkbox" at bounding box center [0, 0] width 0 height 0
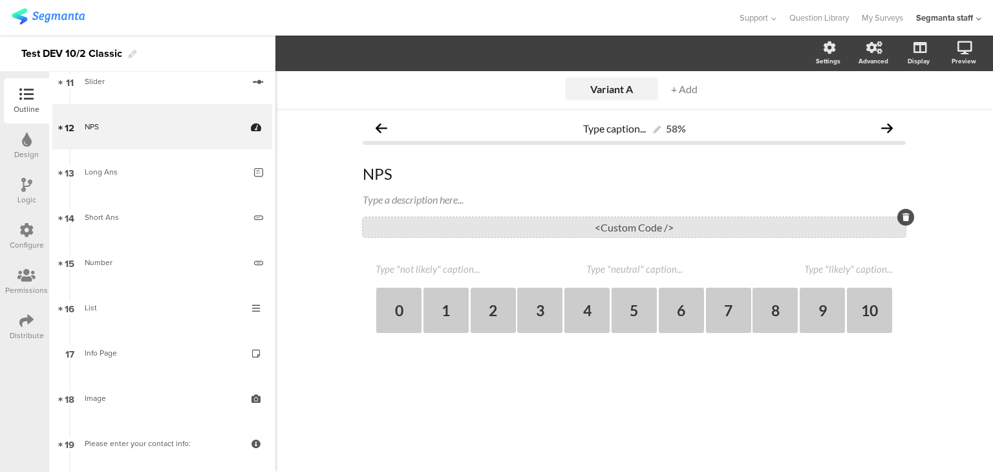
click at [698, 219] on div "<Custom Code />" at bounding box center [634, 227] width 543 height 20
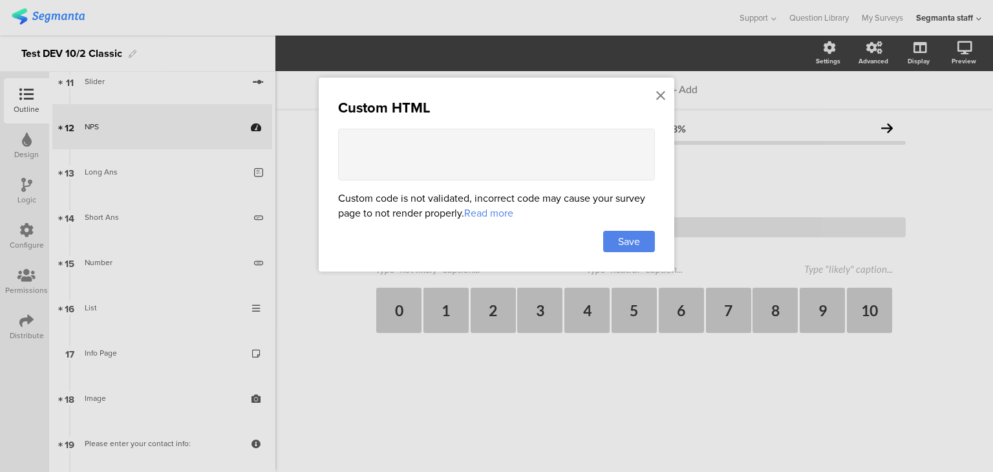
click at [515, 147] on textarea at bounding box center [496, 155] width 317 height 52
paste textarea "<div style="font-family: Arial, sans-serif; text-align: center; padding: 20px;"…"
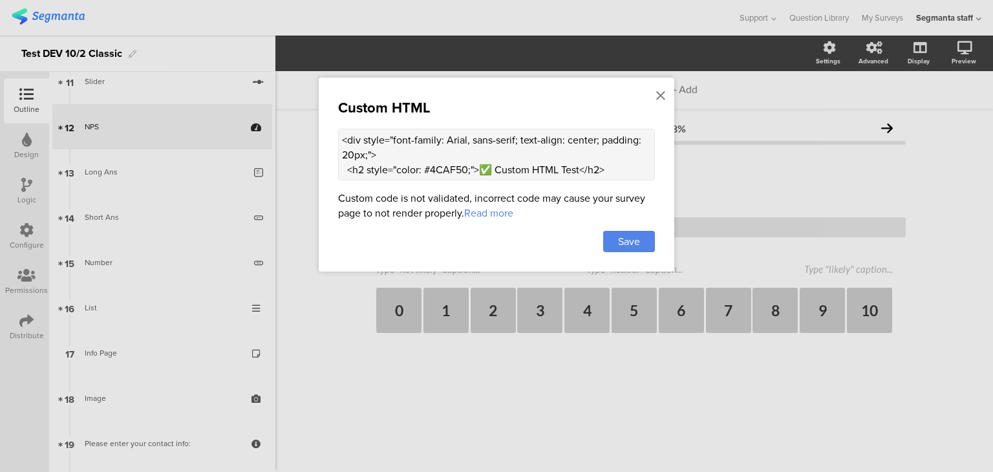
scroll to position [163, 0]
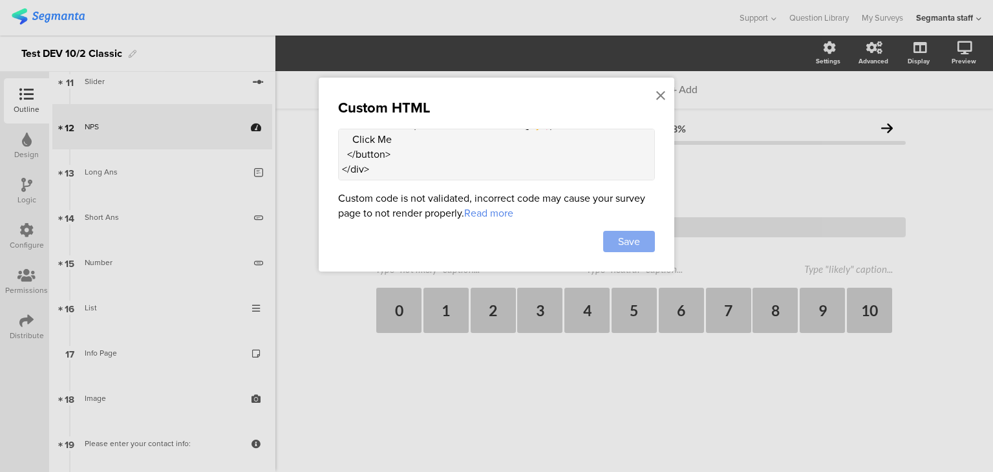
type textarea "<div style="font-family: Arial, sans-serif; text-align: center; padding: 20px;"…"
click at [629, 241] on span "Save" at bounding box center [629, 241] width 22 height 15
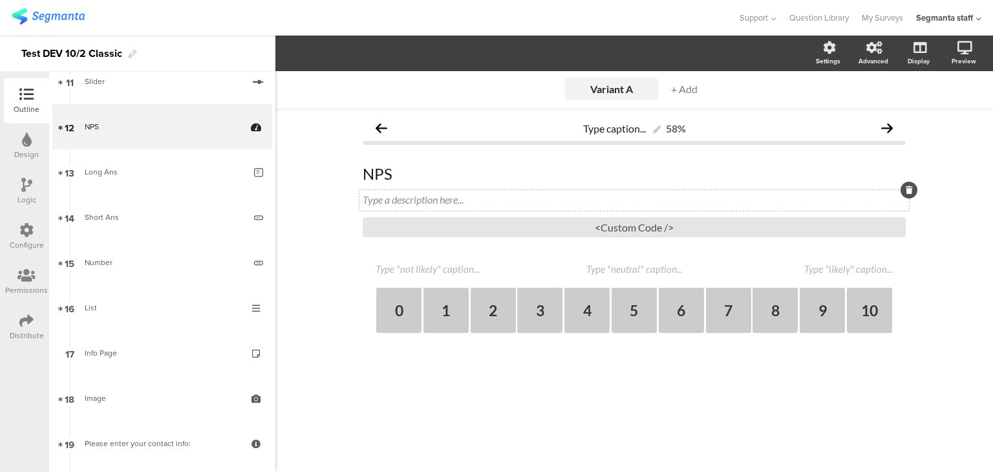
click at [433, 195] on div "Type a description here..." at bounding box center [634, 199] width 543 height 12
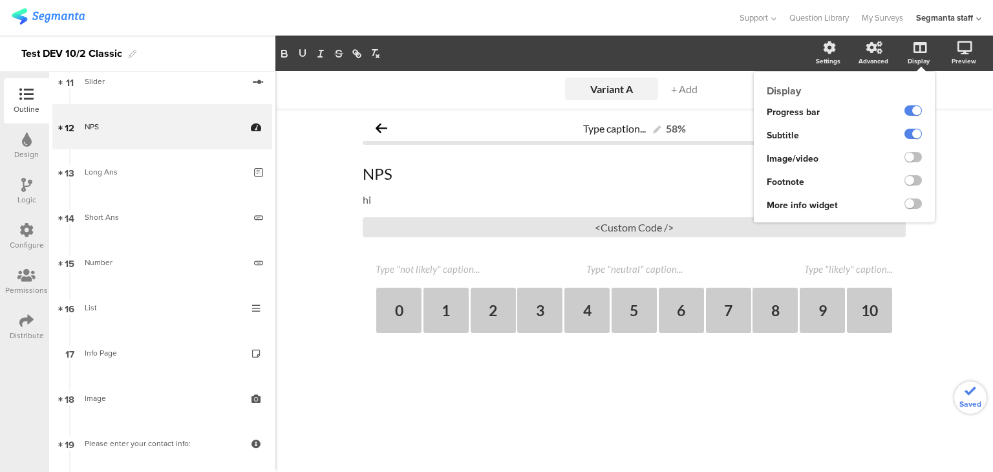
click at [924, 159] on div at bounding box center [905, 158] width 59 height 23
click at [919, 162] on label at bounding box center [913, 157] width 17 height 10
click at [0, 0] on input "checkbox" at bounding box center [0, 0] width 0 height 0
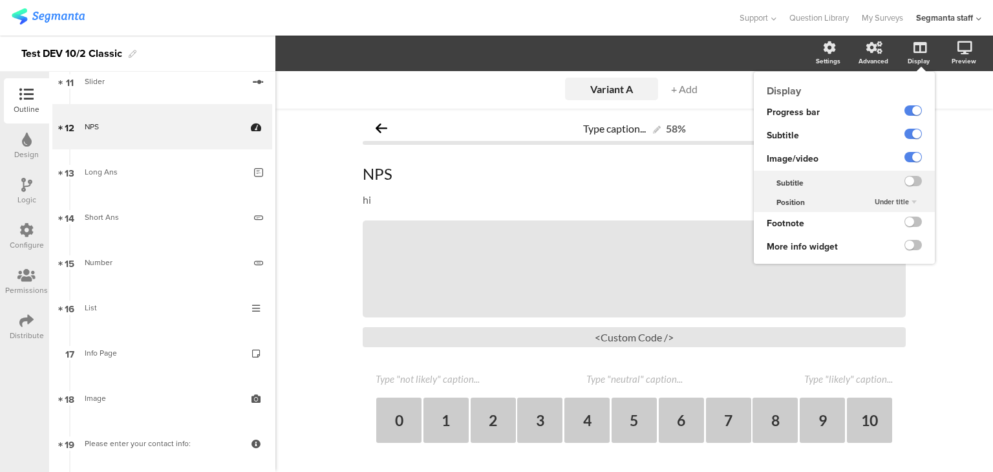
click at [905, 187] on ng-transclude at bounding box center [913, 182] width 17 height 15
click at [905, 222] on label at bounding box center [913, 222] width 17 height 10
click at [0, 0] on input "checkbox" at bounding box center [0, 0] width 0 height 0
click at [905, 184] on label at bounding box center [913, 181] width 17 height 10
click at [0, 0] on input "checkbox" at bounding box center [0, 0] width 0 height 0
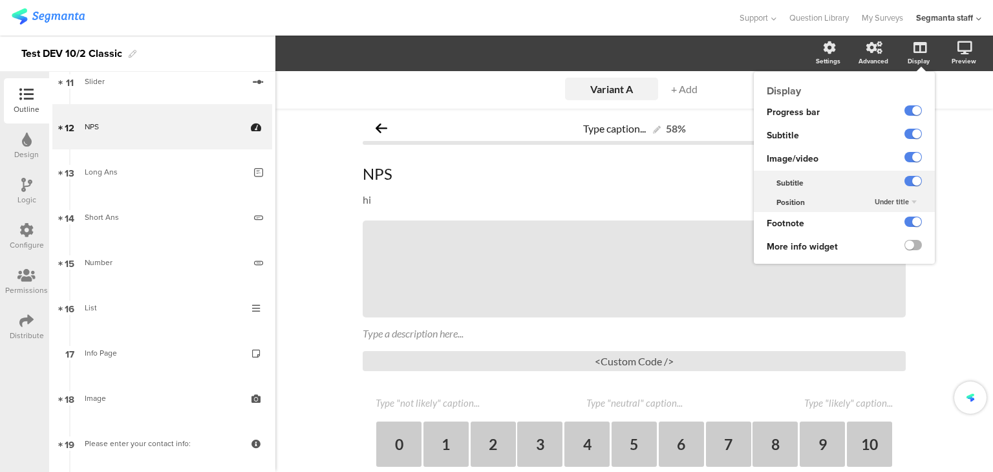
click at [905, 240] on ng-transclude at bounding box center [913, 246] width 17 height 15
click at [905, 248] on label at bounding box center [913, 245] width 17 height 10
click at [0, 0] on input "checkbox" at bounding box center [0, 0] width 0 height 0
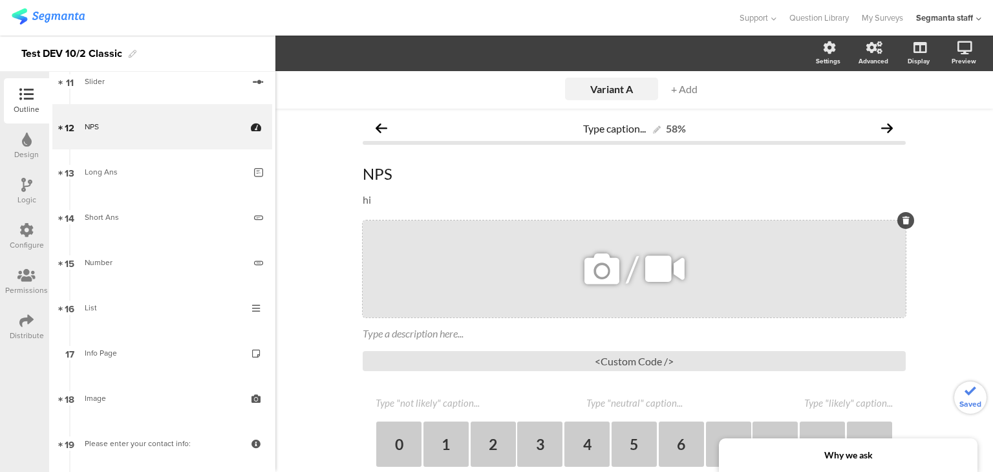
click at [626, 282] on span "/" at bounding box center [632, 269] width 13 height 42
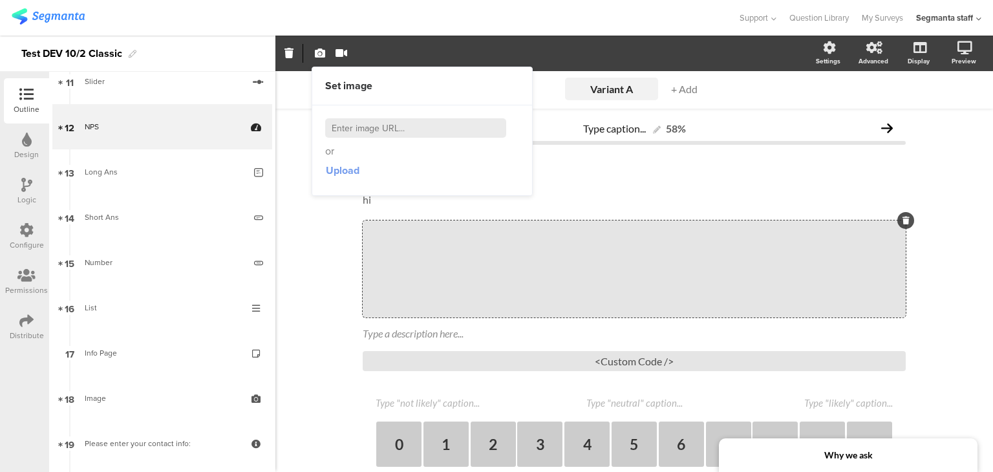
drag, startPoint x: 346, startPoint y: 167, endPoint x: 350, endPoint y: 175, distance: 8.1
click at [349, 175] on button "Upload" at bounding box center [342, 170] width 35 height 23
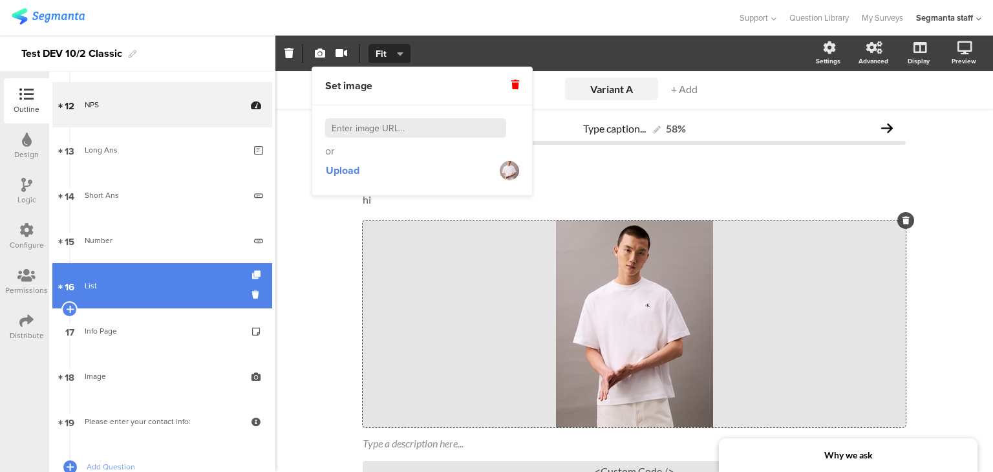
scroll to position [517, 0]
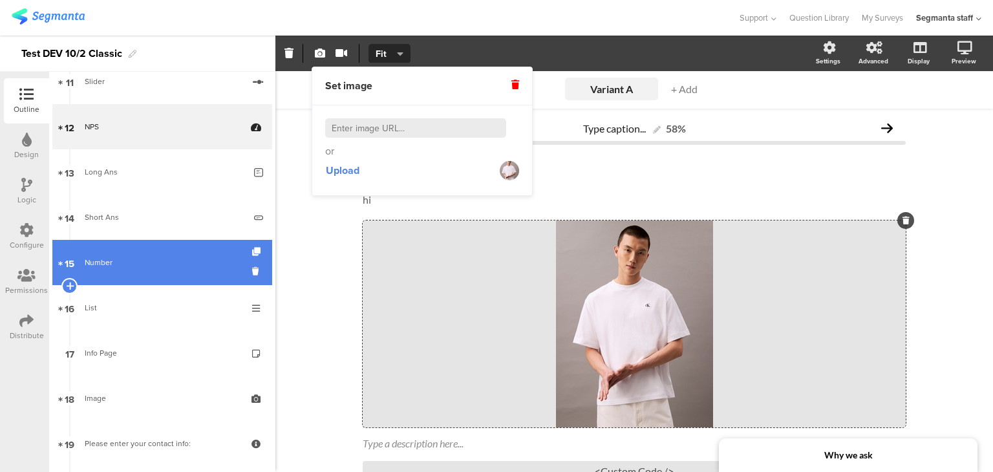
click at [143, 272] on link "15 Number" at bounding box center [162, 262] width 220 height 45
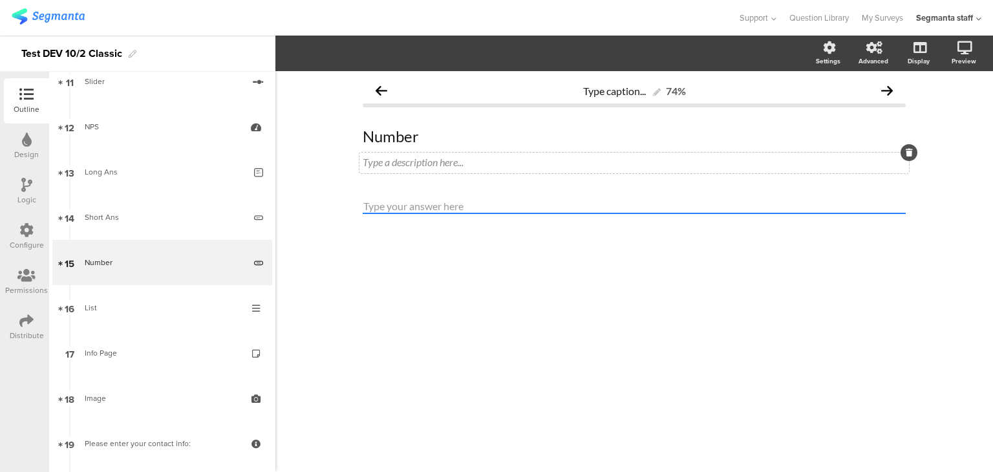
click at [435, 162] on div "Type a description here..." at bounding box center [635, 163] width 550 height 21
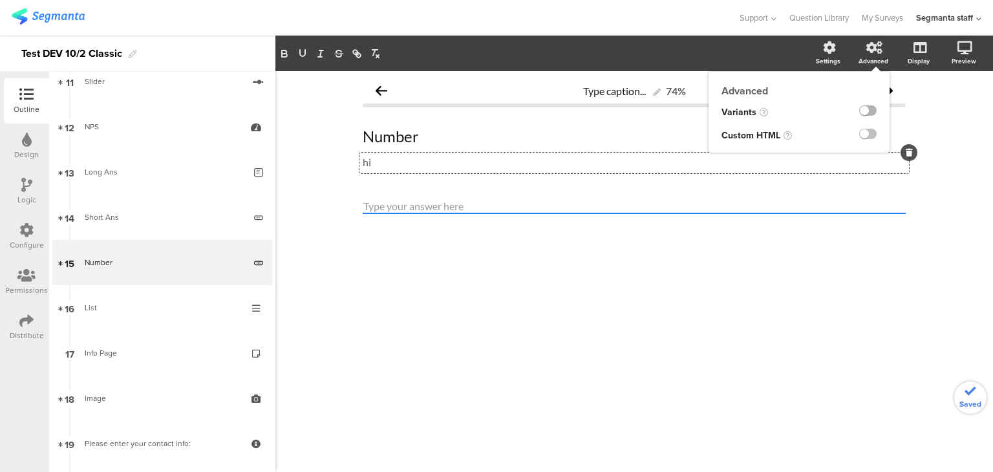
click at [864, 111] on label at bounding box center [867, 110] width 17 height 10
click at [0, 0] on input "checkbox" at bounding box center [0, 0] width 0 height 0
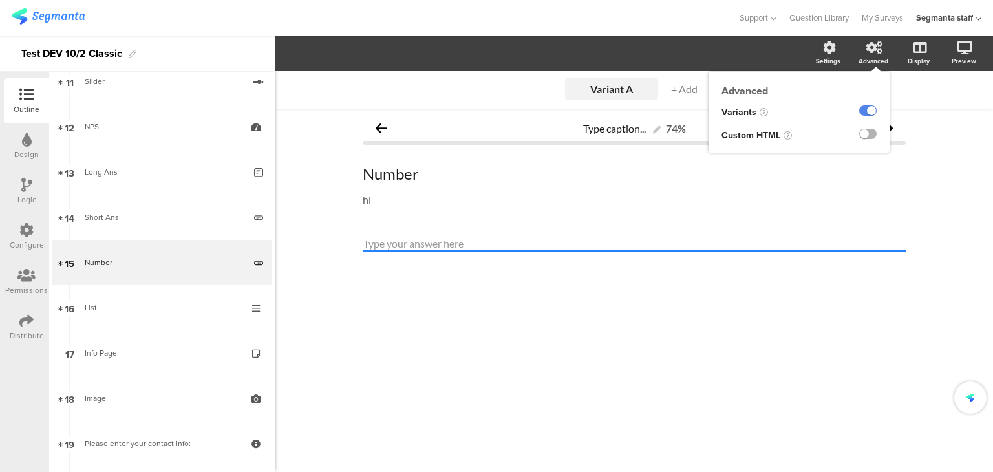
click at [867, 135] on label at bounding box center [867, 134] width 17 height 10
click at [0, 0] on input "checkbox" at bounding box center [0, 0] width 0 height 0
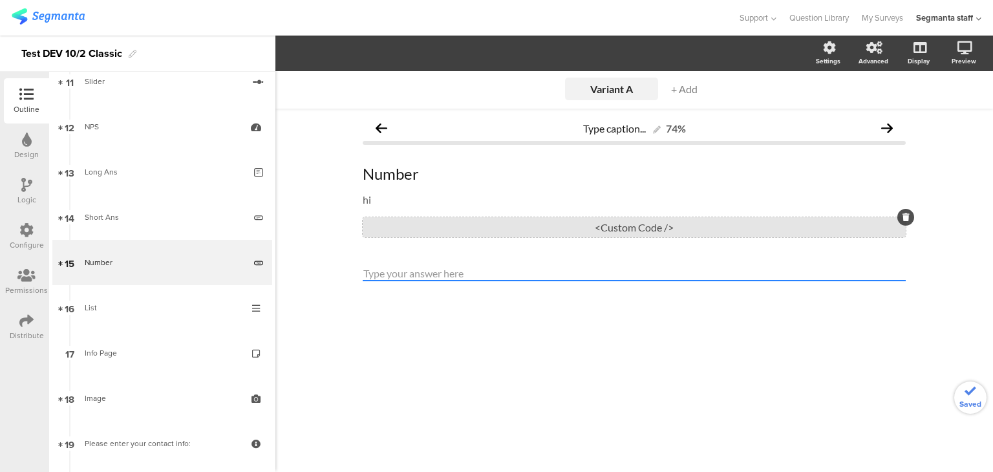
click at [668, 236] on div "<Custom Code />" at bounding box center [634, 227] width 543 height 20
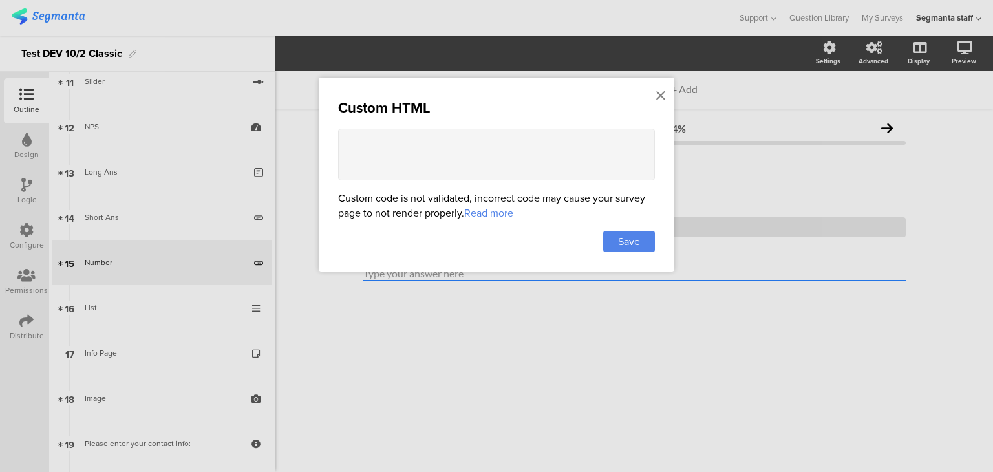
click at [547, 155] on textarea at bounding box center [496, 155] width 317 height 52
paste textarea "<div style="font-family: Arial, sans-serif; text-align: center; padding: 20px;"…"
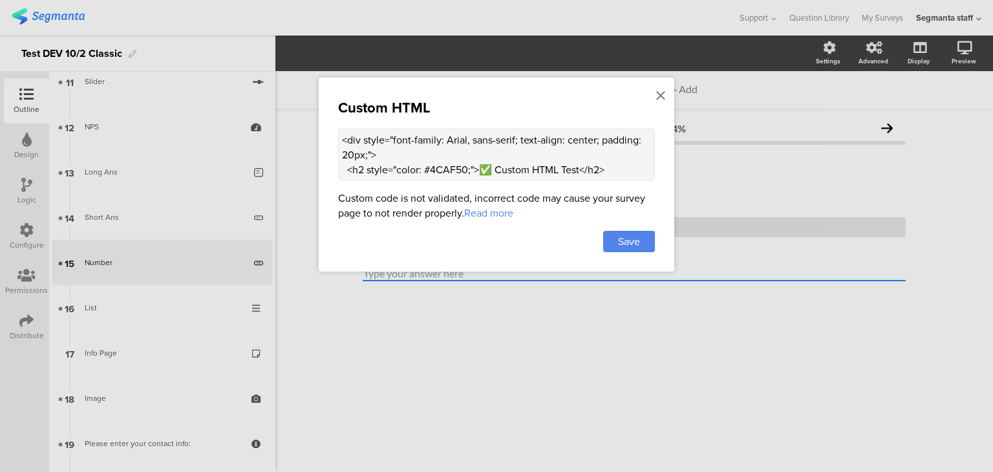
scroll to position [163, 0]
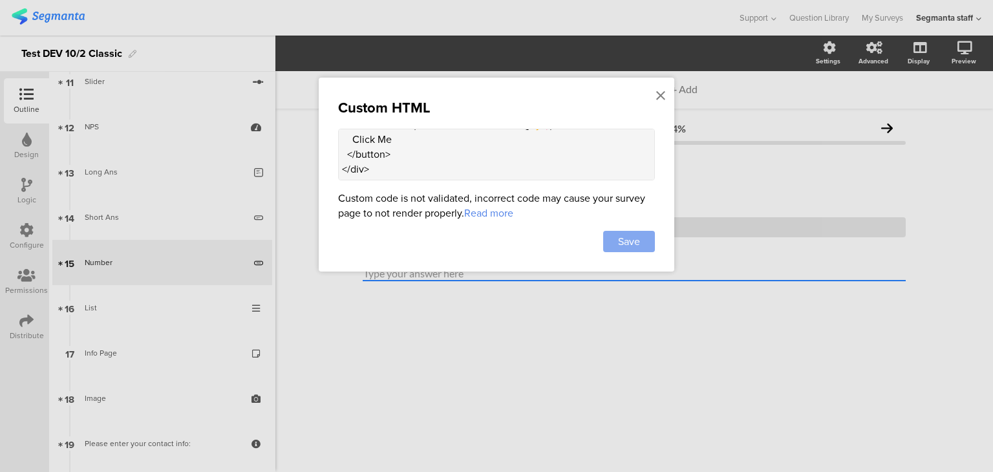
type textarea "<div style="font-family: Arial, sans-serif; text-align: center; padding: 20px;"…"
drag, startPoint x: 638, startPoint y: 237, endPoint x: 643, endPoint y: 243, distance: 6.9
click at [638, 239] on span "Save" at bounding box center [629, 241] width 22 height 15
click at [645, 244] on div "Save" at bounding box center [629, 241] width 52 height 21
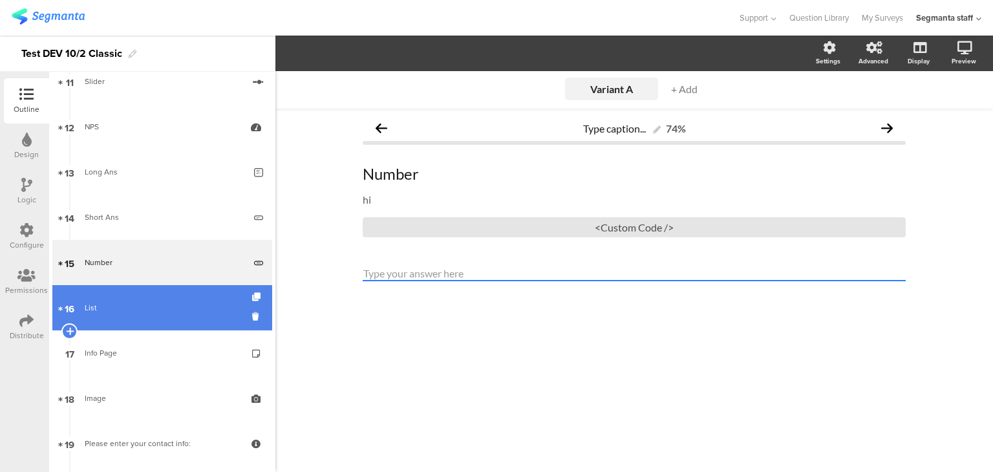
click at [139, 309] on div "List" at bounding box center [162, 307] width 155 height 13
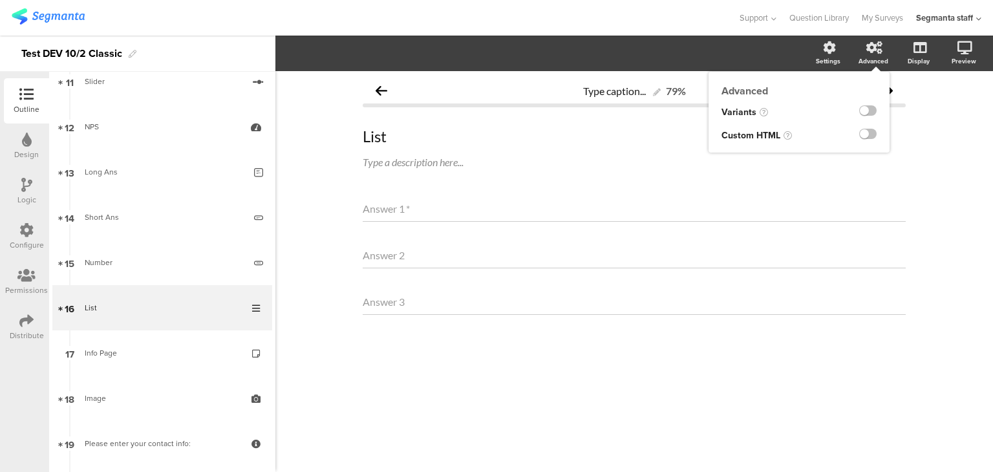
click at [869, 117] on ng-transclude at bounding box center [867, 112] width 17 height 15
click at [865, 111] on label at bounding box center [867, 110] width 17 height 10
click at [0, 0] on input "checkbox" at bounding box center [0, 0] width 0 height 0
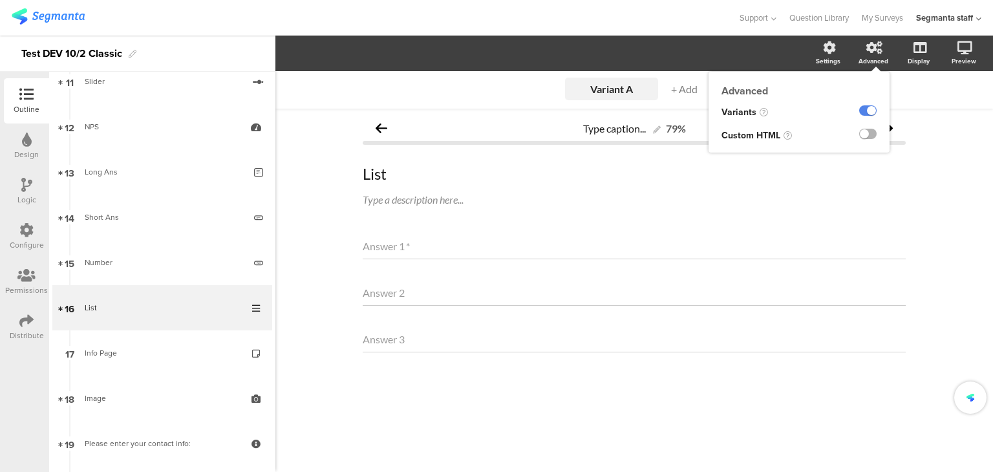
click at [871, 136] on label at bounding box center [867, 134] width 17 height 10
click at [0, 0] on input "checkbox" at bounding box center [0, 0] width 0 height 0
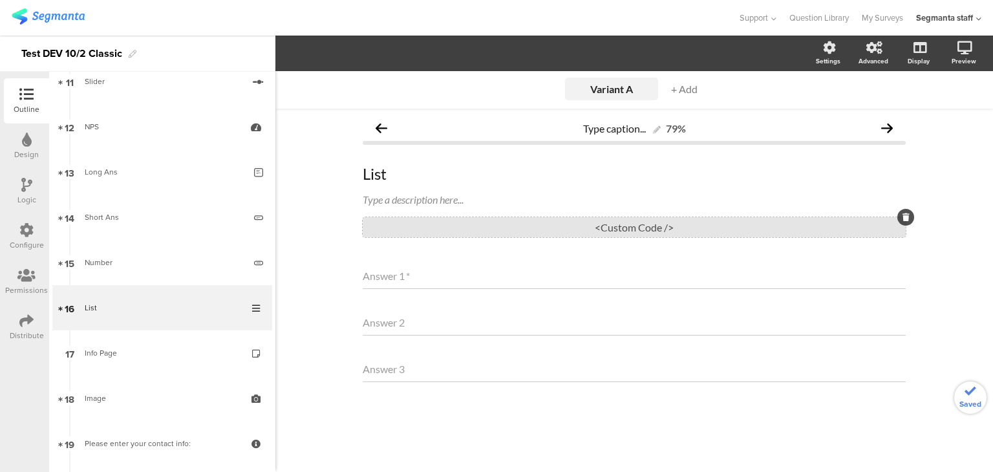
click at [621, 221] on div "<Custom Code />" at bounding box center [634, 227] width 543 height 20
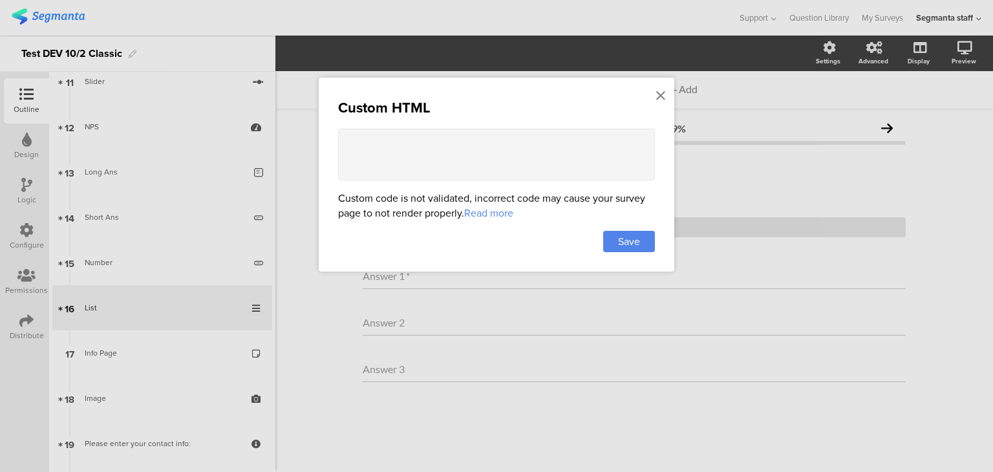
click at [525, 125] on div "Custom HTML Custom code is not validated, incorrect code may cause your survey …" at bounding box center [497, 175] width 356 height 194
click at [528, 148] on textarea at bounding box center [496, 155] width 317 height 52
paste textarea "<div style="font-family: Arial, sans-serif; text-align: center; padding: 20px;"…"
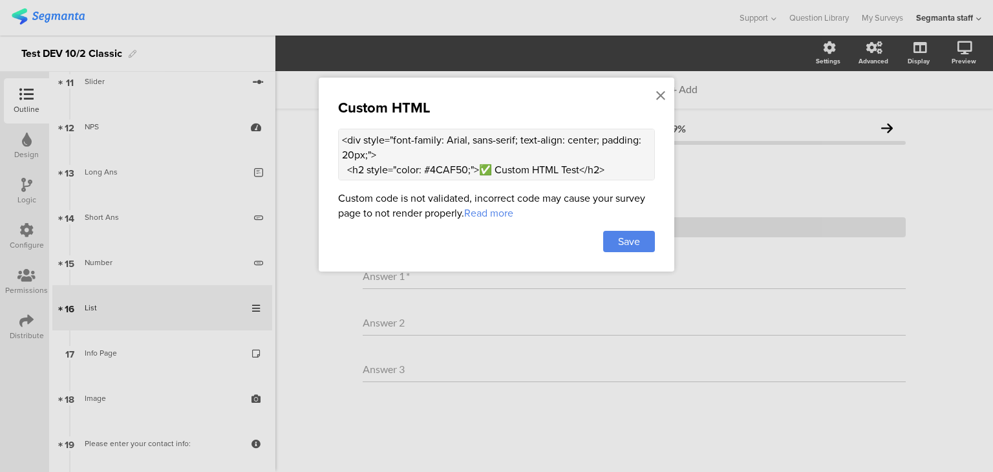
scroll to position [163, 0]
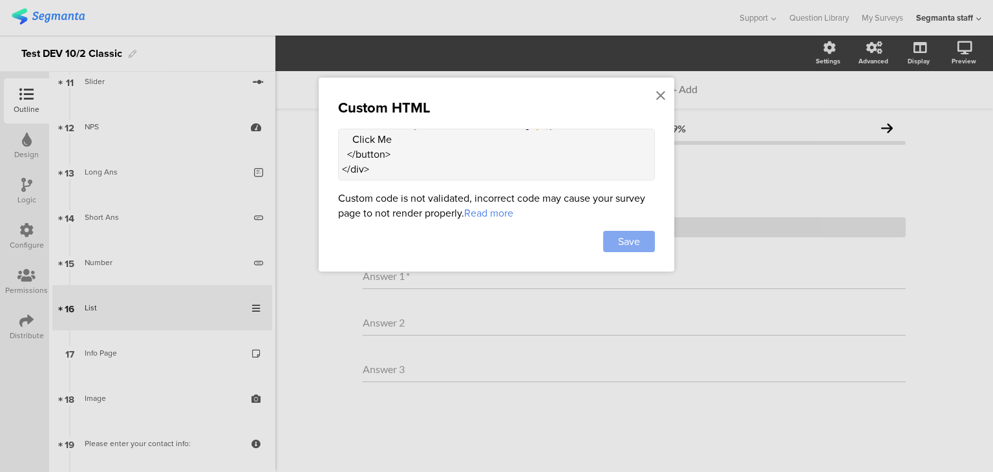
type textarea "<div style="font-family: Arial, sans-serif; text-align: center; padding: 20px;"…"
click at [620, 242] on span "Save" at bounding box center [629, 241] width 22 height 15
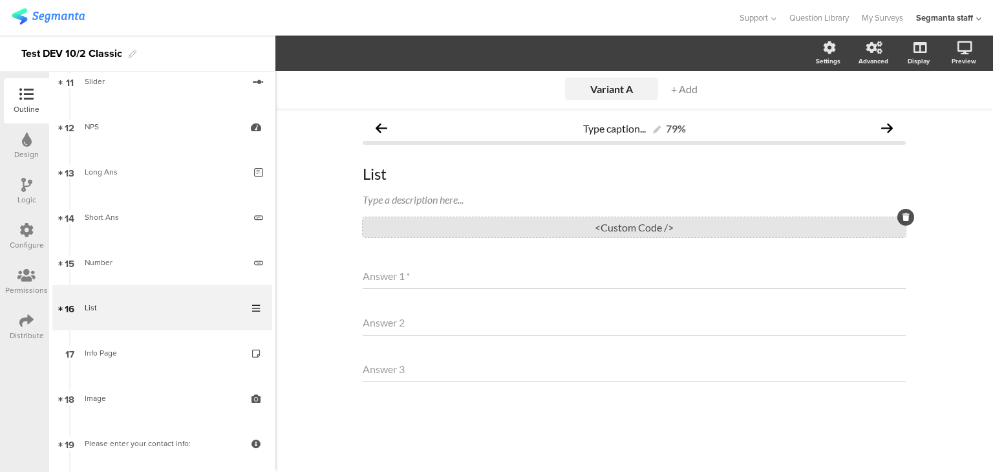
click at [578, 219] on div "<Custom Code />" at bounding box center [634, 227] width 543 height 20
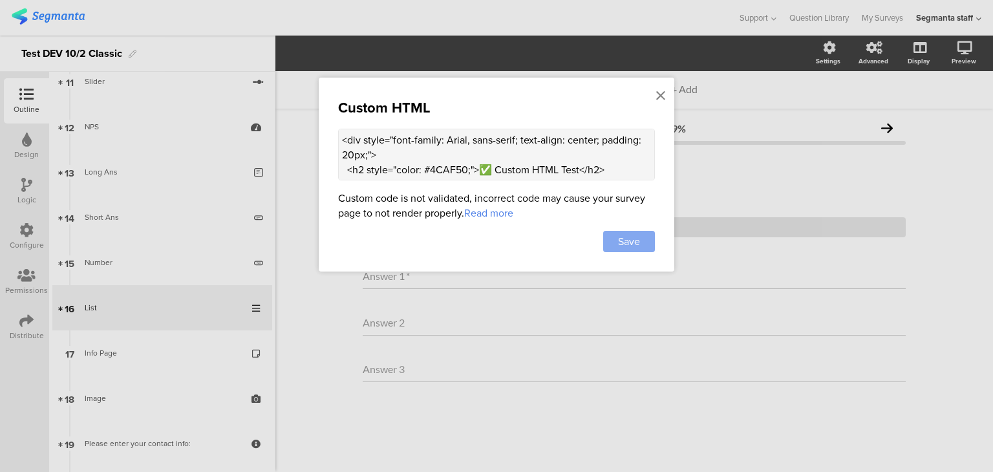
click at [634, 239] on span "Save" at bounding box center [629, 241] width 22 height 15
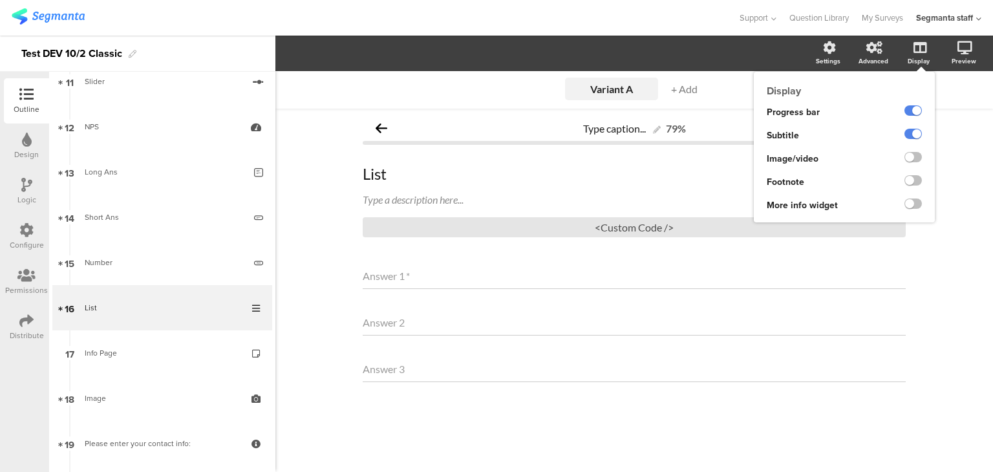
click at [917, 164] on ng-transclude at bounding box center [913, 158] width 17 height 15
drag, startPoint x: 917, startPoint y: 157, endPoint x: 914, endPoint y: 175, distance: 17.8
click at [916, 157] on label at bounding box center [913, 157] width 17 height 10
click at [0, 0] on input "checkbox" at bounding box center [0, 0] width 0 height 0
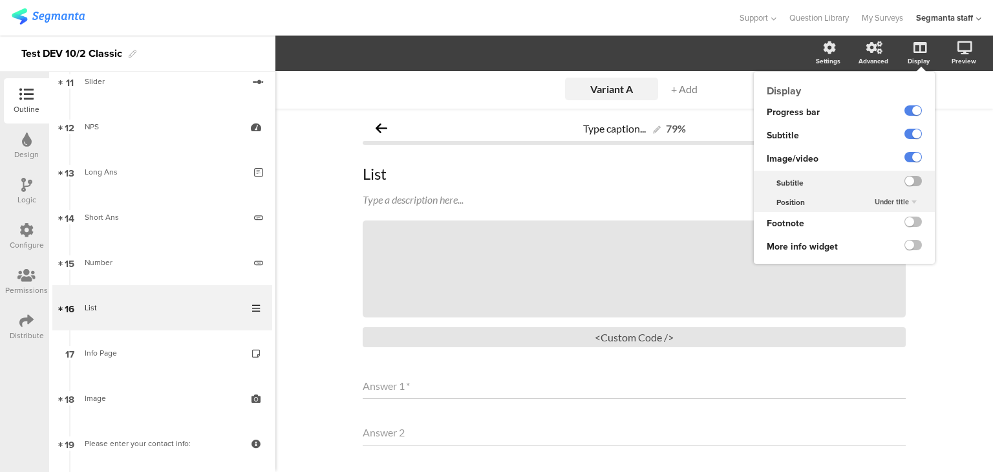
click at [905, 182] on label at bounding box center [913, 181] width 17 height 10
click at [0, 0] on input "checkbox" at bounding box center [0, 0] width 0 height 0
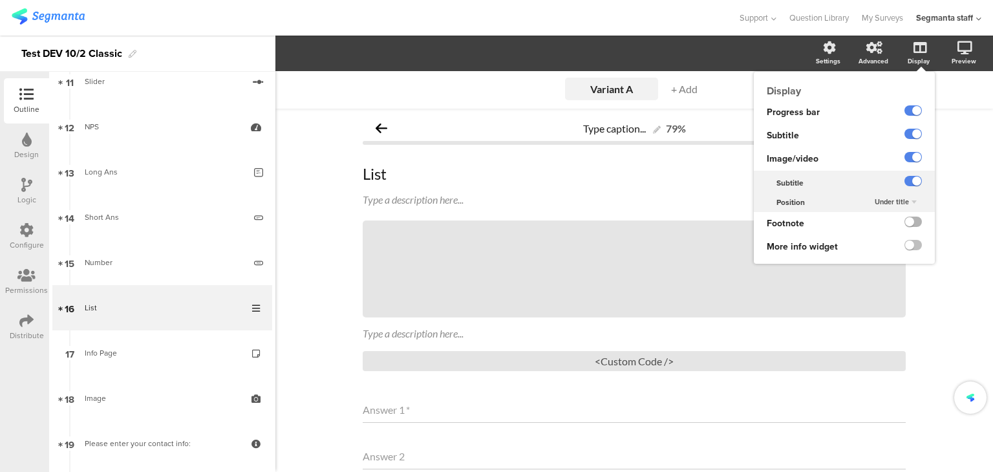
click at [905, 218] on label at bounding box center [913, 222] width 17 height 10
click at [0, 0] on input "checkbox" at bounding box center [0, 0] width 0 height 0
click at [905, 246] on label at bounding box center [913, 245] width 17 height 10
click at [0, 0] on input "checkbox" at bounding box center [0, 0] width 0 height 0
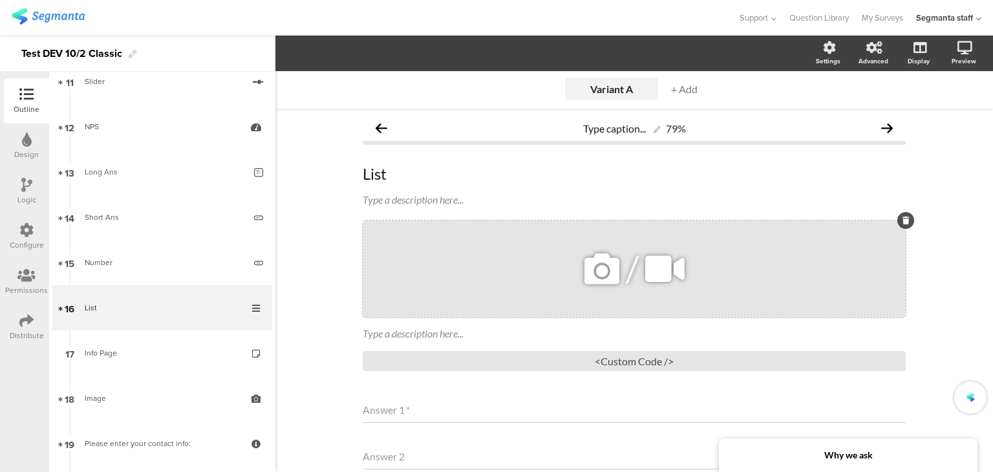
click at [499, 292] on div "/" at bounding box center [634, 269] width 543 height 97
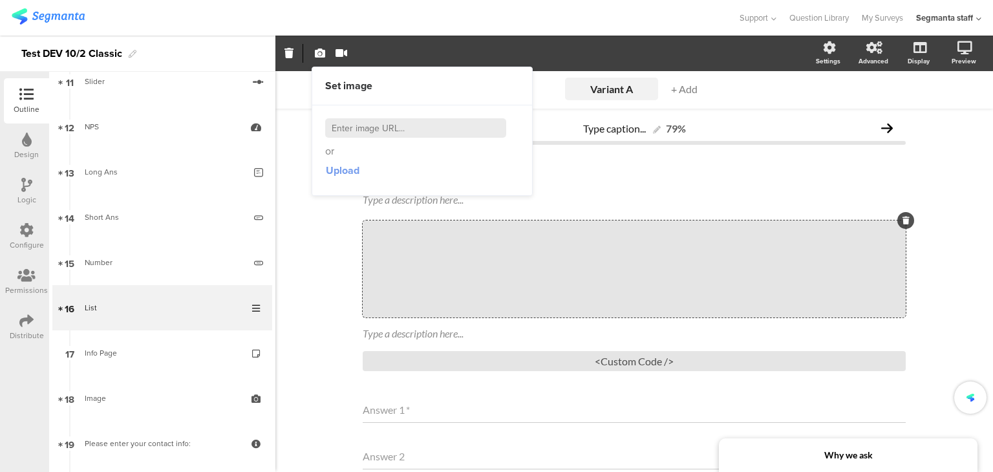
click at [353, 168] on span "Upload" at bounding box center [343, 170] width 34 height 15
click at [408, 330] on div "Type a description here..." at bounding box center [635, 334] width 550 height 21
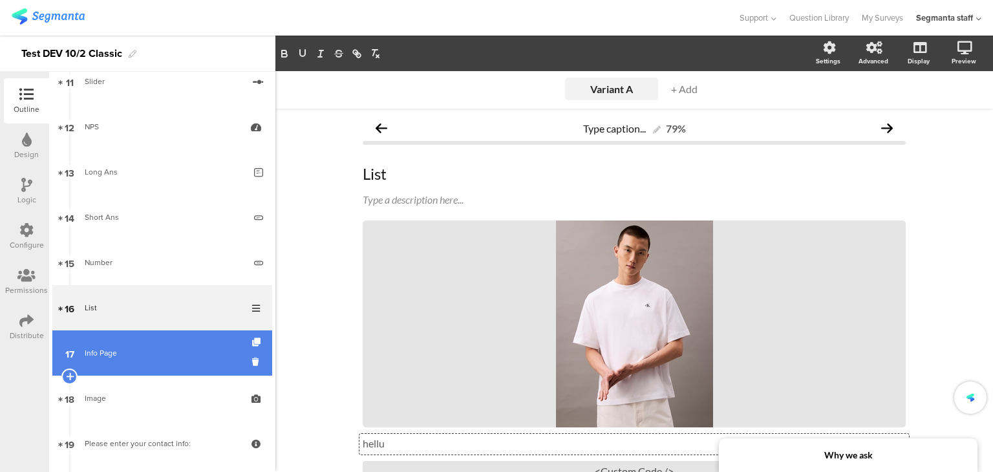
click at [186, 347] on div "Info Page" at bounding box center [162, 353] width 155 height 13
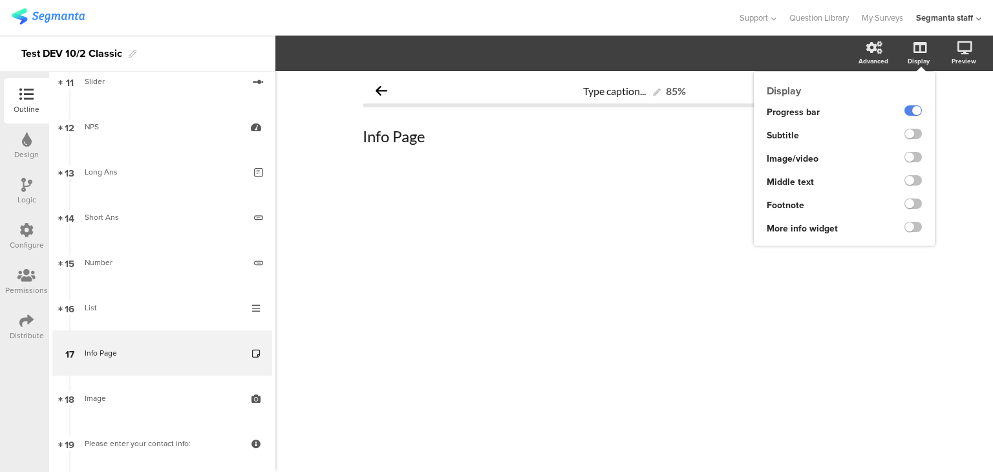
click at [910, 142] on ng-transclude at bounding box center [913, 135] width 17 height 15
click at [913, 140] on ng-transclude at bounding box center [913, 135] width 17 height 15
click at [913, 133] on label at bounding box center [913, 134] width 17 height 10
click at [0, 0] on input "checkbox" at bounding box center [0, 0] width 0 height 0
click at [914, 156] on label at bounding box center [913, 157] width 17 height 10
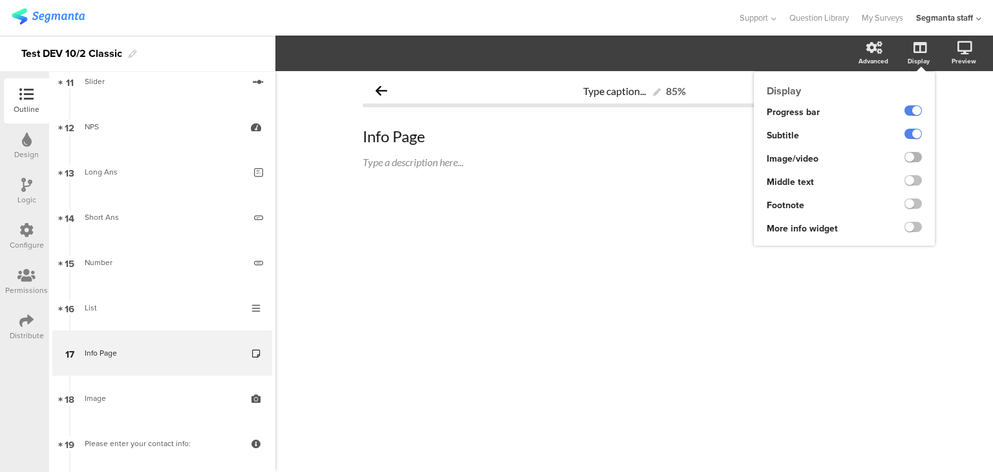
click at [0, 0] on input "checkbox" at bounding box center [0, 0] width 0 height 0
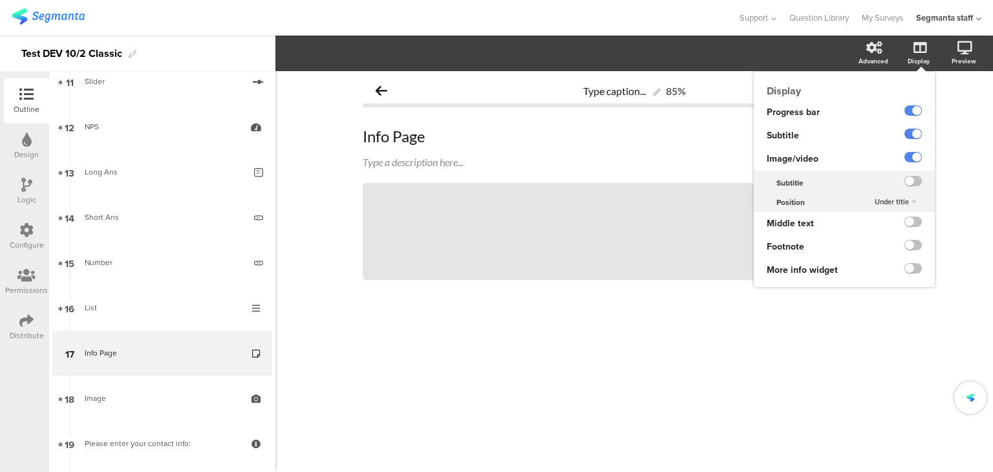
click at [913, 191] on div at bounding box center [903, 182] width 64 height 19
click at [913, 184] on label at bounding box center [913, 181] width 17 height 10
click at [0, 0] on input "checkbox" at bounding box center [0, 0] width 0 height 0
click at [911, 232] on div at bounding box center [904, 223] width 61 height 23
click at [913, 228] on ng-transclude at bounding box center [913, 223] width 17 height 15
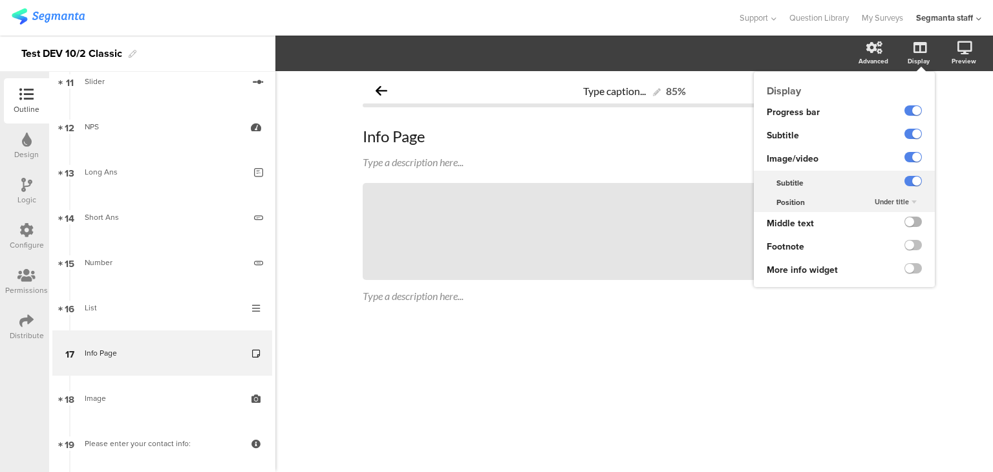
click at [916, 221] on label at bounding box center [913, 222] width 17 height 10
click at [0, 0] on input "checkbox" at bounding box center [0, 0] width 0 height 0
click at [924, 241] on div at bounding box center [903, 246] width 64 height 23
click at [914, 252] on ng-transclude at bounding box center [913, 246] width 17 height 15
click at [913, 249] on label at bounding box center [913, 245] width 17 height 10
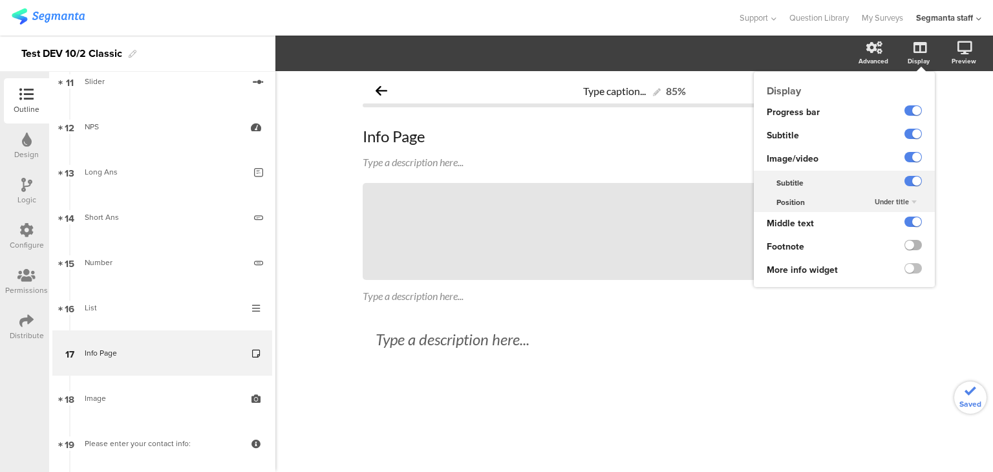
click at [0, 0] on input "checkbox" at bounding box center [0, 0] width 0 height 0
click at [911, 267] on label at bounding box center [913, 268] width 17 height 10
click at [0, 0] on input "checkbox" at bounding box center [0, 0] width 0 height 0
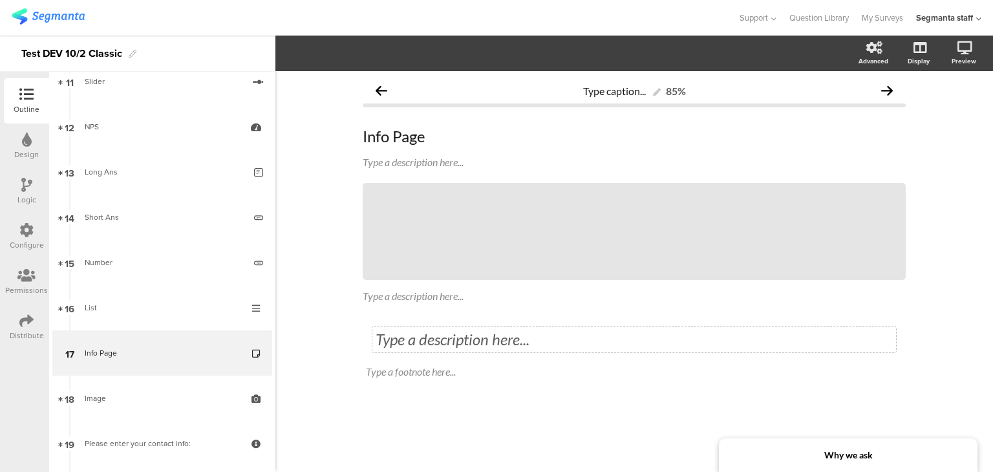
click at [493, 343] on div "Type a description here..." at bounding box center [635, 340] width 524 height 26
click at [484, 381] on div "Type a footnote here..." at bounding box center [634, 372] width 543 height 21
click at [424, 295] on div "Type a description here..." at bounding box center [635, 296] width 550 height 21
click at [427, 165] on div "Type a description here..." at bounding box center [635, 163] width 550 height 21
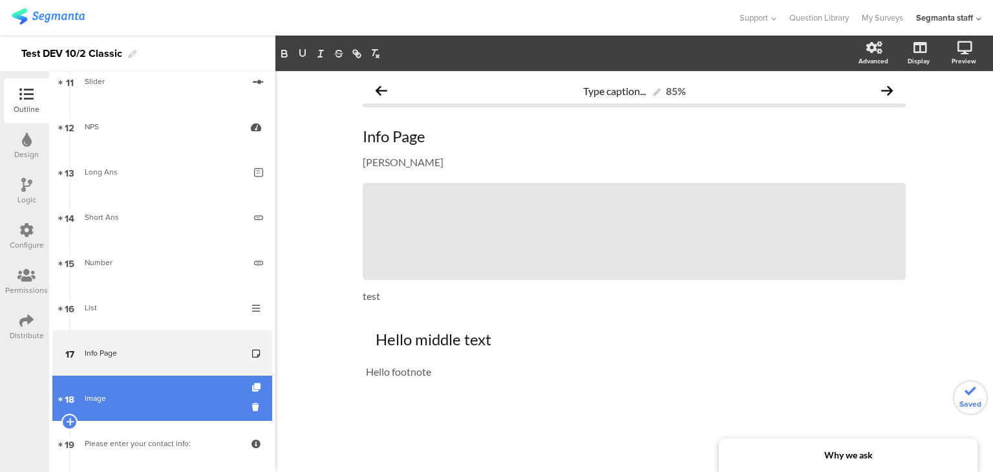
click at [213, 386] on link "18 Image" at bounding box center [162, 398] width 220 height 45
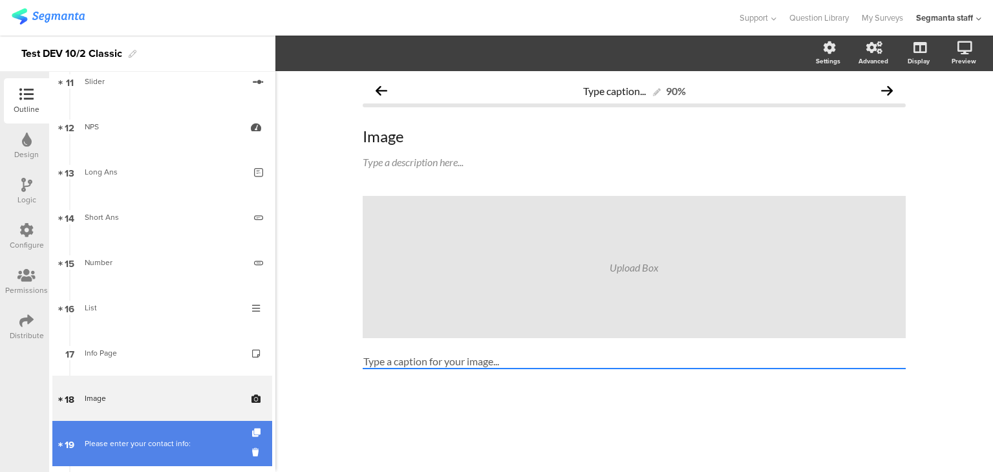
click at [162, 440] on div "Please enter your contact info:" at bounding box center [162, 443] width 155 height 13
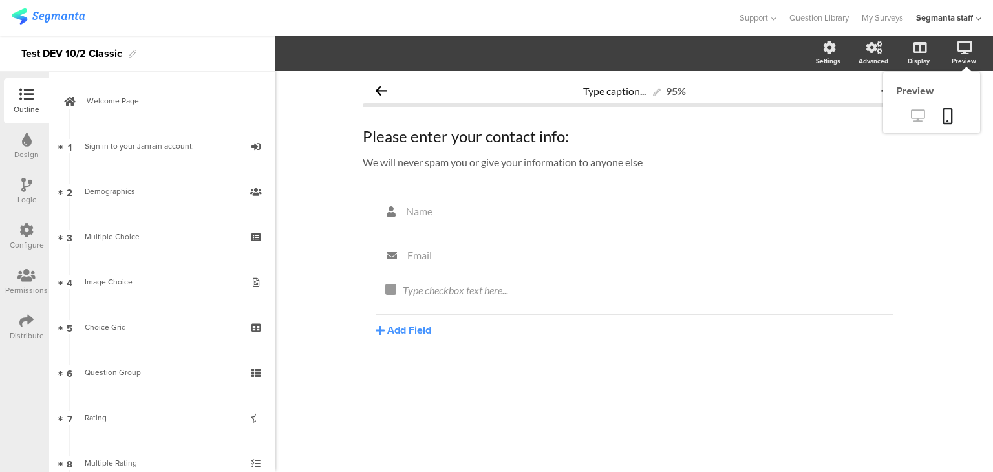
click at [919, 119] on icon at bounding box center [918, 115] width 14 height 12
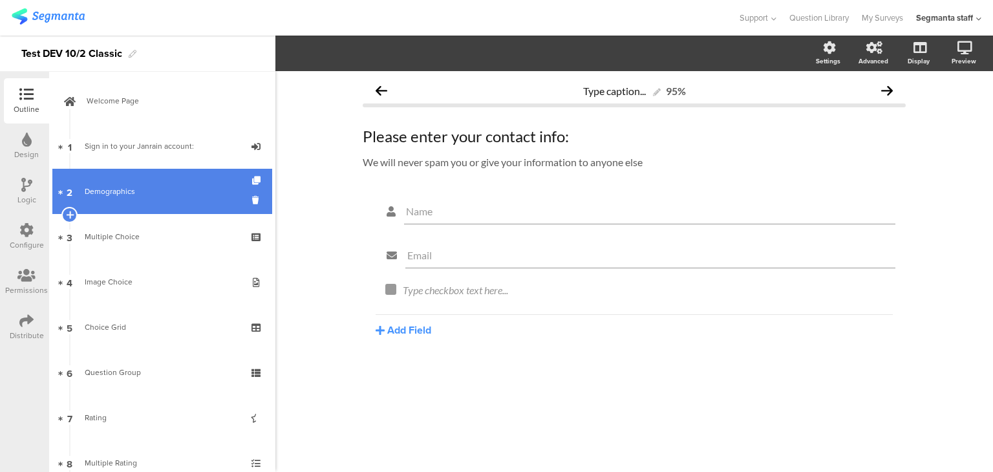
click at [164, 177] on link "2 Demographics" at bounding box center [162, 191] width 220 height 45
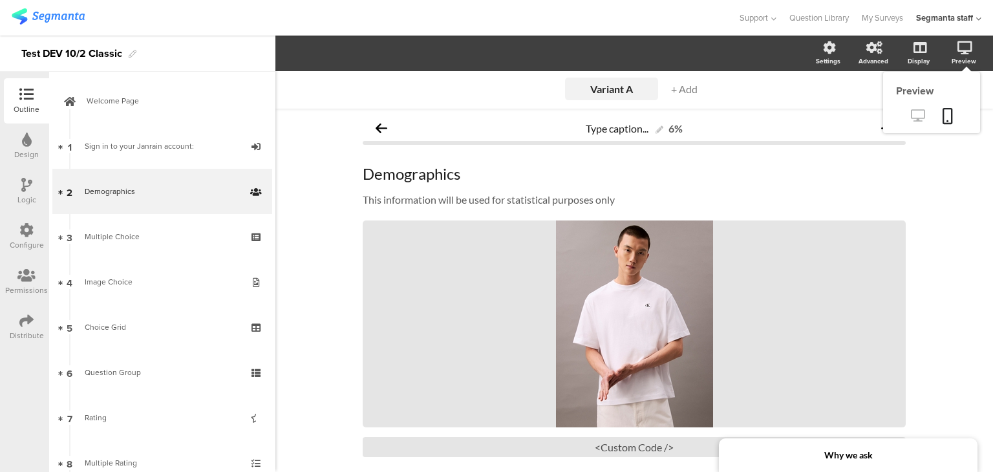
click at [911, 122] on icon at bounding box center [918, 115] width 14 height 12
click at [943, 116] on icon at bounding box center [948, 116] width 10 height 16
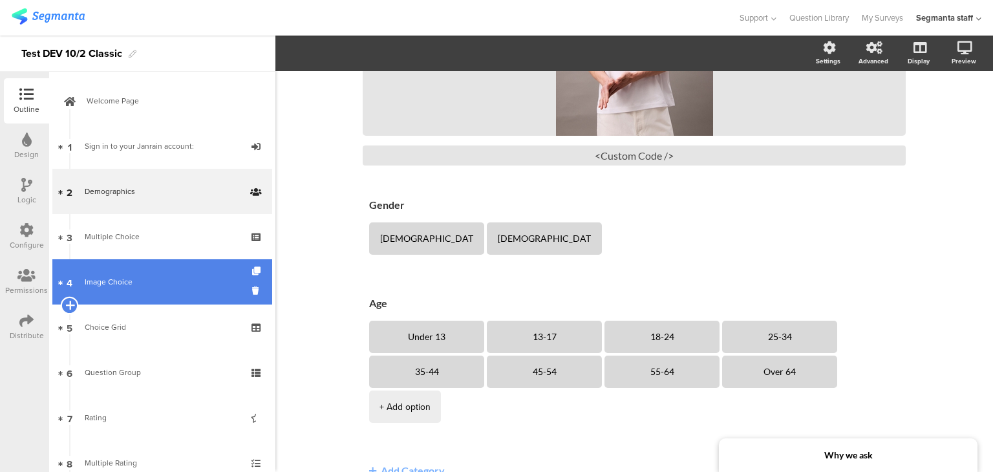
scroll to position [323, 0]
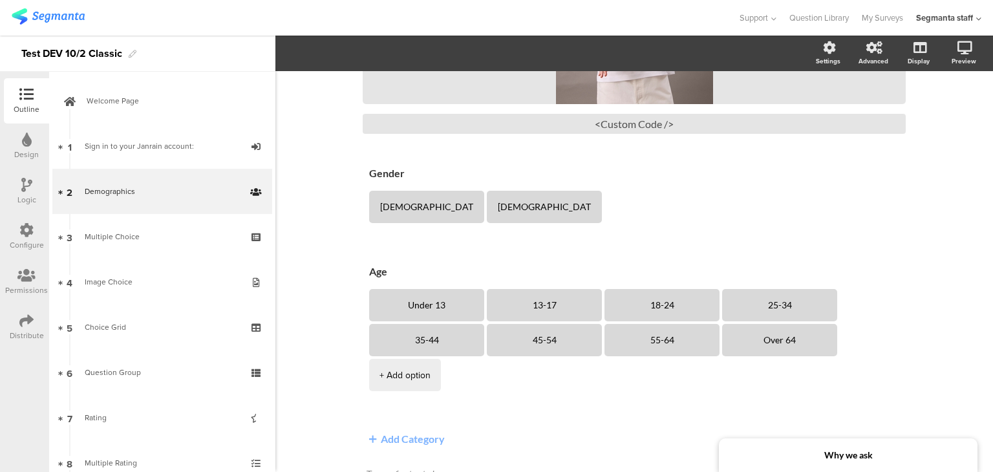
drag, startPoint x: 0, startPoint y: 316, endPoint x: 9, endPoint y: 319, distance: 9.4
click at [3, 318] on div "Outline Design Logic Configure Permissions Distribute" at bounding box center [24, 214] width 49 height 272
click at [18, 320] on div "Distribute" at bounding box center [26, 327] width 45 height 45
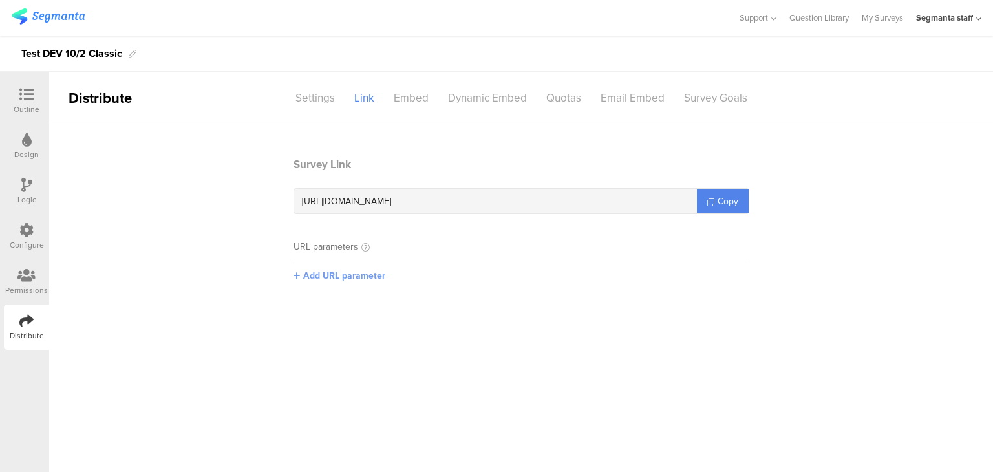
click at [359, 270] on span "Add URL parameter" at bounding box center [344, 276] width 82 height 14
click at [352, 275] on input "text" at bounding box center [379, 275] width 171 height 21
type input "s"
click at [313, 89] on div "Settings" at bounding box center [315, 98] width 59 height 23
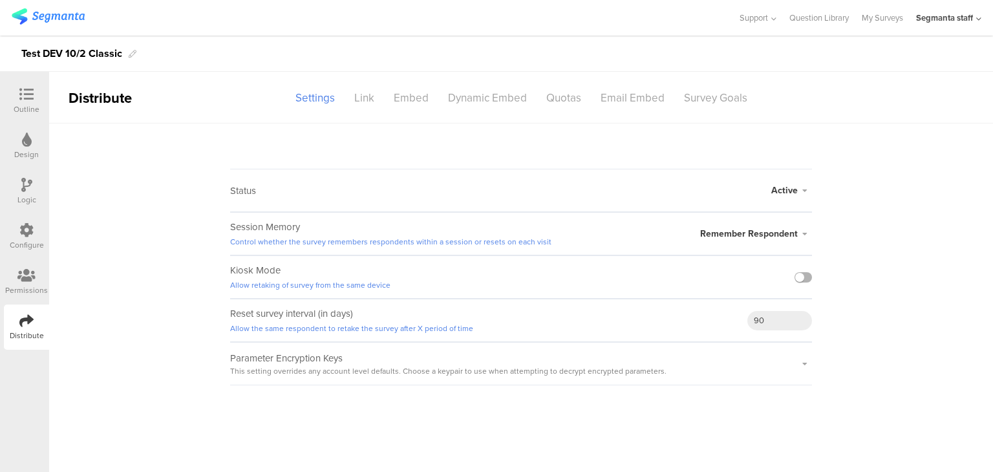
drag, startPoint x: 808, startPoint y: 277, endPoint x: 802, endPoint y: 272, distance: 8.3
click at [810, 277] on label at bounding box center [803, 277] width 17 height 10
click at [0, 0] on input "checkbox" at bounding box center [0, 0] width 0 height 0
click at [371, 98] on div "Link" at bounding box center [364, 98] width 39 height 23
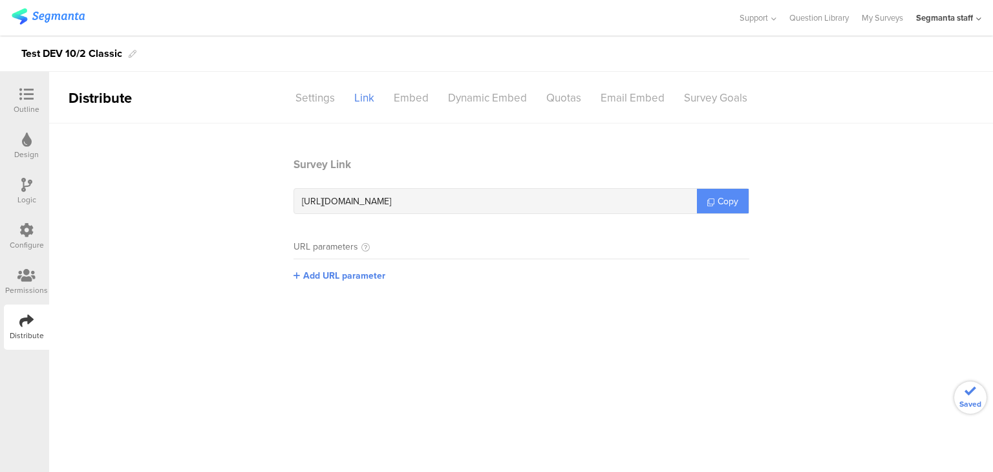
click at [724, 199] on span "Copy" at bounding box center [728, 202] width 21 height 14
click at [722, 199] on span "Copy" at bounding box center [728, 202] width 21 height 14
click at [718, 197] on span "Copy" at bounding box center [728, 202] width 21 height 14
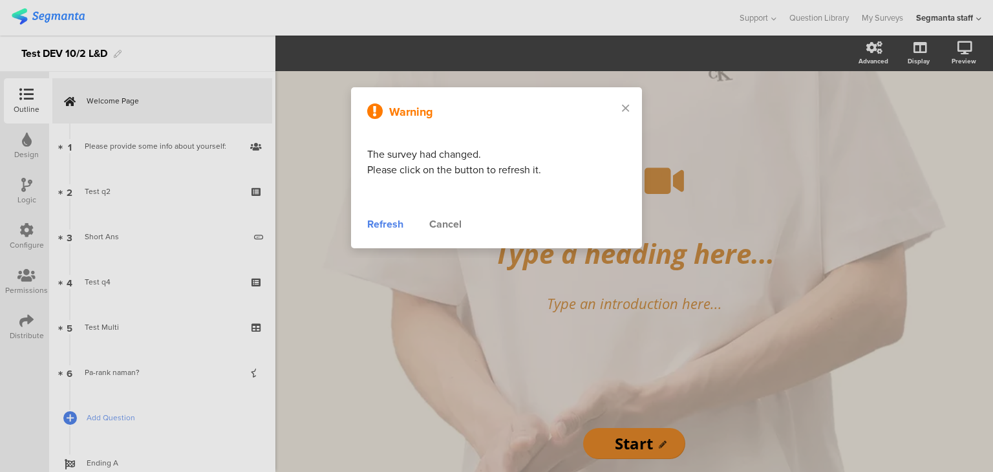
click at [625, 109] on icon at bounding box center [625, 108] width 7 height 12
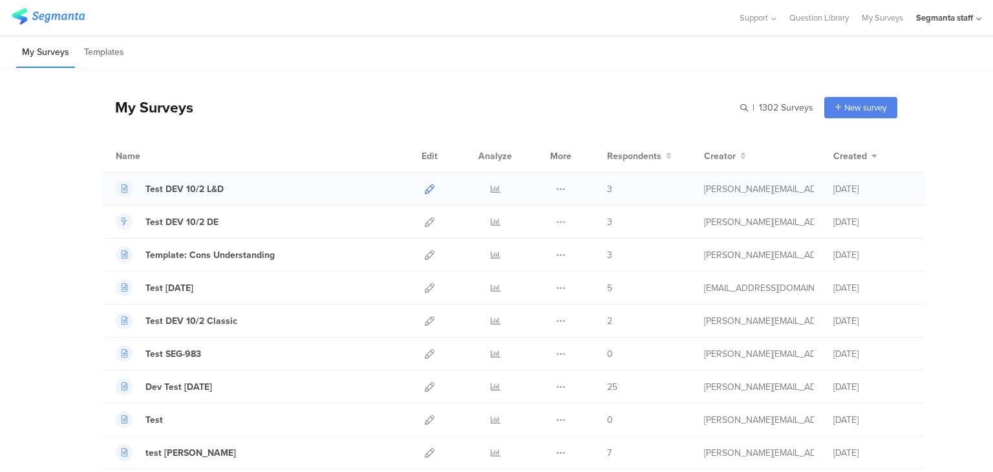
click at [425, 195] on link at bounding box center [430, 189] width 10 height 32
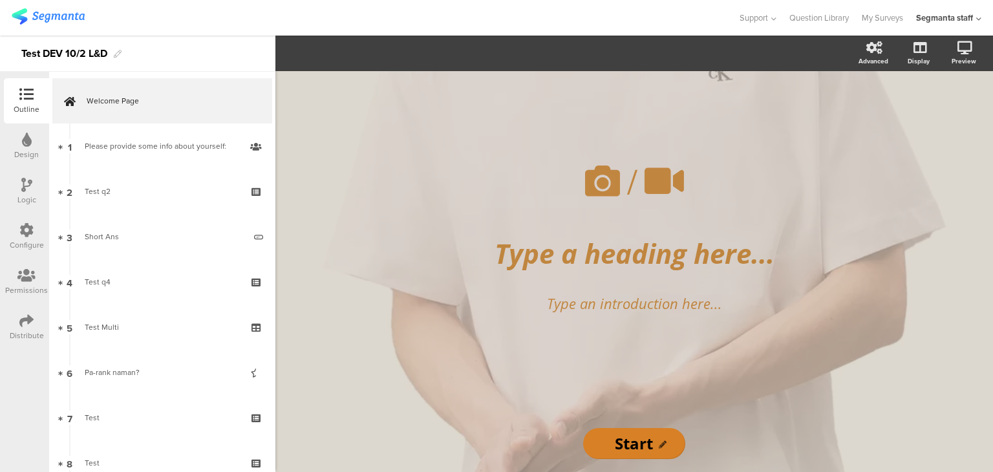
click at [25, 171] on div "Logic" at bounding box center [26, 191] width 45 height 45
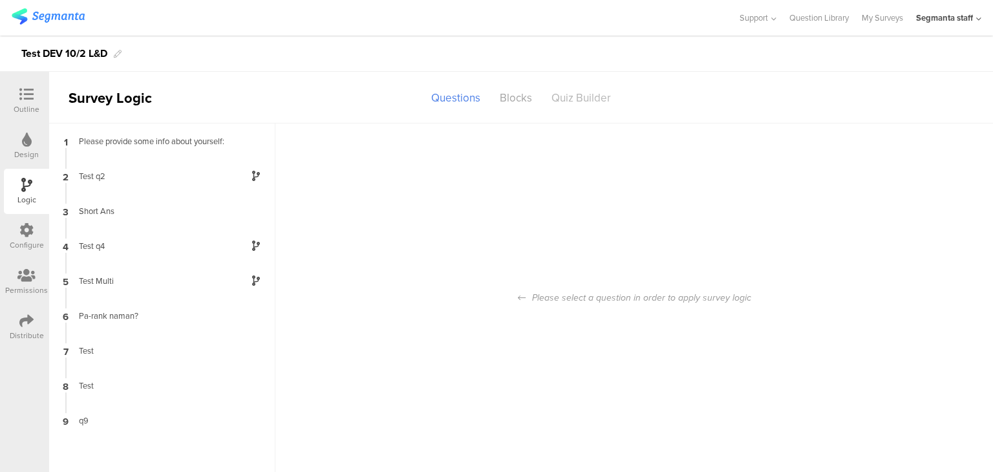
click at [578, 102] on div "Quiz Builder" at bounding box center [581, 98] width 79 height 23
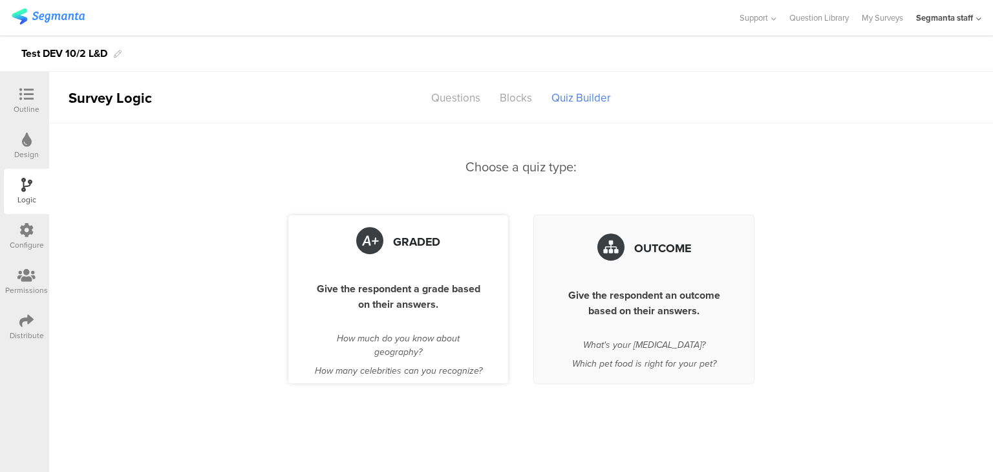
click at [414, 276] on div "Graded Give the respondent a grade based on their answers. How much do you know…" at bounding box center [398, 299] width 220 height 168
click at [420, 283] on div "Give the respondent a grade based on their answers." at bounding box center [398, 296] width 168 height 31
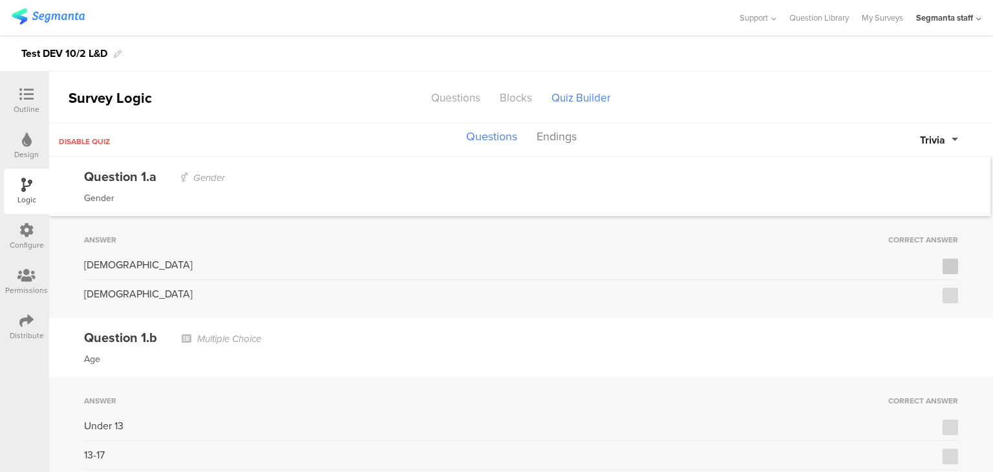
click at [947, 266] on icon at bounding box center [951, 266] width 8 height 9
click at [0, 0] on input "checkbox" at bounding box center [0, 0] width 0 height 0
click at [947, 268] on icon at bounding box center [951, 266] width 8 height 9
click at [0, 0] on input "checkbox" at bounding box center [0, 0] width 0 height 0
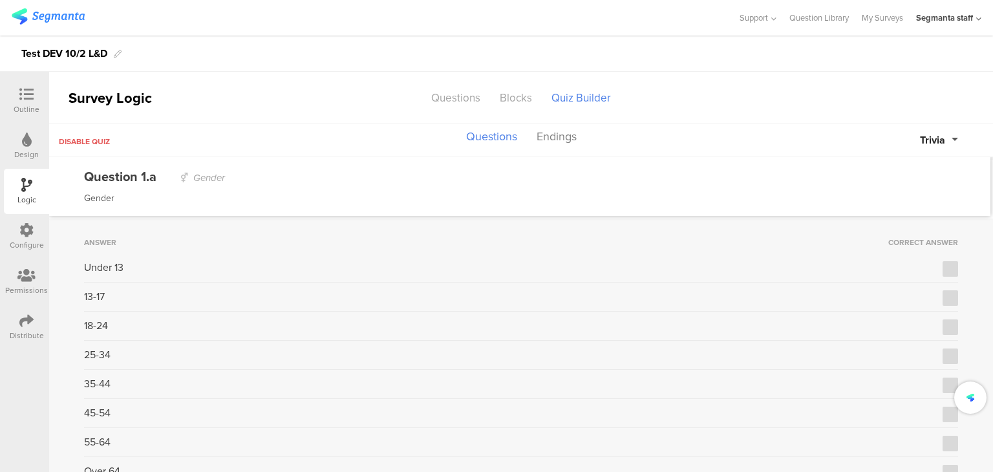
scroll to position [323, 0]
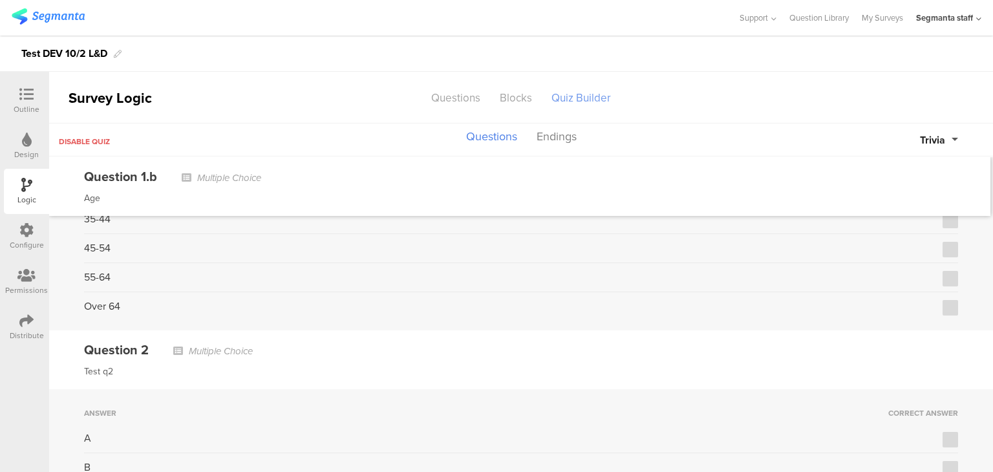
click at [581, 99] on div "Quiz Builder" at bounding box center [581, 98] width 79 height 23
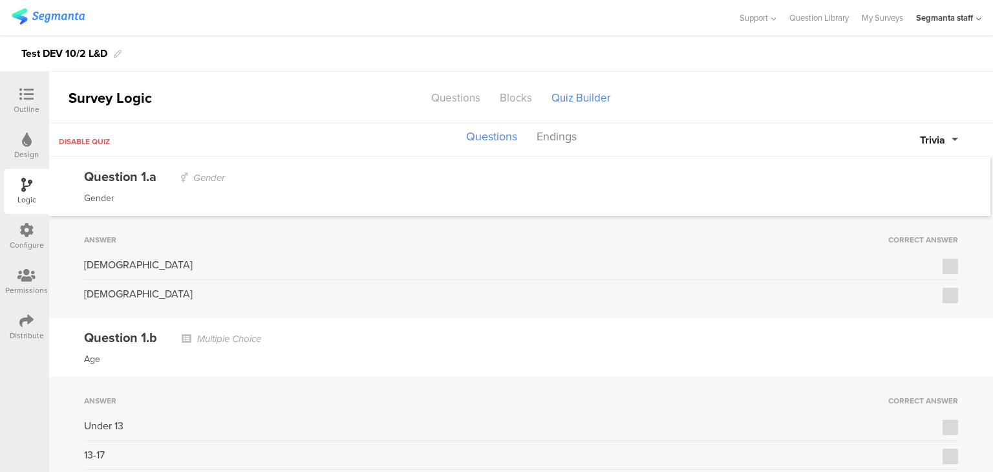
click at [944, 144] on span "Trivia" at bounding box center [932, 140] width 25 height 15
click at [912, 191] on button "Points" at bounding box center [909, 195] width 97 height 27
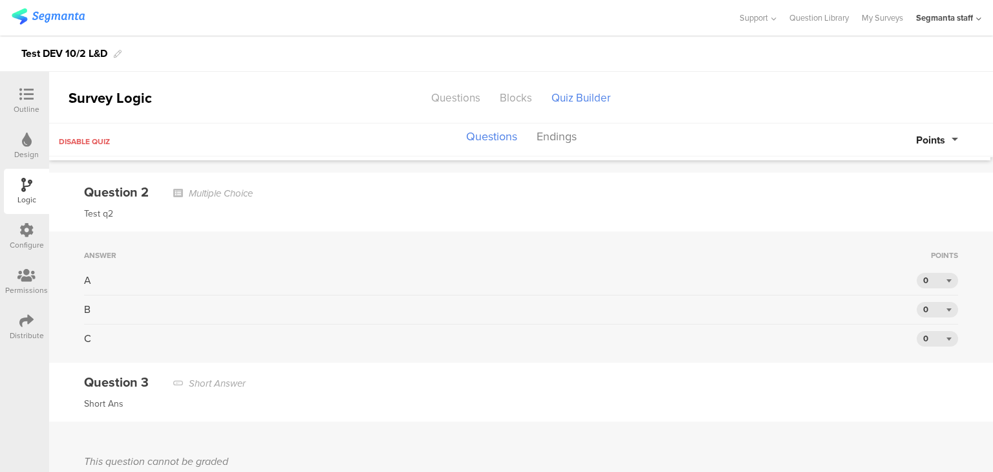
scroll to position [453, 0]
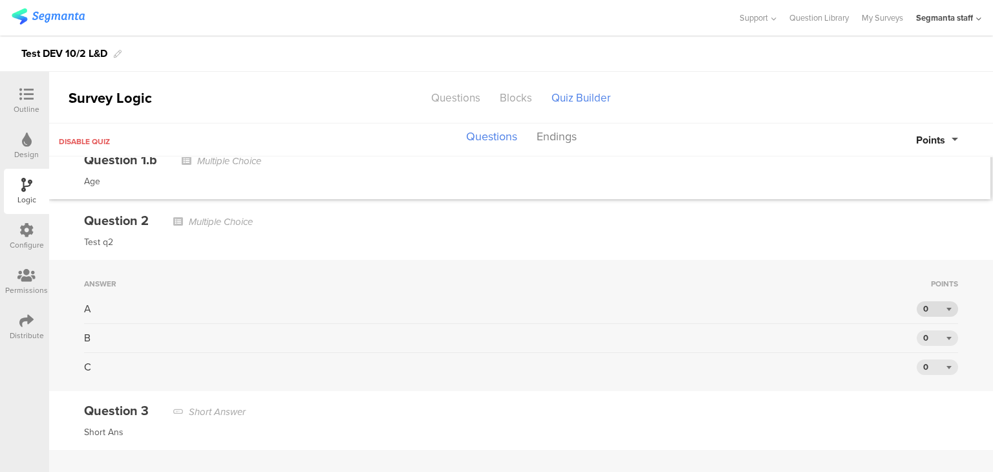
click at [942, 303] on div "0" at bounding box center [937, 309] width 41 height 16
click at [918, 418] on div "6" at bounding box center [937, 420] width 41 height 19
click at [939, 330] on div "0" at bounding box center [937, 338] width 41 height 16
click at [923, 376] on div "2" at bounding box center [937, 378] width 41 height 19
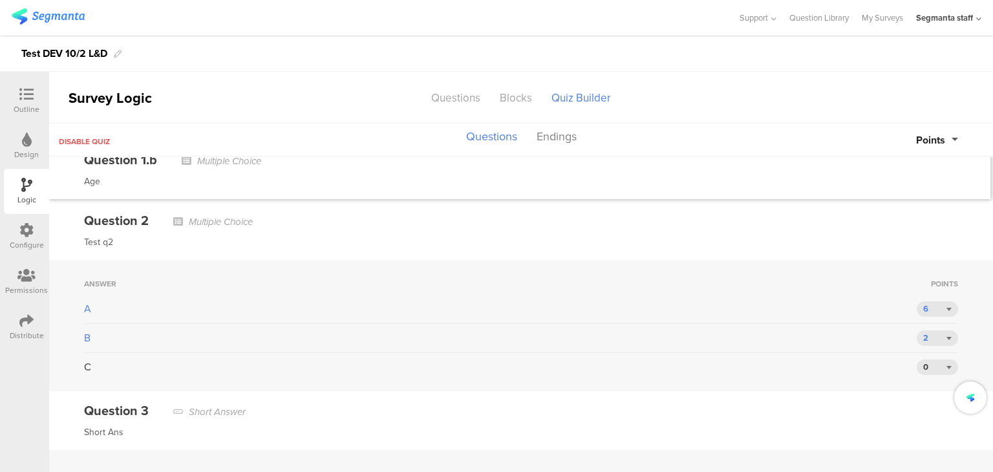
click at [927, 355] on div "Answer Points A 6 B 2 C 0" at bounding box center [521, 325] width 944 height 131
click at [930, 363] on div "0" at bounding box center [937, 368] width 41 height 16
click at [930, 254] on div "2" at bounding box center [937, 263] width 41 height 19
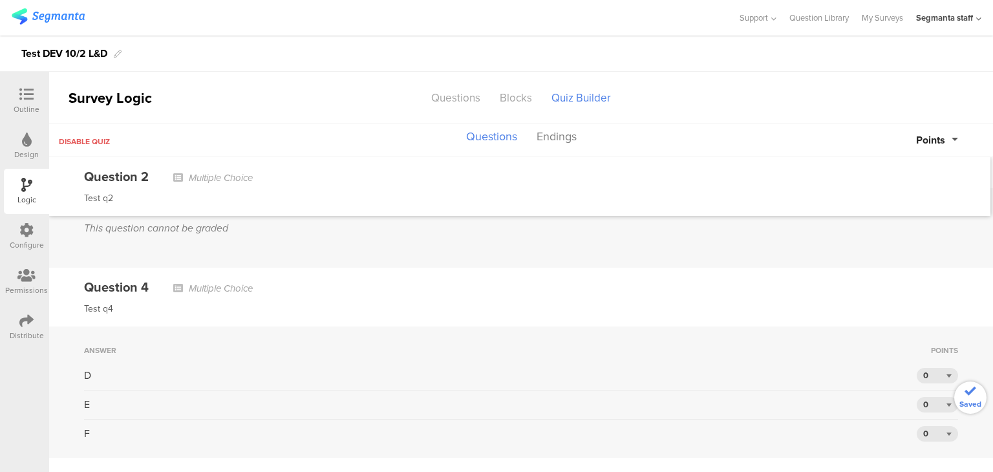
scroll to position [776, 0]
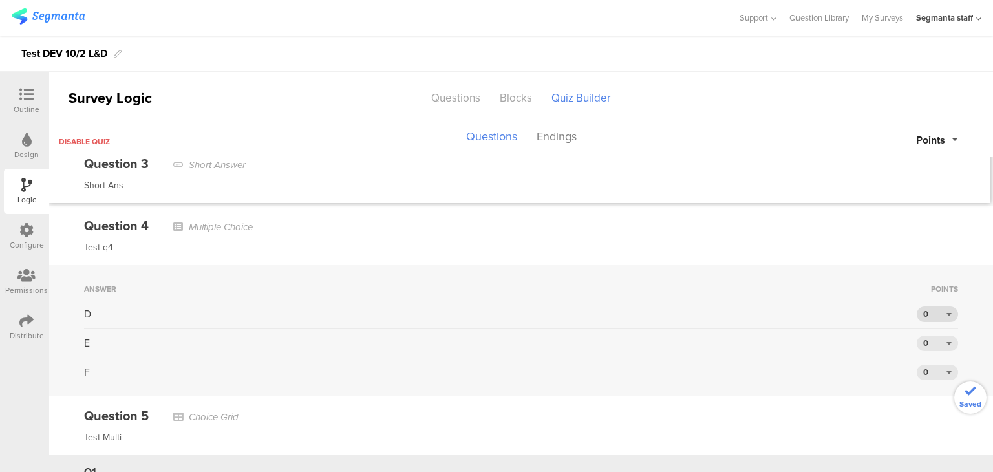
click at [936, 316] on div "0" at bounding box center [937, 315] width 41 height 16
click at [929, 366] on div "3" at bounding box center [937, 374] width 41 height 19
click at [929, 329] on div "Answer Points D 3 E 0 F 0" at bounding box center [521, 330] width 944 height 131
click at [928, 341] on div "0" at bounding box center [937, 344] width 41 height 16
click at [929, 249] on div "3" at bounding box center [937, 258] width 41 height 19
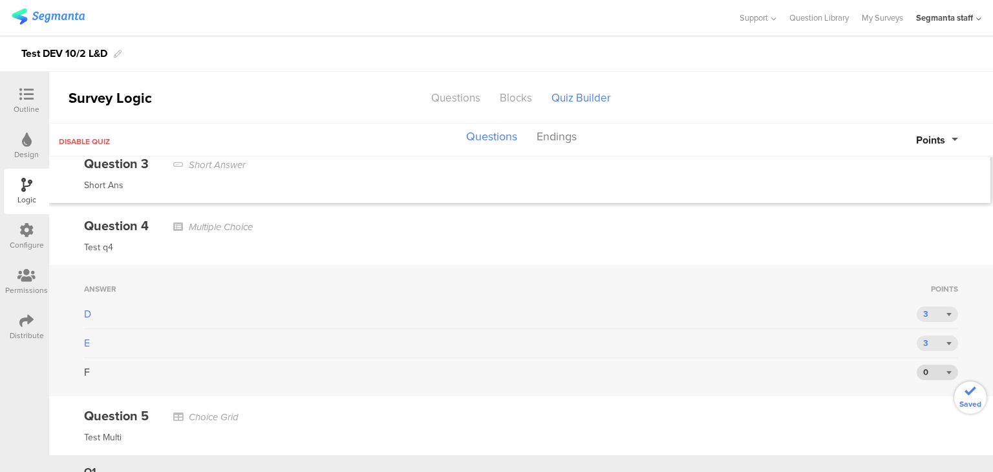
click at [936, 365] on div "0" at bounding box center [937, 373] width 41 height 16
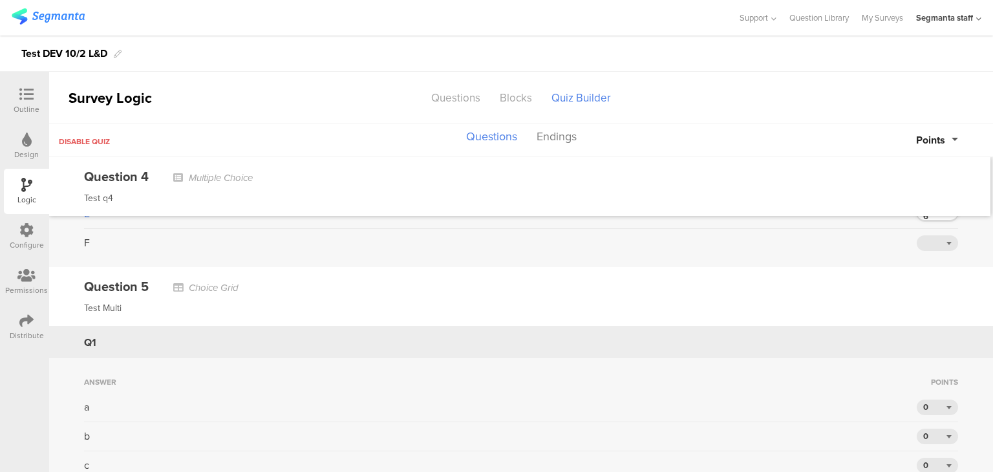
scroll to position [841, 0]
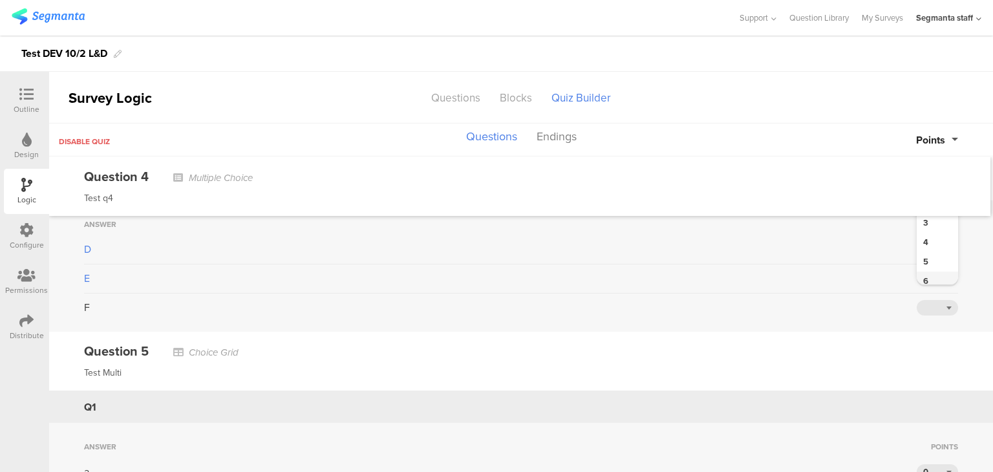
click at [924, 272] on div "6" at bounding box center [937, 281] width 41 height 19
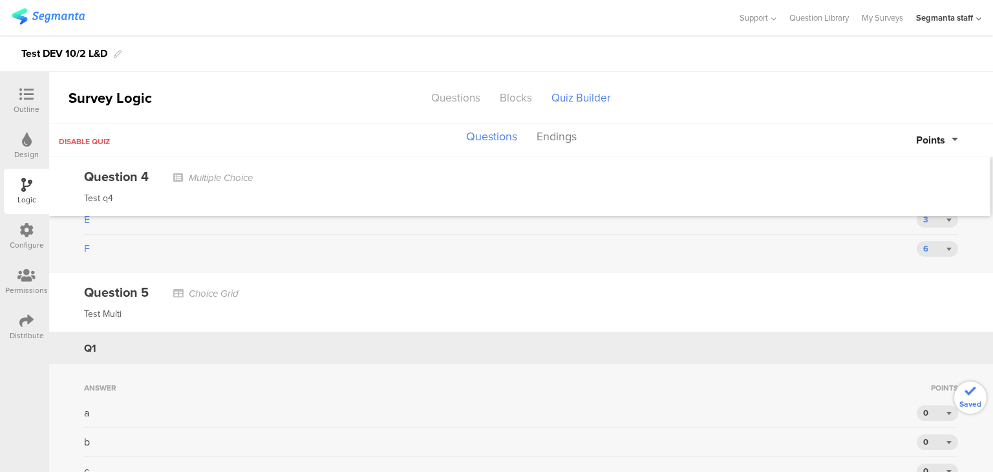
scroll to position [970, 0]
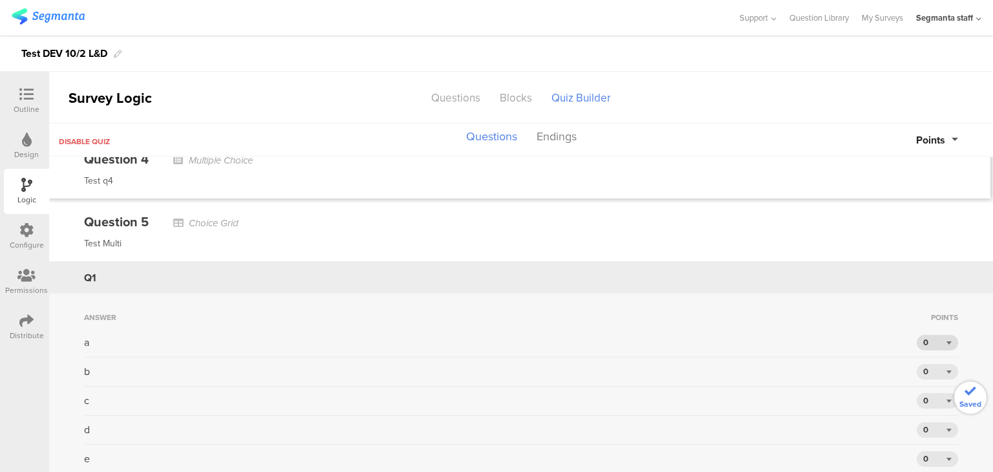
click at [923, 335] on div "0" at bounding box center [937, 343] width 41 height 16
click at [917, 272] on div "4" at bounding box center [937, 277] width 41 height 19
click at [931, 364] on div "0" at bounding box center [937, 372] width 41 height 16
click at [922, 282] on div "3" at bounding box center [937, 286] width 41 height 19
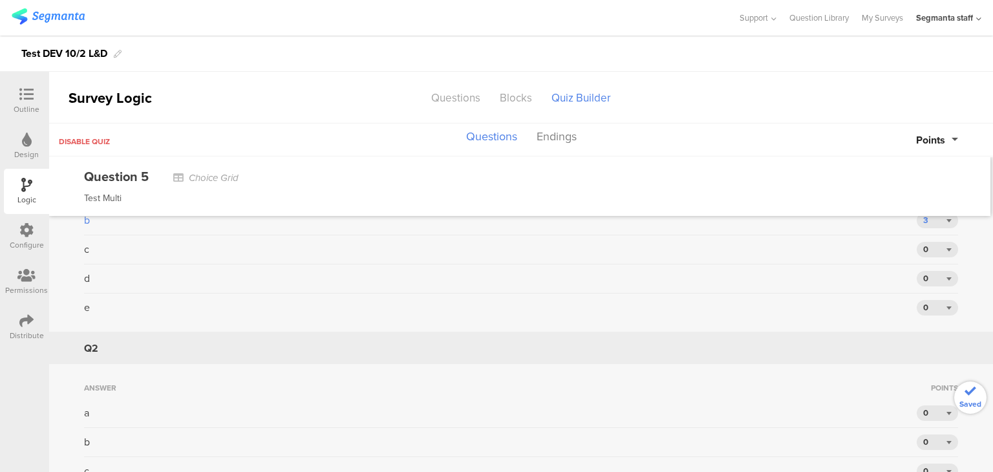
scroll to position [1099, 0]
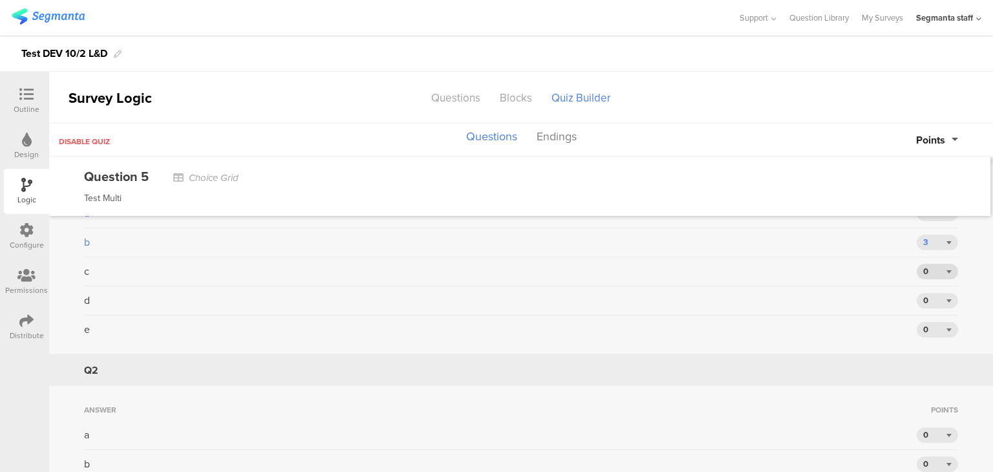
click at [935, 270] on div "0" at bounding box center [937, 272] width 41 height 16
click at [921, 303] on div "2" at bounding box center [937, 312] width 41 height 19
click at [922, 303] on div "d 0" at bounding box center [521, 304] width 874 height 23
click at [924, 296] on div "0" at bounding box center [937, 301] width 41 height 16
drag, startPoint x: 921, startPoint y: 406, endPoint x: 924, endPoint y: 368, distance: 38.2
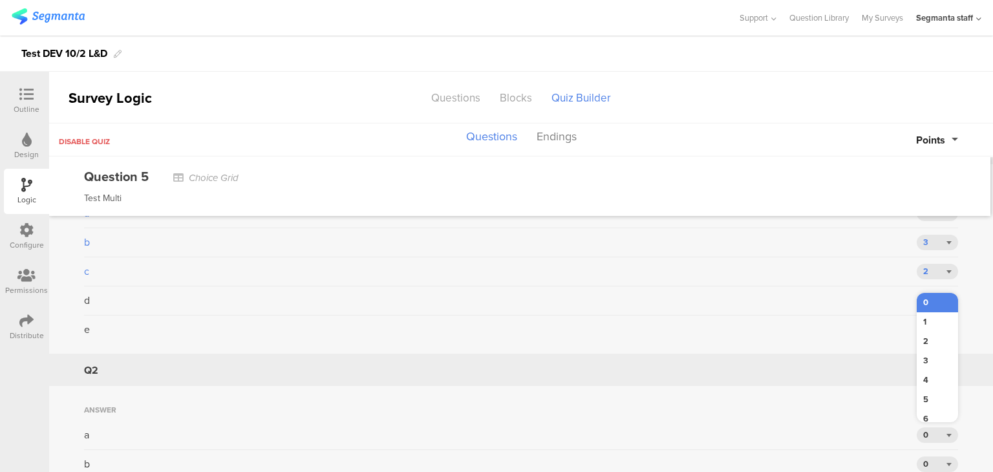
click at [921, 409] on div "6" at bounding box center [937, 418] width 41 height 19
click at [925, 308] on div "d 6" at bounding box center [521, 304] width 874 height 23
click at [929, 323] on div "0" at bounding box center [937, 330] width 41 height 16
click at [921, 408] on div "4" at bounding box center [937, 409] width 41 height 19
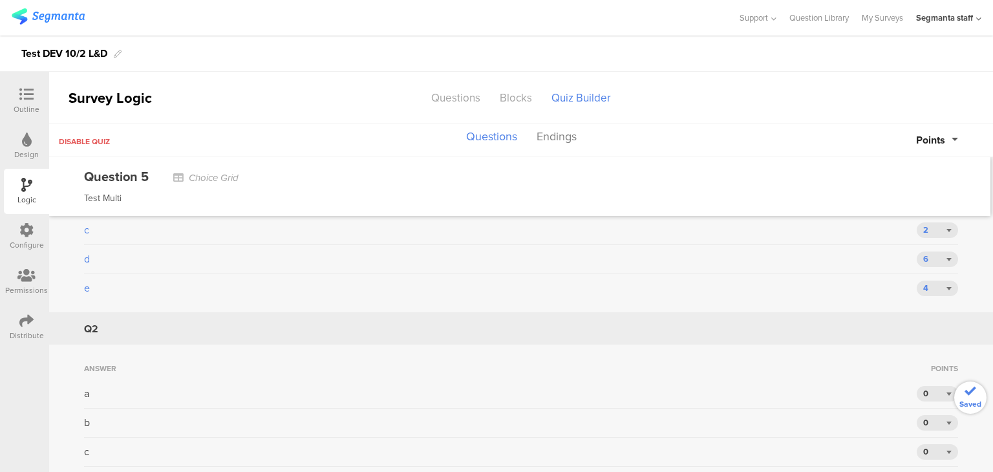
scroll to position [1229, 0]
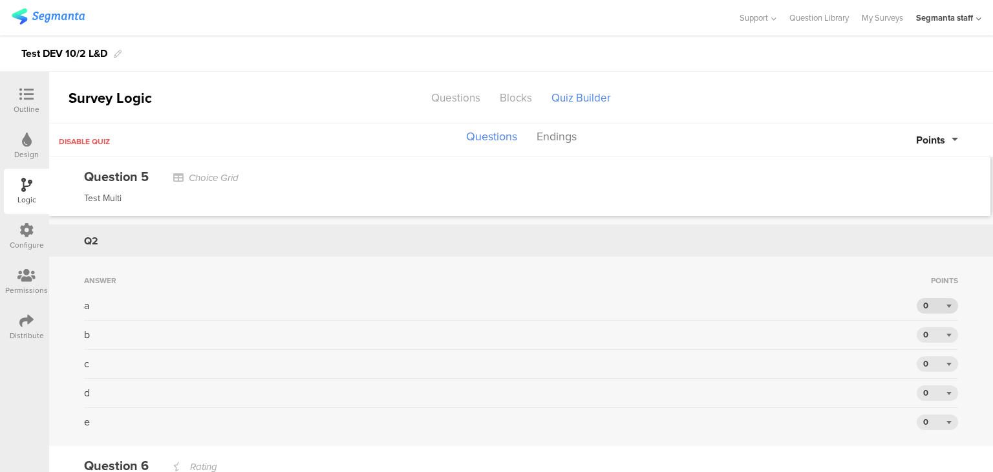
click at [932, 298] on div "0" at bounding box center [937, 306] width 41 height 16
click at [920, 400] on div "5" at bounding box center [937, 404] width 41 height 19
click at [924, 327] on div "0" at bounding box center [937, 335] width 41 height 16
click at [919, 396] on div "3" at bounding box center [937, 394] width 41 height 19
click at [922, 378] on div "Answer Points a 5 b 3 c 0 d 0 e 0" at bounding box center [521, 351] width 944 height 189
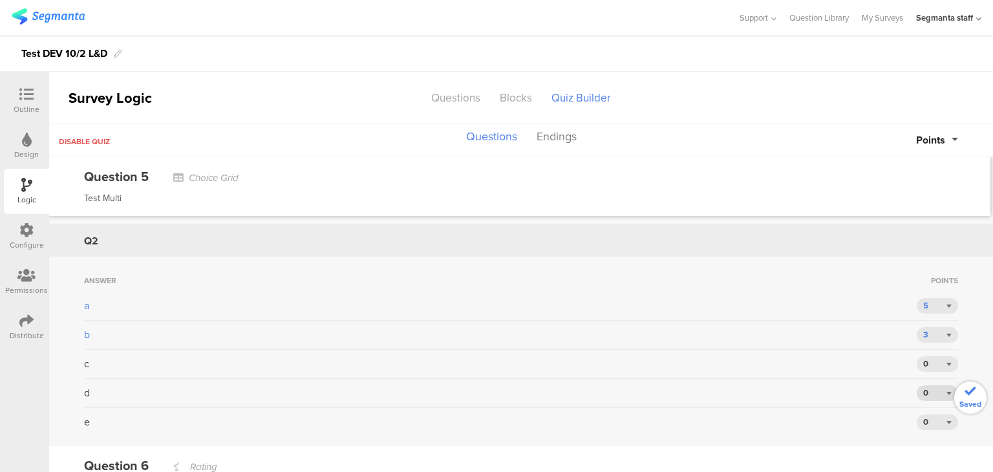
click at [926, 386] on div "0" at bounding box center [937, 393] width 41 height 16
click at [927, 357] on div "6" at bounding box center [937, 366] width 41 height 19
click at [931, 356] on div "0" at bounding box center [937, 364] width 41 height 16
click at [925, 314] on div "5" at bounding box center [937, 317] width 41 height 19
click at [934, 424] on div "Answer Points a 5 b 3 c 5 d 6 e 0" at bounding box center [521, 351] width 944 height 189
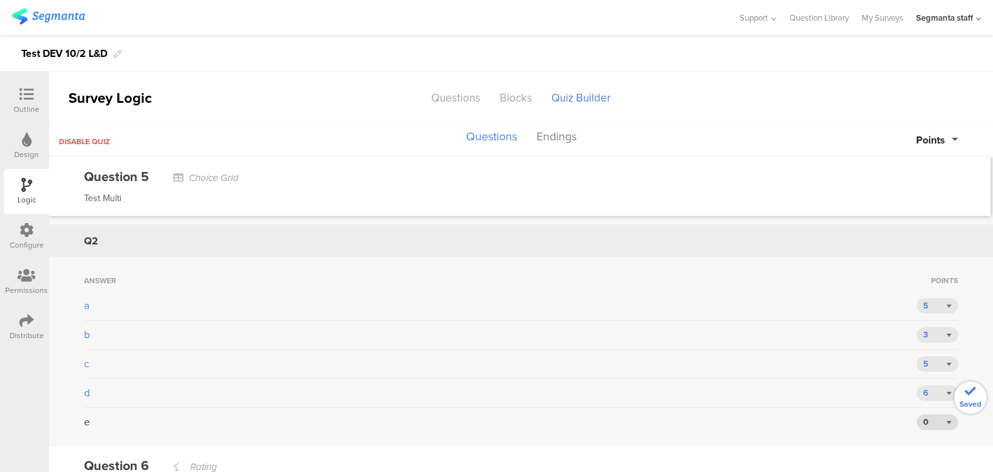
click at [927, 418] on div "0" at bounding box center [937, 423] width 41 height 16
click at [917, 329] on div "3" at bounding box center [937, 337] width 41 height 19
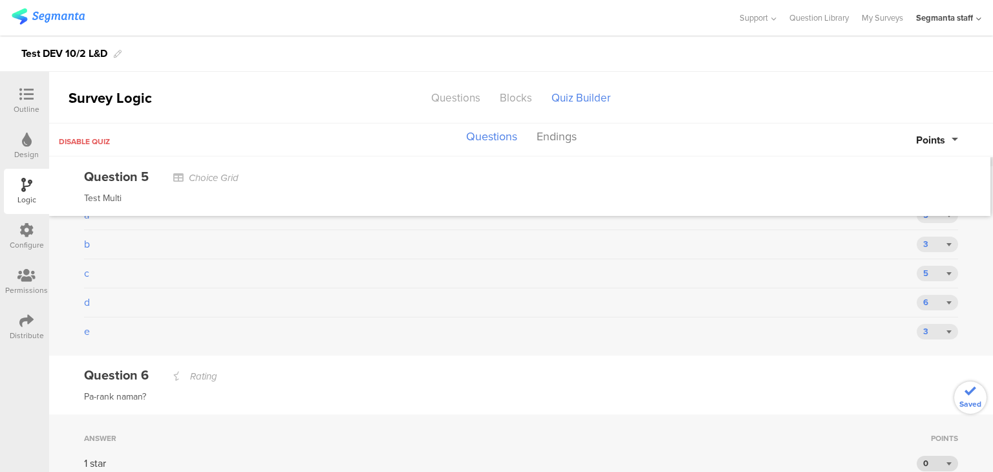
scroll to position [1487, 0]
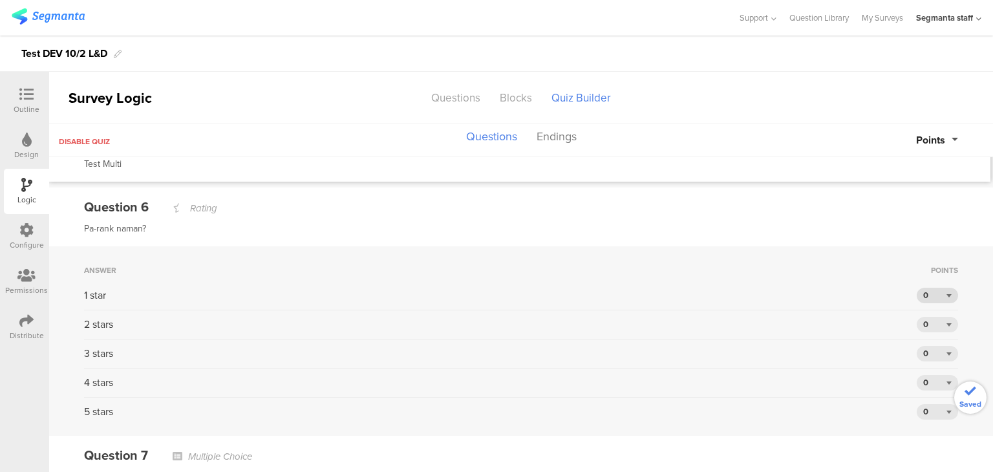
click at [936, 288] on div "0" at bounding box center [937, 296] width 41 height 16
click at [928, 399] on div "6" at bounding box center [937, 407] width 41 height 19
click at [933, 319] on div "0" at bounding box center [937, 325] width 41 height 16
click at [929, 435] on div "6" at bounding box center [937, 442] width 41 height 19
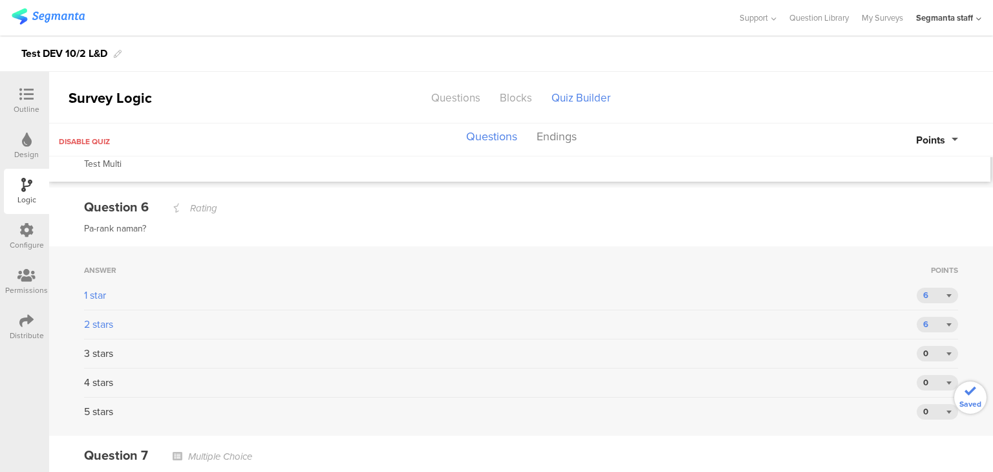
click at [945, 337] on div "Answer Points 1 star 6 2 stars 6 3 stars 0 4 stars 0 5 stars 0" at bounding box center [521, 340] width 944 height 189
click at [936, 350] on div "0" at bounding box center [937, 354] width 41 height 16
click at [924, 299] on div "5" at bounding box center [937, 307] width 41 height 19
click at [942, 379] on div "0" at bounding box center [937, 383] width 41 height 16
click at [920, 277] on div "2" at bounding box center [937, 278] width 41 height 19
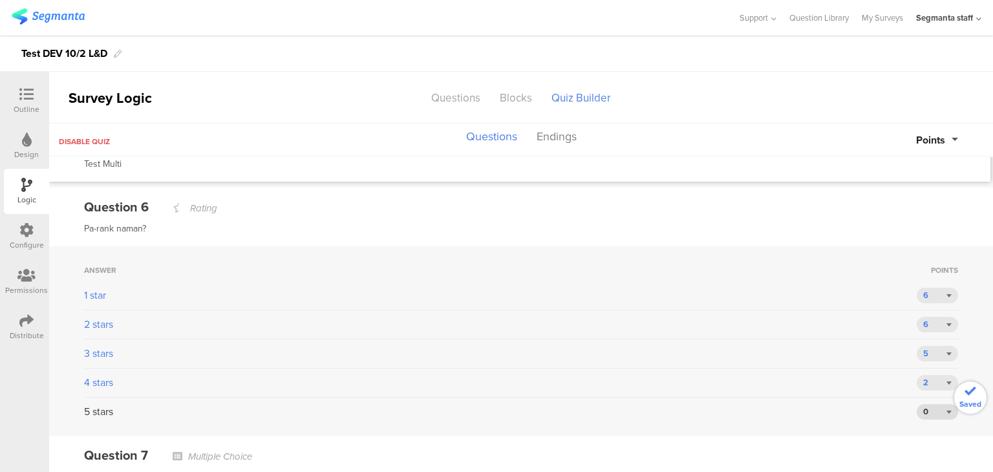
click at [929, 406] on div "0" at bounding box center [937, 412] width 41 height 16
click at [920, 303] on div "2" at bounding box center [937, 307] width 41 height 19
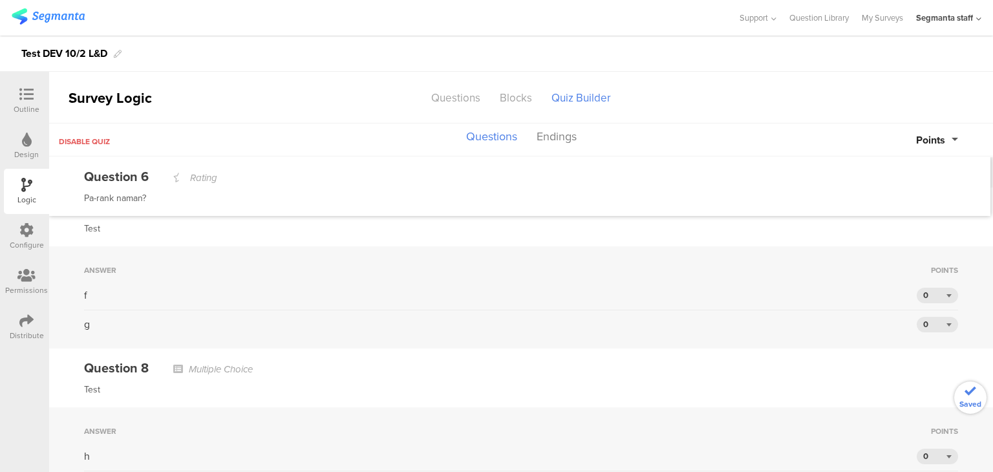
scroll to position [1746, 0]
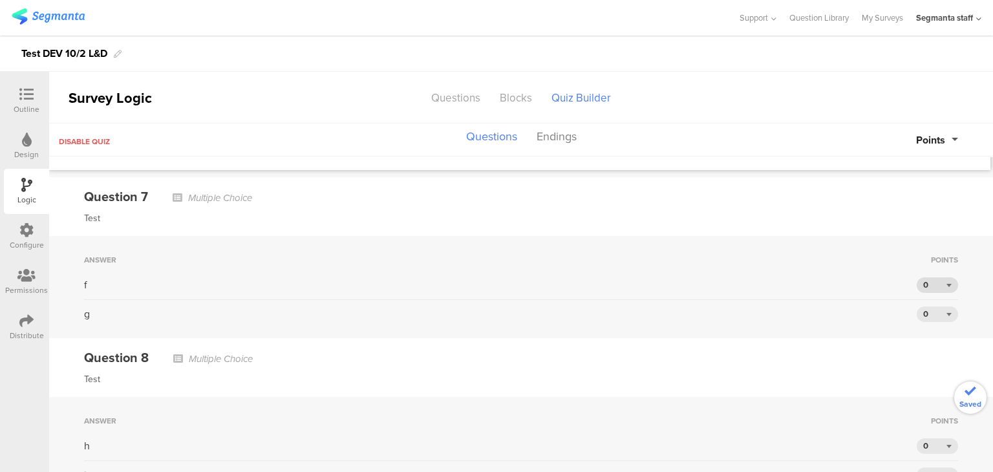
click at [931, 277] on div "0" at bounding box center [937, 285] width 41 height 16
click at [925, 388] on div "6" at bounding box center [937, 397] width 41 height 19
click at [927, 307] on div "0" at bounding box center [937, 315] width 41 height 16
click at [922, 423] on div "6" at bounding box center [937, 432] width 41 height 19
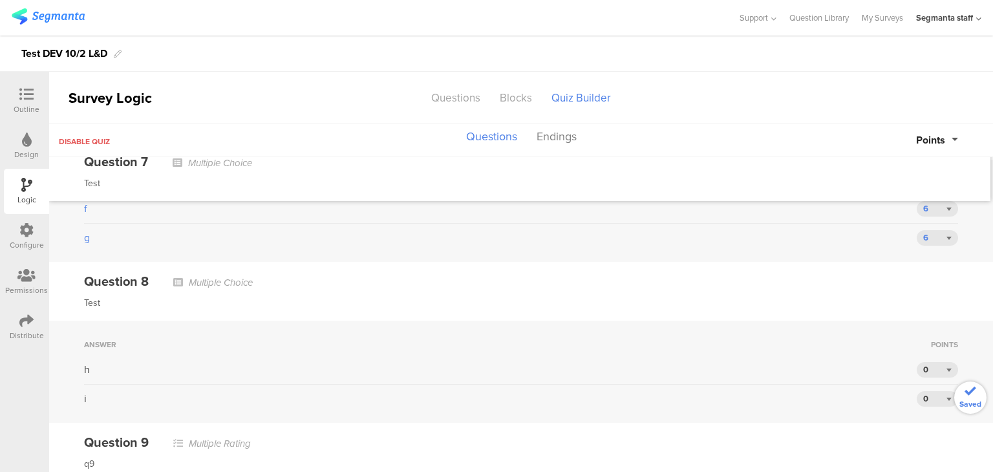
scroll to position [1875, 0]
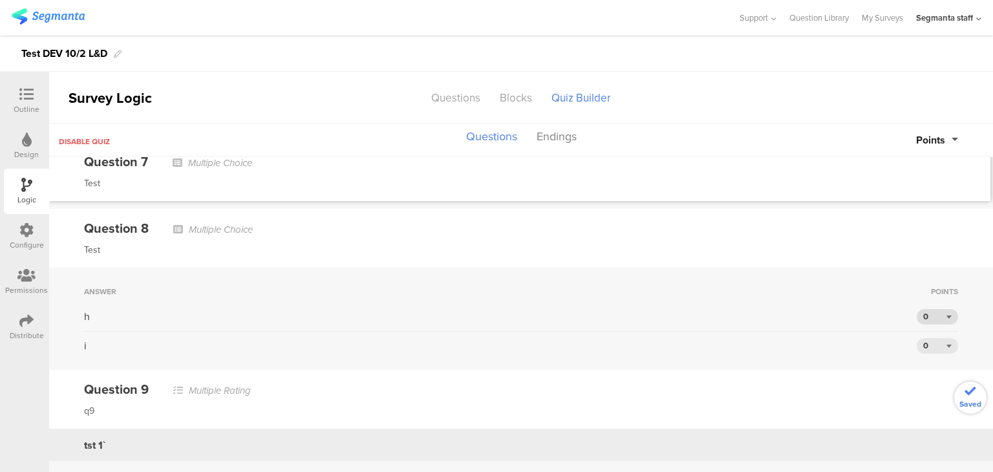
click at [933, 309] on div "0" at bounding box center [937, 317] width 41 height 16
click at [924, 387] on div "4" at bounding box center [937, 396] width 41 height 19
click at [928, 338] on div "0" at bounding box center [937, 346] width 41 height 16
click at [925, 316] on div "h 4" at bounding box center [521, 320] width 874 height 23
click at [929, 341] on div "0" at bounding box center [937, 346] width 41 height 16
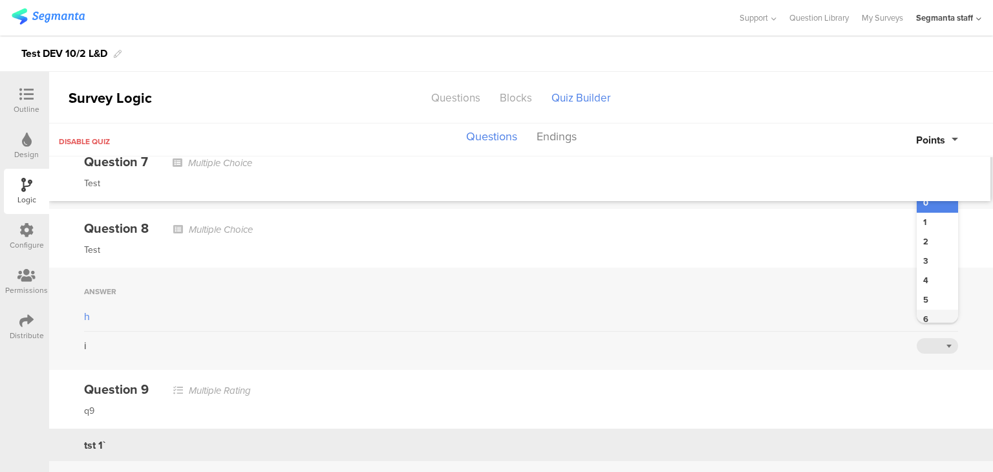
click at [921, 310] on div "6" at bounding box center [937, 319] width 41 height 19
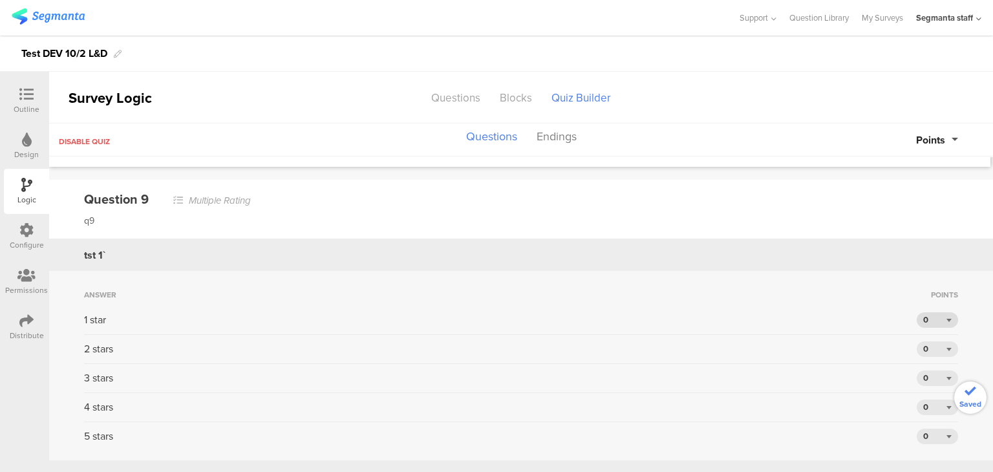
scroll to position [2069, 0]
click at [930, 308] on div "0" at bounding box center [937, 316] width 41 height 16
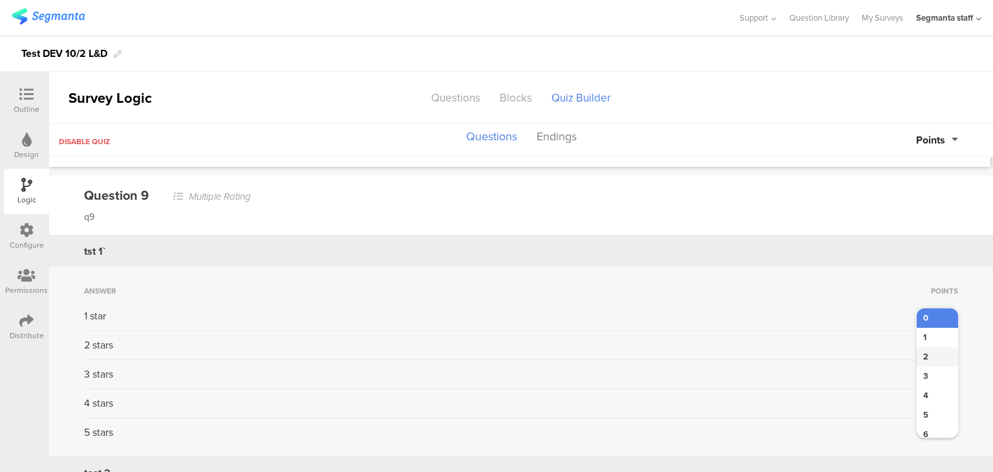
click at [921, 347] on div "2" at bounding box center [937, 356] width 41 height 19
click at [924, 338] on div "0" at bounding box center [937, 346] width 41 height 16
click at [925, 376] on div "2" at bounding box center [937, 385] width 41 height 19
click at [929, 367] on div "0" at bounding box center [937, 375] width 41 height 16
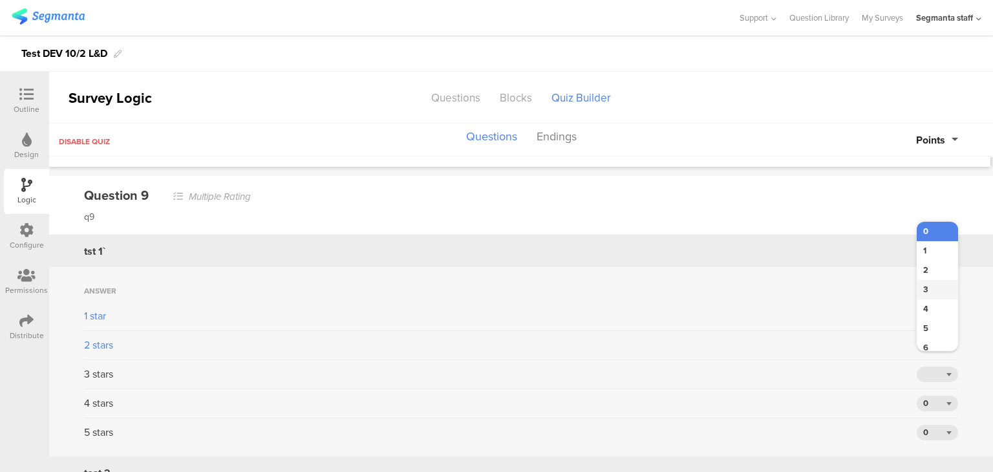
click at [927, 283] on div "3" at bounding box center [937, 289] width 41 height 19
click at [921, 396] on div "0" at bounding box center [937, 404] width 41 height 16
click at [924, 290] on div "2" at bounding box center [937, 299] width 41 height 19
click at [936, 425] on div "0" at bounding box center [937, 433] width 41 height 16
click at [918, 301] on div "1" at bounding box center [937, 308] width 41 height 19
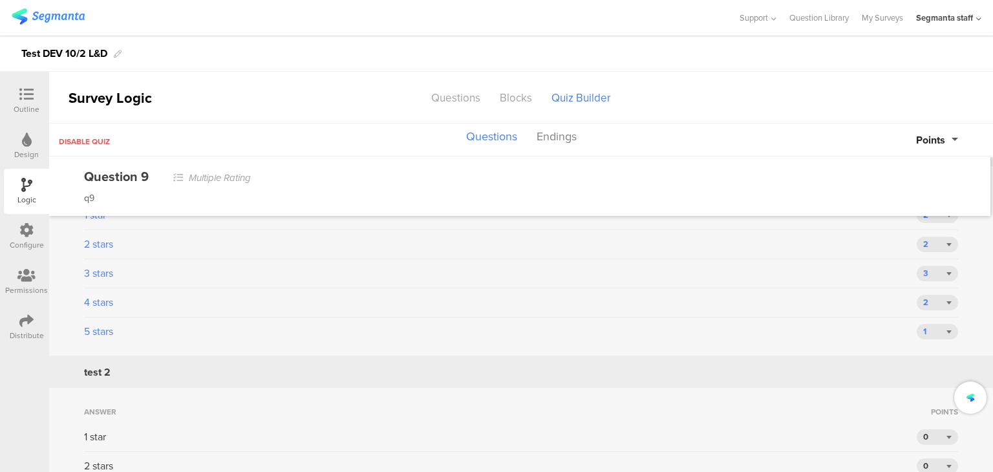
scroll to position [2264, 0]
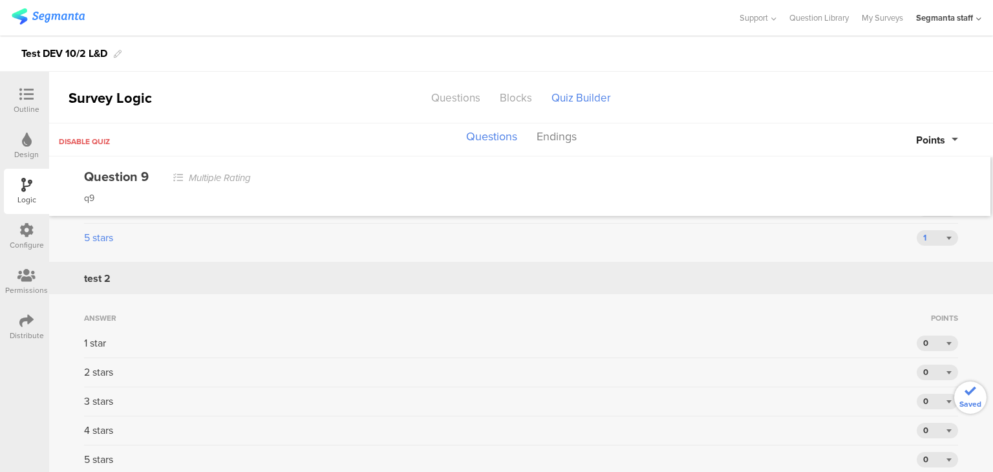
click at [929, 341] on div "1 star 0" at bounding box center [521, 347] width 874 height 23
click at [931, 336] on div "0" at bounding box center [937, 344] width 41 height 16
click at [924, 394] on div "3" at bounding box center [937, 403] width 41 height 19
click at [927, 365] on div "0" at bounding box center [937, 373] width 41 height 16
drag, startPoint x: 933, startPoint y: 329, endPoint x: 941, endPoint y: 350, distance: 22.1
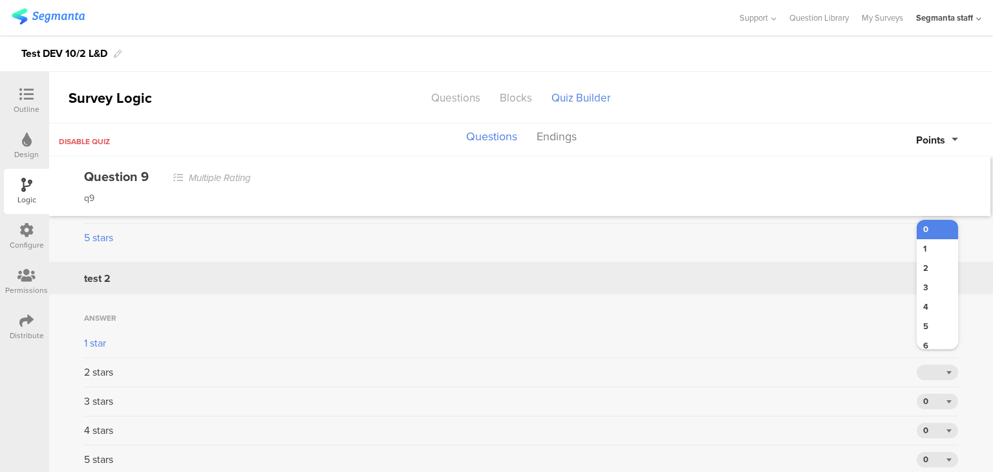
click at [933, 336] on div "6" at bounding box center [937, 345] width 41 height 19
click at [936, 394] on div "0" at bounding box center [937, 402] width 41 height 16
click at [921, 289] on div "2" at bounding box center [937, 297] width 41 height 19
click at [931, 423] on div "0" at bounding box center [937, 431] width 41 height 16
click at [922, 319] on div "2" at bounding box center [937, 326] width 41 height 19
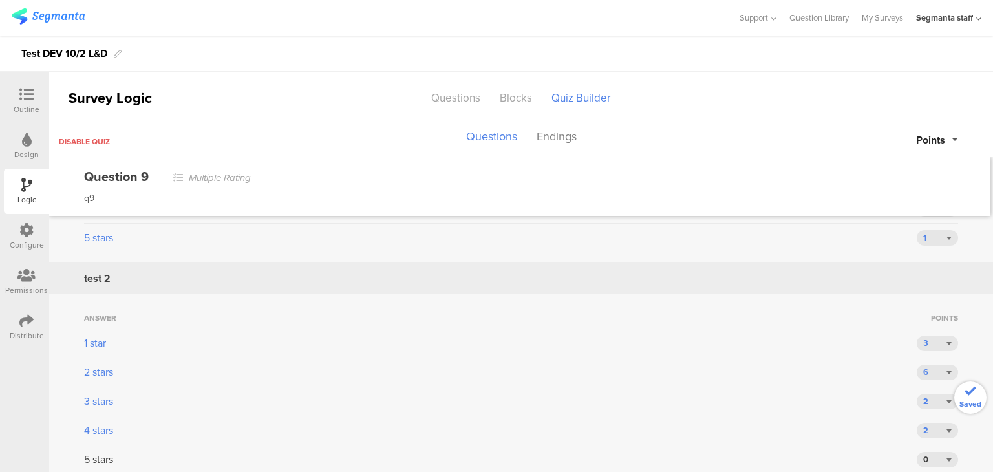
drag, startPoint x: 931, startPoint y: 443, endPoint x: 927, endPoint y: 437, distance: 7.0
click at [930, 452] on div "0" at bounding box center [937, 460] width 41 height 16
click at [924, 327] on div "1" at bounding box center [937, 336] width 41 height 19
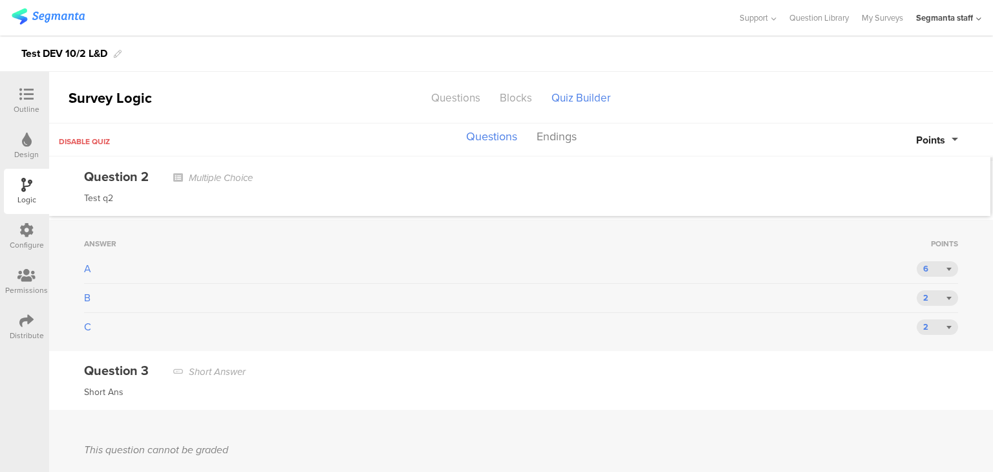
scroll to position [324, 0]
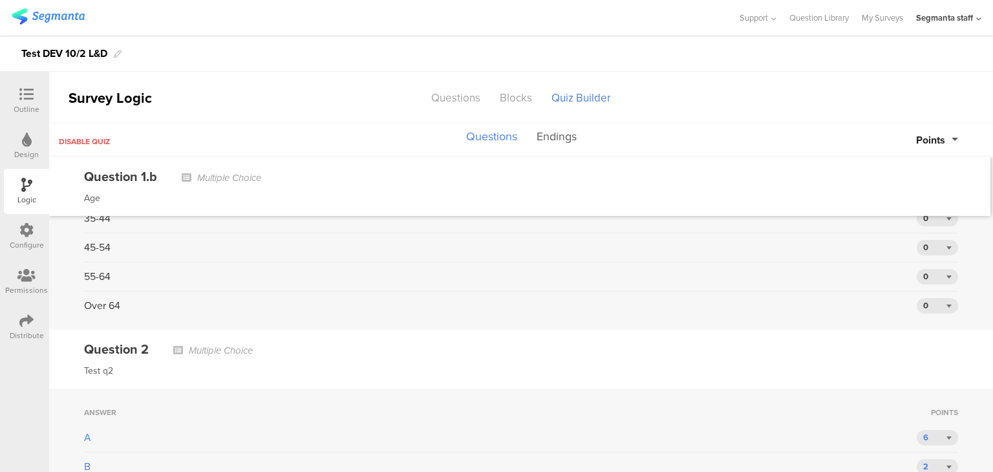
click at [566, 132] on button "Endings" at bounding box center [557, 137] width 47 height 25
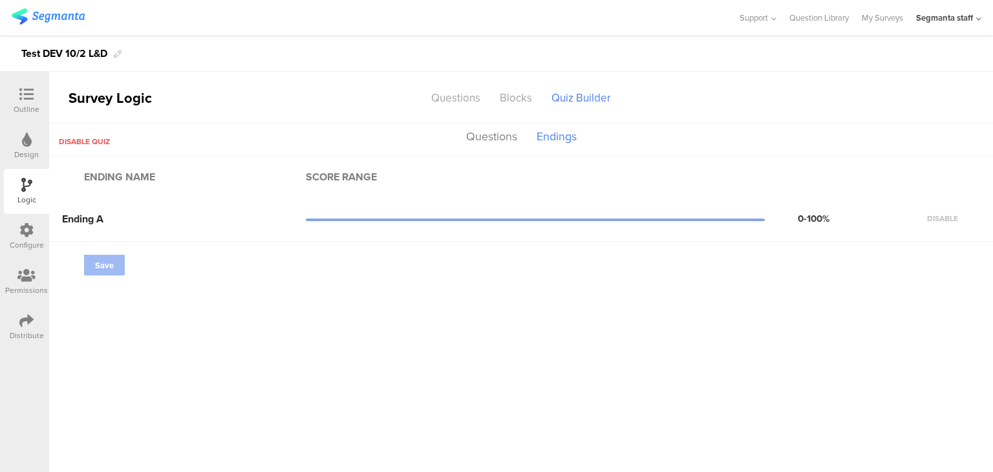
click at [740, 223] on div "0-100% Disable" at bounding box center [632, 218] width 653 height 14
click at [22, 332] on div "Distribute" at bounding box center [27, 336] width 34 height 12
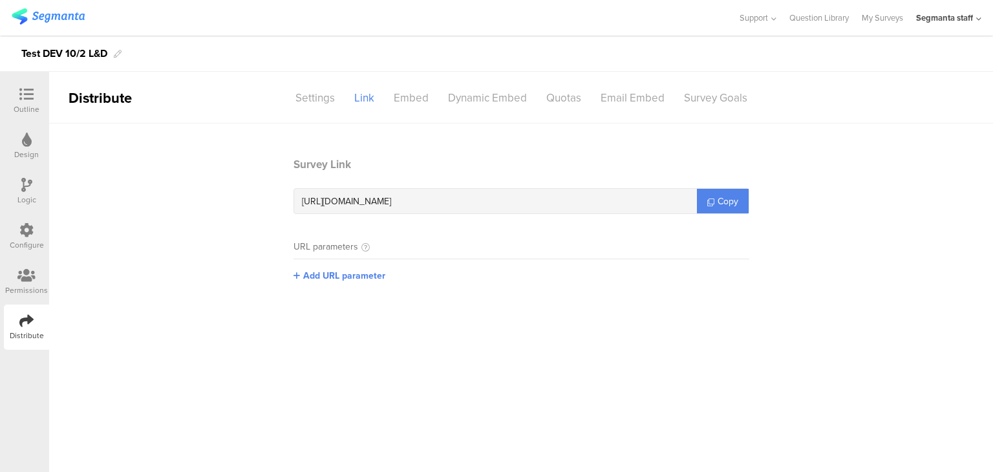
click at [22, 312] on div "Distribute" at bounding box center [26, 327] width 45 height 45
click at [720, 196] on span "Copy" at bounding box center [728, 202] width 21 height 14
click at [720, 195] on span "Copy" at bounding box center [728, 202] width 21 height 14
click at [300, 270] on span at bounding box center [299, 274] width 10 height 10
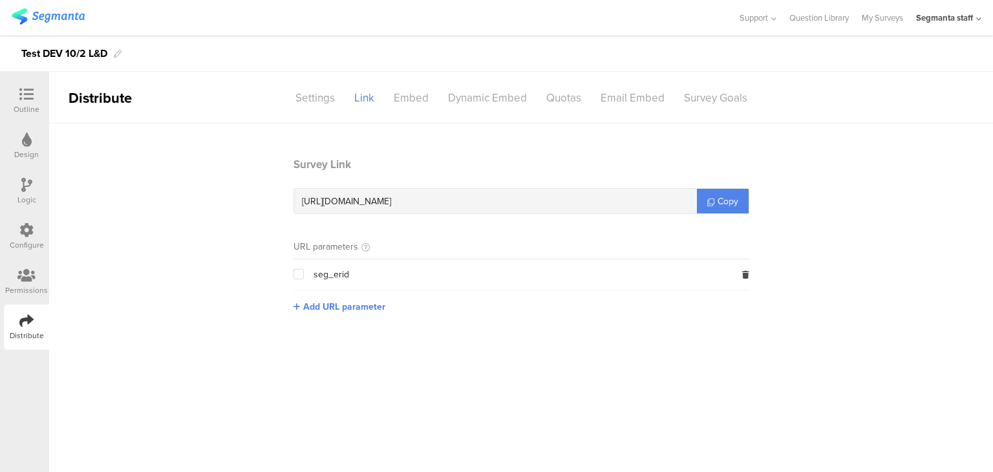
click at [304, 269] on input "checkbox" at bounding box center [304, 269] width 0 height 0
click at [729, 197] on span "Copy" at bounding box center [728, 202] width 21 height 14
drag, startPoint x: 729, startPoint y: 197, endPoint x: 717, endPoint y: 187, distance: 16.1
click at [729, 198] on span "Copy" at bounding box center [728, 202] width 21 height 14
click at [894, 16] on link "My Surveys" at bounding box center [882, 18] width 41 height 36
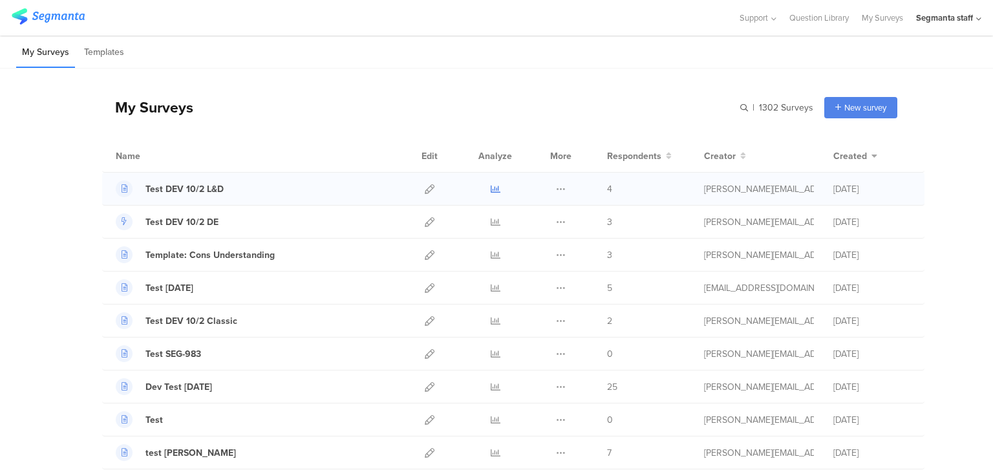
click at [491, 193] on icon at bounding box center [496, 189] width 10 height 10
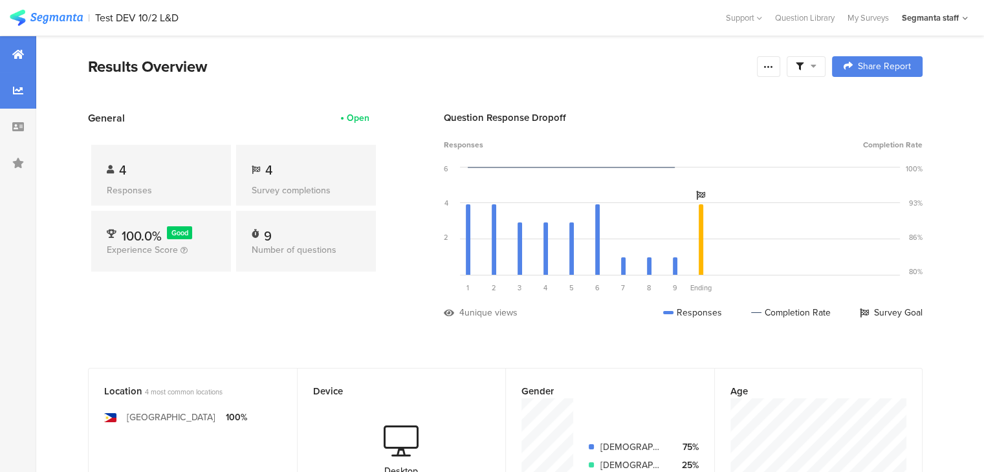
click at [6, 84] on div at bounding box center [18, 90] width 36 height 36
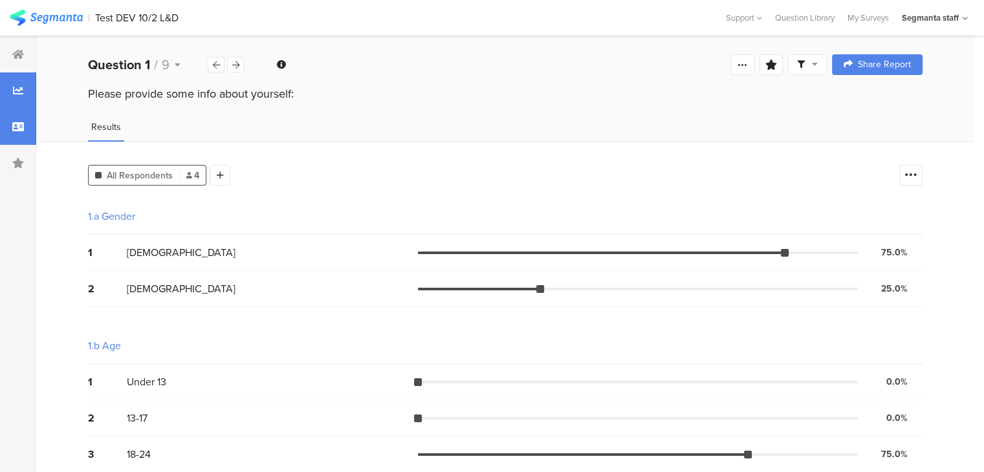
click at [23, 120] on div at bounding box center [18, 127] width 36 height 36
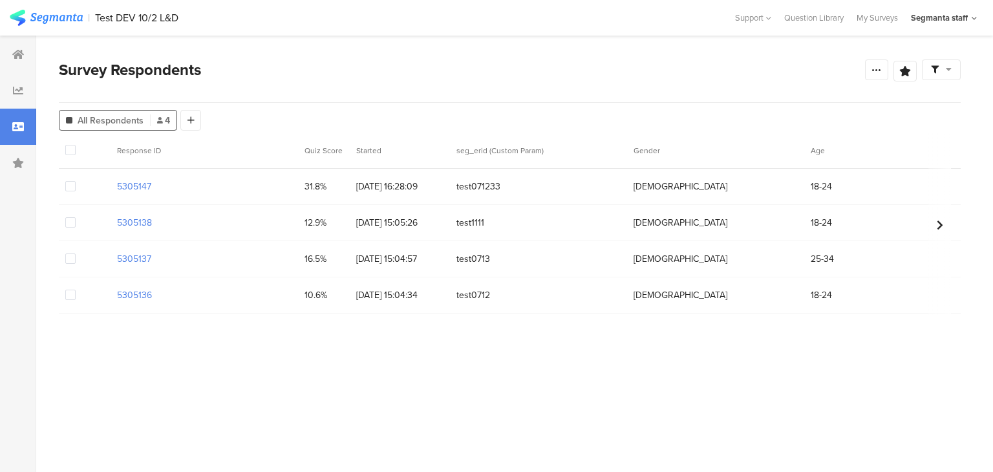
click at [873, 31] on section "| Test DEV 10/2 L&D Help Center Live Chat Support [GEOGRAPHIC_DATA] My Surveys …" at bounding box center [496, 18] width 993 height 36
click at [887, 14] on div "My Surveys" at bounding box center [877, 18] width 54 height 12
